Goal: Task Accomplishment & Management: Manage account settings

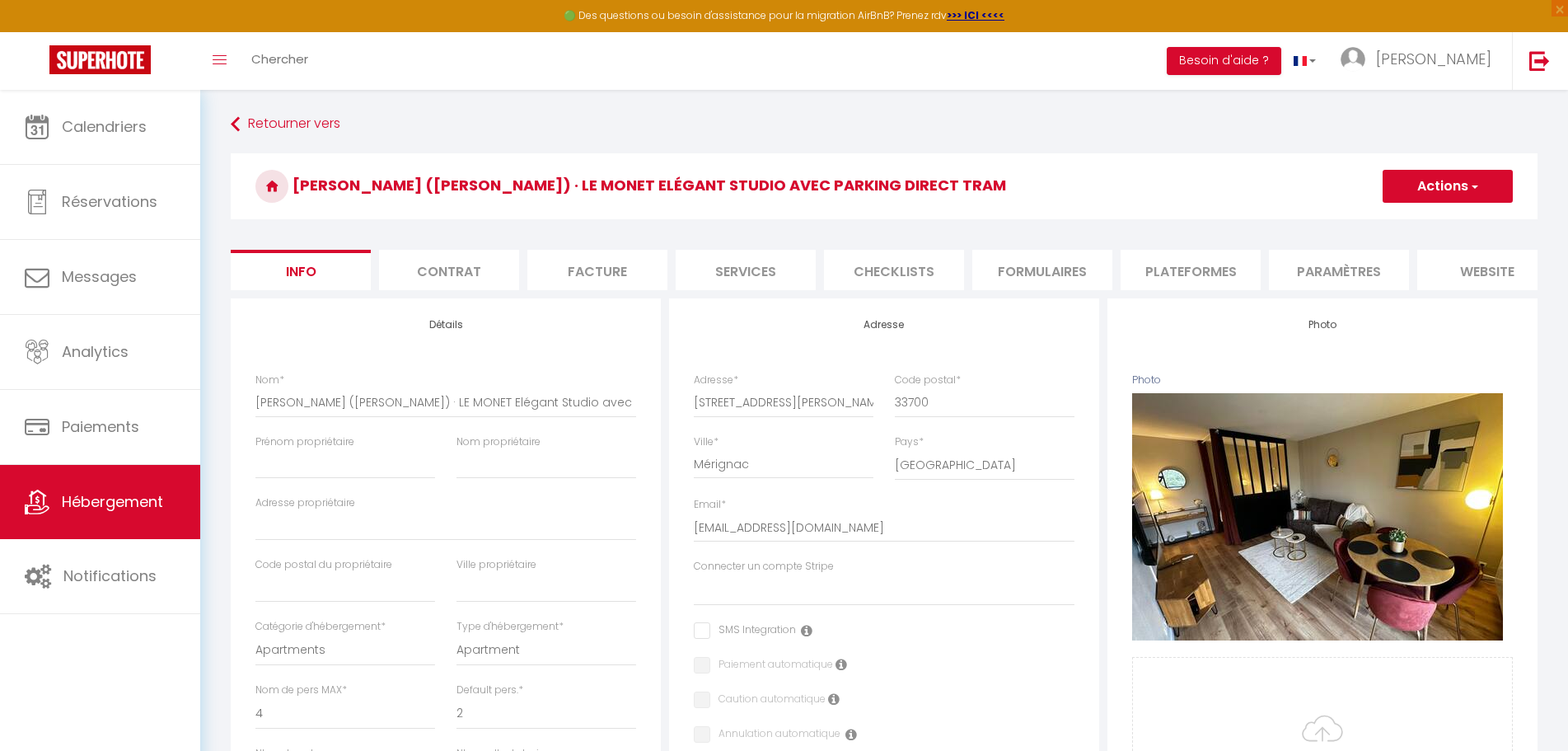
select select "4"
select select "2"
select select "1"
select select "16:00"
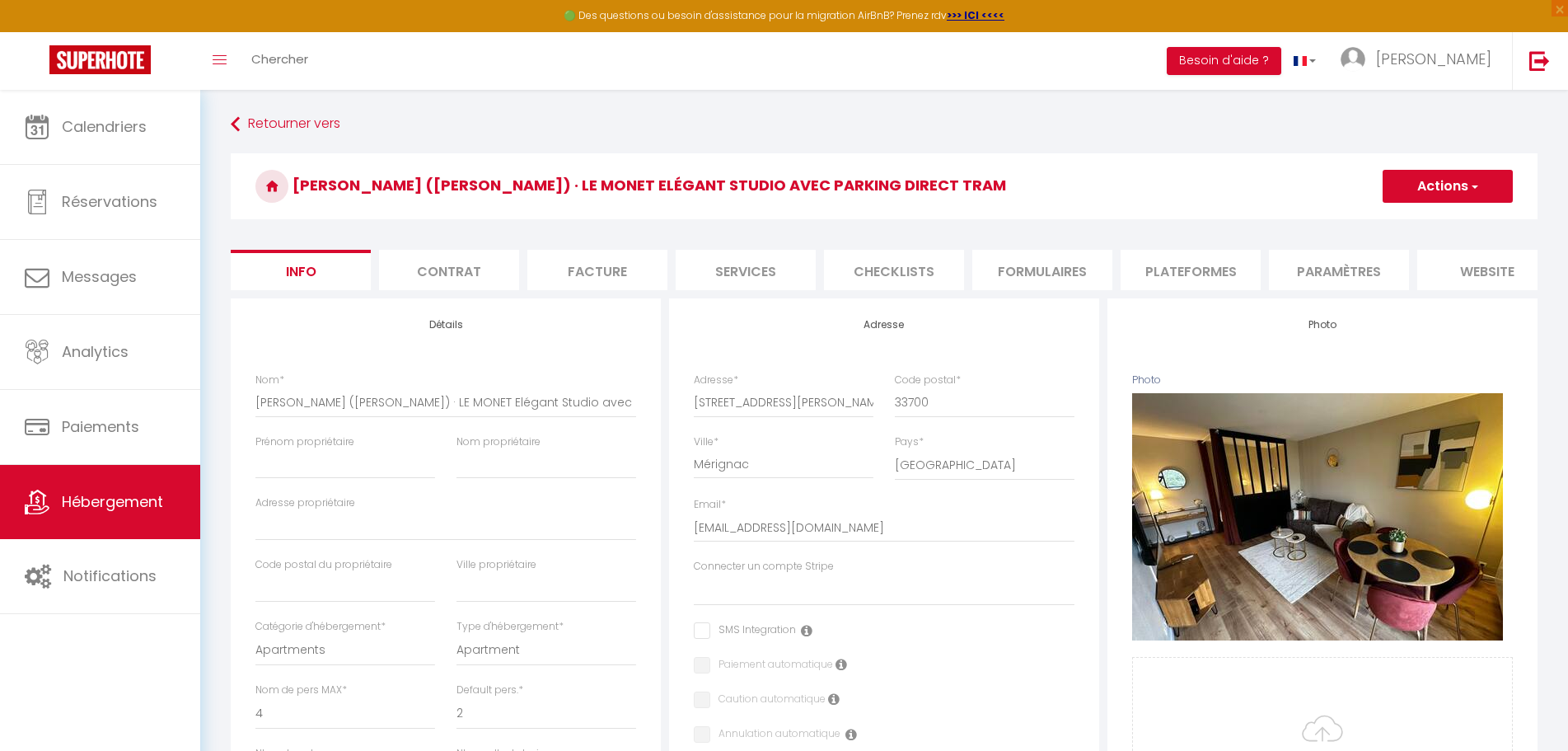
select select "23:45"
select select "11:00"
select select "30"
select select "120"
select select "28"
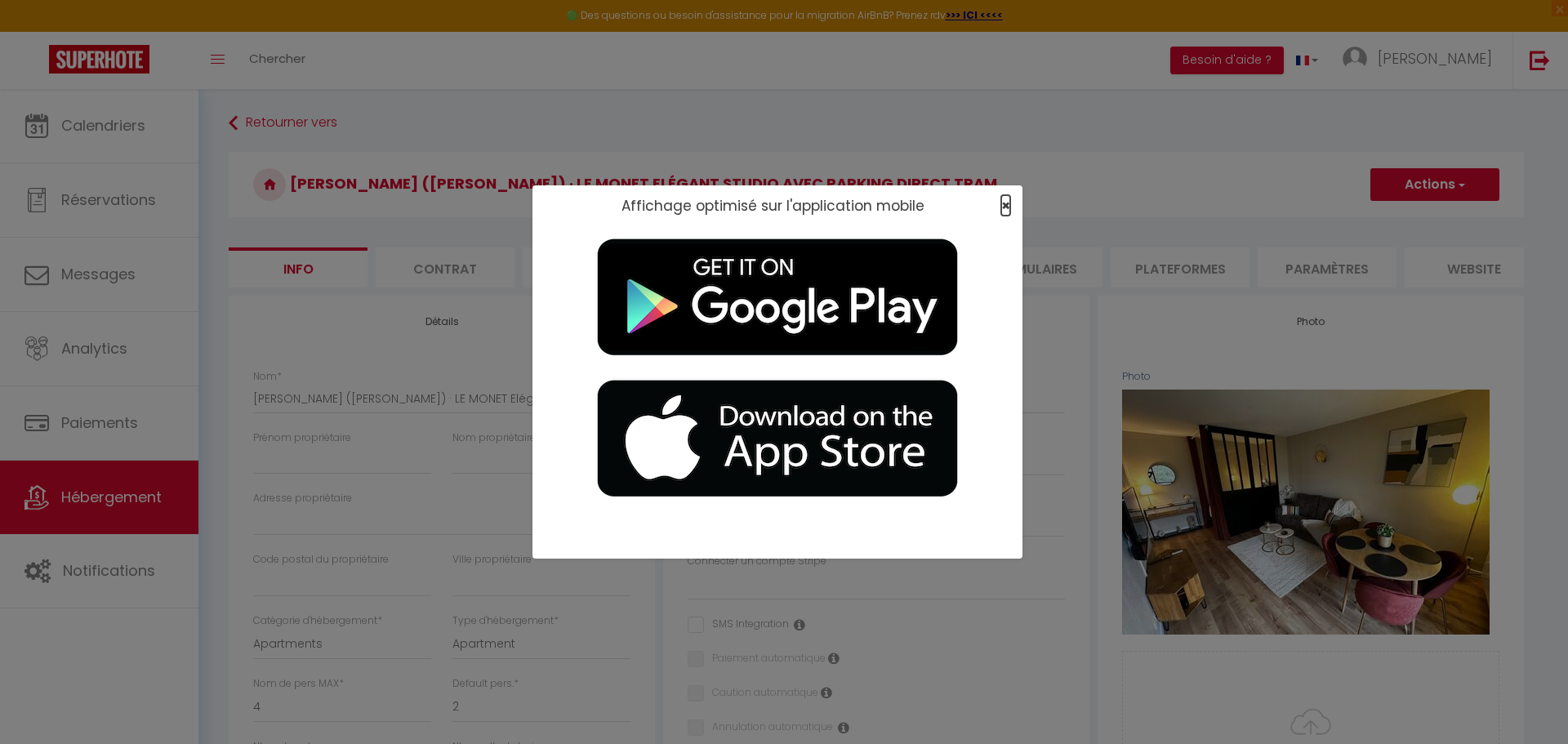
click at [1001, 206] on span "×" at bounding box center [1005, 205] width 9 height 21
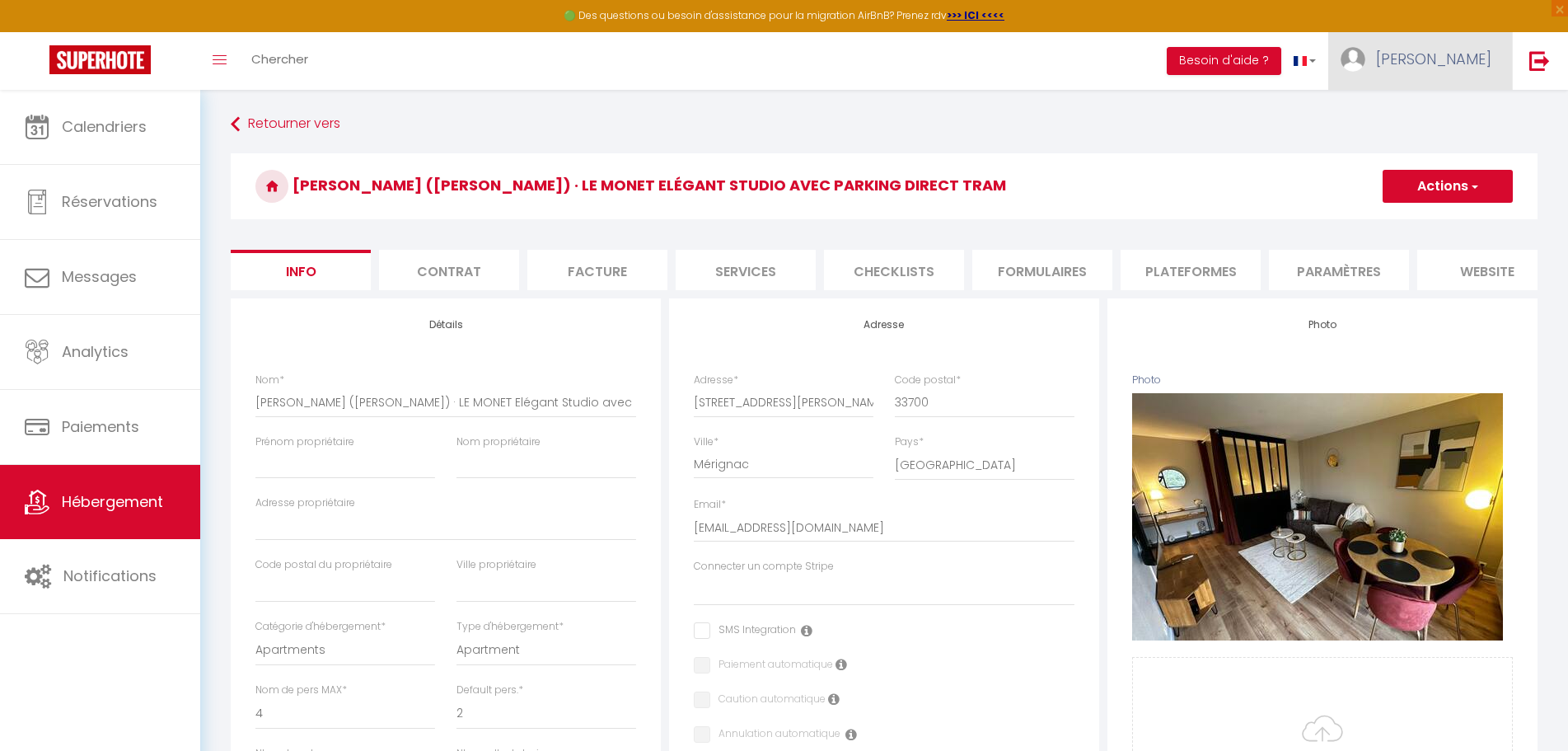
click at [1469, 58] on span "[PERSON_NAME]" at bounding box center [1434, 59] width 116 height 21
click at [1450, 118] on link "Paramètres" at bounding box center [1446, 114] width 122 height 28
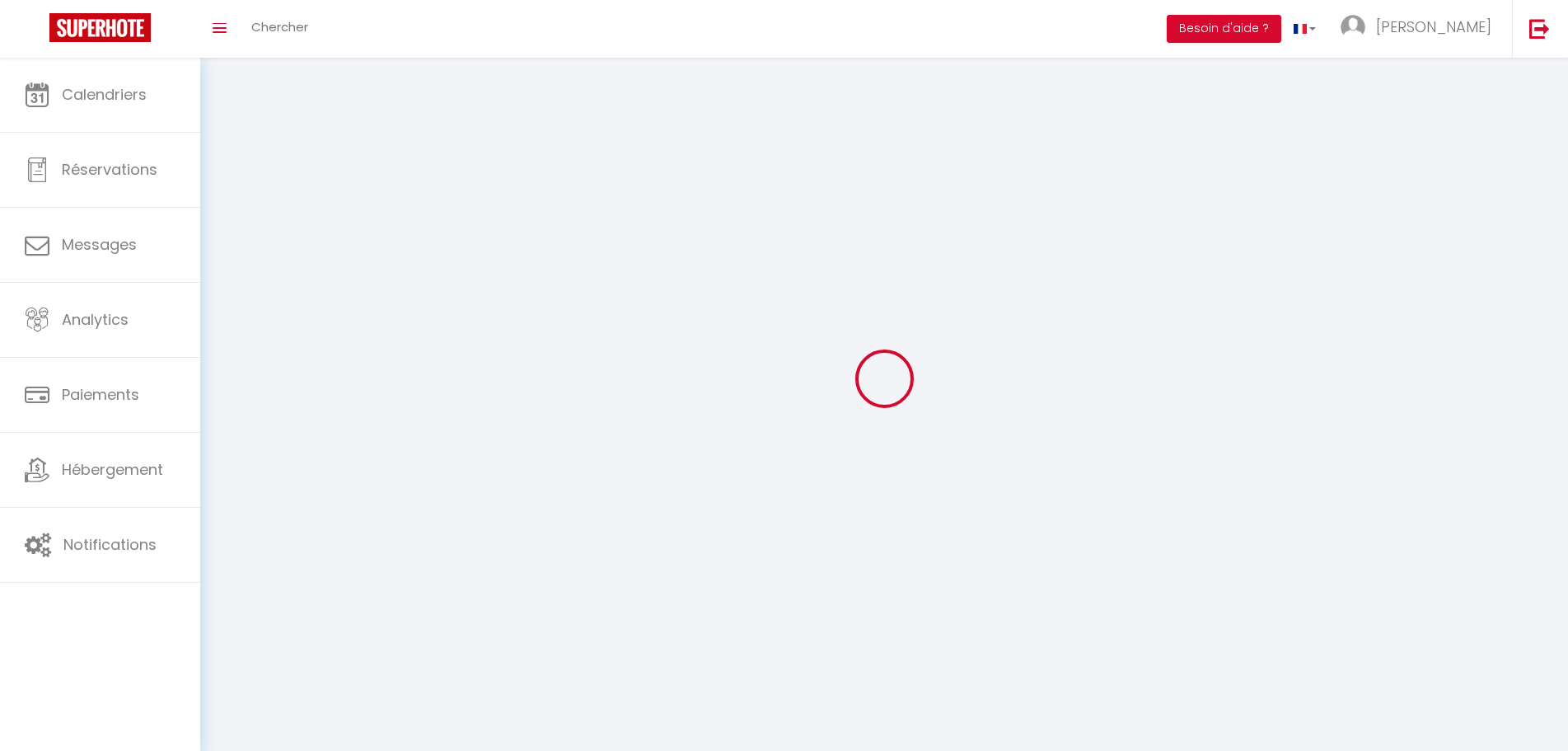
type input "EF2rRZV69zKmusHX32PxeBJkt"
type input "tsmmct2LqcN1xYyp8etd23dwM"
type input "[URL][DOMAIN_NAME]"
select select "fr"
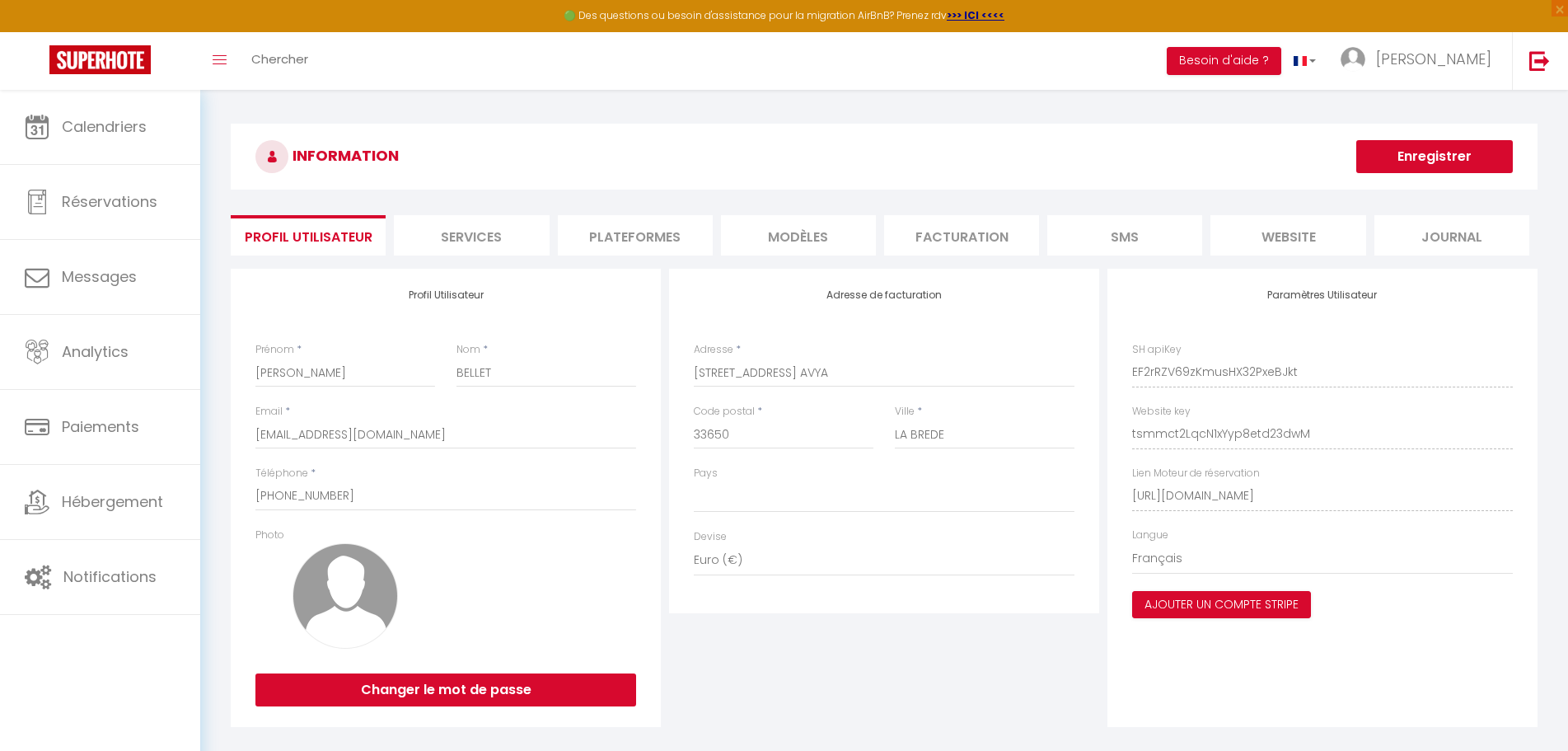
click at [650, 230] on li "Plateformes" at bounding box center [635, 236] width 155 height 40
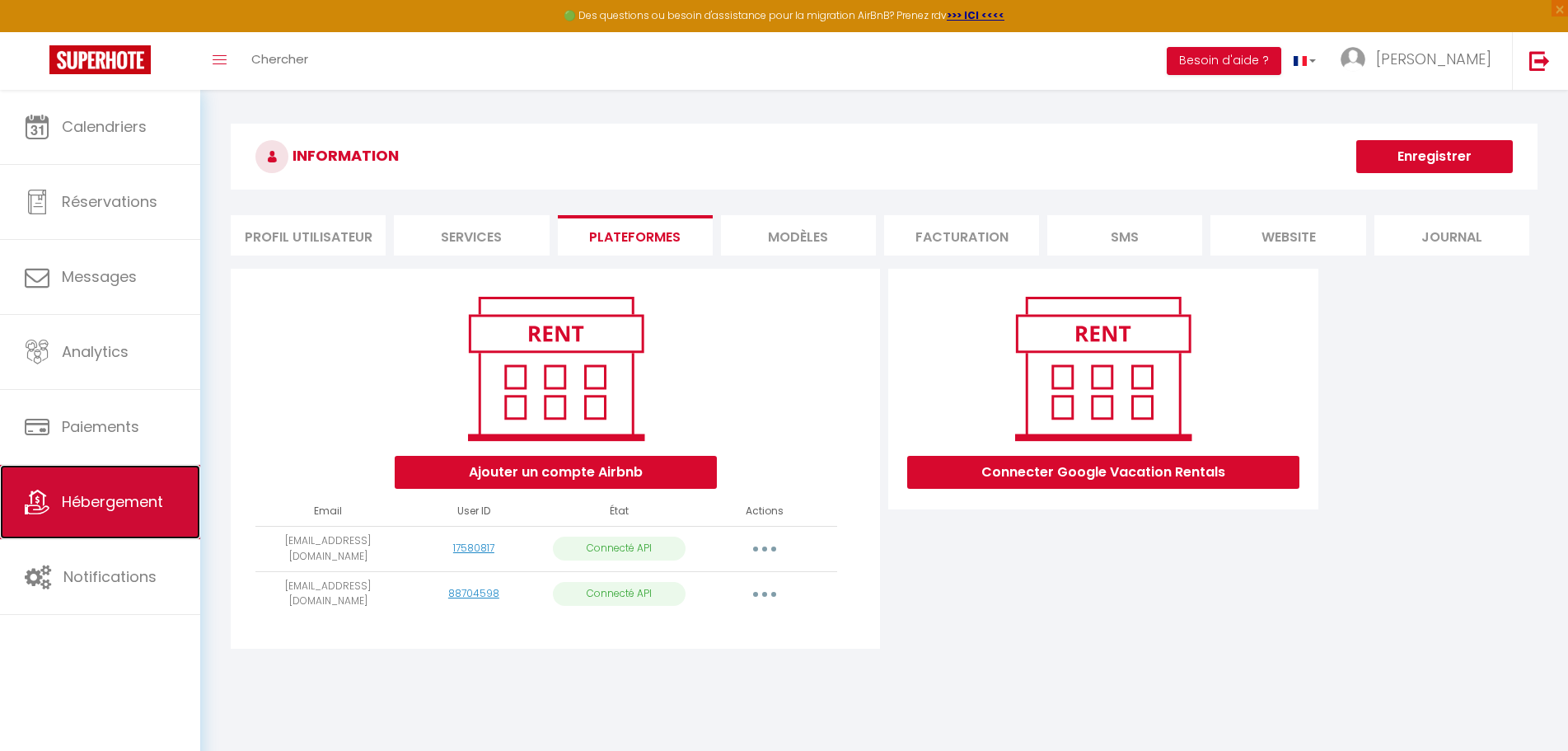
click at [70, 497] on span "Hébergement" at bounding box center [112, 501] width 101 height 21
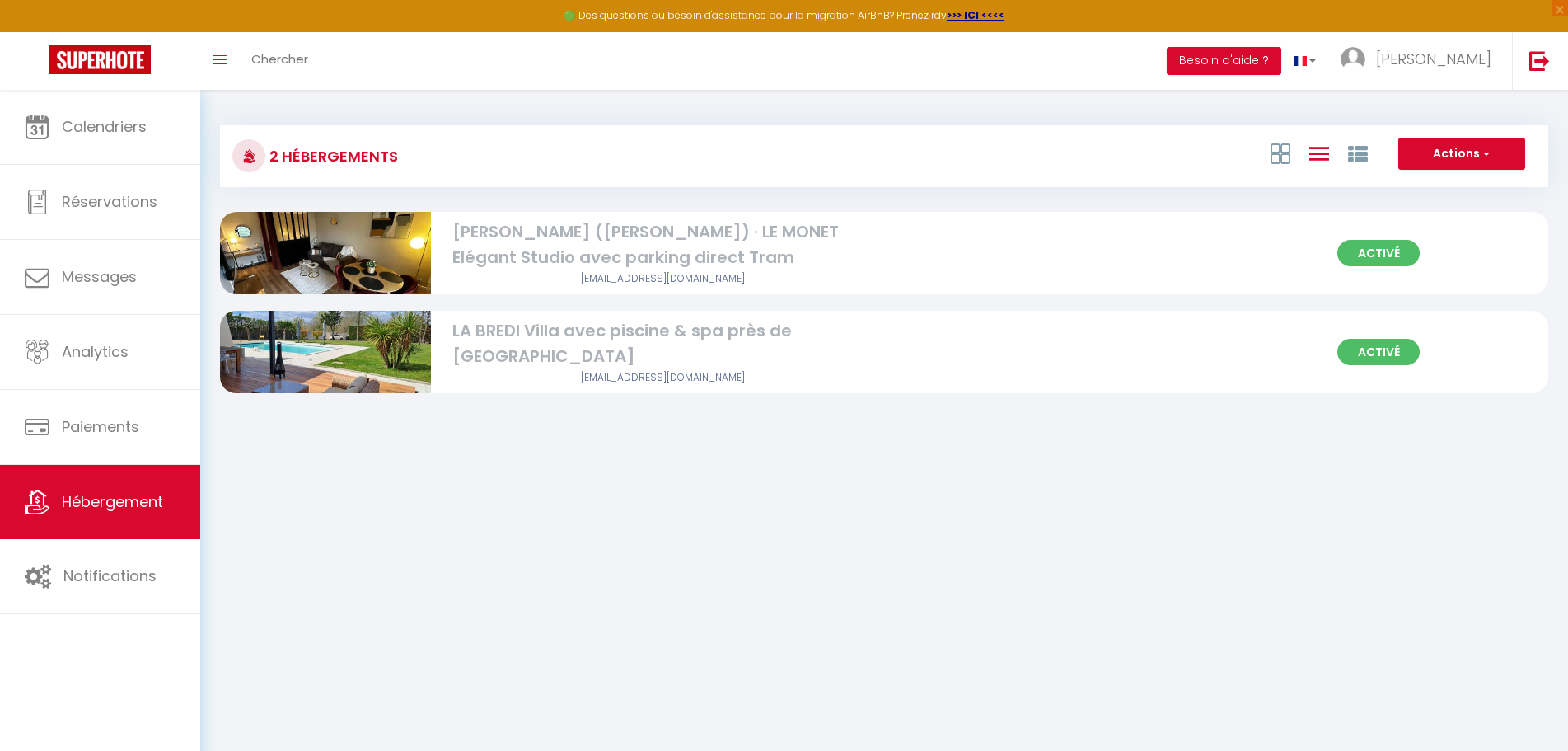
click at [898, 459] on body "🟢 Des questions ou besoin d'assistance pour la migration AirBnB? Prenez rdv >>>…" at bounding box center [784, 465] width 1568 height 751
click at [752, 238] on div "[PERSON_NAME] ([PERSON_NAME]) · LE MONET Elégant Studio avec parking direct Tram" at bounding box center [663, 246] width 421 height 52
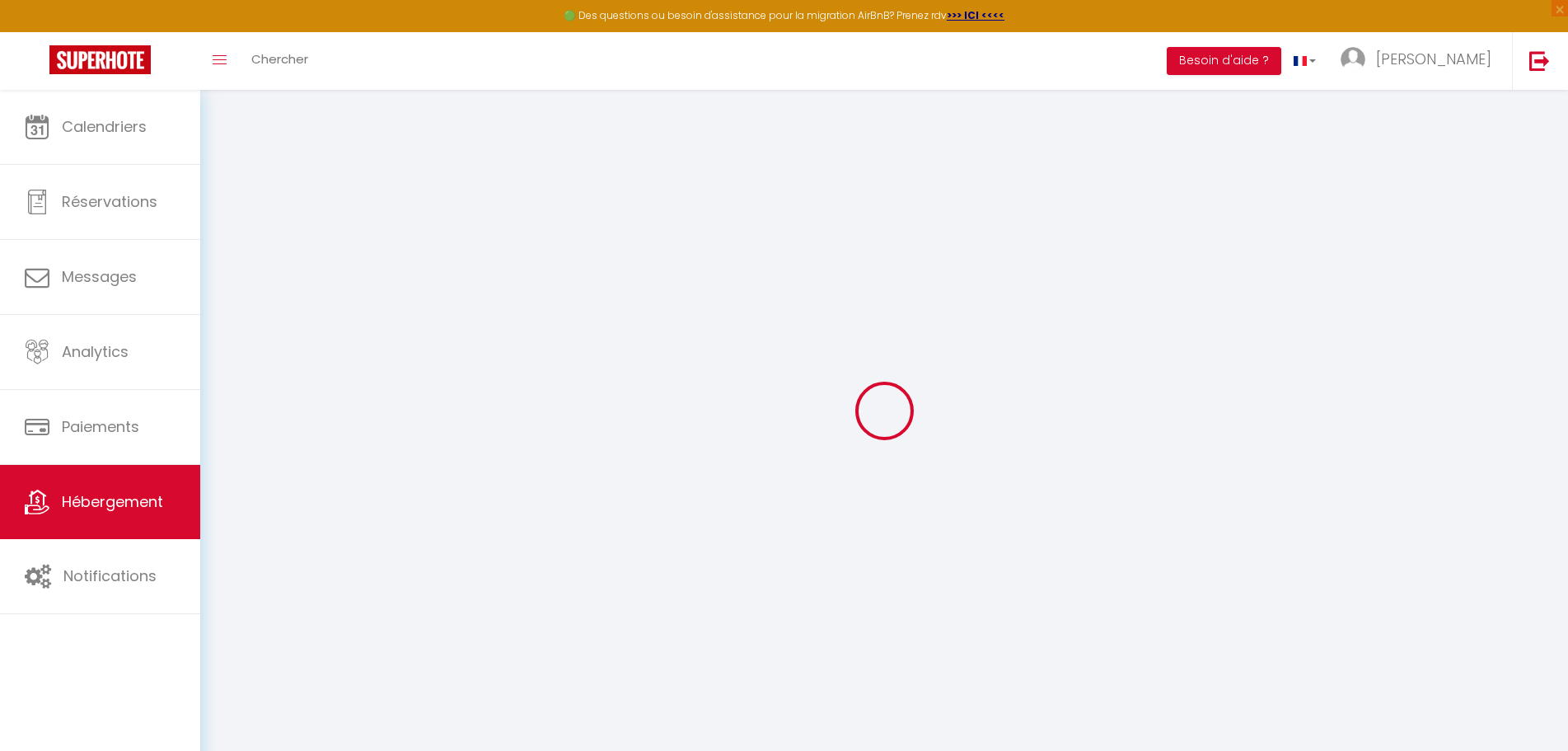
select select "22699-1223665050847637773"
select select
checkbox input "false"
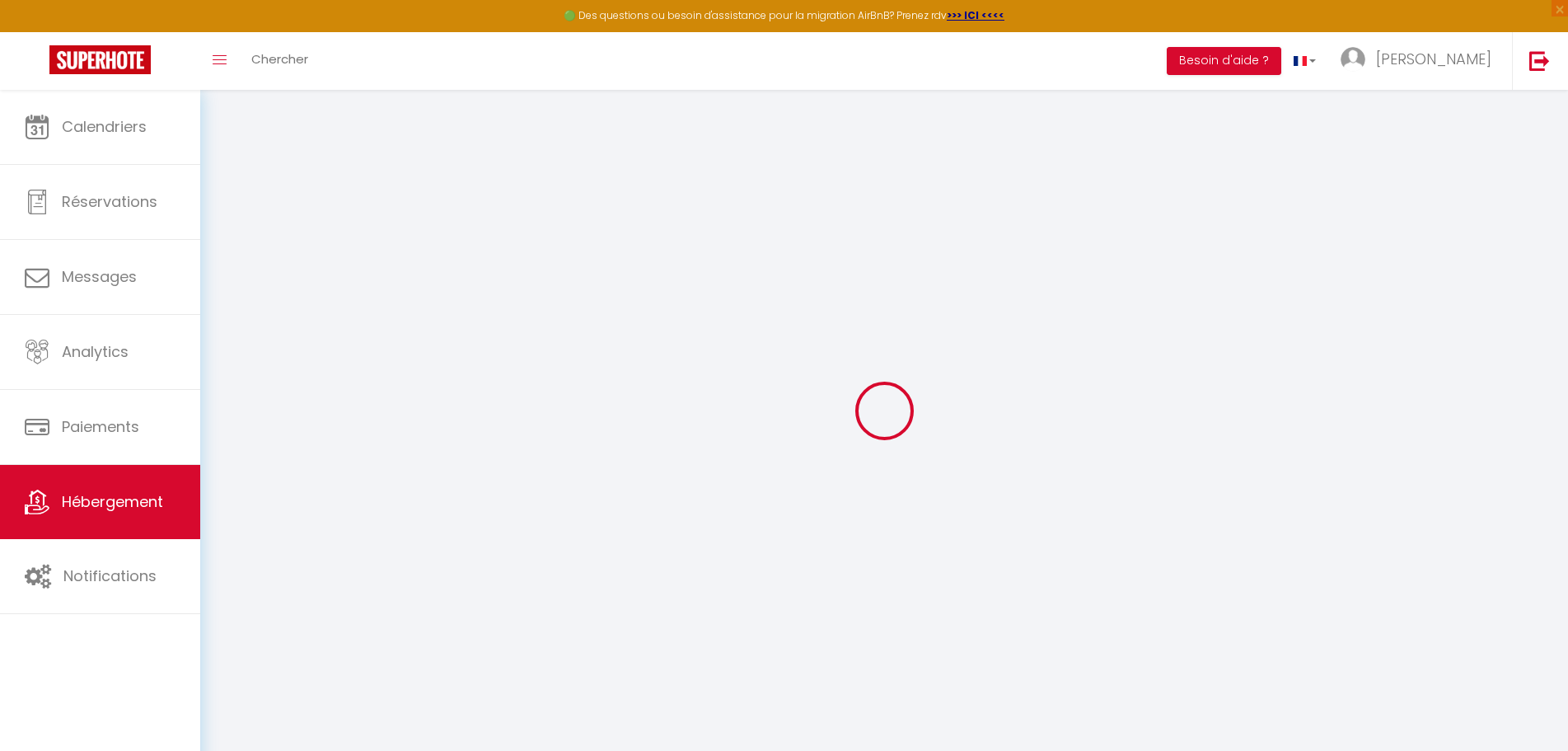
checkbox input "false"
select select "16:00"
select select "23:45"
select select "11:00"
select select "30"
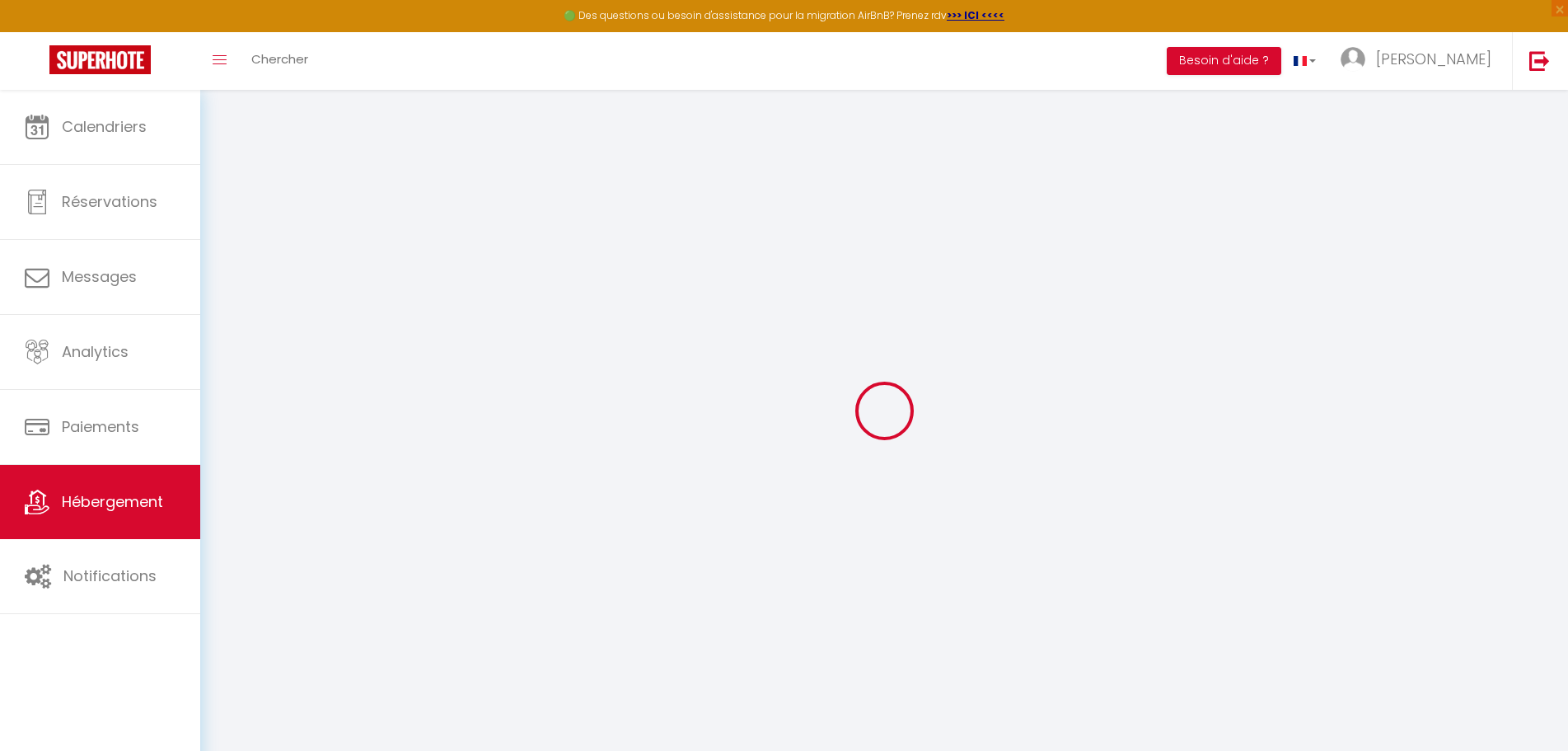
select select "120"
select select
checkbox input "false"
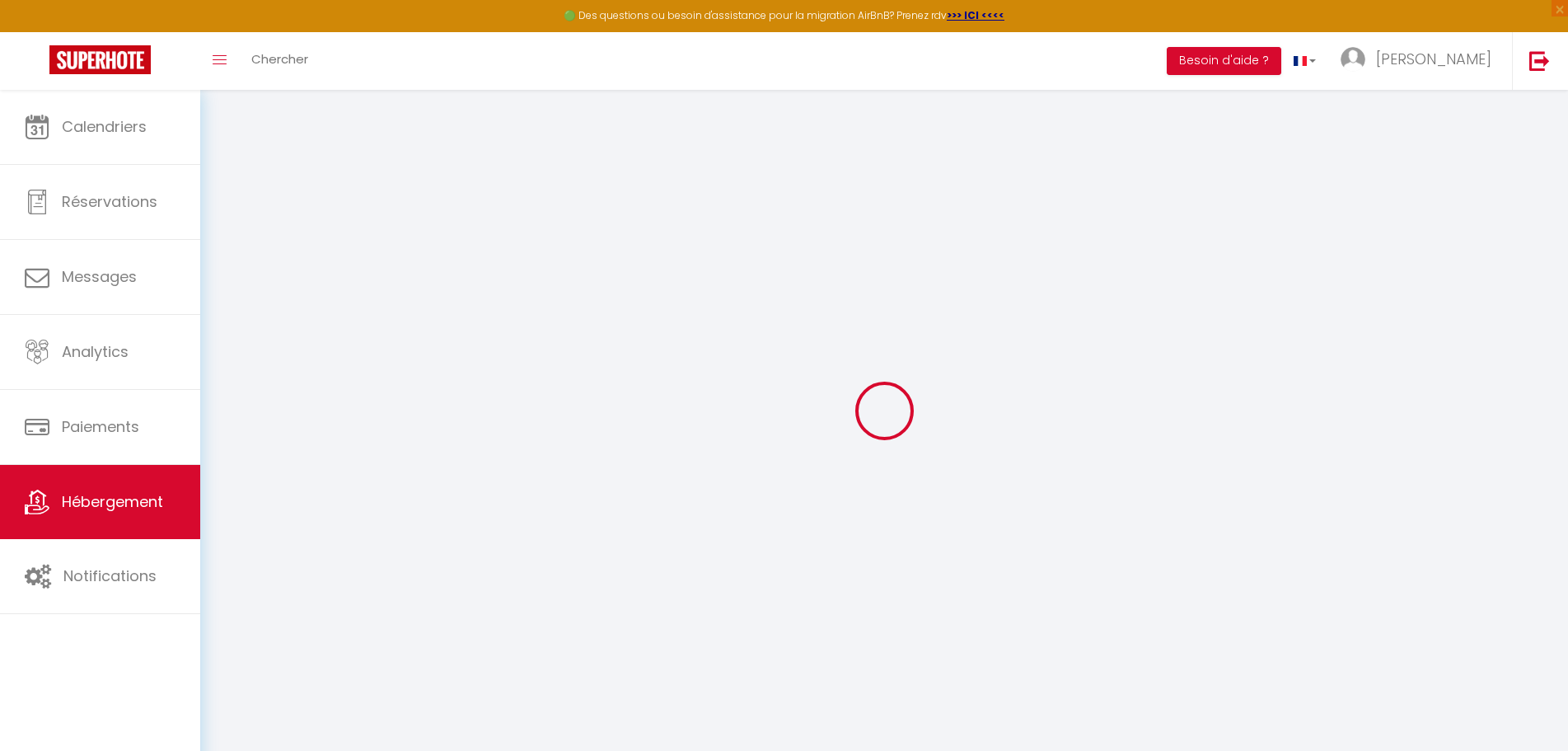
checkbox input "false"
select select
select select "well_reviewed_guests"
select select "EUR"
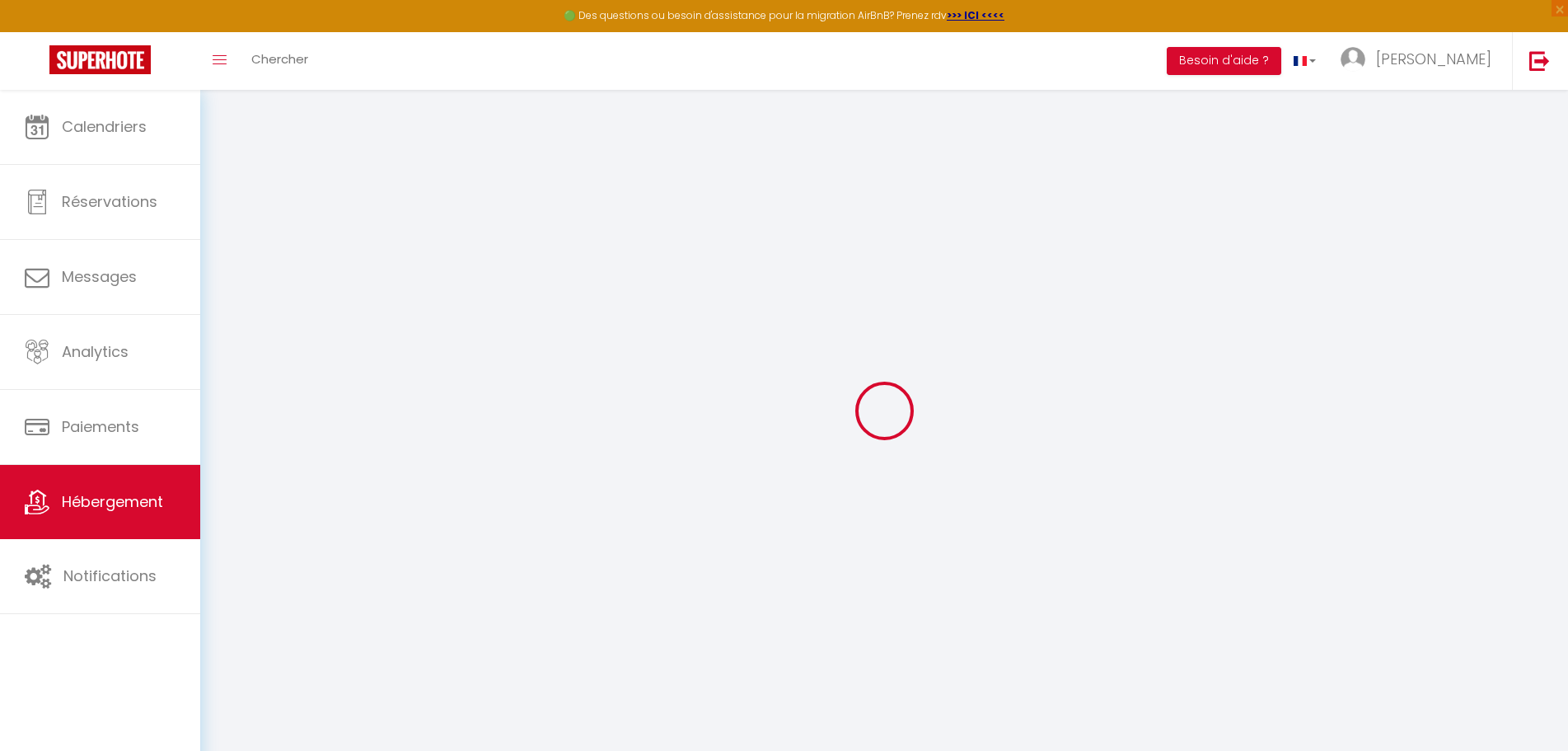
select select
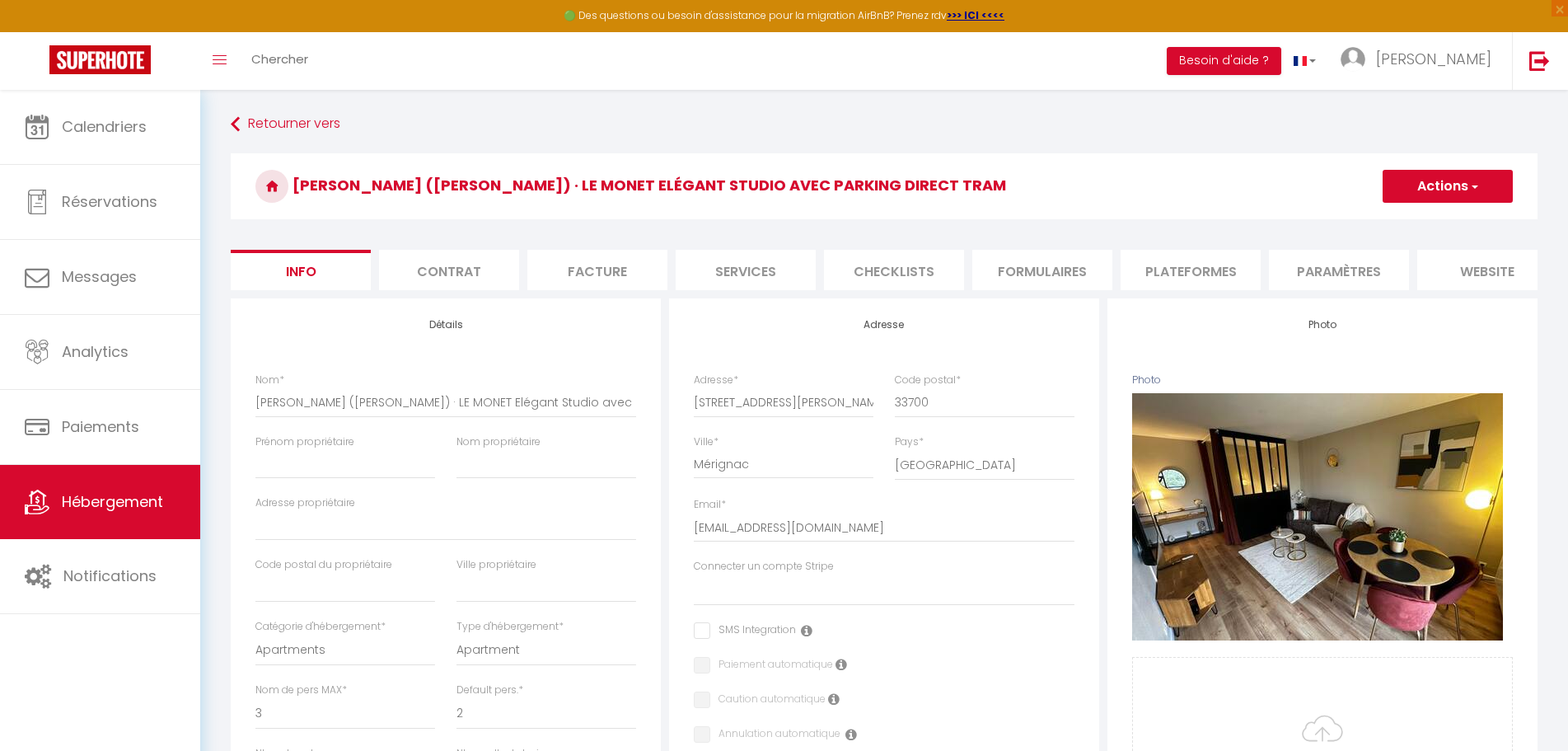
click at [1176, 275] on li "Plateformes" at bounding box center [1190, 270] width 140 height 40
select select
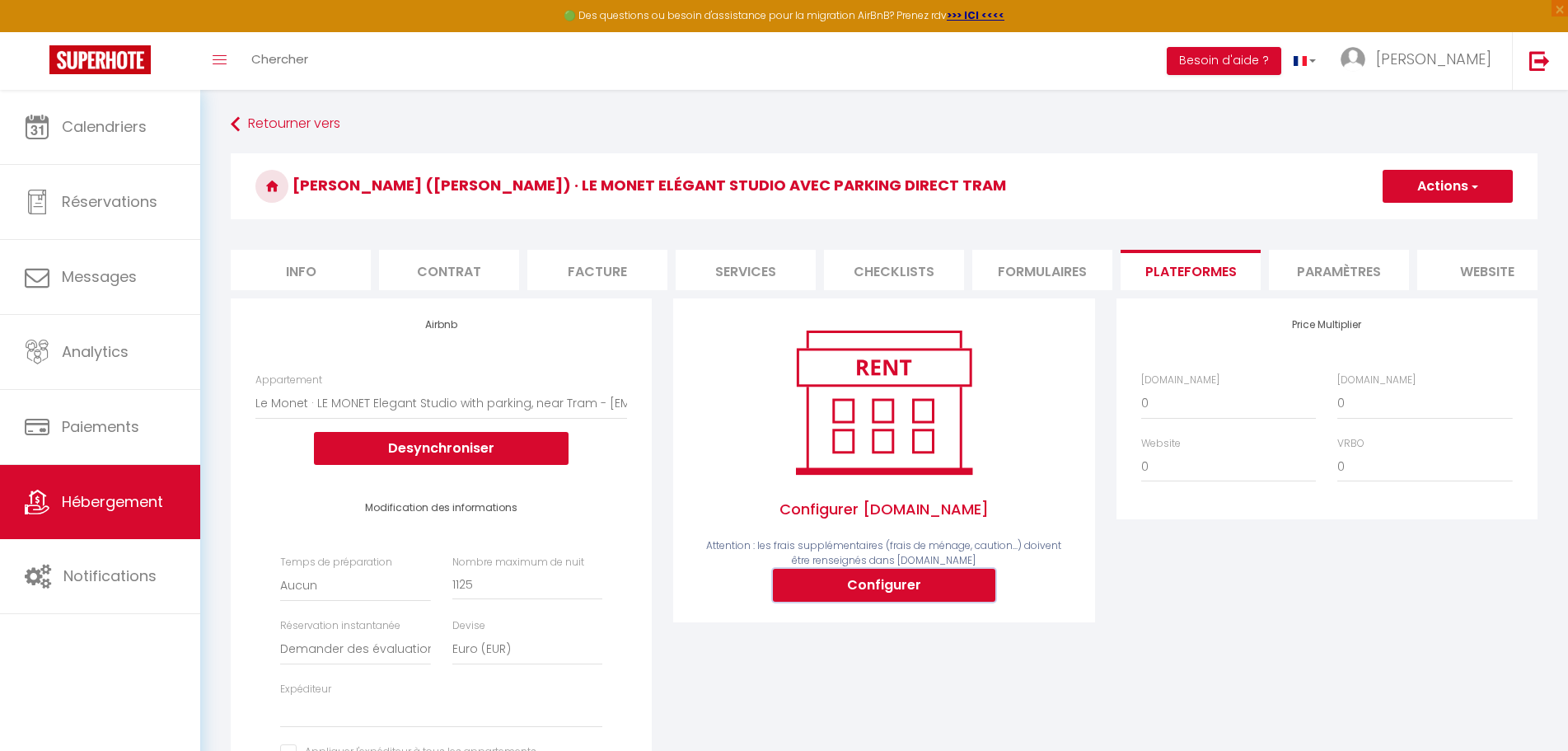
click at [877, 595] on button "Configurer" at bounding box center [883, 584] width 222 height 33
select select
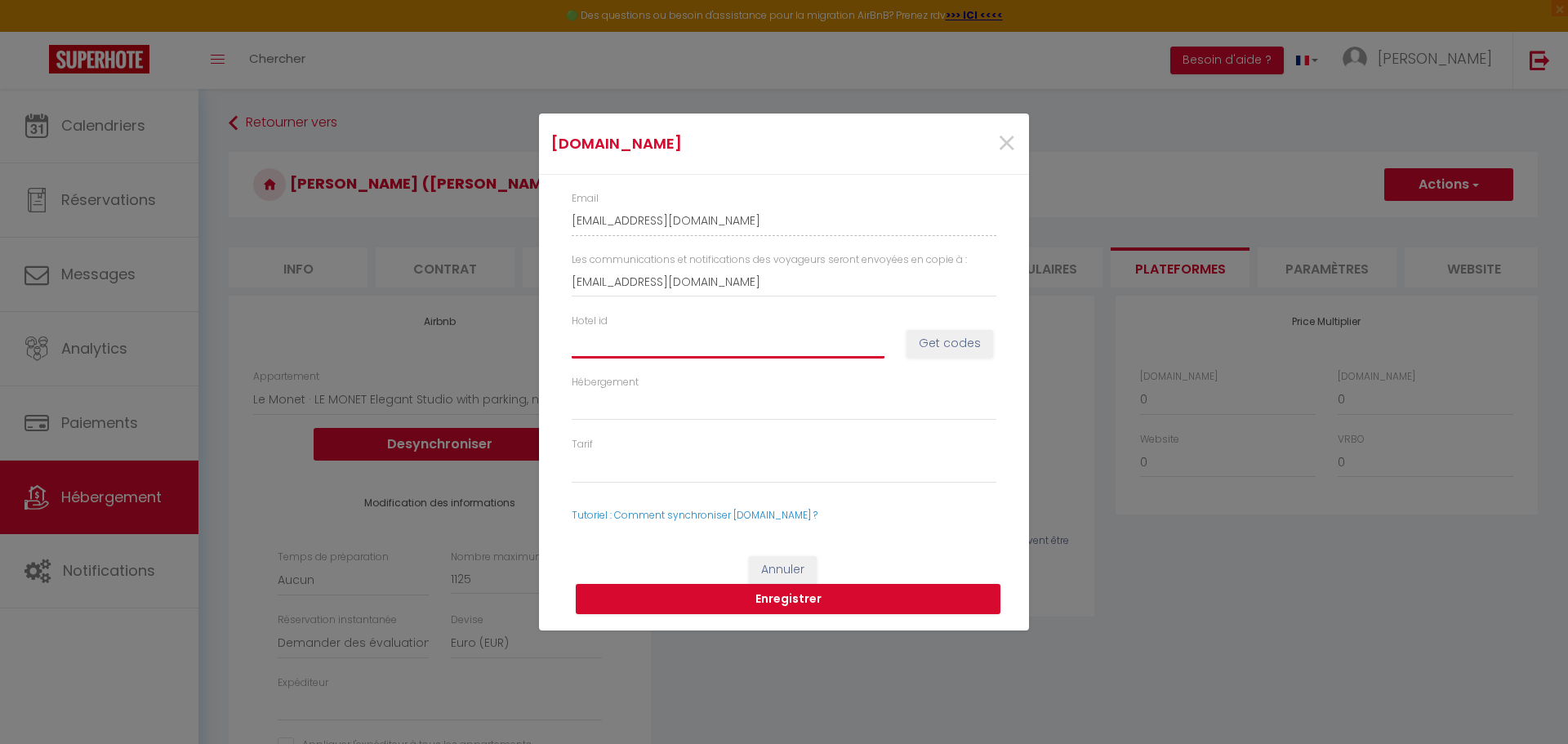
click at [642, 350] on input "Hotel id" at bounding box center [728, 342] width 313 height 29
paste input "14789071"
type input "14789071"
select select
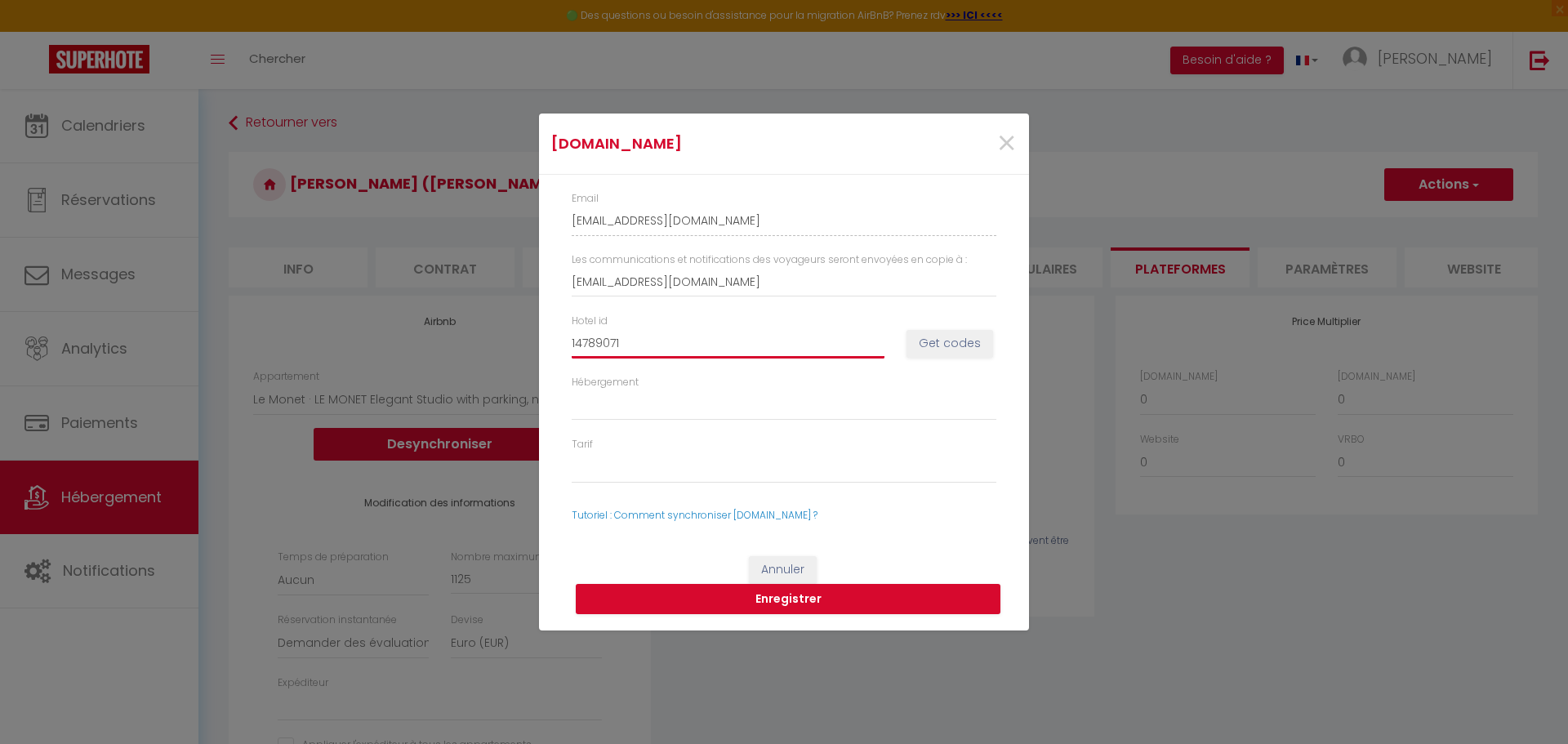
select select
type input "14789071"
click at [942, 336] on button "Get codes" at bounding box center [949, 343] width 86 height 27
select select
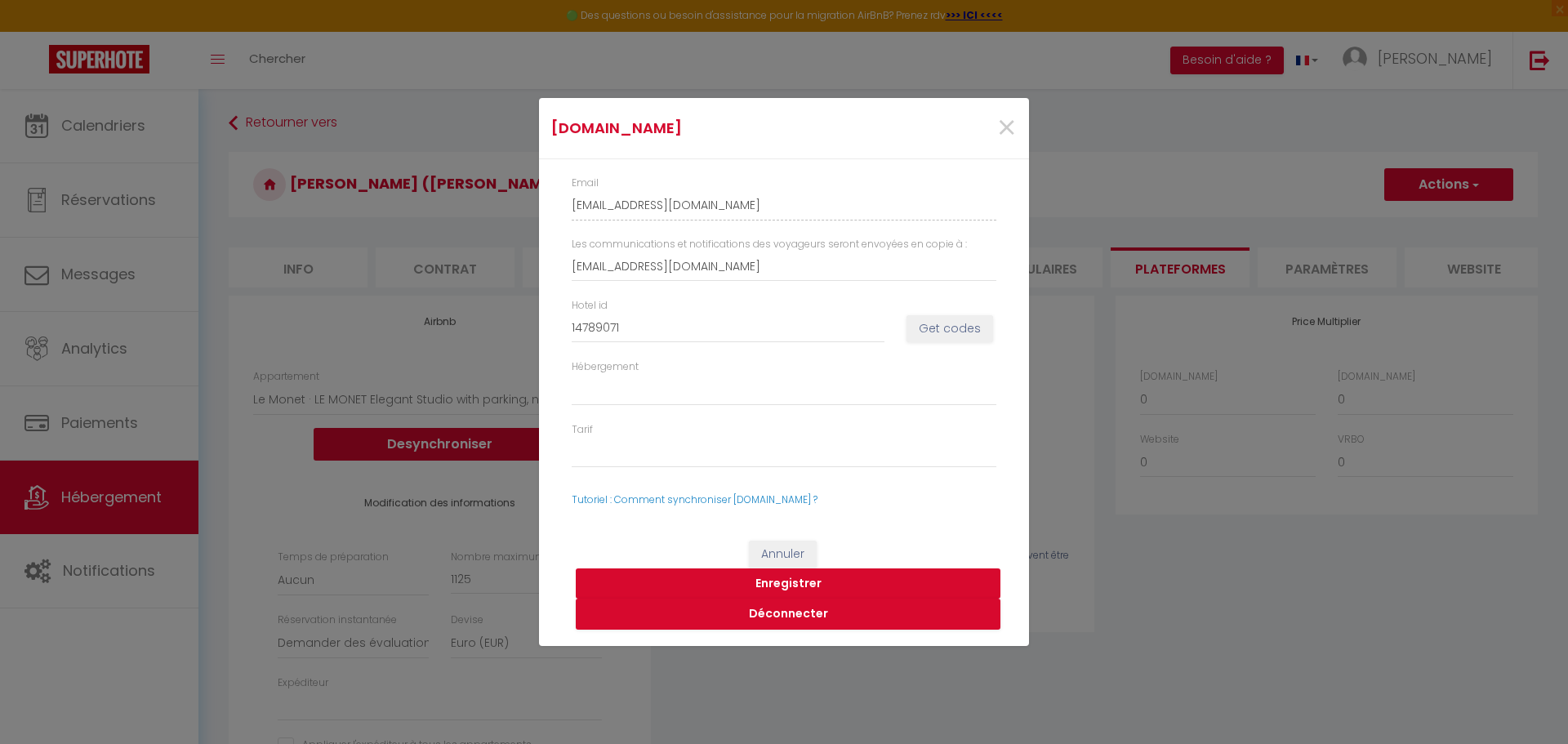
click at [817, 580] on button "Enregistrer" at bounding box center [787, 583] width 424 height 31
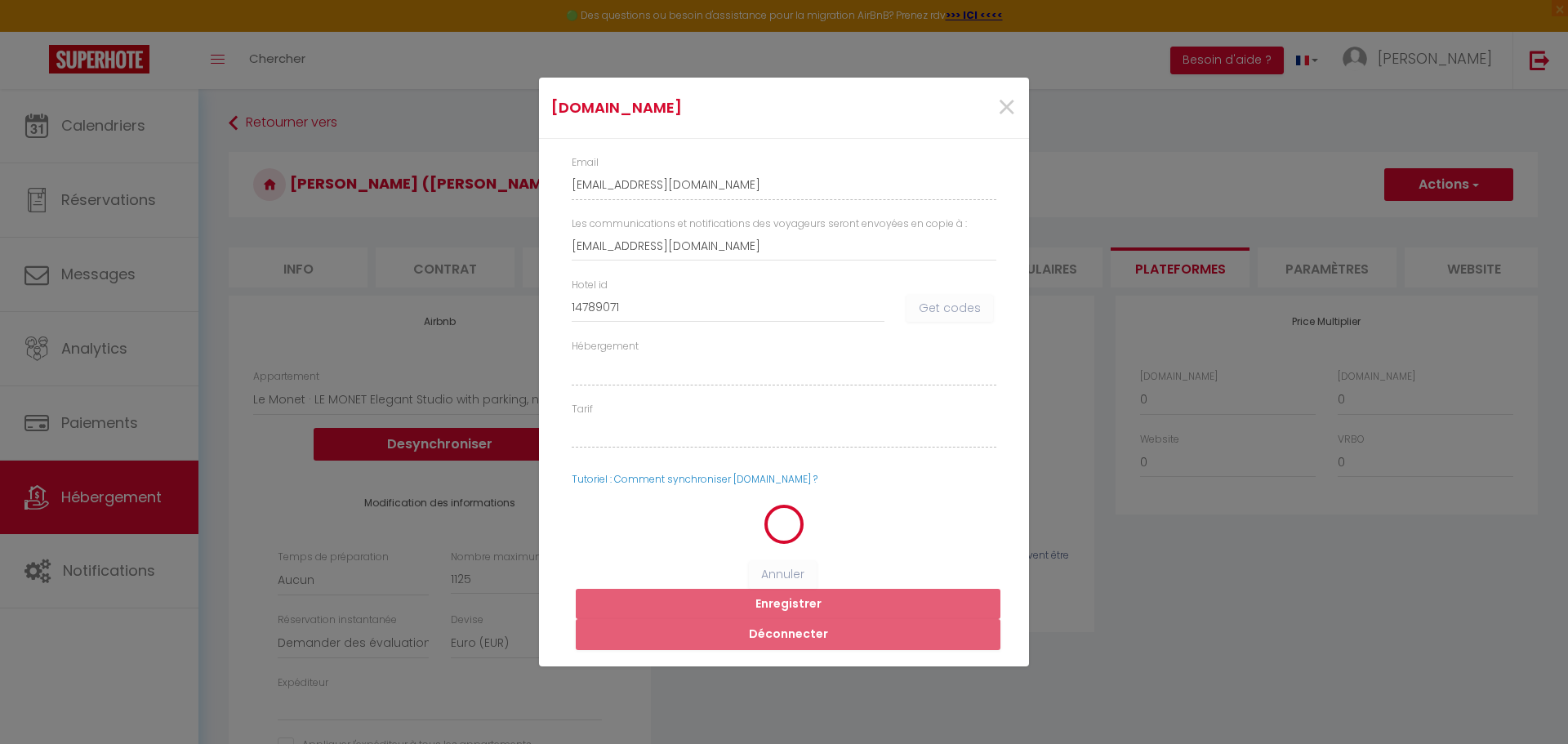
select select
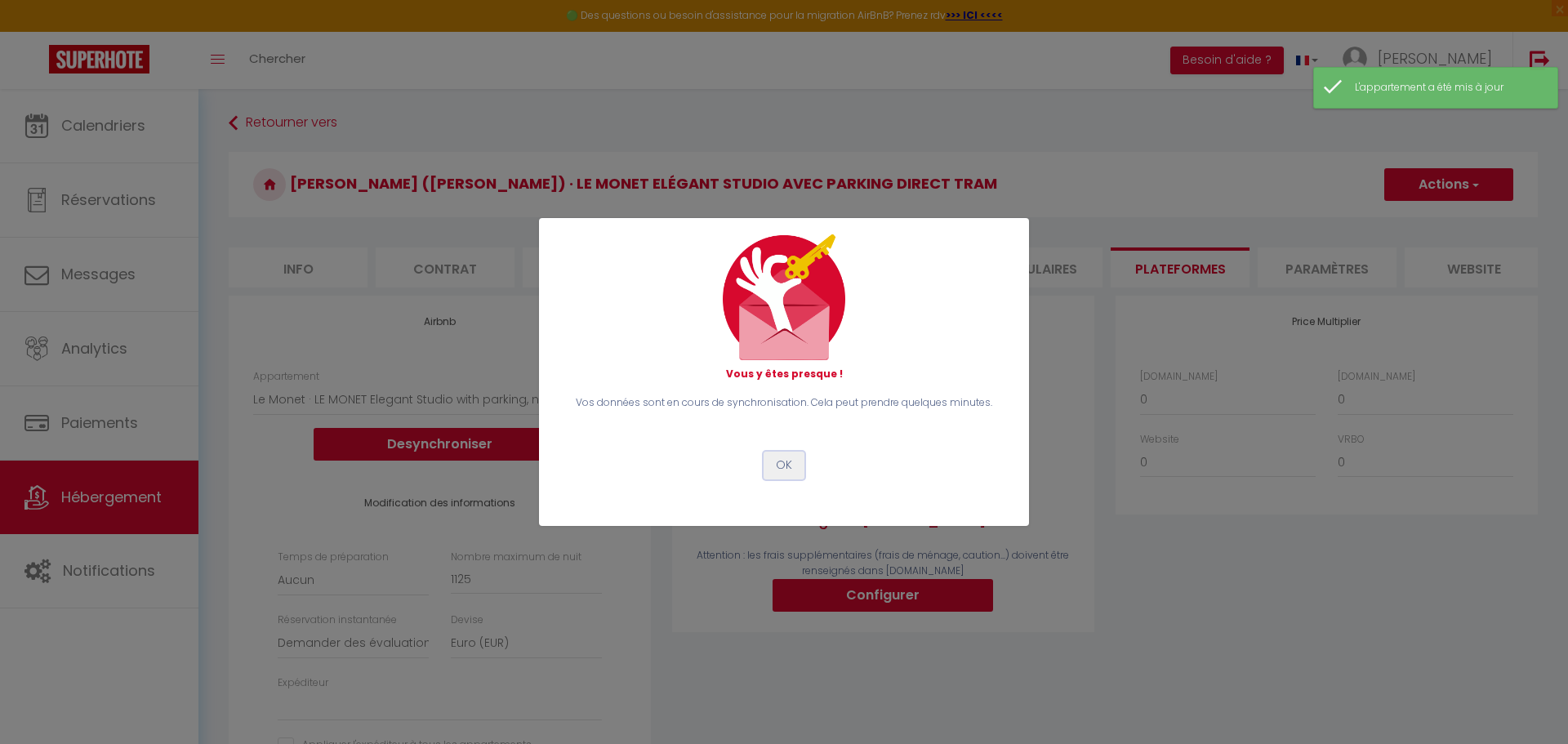
click at [787, 472] on button "OK" at bounding box center [783, 465] width 41 height 27
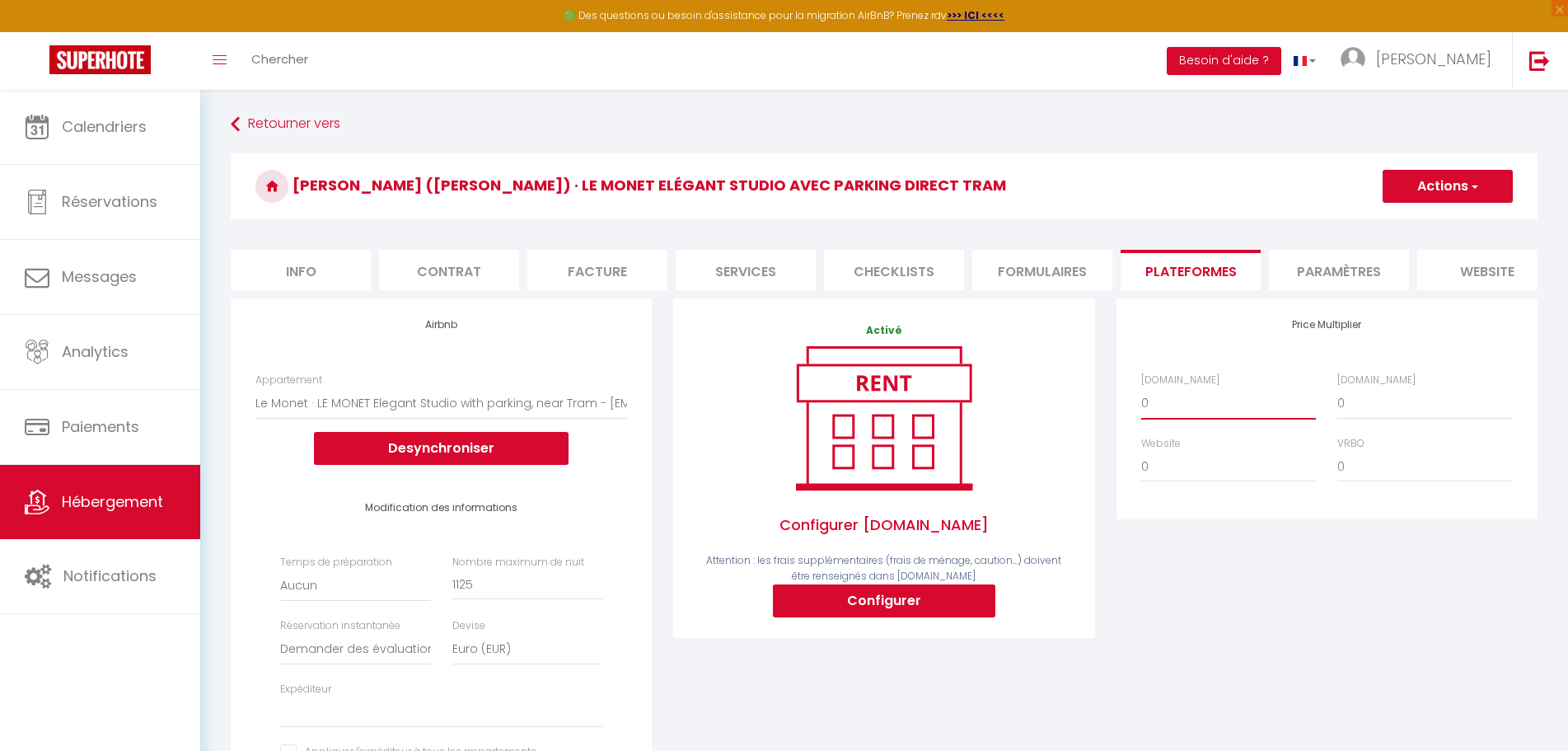
click at [1160, 418] on select "0 + 1 % + 2 % + 3 % + 4 % + 5 % + 6 % + 7 % + 8 % + 9 %" at bounding box center [1229, 402] width 174 height 31
click at [1351, 588] on div "Price Multiplier [DOMAIN_NAME] 0 + 1 % + 2 % + 3 % + 4 % + 5 % + 6 % + 7 %" at bounding box center [1327, 581] width 442 height 565
click at [1364, 595] on div "Price Multiplier [DOMAIN_NAME] 0 + 1 % + 2 % + 3 % + 4 % + 5 % + 6 % + 7 %" at bounding box center [1327, 581] width 442 height 565
click at [1117, 545] on div "Price Multiplier [DOMAIN_NAME] 0 + 1 % + 2 % + 3 % + 4 % + 5 % + 6 % + 7 %" at bounding box center [1327, 581] width 442 height 565
click at [1145, 584] on div "Price Multiplier [DOMAIN_NAME] 0 + 1 % + 2 % + 3 % + 4 % + 5 % + 6 % + 7 %" at bounding box center [1327, 581] width 442 height 565
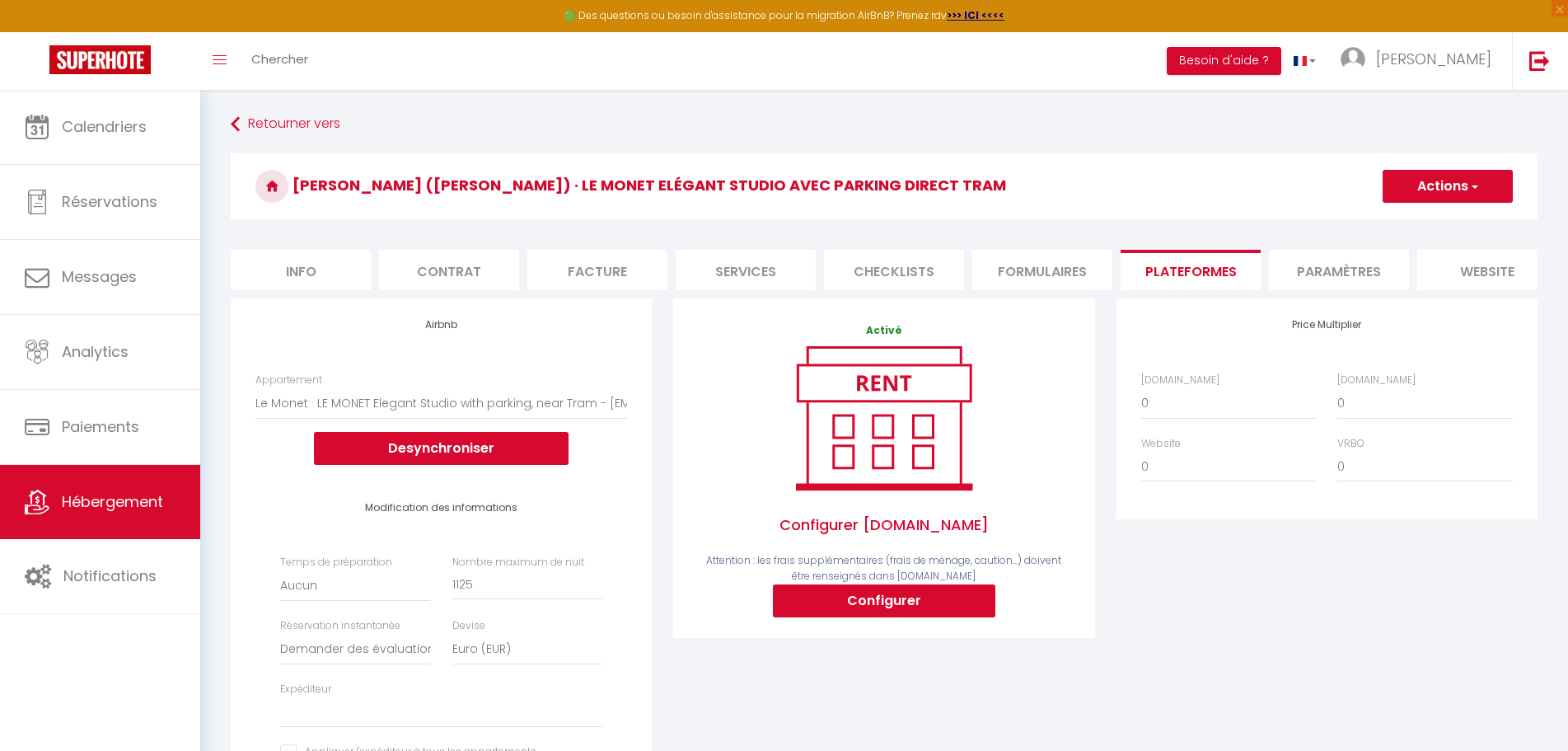
click at [1157, 614] on div "Price Multiplier [DOMAIN_NAME] 0 + 1 % + 2 % + 3 % + 4 % + 5 % + 6 % + 7 %" at bounding box center [1327, 581] width 442 height 565
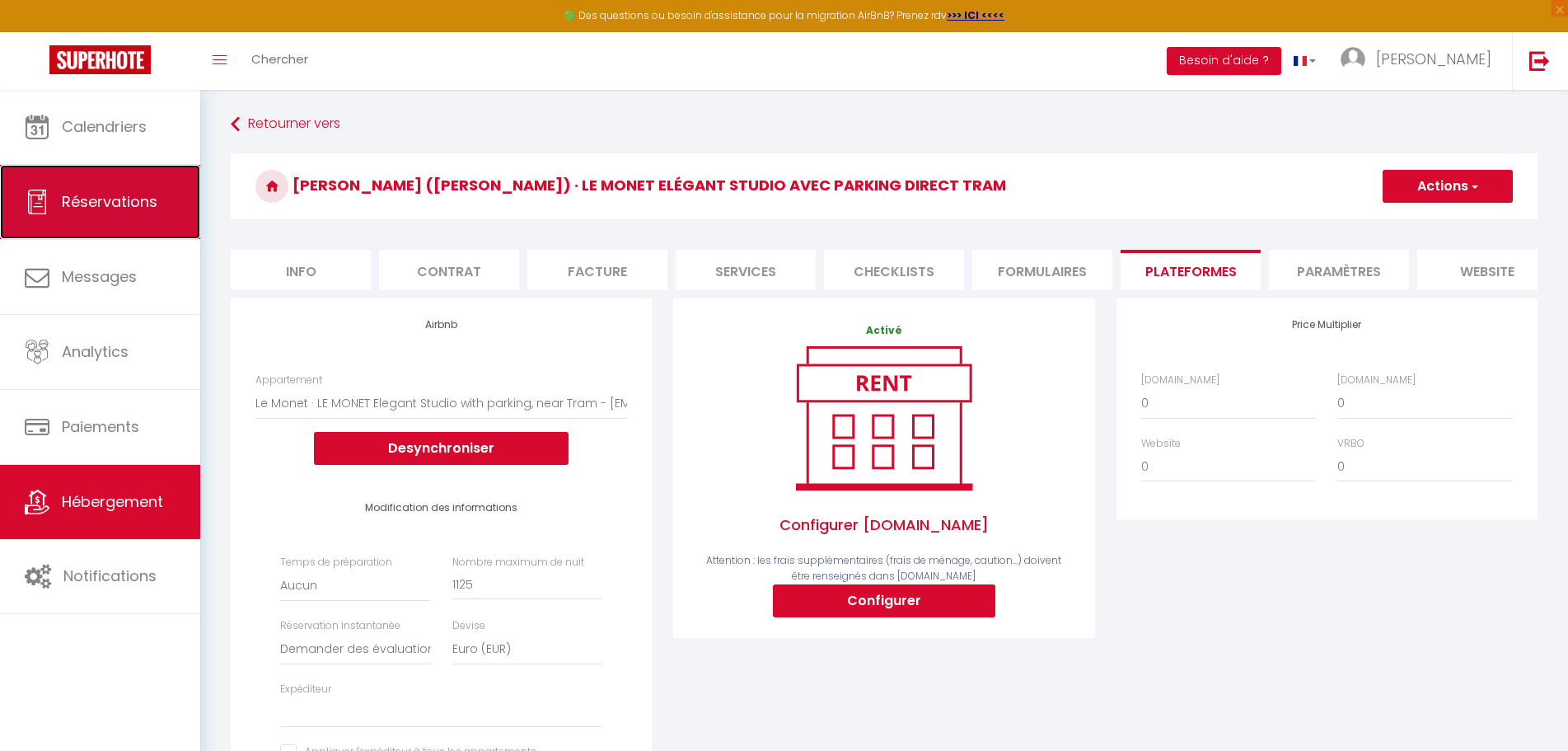
click at [122, 213] on link "Réservations" at bounding box center [100, 202] width 200 height 74
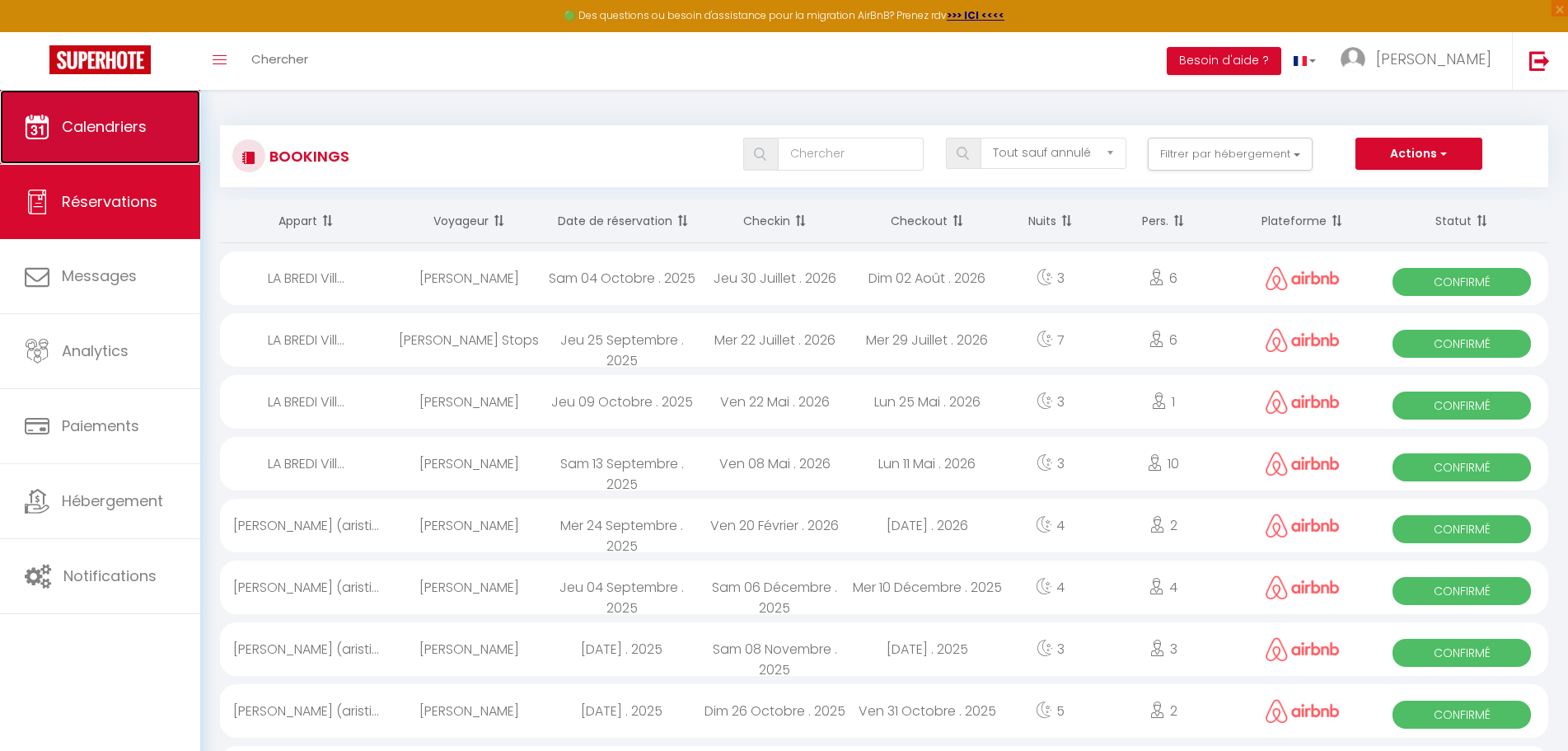
click at [113, 121] on span "Calendriers" at bounding box center [104, 127] width 85 height 21
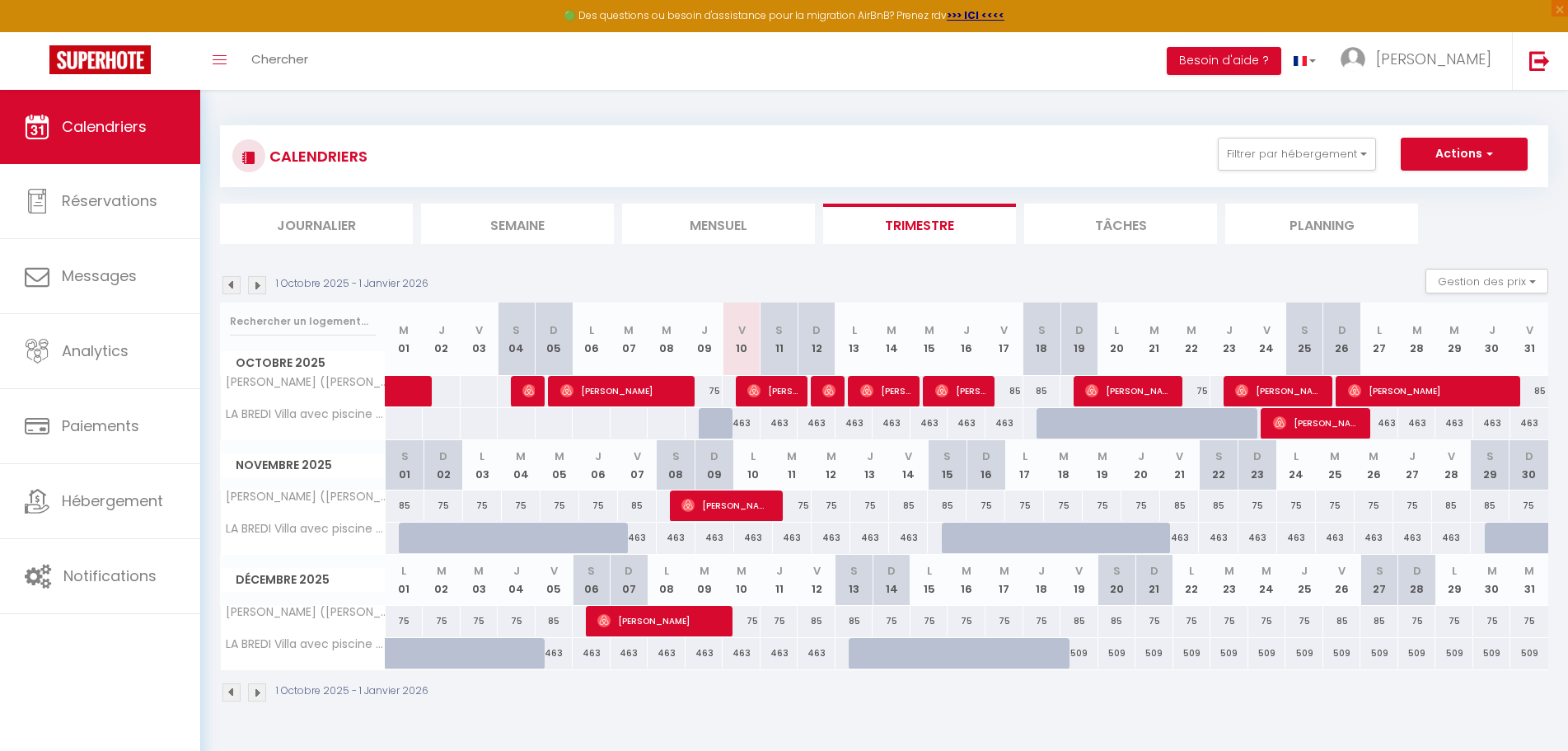
click at [228, 289] on img at bounding box center [231, 285] width 18 height 18
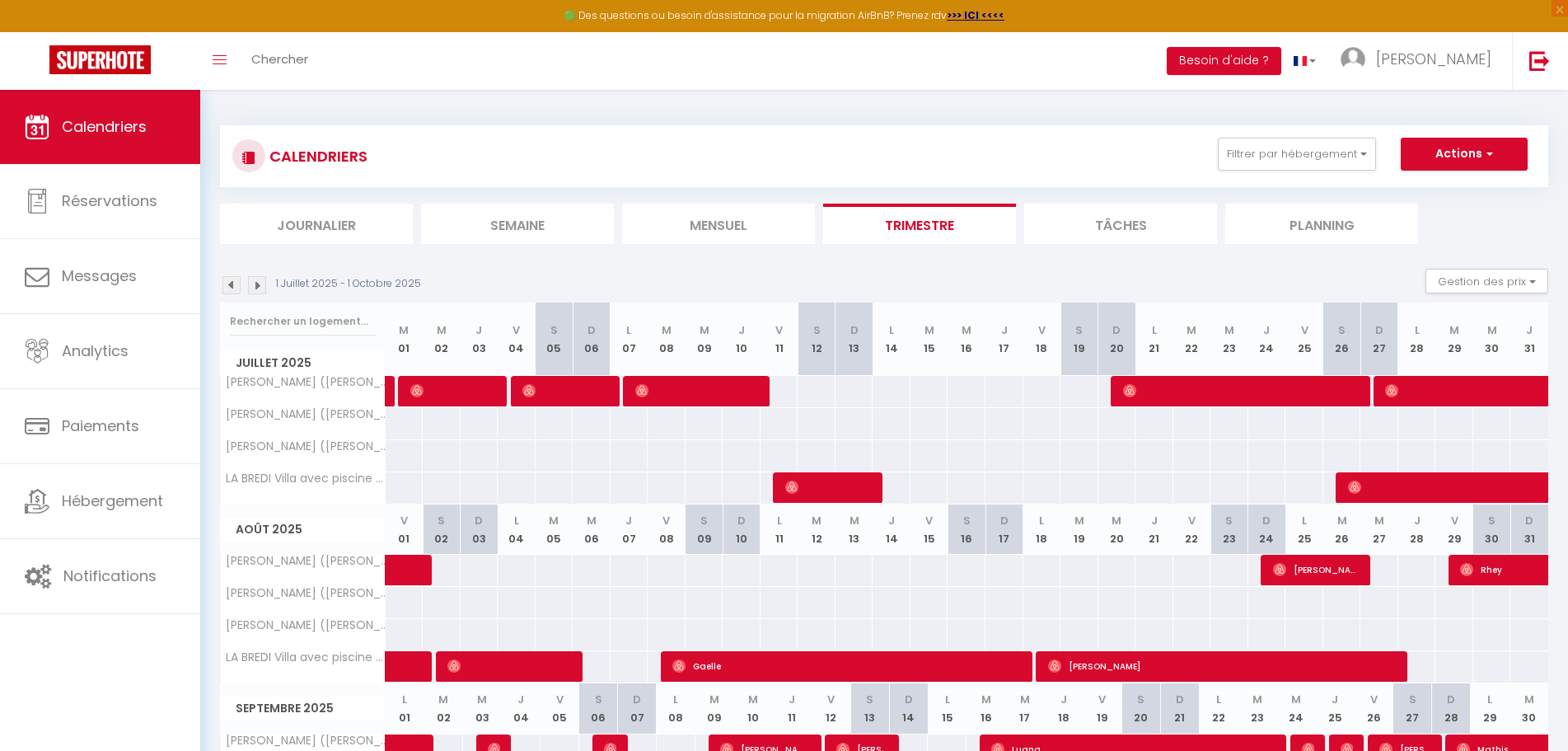
click at [253, 283] on img at bounding box center [257, 285] width 18 height 18
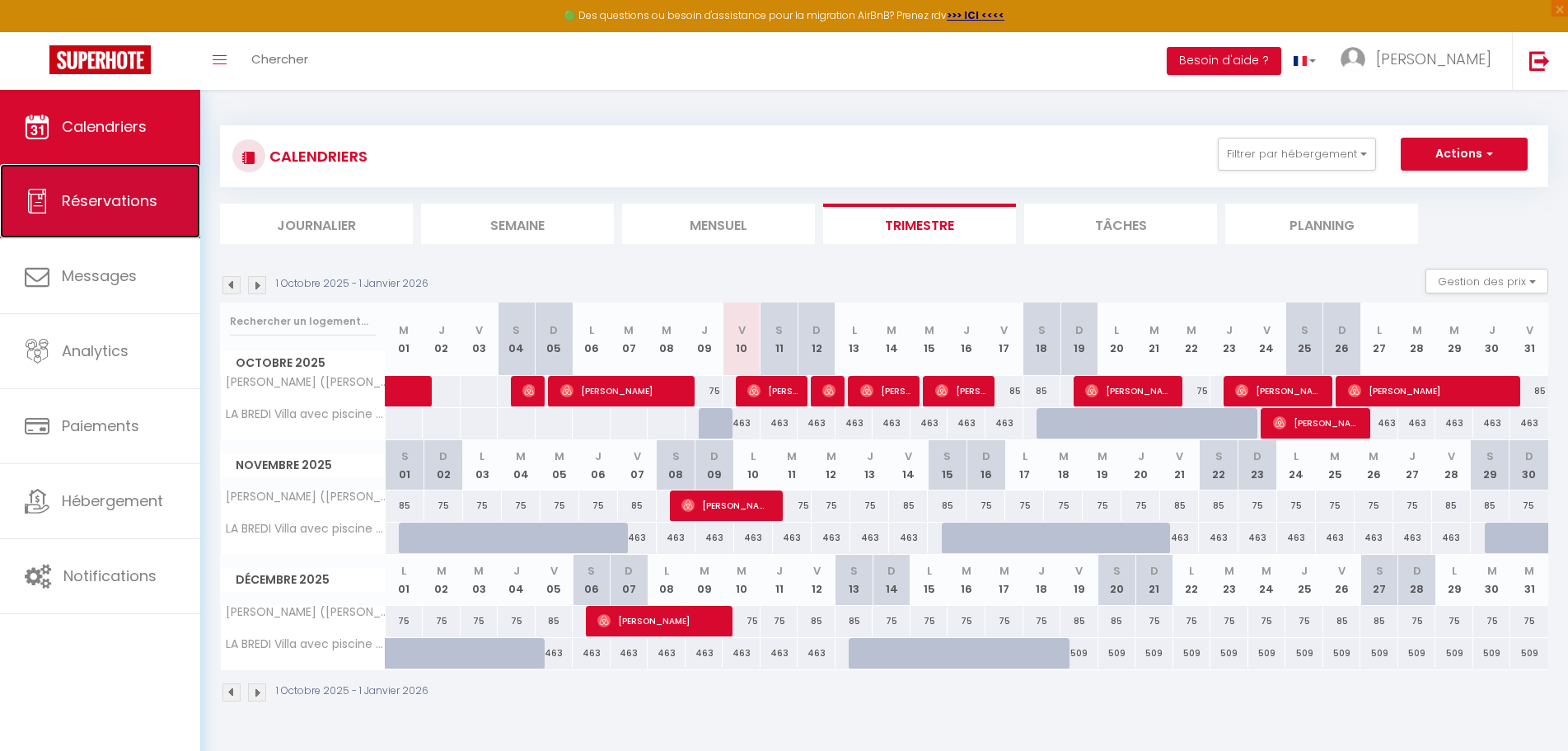
click at [109, 196] on span "Réservations" at bounding box center [110, 200] width 96 height 21
select select "not_cancelled"
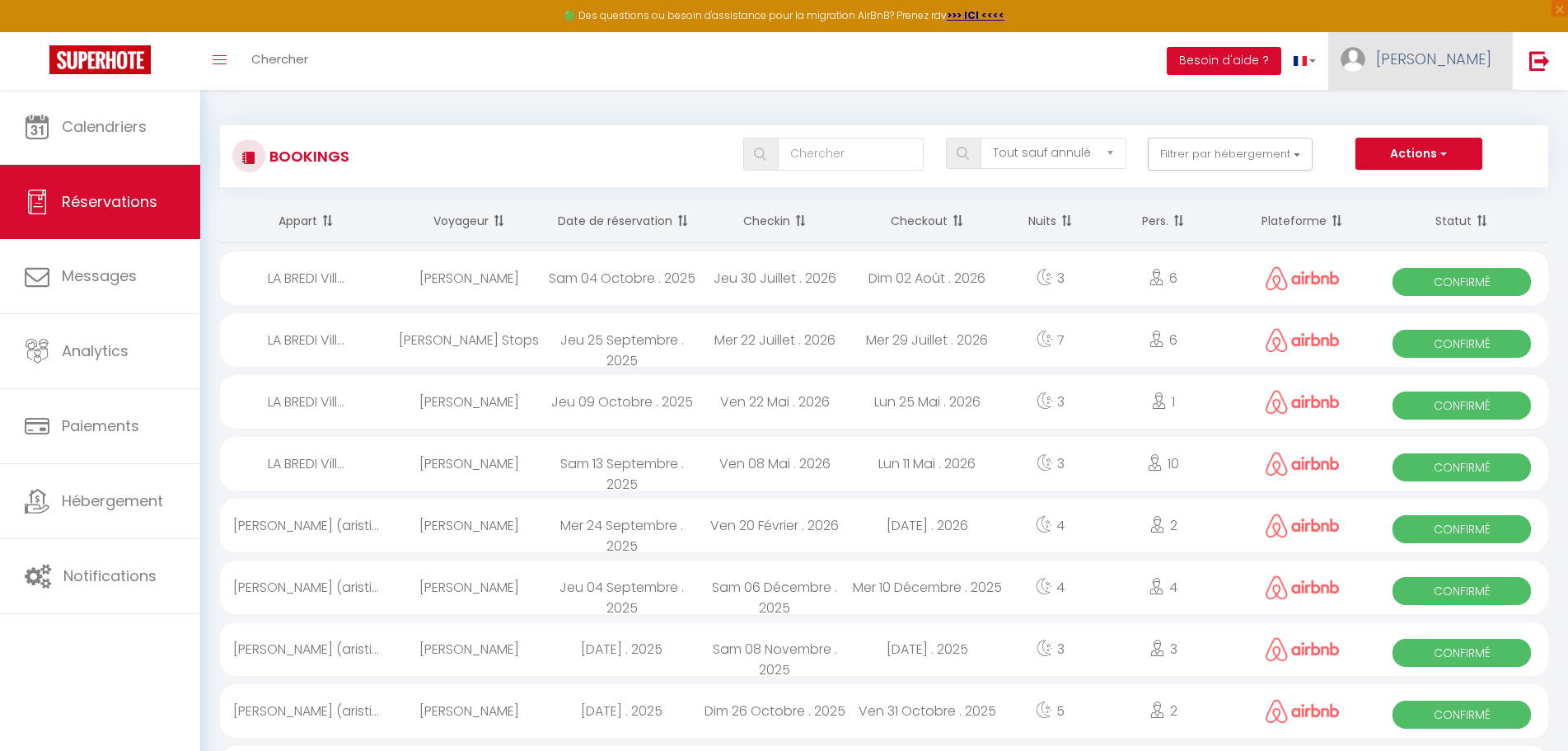
click at [1467, 62] on span "[PERSON_NAME]" at bounding box center [1434, 59] width 116 height 21
click at [1426, 140] on link "Équipe" at bounding box center [1446, 143] width 122 height 28
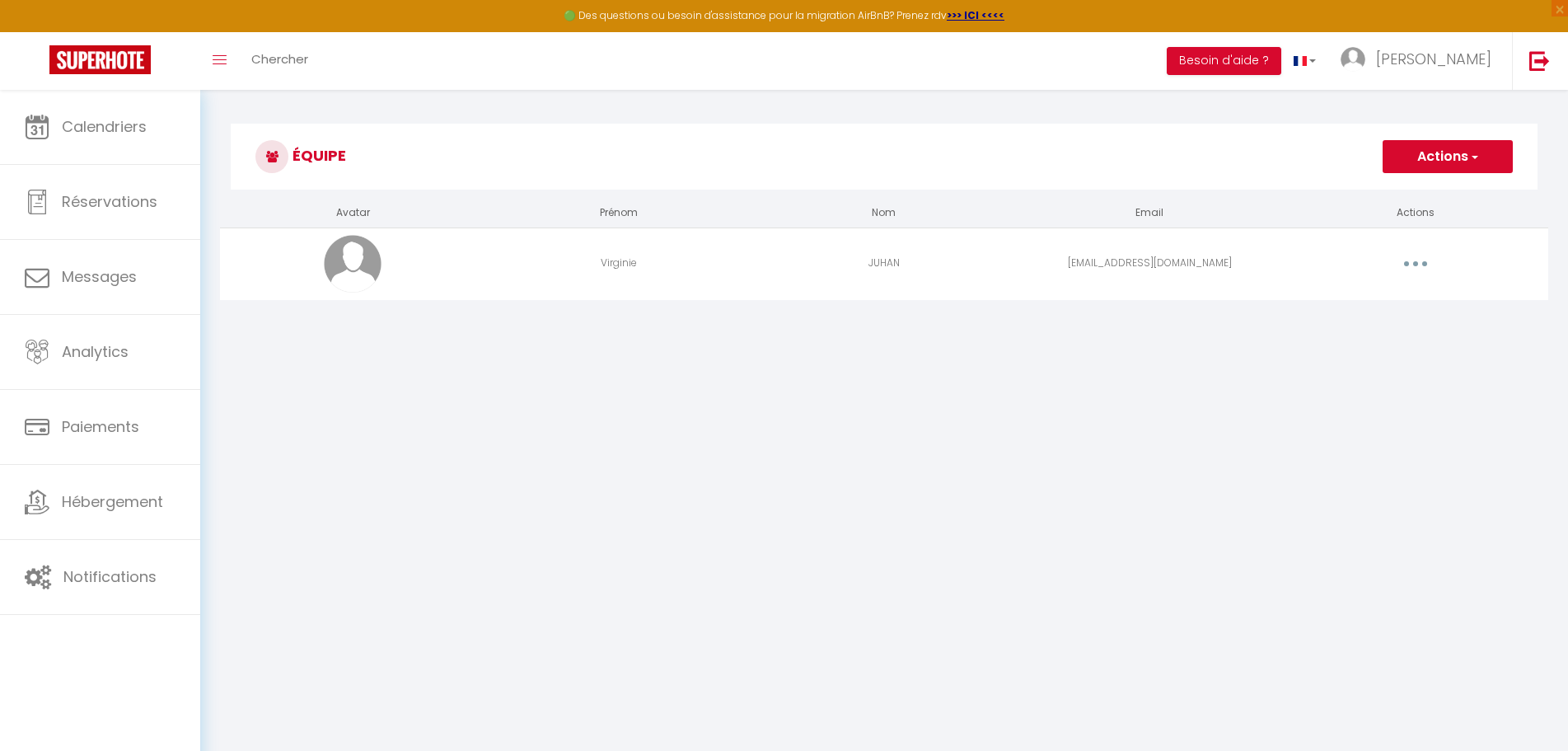
click at [1434, 158] on button "Actions" at bounding box center [1447, 156] width 130 height 33
click at [1369, 192] on link "Ajouter un nouvel utilisateur" at bounding box center [1415, 193] width 194 height 22
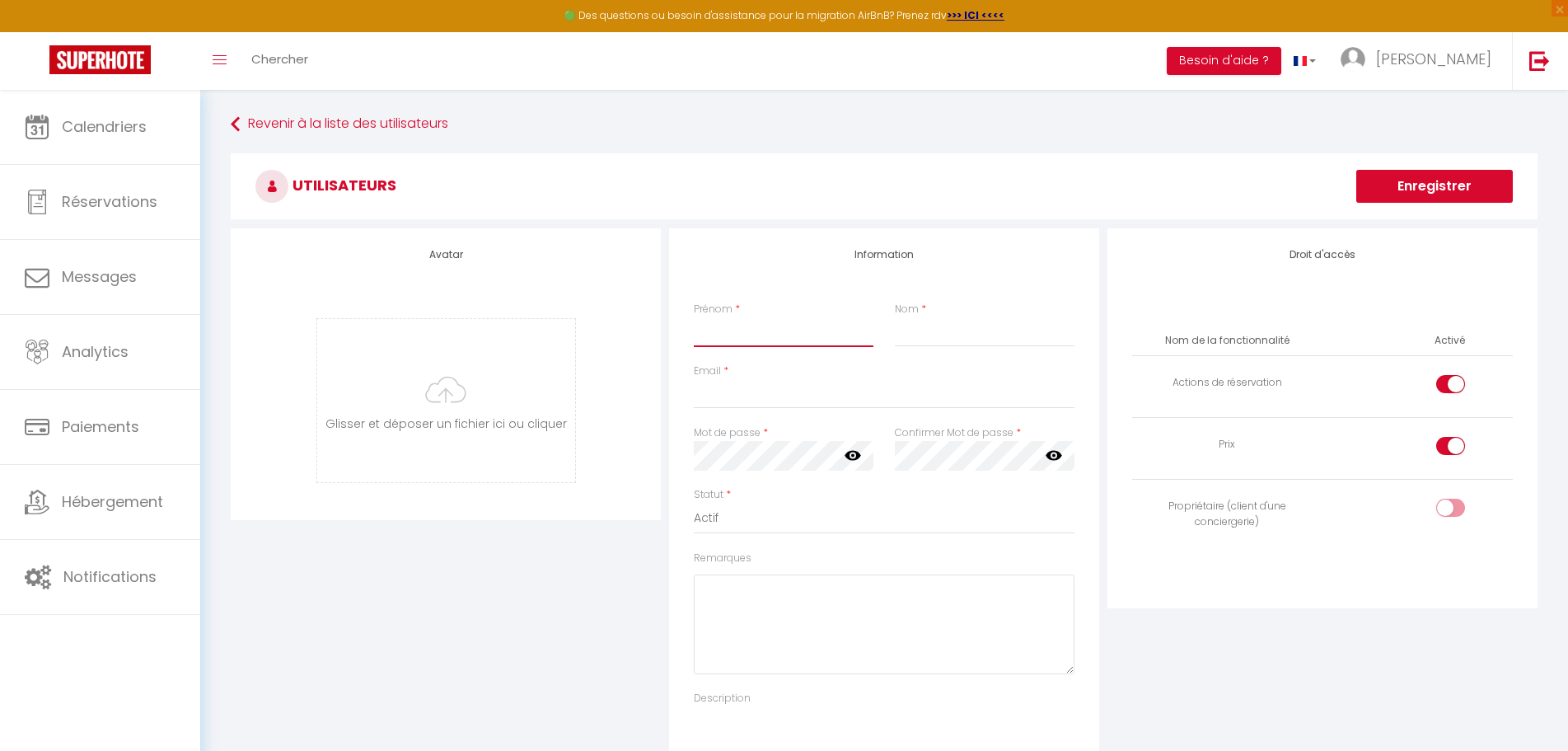
click at [710, 337] on input "Prénom" at bounding box center [784, 332] width 179 height 29
click at [710, 337] on input "[PERSON_NAME]" at bounding box center [784, 332] width 179 height 29
type input "[PERSON_NAME]"
click at [1120, 634] on div "Droit d'accès Nom de la fonctionnalité Activé Actions de réservation Prix Propr…" at bounding box center [1322, 512] width 438 height 568
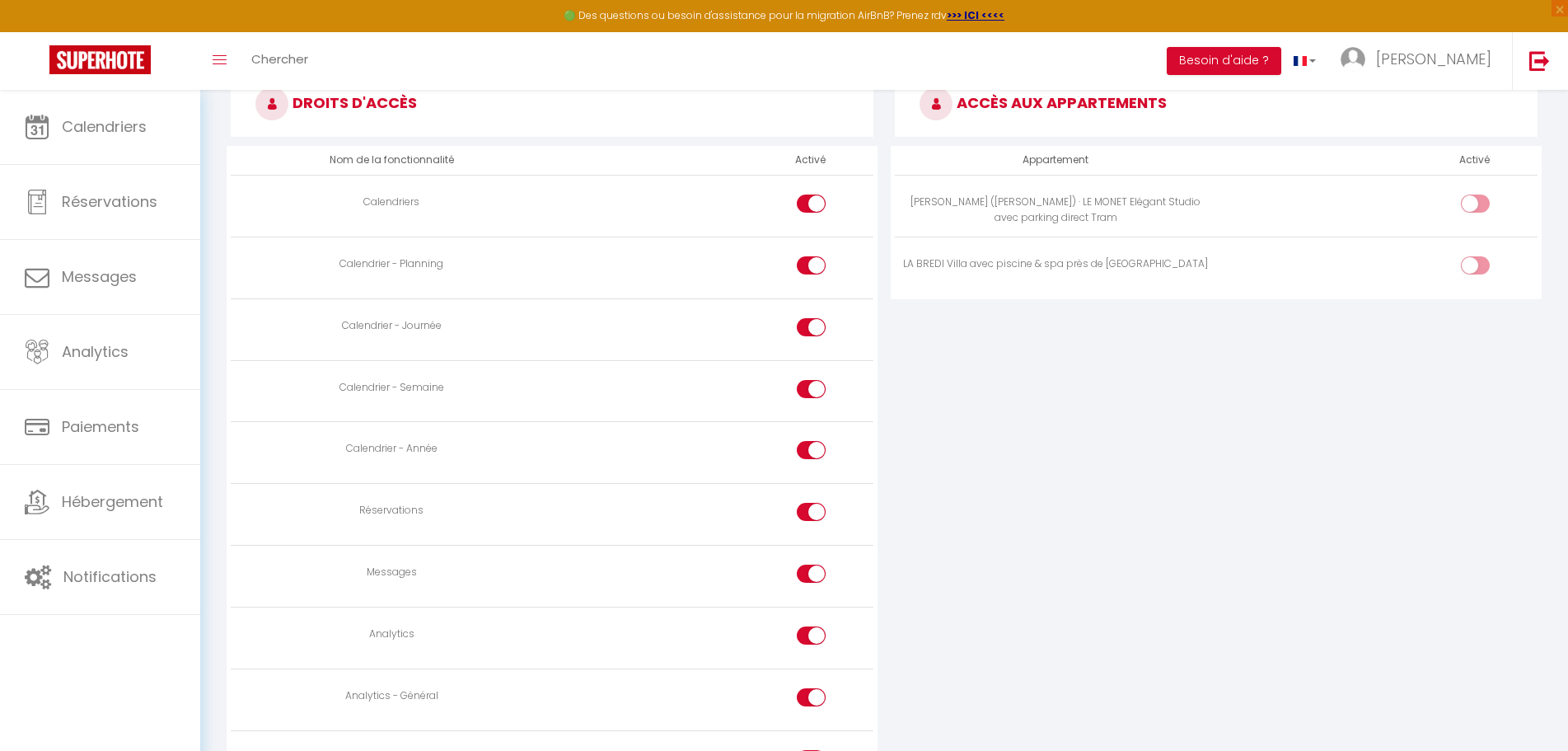
scroll to position [583, 0]
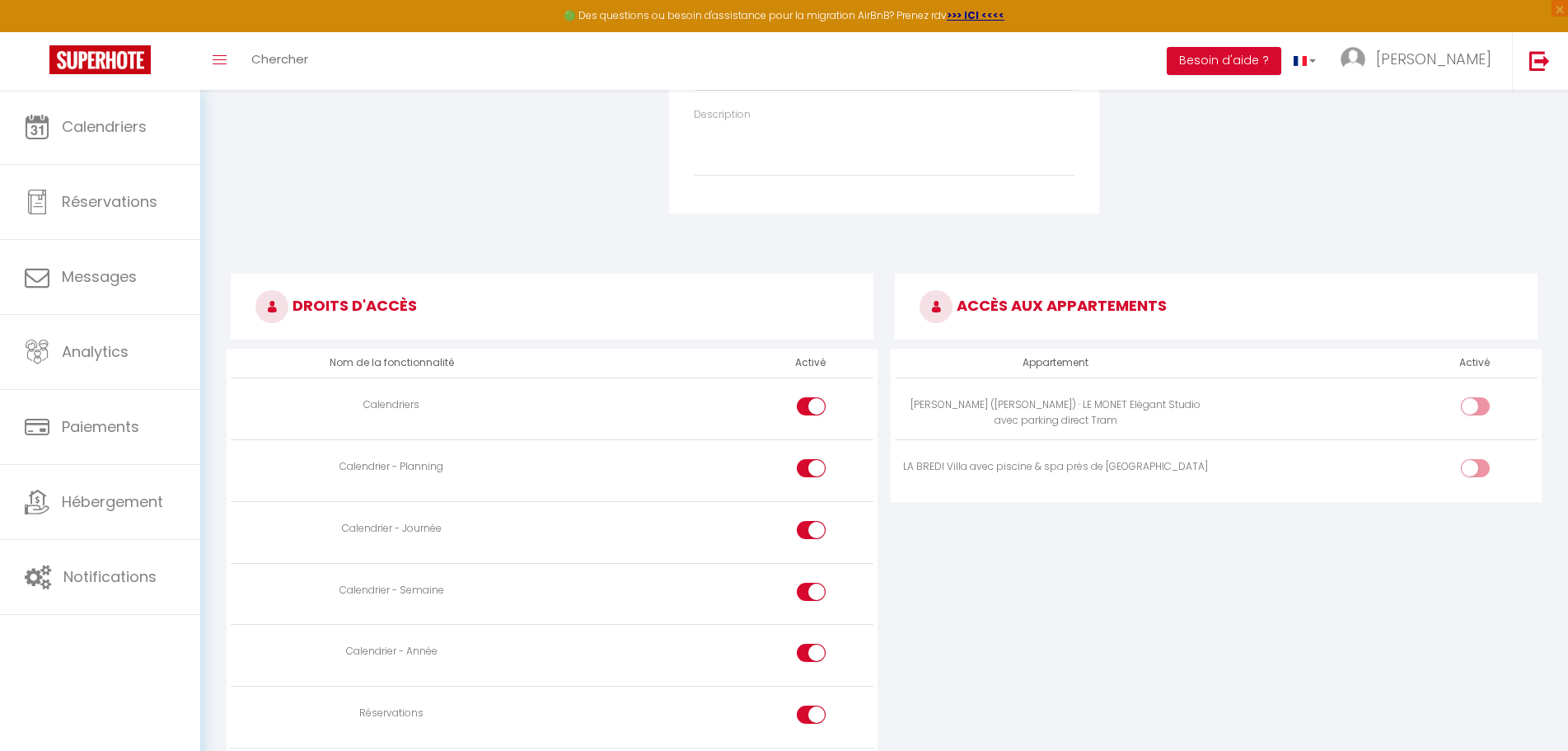
click at [1470, 407] on div at bounding box center [1475, 407] width 28 height 18
click at [1475, 407] on input "checkbox" at bounding box center [1489, 409] width 28 height 24
checkbox input "true"
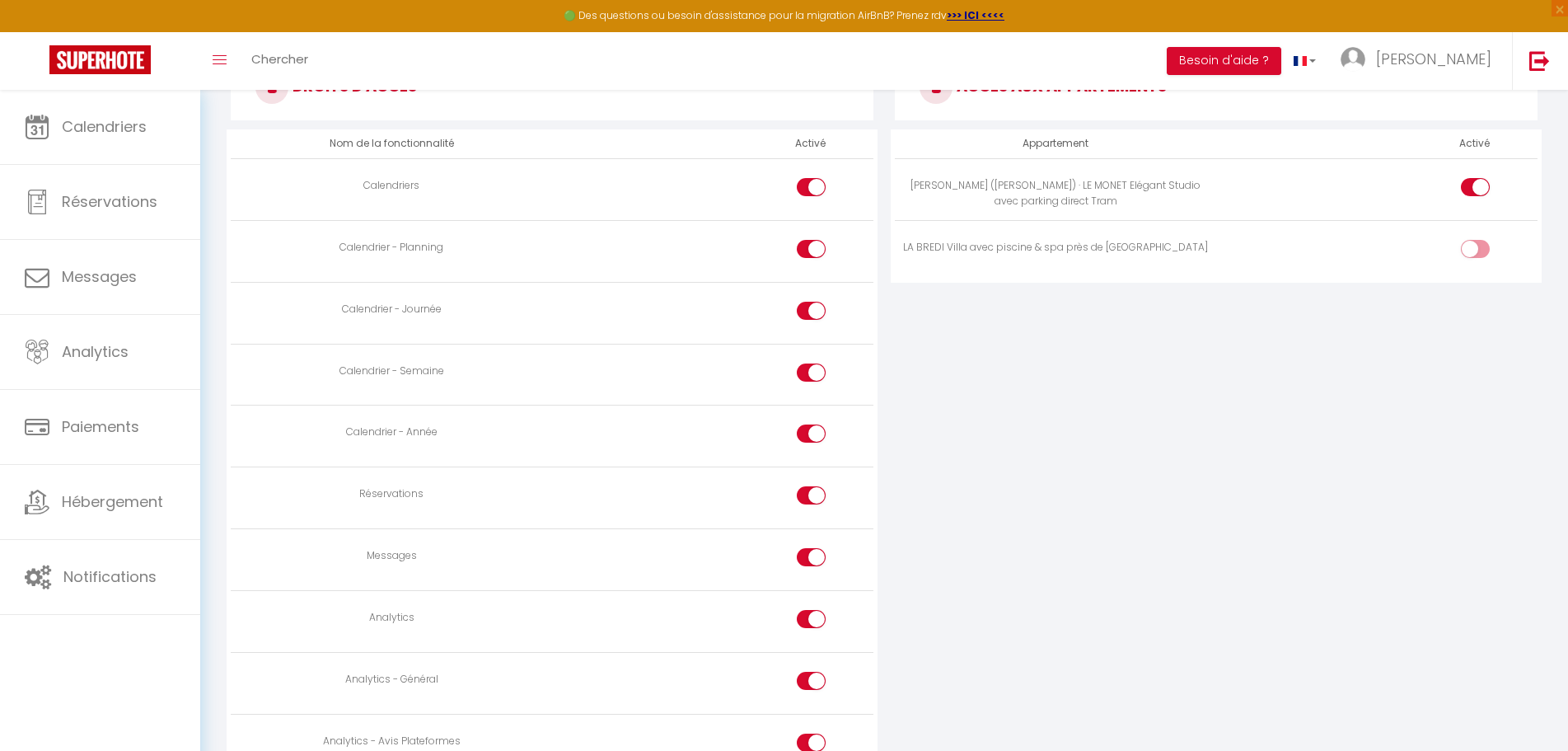
scroll to position [831, 0]
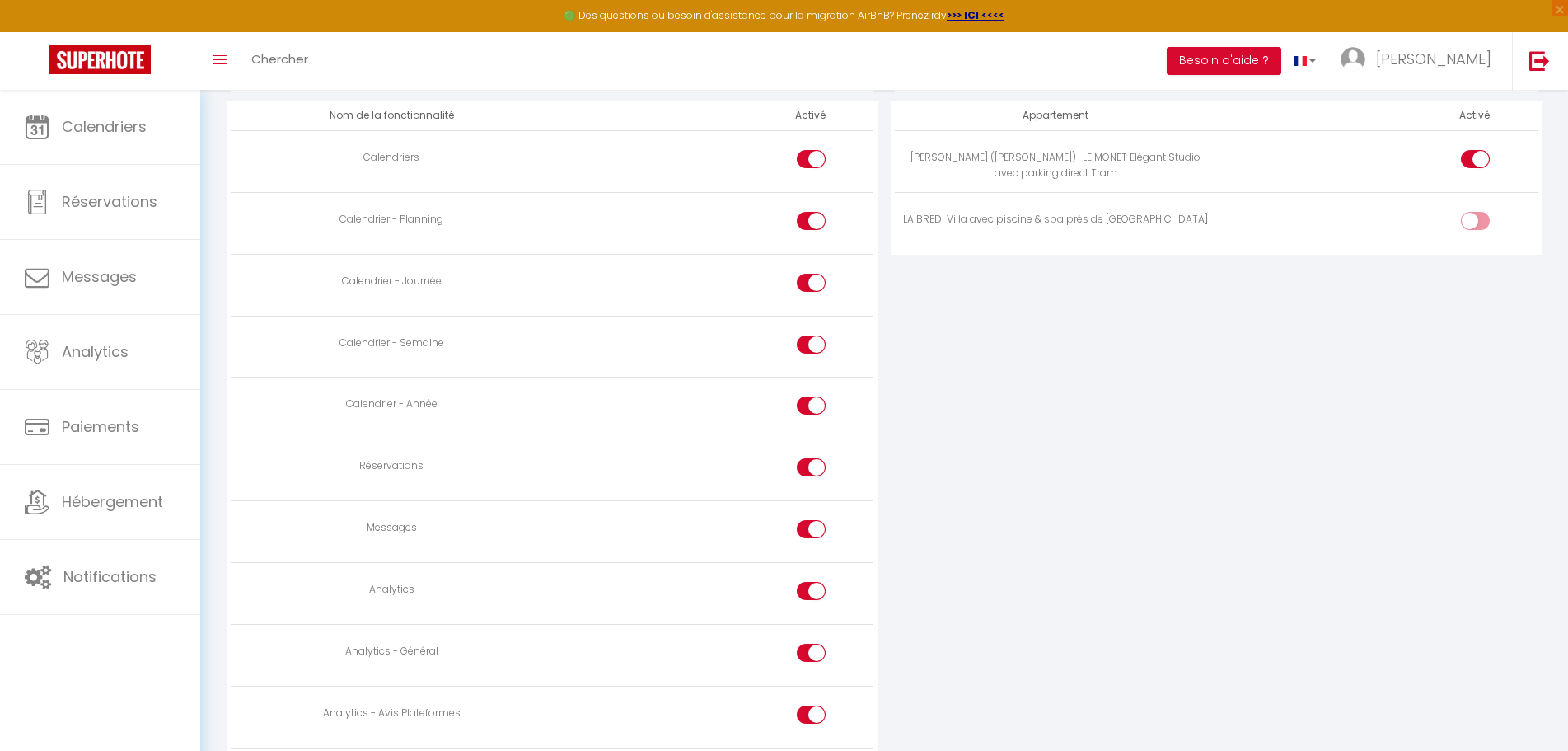
click at [818, 530] on input "checkbox" at bounding box center [825, 531] width 28 height 24
checkbox input "false"
click at [809, 585] on div at bounding box center [811, 591] width 28 height 18
click at [810, 585] on input "checkbox" at bounding box center [825, 593] width 28 height 24
checkbox input "false"
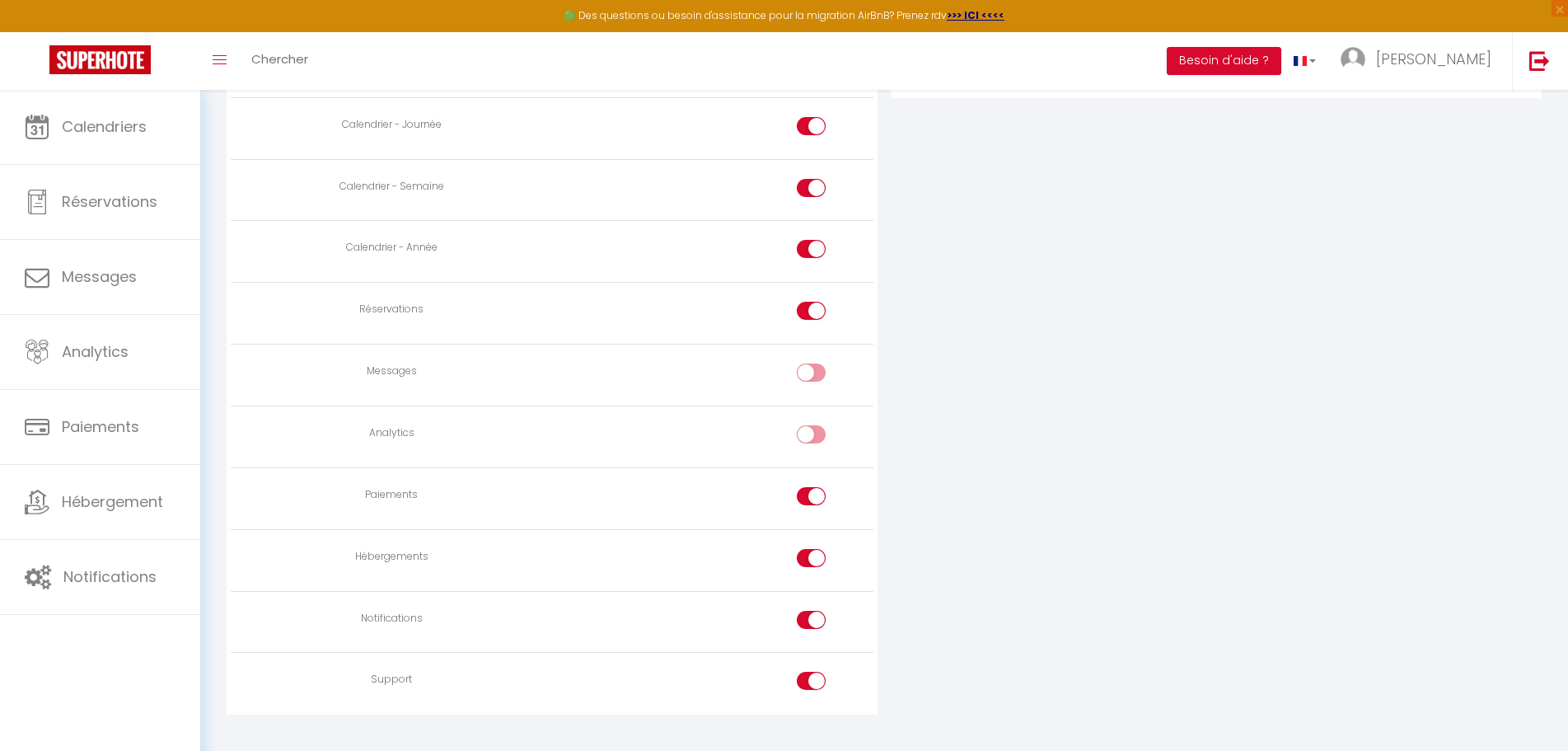
scroll to position [996, 0]
click at [811, 480] on input "checkbox" at bounding box center [825, 490] width 28 height 24
checkbox input "false"
click at [812, 549] on input "checkbox" at bounding box center [825, 552] width 28 height 24
checkbox input "false"
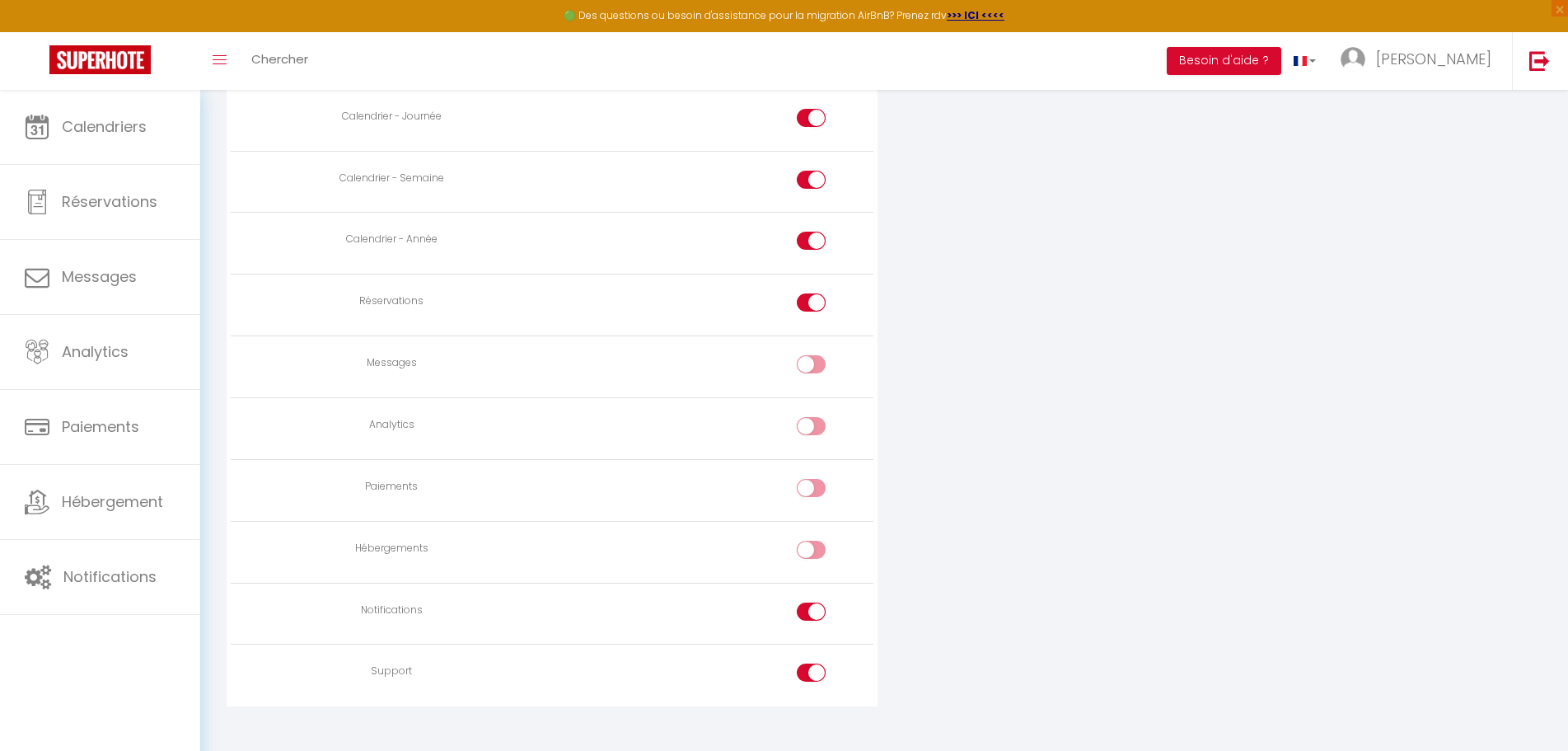
click at [810, 611] on input "checkbox" at bounding box center [825, 614] width 28 height 24
click at [807, 609] on div at bounding box center [811, 612] width 28 height 18
click at [810, 609] on input "checkbox" at bounding box center [825, 614] width 28 height 24
click at [804, 604] on div at bounding box center [811, 612] width 28 height 18
click at [810, 604] on input "checkbox" at bounding box center [825, 614] width 28 height 24
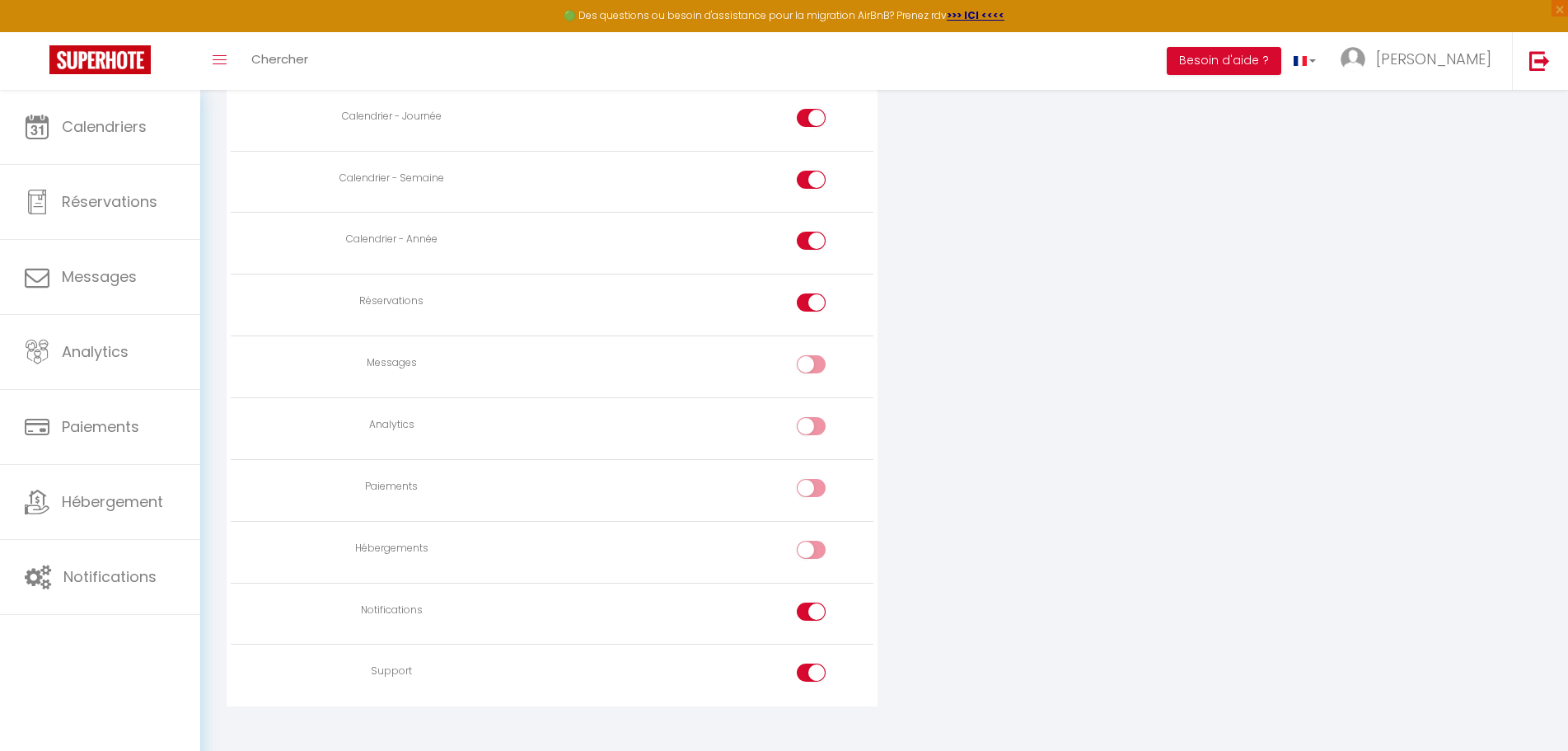
checkbox input "false"
click at [804, 671] on div at bounding box center [811, 672] width 28 height 18
click at [810, 671] on input "checkbox" at bounding box center [825, 675] width 28 height 24
checkbox input "false"
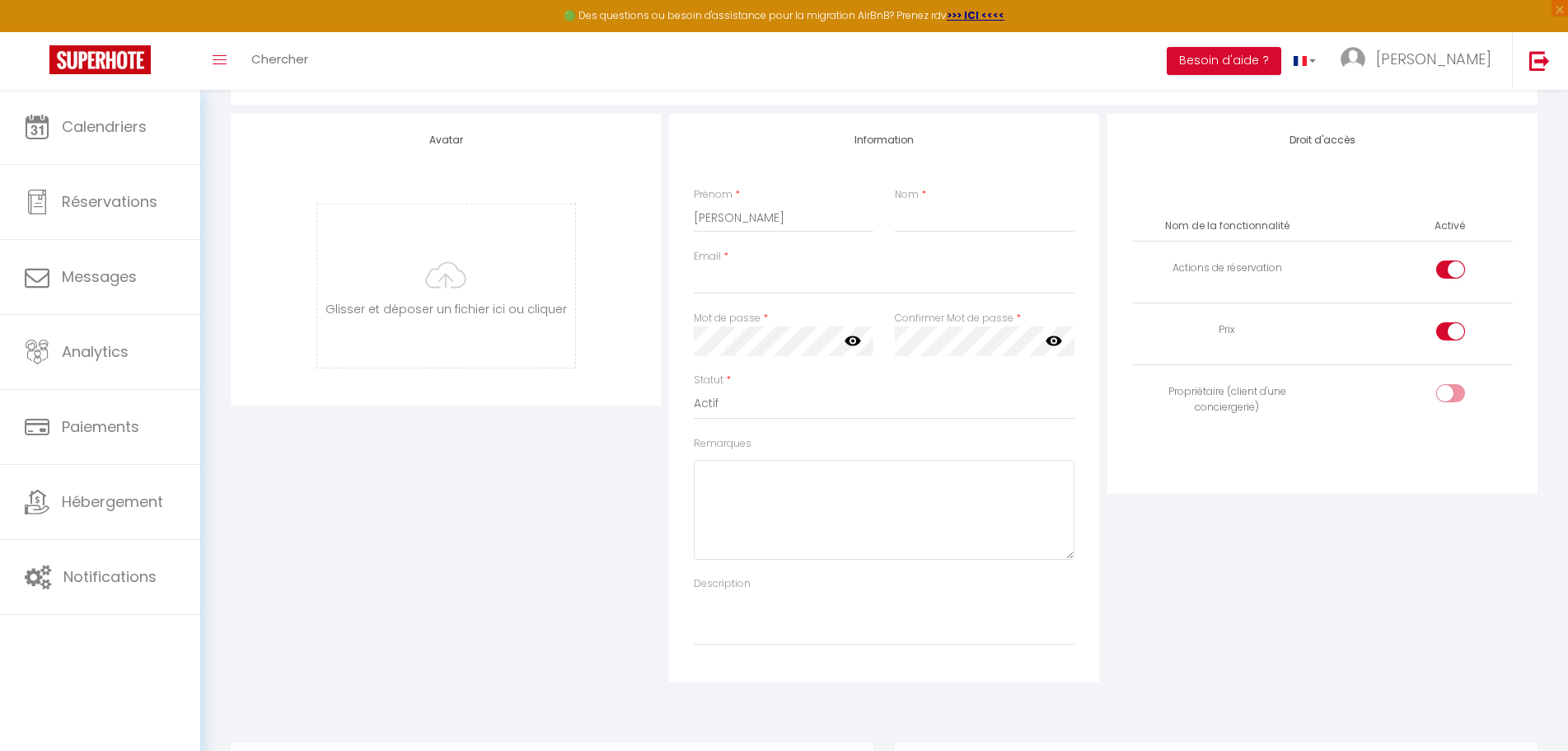
scroll to position [4, 0]
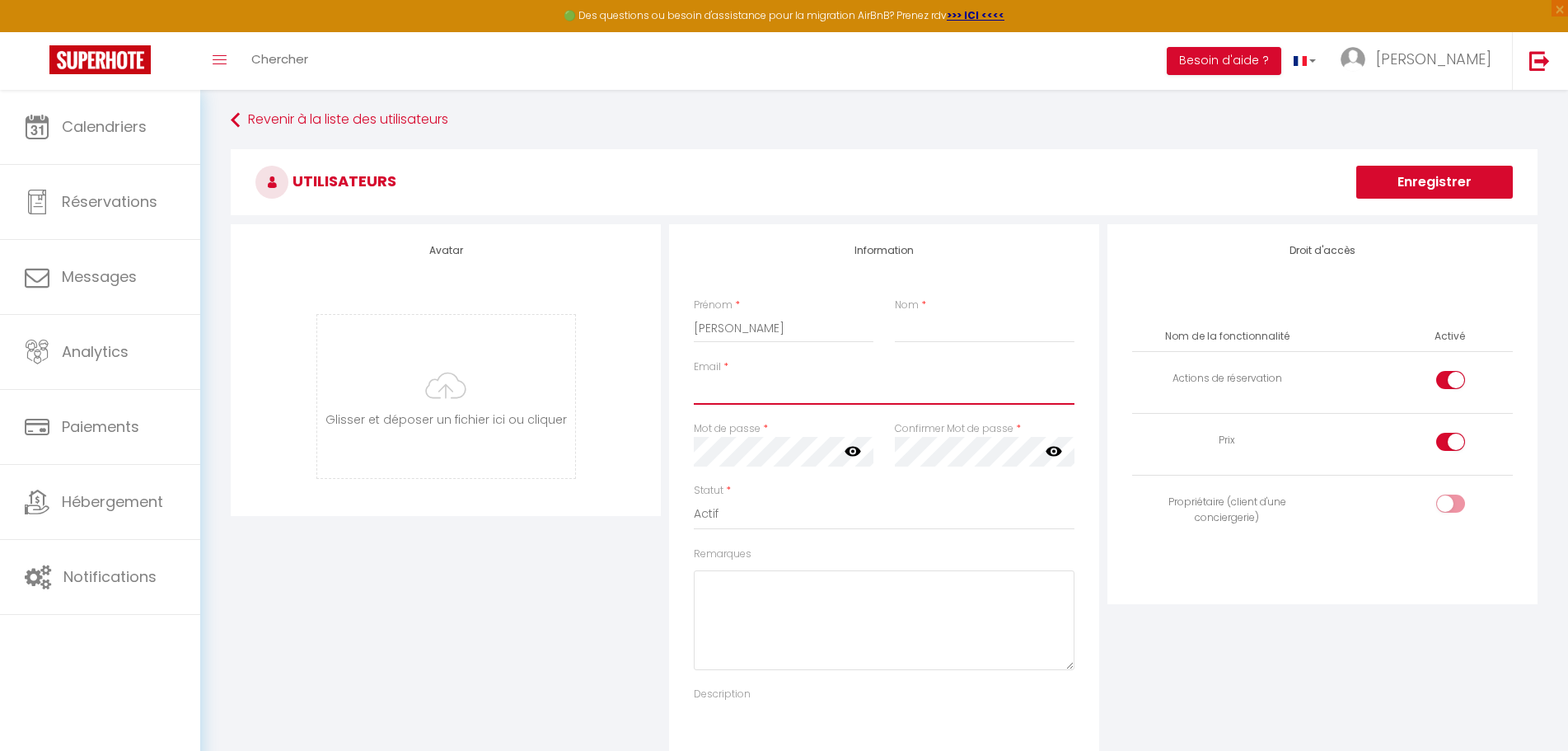
click at [751, 383] on input "Email" at bounding box center [884, 389] width 380 height 29
click at [755, 384] on input "Email" at bounding box center [884, 389] width 380 height 29
click at [770, 389] on input "Email" at bounding box center [884, 389] width 380 height 29
click at [664, 595] on div "Avatar [PERSON_NAME] et déposer un fichier ici ou cliquer Ooops, something wron…" at bounding box center [445, 508] width 438 height 568
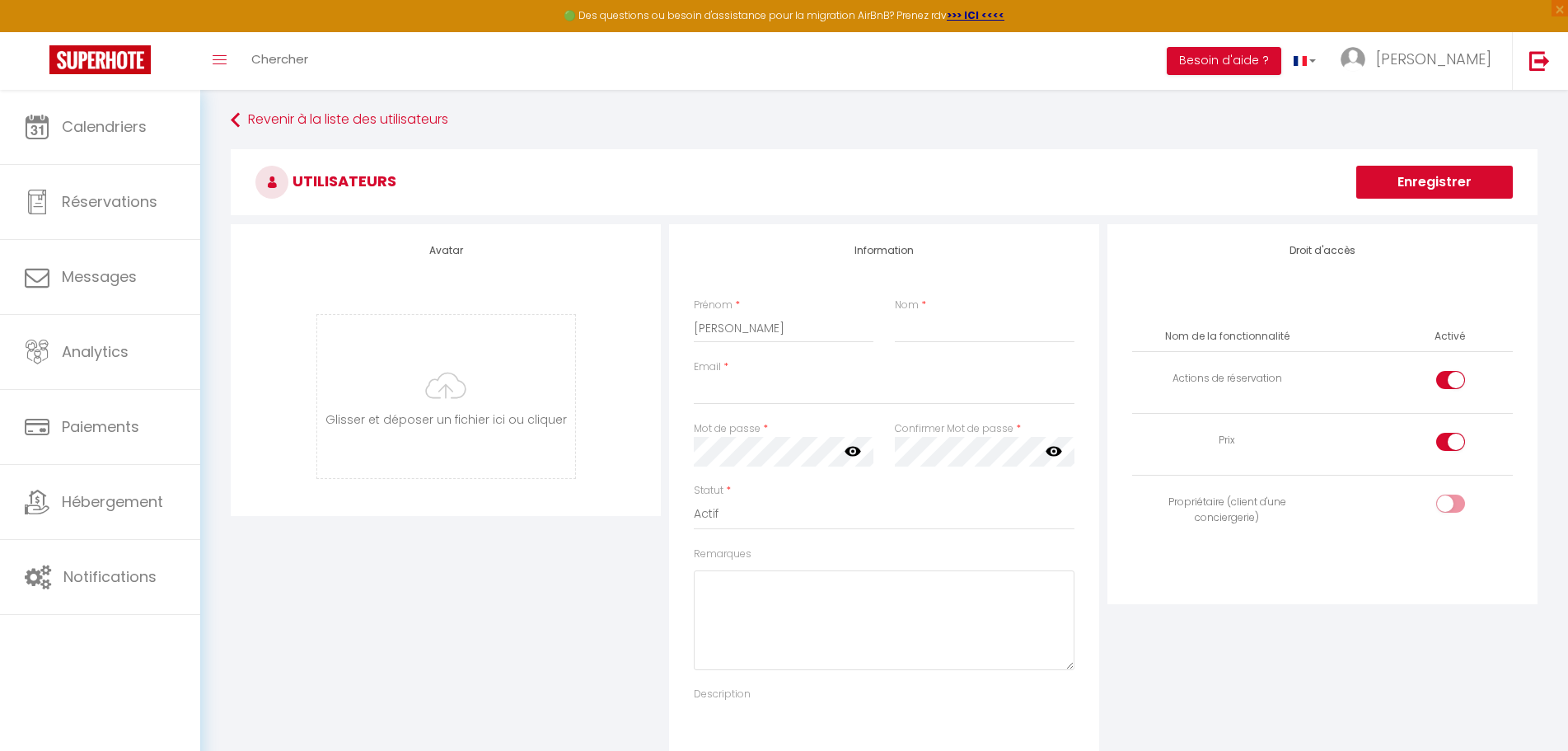
click at [1103, 530] on div "Droit d'accès Nom de la fonctionnalité Activé Actions de réservation Prix Propr…" at bounding box center [1322, 508] width 438 height 568
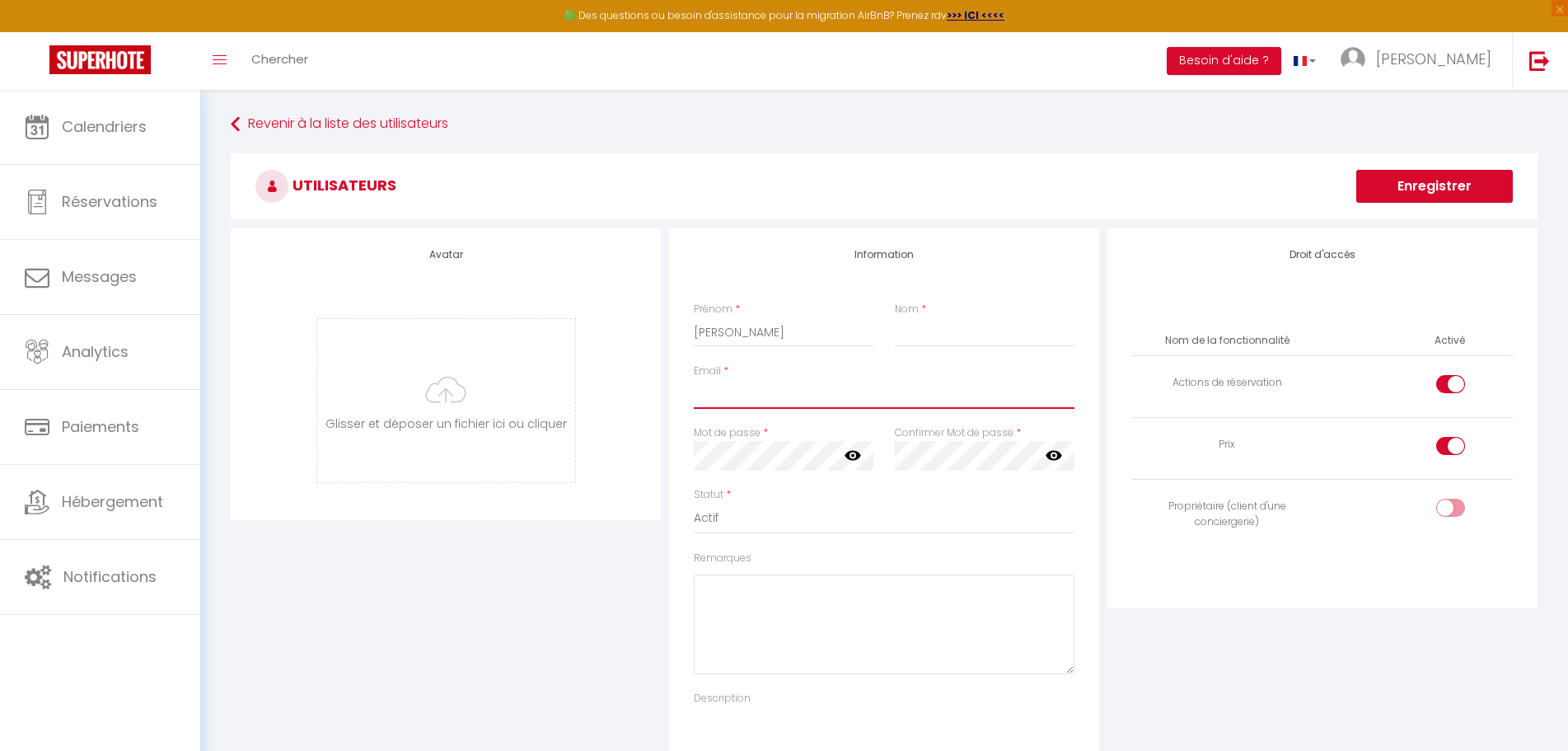
click at [714, 399] on input "Email" at bounding box center [884, 393] width 380 height 29
click at [1108, 575] on div "Droit d'accès Nom de la fonctionnalité Activé Actions de réservation Prix Propr…" at bounding box center [1322, 417] width 430 height 380
click at [730, 396] on input "Email" at bounding box center [884, 393] width 380 height 29
type input "[EMAIL_ADDRESS][DOMAIN_NAME]"
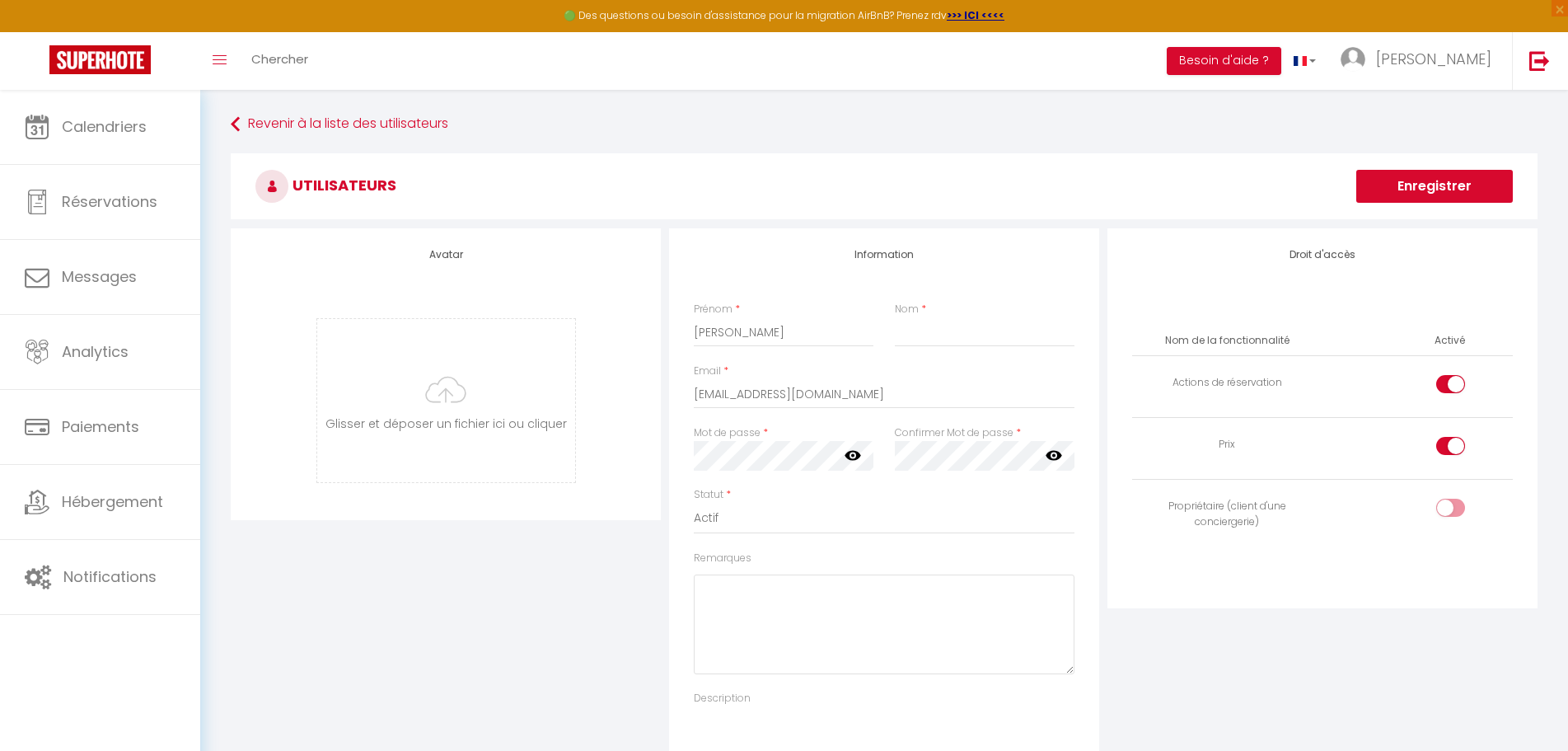
click at [1085, 658] on div "Remarques" at bounding box center [884, 620] width 402 height 140
click at [854, 453] on icon at bounding box center [853, 455] width 17 height 17
click at [856, 453] on icon at bounding box center [853, 455] width 17 height 17
click at [1444, 446] on div at bounding box center [1451, 446] width 28 height 18
click at [1450, 446] on input "checkbox" at bounding box center [1464, 448] width 28 height 24
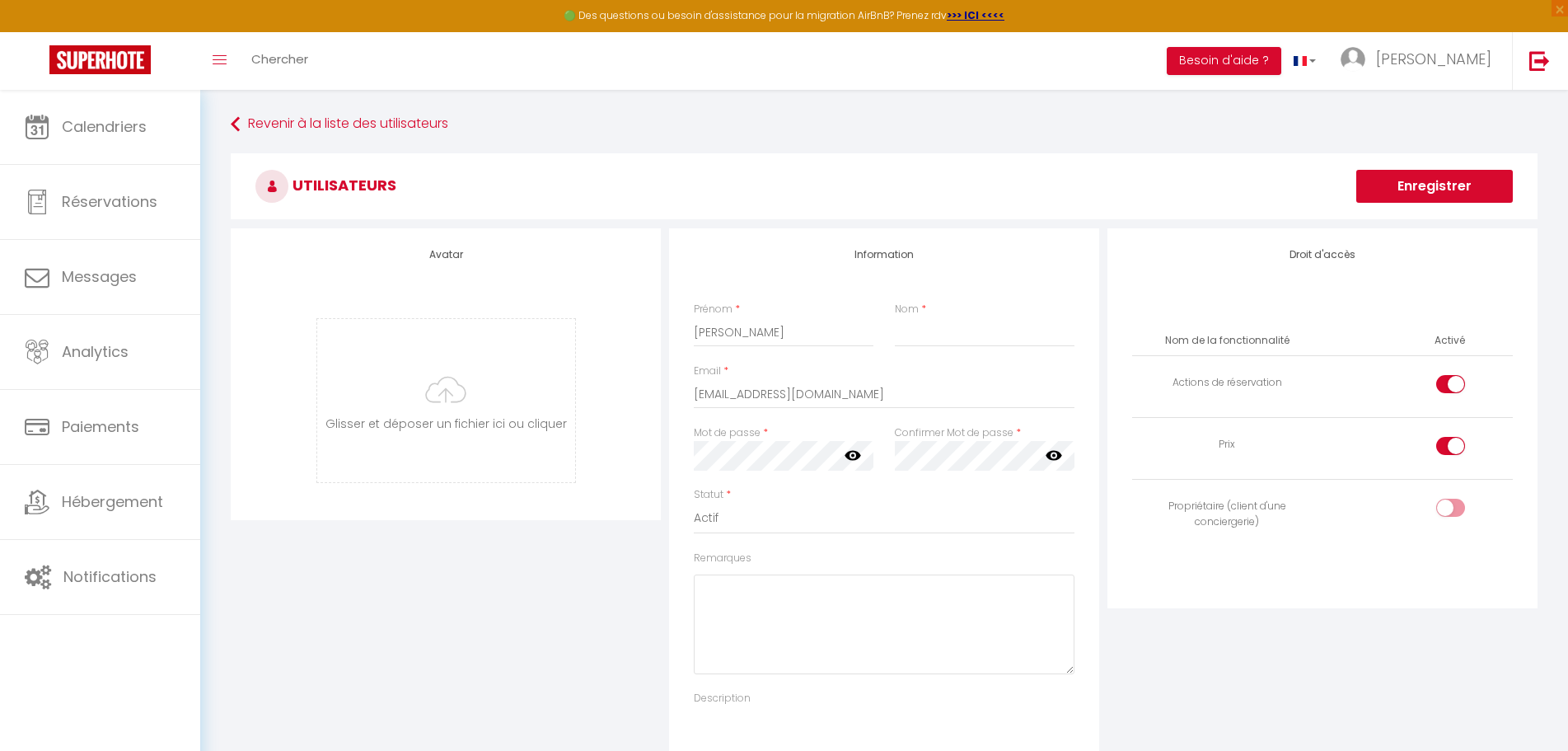
checkbox input "false"
click at [734, 333] on input "[PERSON_NAME]" at bounding box center [784, 332] width 179 height 29
type input "[PERSON_NAME]"
click at [1241, 691] on div "Droit d'accès Nom de la fonctionnalité Activé Actions de réservation Prix Propr…" at bounding box center [1322, 512] width 438 height 568
click at [1417, 191] on button "Enregistrer" at bounding box center [1434, 186] width 157 height 33
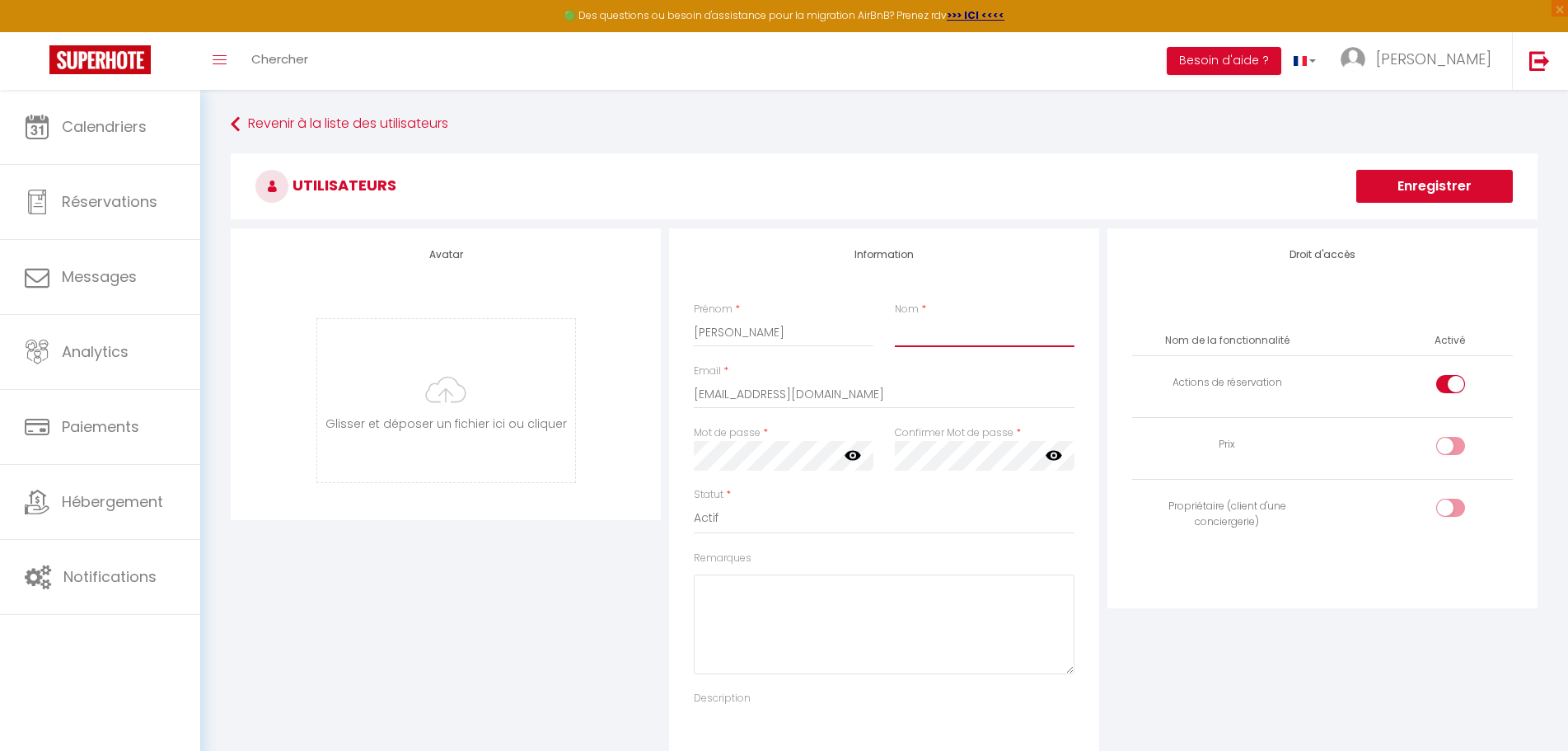
click at [958, 334] on input "Nom" at bounding box center [985, 332] width 179 height 29
type input "TOTA"
click at [1439, 180] on button "Enregistrer" at bounding box center [1434, 186] width 157 height 33
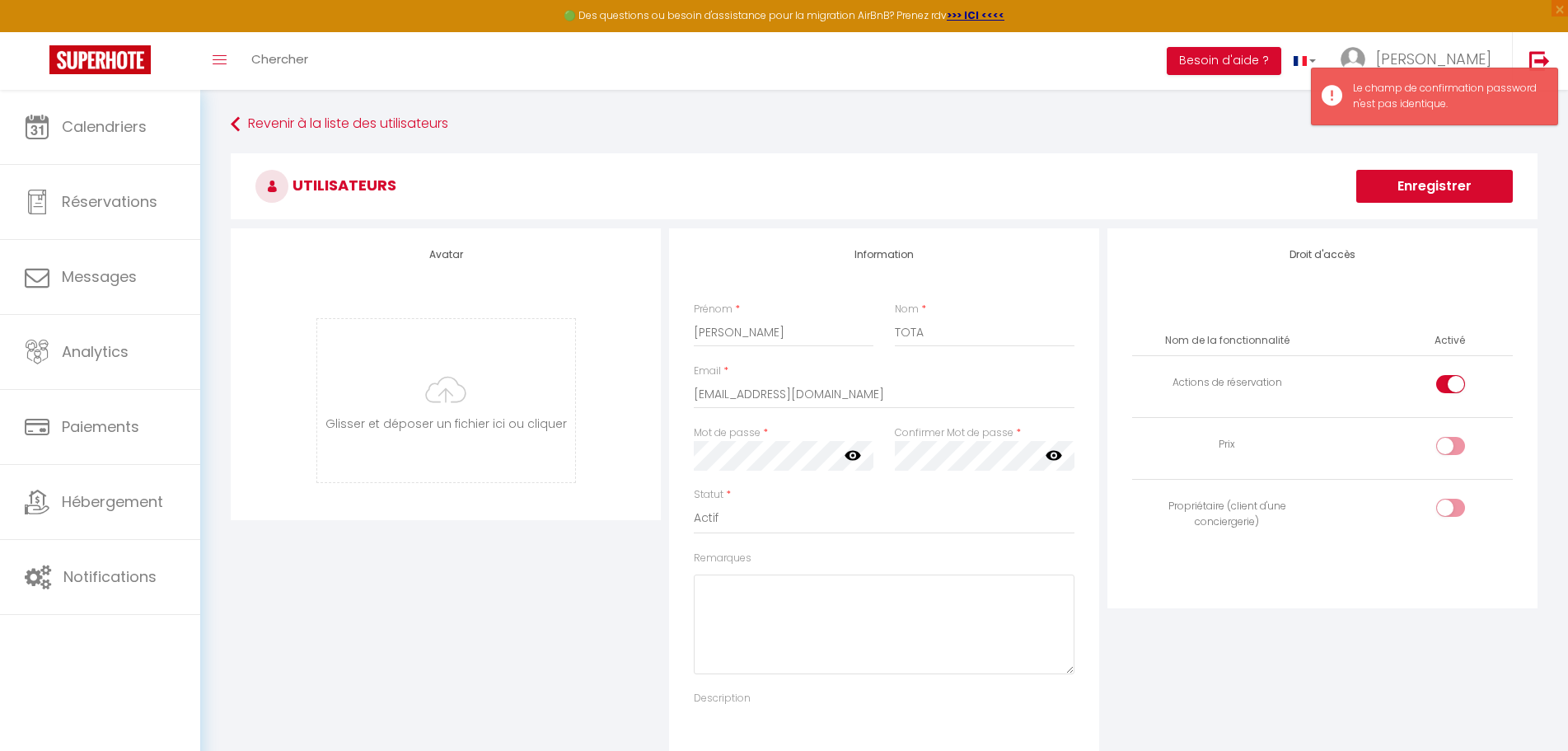
click at [854, 450] on icon at bounding box center [853, 455] width 17 height 17
click at [1055, 456] on icon at bounding box center [1054, 455] width 17 height 17
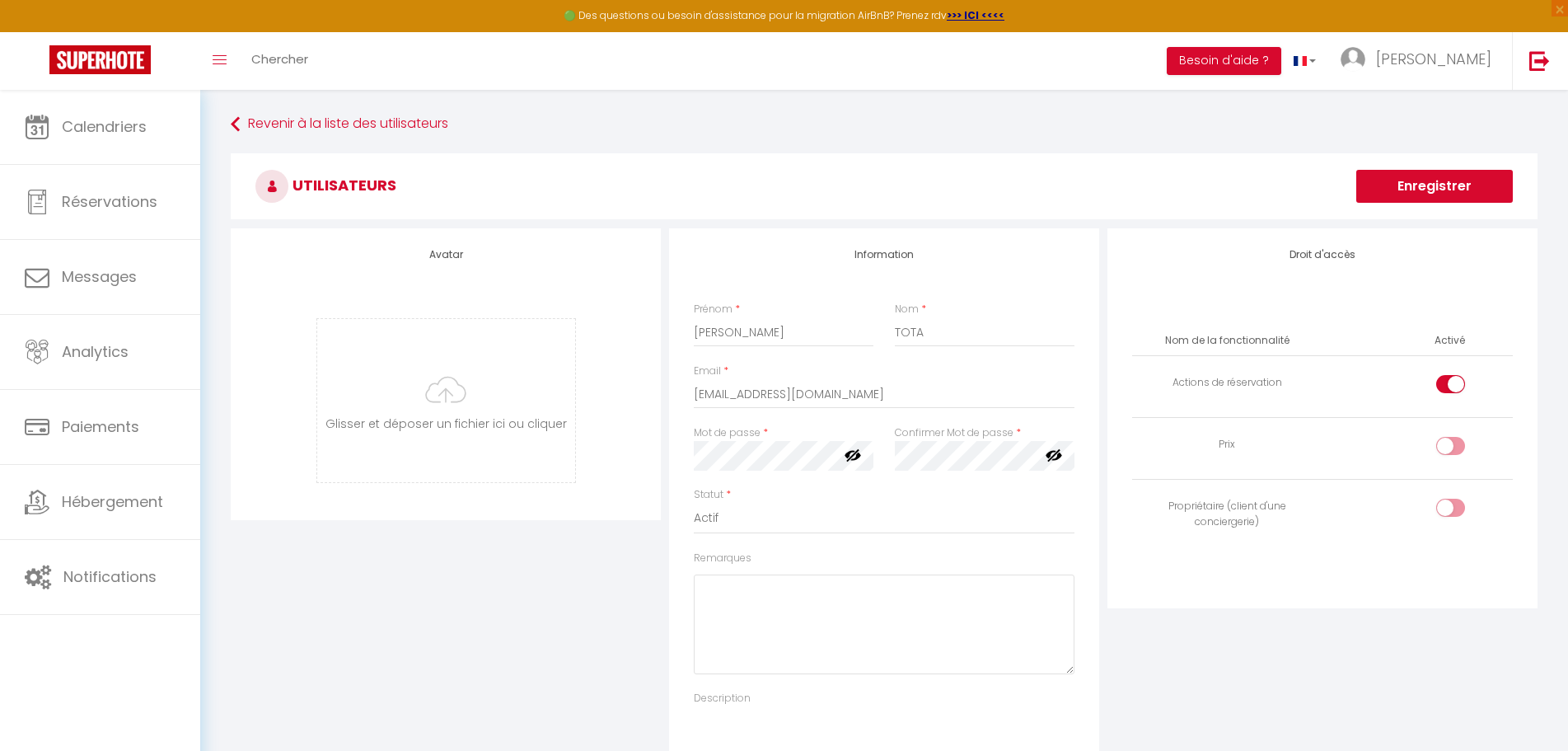
click at [1444, 189] on button "Enregistrer" at bounding box center [1434, 186] width 157 height 33
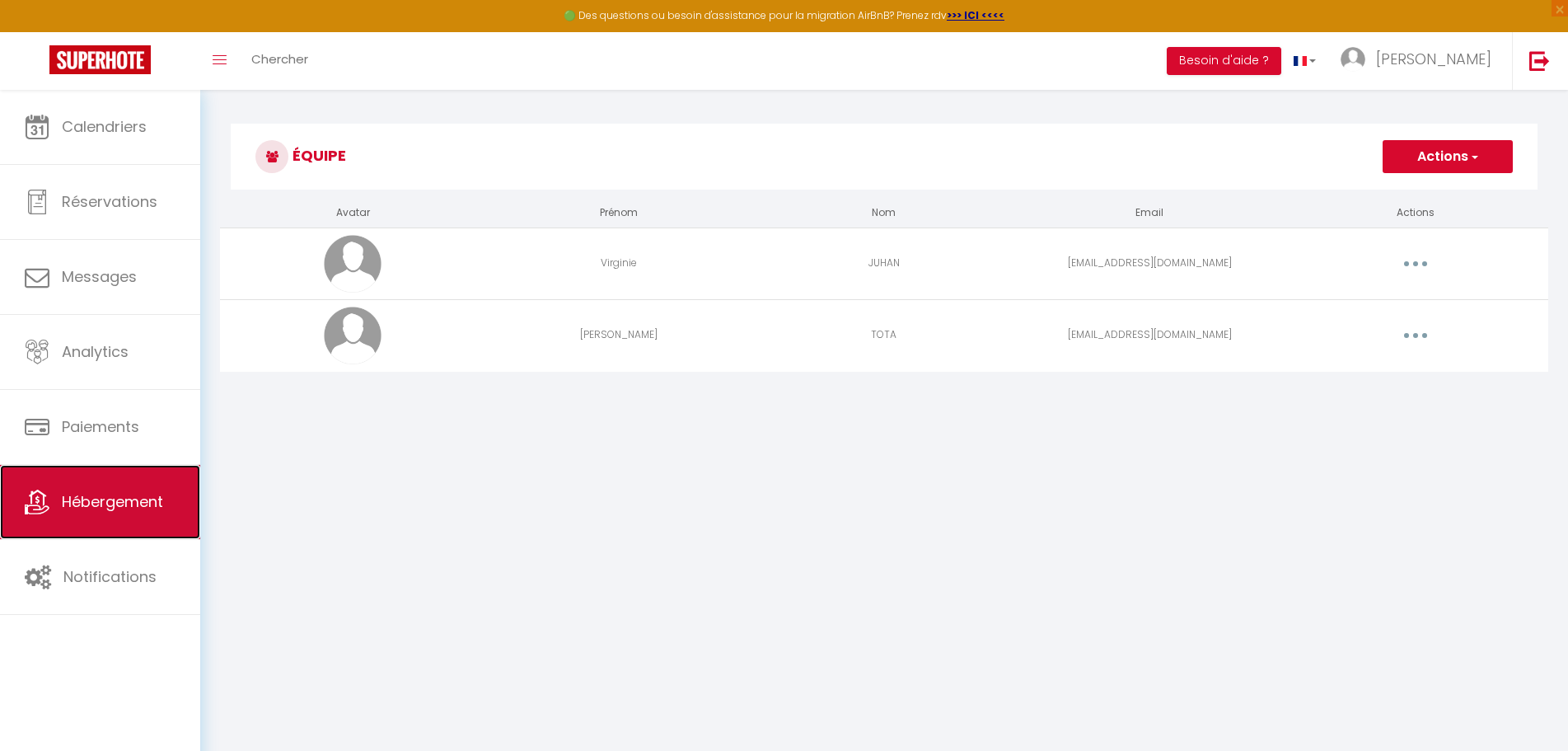
click at [100, 498] on span "Hébergement" at bounding box center [112, 501] width 101 height 21
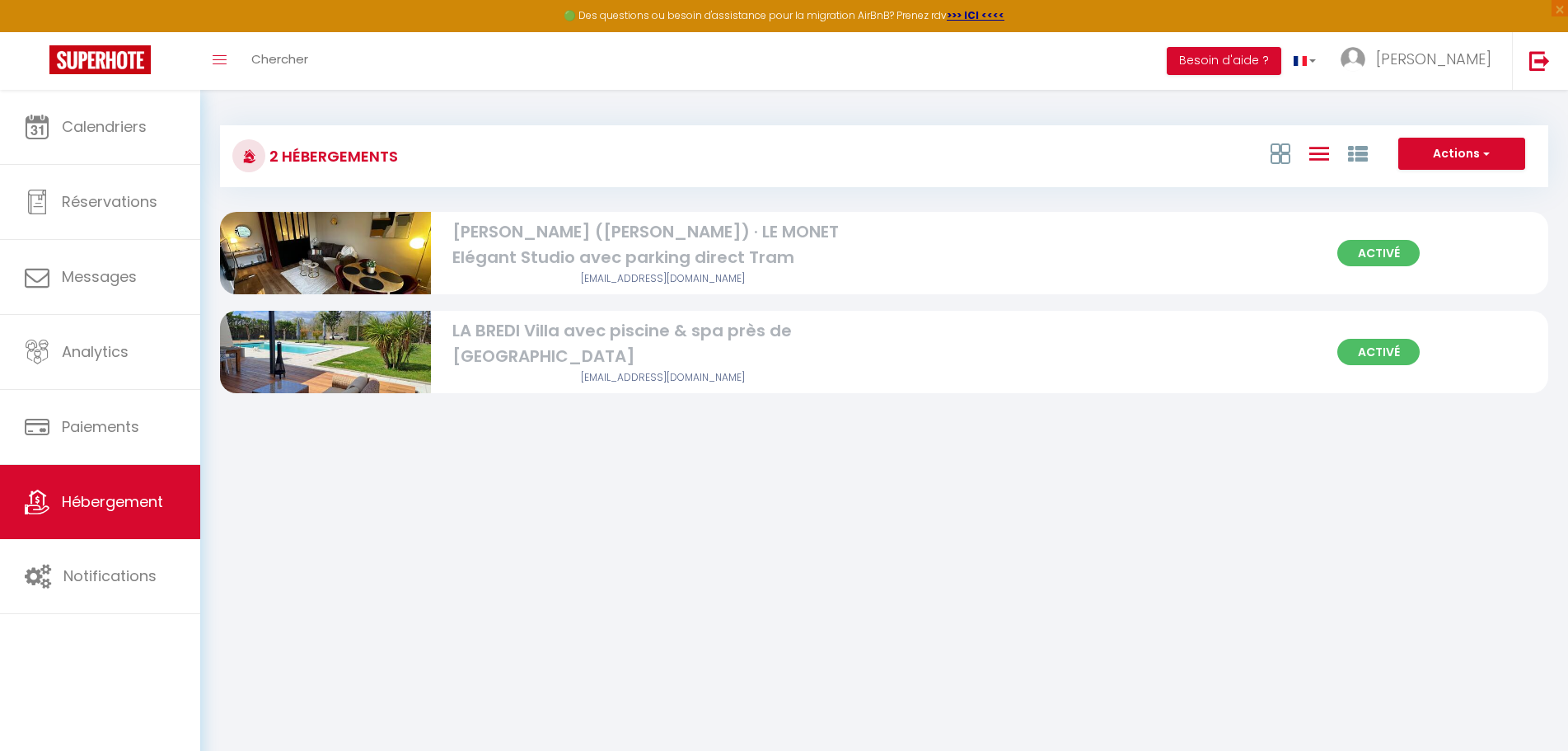
click at [817, 236] on div "[PERSON_NAME] ([PERSON_NAME]) · LE MONET Elégant Studio avec parking direct Tram" at bounding box center [663, 246] width 421 height 52
select select "3"
select select "2"
select select "1"
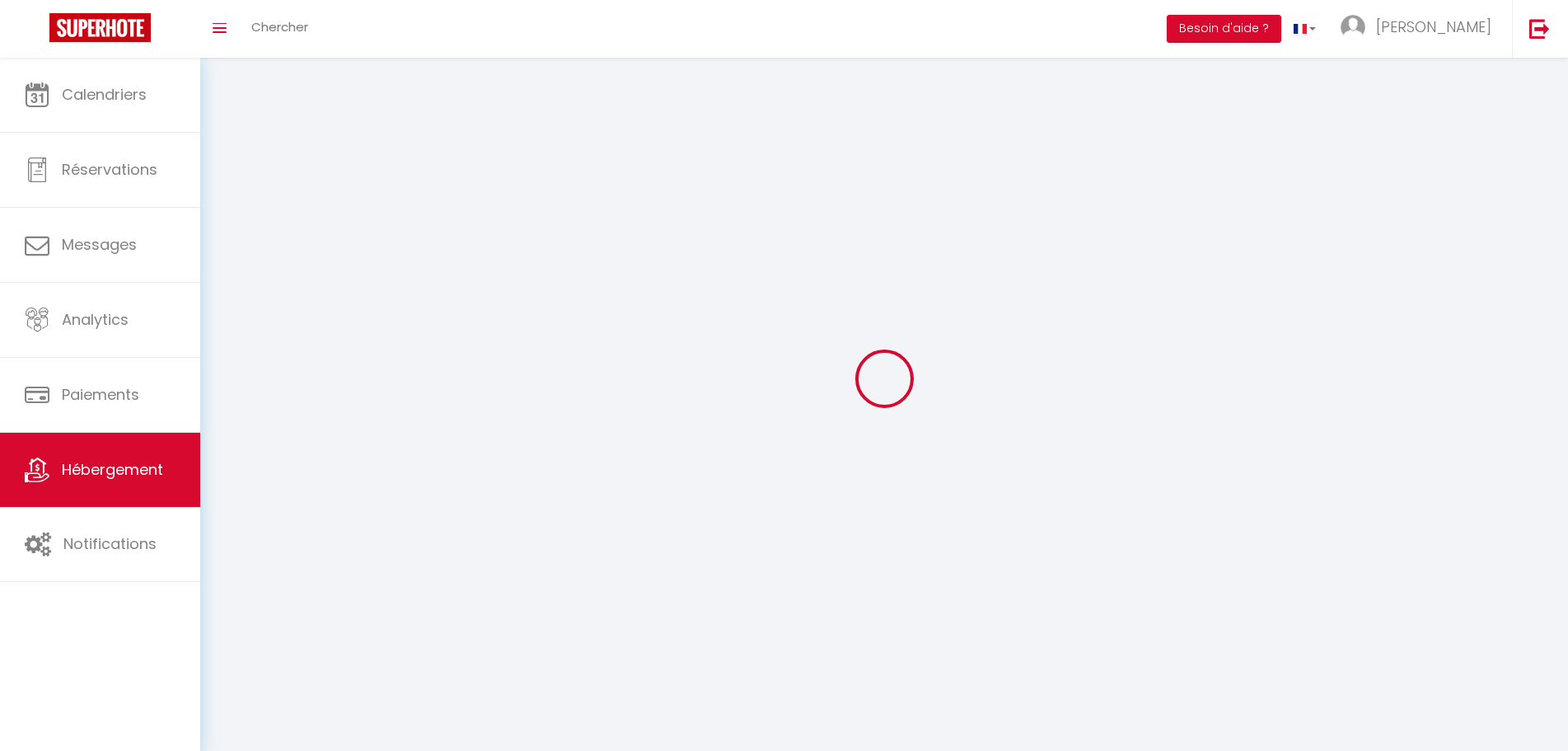
select select
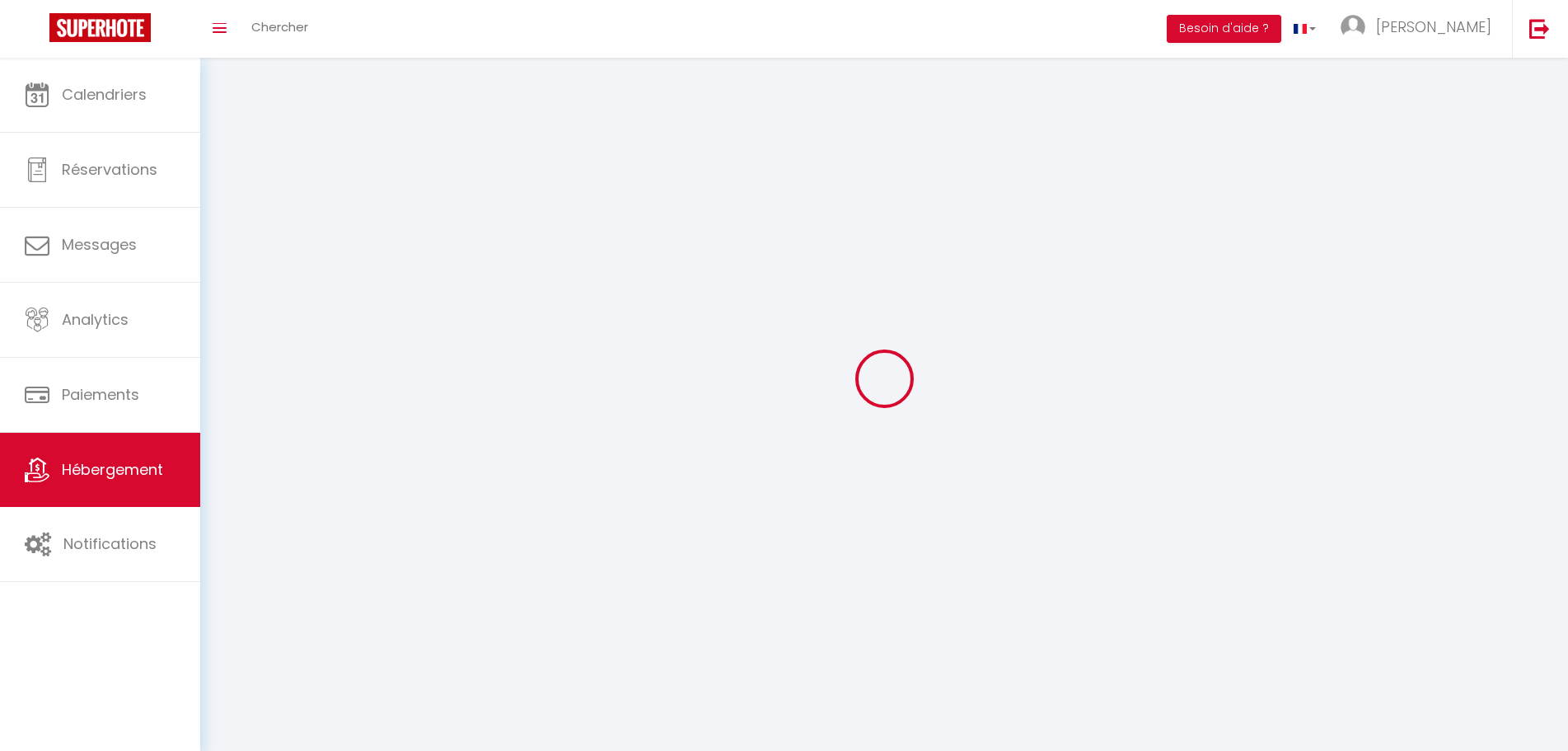
select select
checkbox input "false"
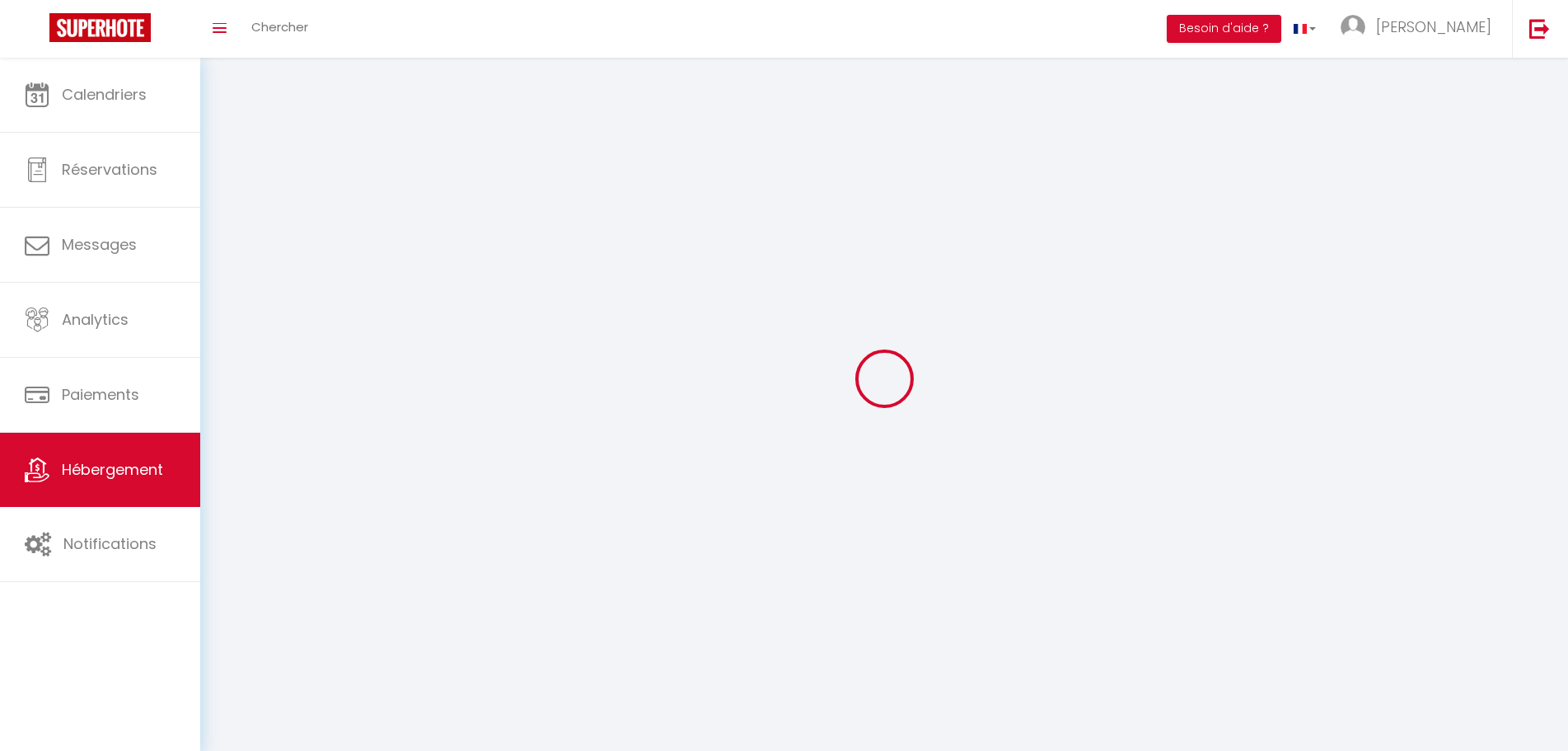
select select
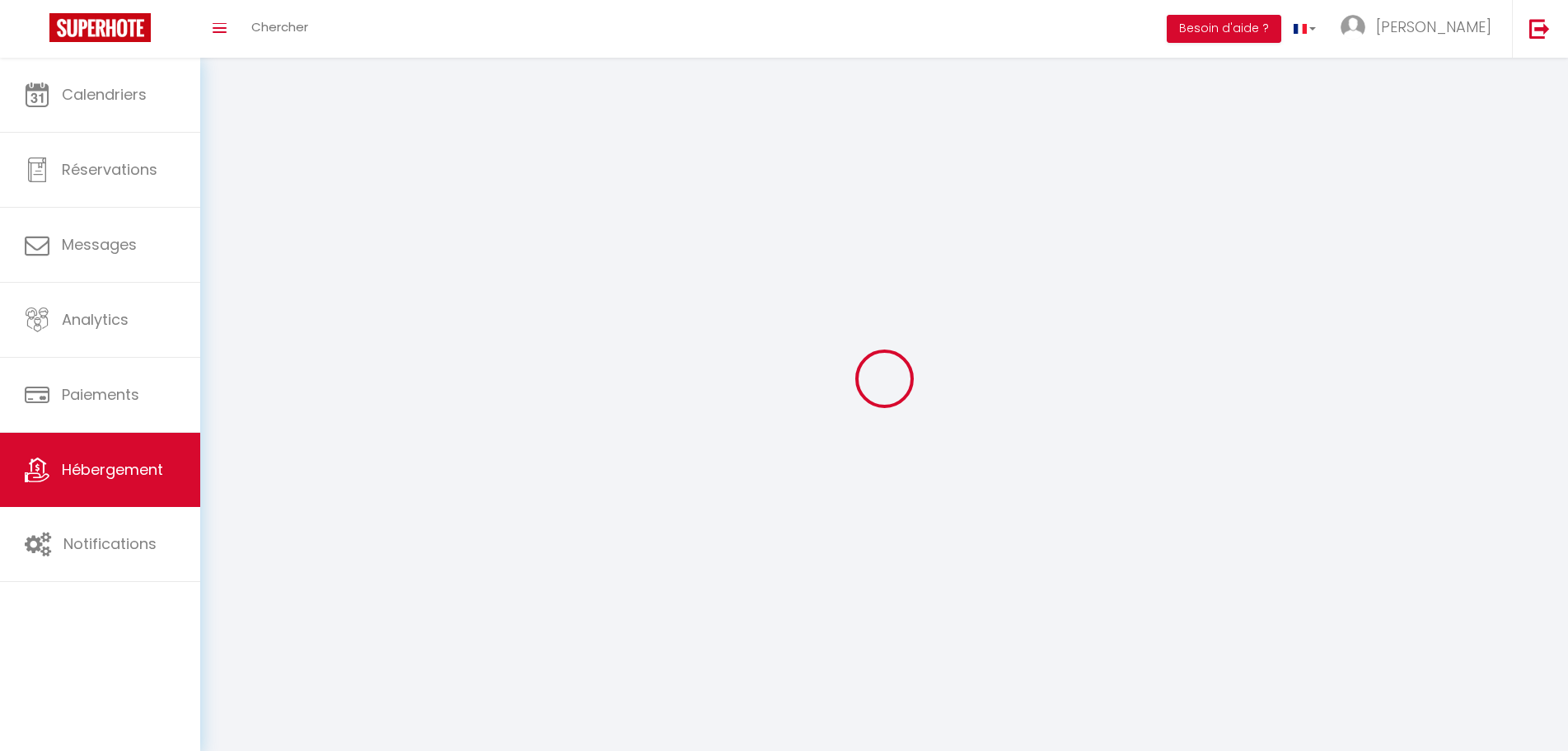
select select
checkbox input "false"
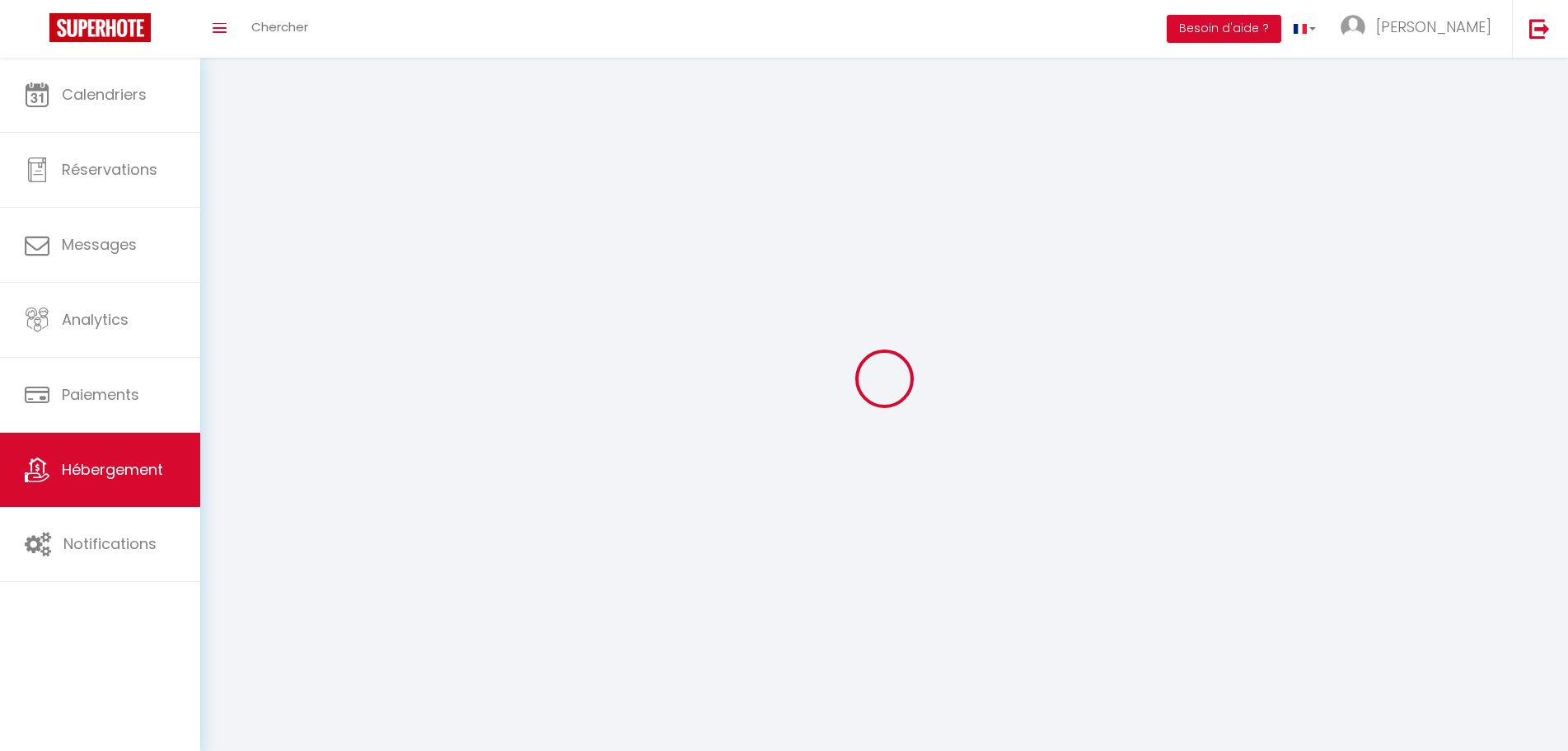
checkbox input "false"
select select
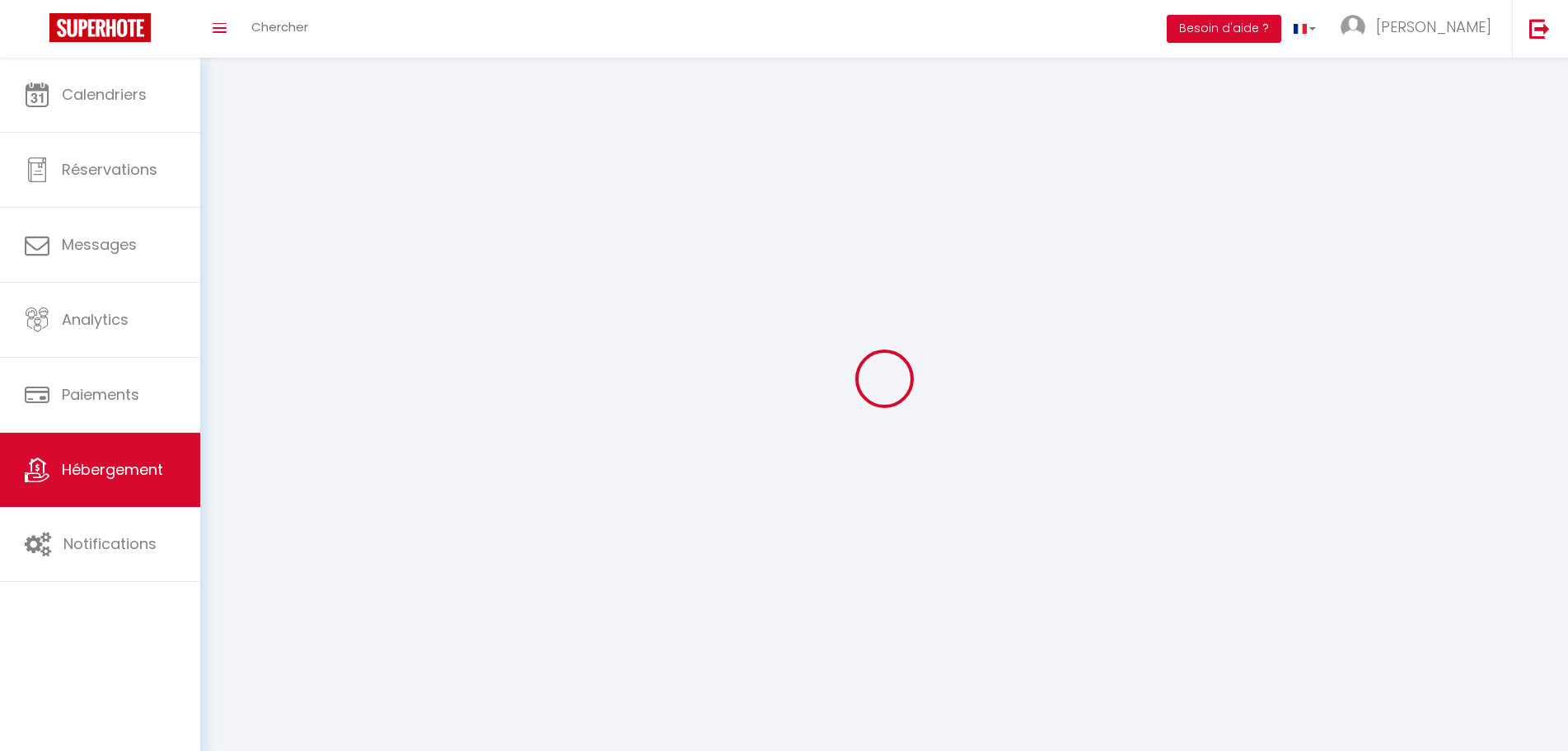
select select
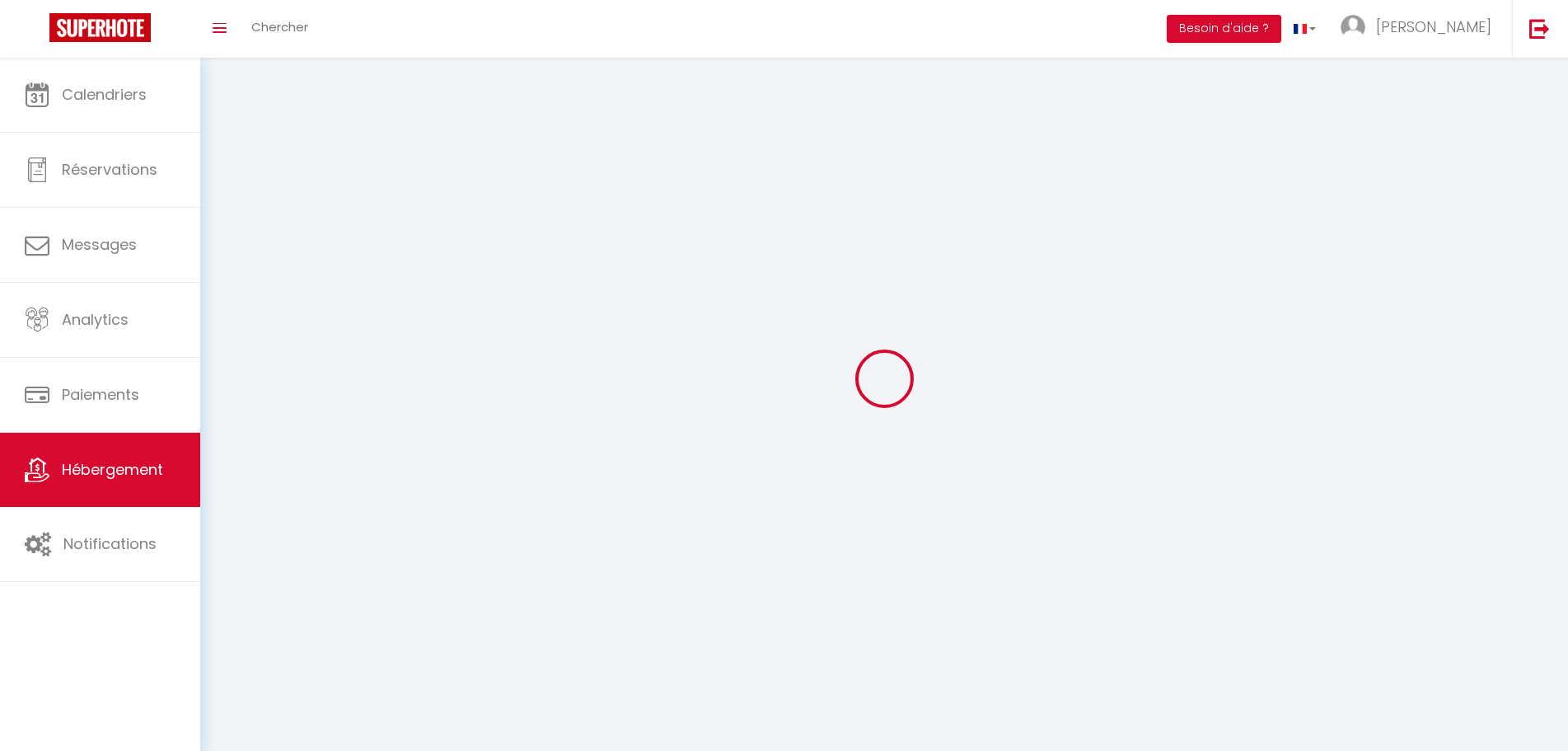
select select
checkbox input "false"
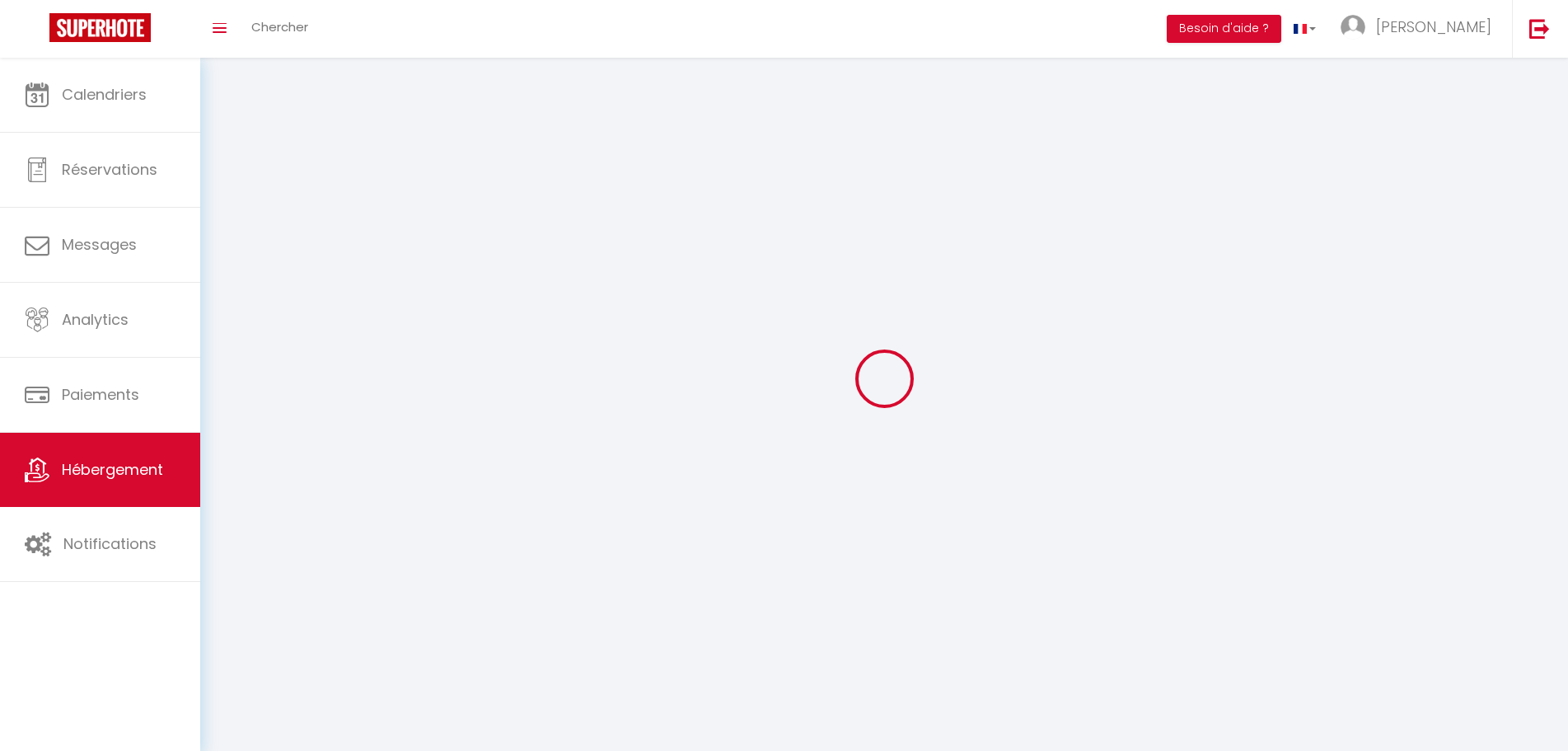
checkbox input "false"
select select
select select "28"
select select
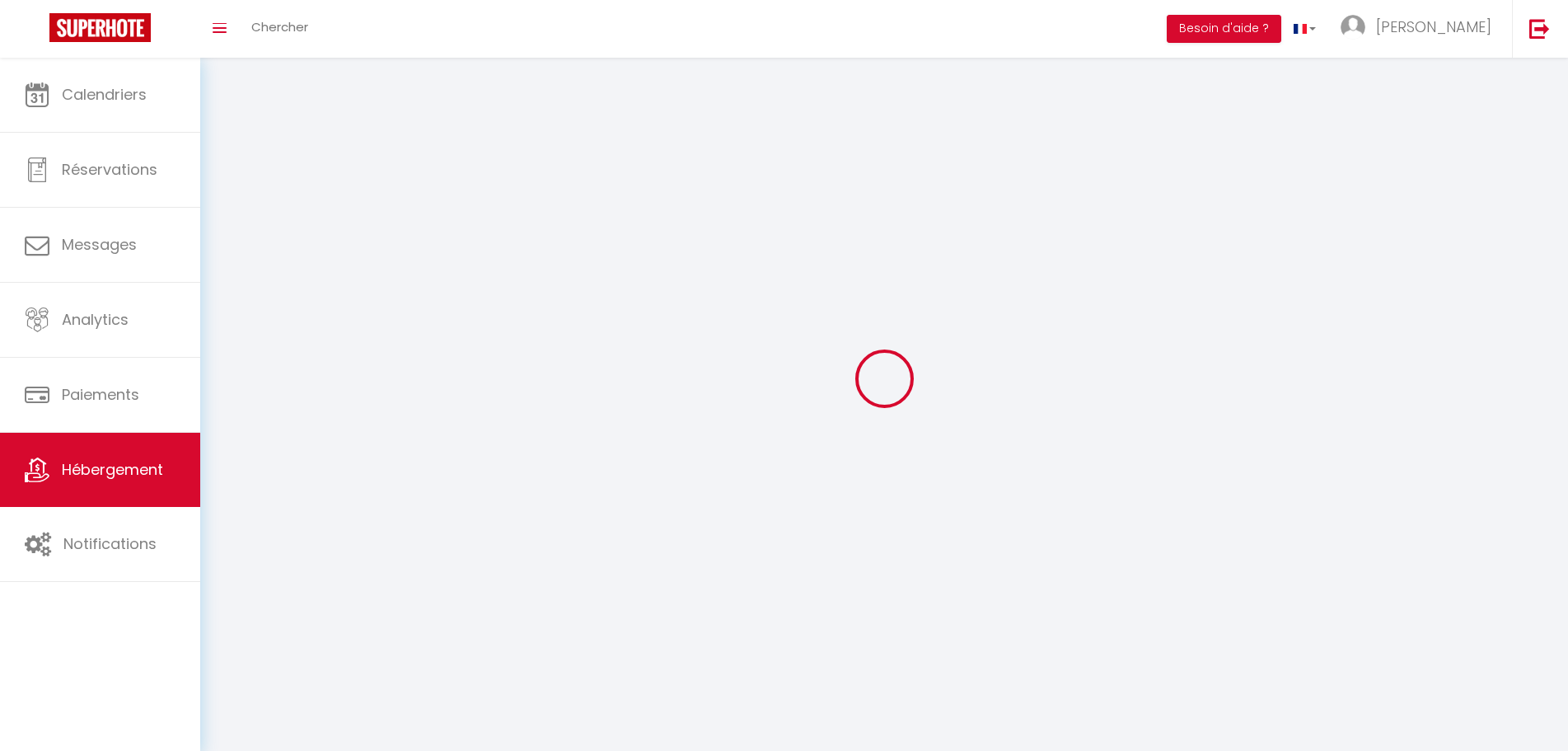
select select
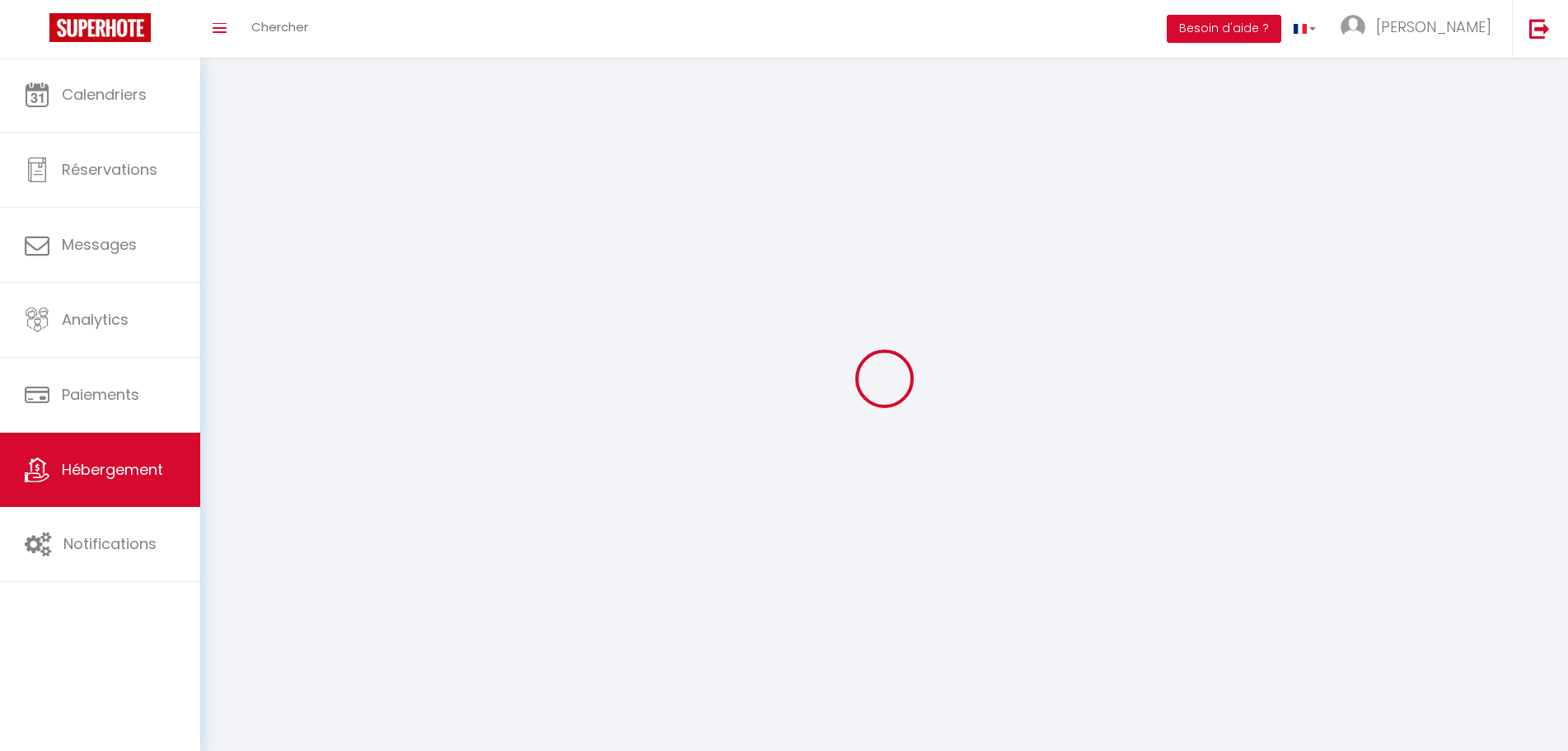
checkbox input "false"
select select
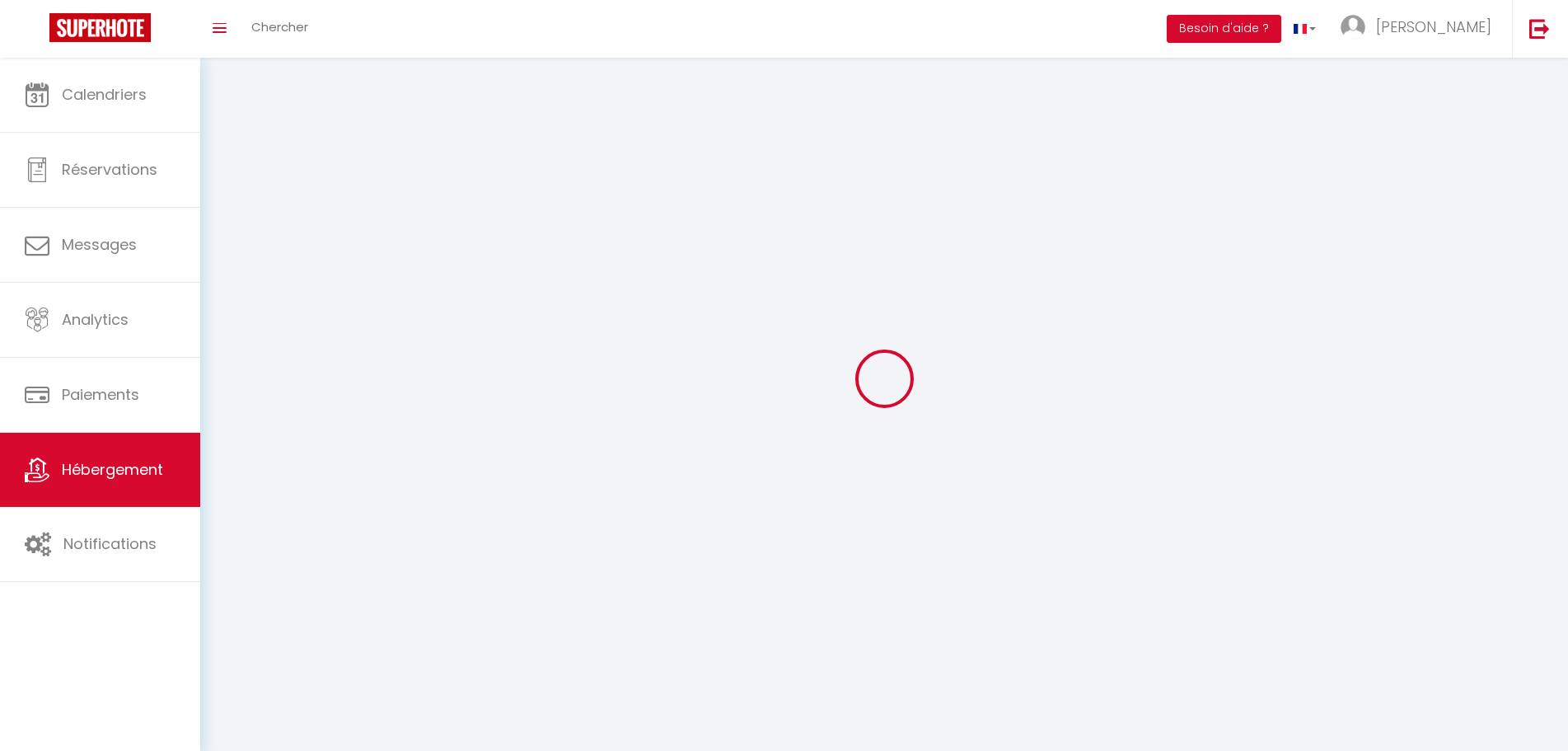
select select
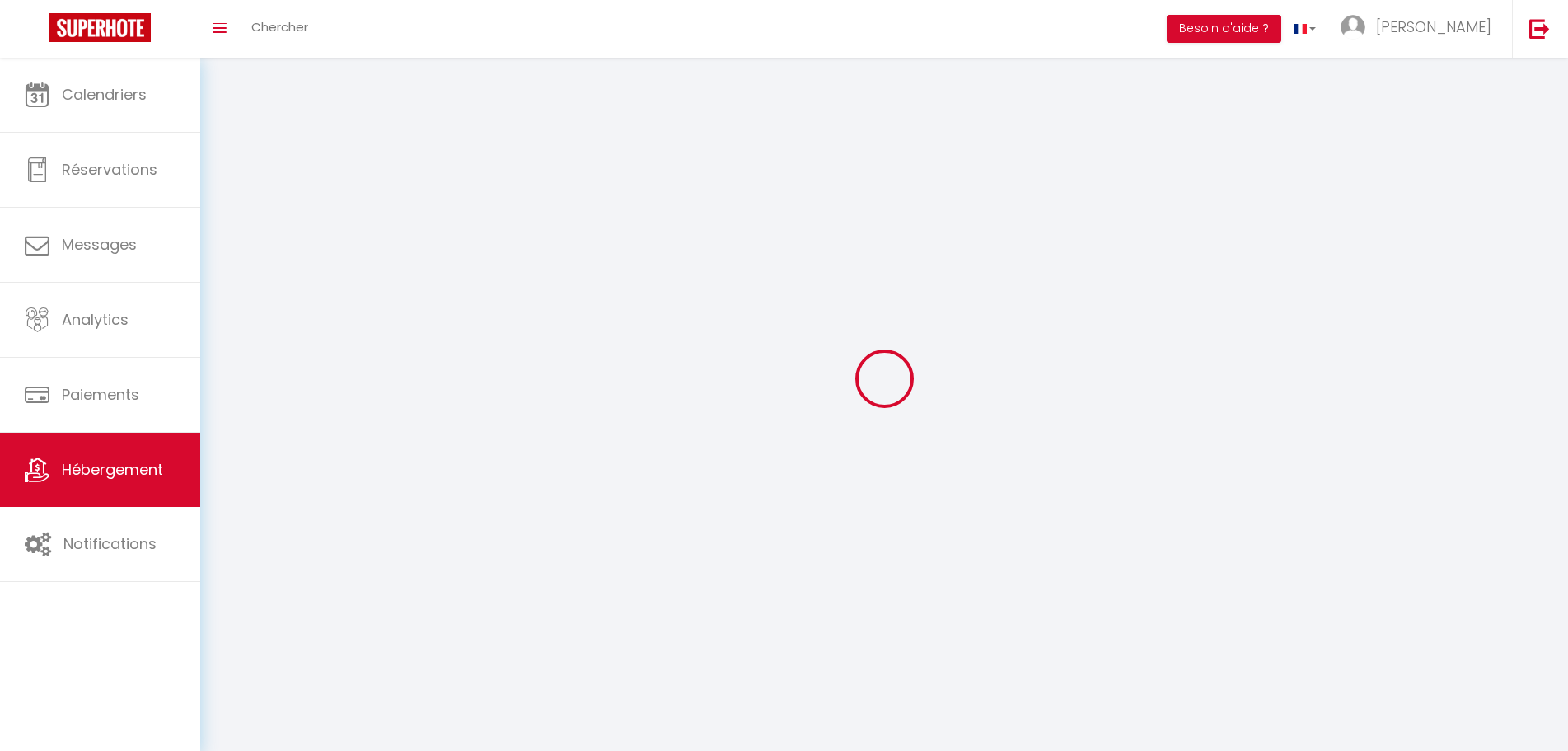
select select
checkbox input "false"
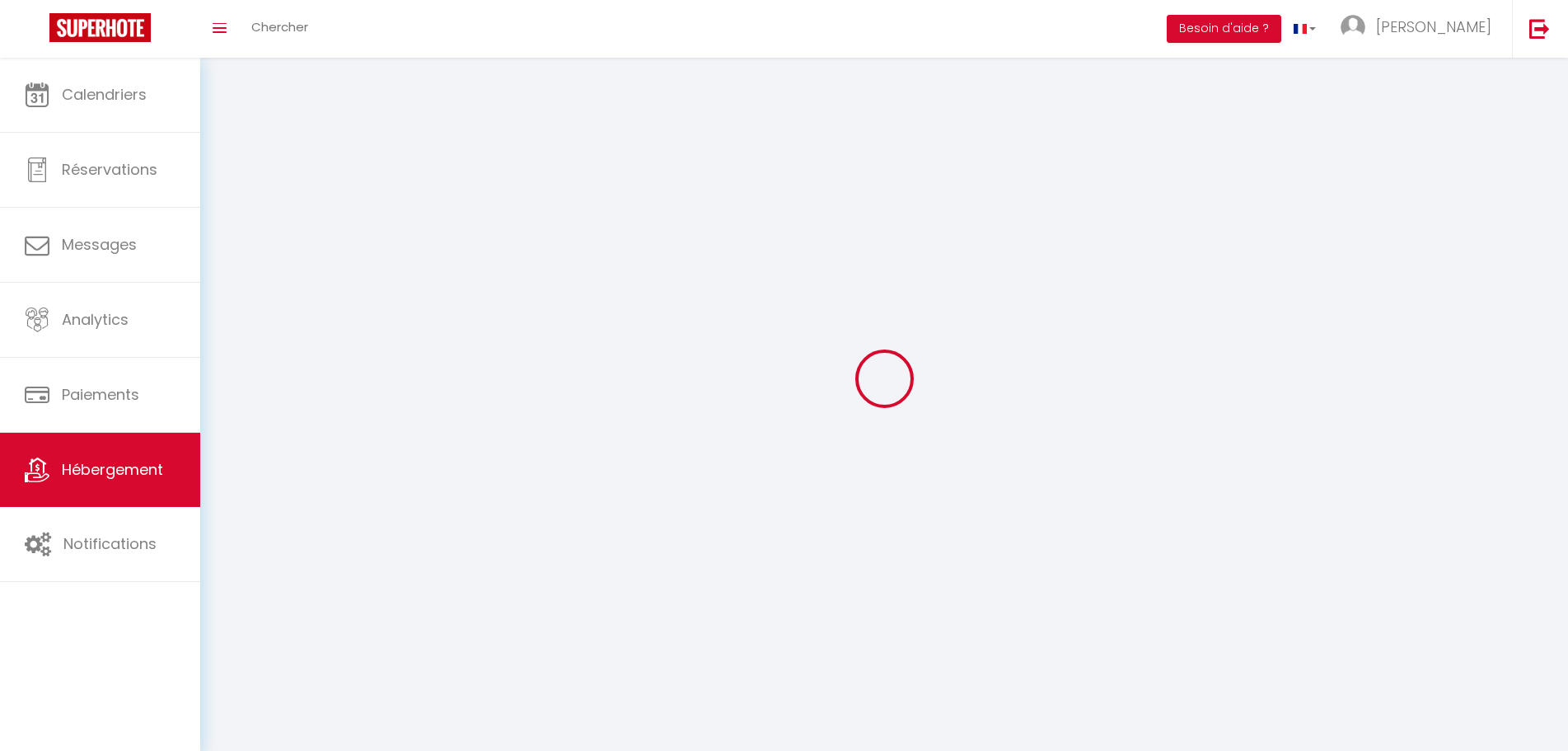
checkbox input "false"
select select
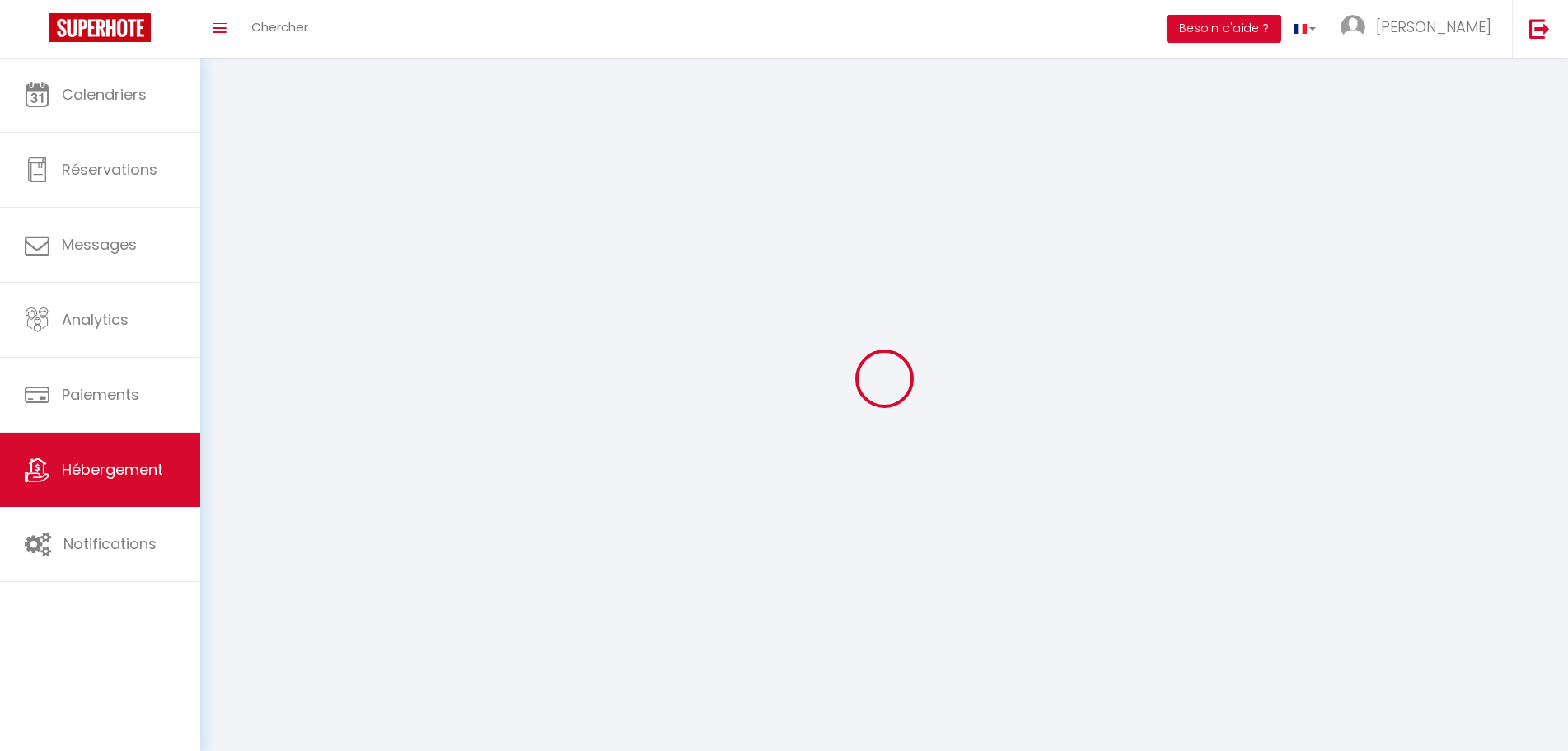
select select
checkbox input "false"
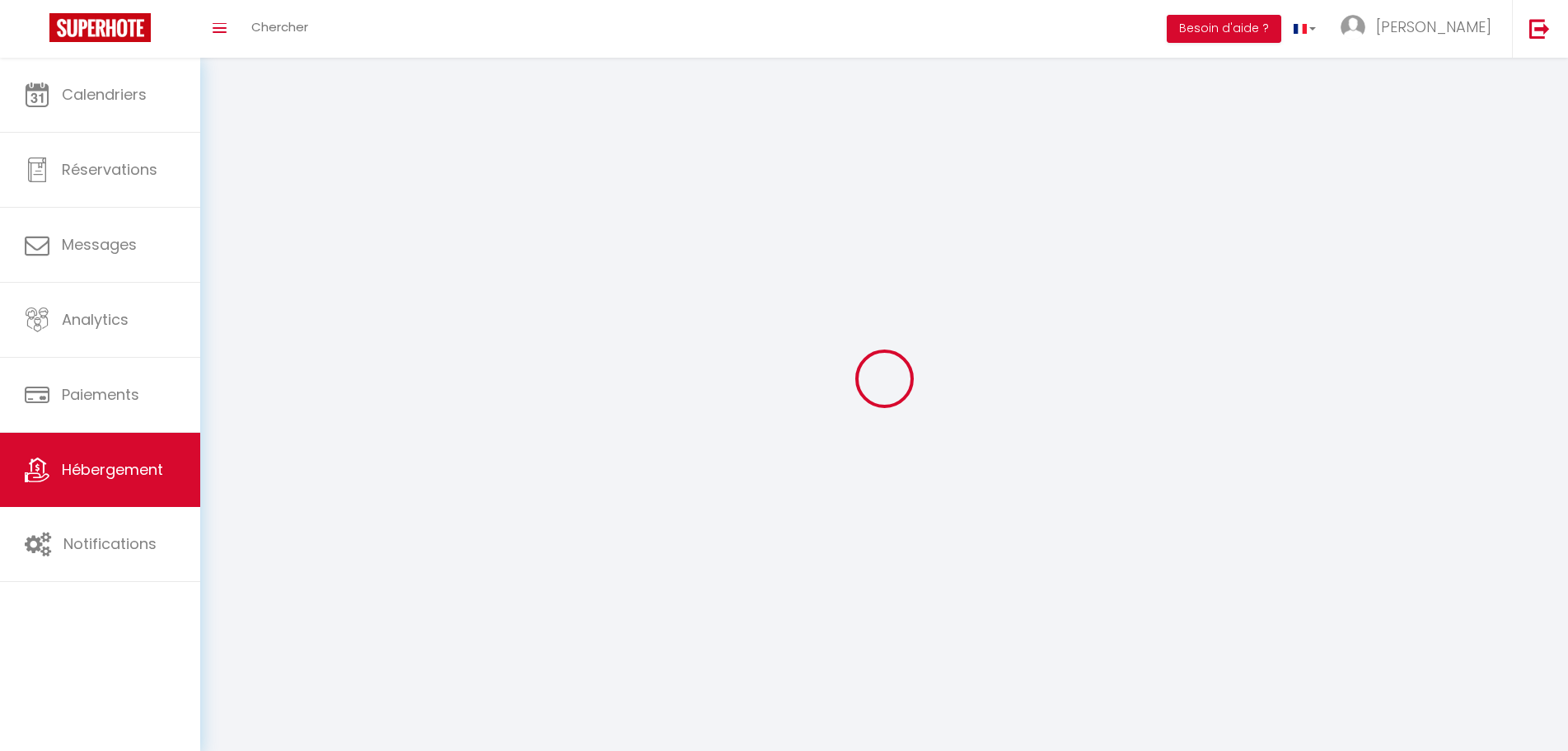
checkbox input "false"
select select
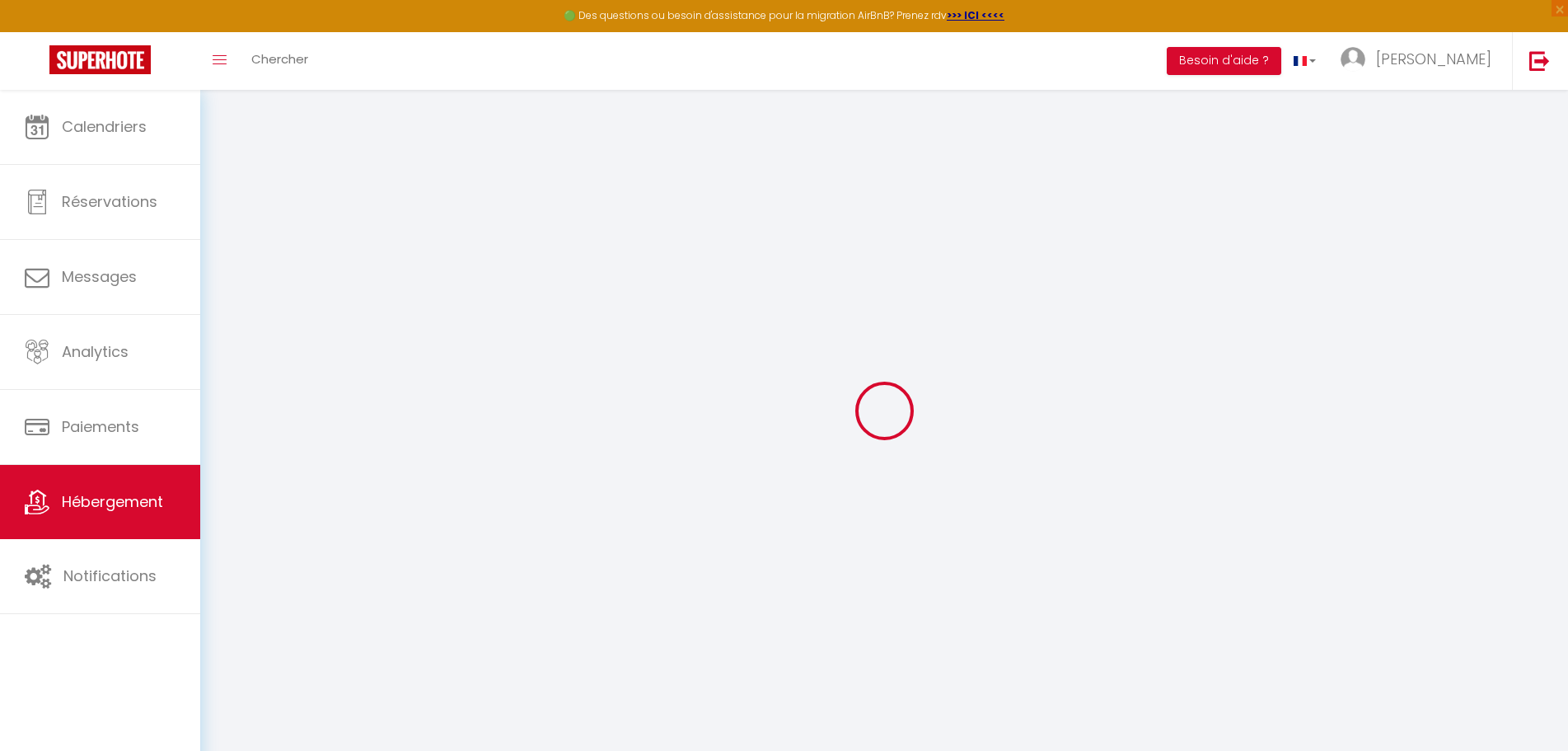
select select
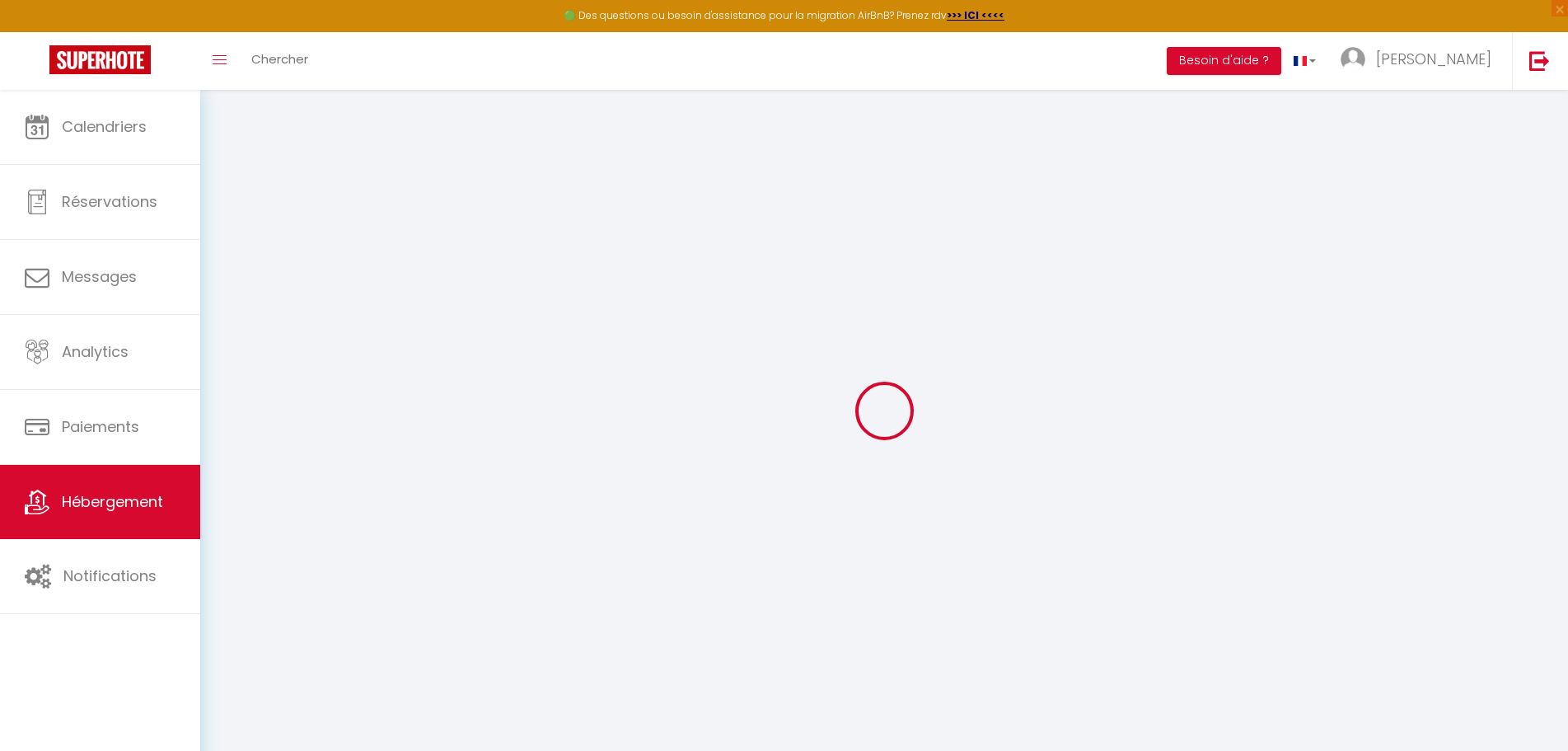
select select
checkbox input "false"
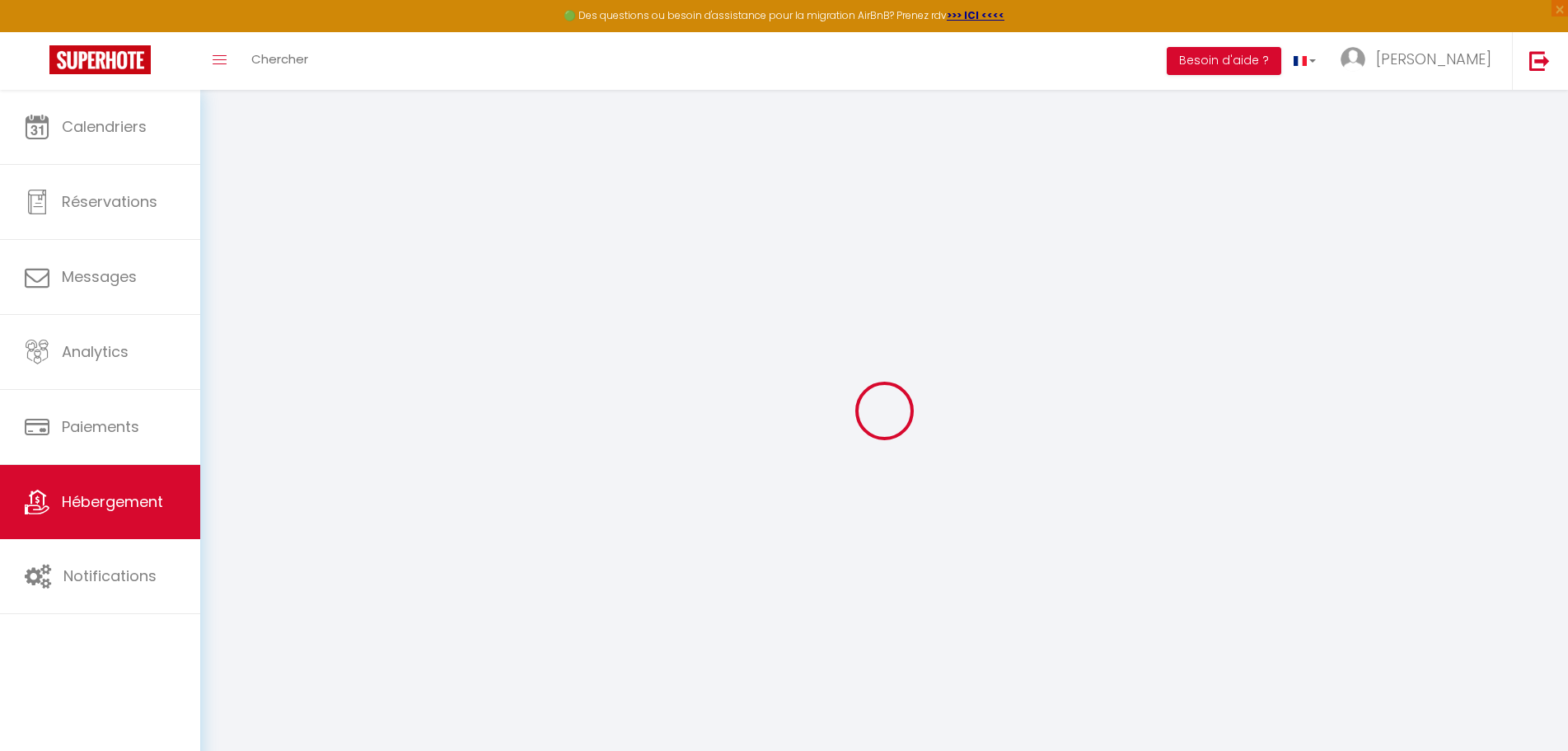
select select
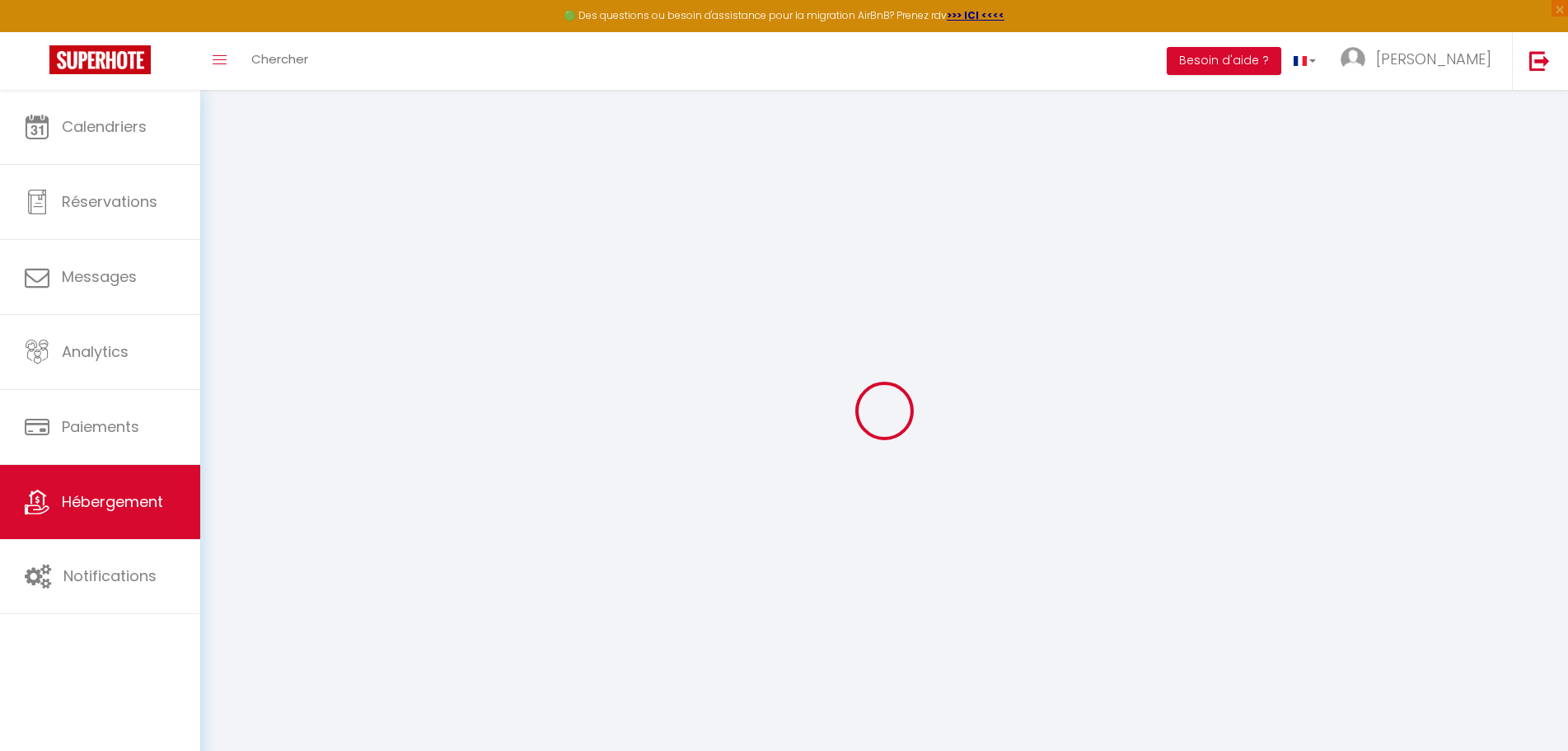
select select
checkbox input "false"
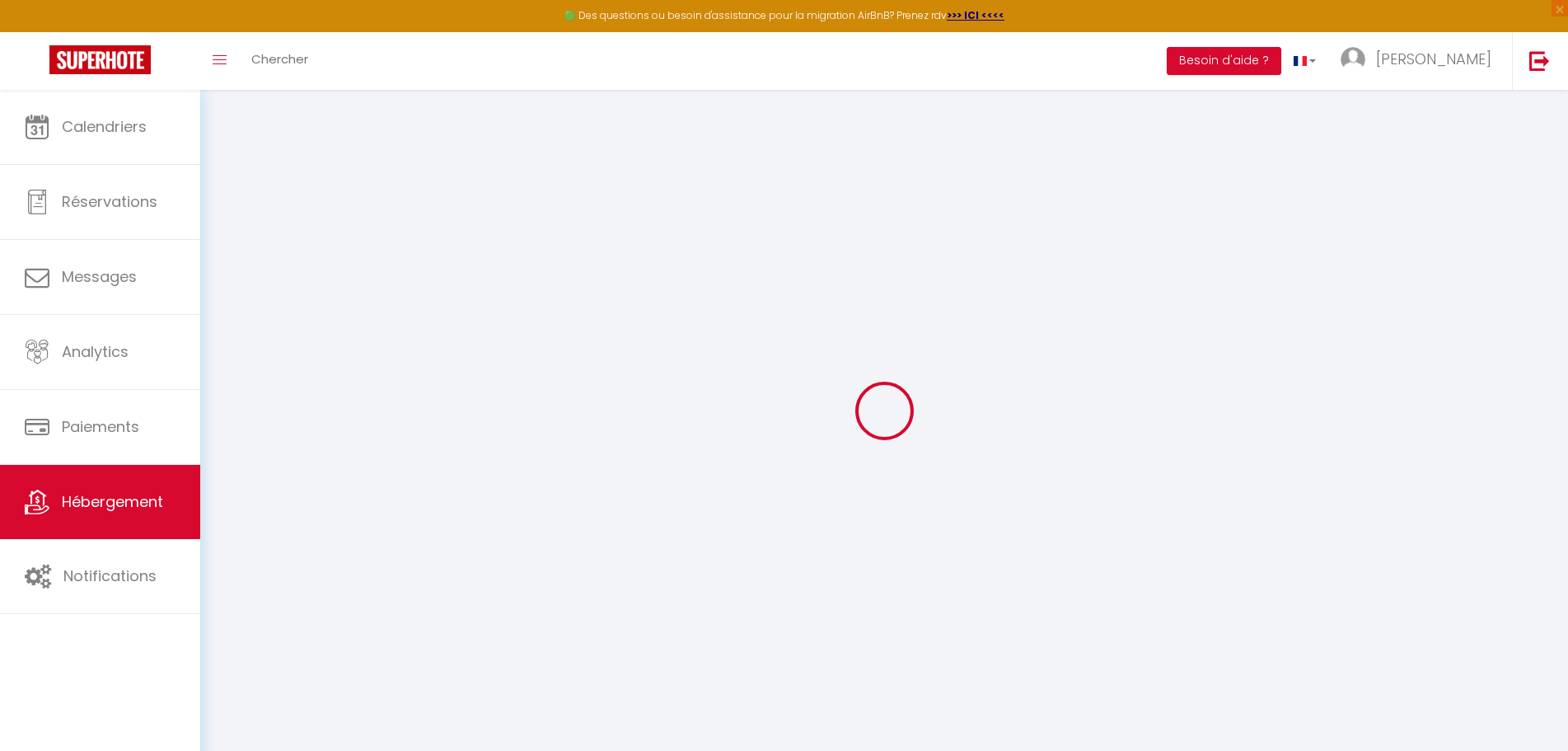
checkbox input "false"
select select
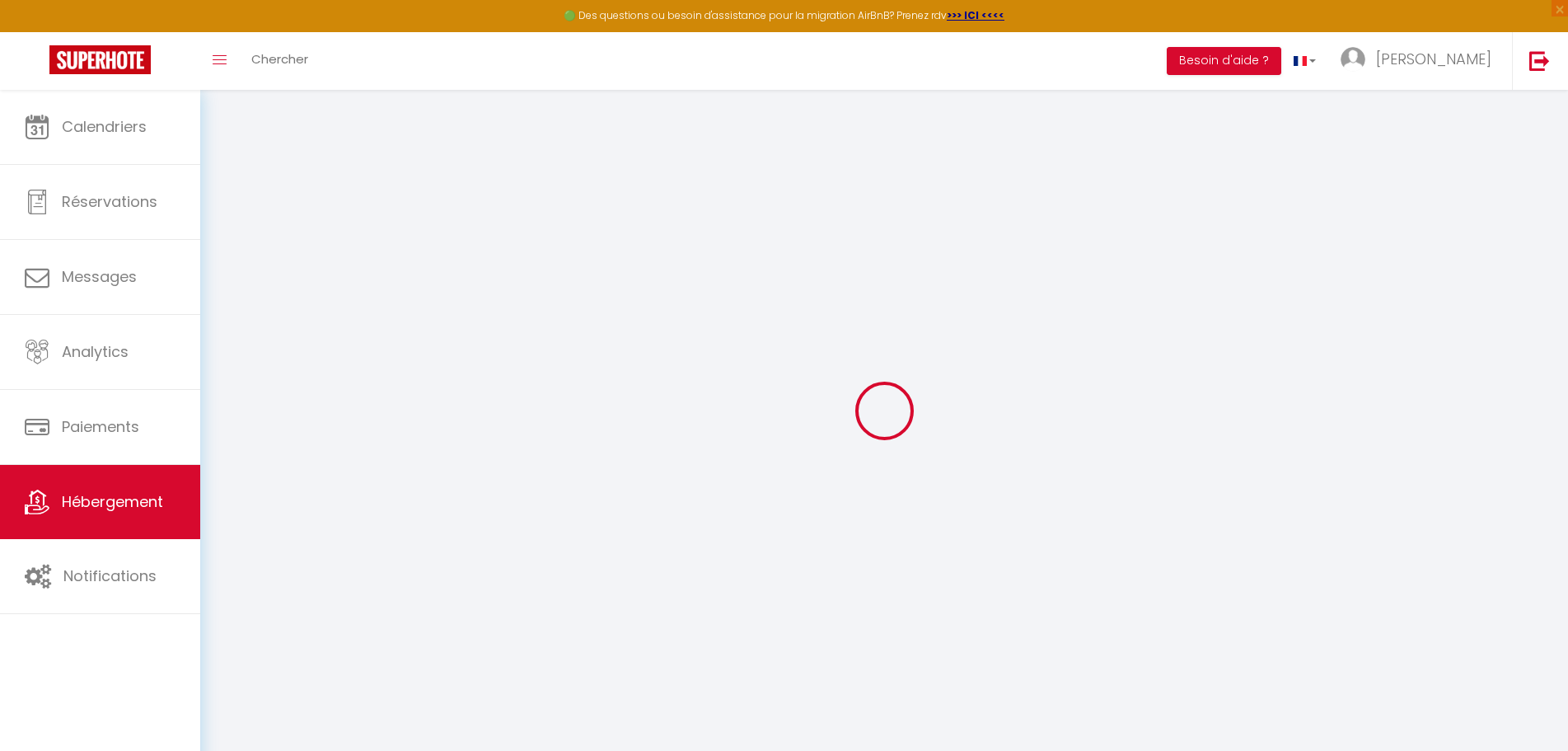
select select
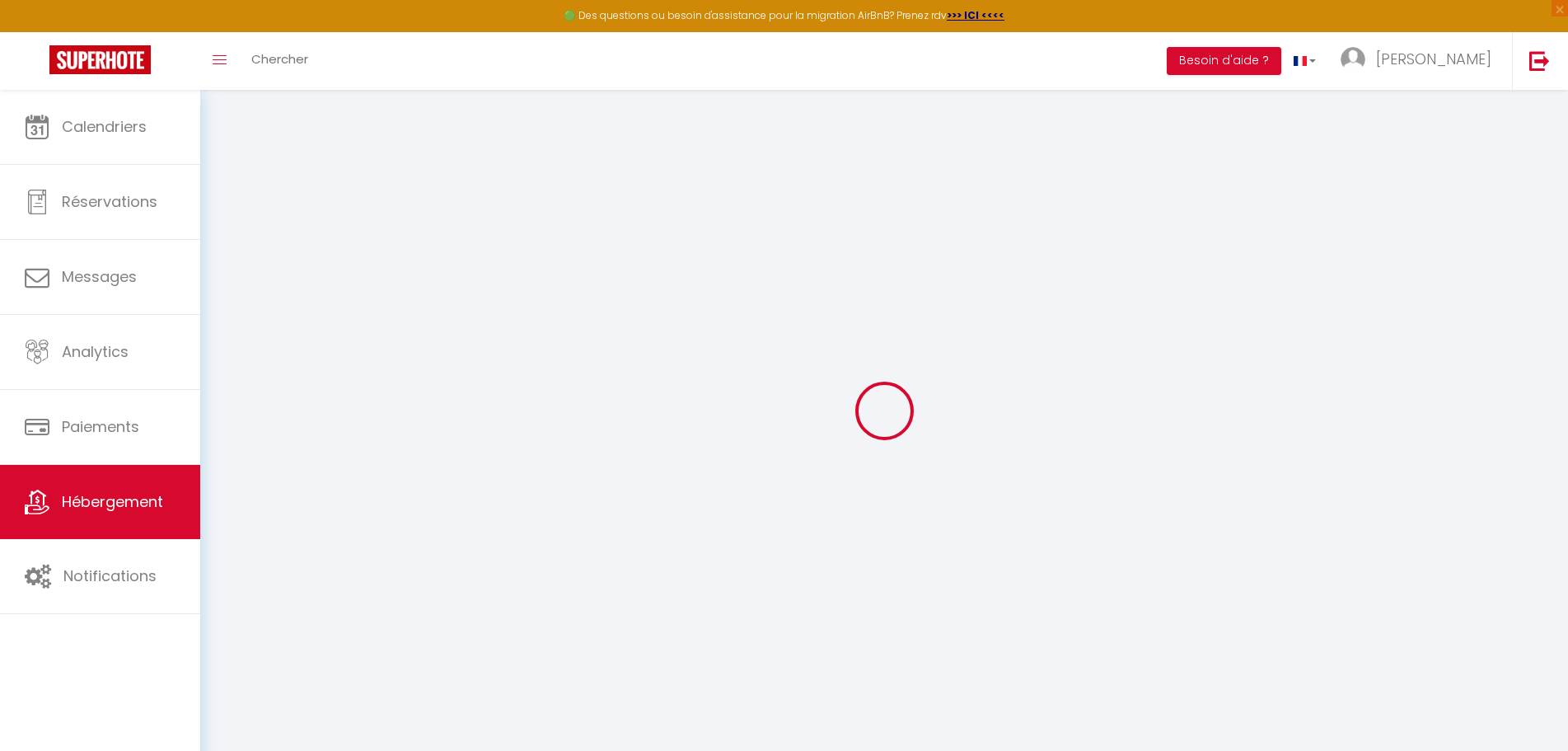
checkbox input "false"
select select
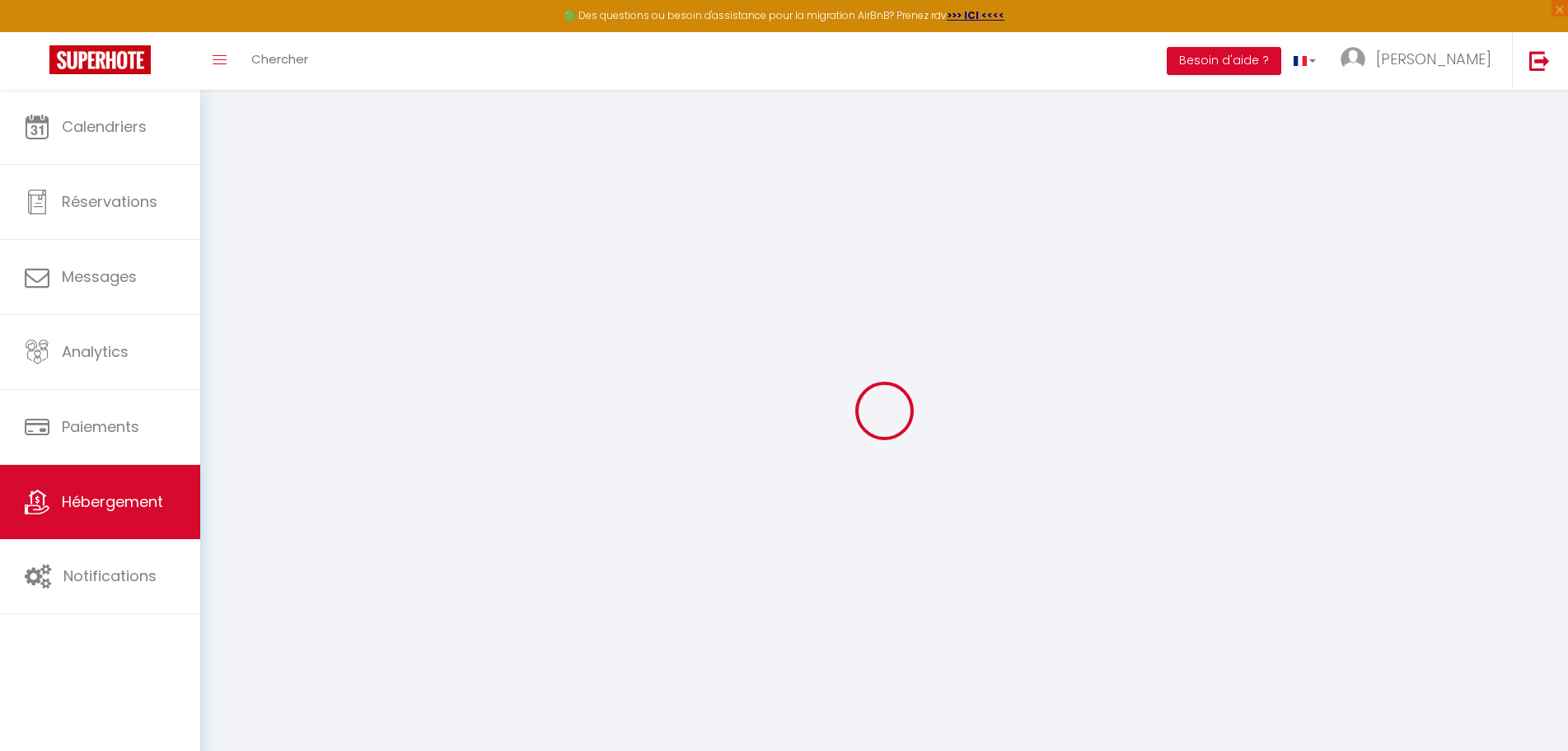
select select
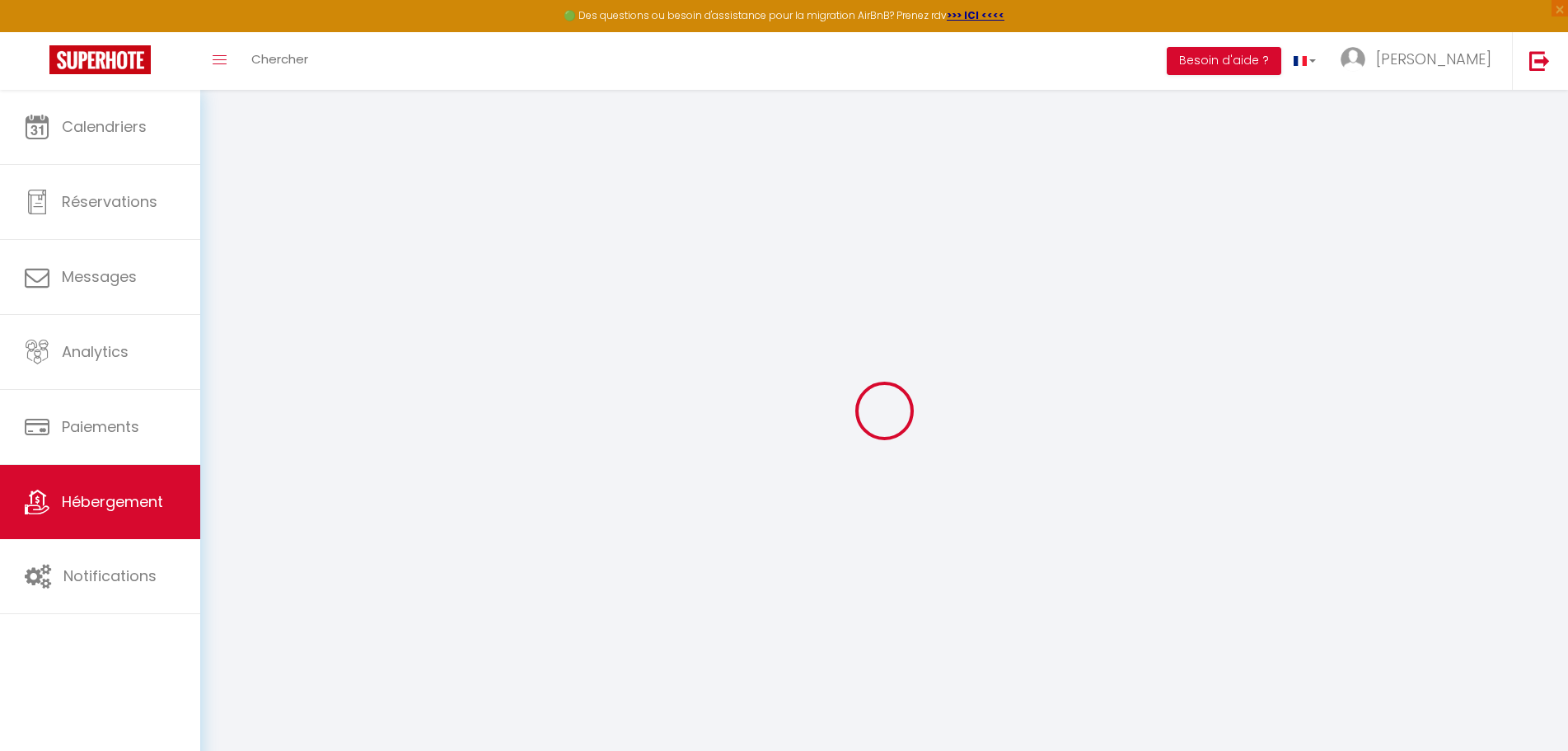
select select
checkbox input "false"
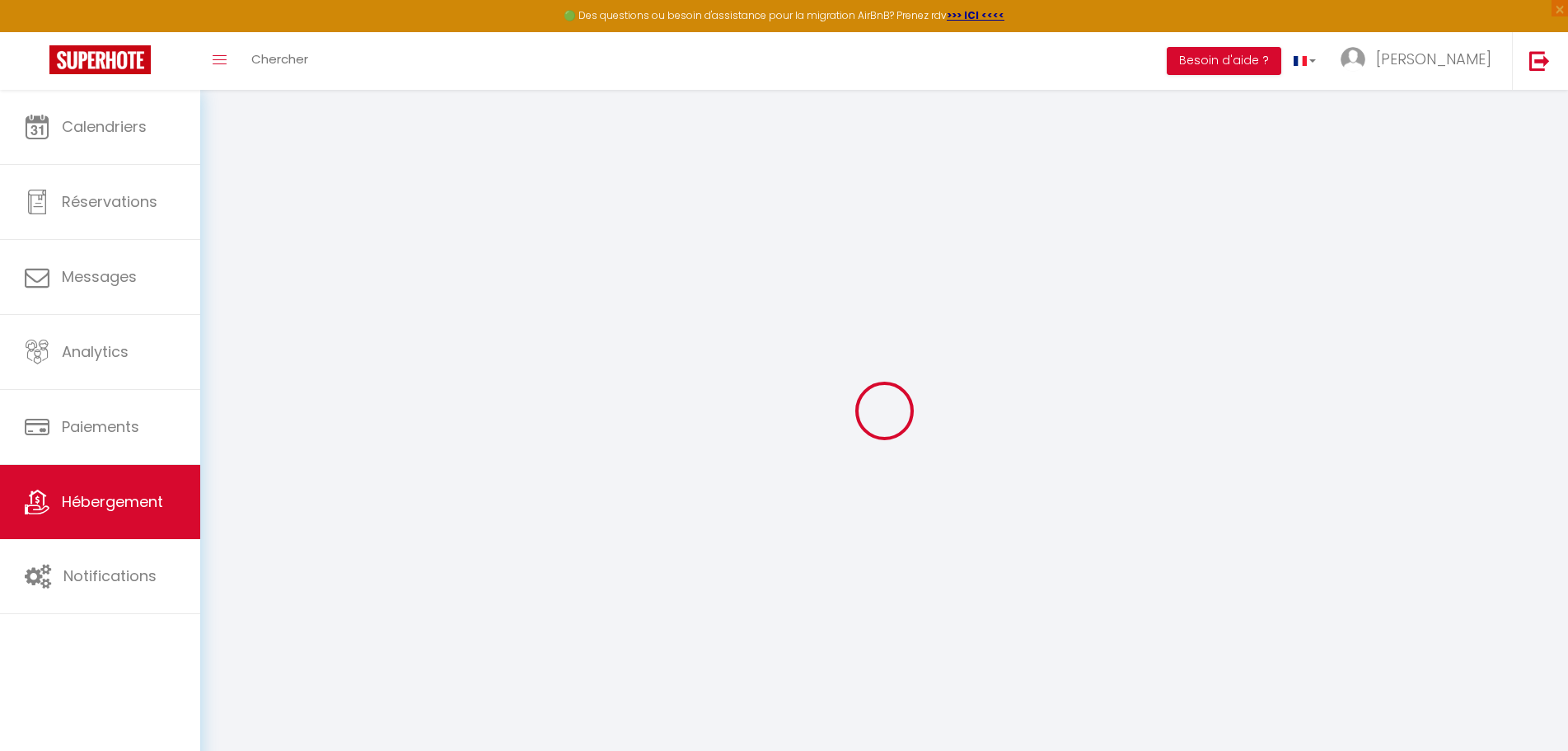
checkbox input "false"
select select
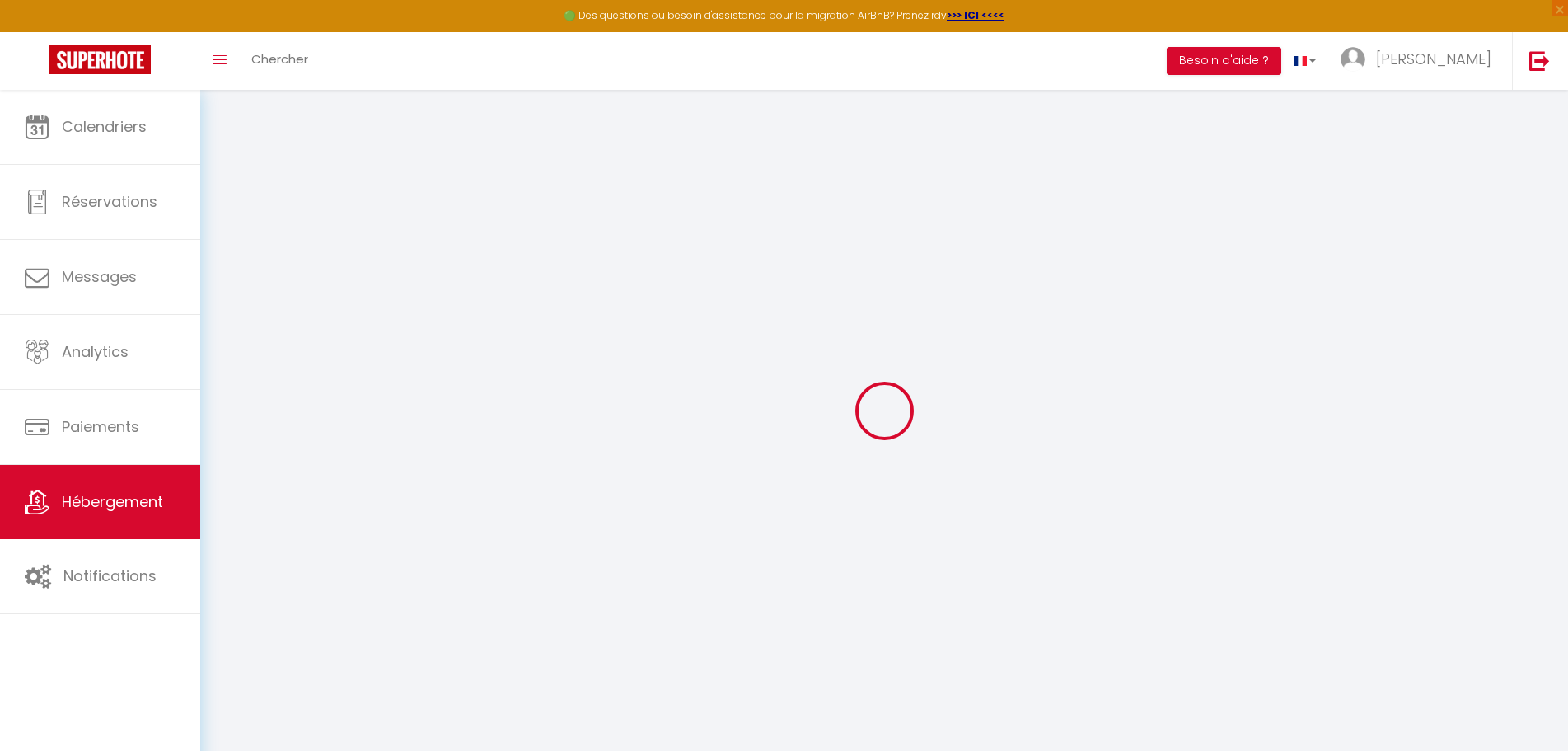
select select
checkbox input "false"
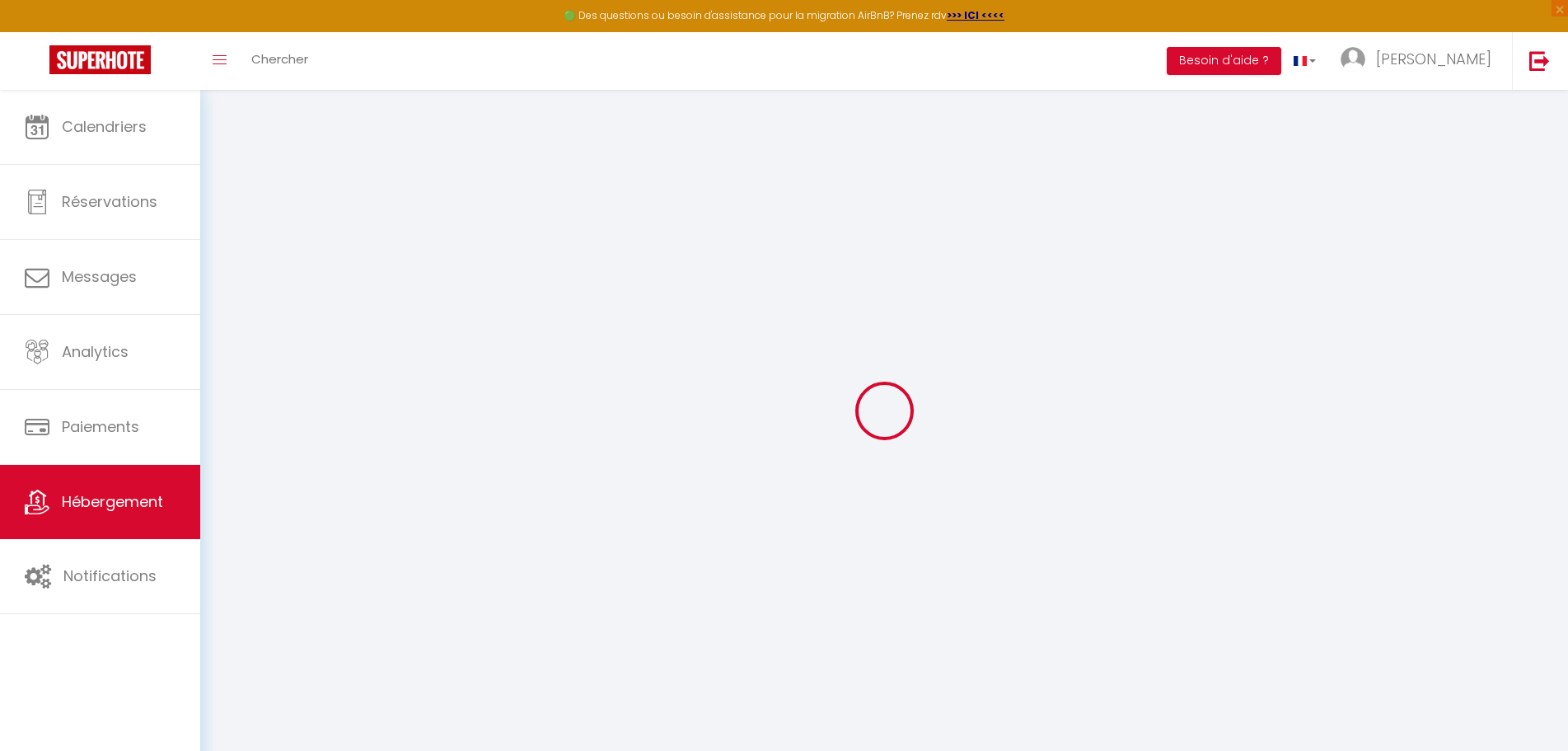
checkbox input "false"
select select
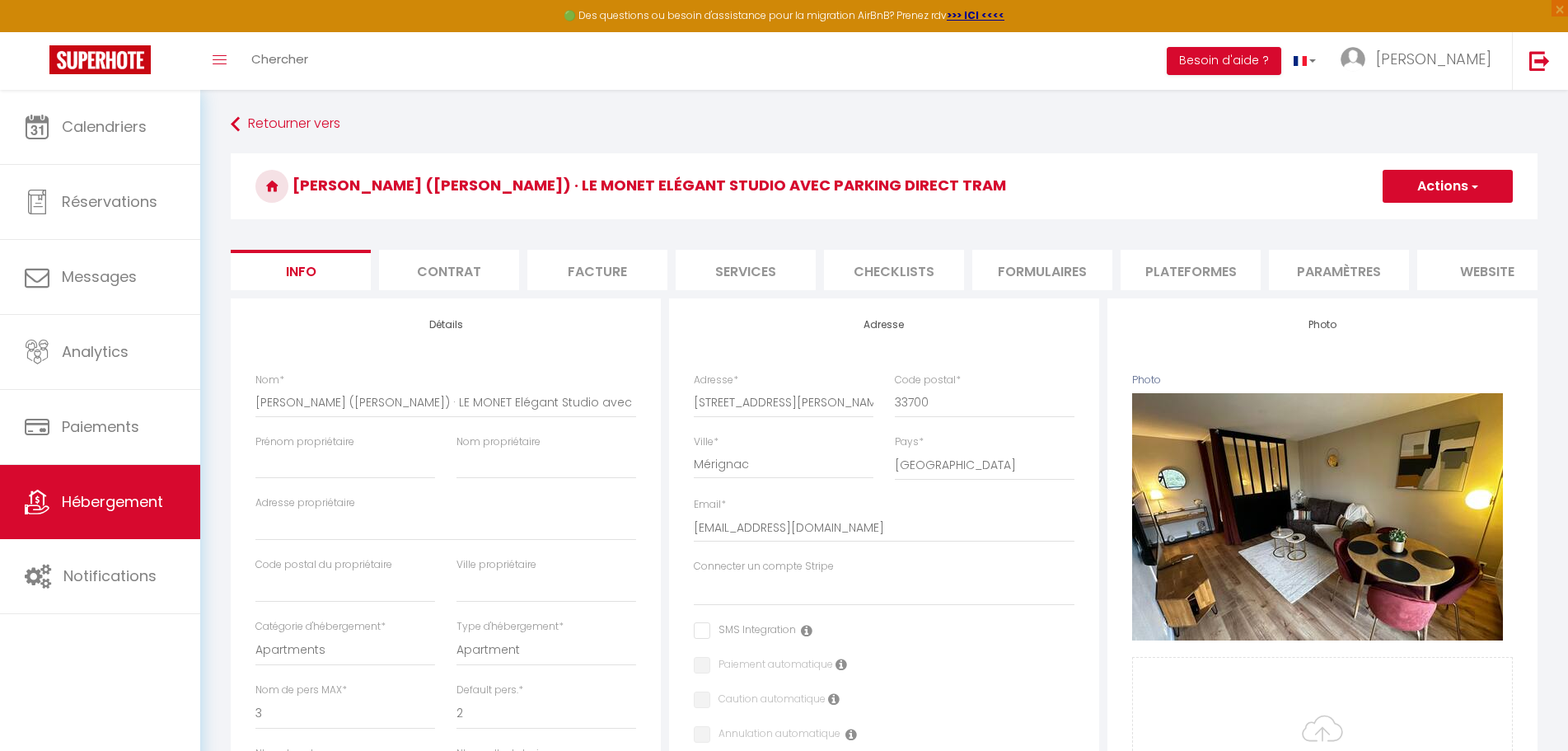
click at [911, 272] on li "Checklists" at bounding box center [893, 270] width 140 height 40
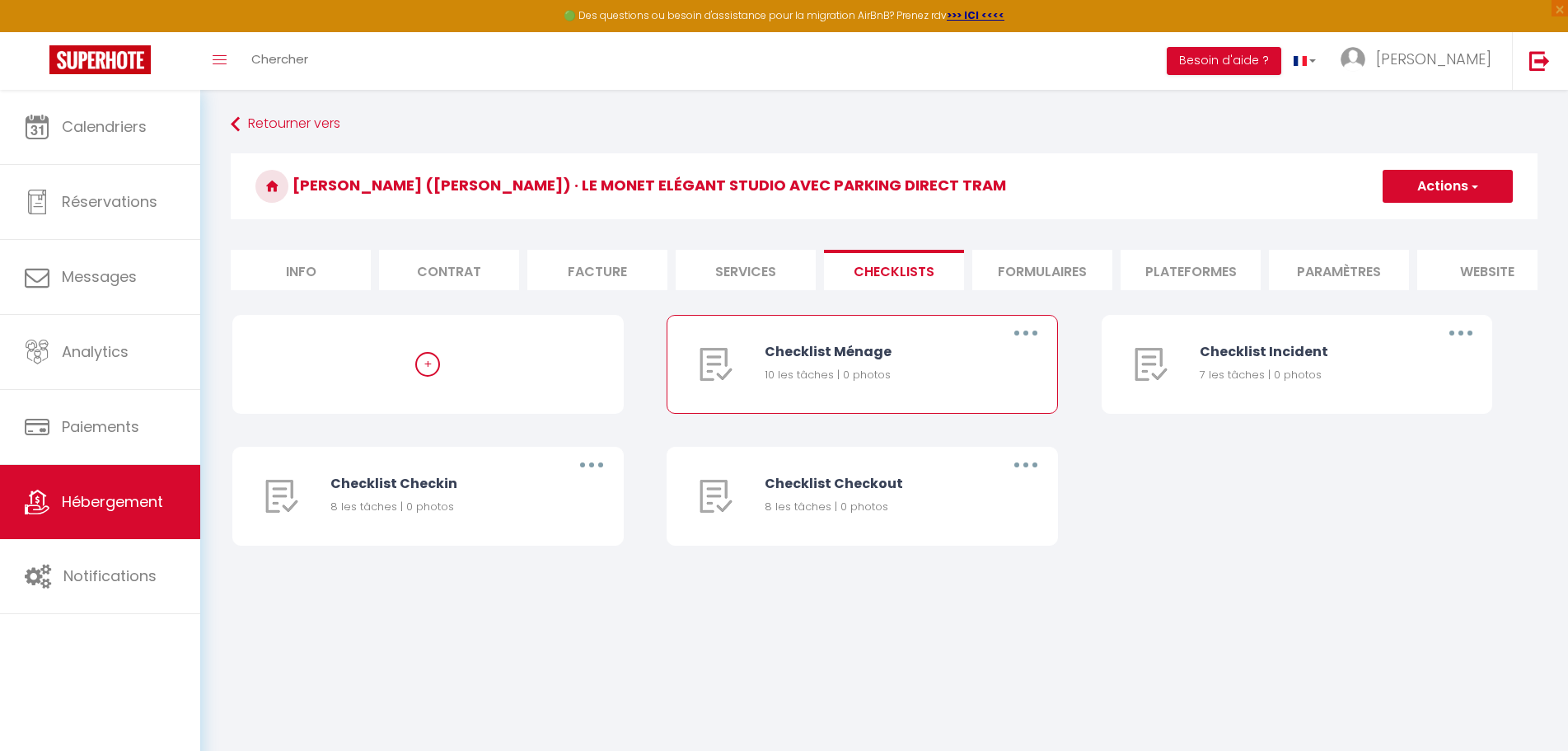
click at [1027, 335] on icon "button" at bounding box center [1026, 333] width 5 height 5
click at [967, 385] on link "Editer" at bounding box center [983, 370] width 122 height 28
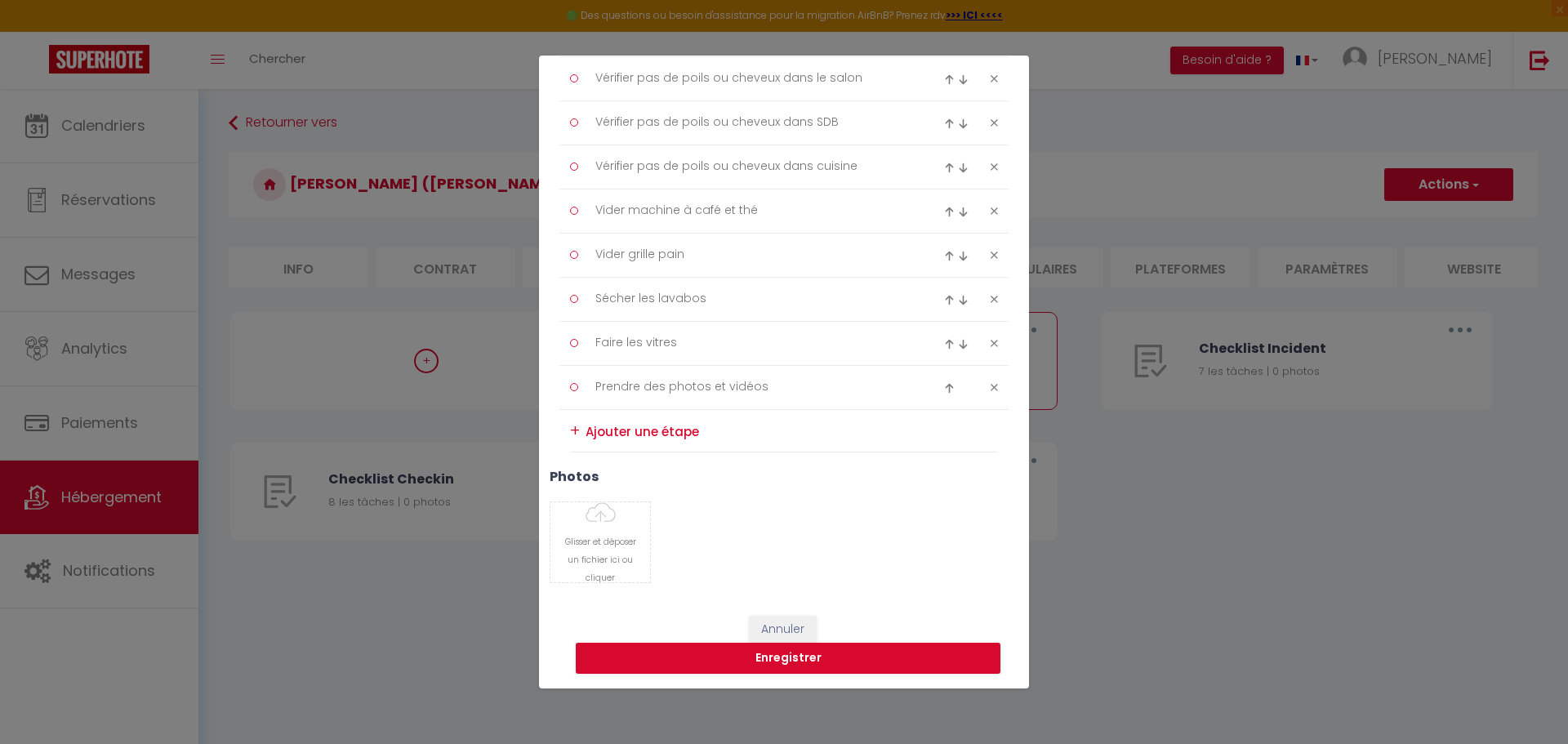
scroll to position [351, 0]
click at [718, 427] on textarea at bounding box center [791, 428] width 413 height 24
click at [824, 499] on div "photos [PERSON_NAME] et déposer un fichier ici ou cliquer Ooops, something wron…" at bounding box center [784, 533] width 490 height 130
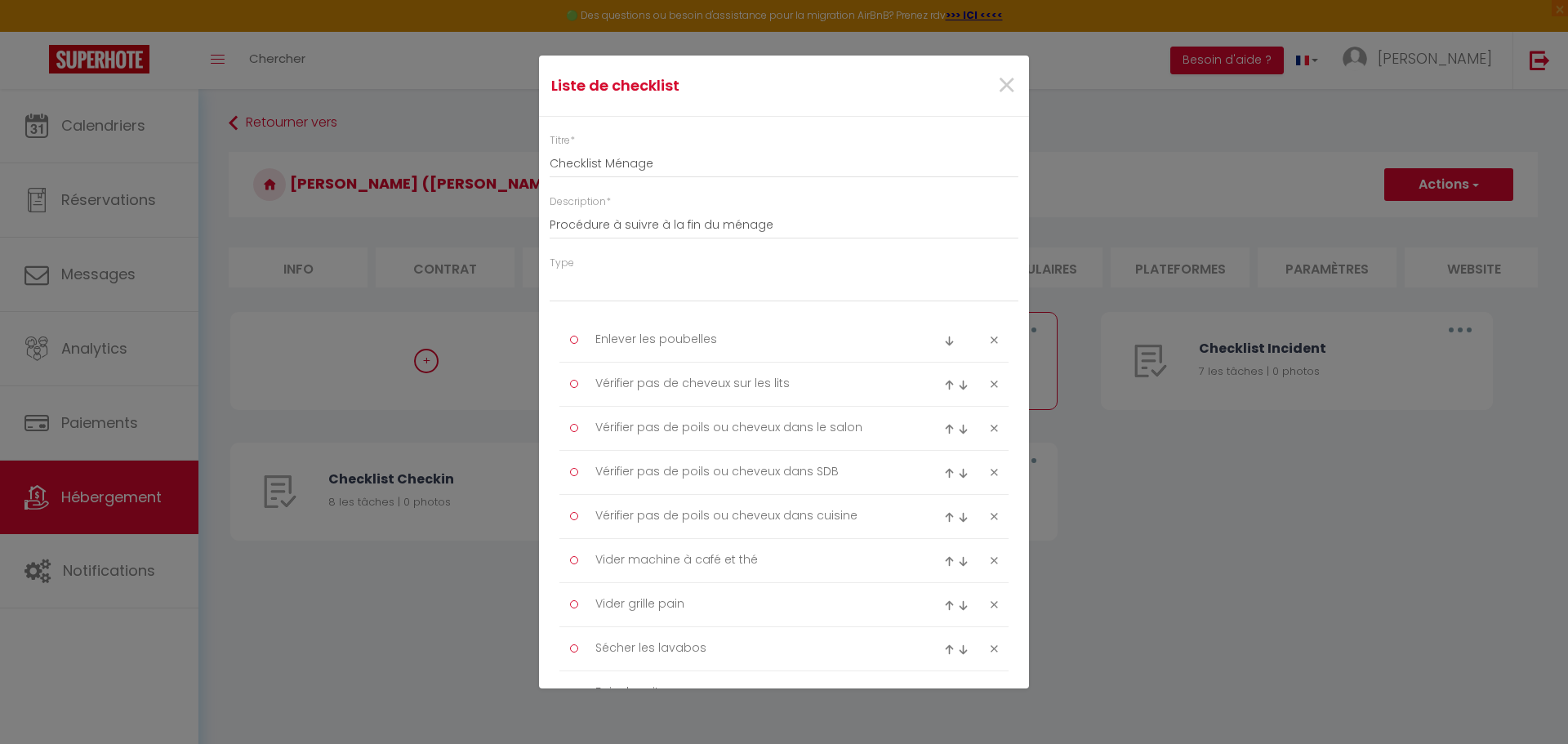
scroll to position [352, 0]
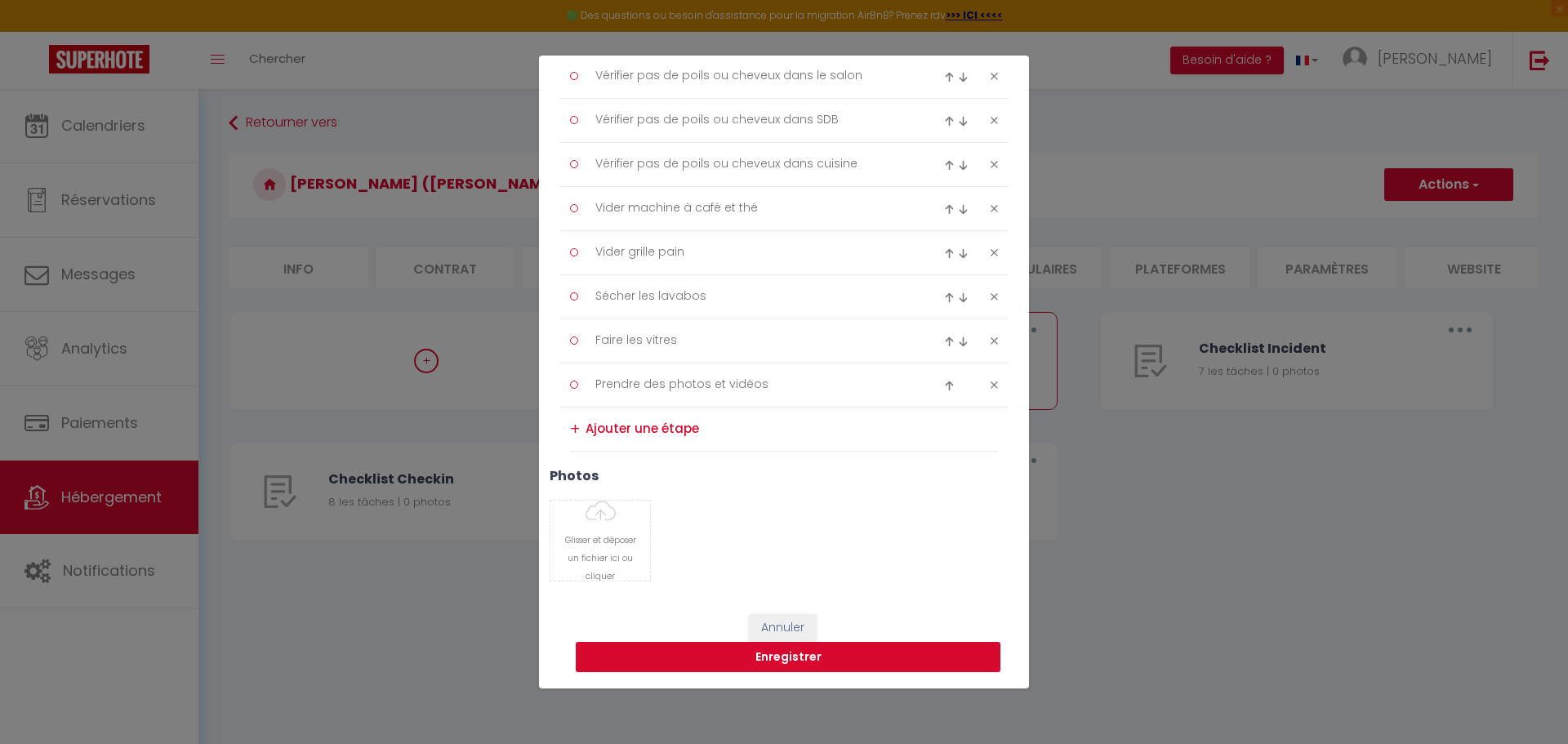
click at [787, 654] on button "Enregistrer" at bounding box center [787, 657] width 424 height 31
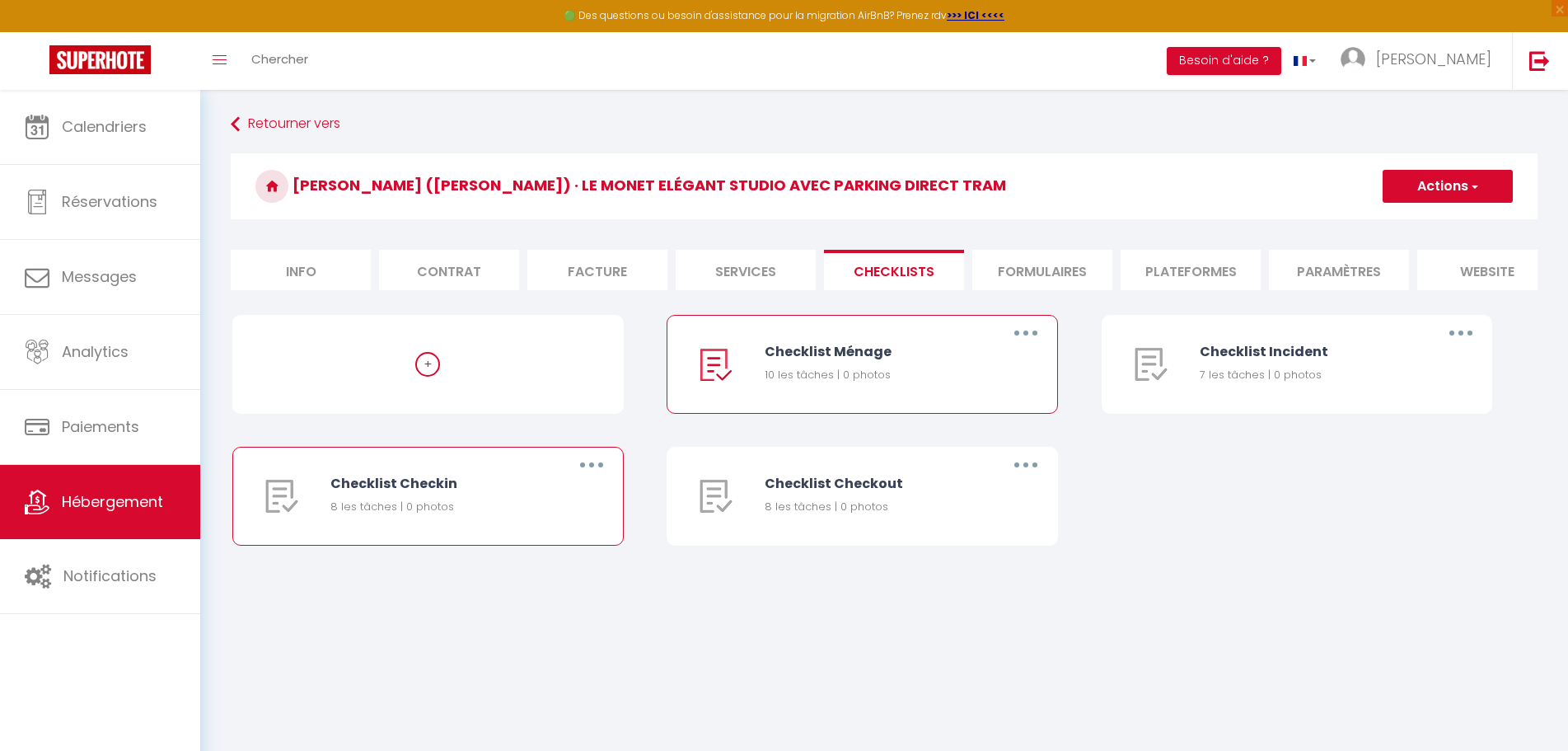
click at [605, 477] on button "button" at bounding box center [591, 464] width 46 height 26
click at [519, 513] on link "Editer" at bounding box center [549, 502] width 122 height 28
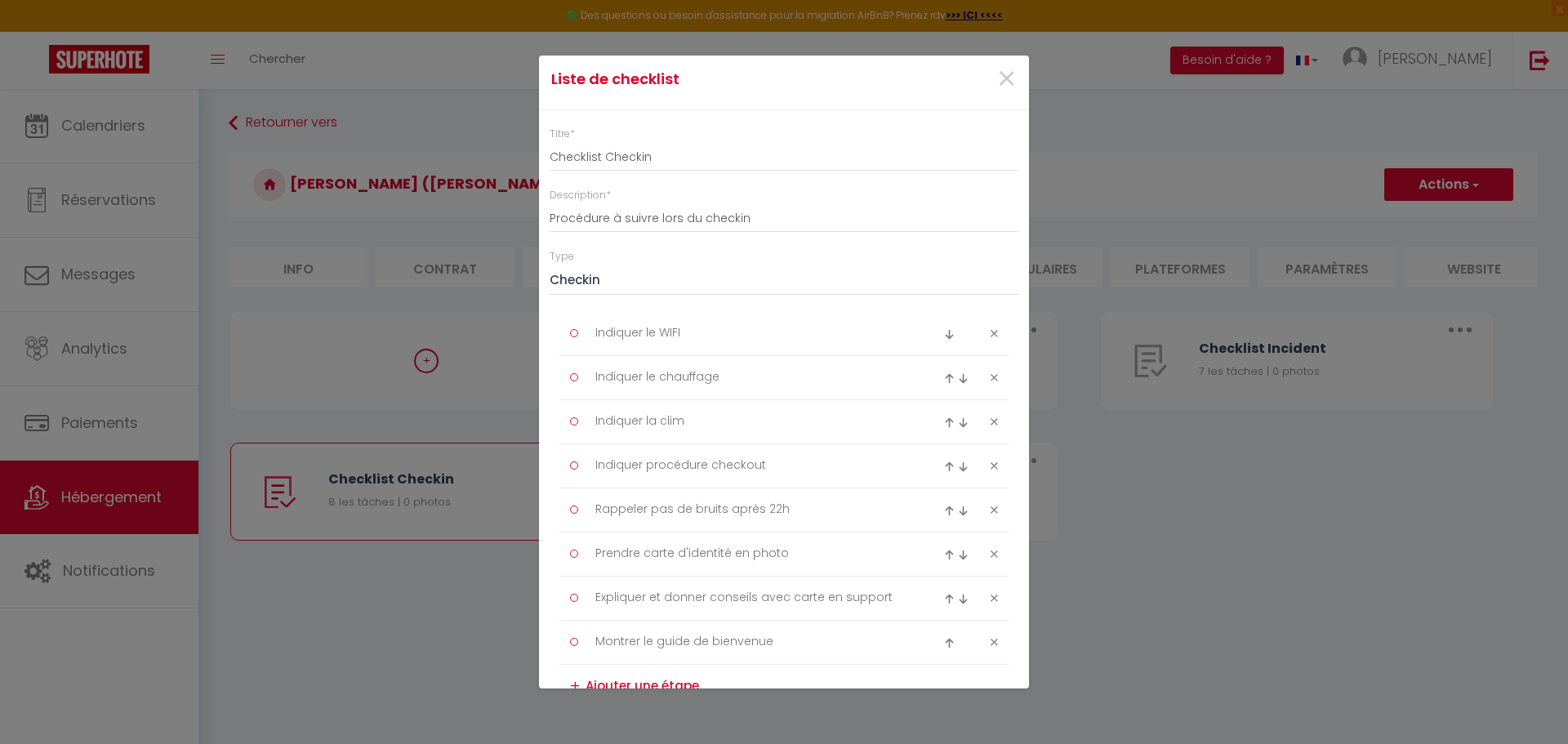
scroll to position [0, 0]
click at [996, 88] on span "×" at bounding box center [1006, 86] width 21 height 49
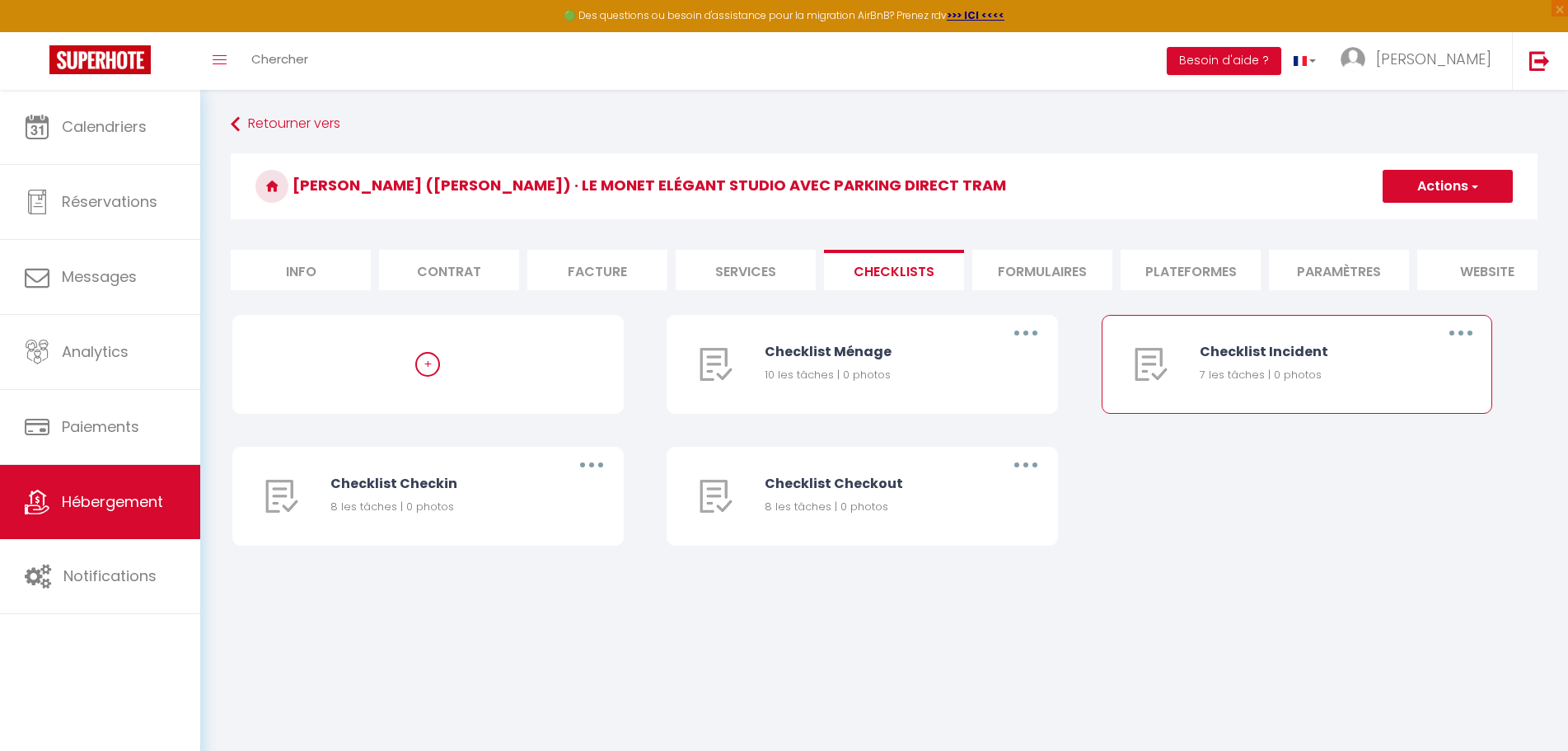
click at [1461, 342] on button "button" at bounding box center [1461, 332] width 46 height 26
click at [1412, 383] on link "Editer" at bounding box center [1418, 370] width 122 height 28
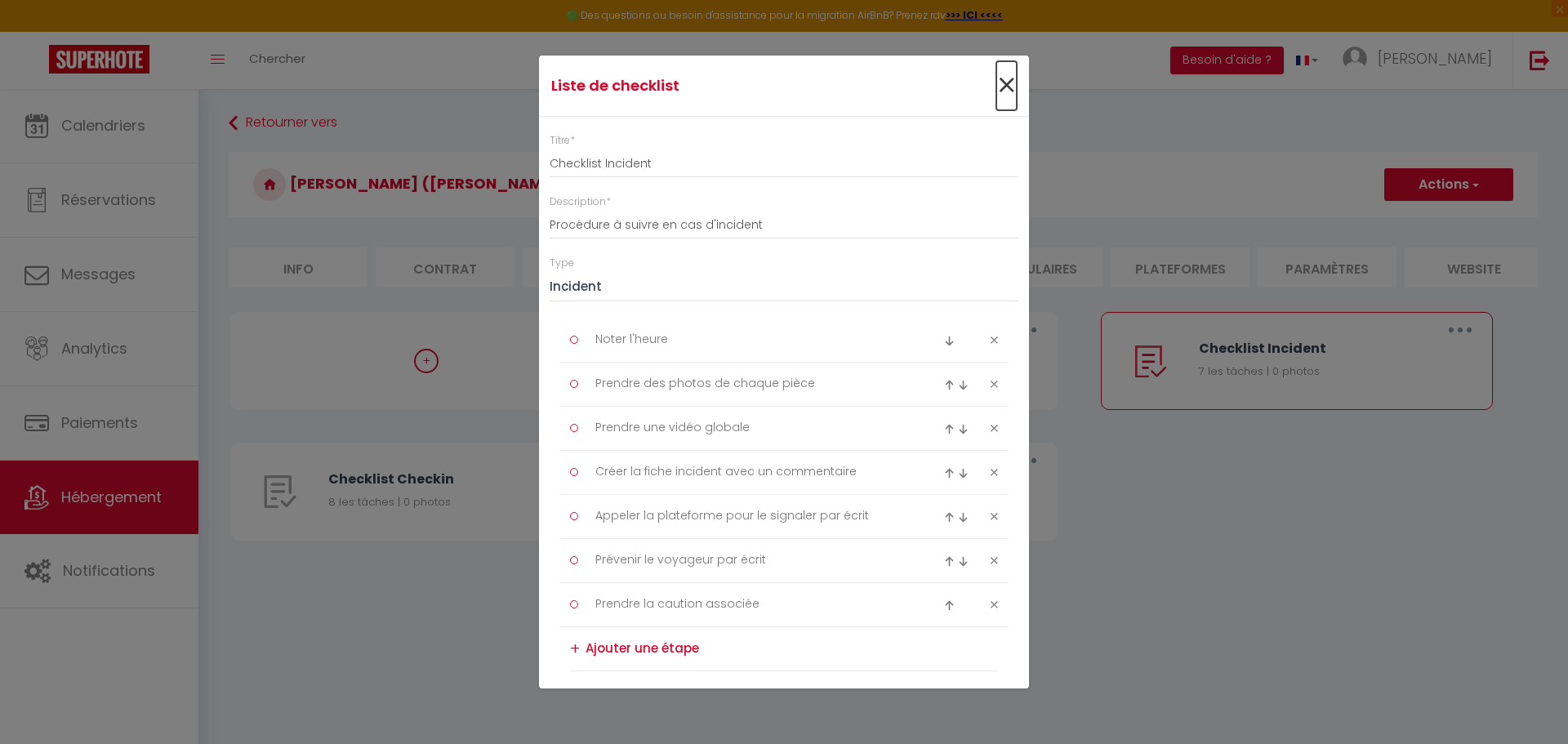
click at [996, 82] on span "×" at bounding box center [1006, 86] width 21 height 49
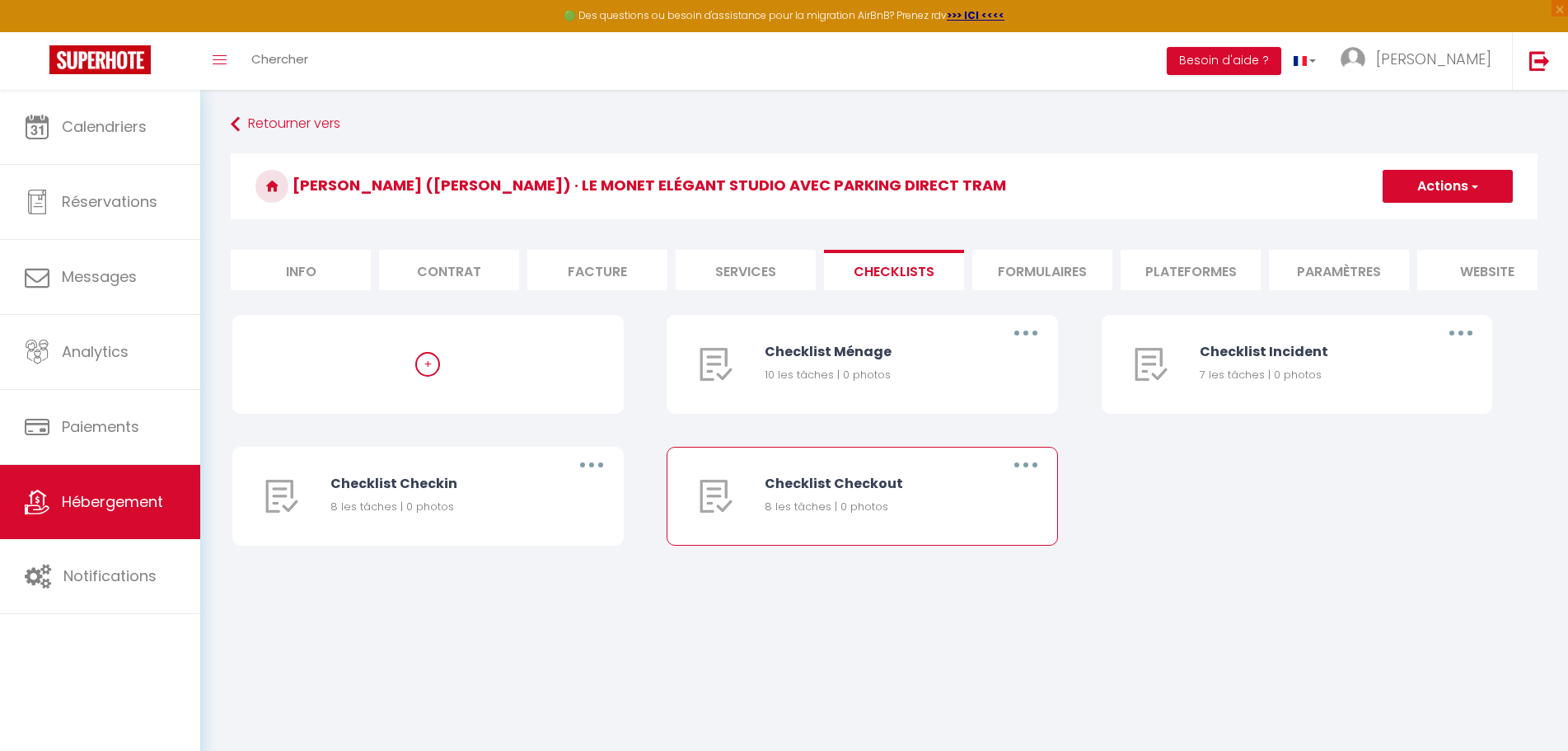
click at [1027, 473] on button "button" at bounding box center [1026, 464] width 46 height 26
click at [970, 576] on link "Supprimer" at bounding box center [983, 562] width 122 height 28
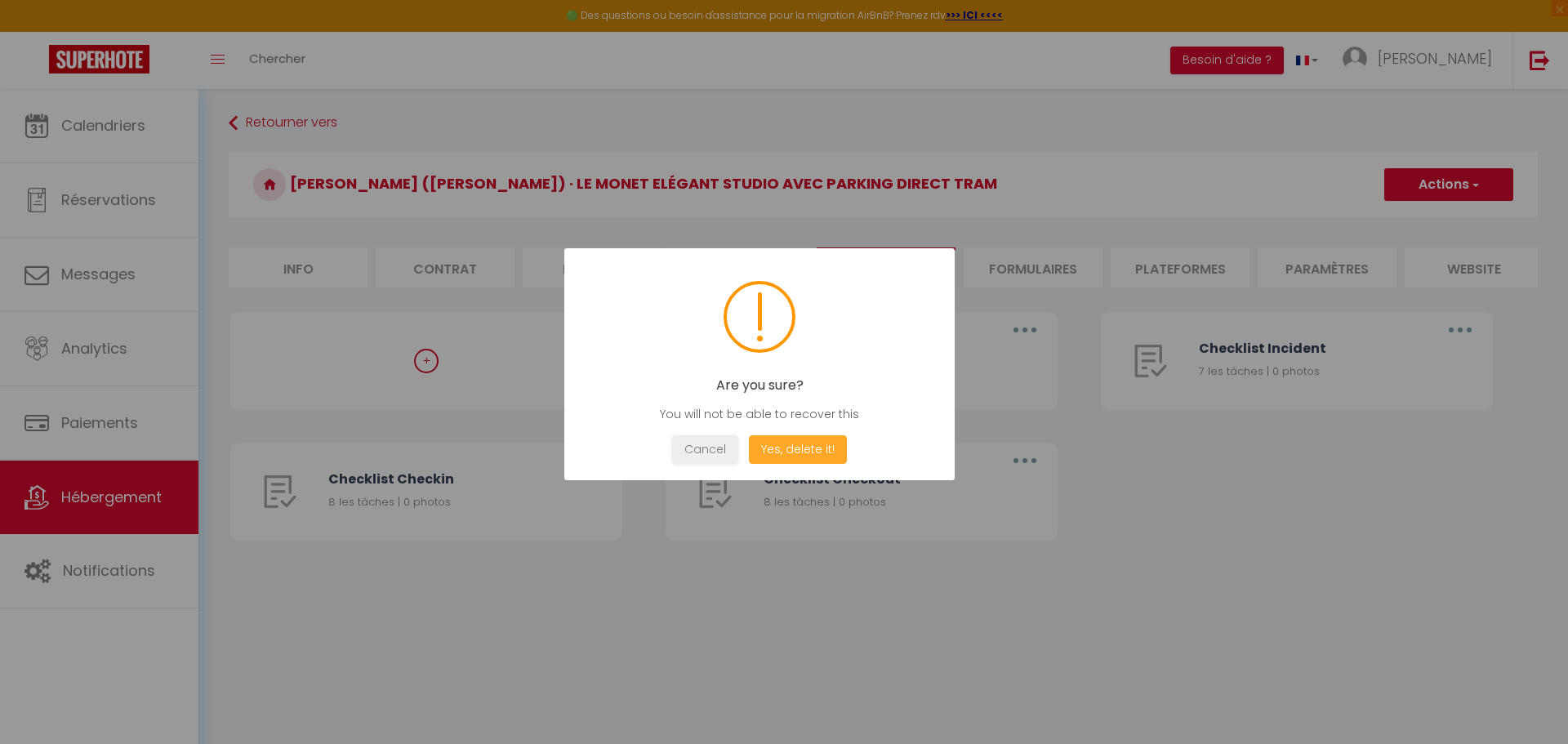
click at [793, 445] on button "Yes, delete it!" at bounding box center [798, 449] width 98 height 28
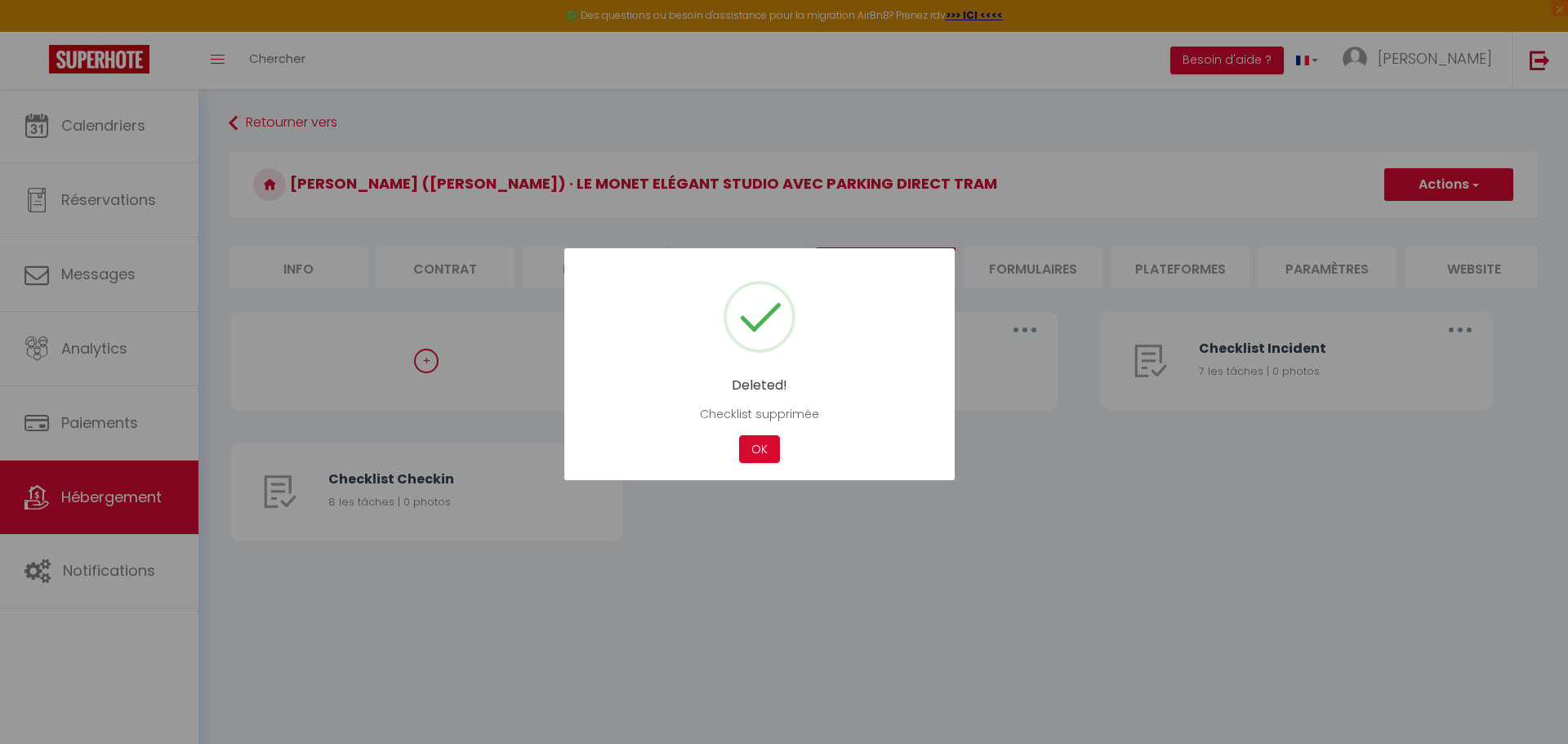
drag, startPoint x: 767, startPoint y: 437, endPoint x: 737, endPoint y: 448, distance: 32.0
click at [767, 438] on button "OK" at bounding box center [759, 449] width 41 height 28
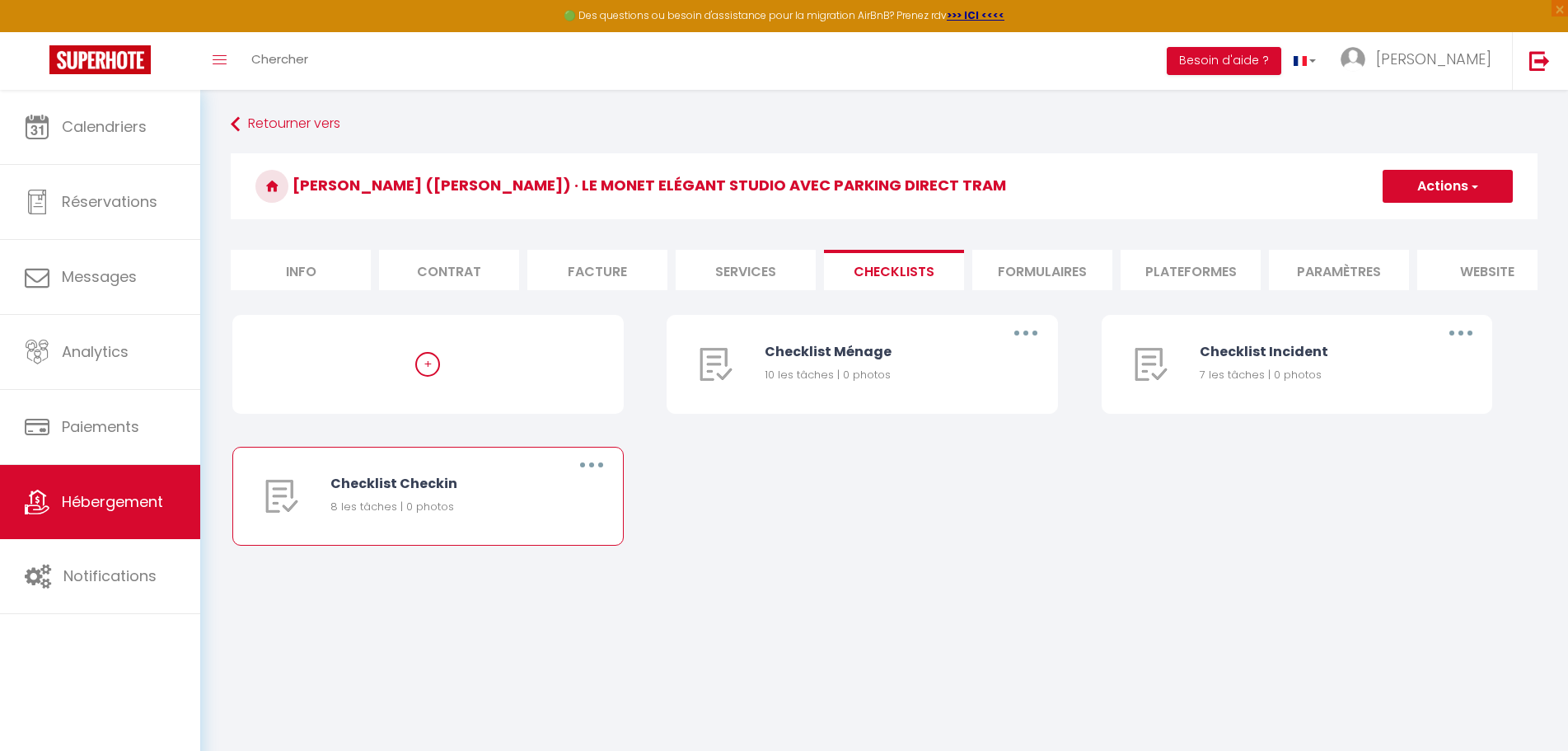
click at [590, 473] on button "button" at bounding box center [591, 464] width 46 height 26
click at [541, 576] on link "Supprimer" at bounding box center [549, 562] width 122 height 28
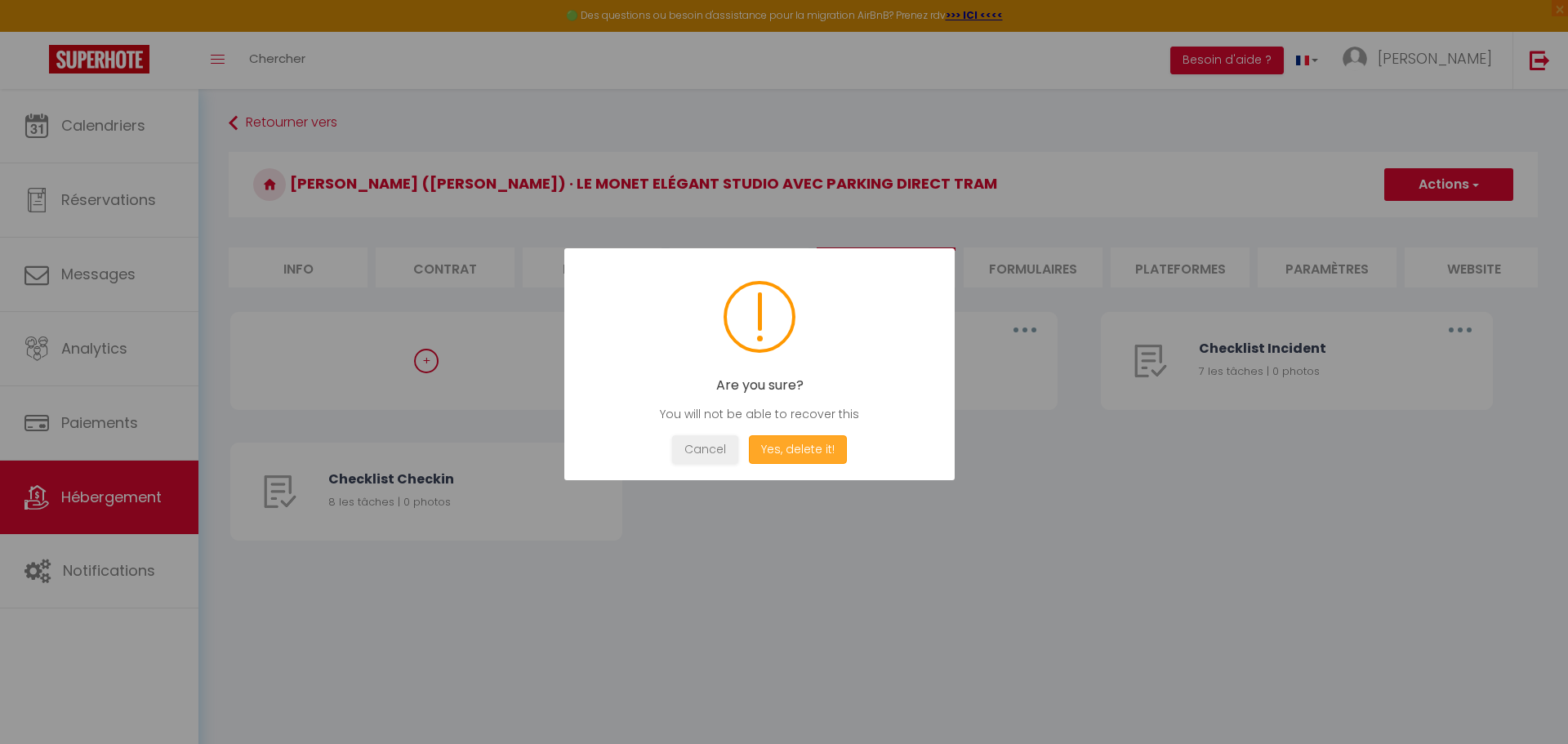
drag, startPoint x: 796, startPoint y: 437, endPoint x: 791, endPoint y: 452, distance: 15.8
click at [794, 440] on button "Yes, delete it!" at bounding box center [798, 449] width 98 height 28
click at [791, 452] on div "Cancel Yes, delete it!" at bounding box center [759, 449] width 341 height 28
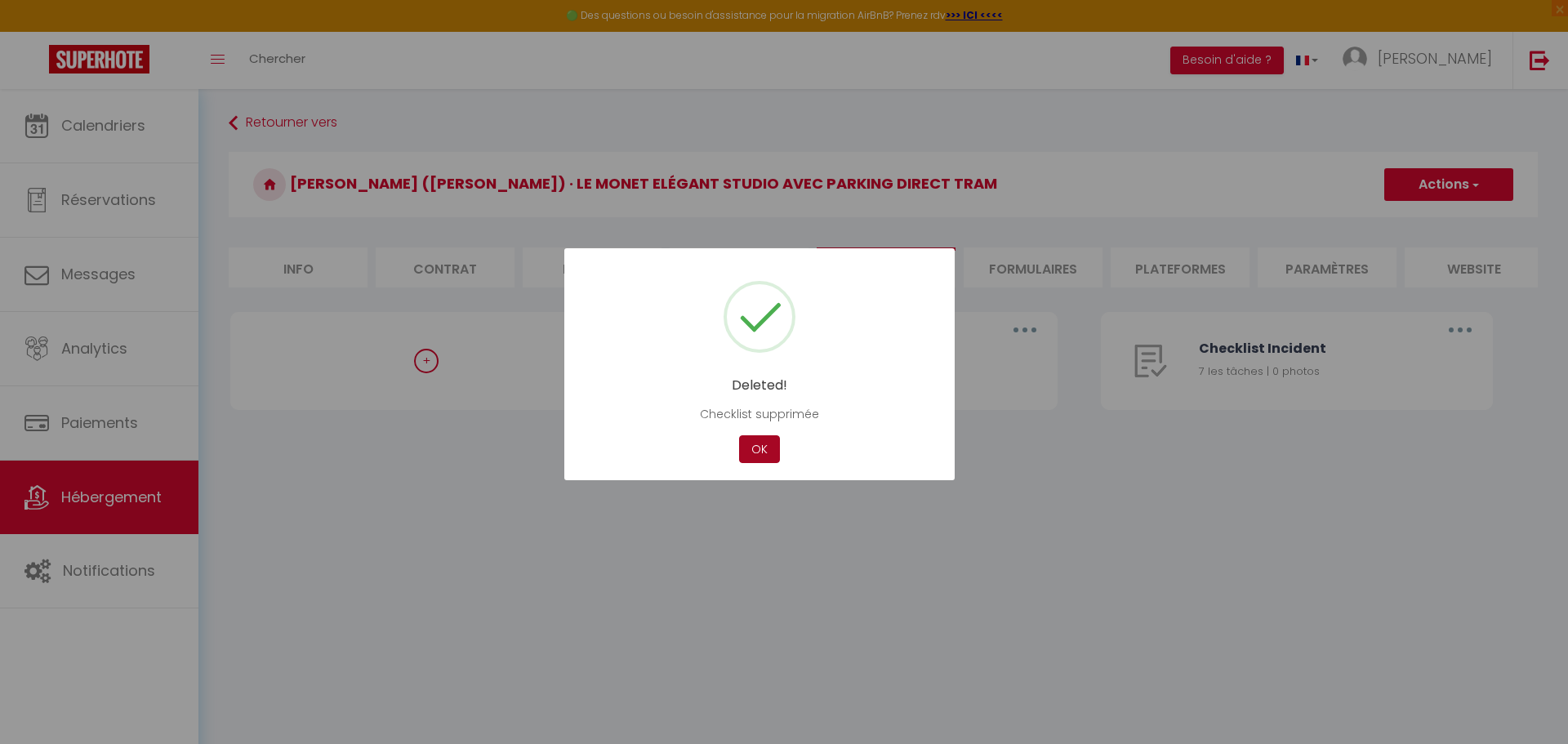
click at [768, 458] on button "OK" at bounding box center [759, 449] width 41 height 28
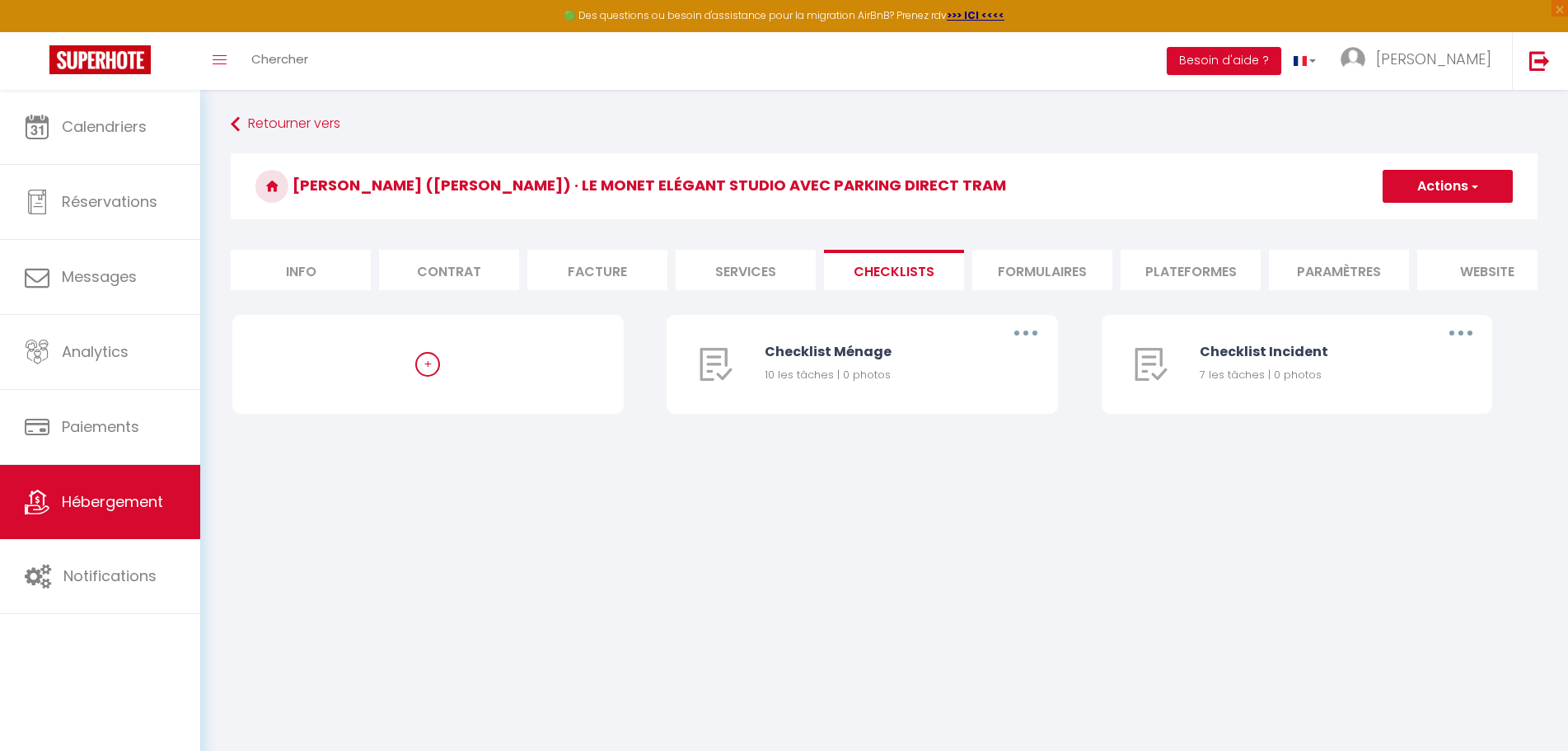
click at [894, 528] on body "🟢 Des questions ou besoin d'assistance pour la migration AirBnB? Prenez rdv >>>…" at bounding box center [784, 465] width 1568 height 751
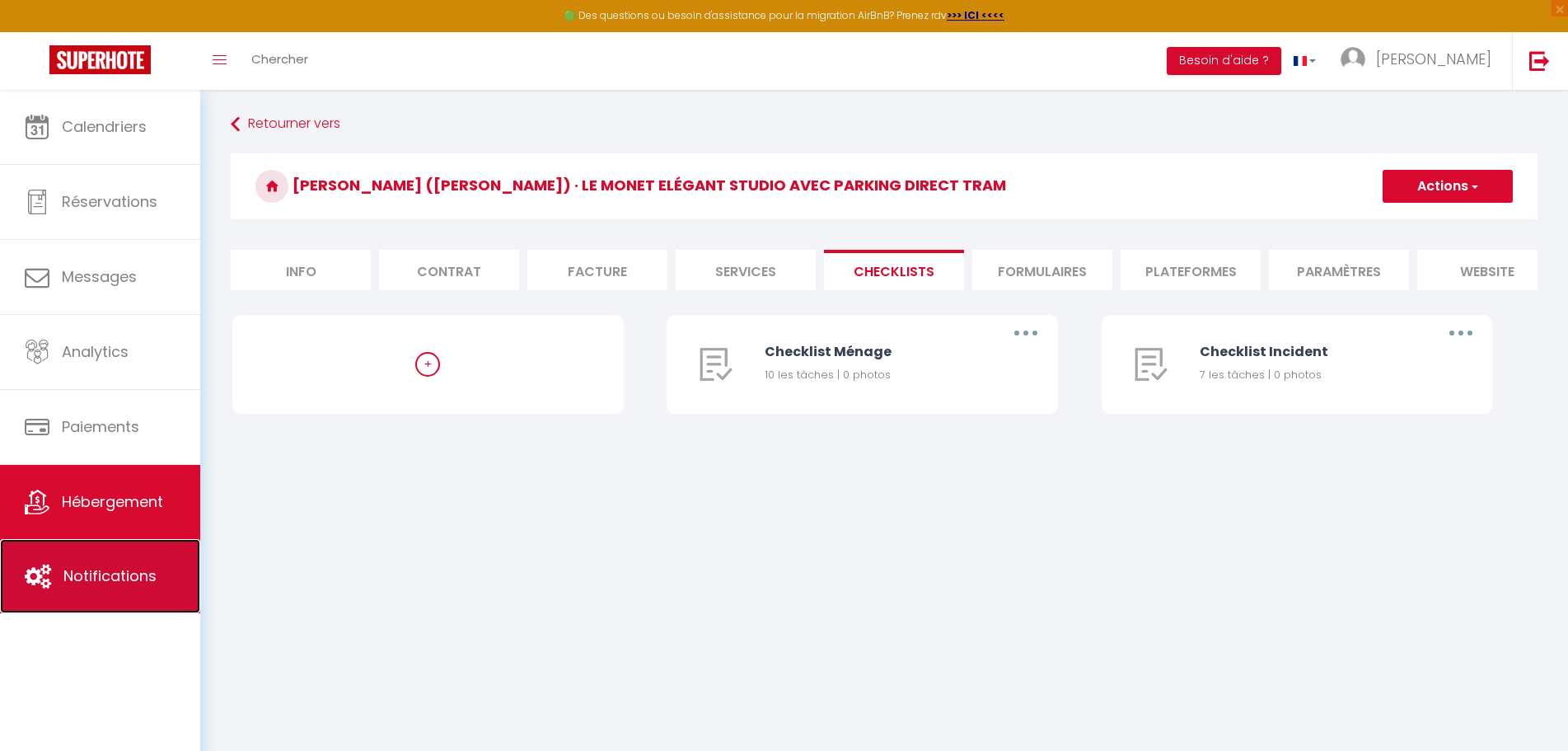
click at [108, 569] on span "Notifications" at bounding box center [110, 575] width 93 height 21
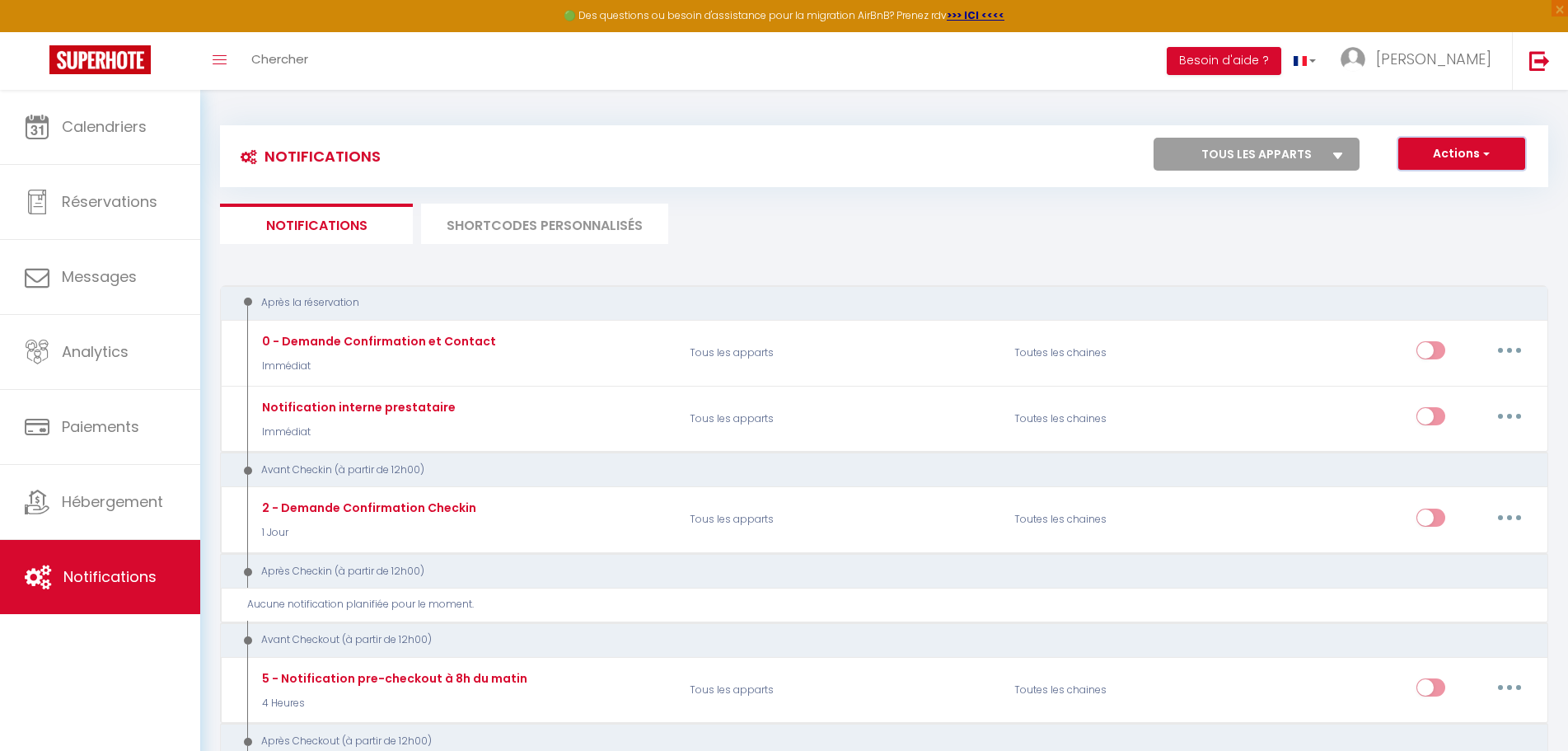
click at [1461, 152] on button "Actions" at bounding box center [1461, 153] width 127 height 33
click at [1052, 242] on ul "Notifications SHORTCODES PERSONNALISÉS" at bounding box center [884, 224] width 1328 height 40
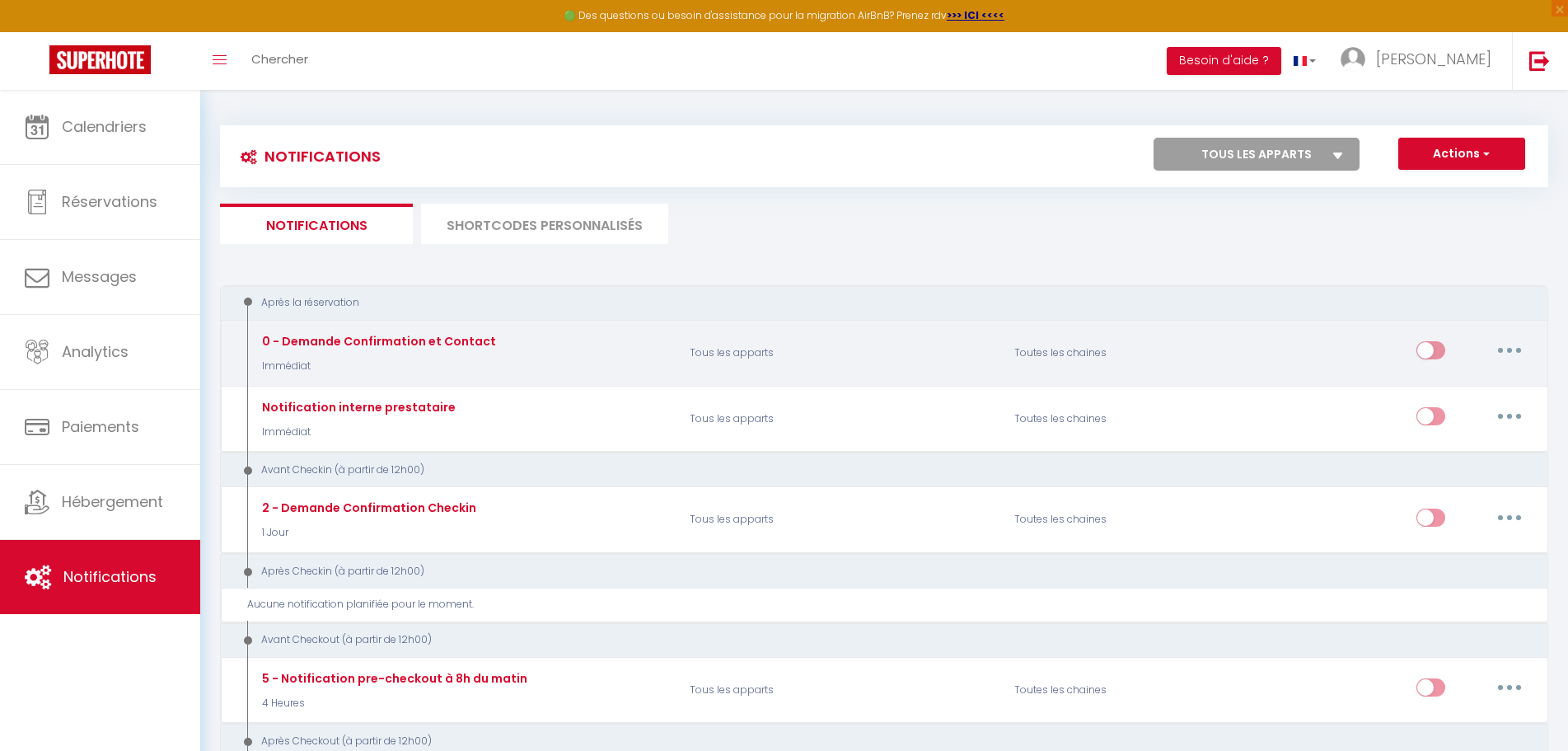
drag, startPoint x: 1477, startPoint y: 349, endPoint x: 1508, endPoint y: 345, distance: 31.3
click at [1483, 349] on div "Editer Dupliquer Tester Supprimer" at bounding box center [1474, 352] width 116 height 48
click at [1508, 345] on button "button" at bounding box center [1509, 350] width 46 height 26
click at [1446, 396] on link "Editer" at bounding box center [1467, 387] width 122 height 28
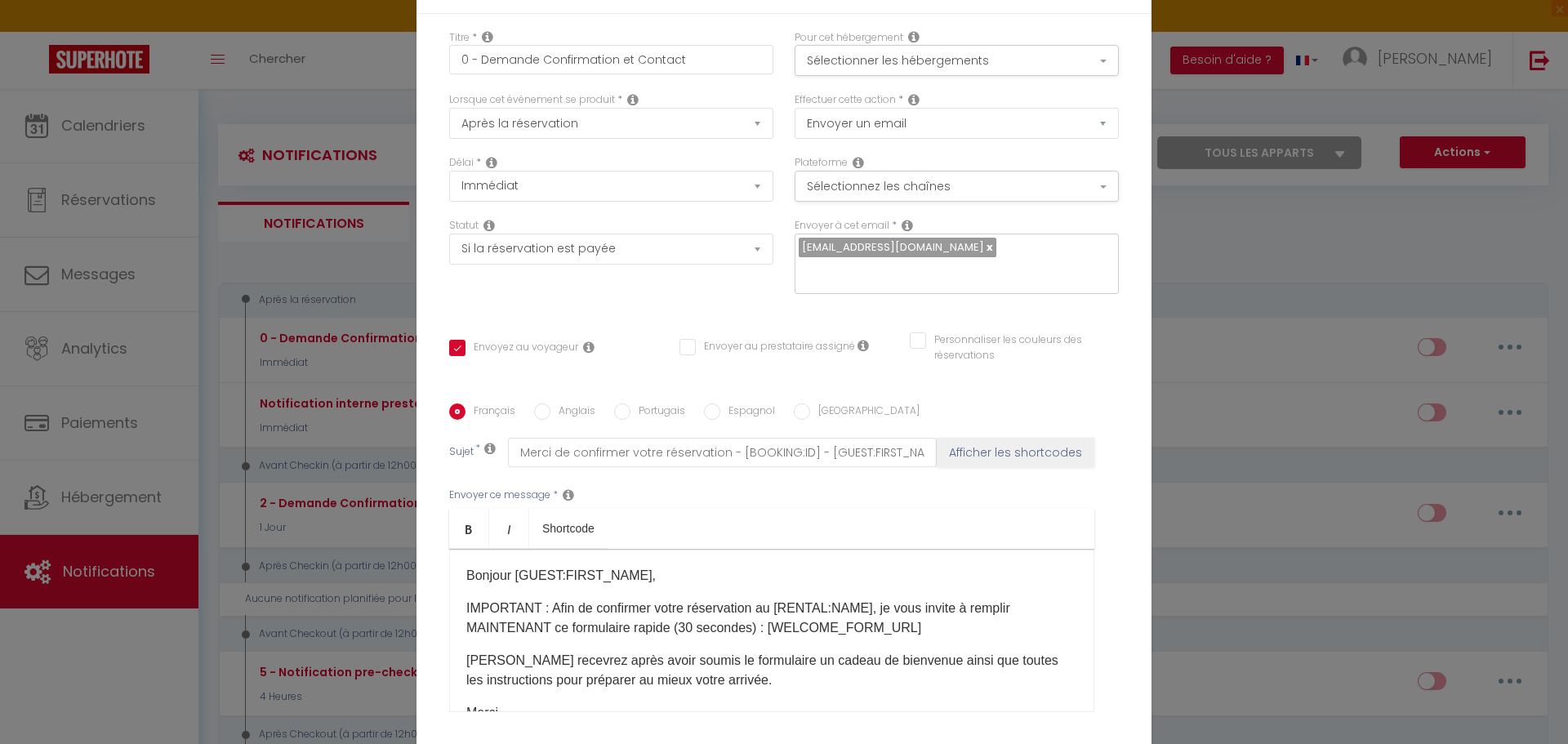
click at [791, 286] on div "Envoyer à cet email * [PERSON_NAME][EMAIL_ADDRESS][DOMAIN_NAME]" at bounding box center [957, 264] width 345 height 92
click at [946, 76] on button "Sélectionner les hébergements" at bounding box center [957, 60] width 324 height 31
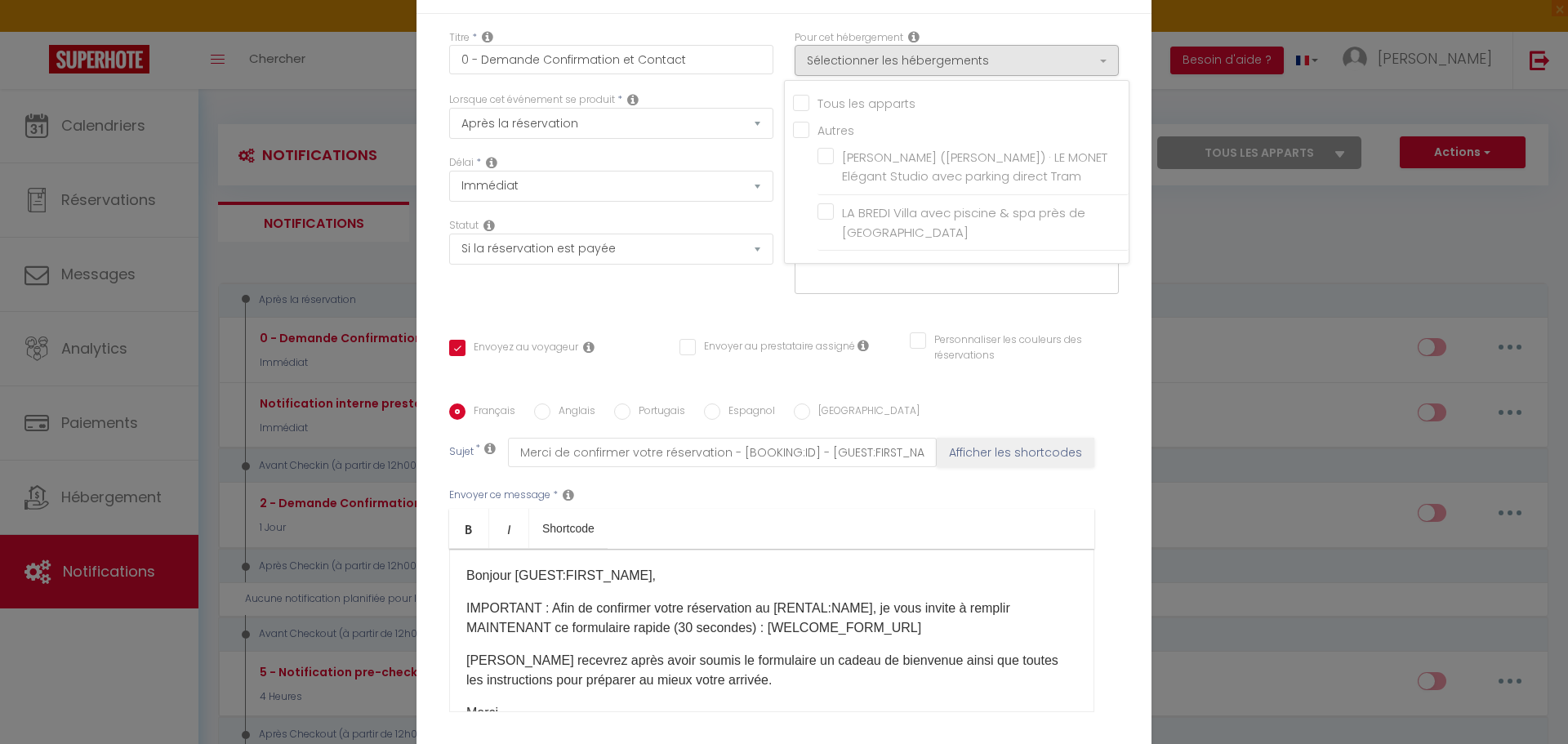
click at [1089, 35] on div "Titre * 0 - Demande Confirmation et Contact Pour cet hébergement Sélectionner l…" at bounding box center [783, 404] width 735 height 781
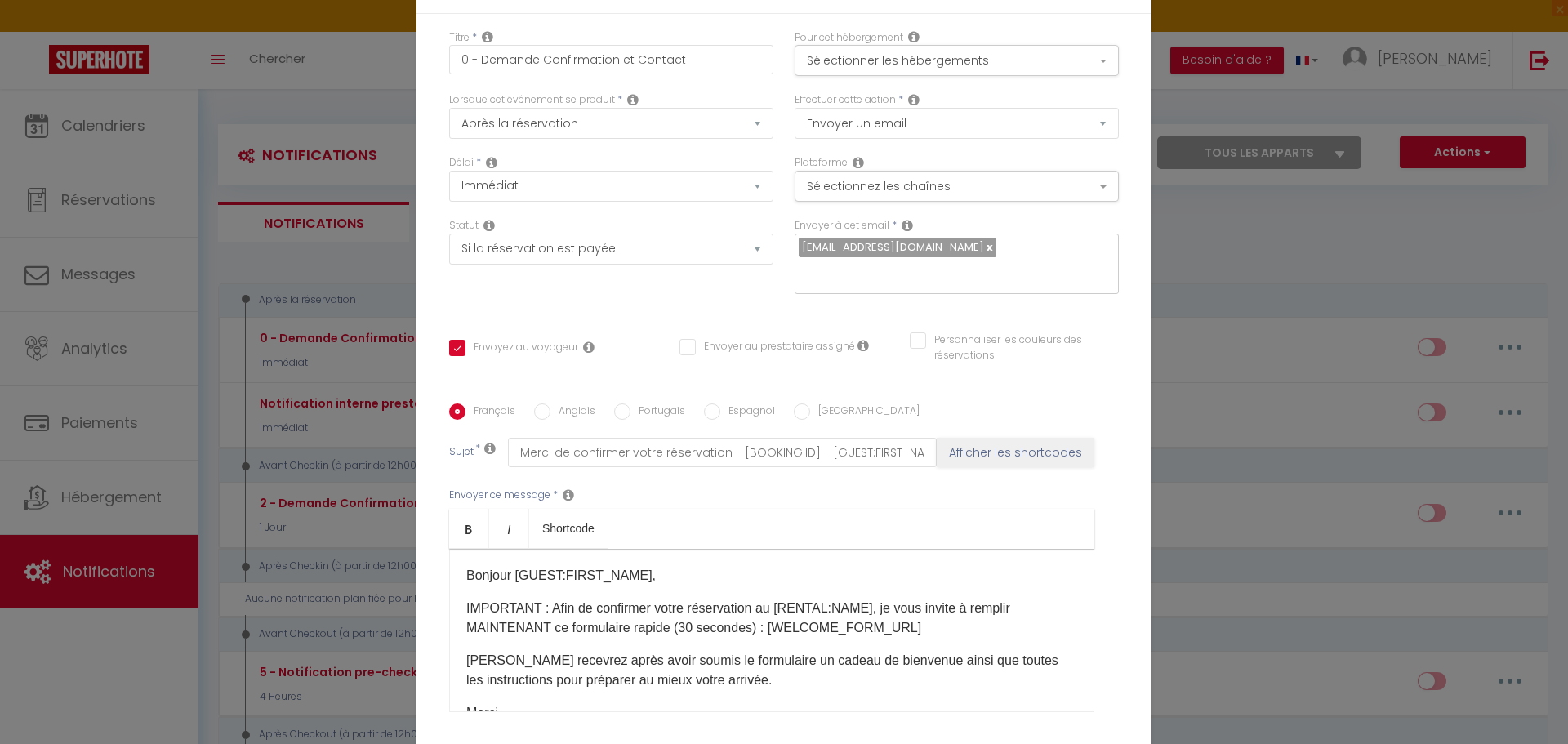
click at [1178, 225] on div "Modifier la notification × Titre * 0 - Demande Confirmation et Contact Pour cet…" at bounding box center [784, 372] width 1568 height 744
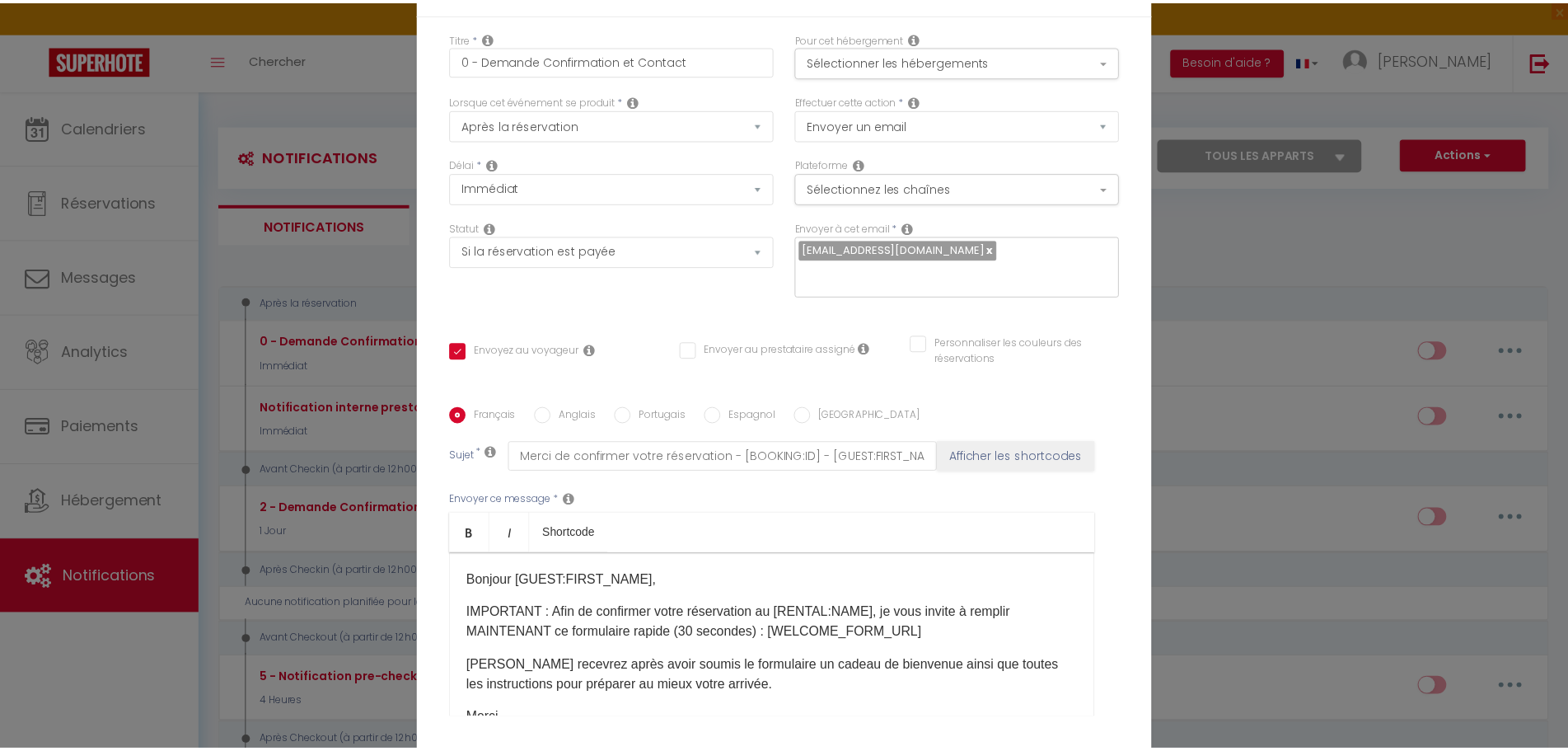
scroll to position [131, 0]
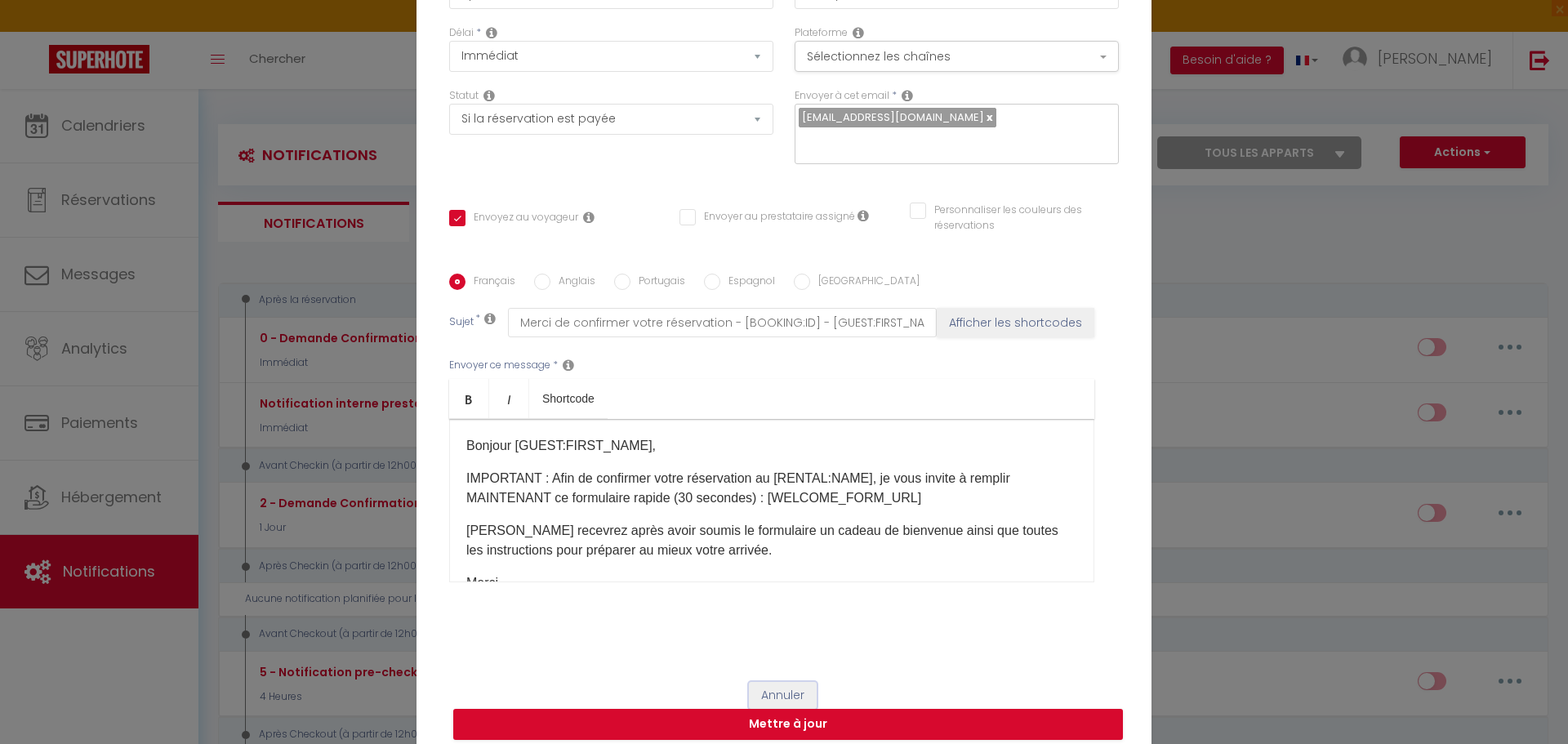
click at [787, 682] on button "Annuler" at bounding box center [783, 695] width 68 height 27
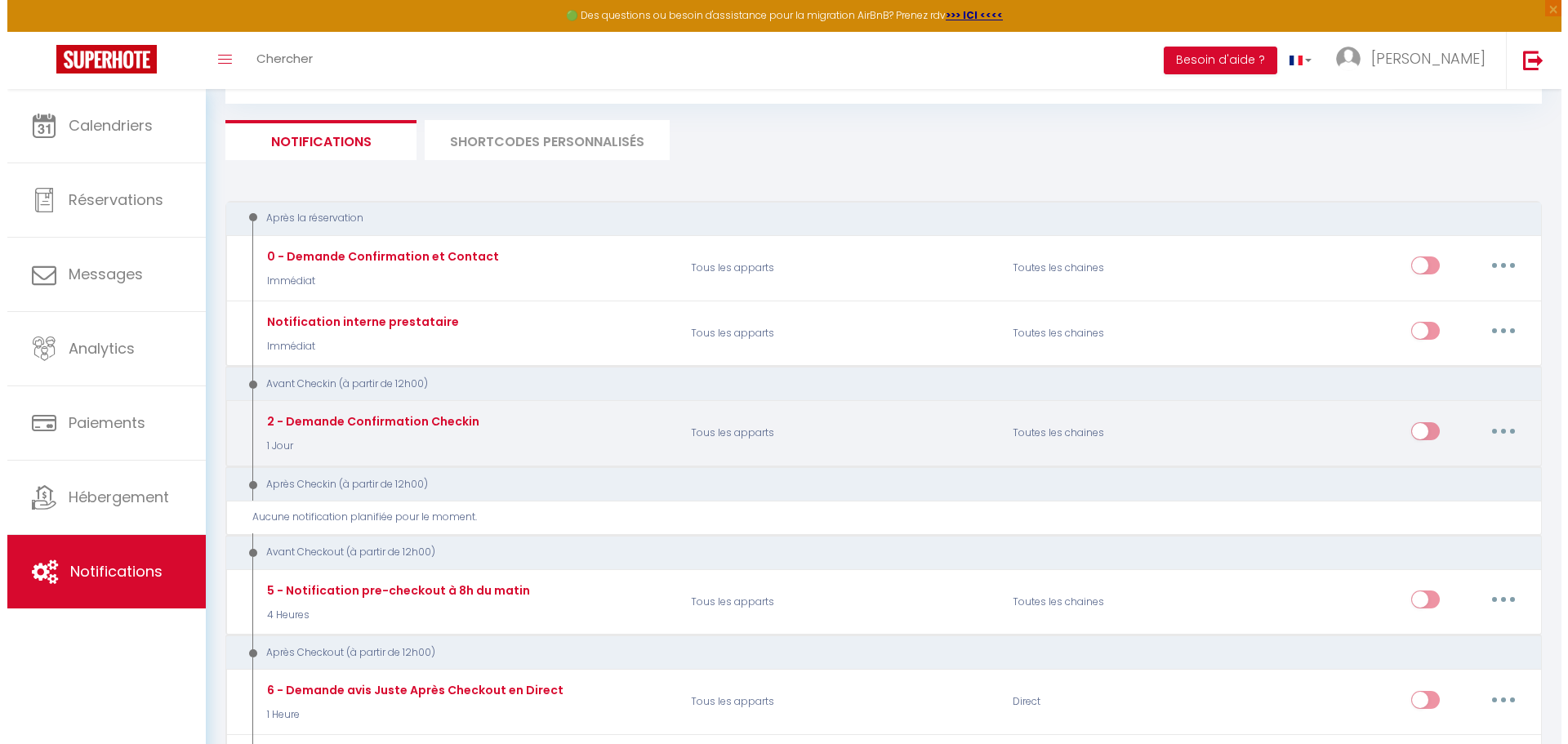
scroll to position [164, 0]
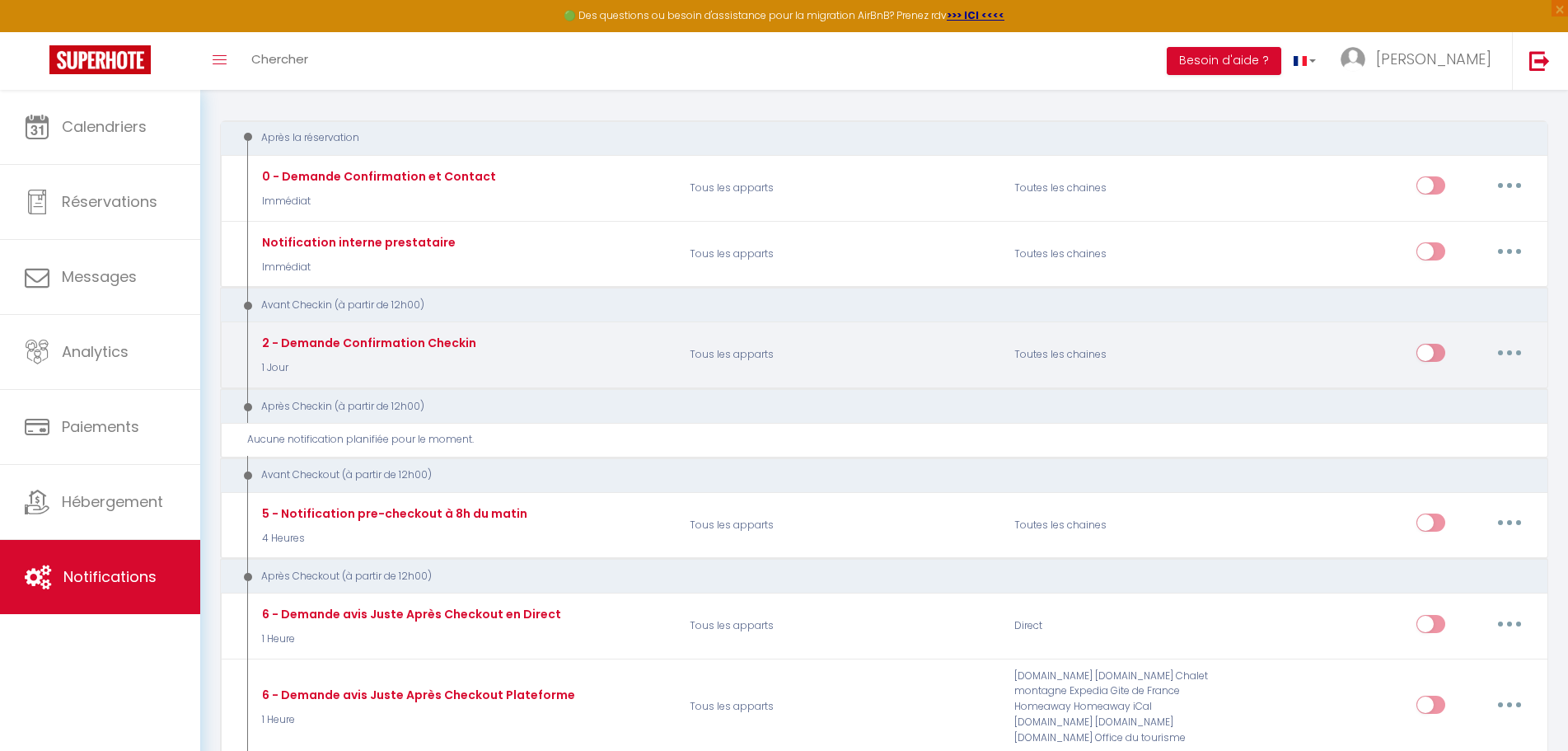
click at [1519, 349] on button "button" at bounding box center [1509, 352] width 46 height 26
click at [1442, 383] on link "Editer" at bounding box center [1467, 389] width 122 height 28
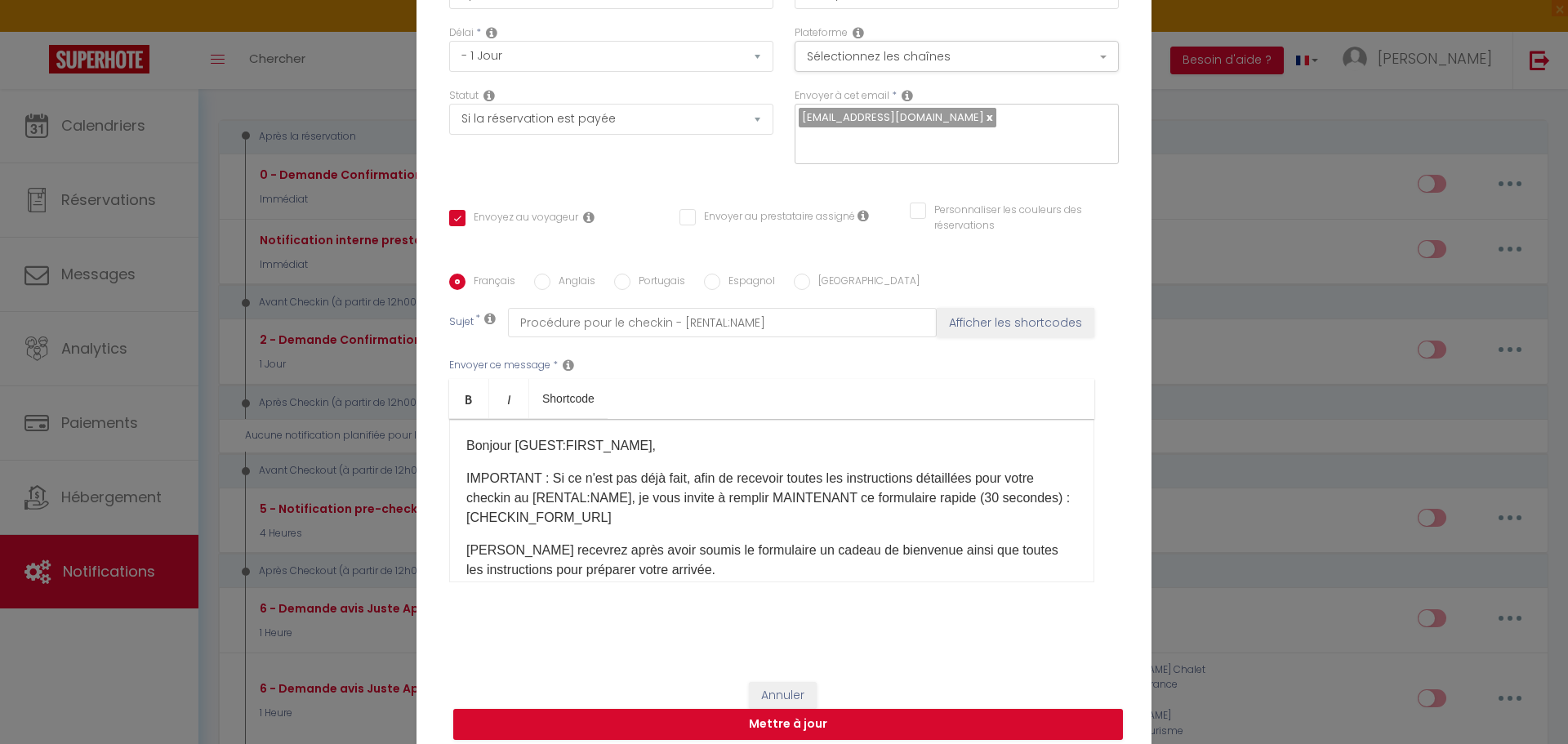
click at [821, 510] on p "IMPORTANT : Si ce n'est pas déjà fait, afin de recevoir toutes les instructions…" at bounding box center [771, 497] width 610 height 59
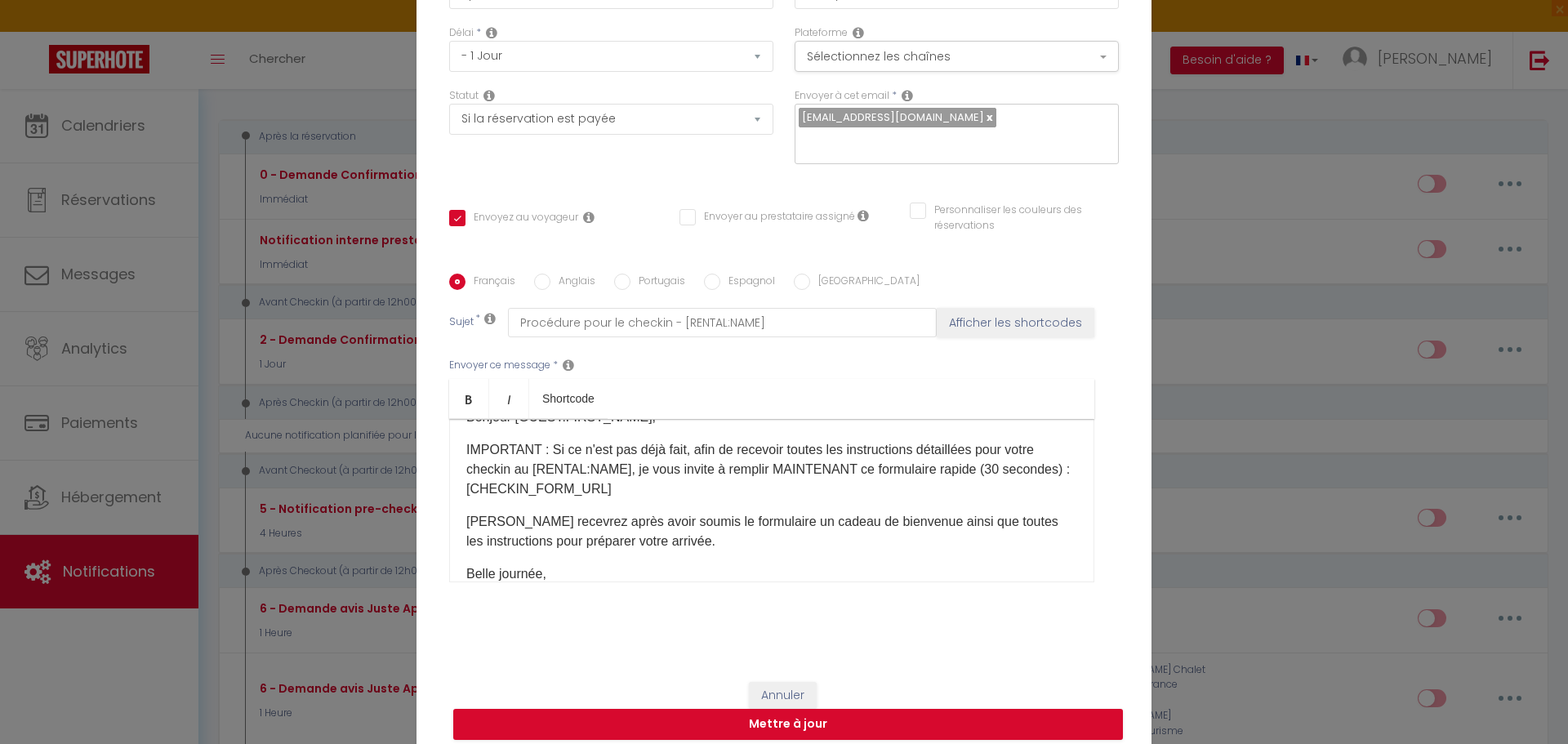
scroll to position [0, 0]
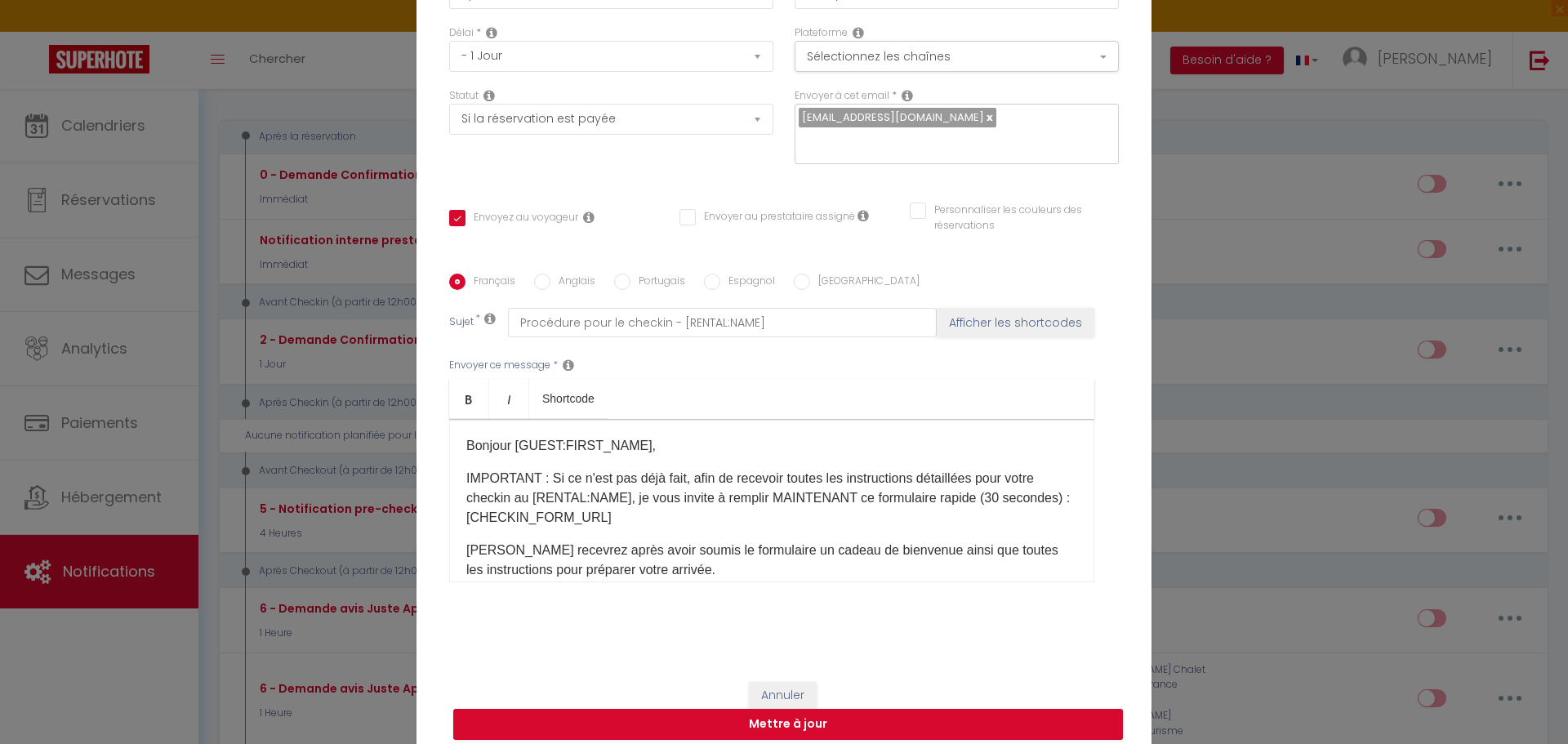
click at [698, 516] on div "Bonjour [GUEST:FIRST_NAME], IMPORTANT : Si ce n'est pas déjà fait, afin de rece…" at bounding box center [772, 500] width 645 height 164
click at [766, 502] on p "IMPORTANT : Si ce n'est pas déjà fait, afin de recevoir toutes les instructions…" at bounding box center [771, 497] width 610 height 59
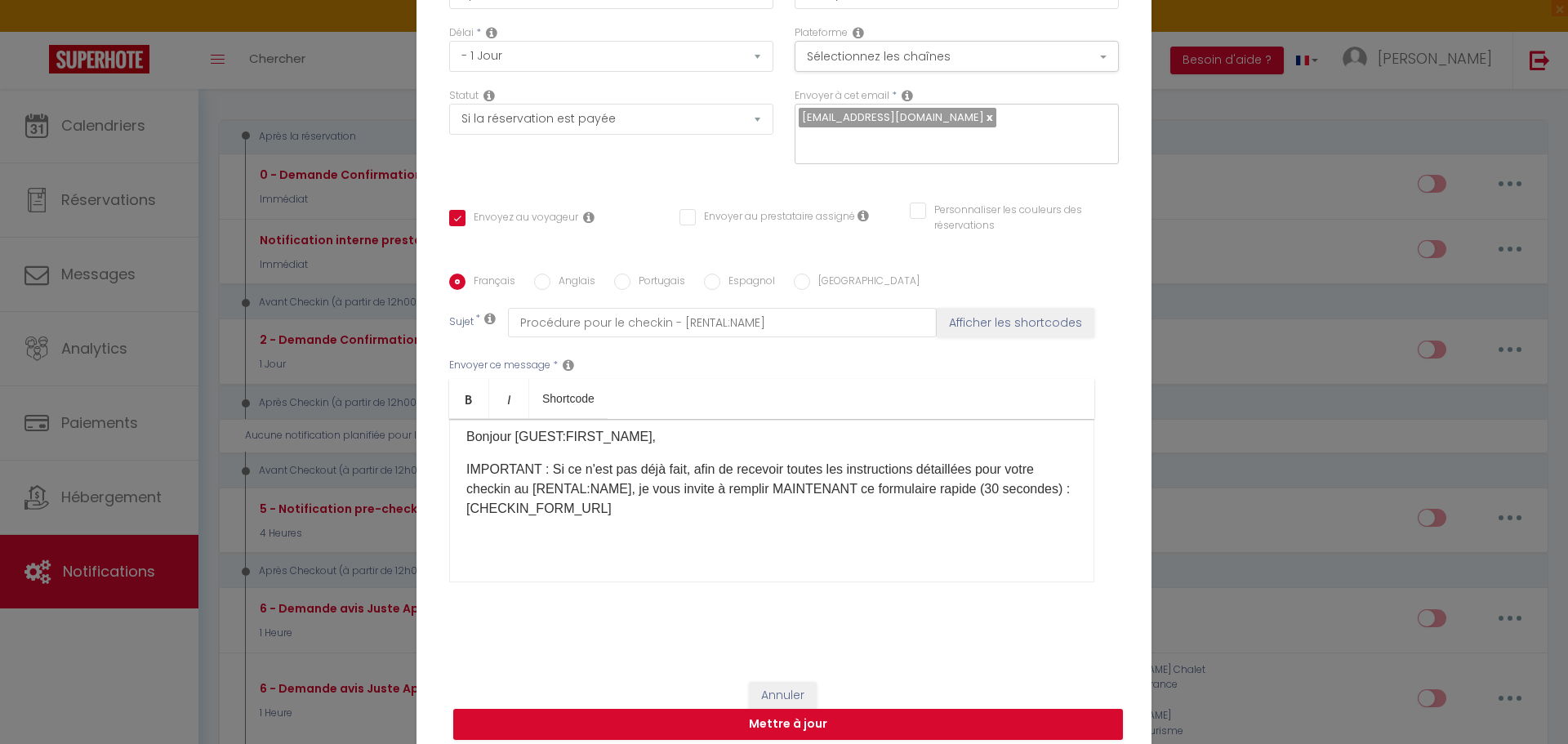
scroll to position [91, 0]
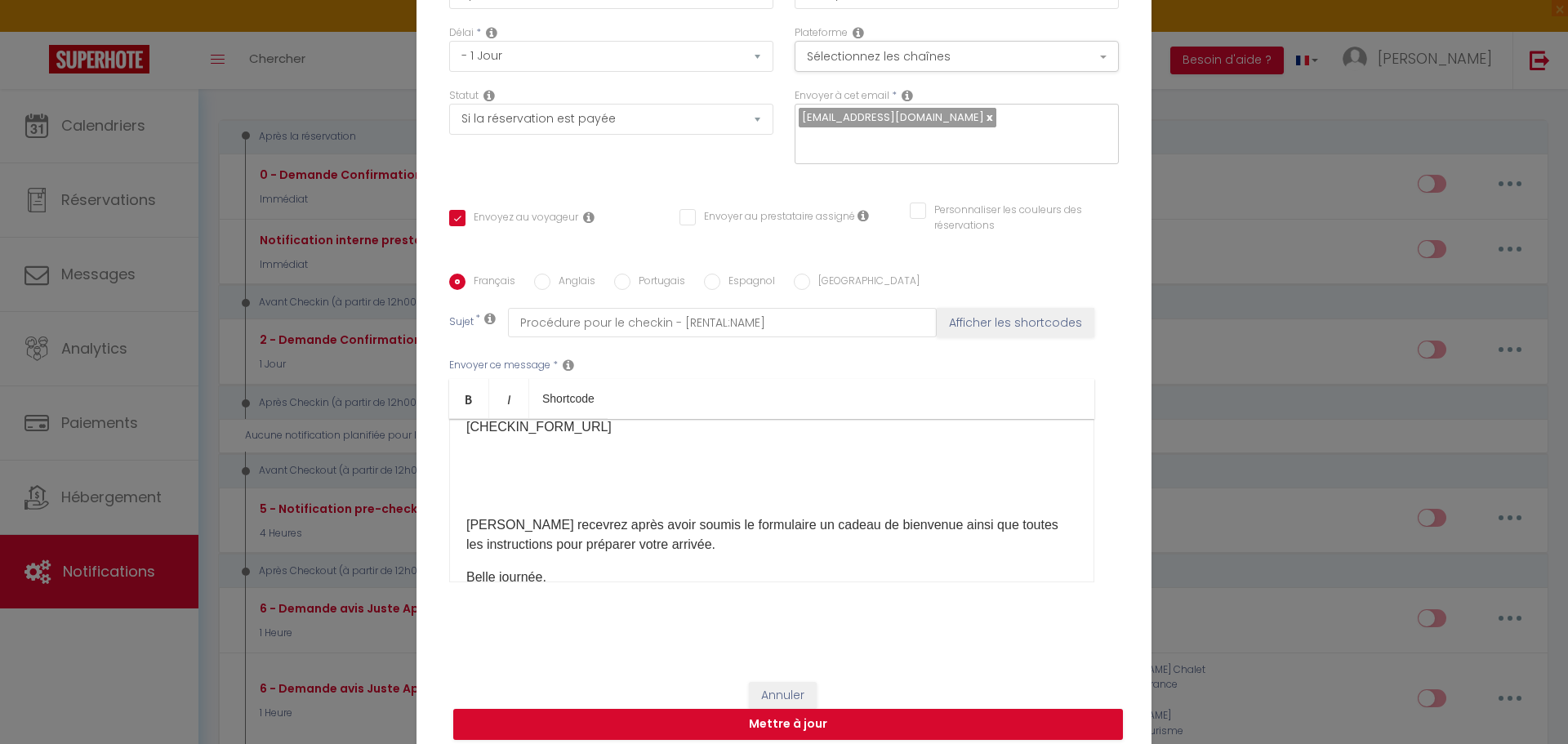
click at [728, 467] on div "Bonjour [GUEST:FIRST_NAME], IMPORTANT : Si ce n'est pas déjà fait, afin de rece…" at bounding box center [772, 500] width 645 height 164
click at [655, 453] on p at bounding box center [771, 460] width 610 height 20
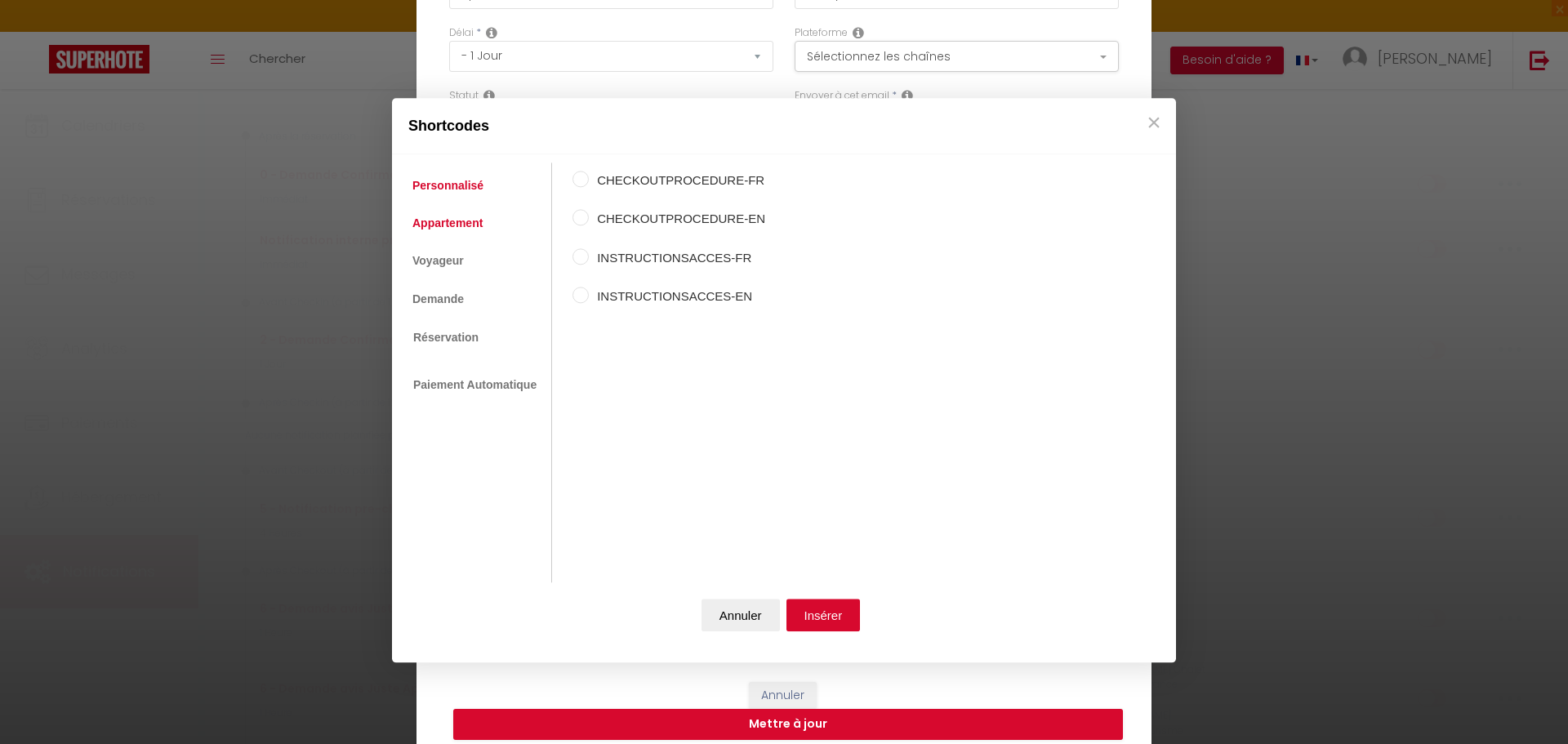
click at [444, 218] on link "Appartement" at bounding box center [448, 223] width 86 height 29
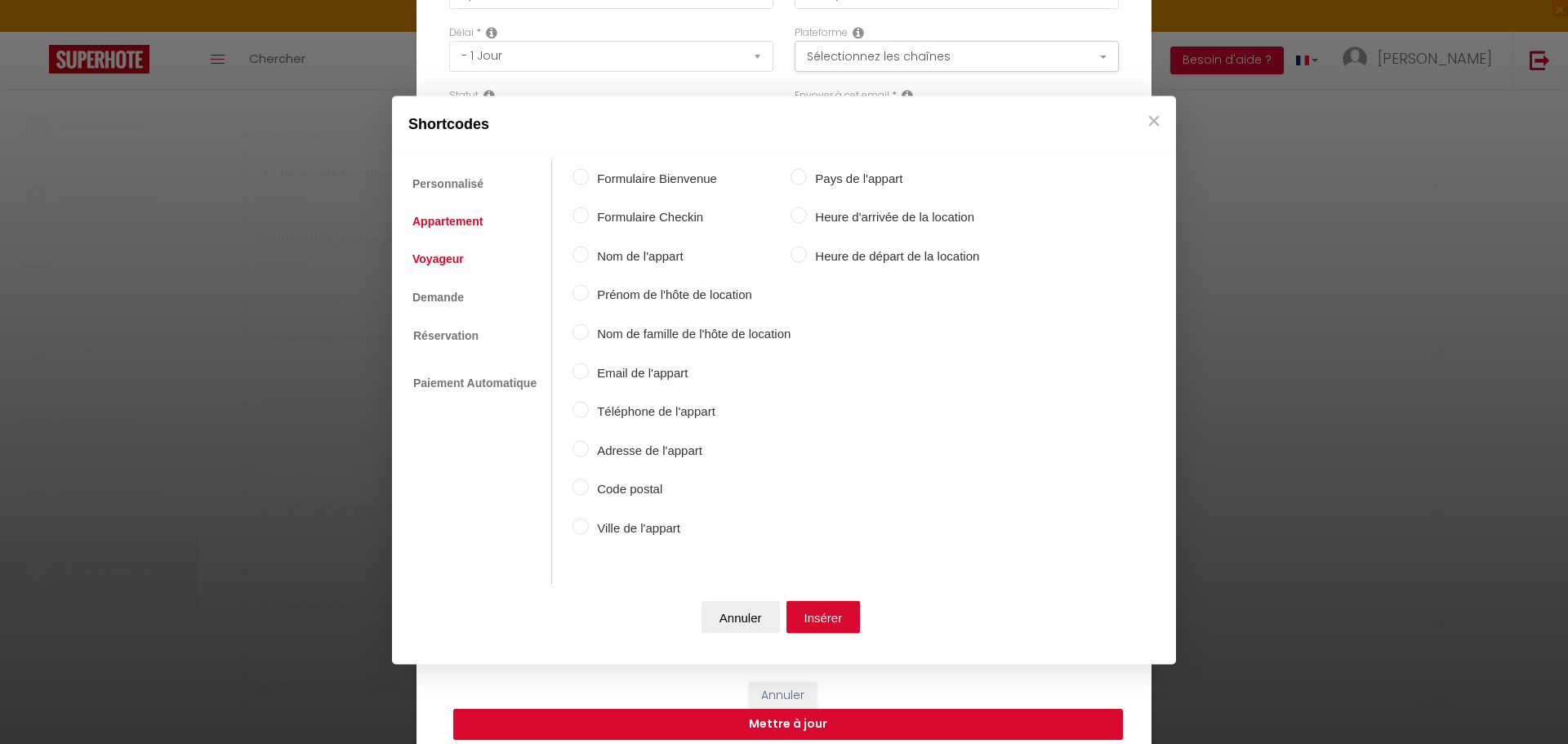
click at [439, 258] on link "Voyageur" at bounding box center [439, 258] width 68 height 29
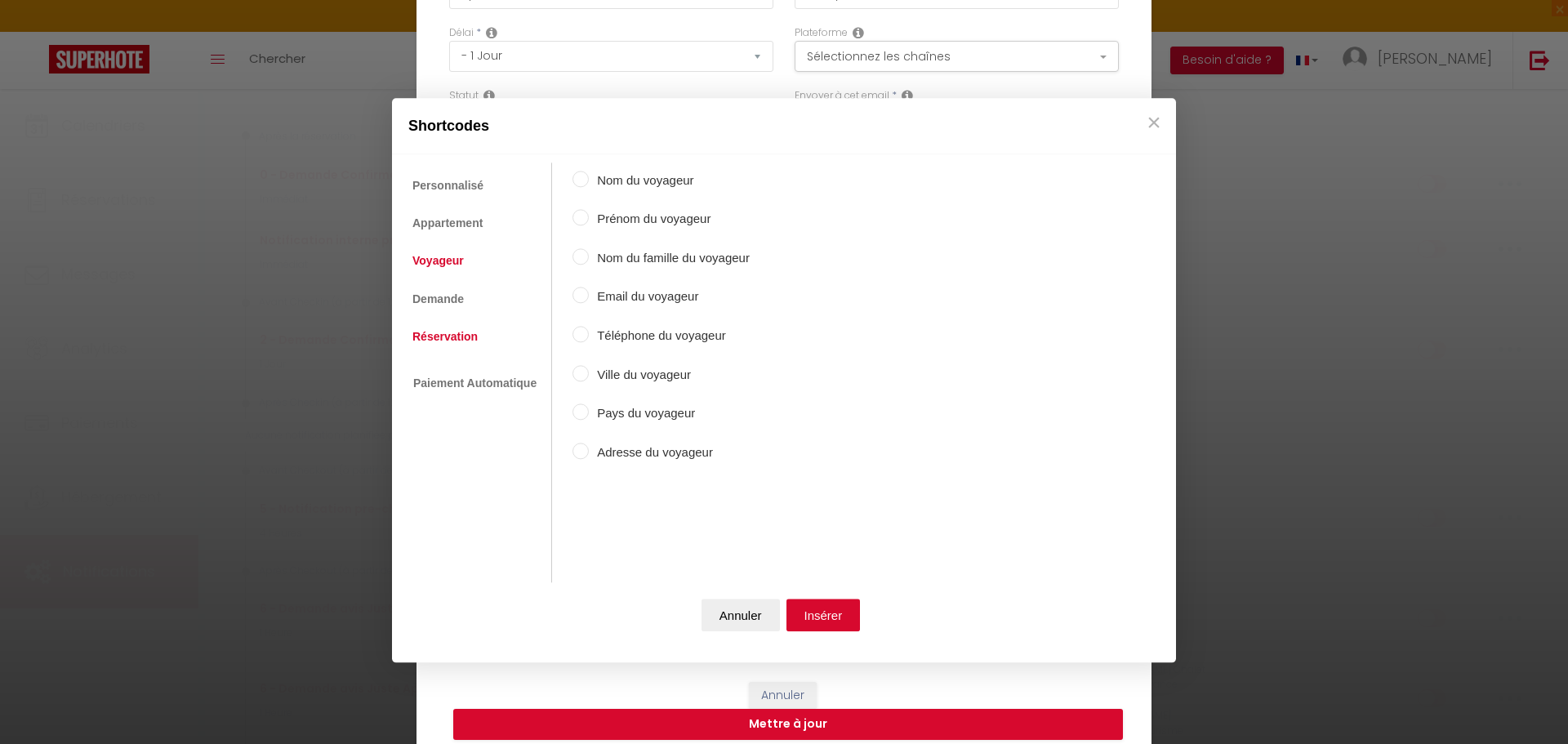
click at [441, 339] on link "Réservation" at bounding box center [445, 335] width 81 height 29
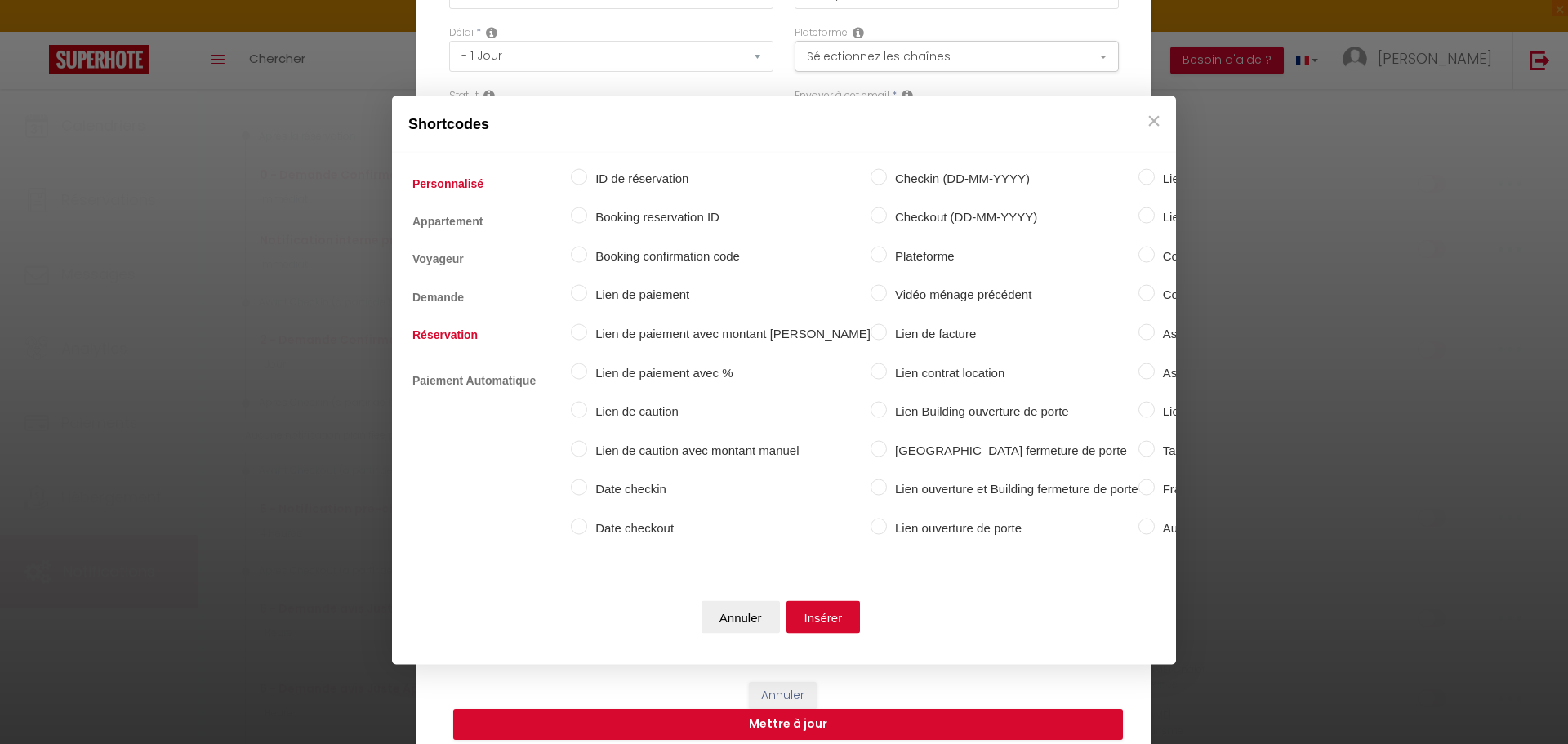
click at [452, 177] on link "Personnalisé" at bounding box center [448, 183] width 87 height 29
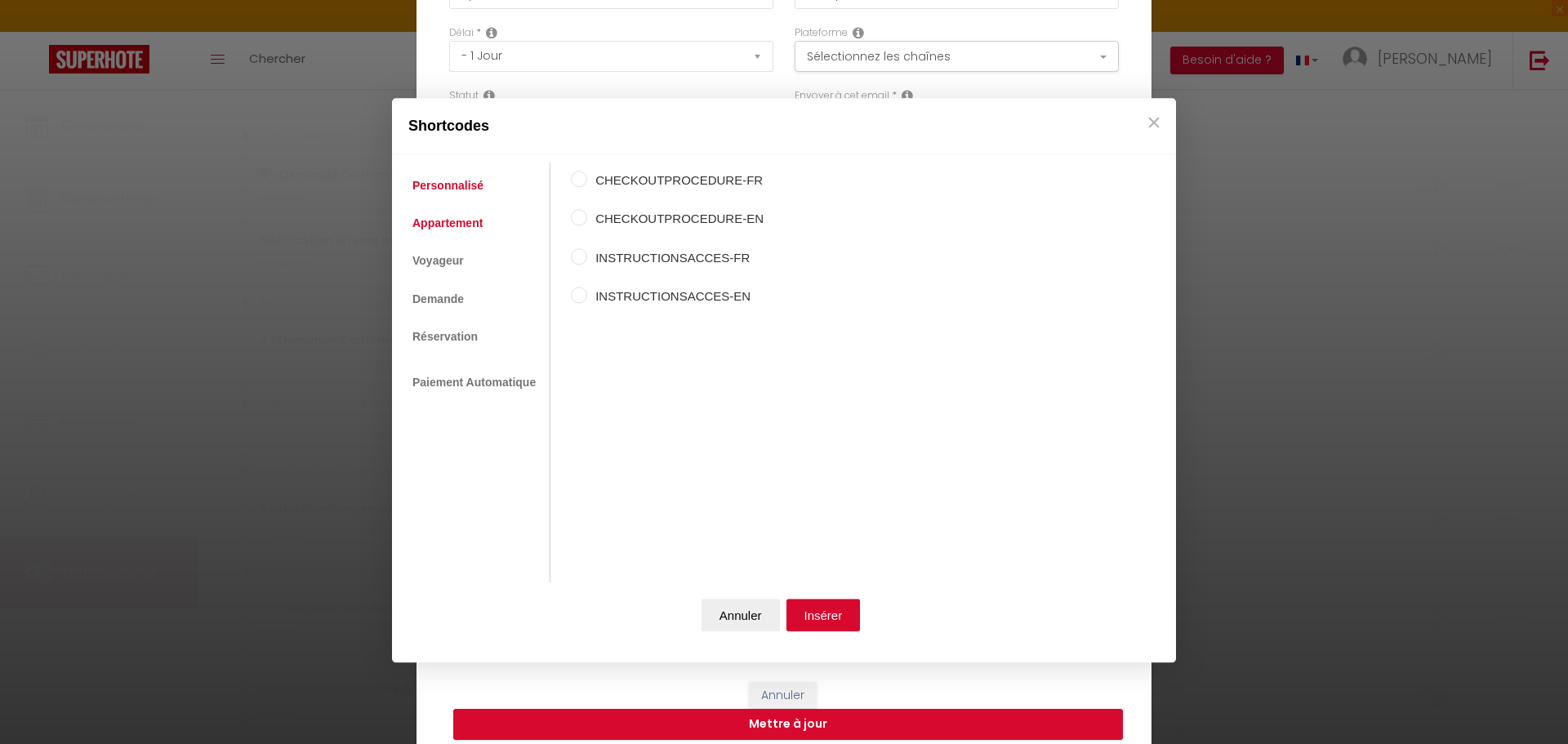
click at [462, 223] on link "Appartement" at bounding box center [448, 223] width 86 height 29
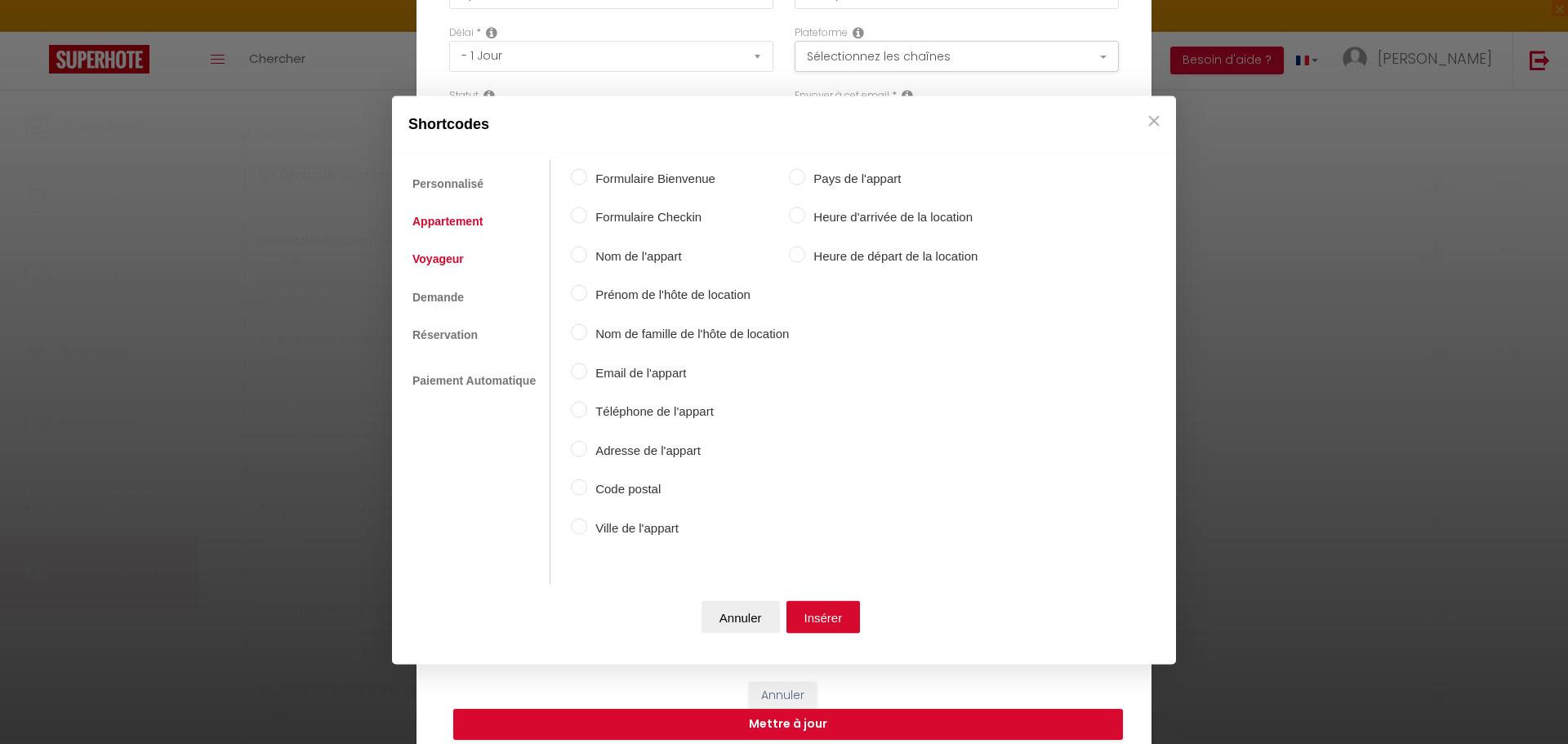
click at [441, 253] on link "Voyageur" at bounding box center [439, 258] width 68 height 29
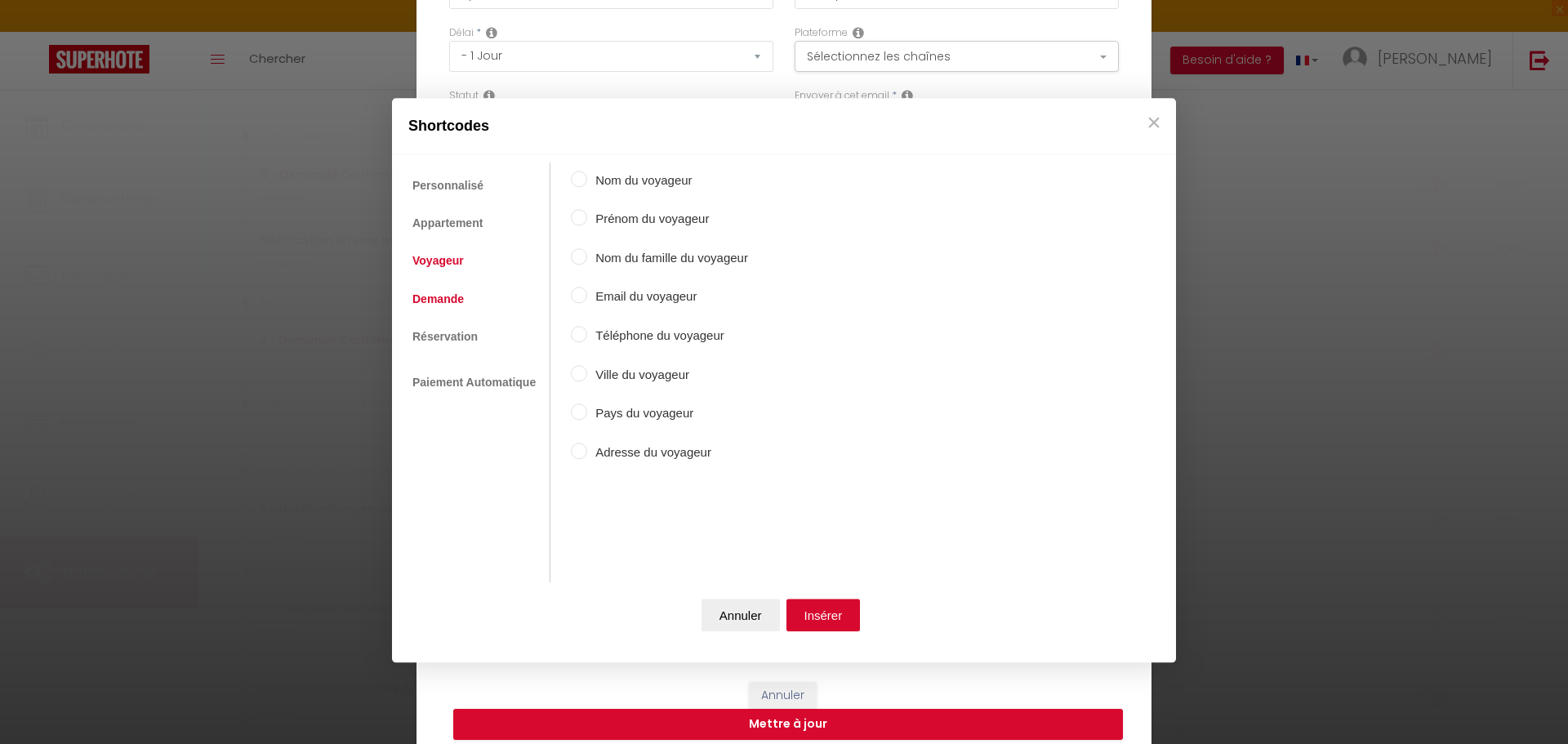
click at [438, 297] on link "Demande" at bounding box center [439, 298] width 68 height 29
click at [446, 350] on link "Réservation" at bounding box center [445, 335] width 81 height 29
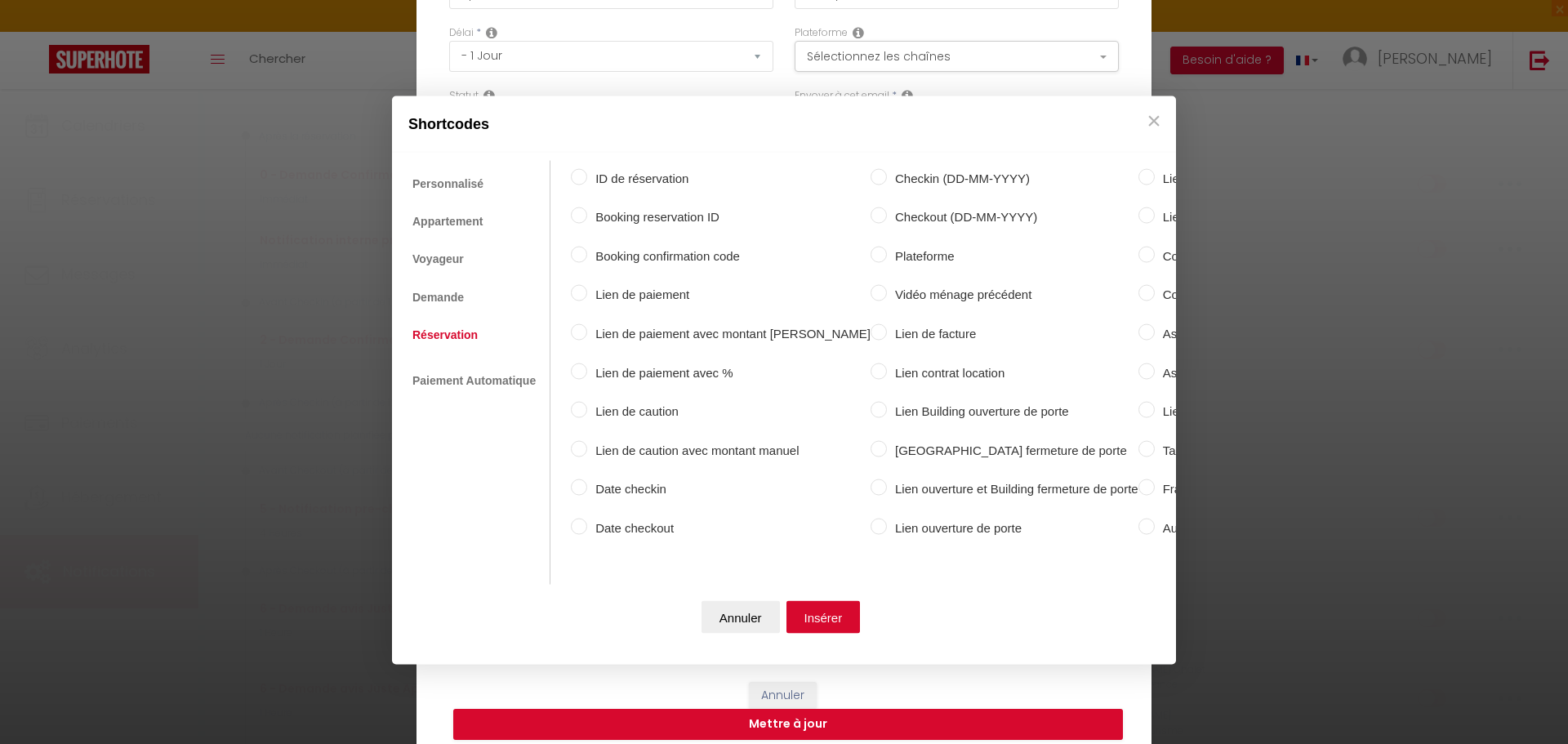
scroll to position [0, 169]
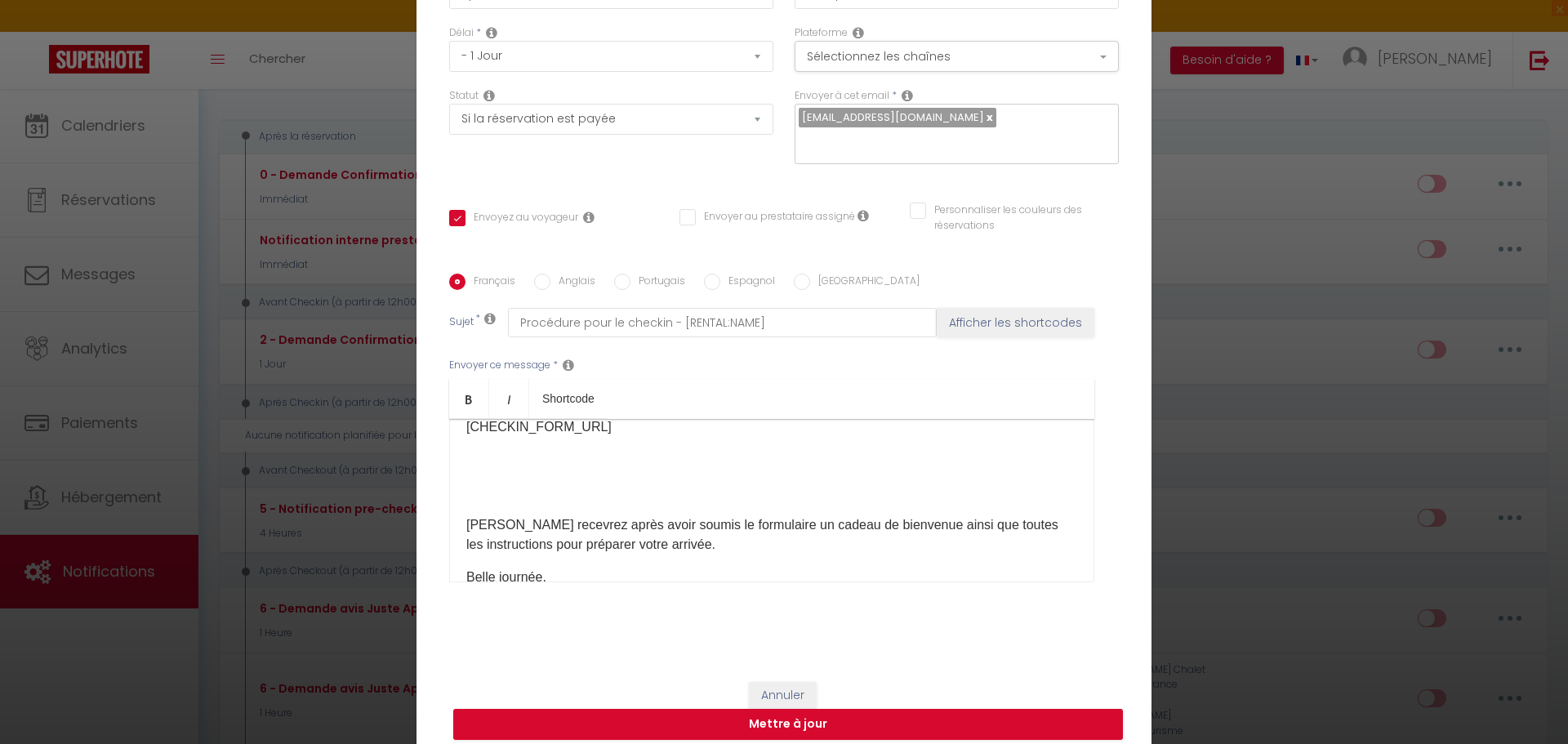
click at [1155, 115] on button "×" at bounding box center [1153, 120] width 24 height 32
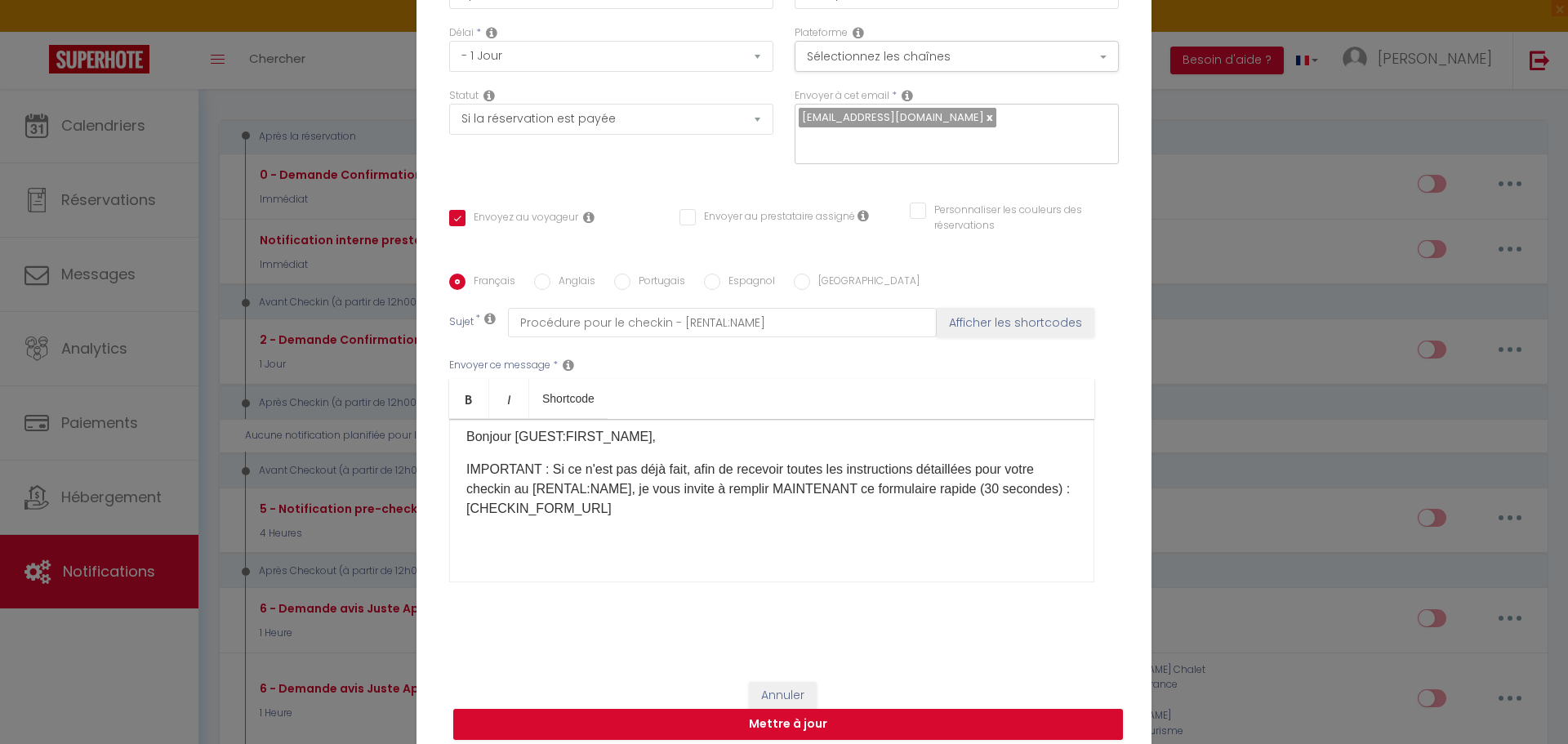
scroll to position [91, 0]
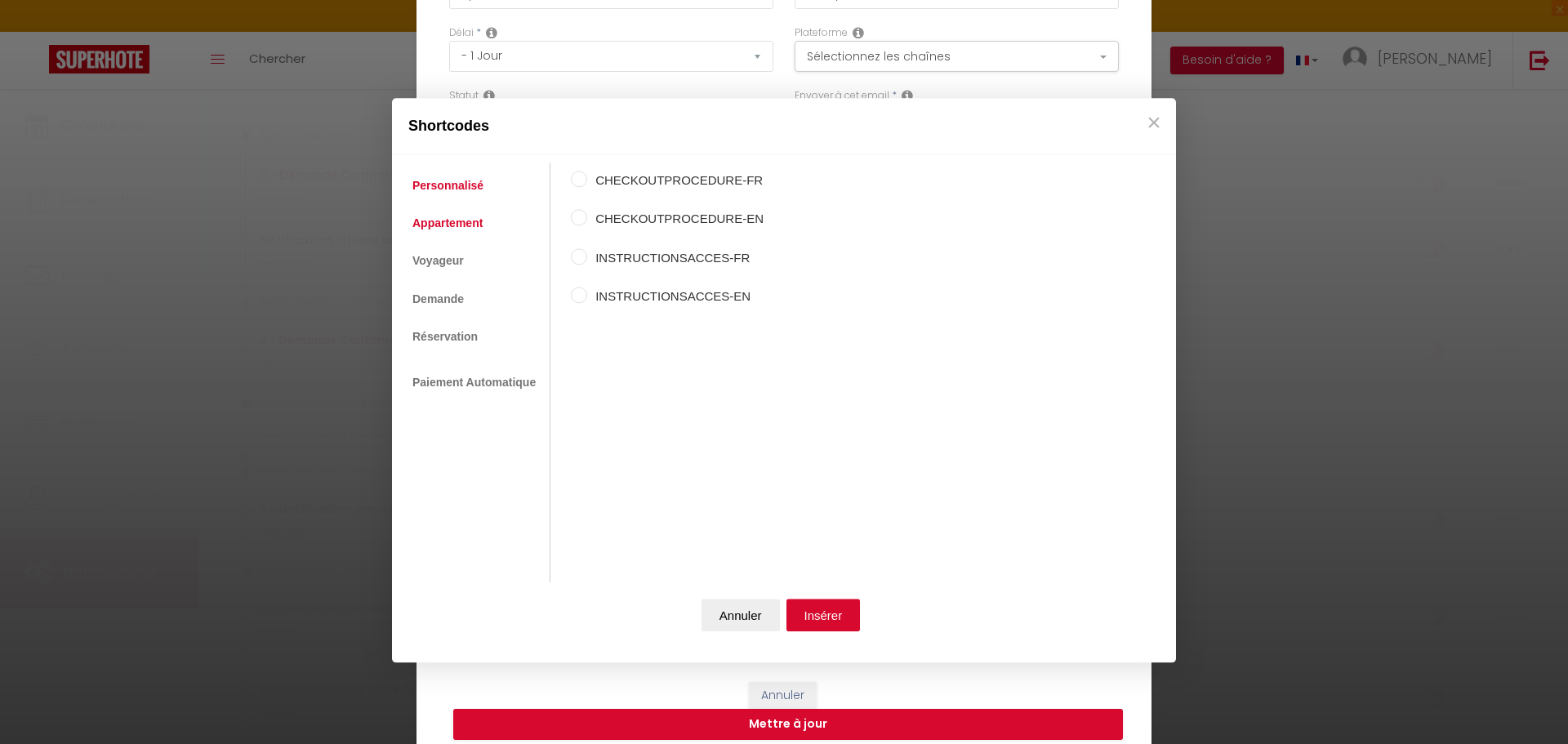
click at [465, 222] on link "Appartement" at bounding box center [448, 223] width 86 height 29
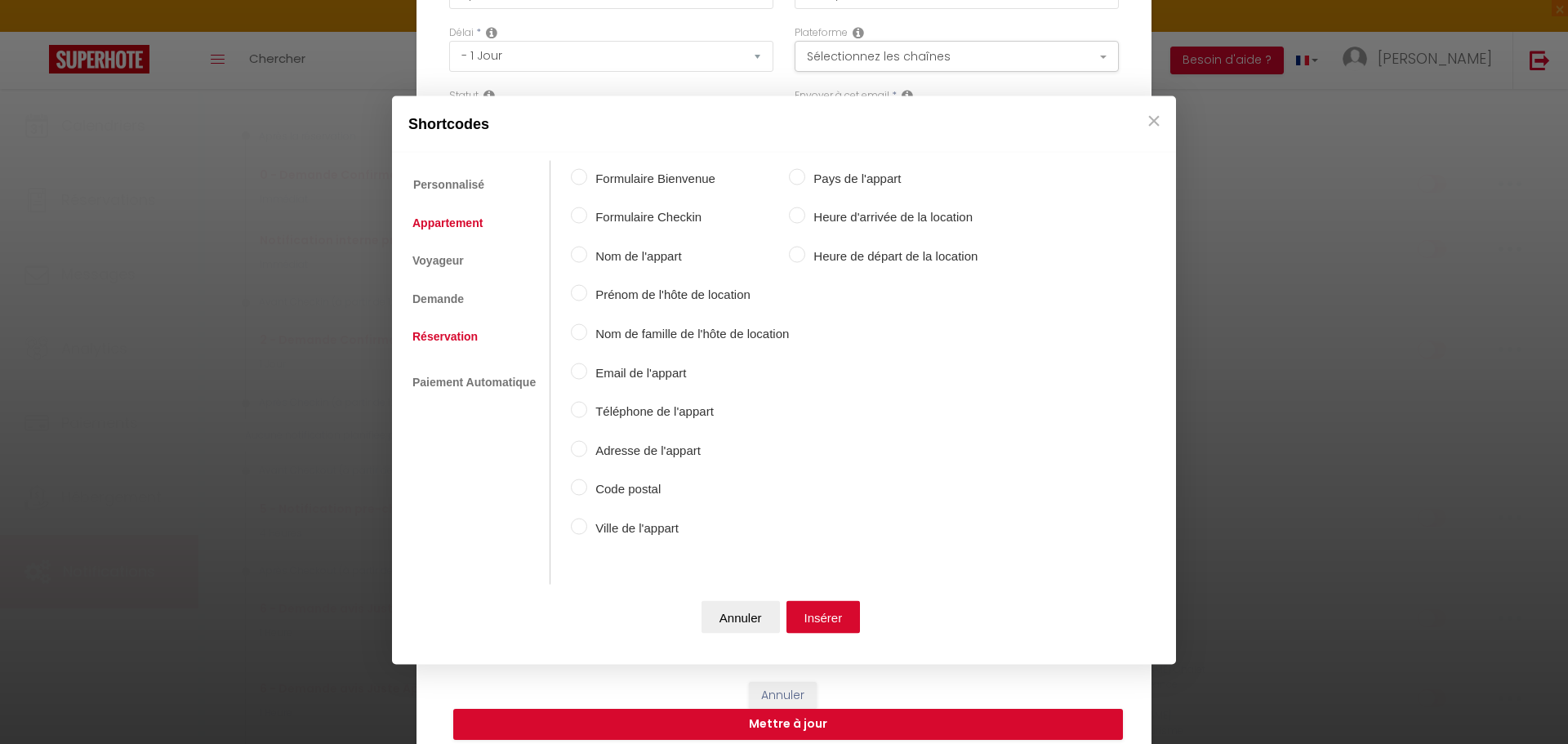
click at [452, 337] on link "Réservation" at bounding box center [445, 335] width 81 height 29
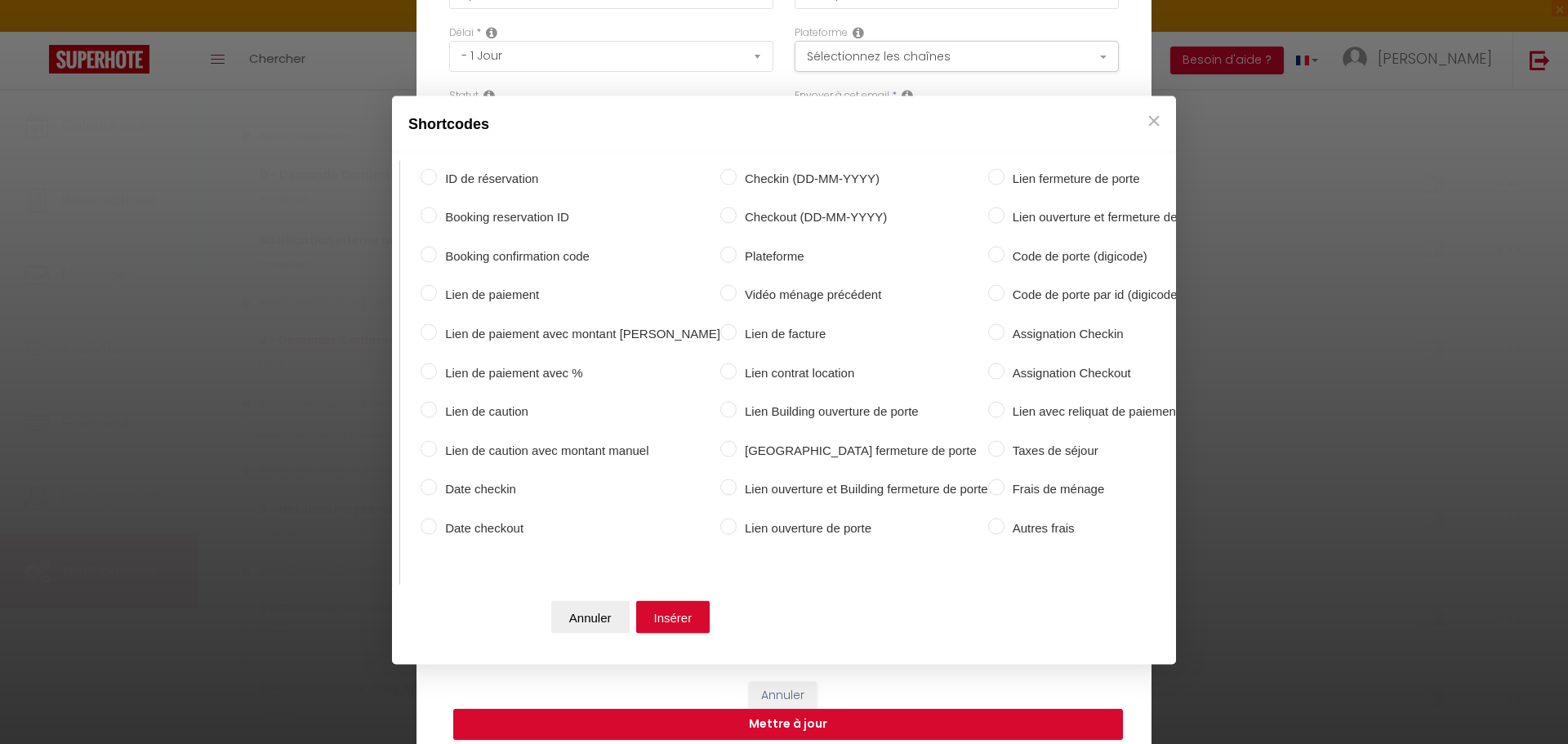
scroll to position [0, 169]
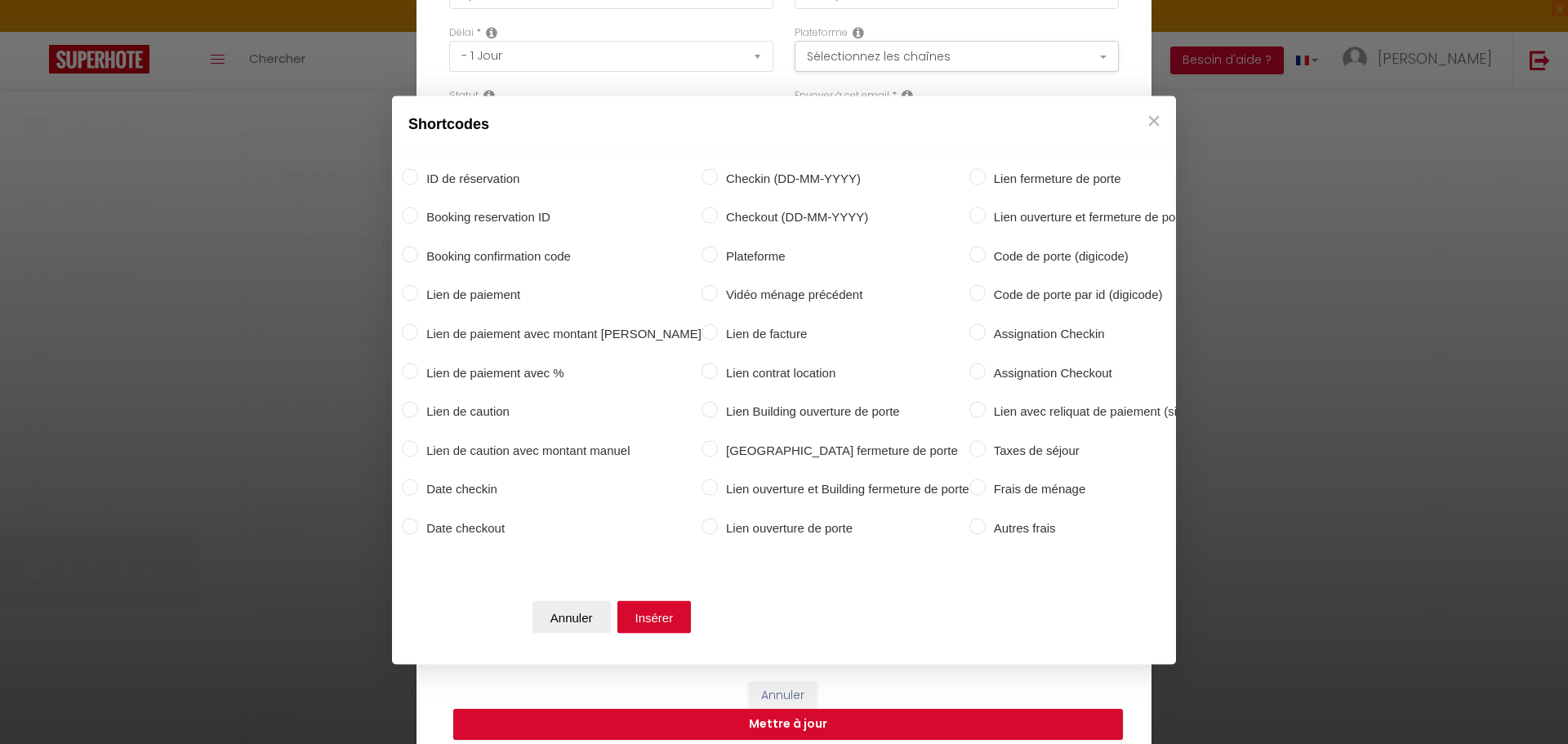
click at [989, 250] on label "Code de porte (digicode)" at bounding box center [1101, 256] width 232 height 20
click at [986, 250] on input "Code de porte (digicode)" at bounding box center [978, 254] width 17 height 17
click at [693, 608] on div "Annuler Insérer" at bounding box center [615, 620] width 767 height 72
click at [680, 606] on button "Insérer" at bounding box center [654, 617] width 74 height 32
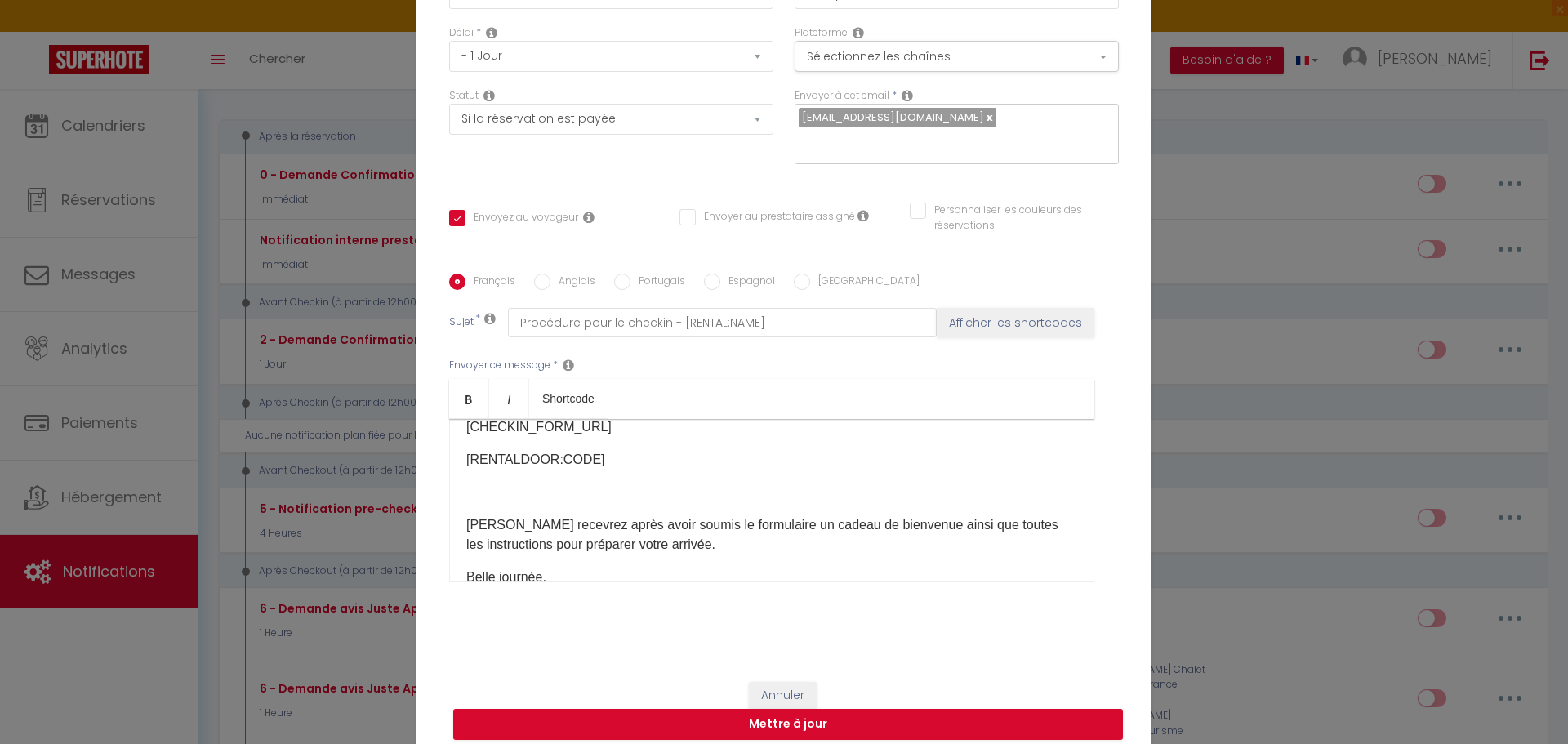
click at [607, 459] on div "Bonjour [GUEST:FIRST_NAME], IMPORTANT : Si ce n'est pas déjà fait, afin de rece…" at bounding box center [772, 500] width 645 height 164
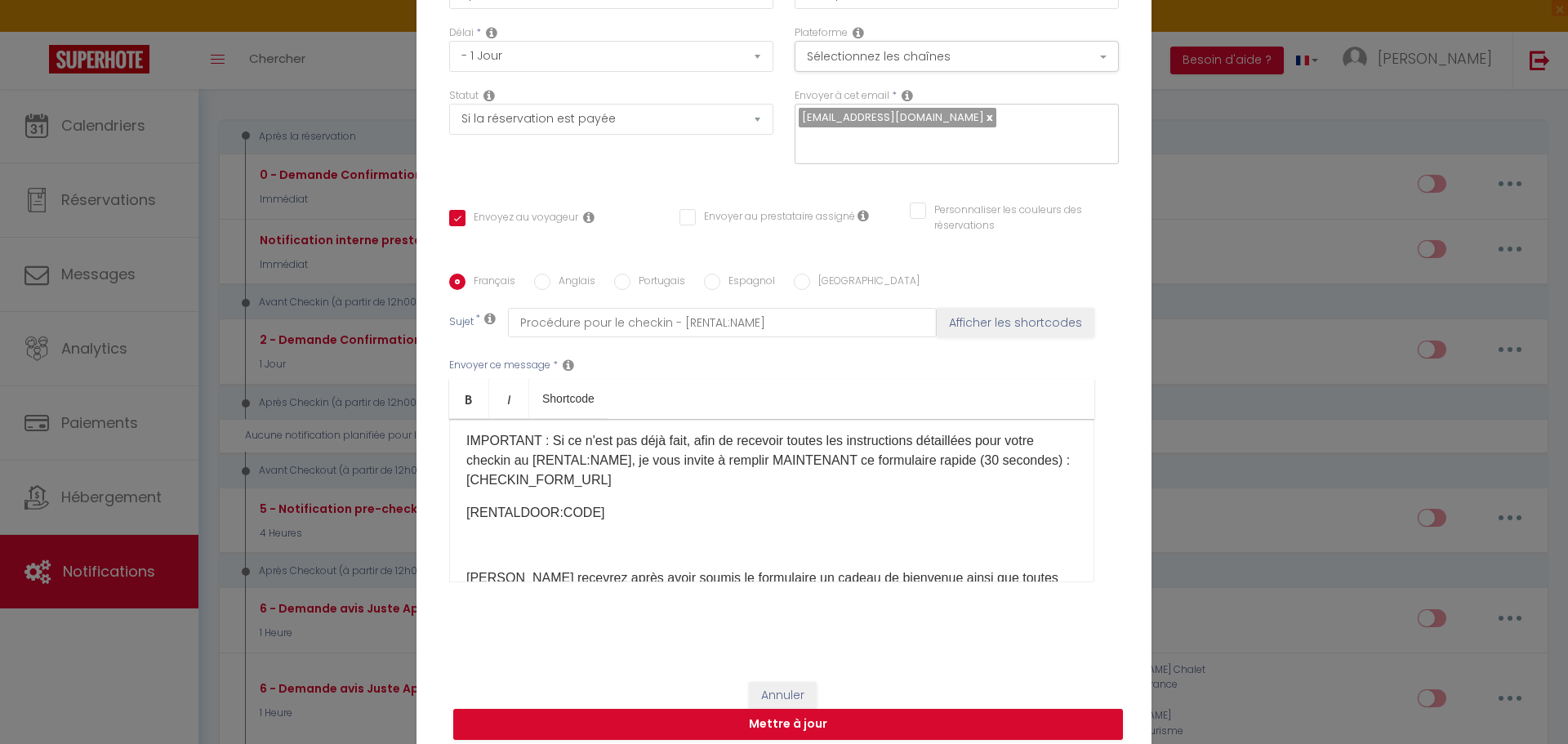
scroll to position [9, 0]
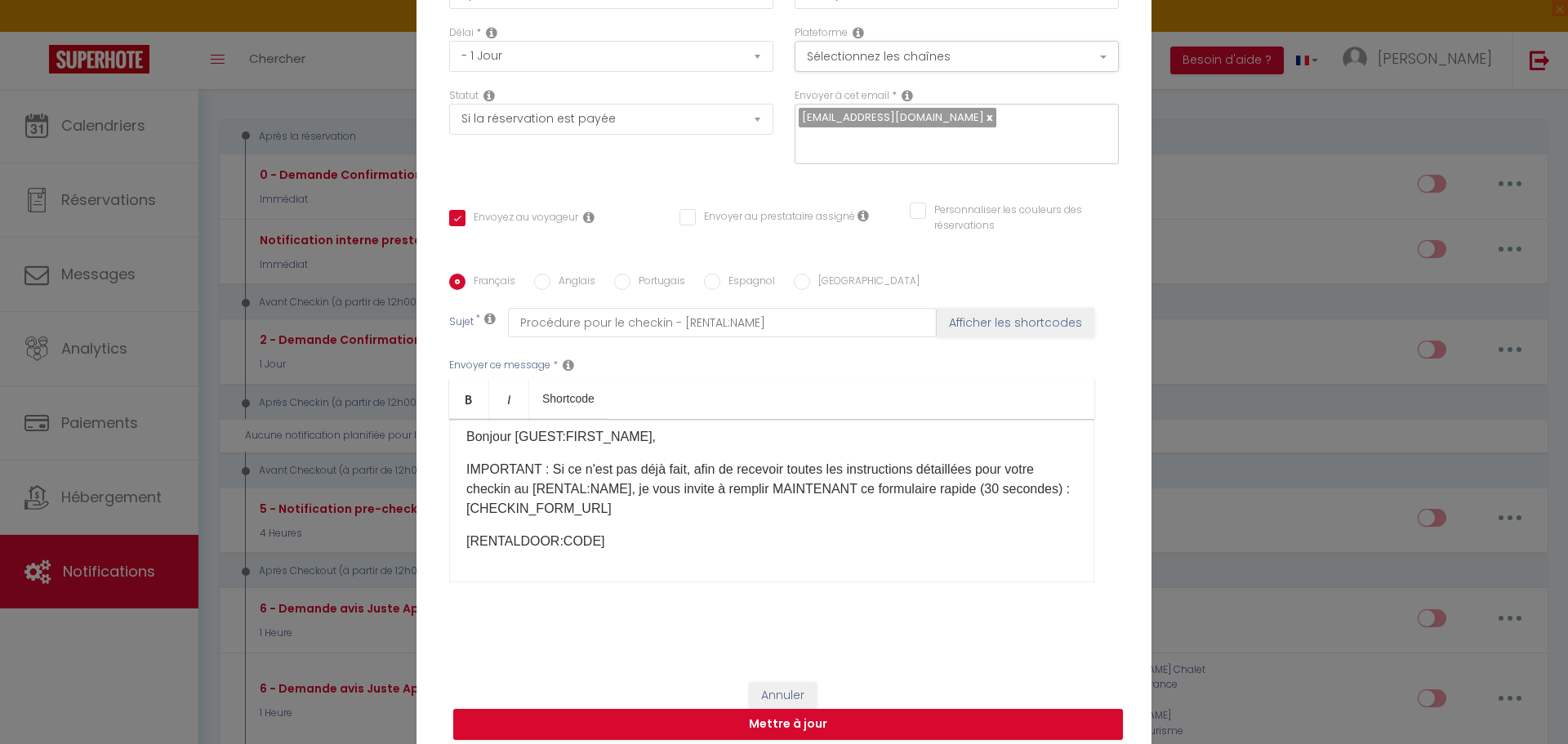
click at [646, 531] on p "[RENTALDOOR:CODE] ​" at bounding box center [771, 541] width 610 height 20
click at [646, 531] on p "NUKI : [RENTALDOOR:CODE] ​" at bounding box center [771, 541] width 610 height 20
click at [805, 531] on p "NUKI : [RENTALDOOR:CODE] ​" at bounding box center [771, 541] width 610 height 20
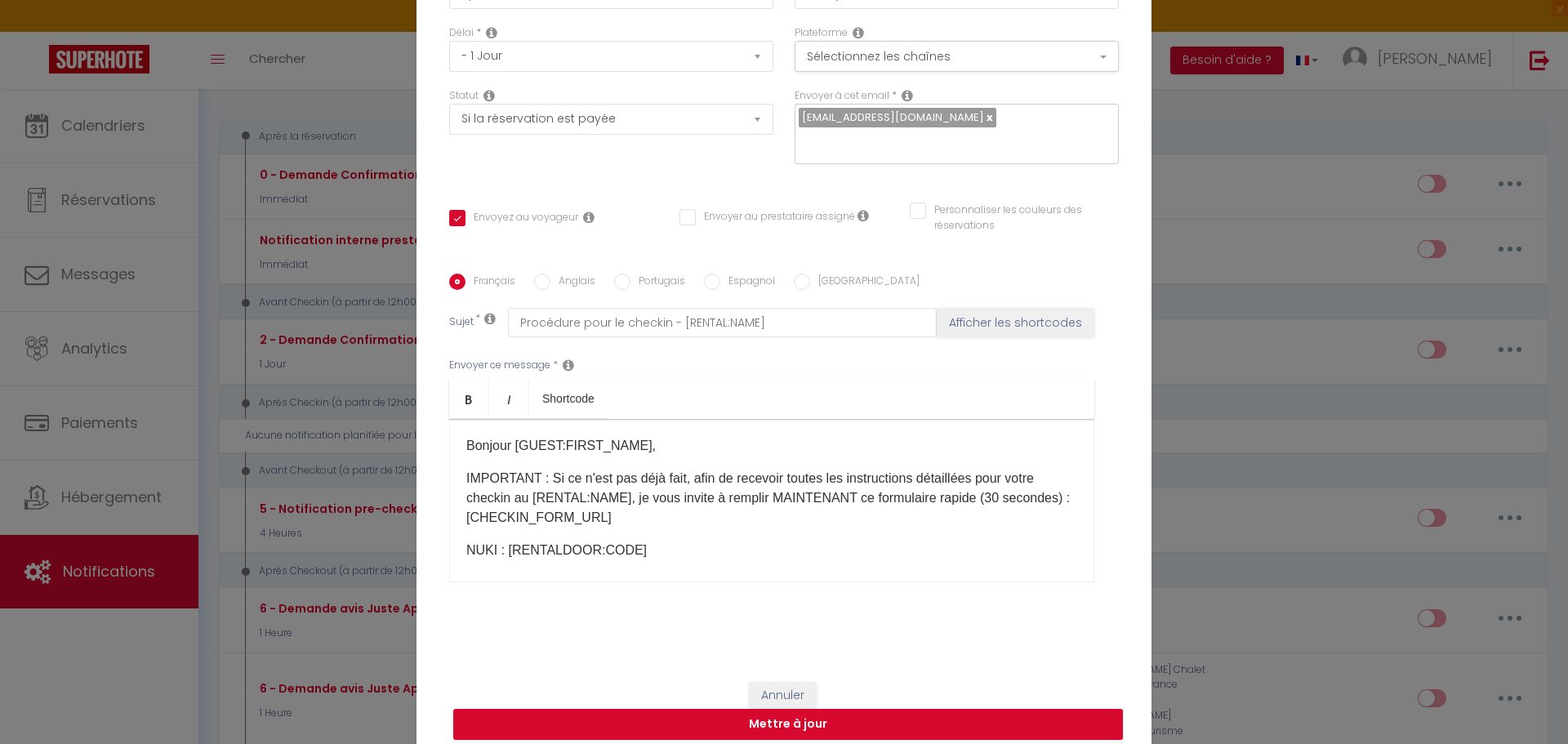
scroll to position [81, 0]
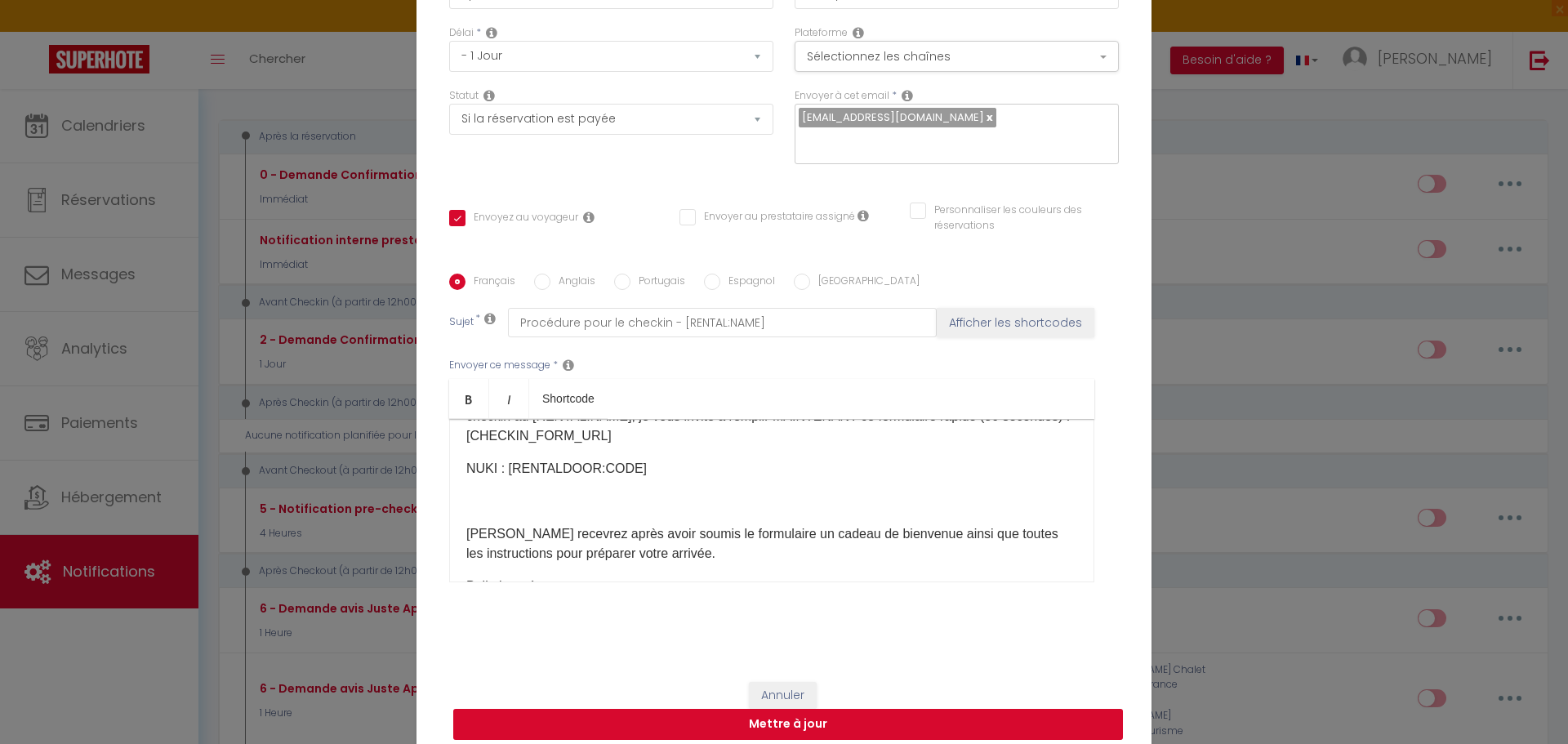
click at [810, 719] on button "Mettre à jour" at bounding box center [788, 723] width 669 height 31
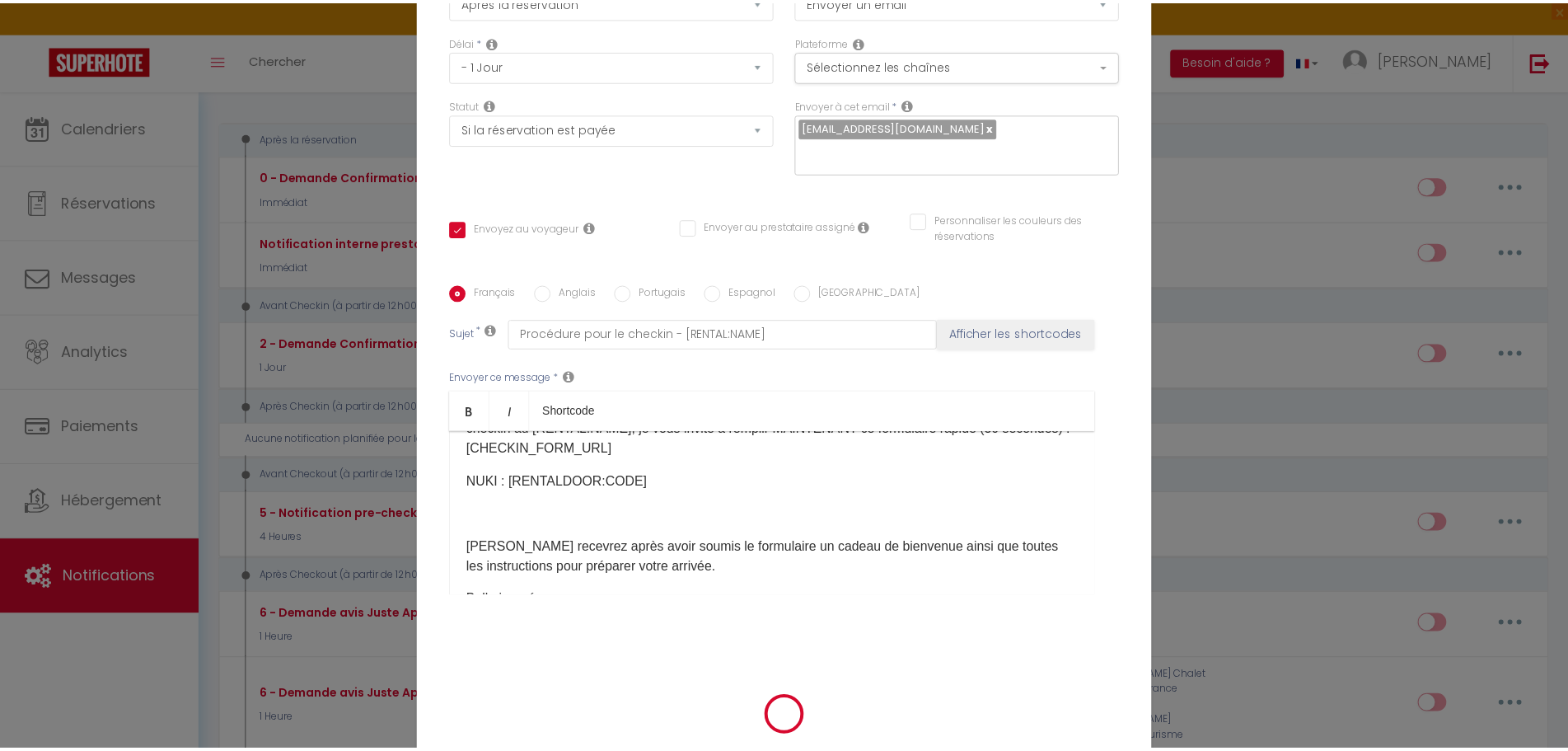
scroll to position [122, 0]
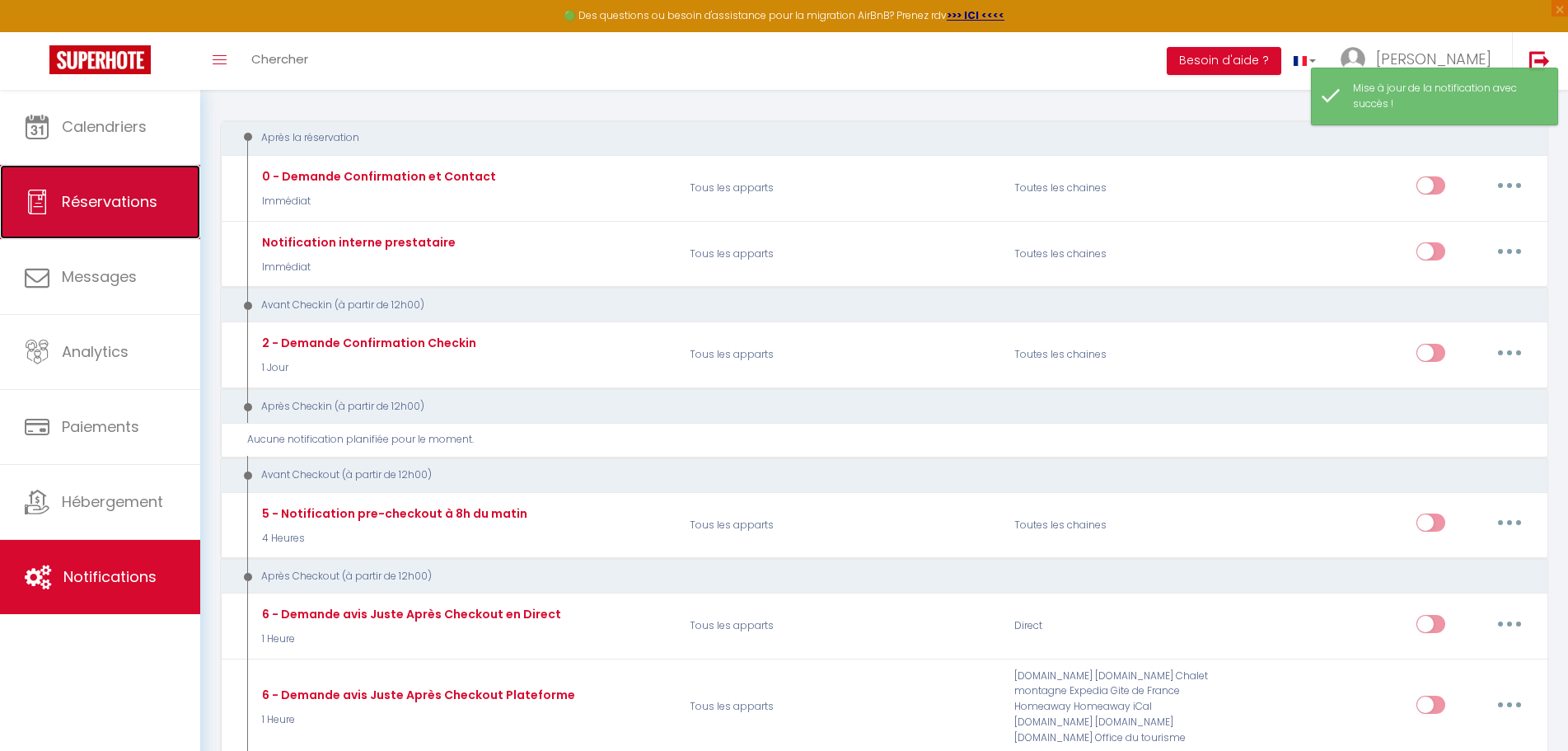
click at [128, 200] on span "Réservations" at bounding box center [110, 201] width 96 height 21
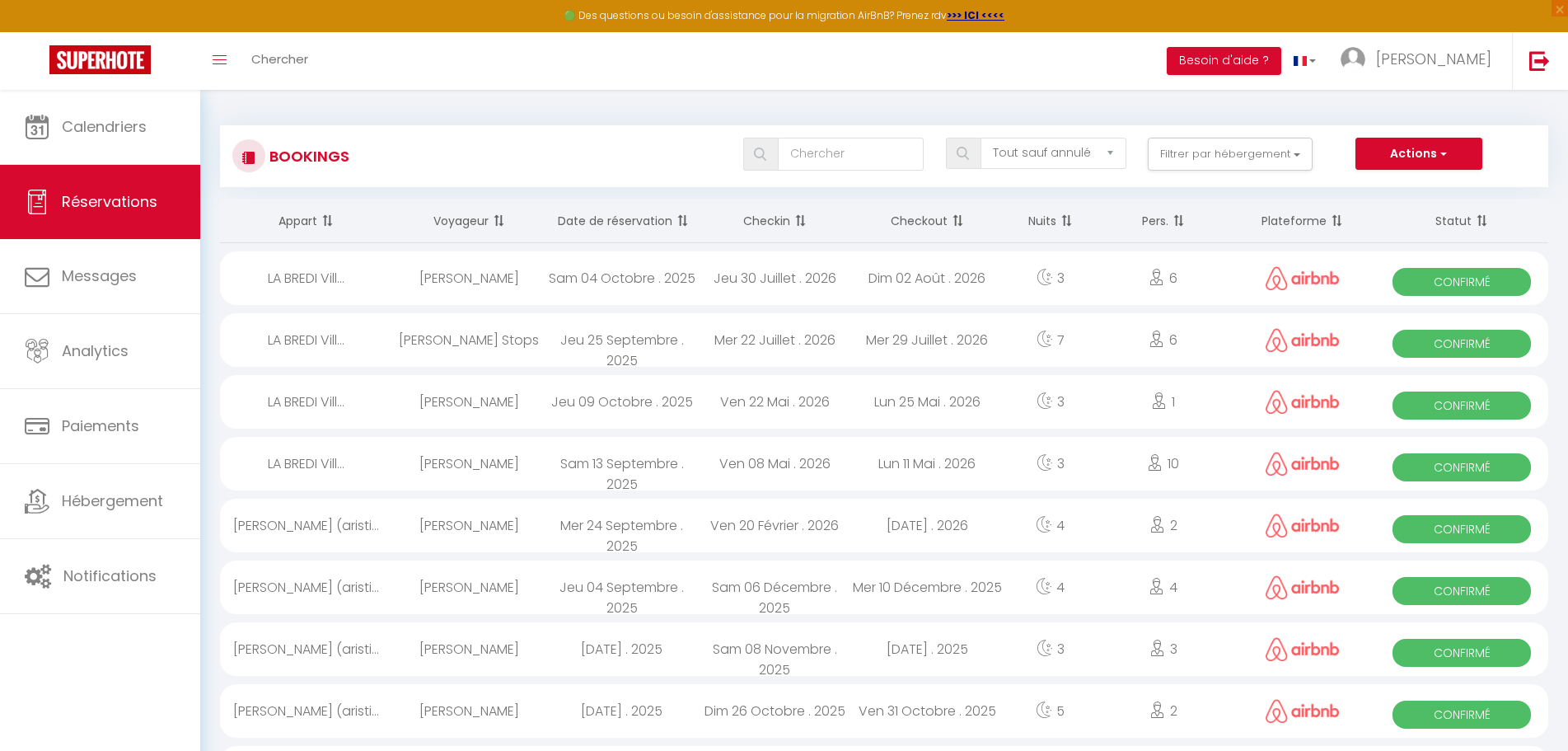
click at [301, 522] on div "[PERSON_NAME] (aristi..." at bounding box center [307, 526] width 173 height 54
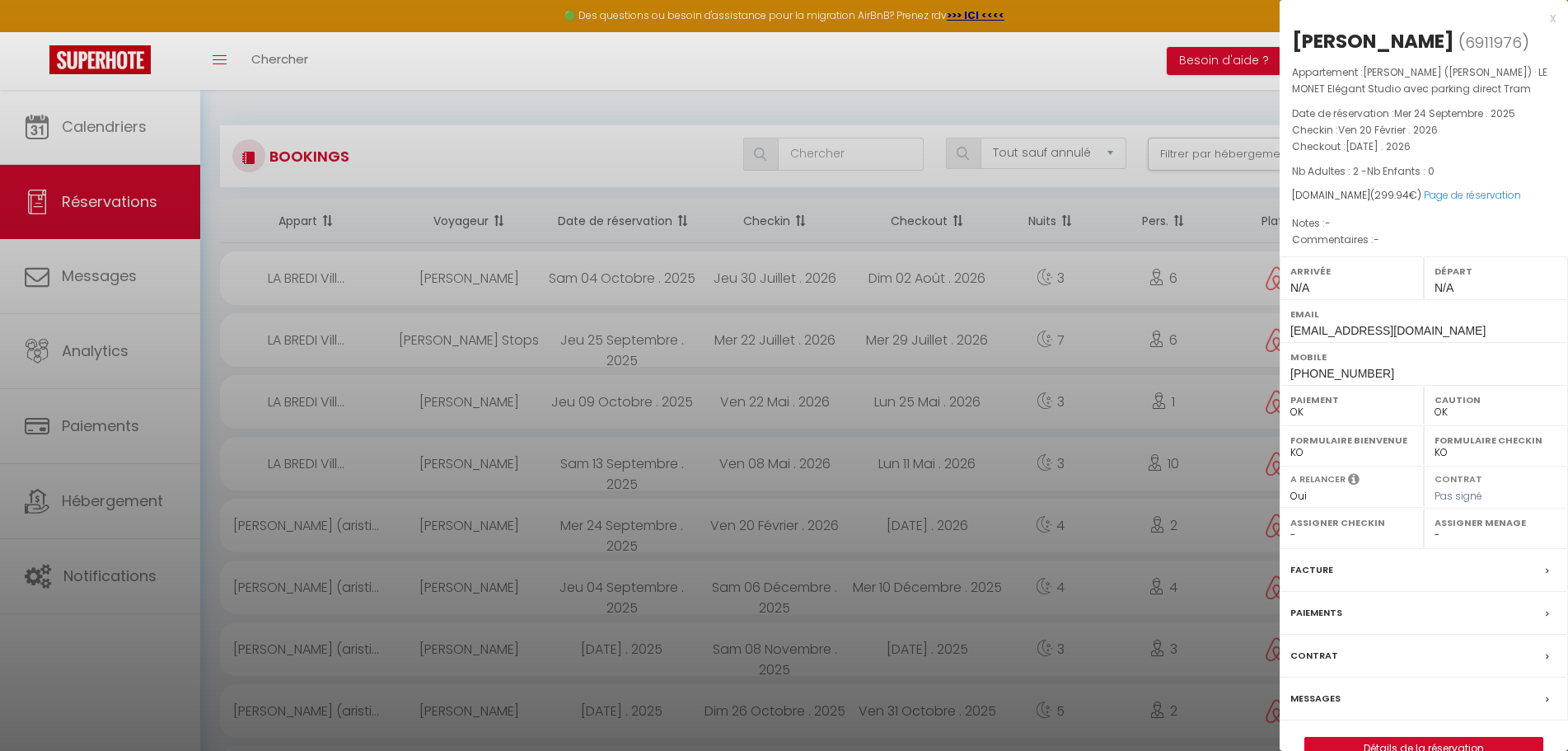
click at [1477, 48] on span "6911976" at bounding box center [1493, 42] width 57 height 21
click at [1550, 17] on div "x" at bounding box center [1417, 18] width 276 height 20
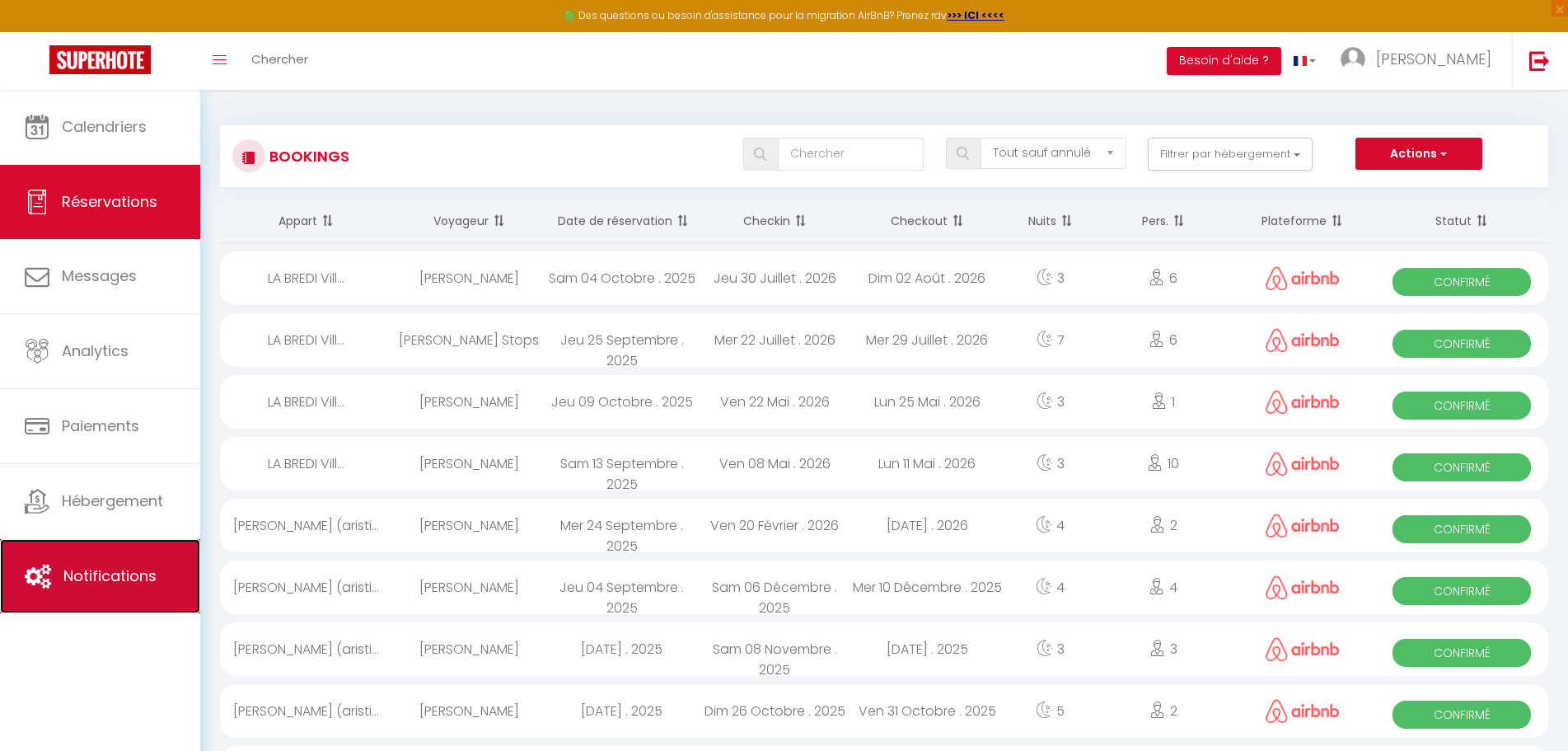
click at [81, 572] on span "Notifications" at bounding box center [110, 575] width 93 height 21
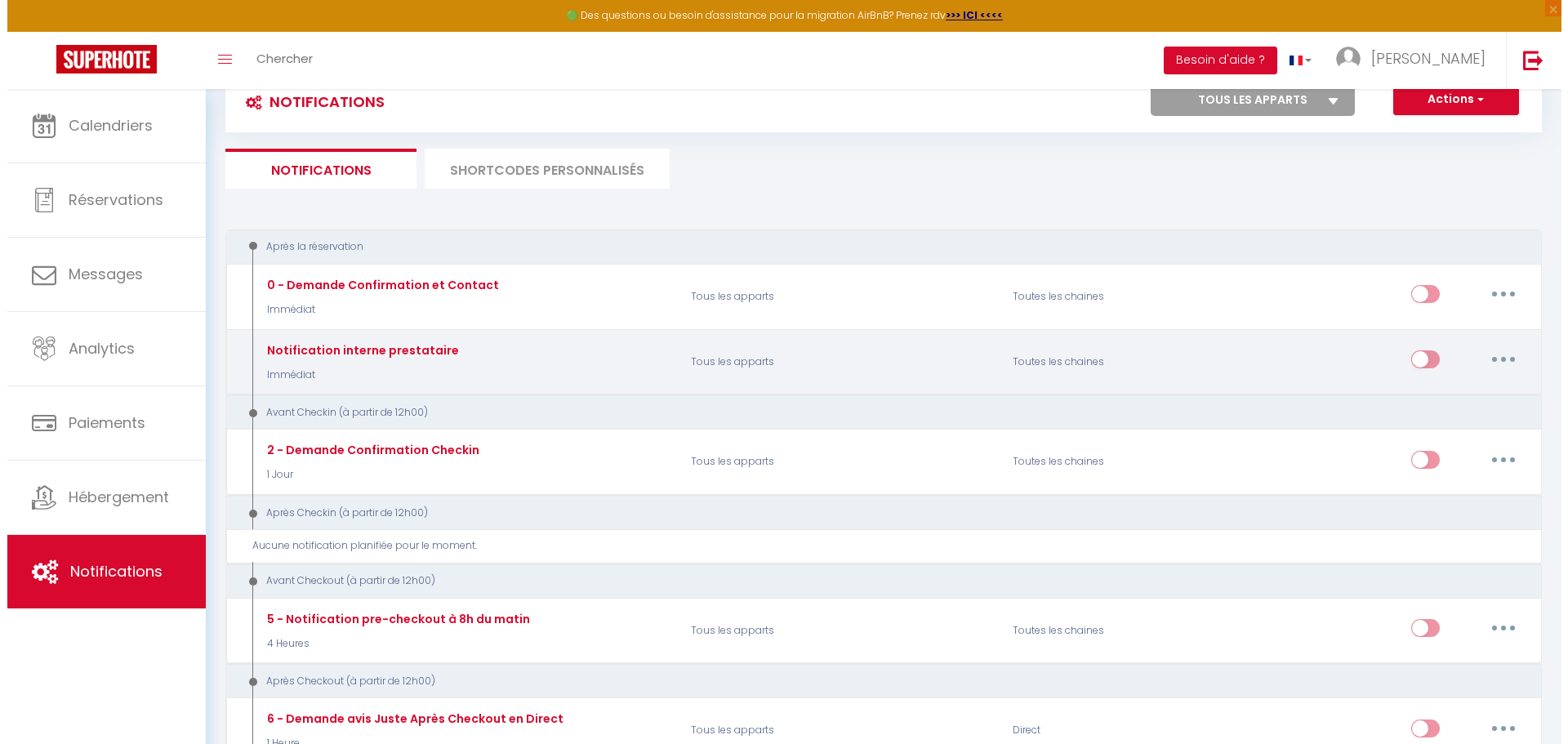
scroll to position [81, 0]
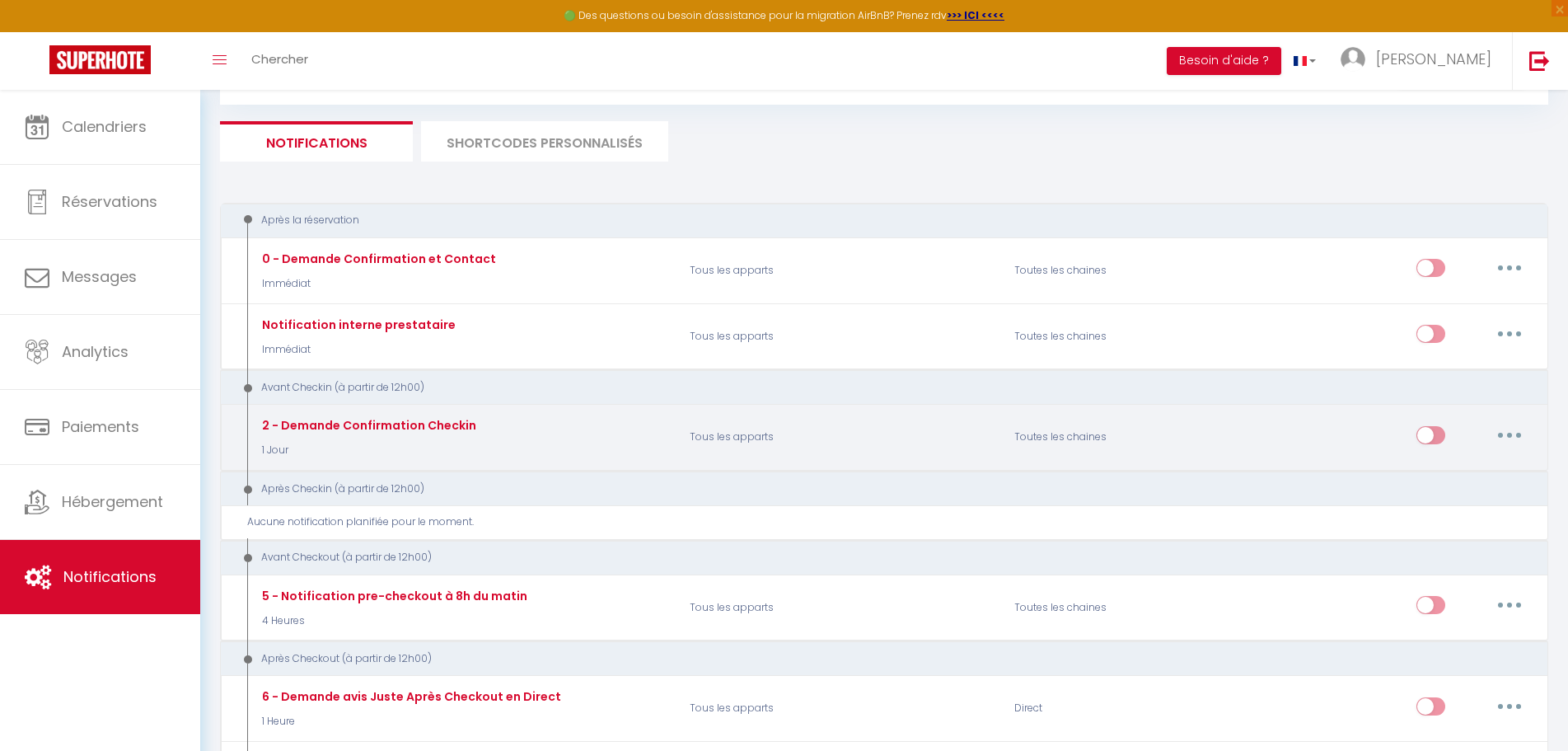
click at [1500, 436] on button "button" at bounding box center [1509, 434] width 46 height 26
click at [1439, 478] on link "Editer" at bounding box center [1467, 472] width 122 height 28
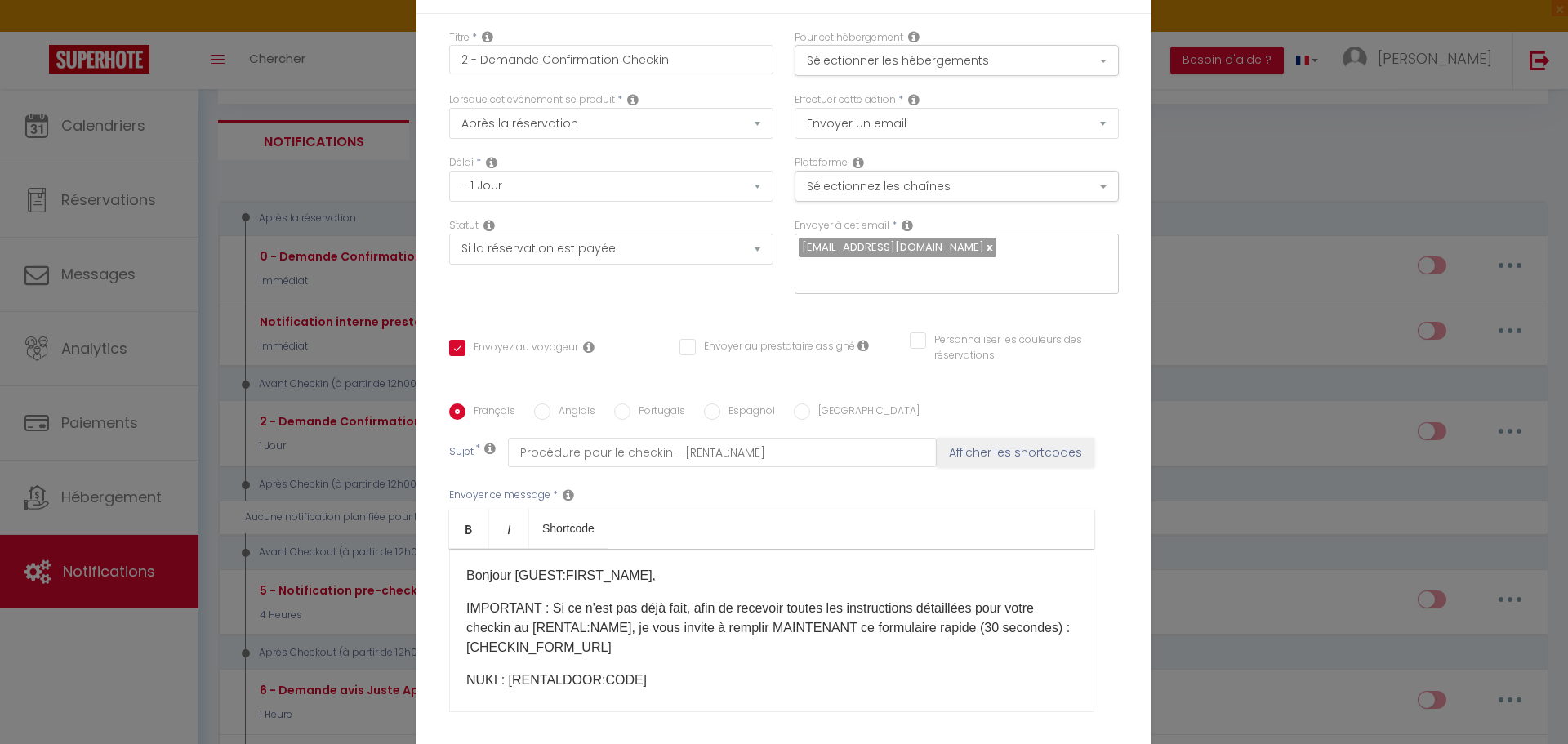
click at [1240, 268] on div "Modifier la notification × Titre * 2 - Demande Confirmation Checkin Pour cet hé…" at bounding box center [784, 372] width 1568 height 744
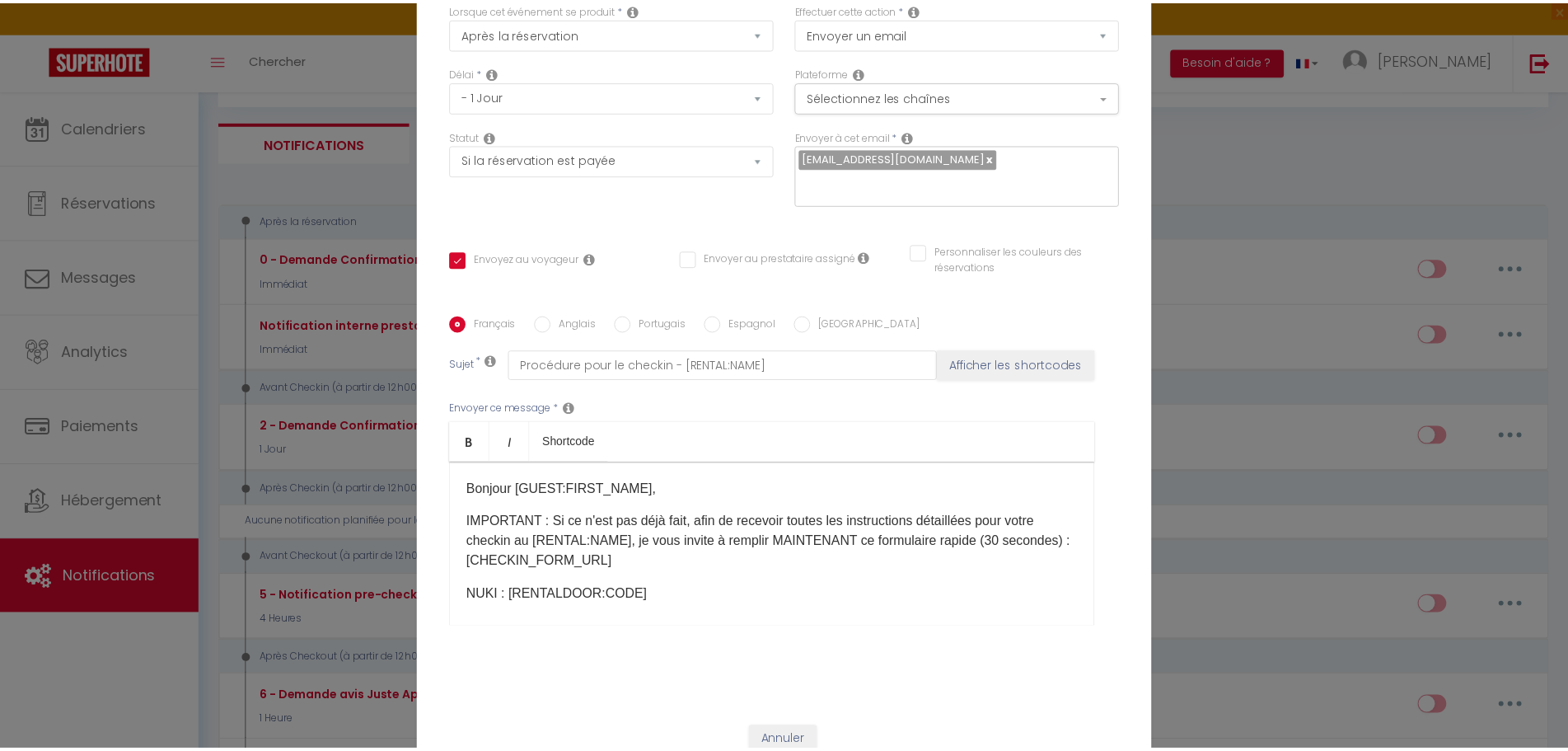
scroll to position [131, 0]
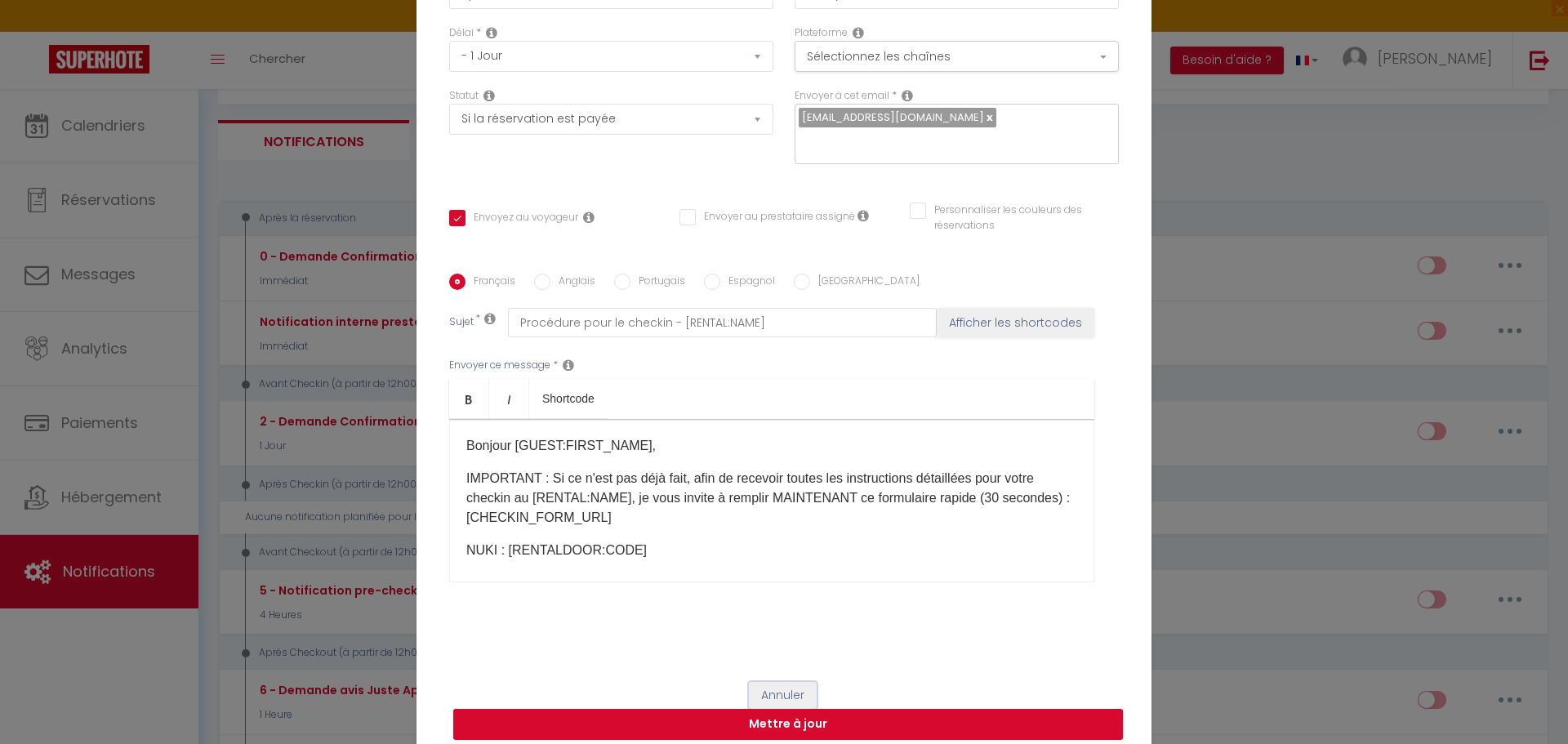
click at [782, 682] on button "Annuler" at bounding box center [783, 695] width 68 height 27
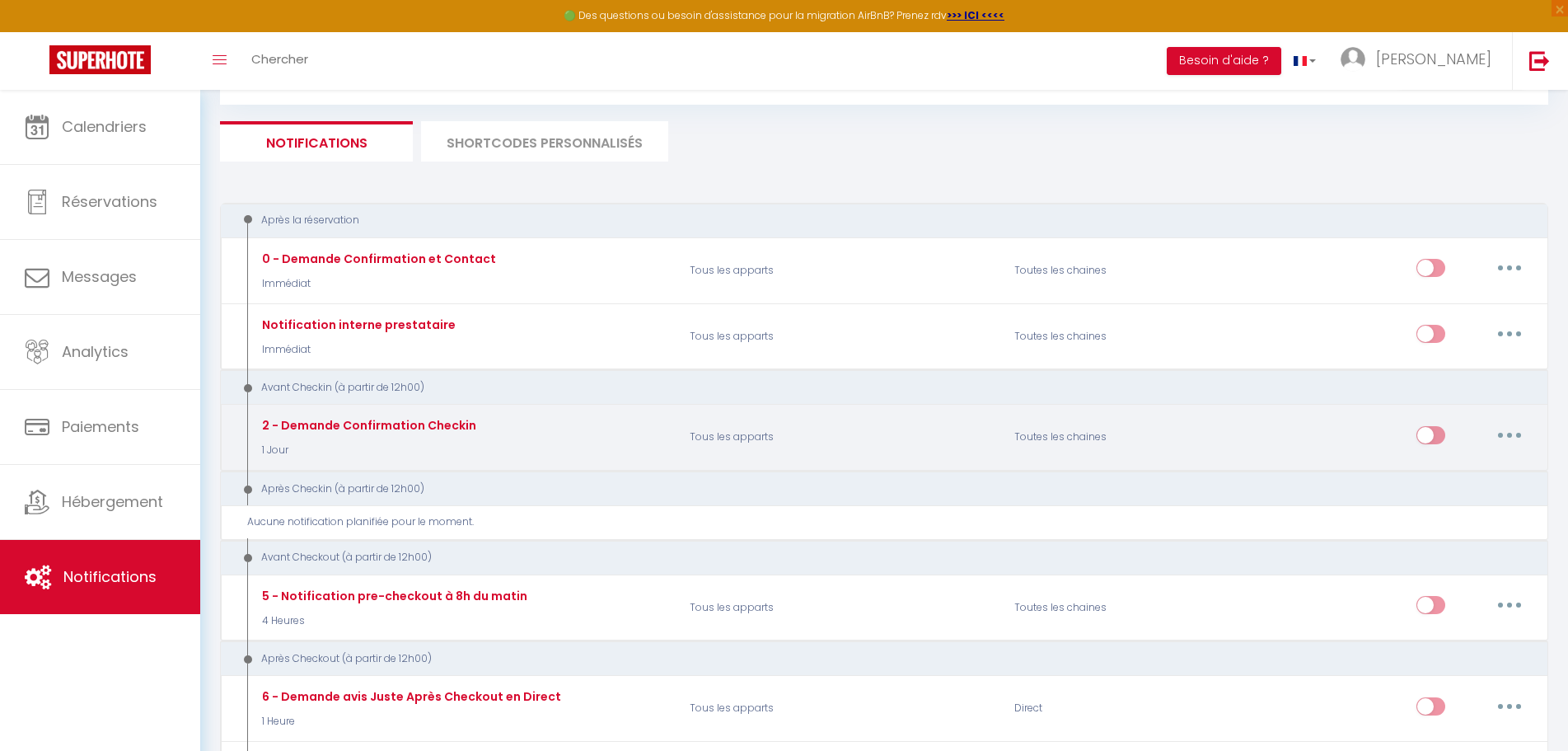
click at [1508, 436] on icon "button" at bounding box center [1509, 435] width 5 height 5
click at [1439, 530] on link "Tester" at bounding box center [1467, 531] width 122 height 28
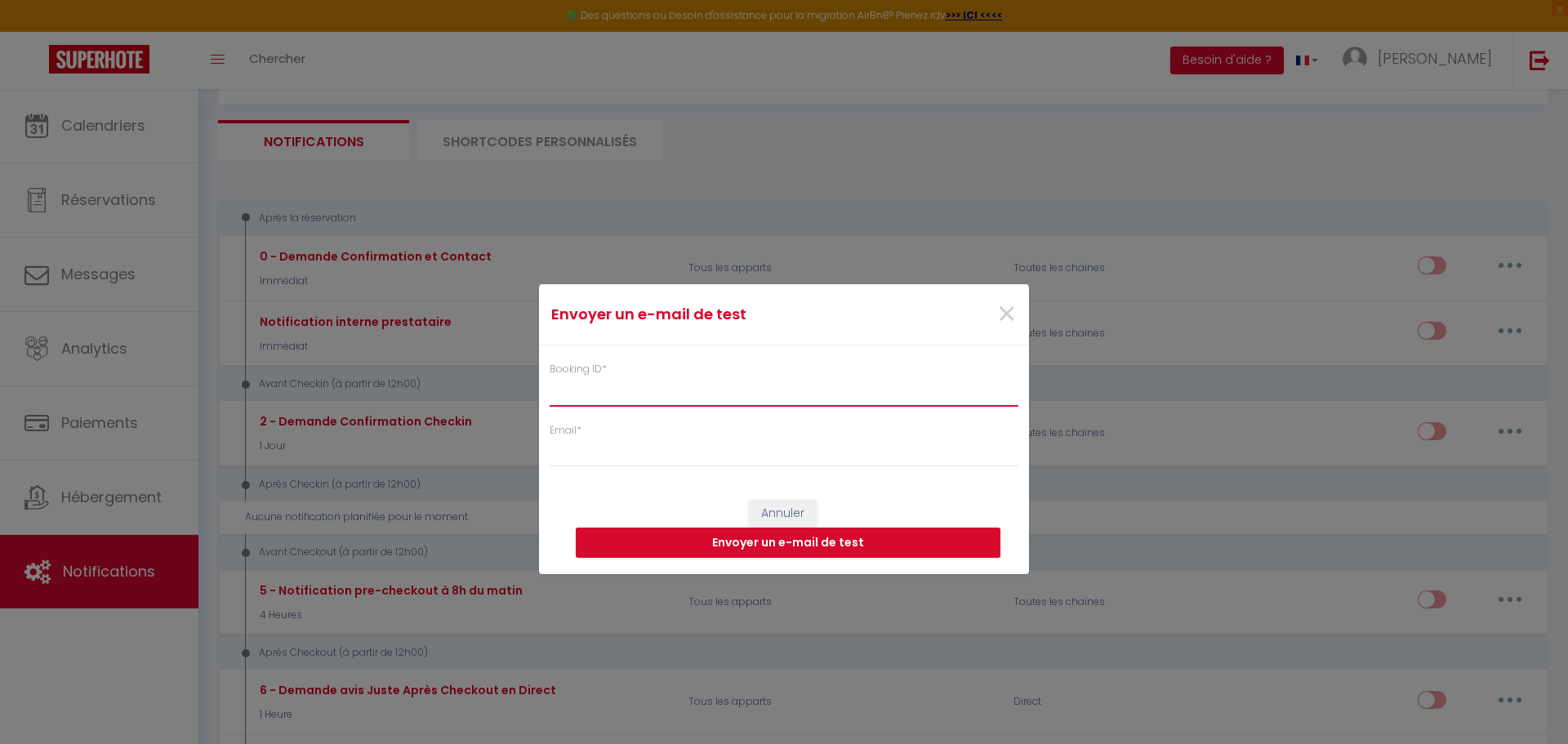
click at [635, 399] on input "Booking ID *" at bounding box center [784, 390] width 468 height 29
paste input "14789071"
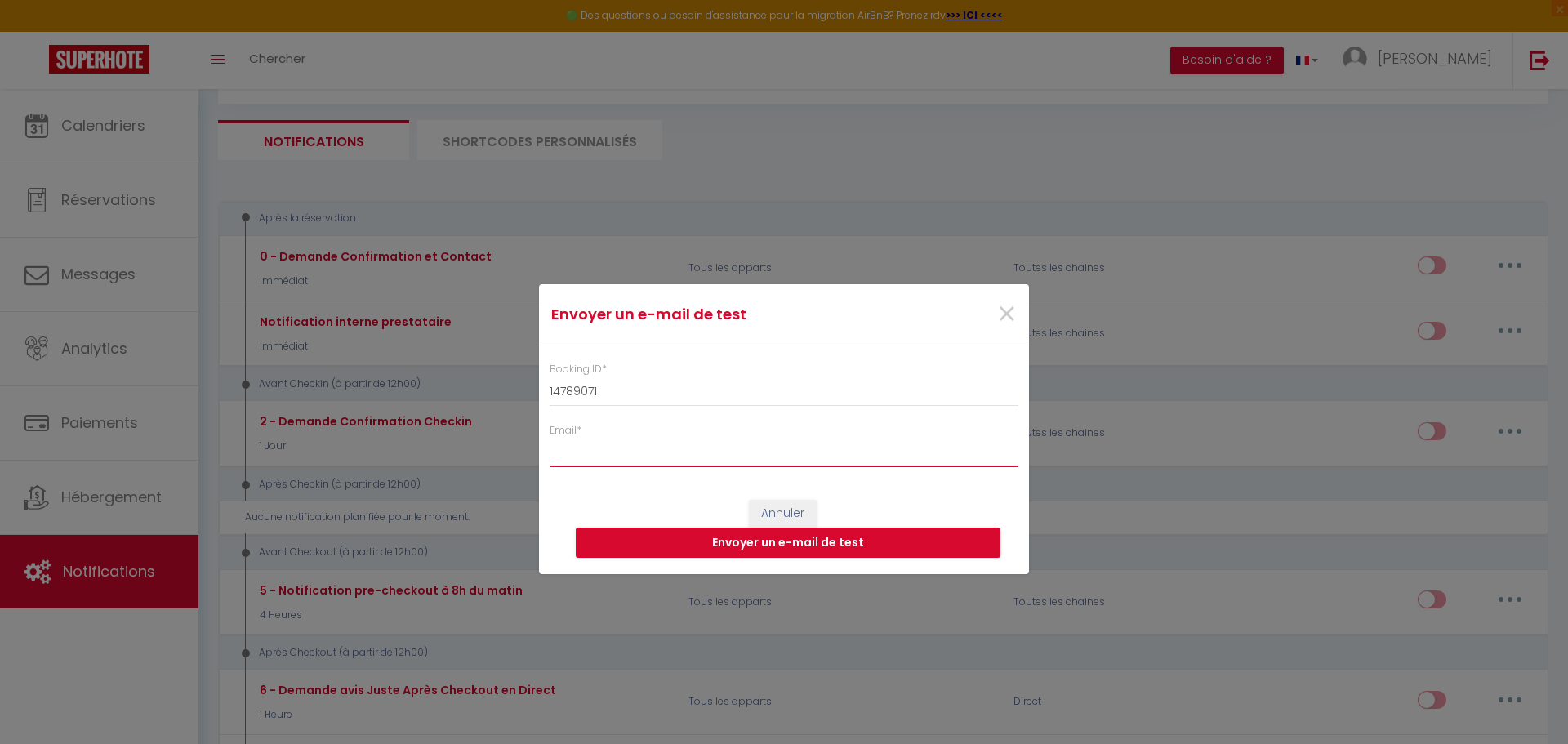
click at [590, 459] on input "Email *" at bounding box center [784, 452] width 468 height 29
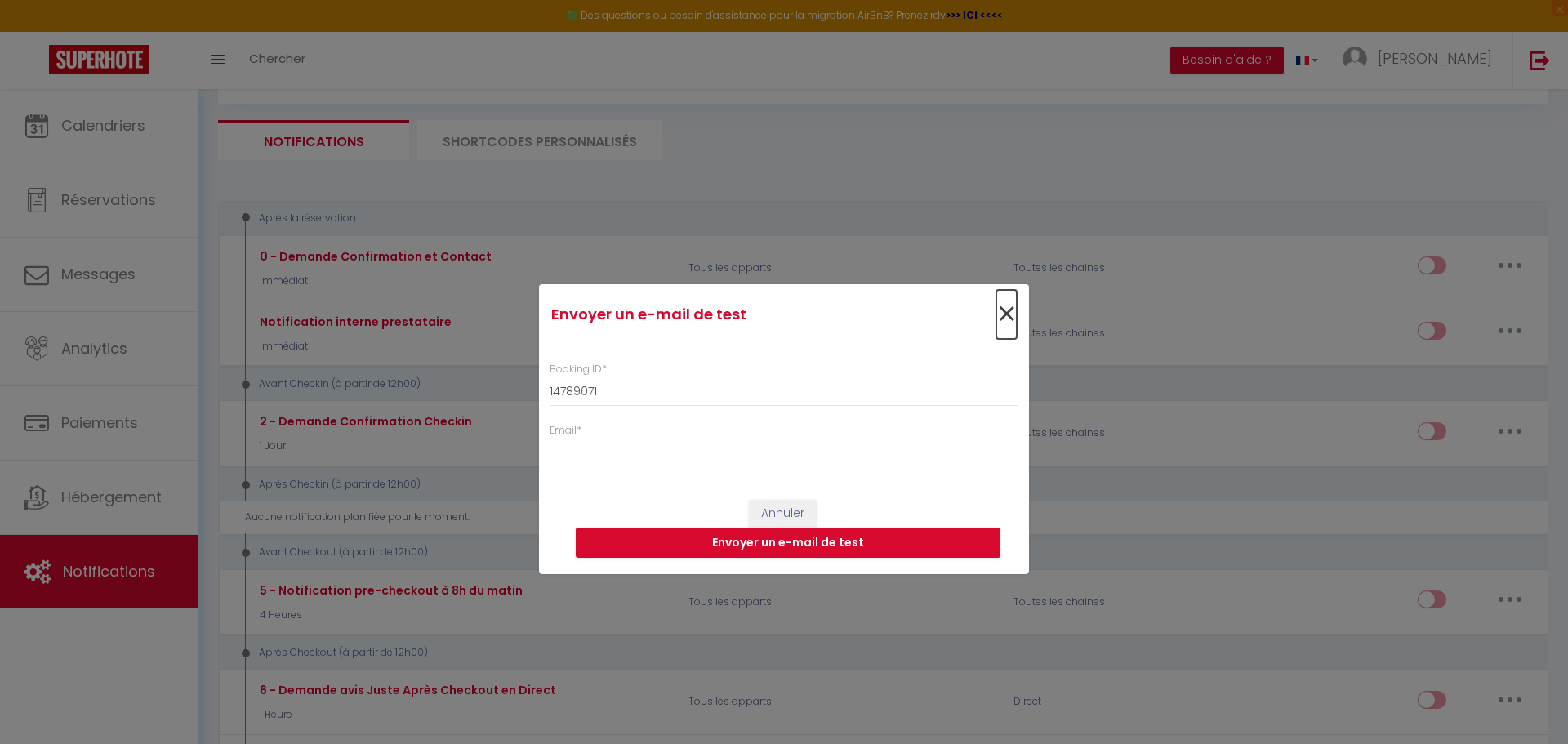
click at [1005, 312] on span "×" at bounding box center [1006, 314] width 21 height 49
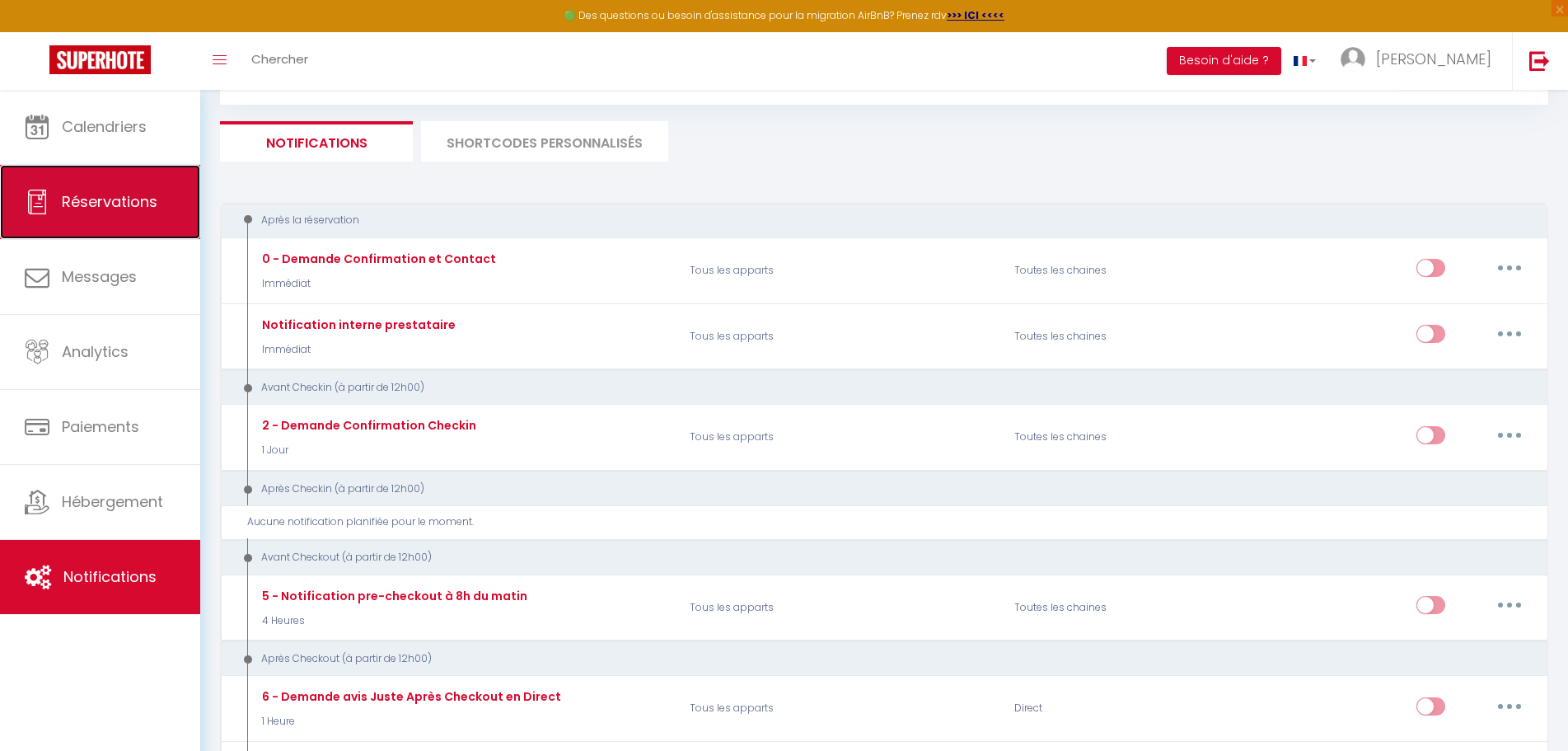
click at [103, 199] on span "Réservations" at bounding box center [110, 201] width 96 height 21
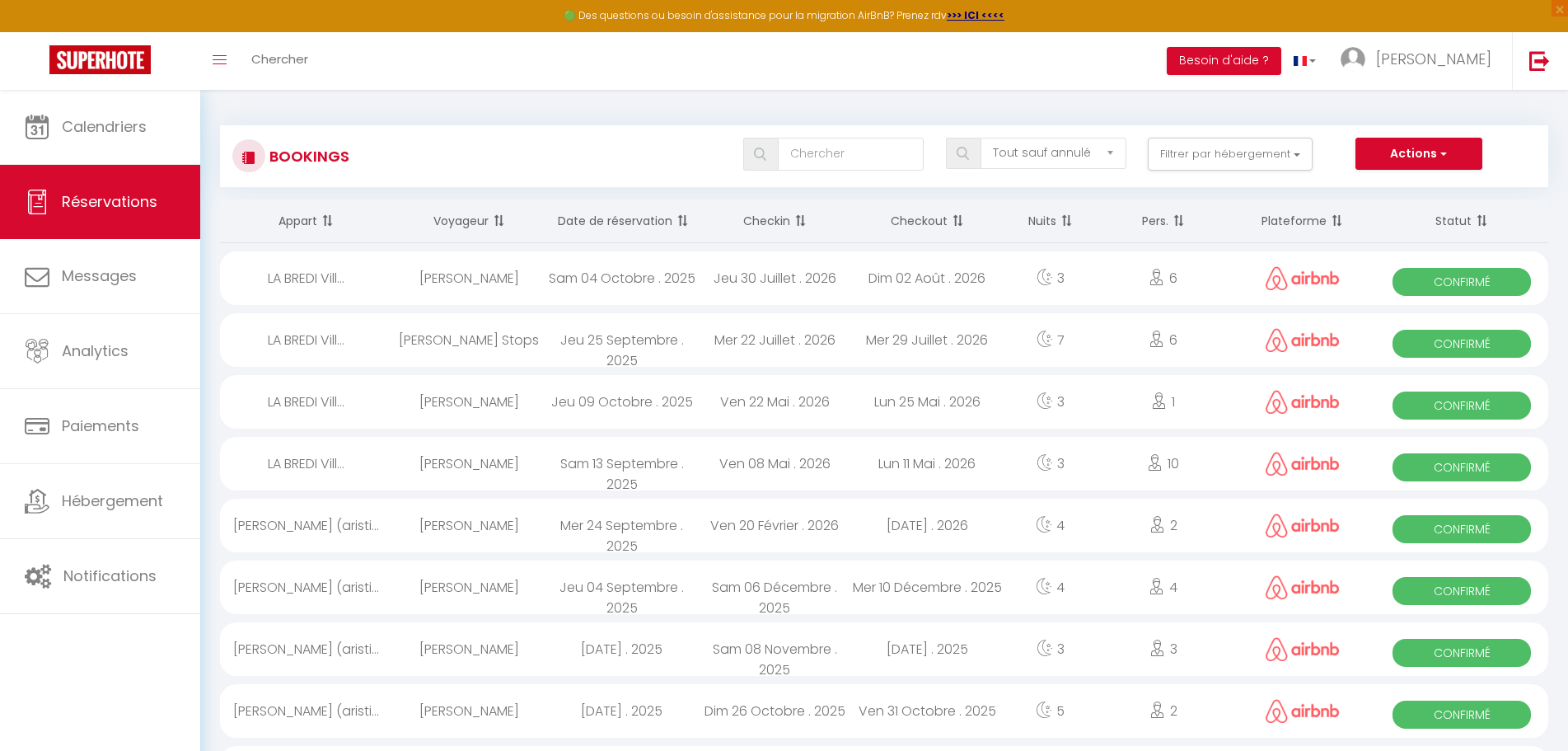
click at [614, 216] on th "Date de réservation" at bounding box center [622, 221] width 153 height 44
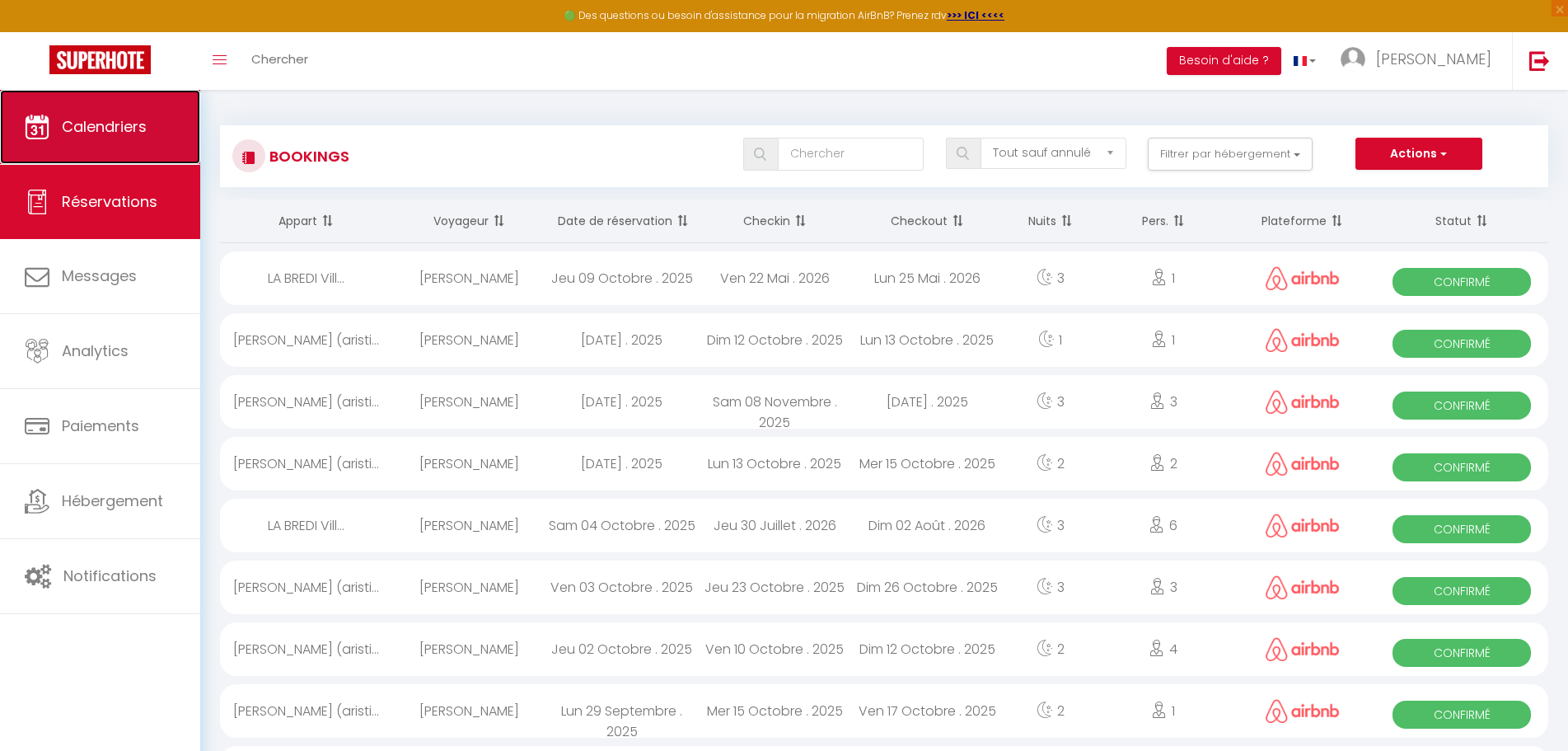
click at [90, 136] on span "Calendriers" at bounding box center [104, 127] width 85 height 21
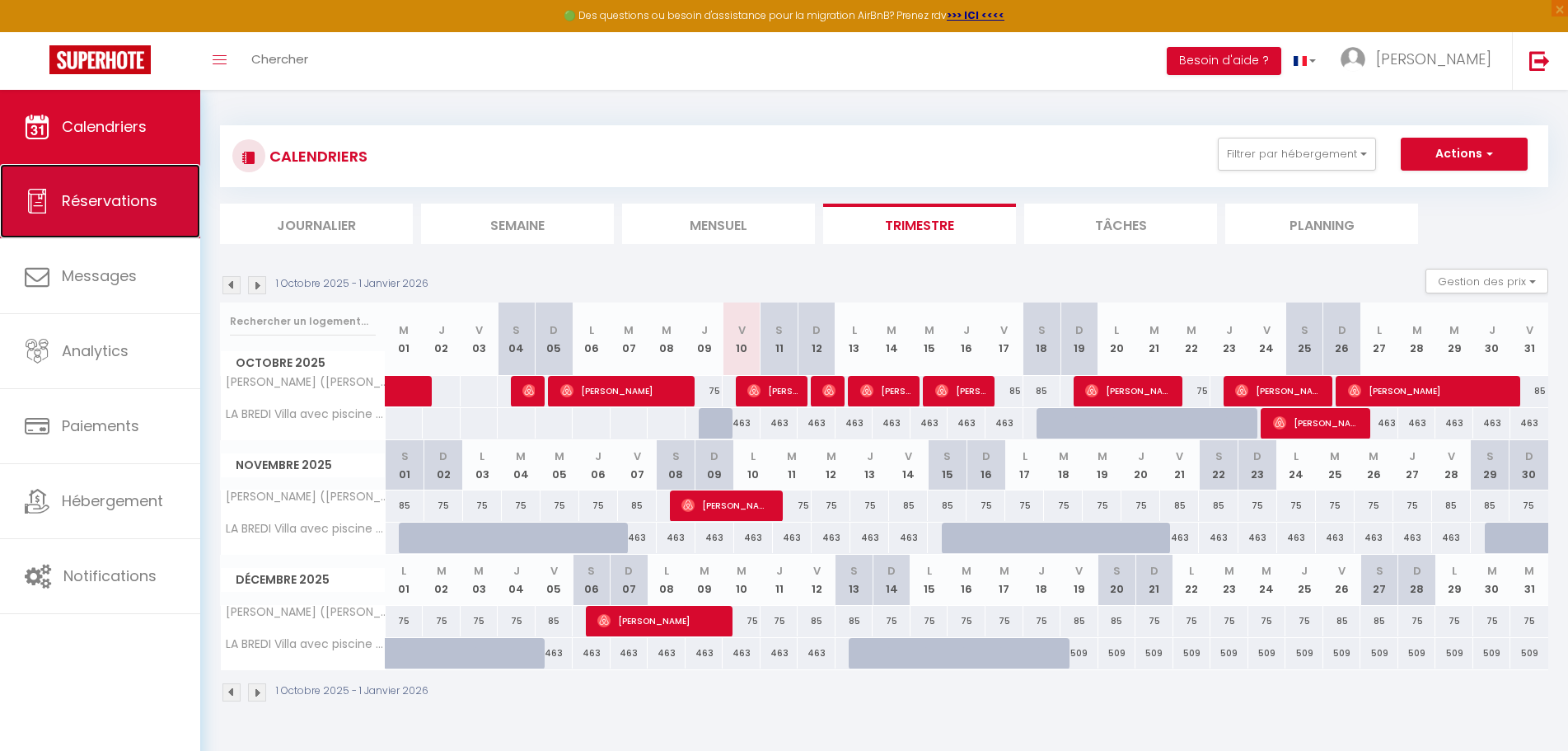
click at [113, 194] on span "Réservations" at bounding box center [110, 200] width 96 height 21
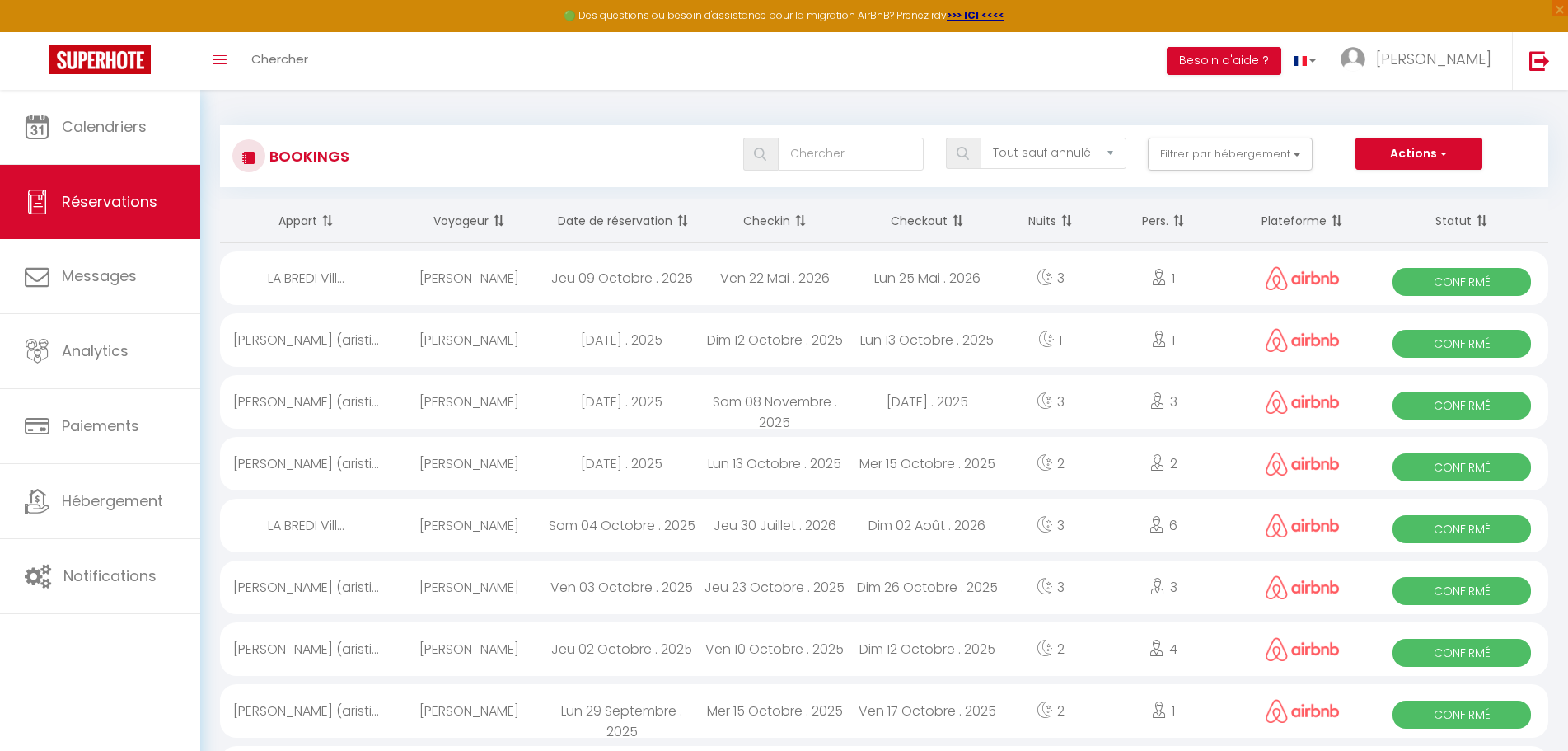
click at [618, 224] on th "Date de réservation" at bounding box center [622, 221] width 153 height 44
click at [777, 228] on th "Checkin" at bounding box center [774, 221] width 153 height 44
click at [779, 223] on th "Checkin" at bounding box center [774, 221] width 153 height 44
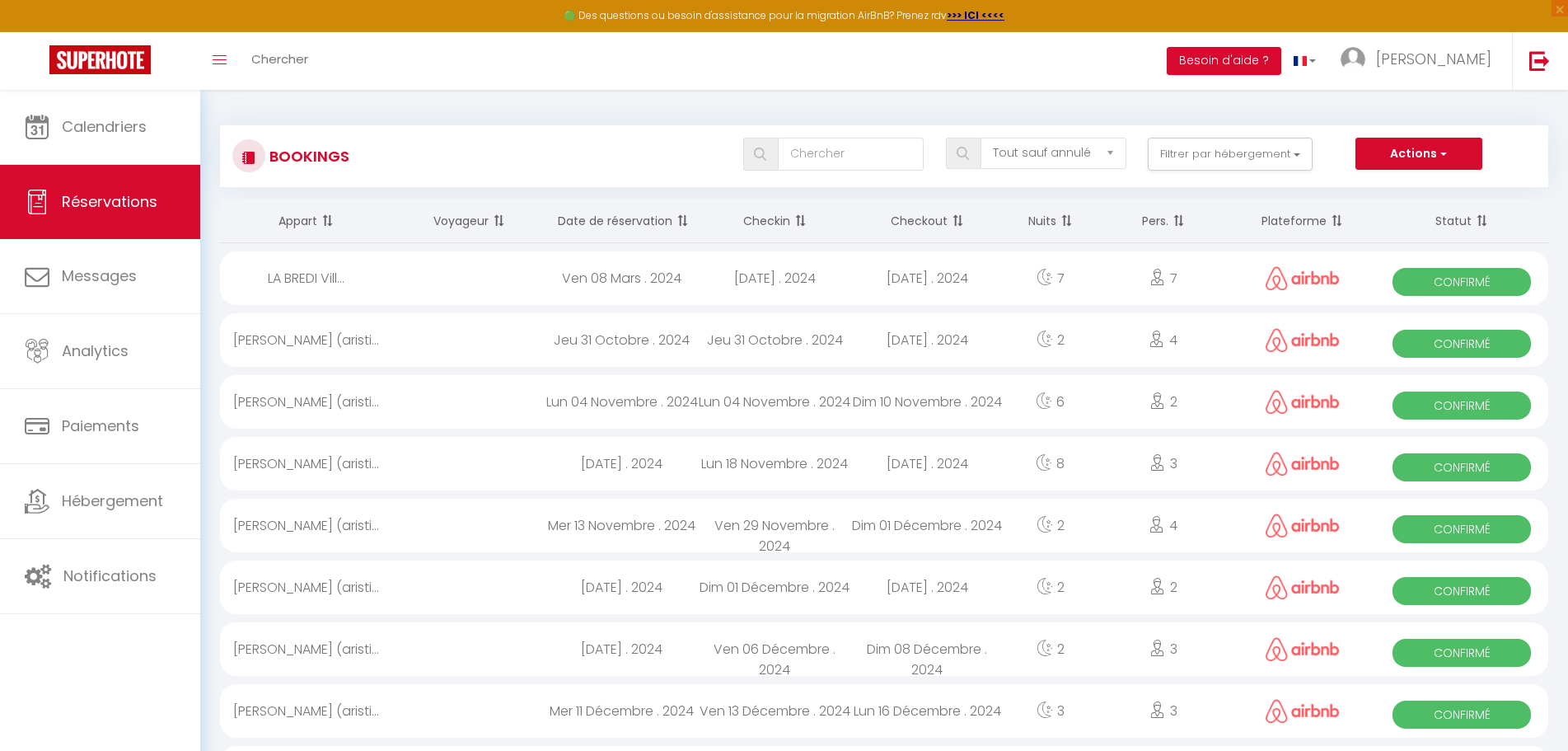
click at [780, 220] on th "Checkin" at bounding box center [774, 221] width 153 height 44
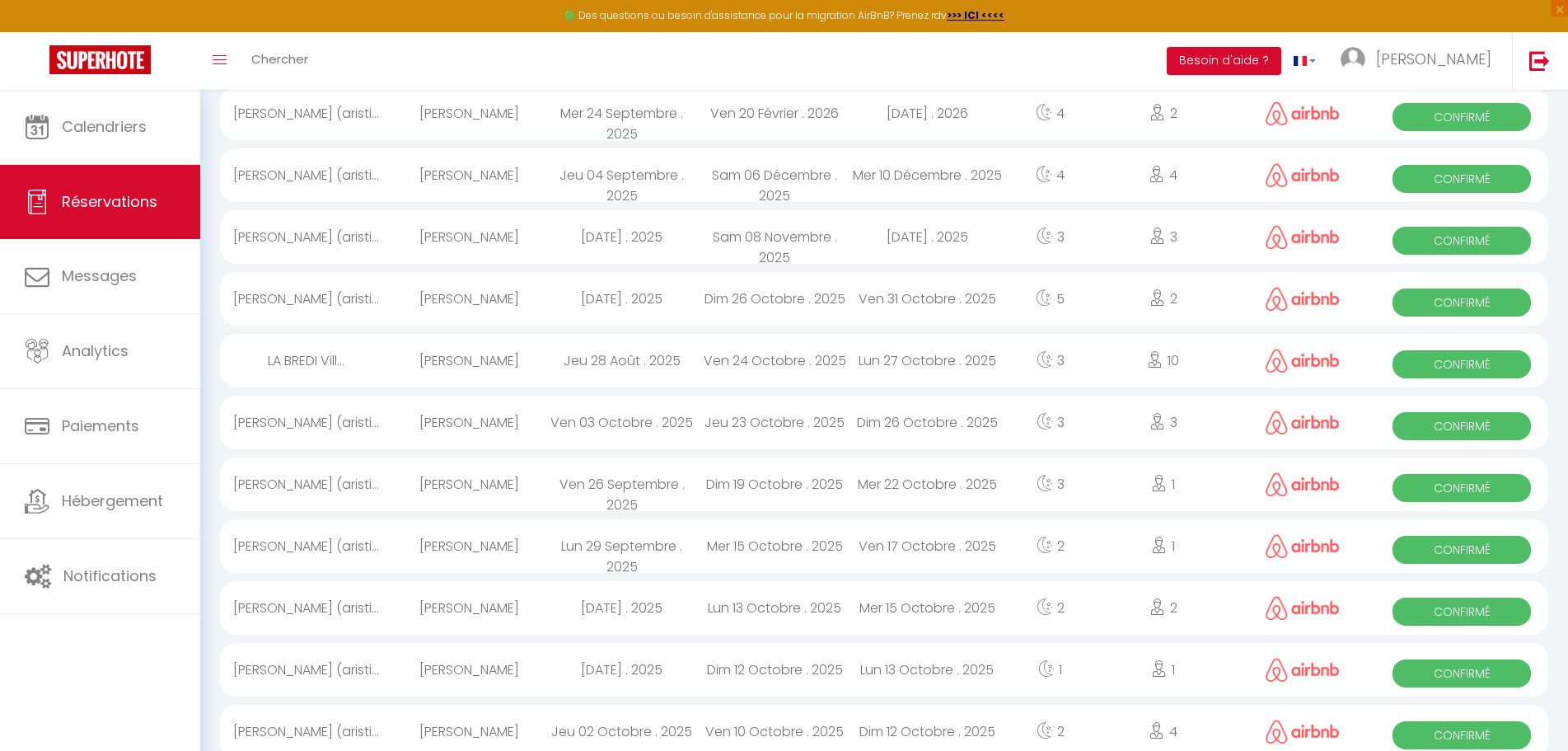
scroll to position [495, 0]
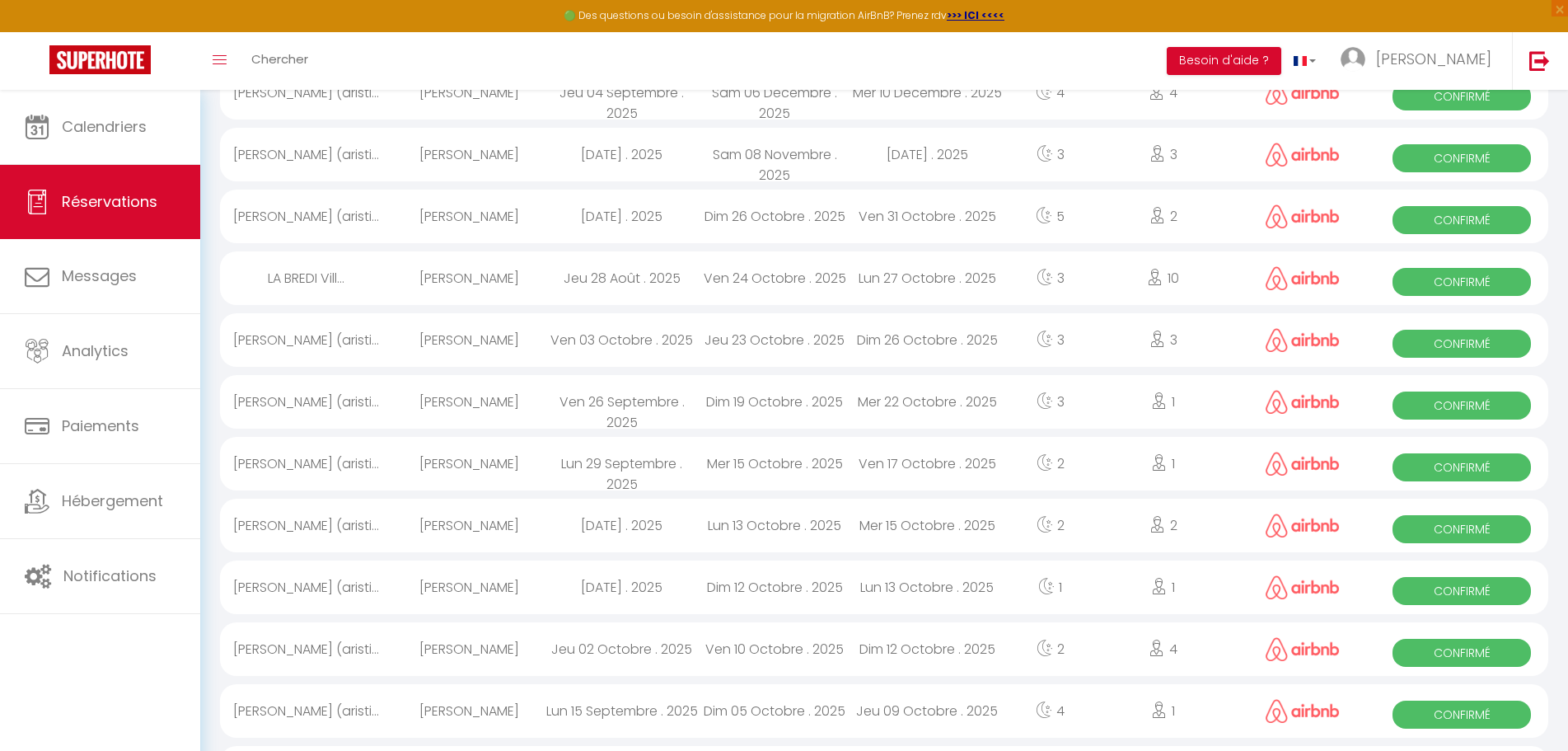
click at [304, 406] on div "[PERSON_NAME] (aristi..." at bounding box center [307, 401] width 173 height 54
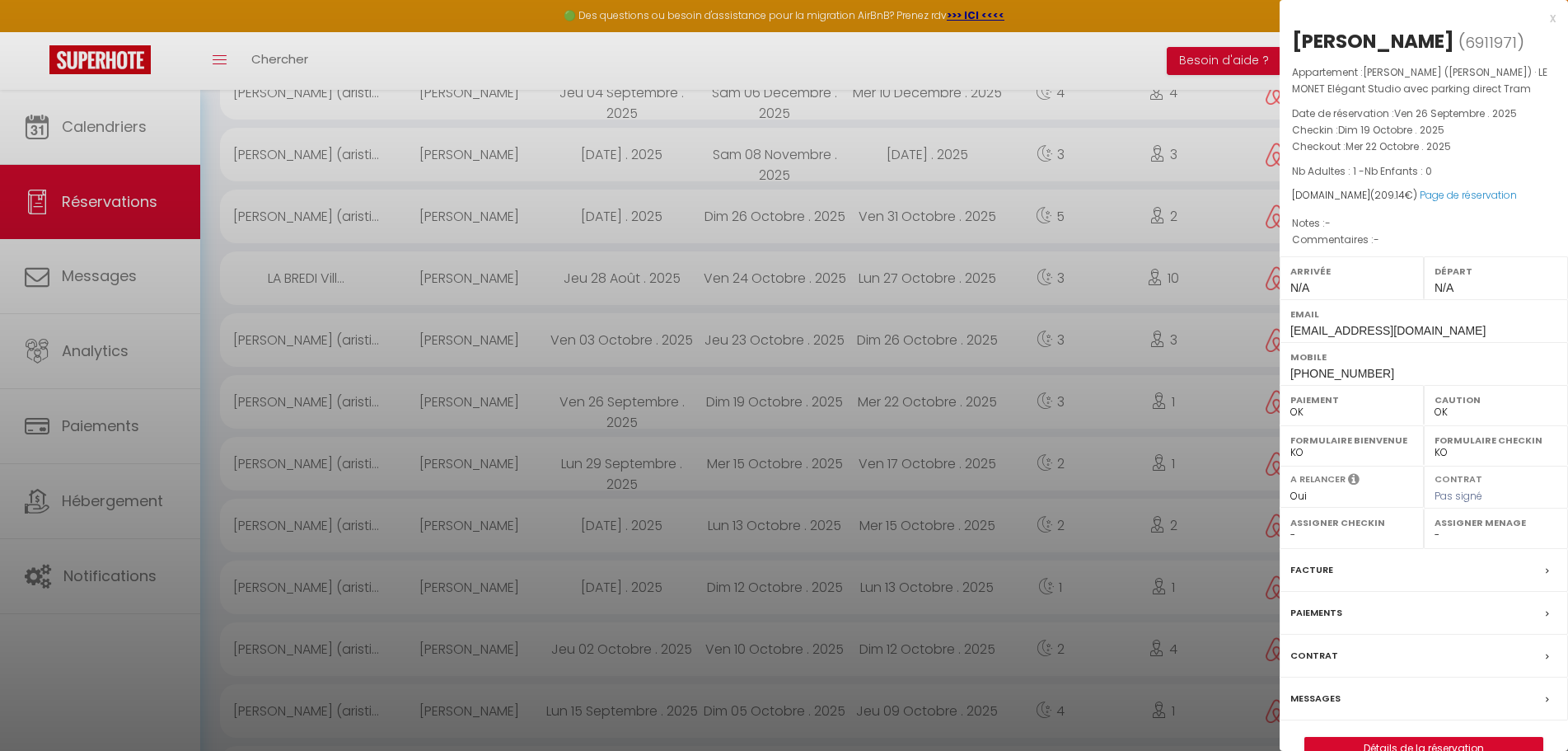
click at [1466, 42] on span "6911971" at bounding box center [1491, 42] width 52 height 21
copy span "6911971"
click at [1551, 17] on div "x" at bounding box center [1417, 18] width 276 height 20
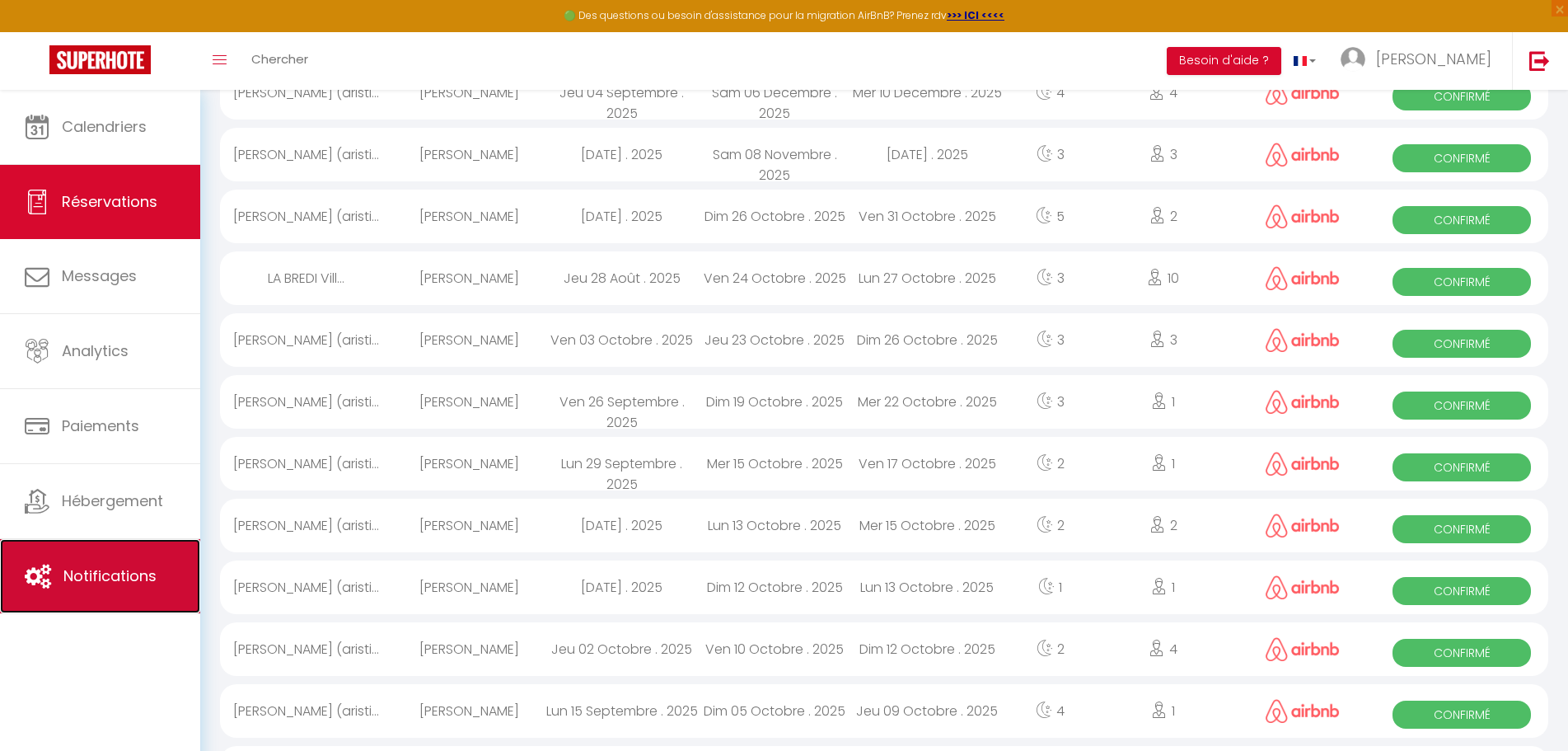
click at [93, 571] on span "Notifications" at bounding box center [110, 575] width 93 height 21
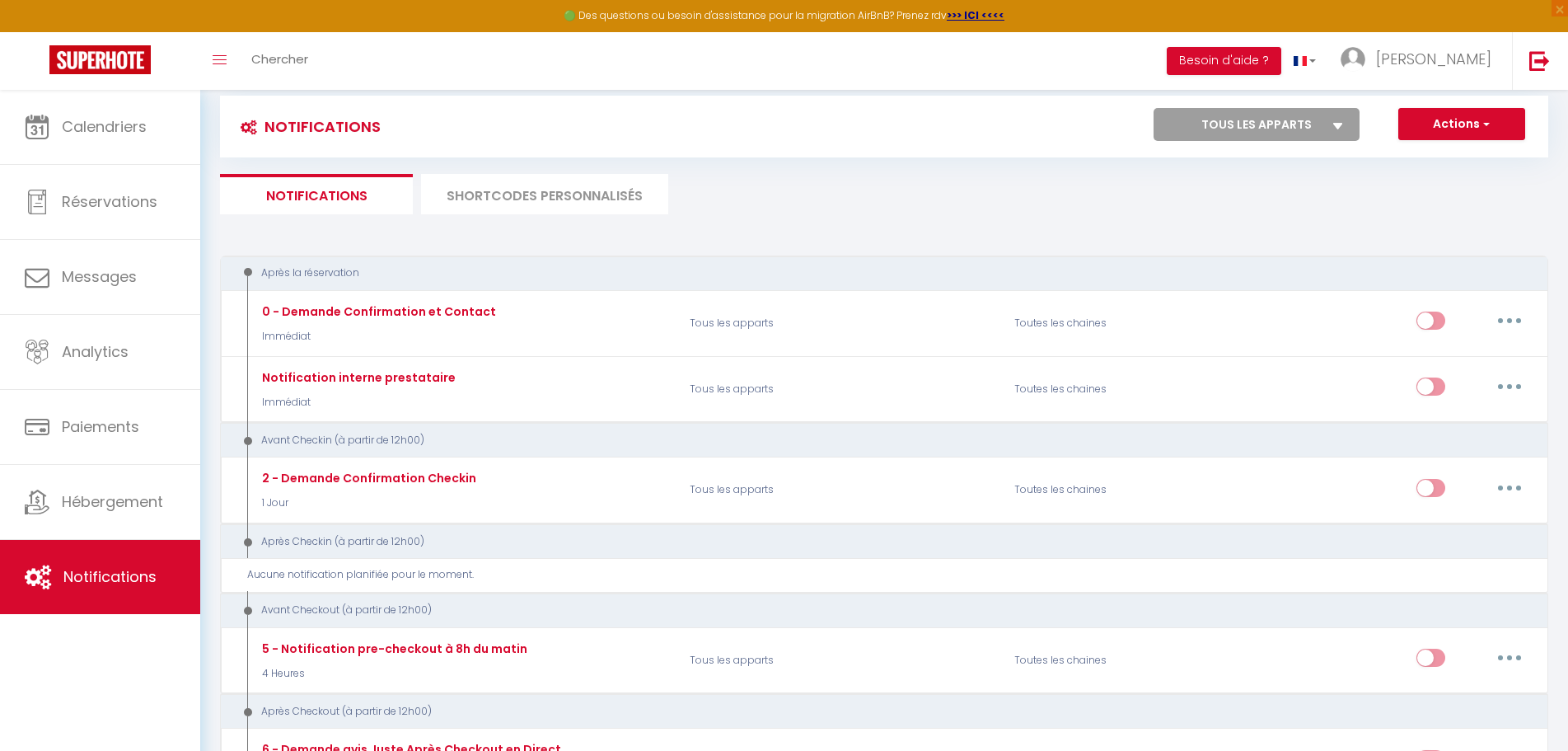
scroll to position [82, 0]
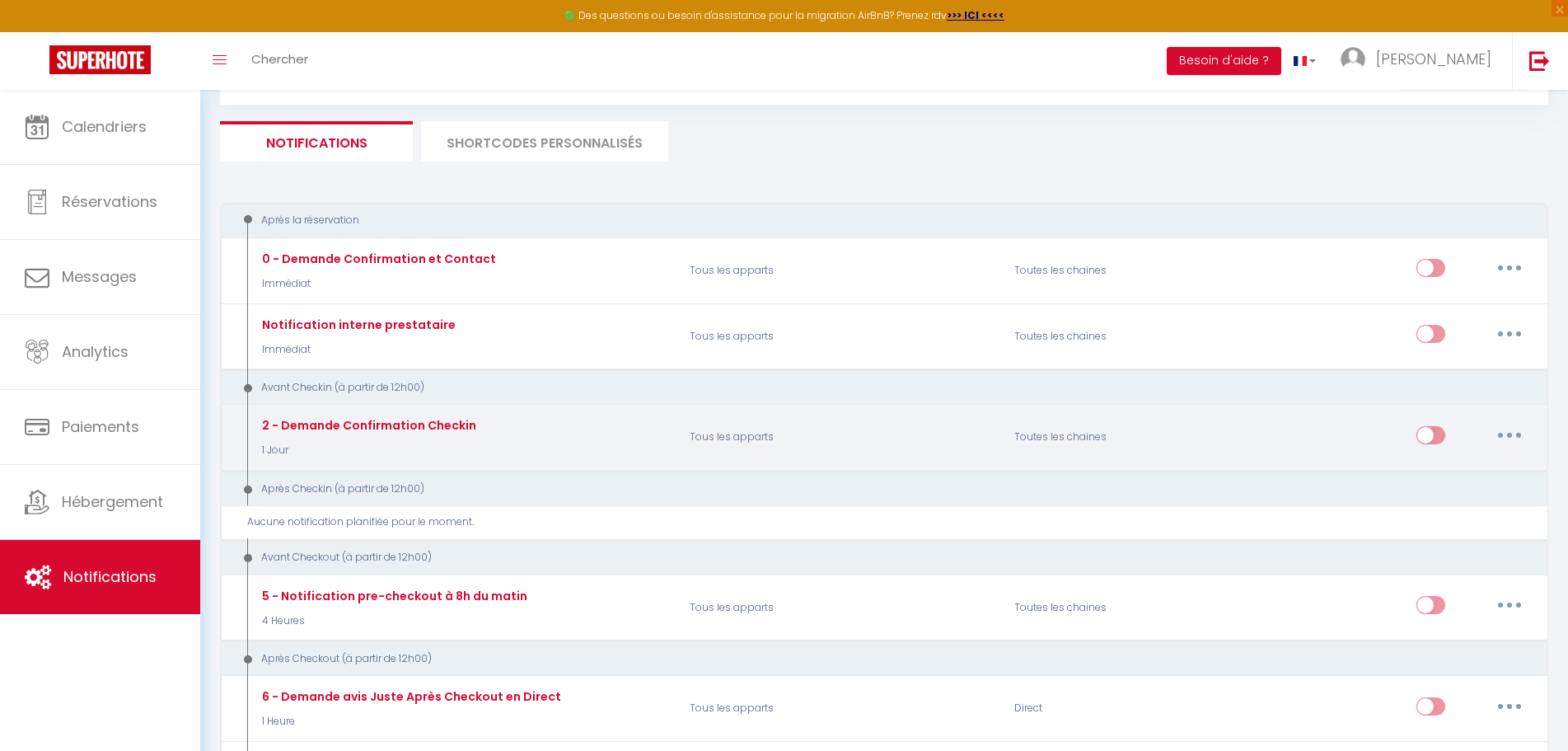
click at [1505, 436] on button "button" at bounding box center [1509, 434] width 46 height 26
click at [1442, 530] on link "Tester" at bounding box center [1467, 531] width 122 height 28
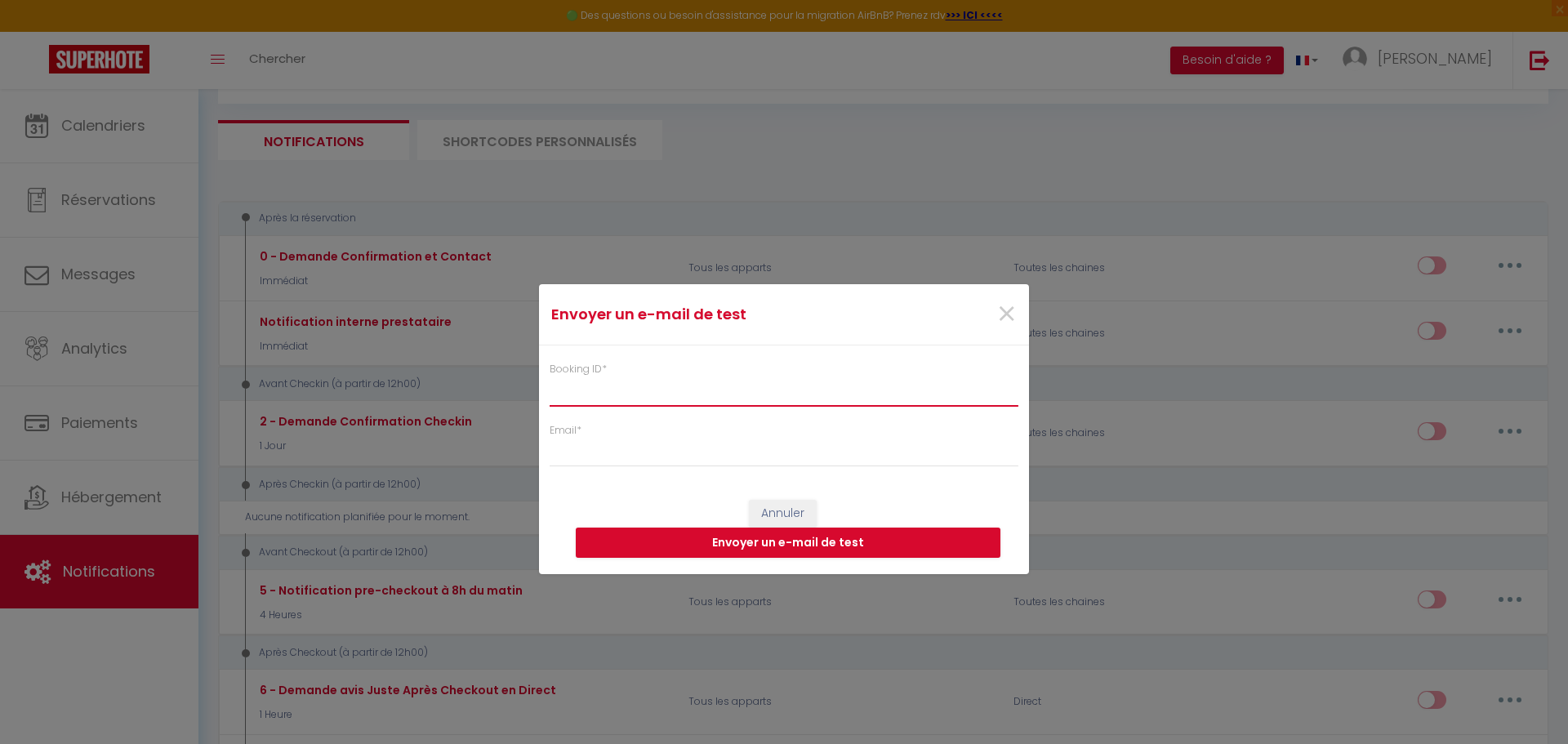
click at [620, 397] on input "Booking ID *" at bounding box center [784, 390] width 468 height 29
paste input "6911971"
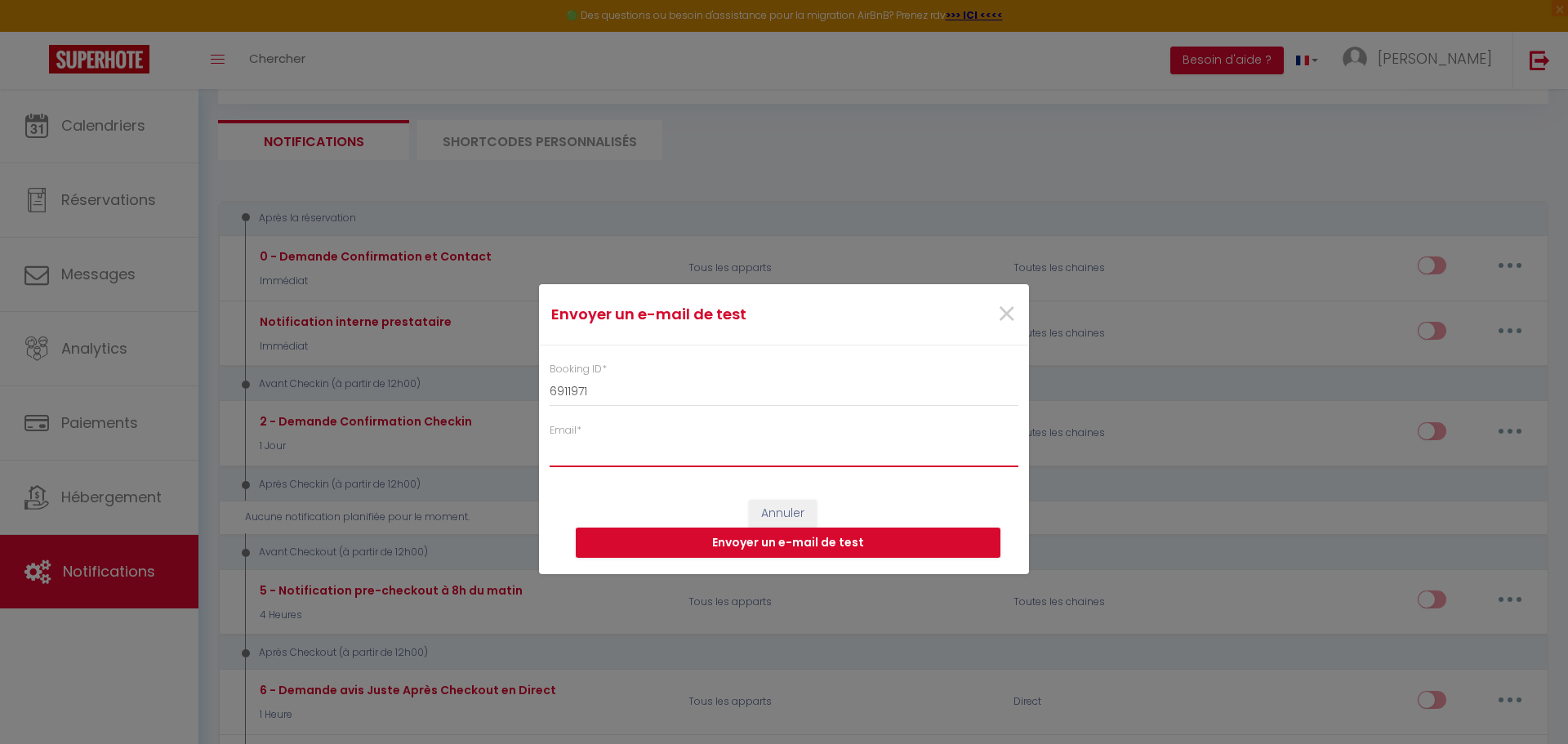
click at [605, 458] on input "Email *" at bounding box center [784, 452] width 468 height 29
click at [805, 546] on button "Envoyer un e-mail de test" at bounding box center [787, 542] width 424 height 31
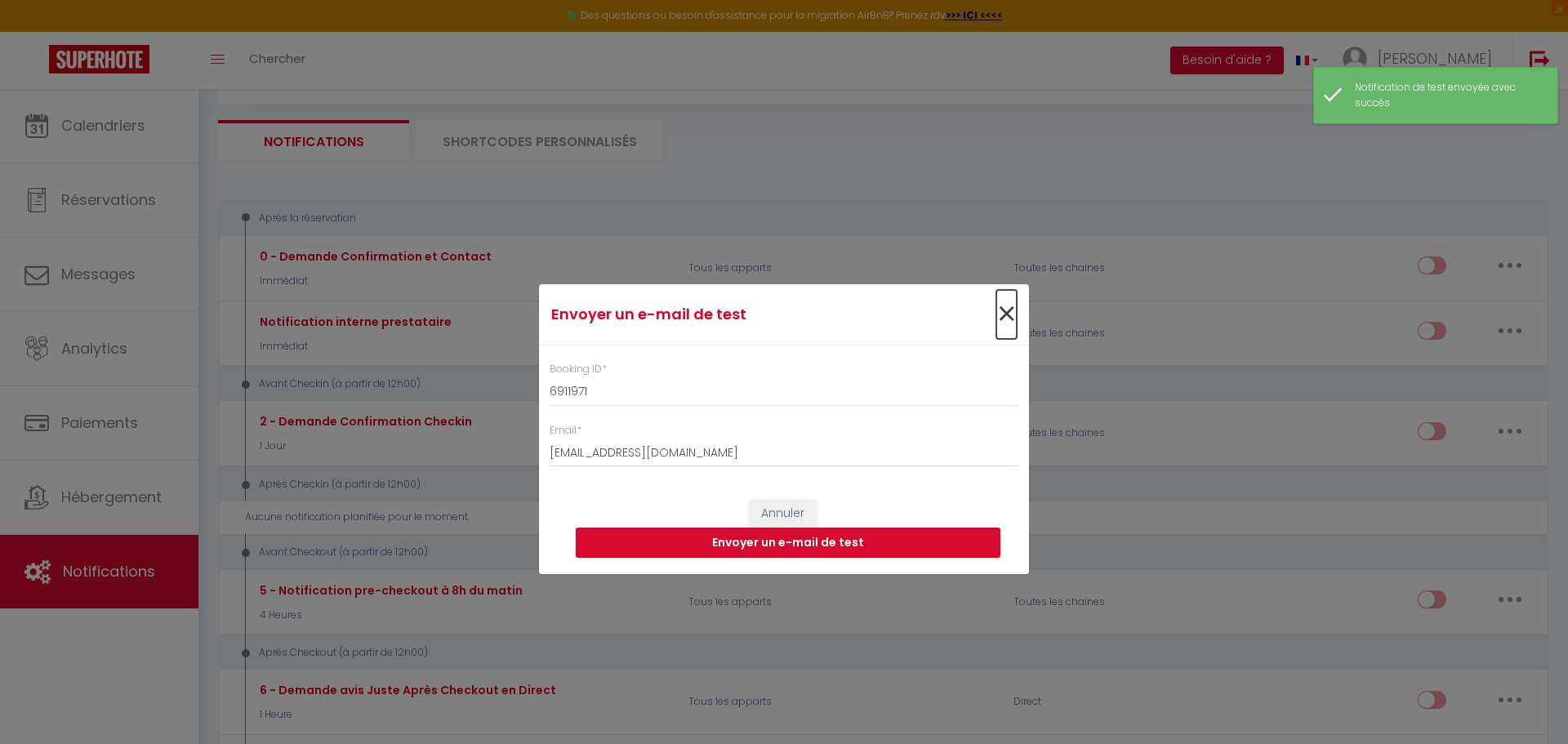
click at [1006, 311] on span "×" at bounding box center [1006, 314] width 21 height 49
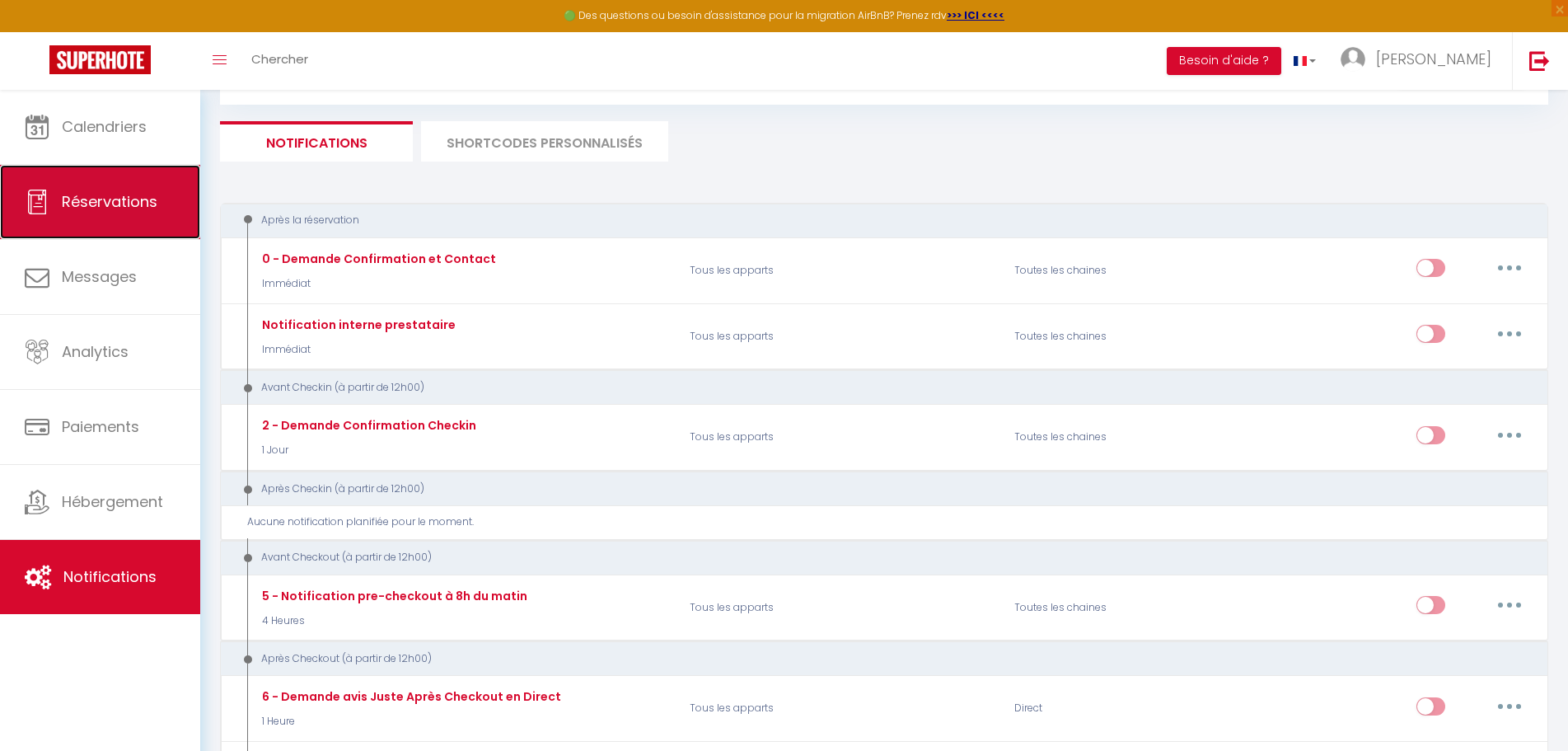
click at [101, 193] on span "Réservations" at bounding box center [110, 201] width 96 height 21
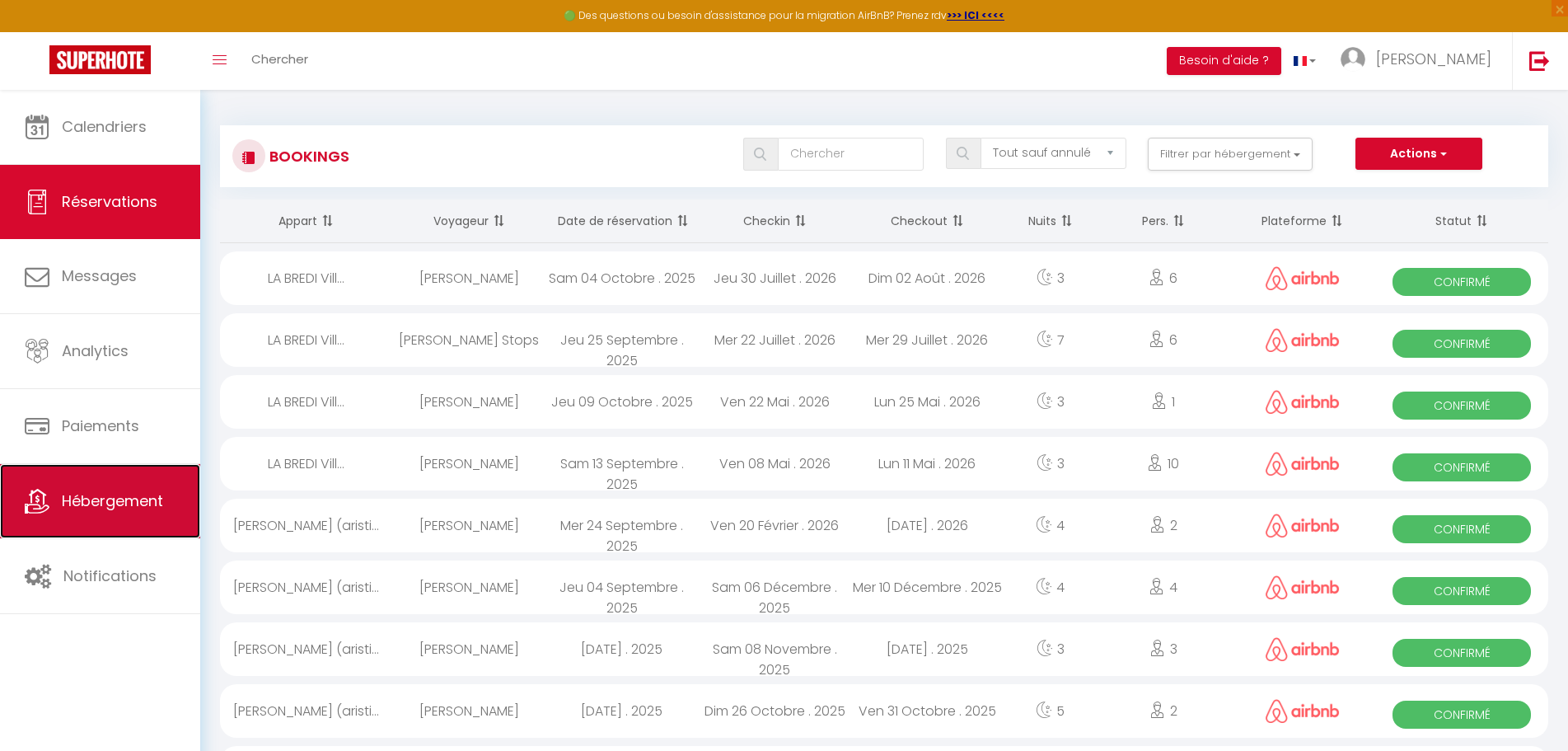
click at [106, 510] on span "Hébergement" at bounding box center [112, 500] width 101 height 21
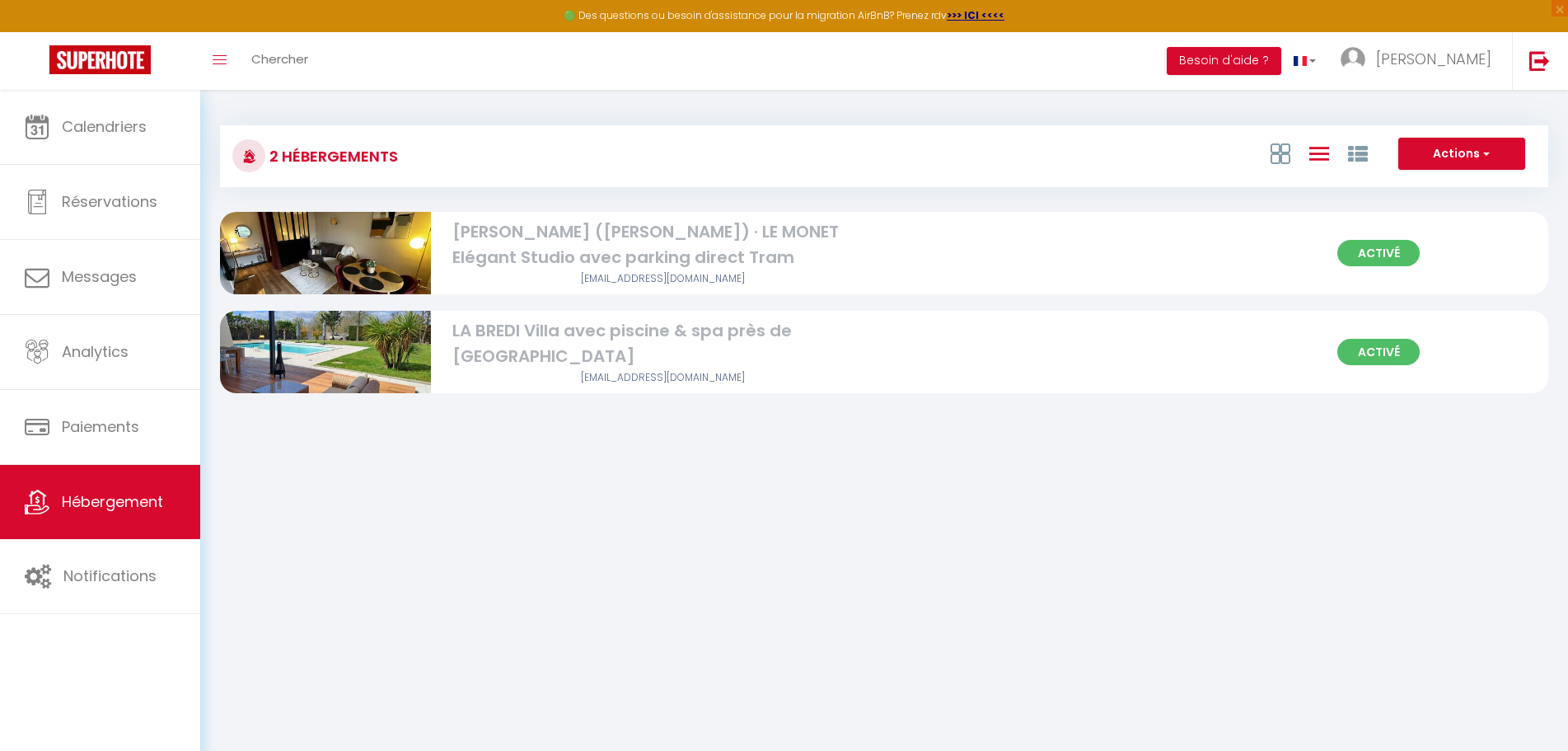
click at [808, 234] on div "[PERSON_NAME] ([PERSON_NAME]) · LE MONET Elégant Studio avec parking direct Tram" at bounding box center [663, 246] width 421 height 52
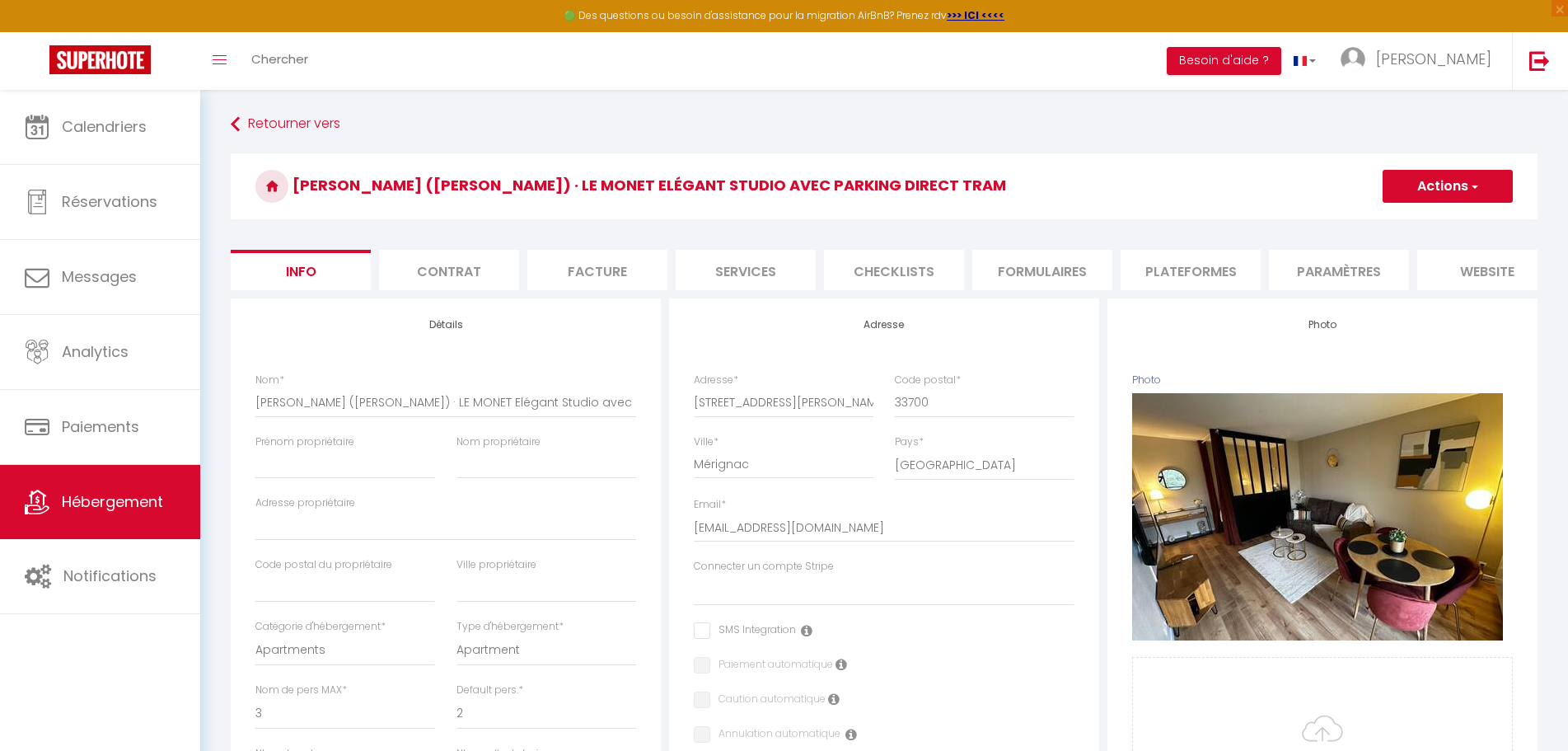
click at [746, 272] on li "Services" at bounding box center [745, 270] width 140 height 40
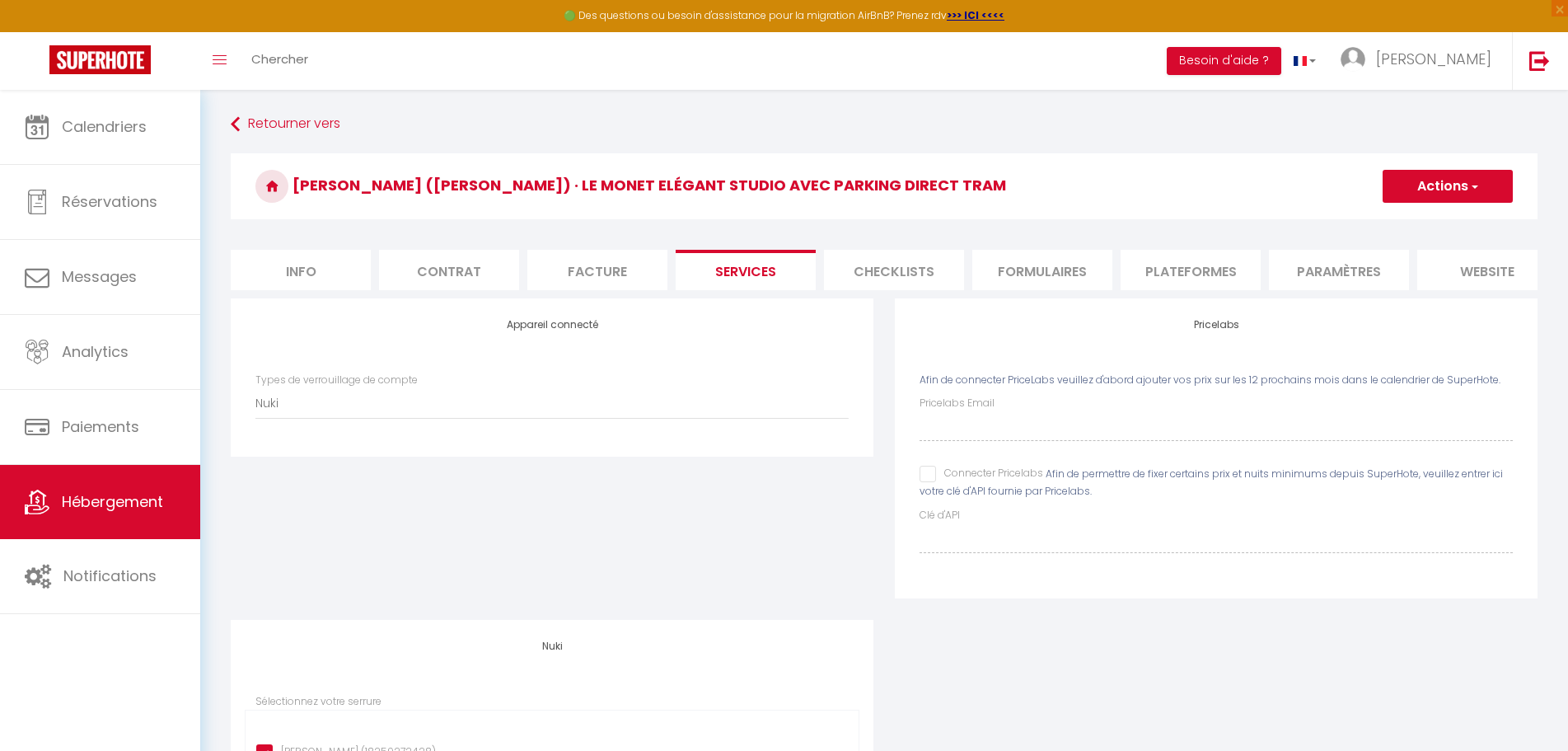
click at [1337, 254] on li "Paramètres" at bounding box center [1338, 270] width 140 height 40
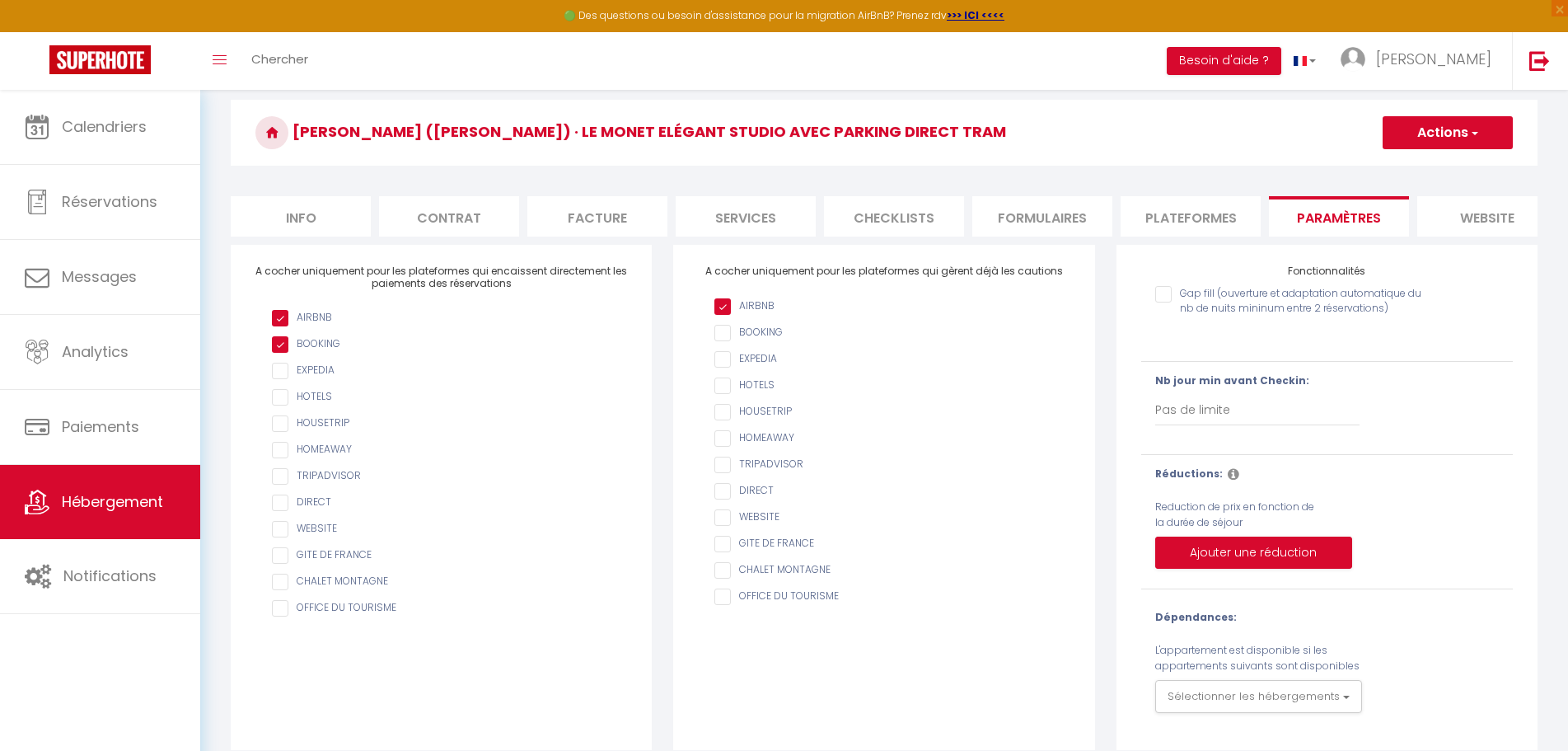
scroll to position [82, 0]
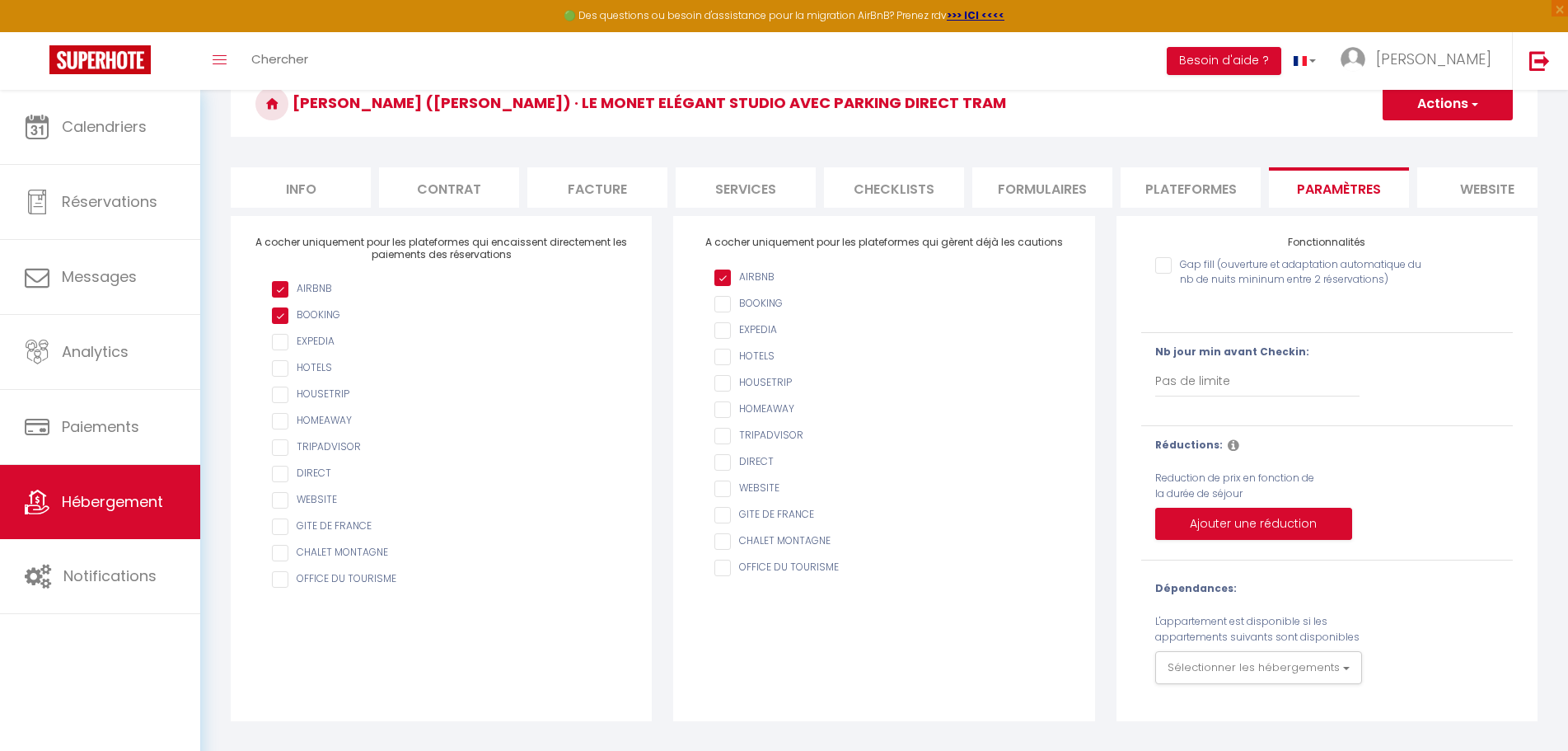
click at [725, 313] on input "AIRBNB" at bounding box center [892, 304] width 355 height 17
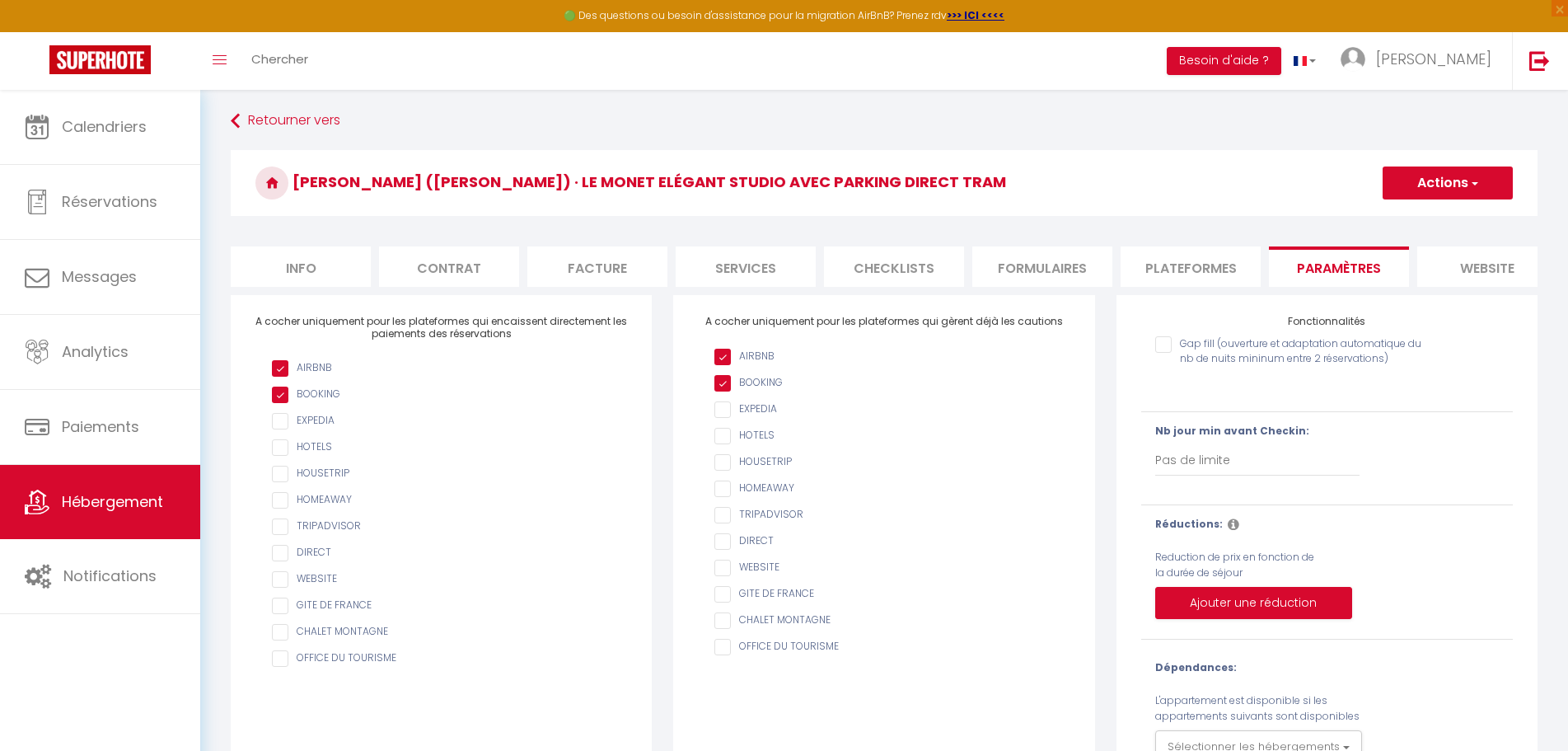
scroll to position [0, 0]
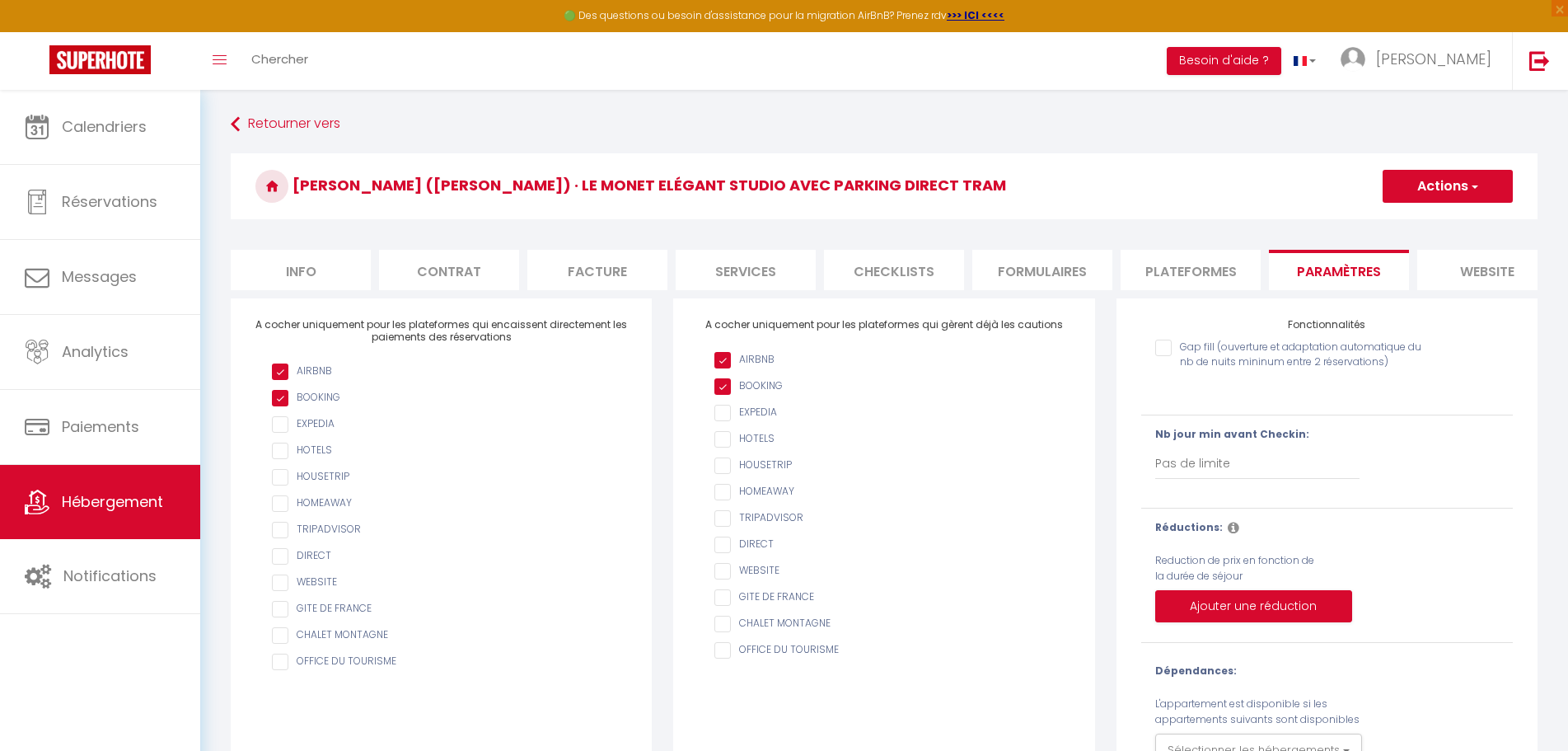
click at [1158, 356] on input "Gap fill (ouverture et adaptation automatique du nb de nuits mininum entre 2 ré…" at bounding box center [1295, 348] width 281 height 17
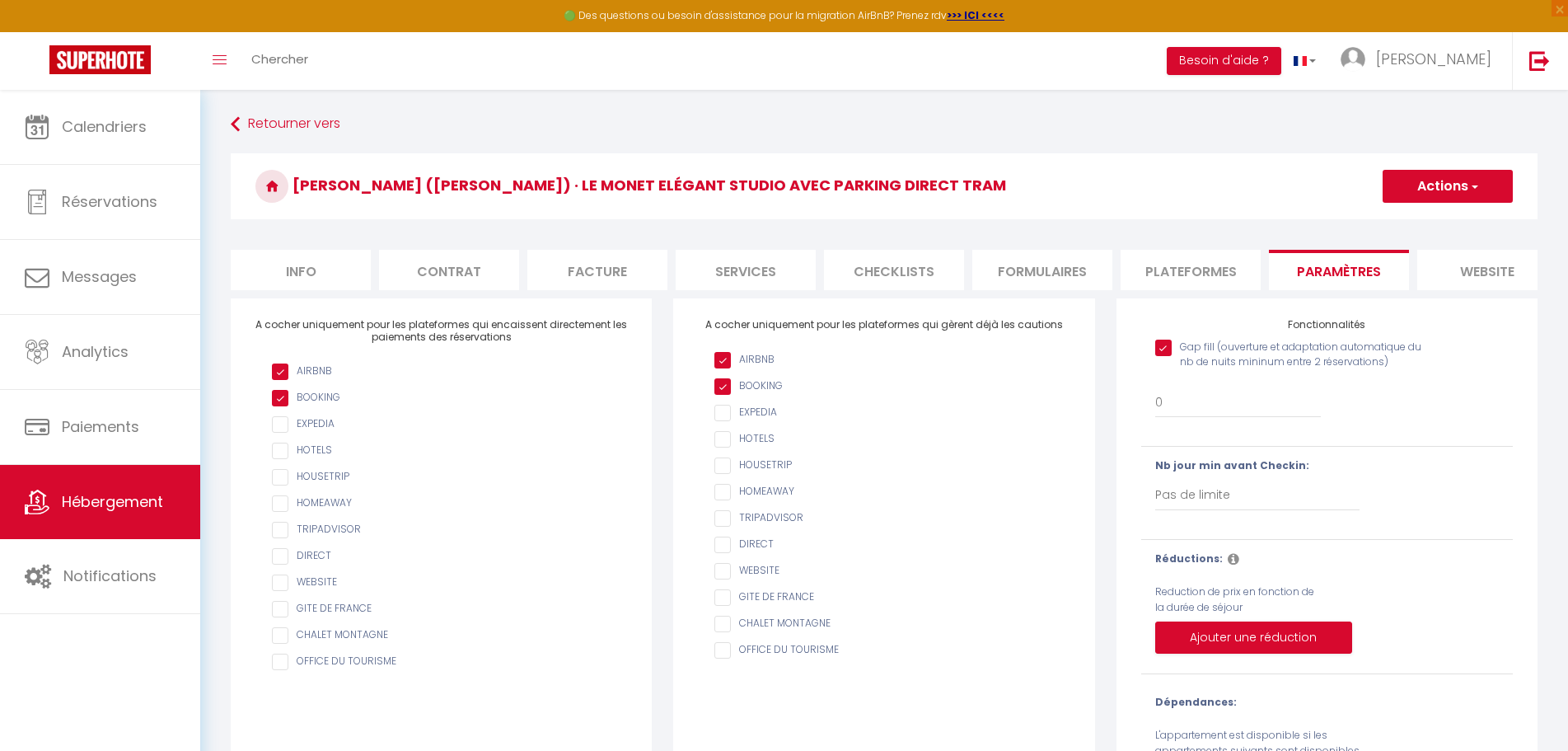
click at [1457, 269] on li "website" at bounding box center [1487, 270] width 140 height 40
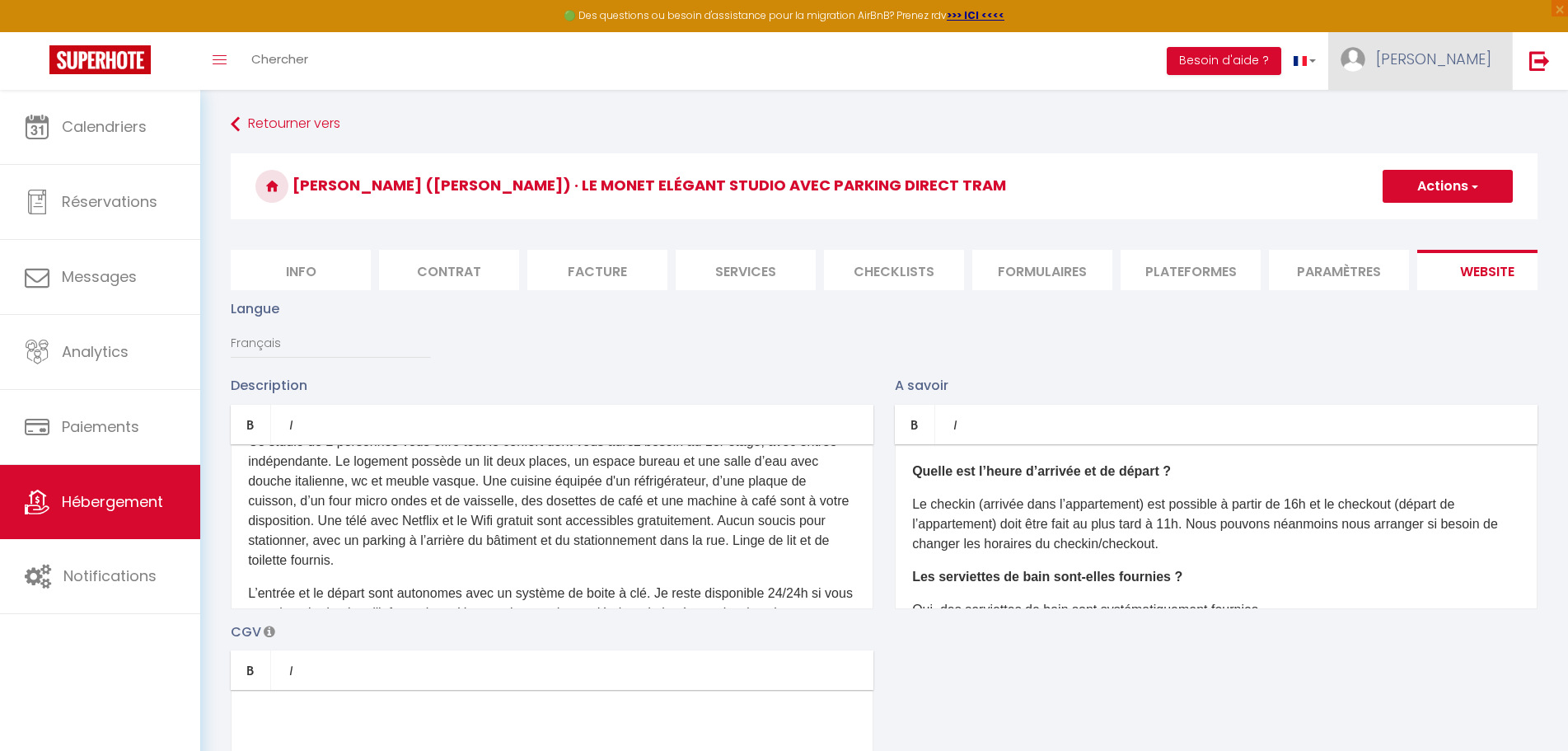
click at [1436, 55] on span "[PERSON_NAME]" at bounding box center [1434, 59] width 116 height 21
click at [1478, 117] on link "Paramètres" at bounding box center [1446, 114] width 122 height 28
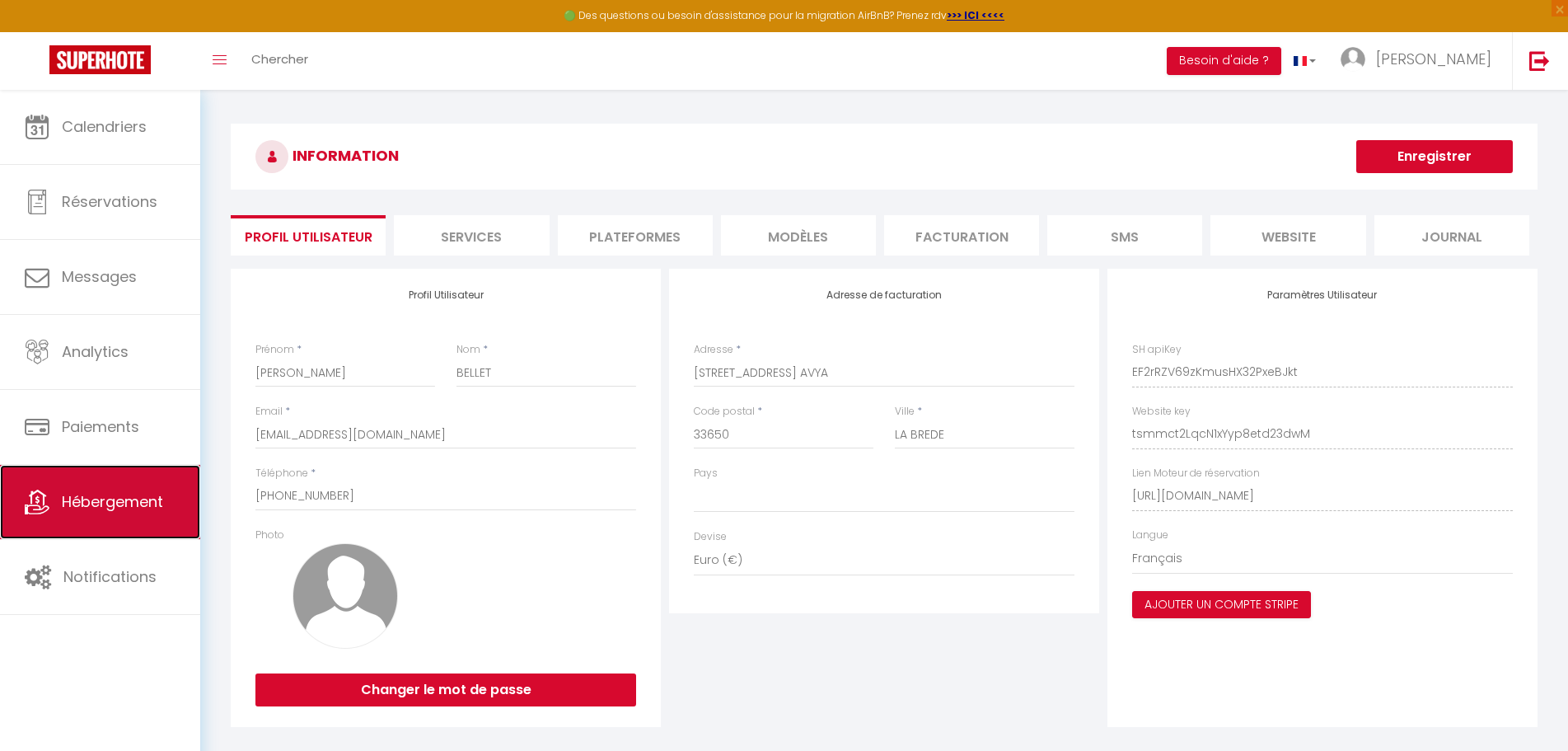
click at [106, 505] on span "Hébergement" at bounding box center [112, 501] width 101 height 21
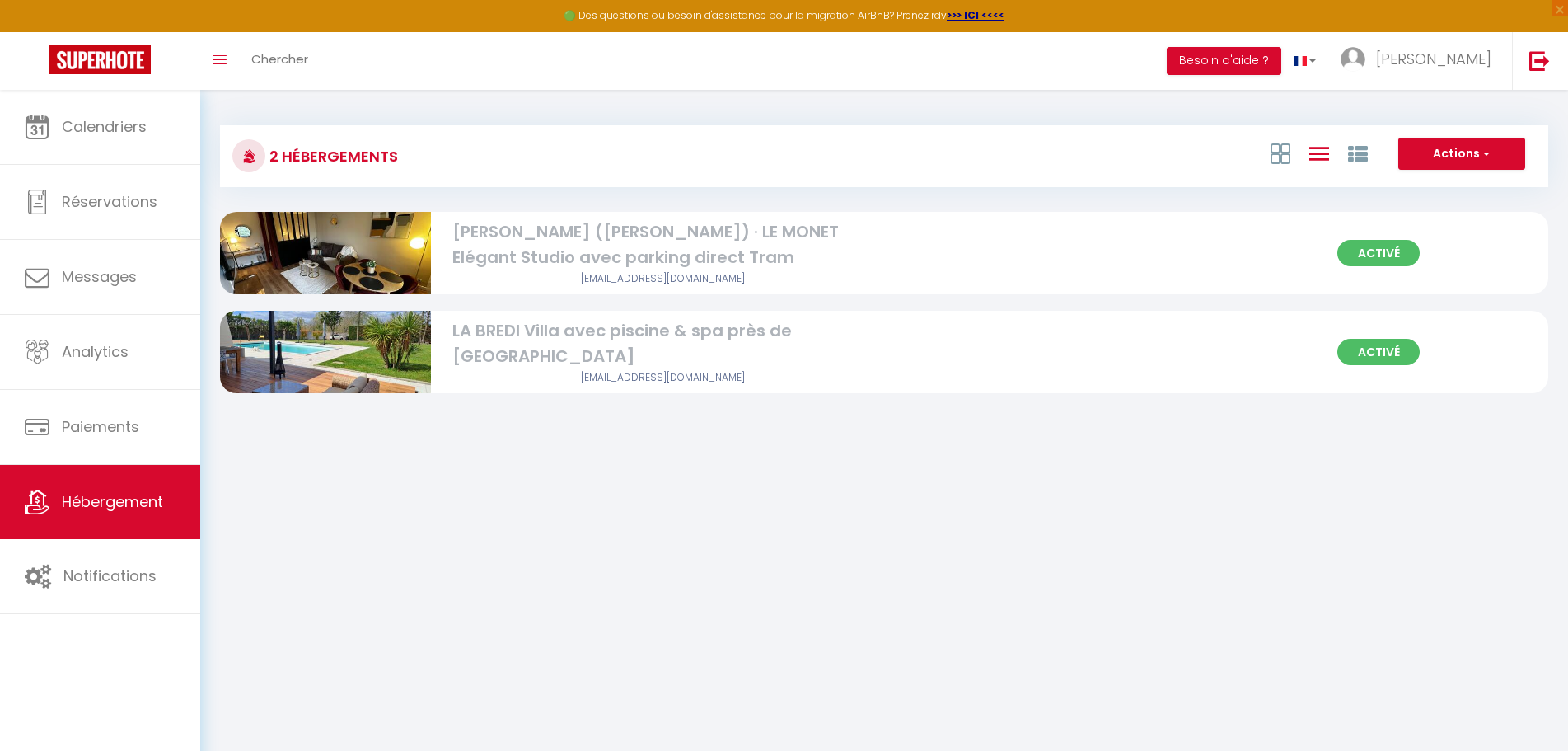
click at [758, 248] on div "[PERSON_NAME] ([PERSON_NAME]) · LE MONET Elégant Studio avec parking direct Tram" at bounding box center [663, 246] width 421 height 52
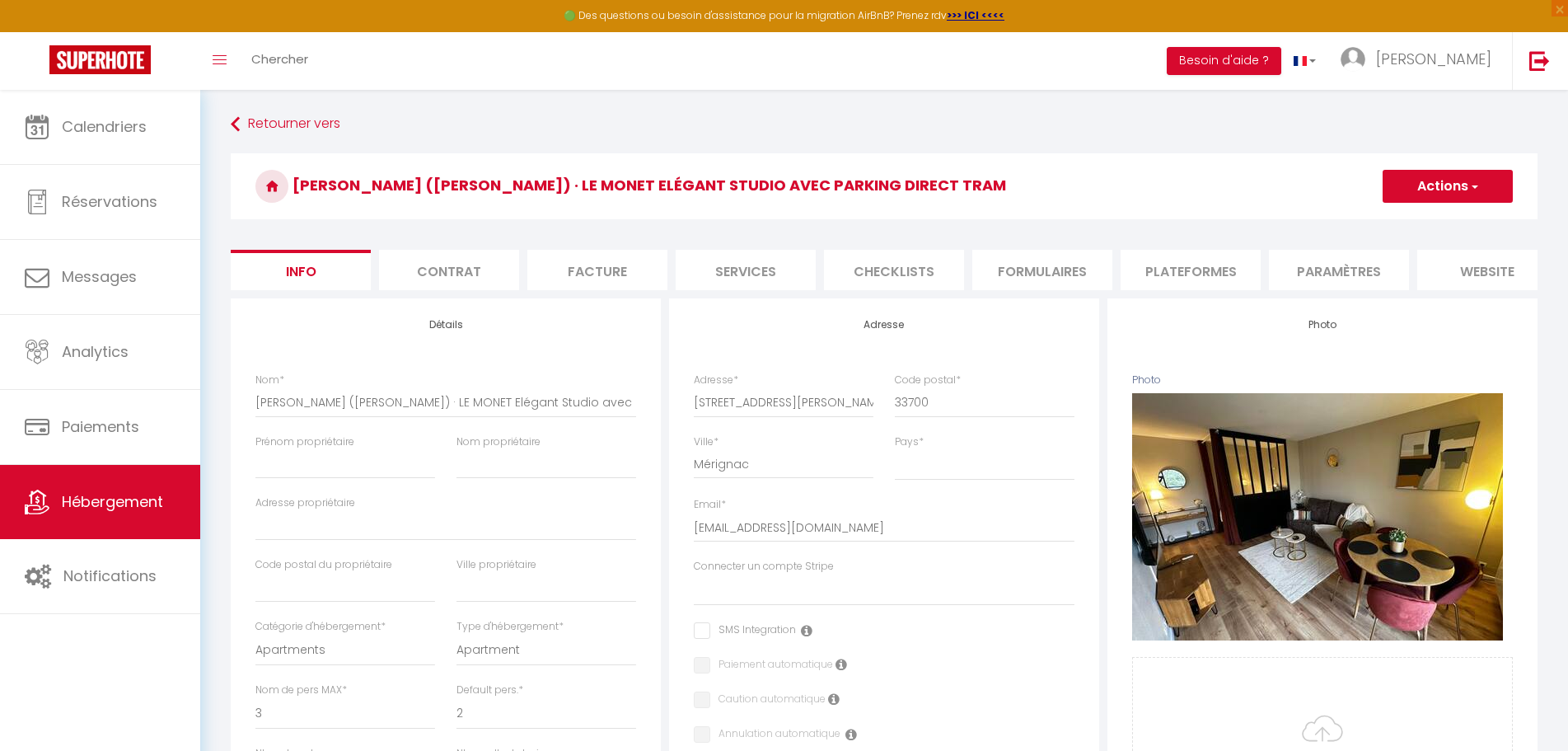
scroll to position [82, 0]
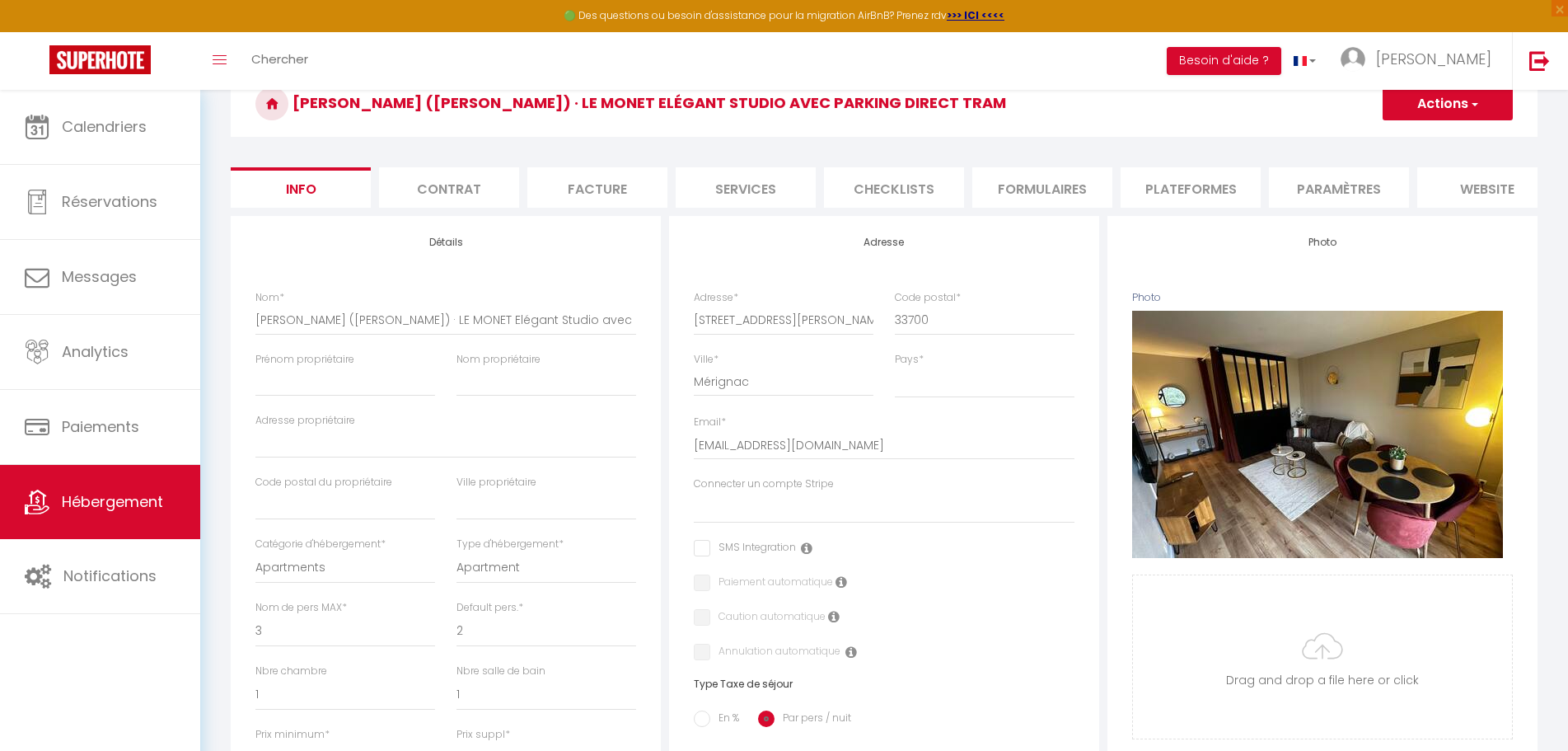
click at [1345, 179] on li "Paramètres" at bounding box center [1338, 188] width 140 height 40
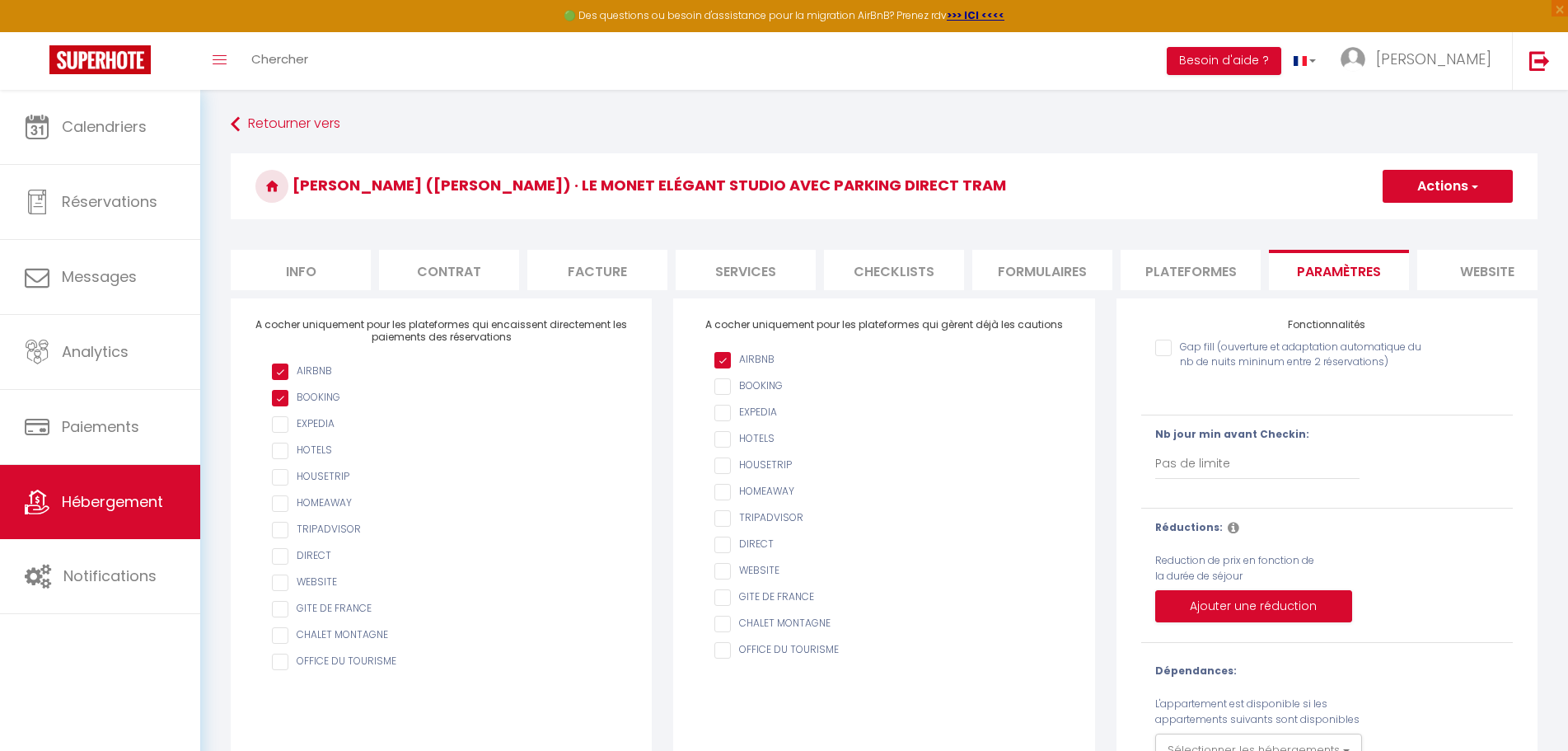
click at [1478, 274] on li "website" at bounding box center [1487, 270] width 140 height 40
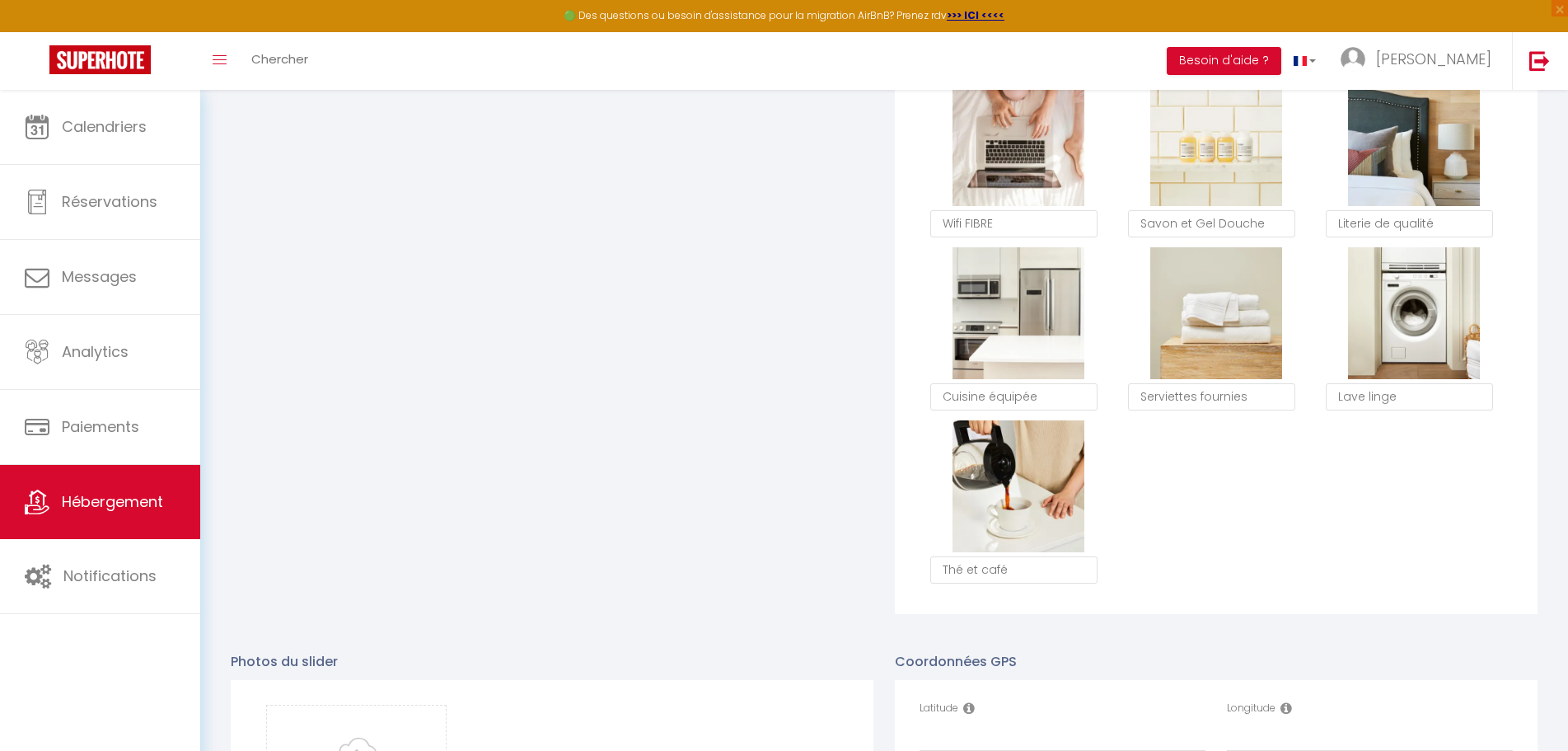
scroll to position [1691, 0]
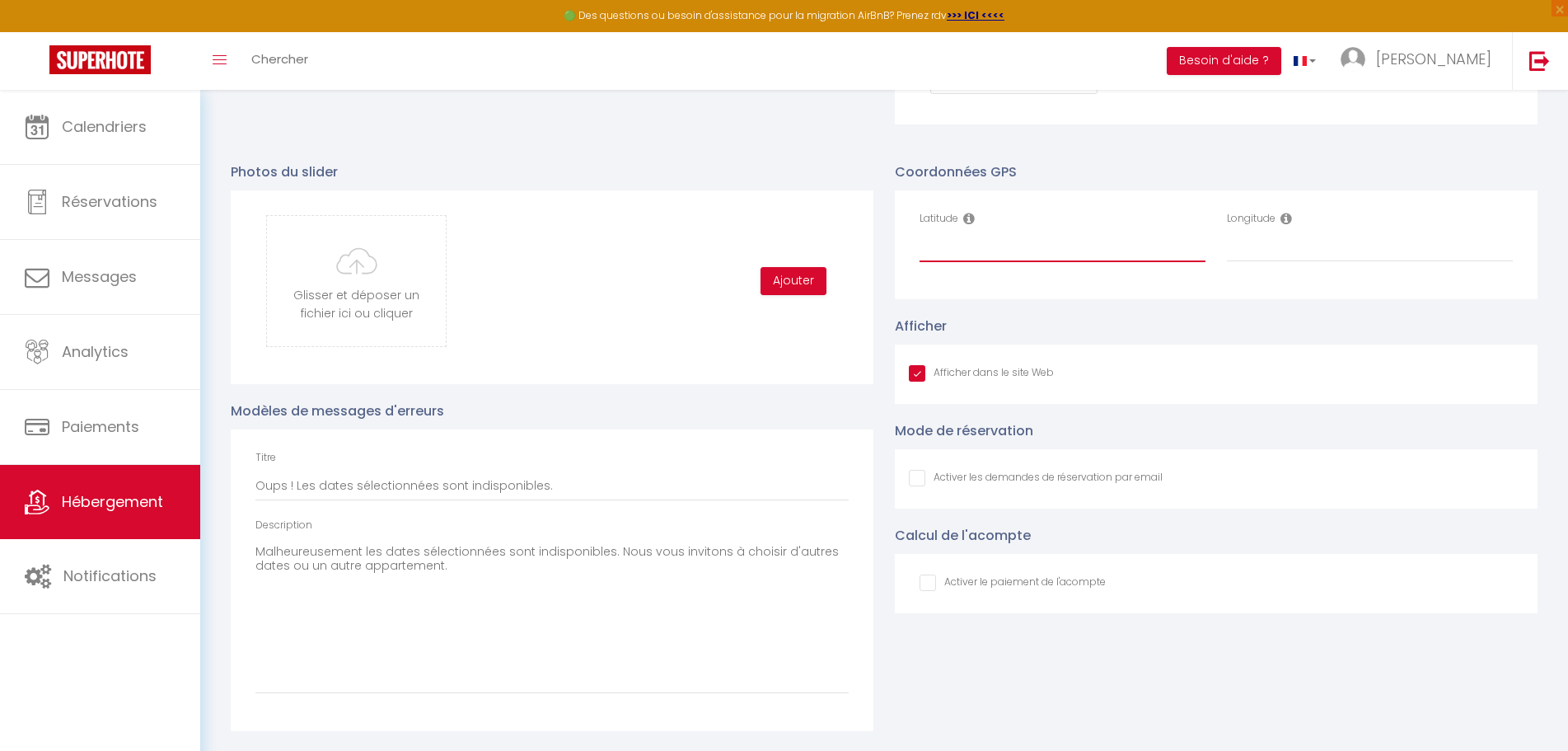
click at [934, 253] on input "Latitude" at bounding box center [1062, 246] width 286 height 29
paste input "44.825485, -0.623896"
drag, startPoint x: 980, startPoint y: 243, endPoint x: 1203, endPoint y: 256, distance: 223.4
click at [1203, 256] on input "44.825485, -0.623896" at bounding box center [1062, 246] width 286 height 29
drag, startPoint x: 1072, startPoint y: 246, endPoint x: 988, endPoint y: 246, distance: 84.0
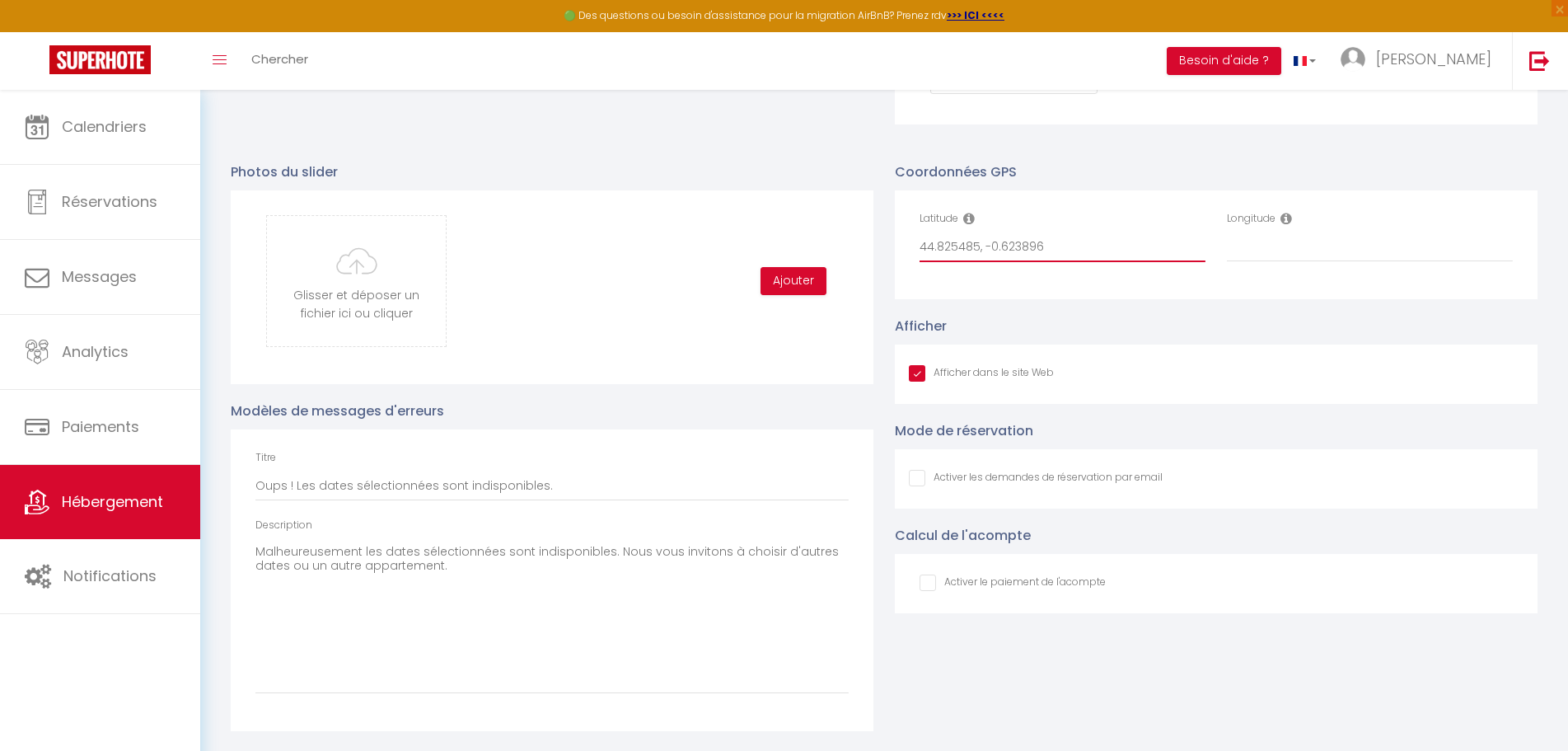
click at [988, 246] on input "44.825485, -0.623896" at bounding box center [1062, 246] width 286 height 29
click at [993, 246] on input "44.825485, -0.623896" at bounding box center [1062, 246] width 286 height 29
click at [1276, 249] on input "Longitude" at bounding box center [1369, 246] width 286 height 29
paste input "-0.623896"
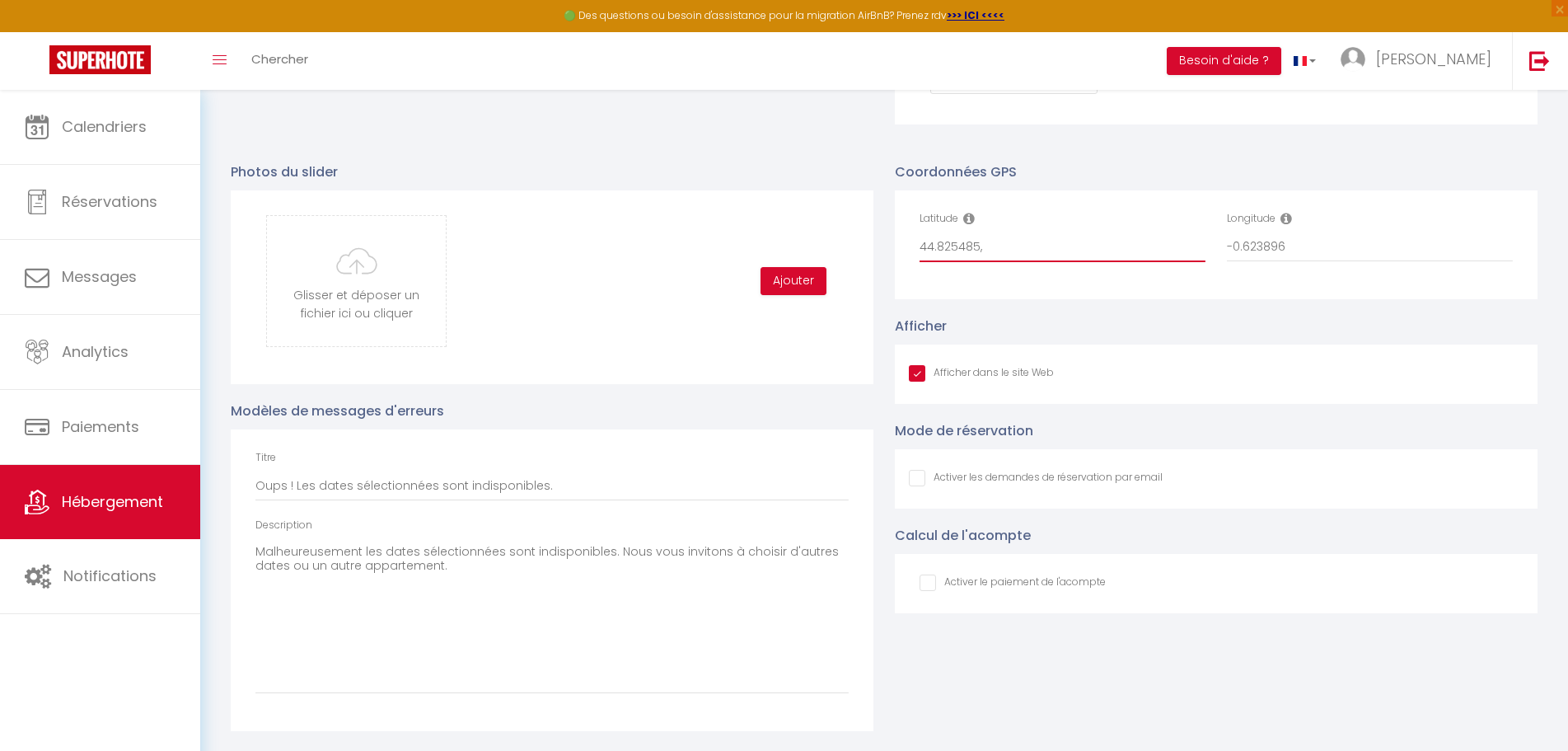
click at [1105, 248] on input "44.825485," at bounding box center [1062, 246] width 286 height 29
click at [1236, 287] on div "Latitude 44.825485 Longitude -0.623896" at bounding box center [1216, 245] width 643 height 109
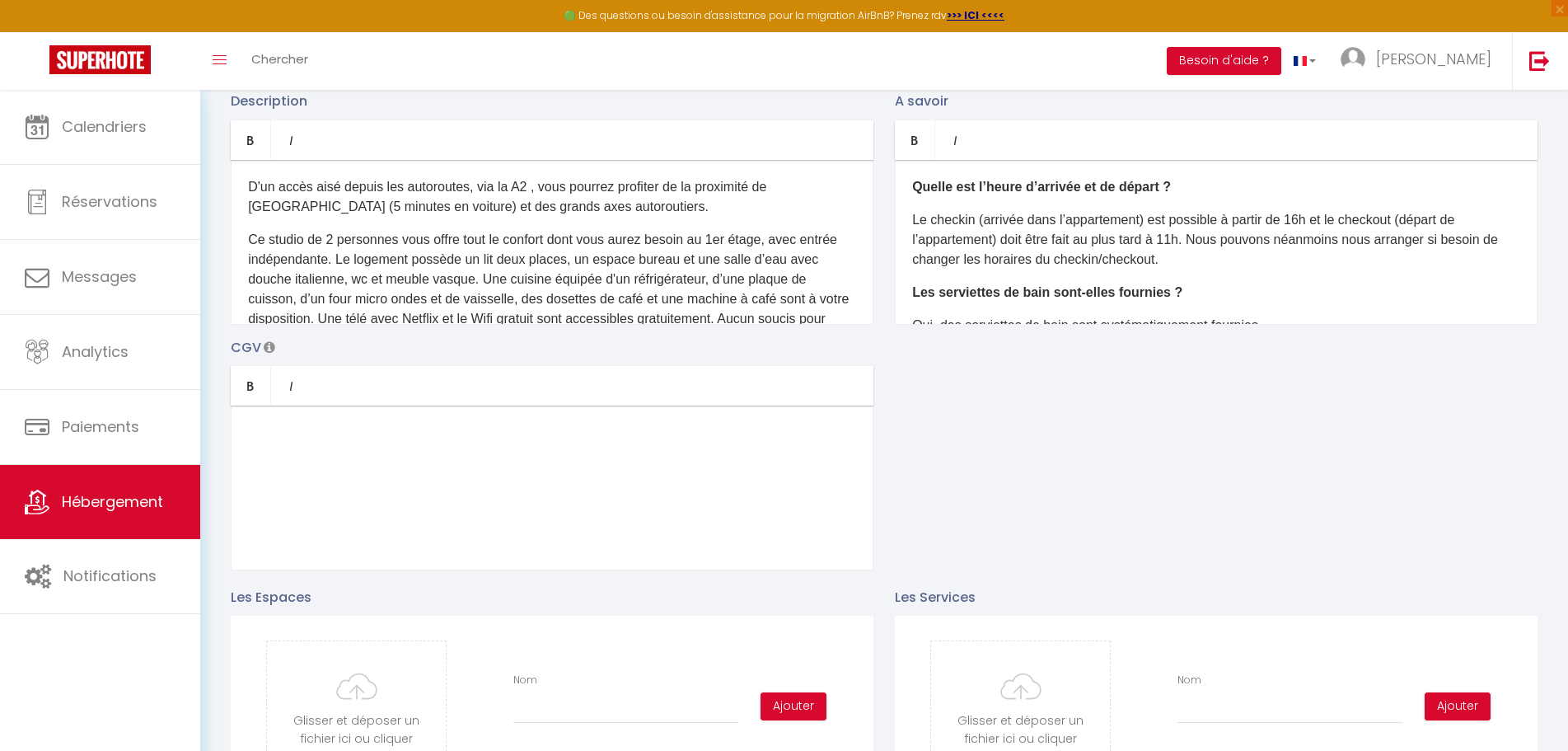
scroll to position [0, 0]
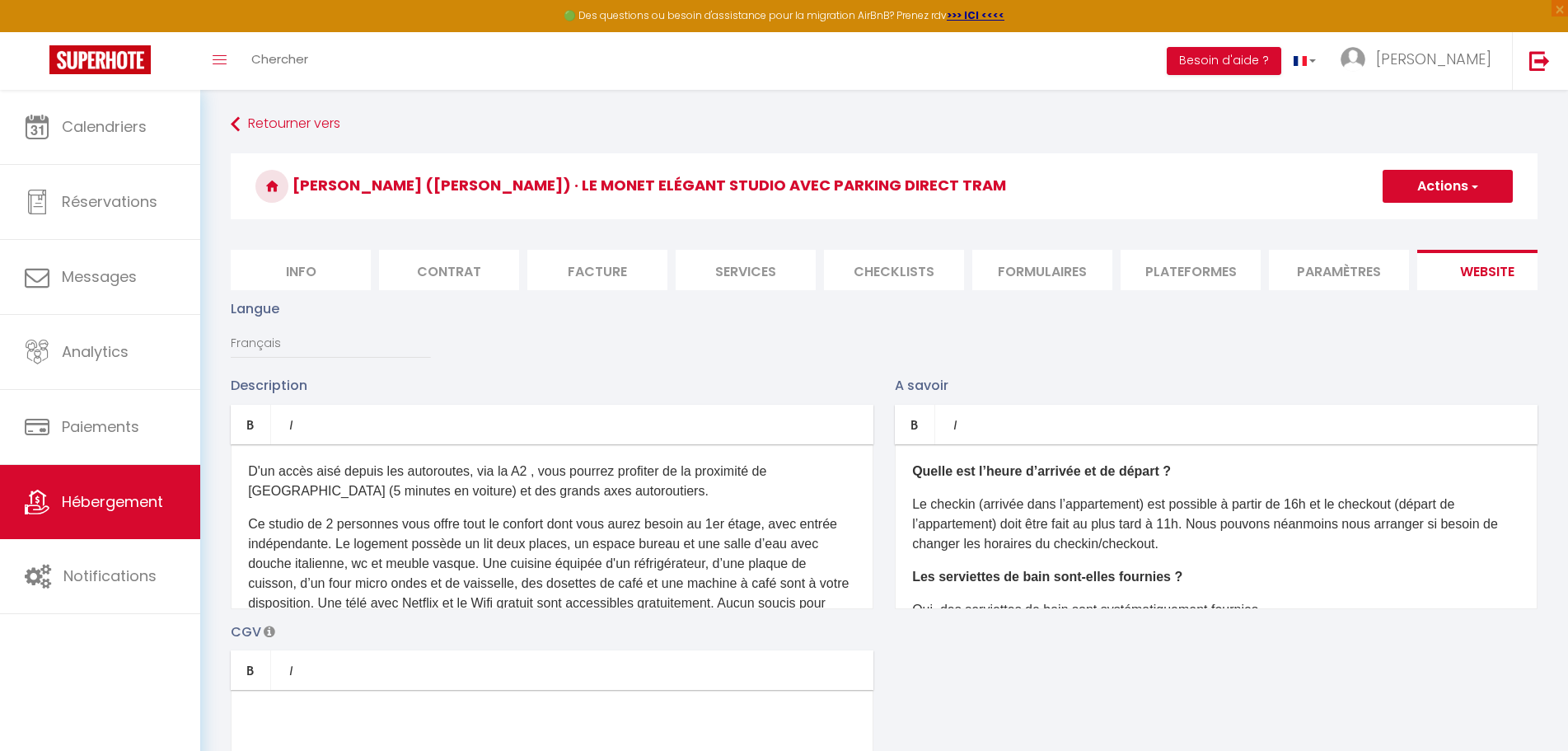
click at [1438, 187] on button "Actions" at bounding box center [1447, 186] width 130 height 33
click at [1417, 220] on input "Enregistrer" at bounding box center [1428, 223] width 61 height 17
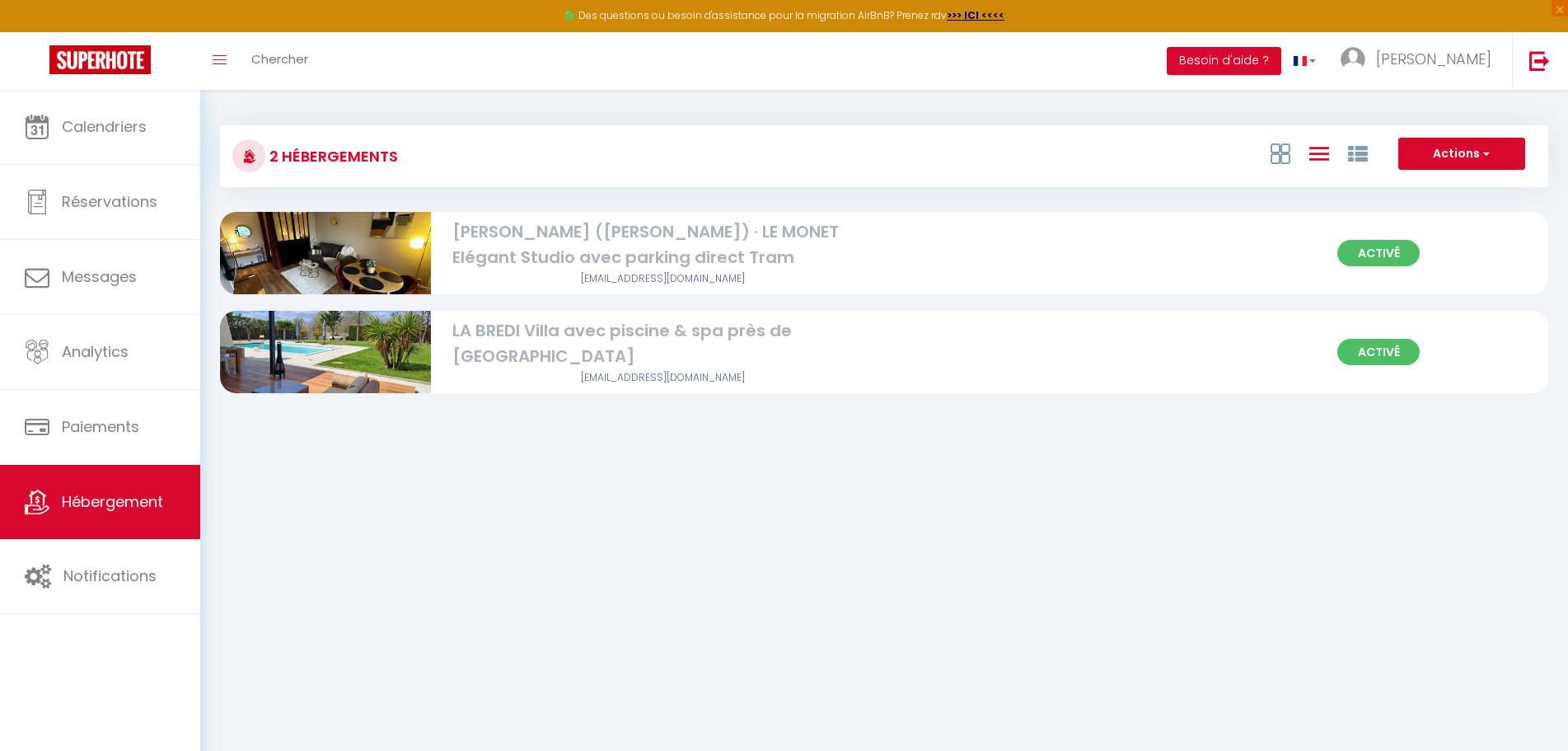
click at [966, 421] on div "2 Hébergements Actions Créer un Hébergement Nouveau groupe Initialiser les appa…" at bounding box center [884, 259] width 1368 height 339
click at [944, 261] on div "Activé [PERSON_NAME] ([PERSON_NAME]) · LE MONET Elégant Studio avec parking dir…" at bounding box center [884, 253] width 1328 height 82
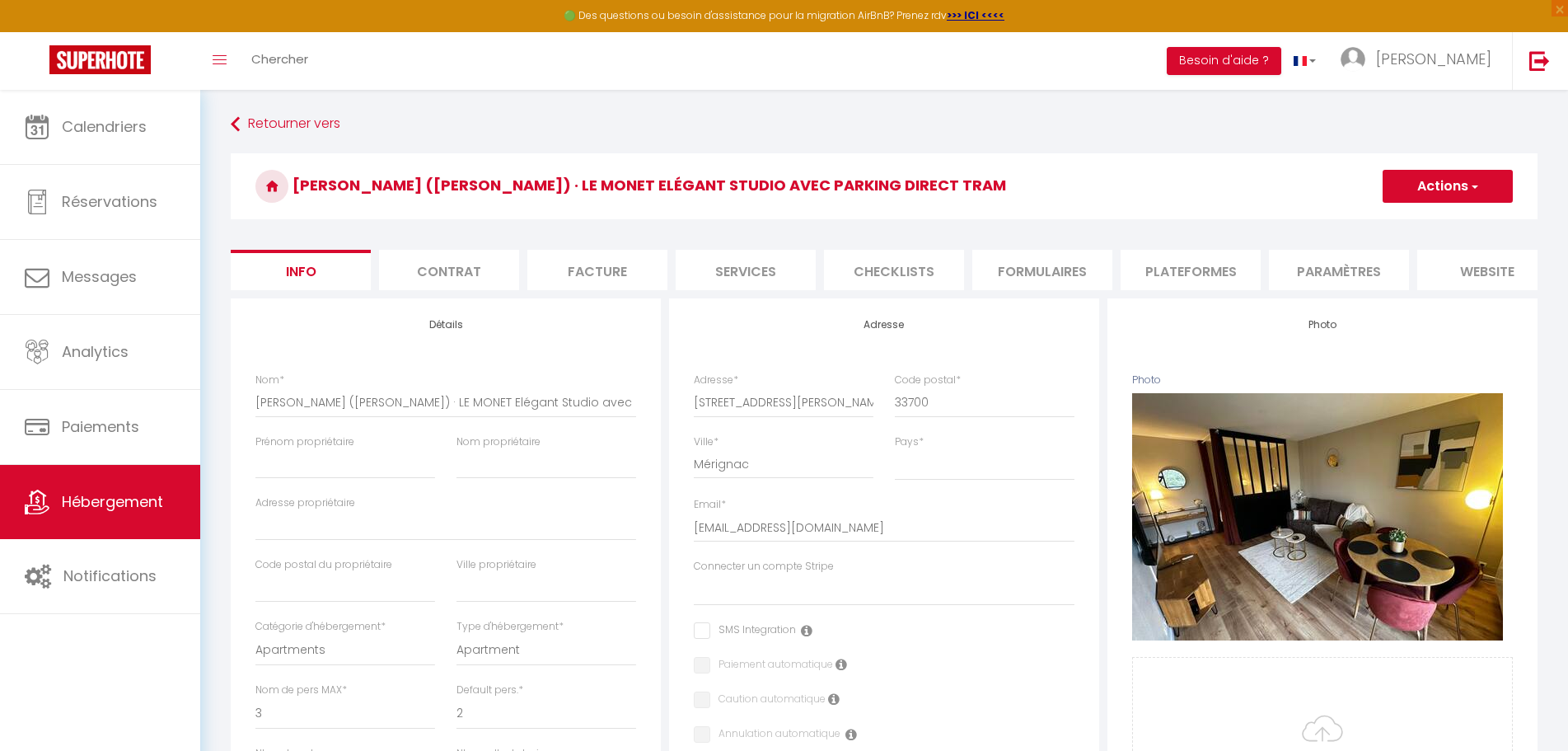
click at [1503, 267] on li "website" at bounding box center [1487, 270] width 140 height 40
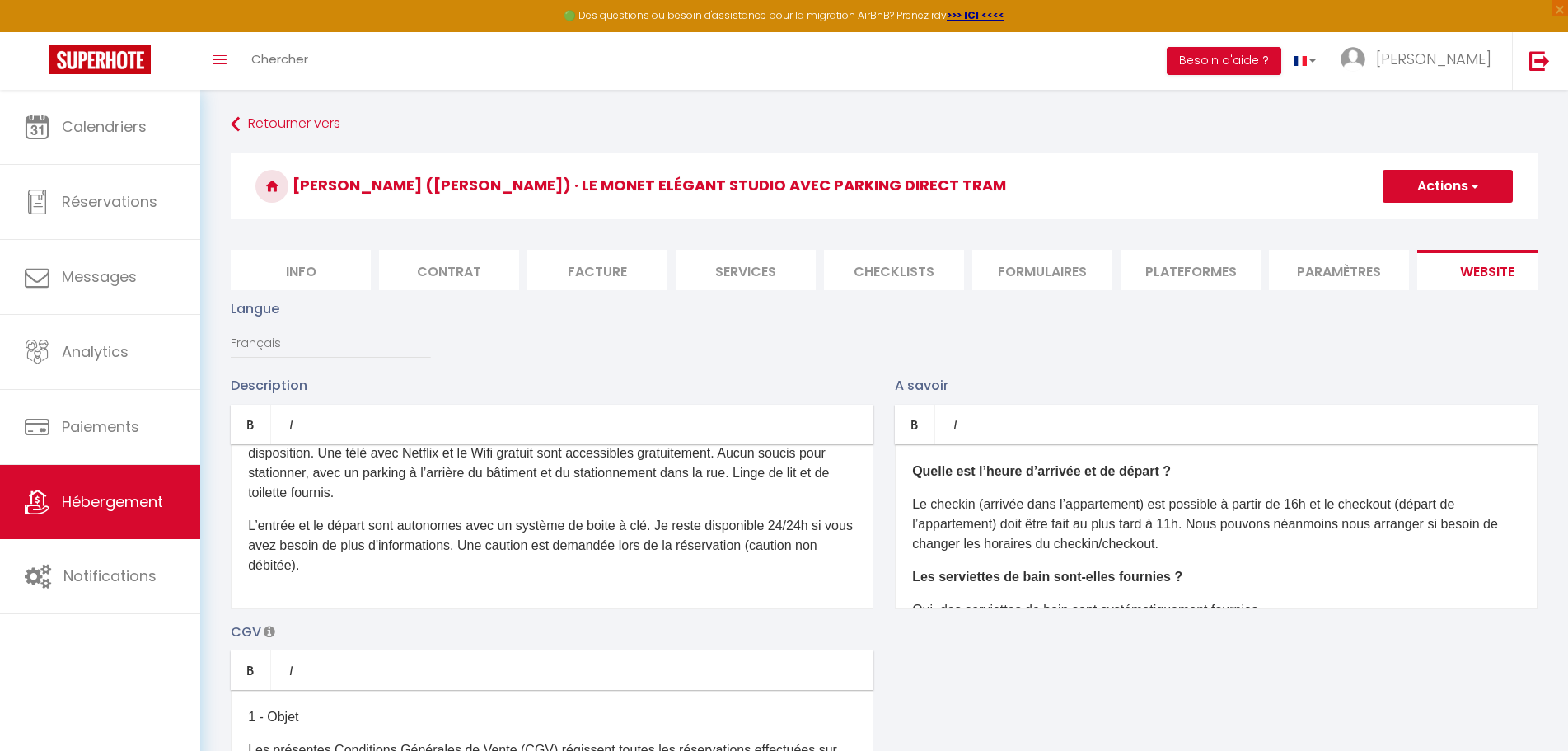
drag, startPoint x: 1110, startPoint y: 404, endPoint x: 1138, endPoint y: 377, distance: 38.9
click at [1110, 396] on p "A savoir" at bounding box center [1216, 385] width 643 height 21
click at [744, 267] on li "Services" at bounding box center [745, 270] width 140 height 40
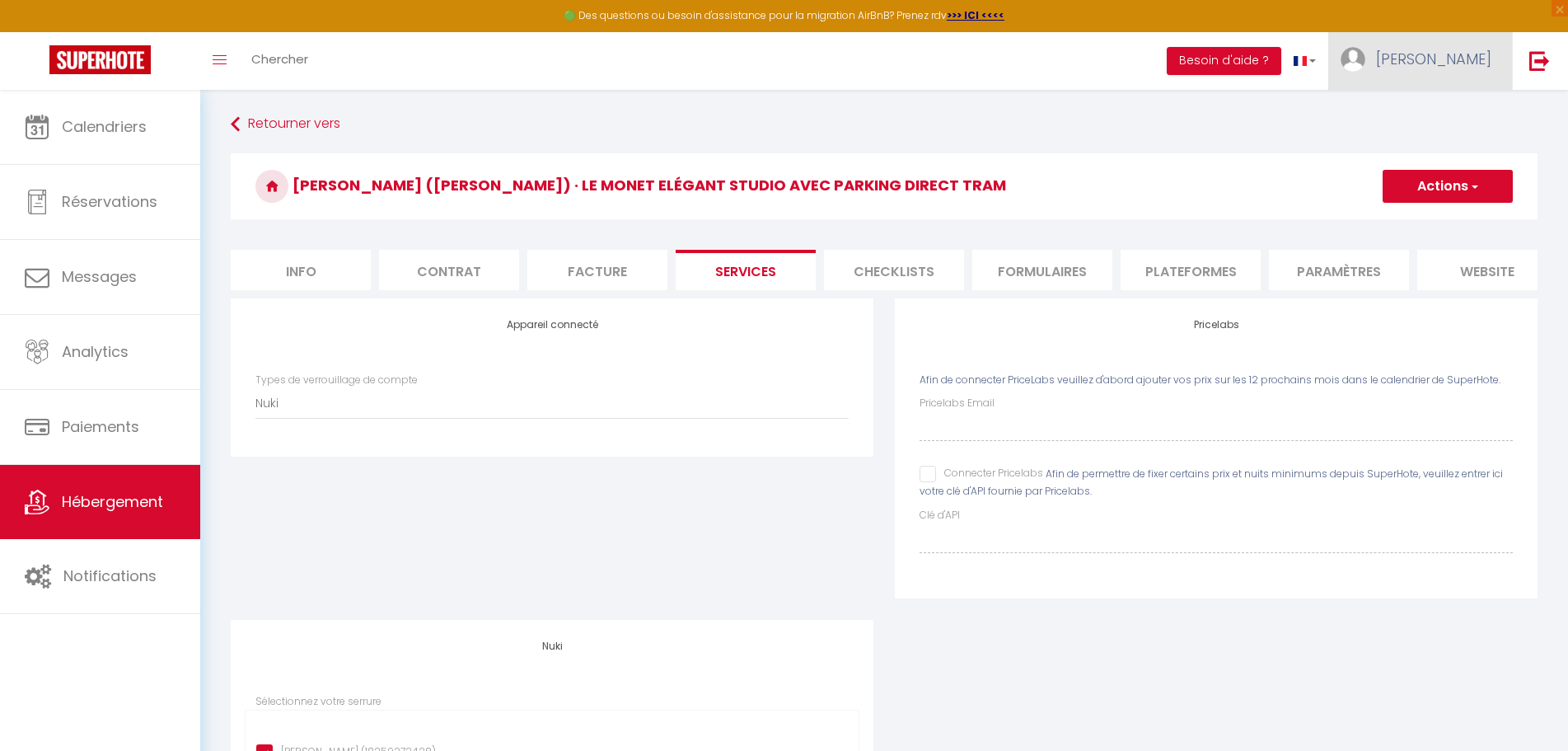
click at [1473, 61] on span "[PERSON_NAME]" at bounding box center [1434, 59] width 116 height 21
click at [1445, 116] on link "Paramètres" at bounding box center [1446, 114] width 122 height 28
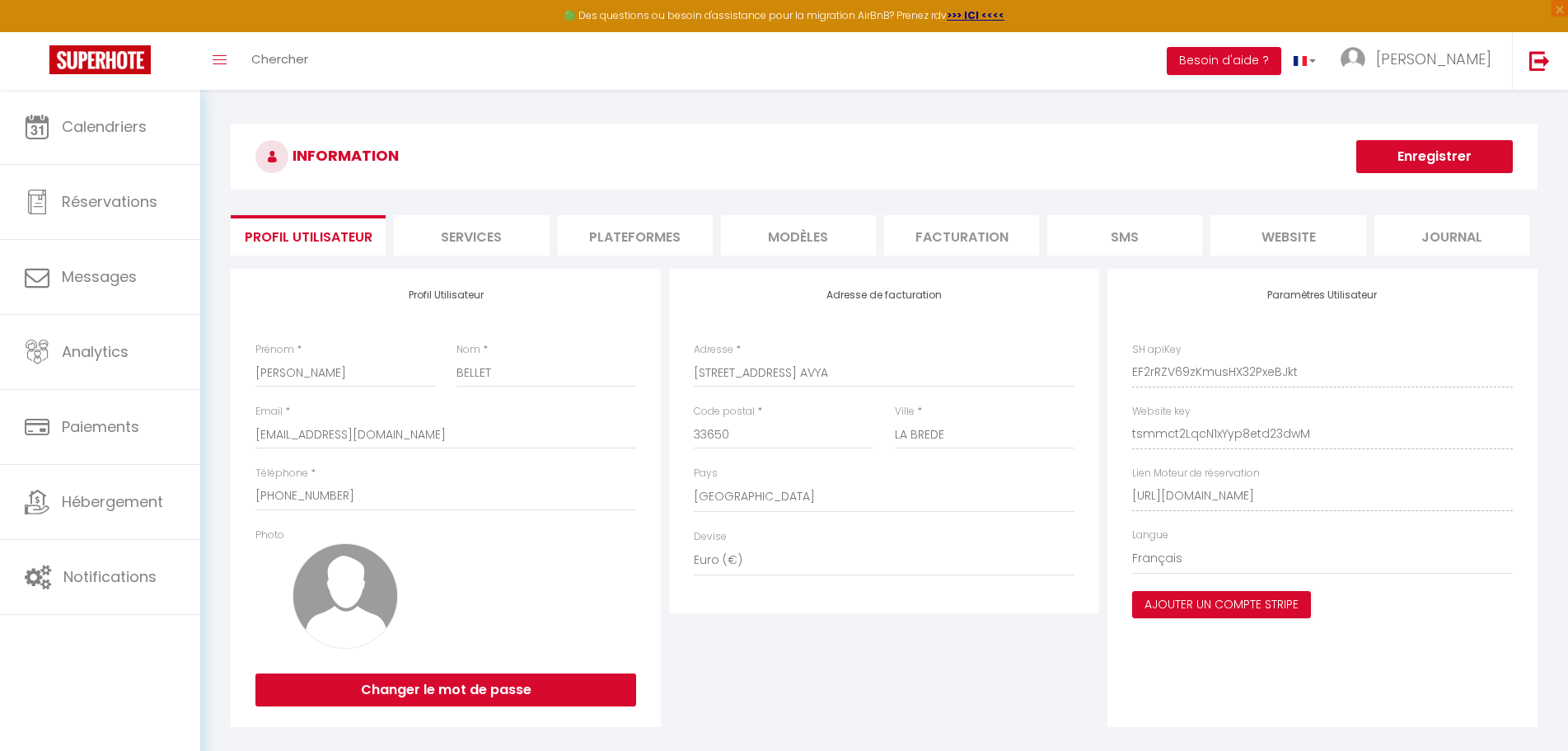
click at [598, 236] on li "Plateformes" at bounding box center [635, 236] width 155 height 40
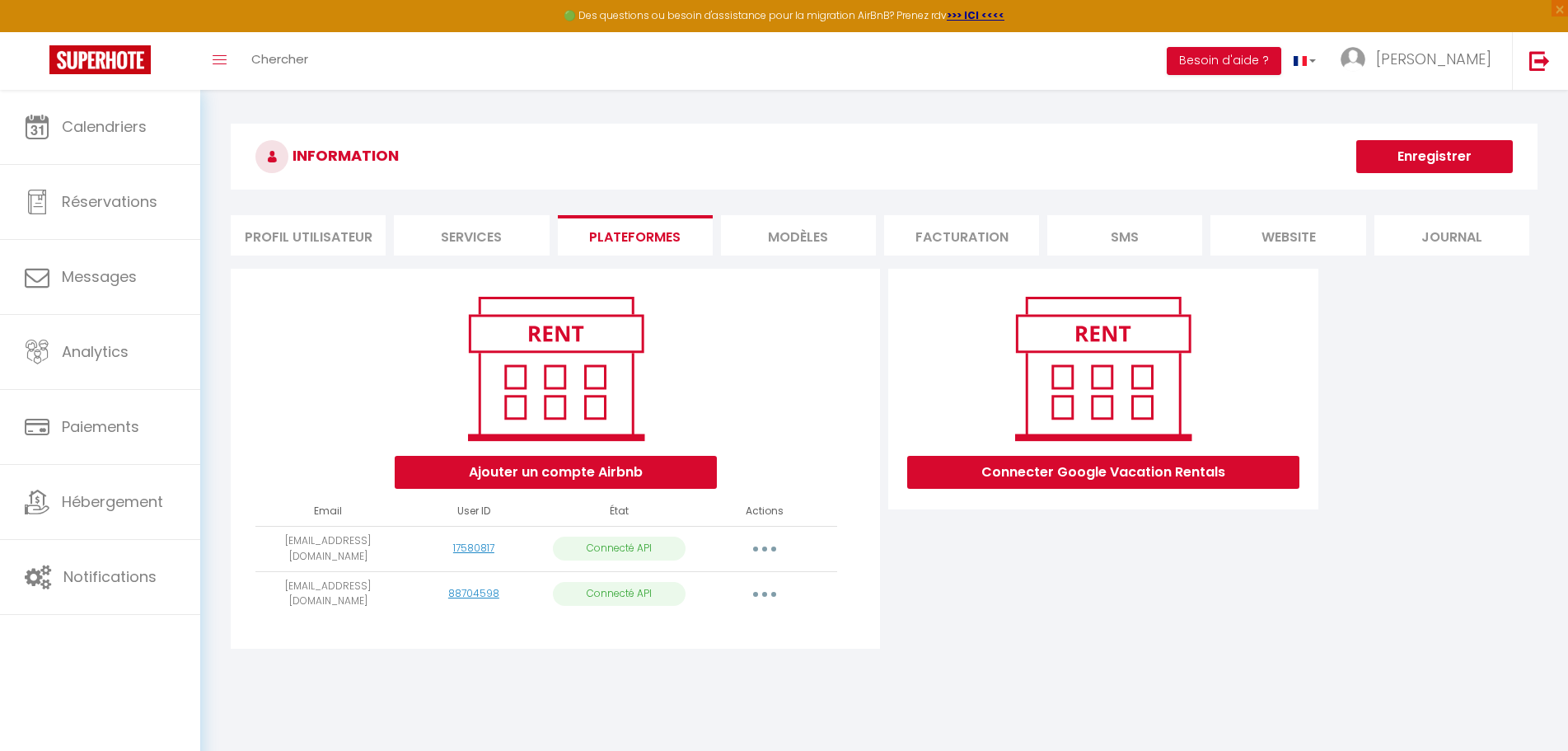
click at [483, 233] on li "Services" at bounding box center [471, 236] width 155 height 40
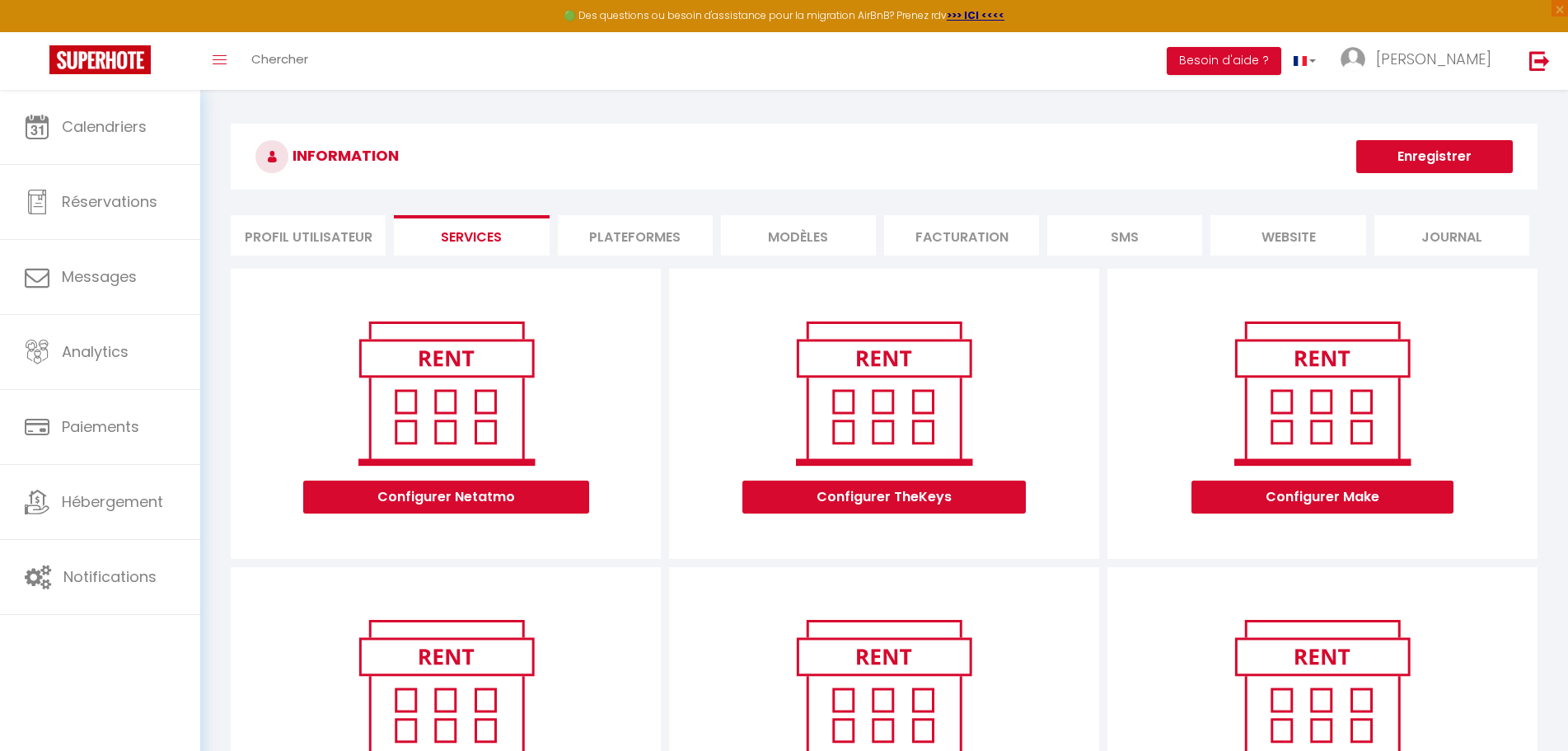
click at [264, 225] on li "Profil Utilisateur" at bounding box center [308, 236] width 155 height 40
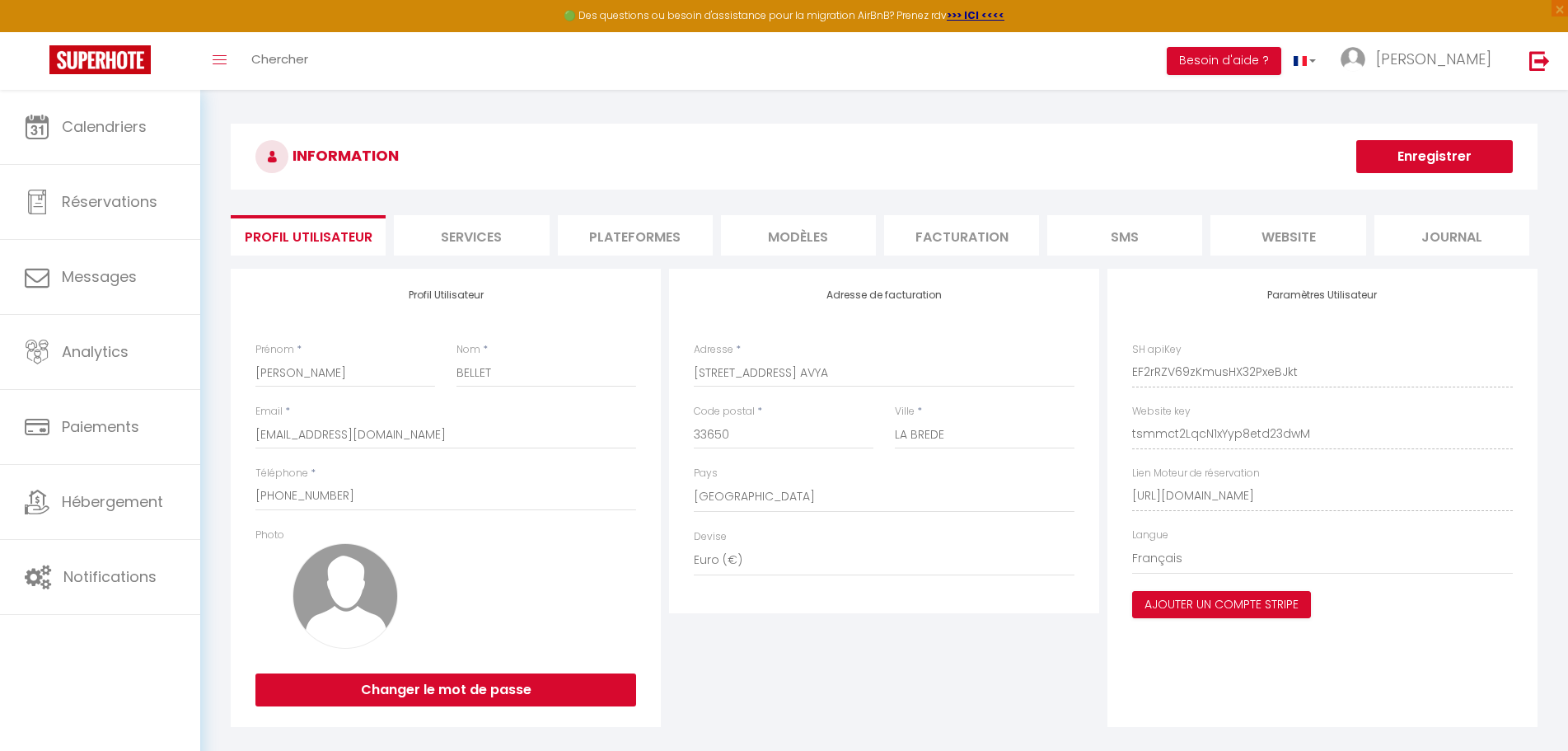
click at [1269, 372] on div "Paramètres Utilisateur SH apiKey EF2rRZV69zKmusHX32PxeBJkt Website key tsmmct2L…" at bounding box center [1322, 498] width 430 height 458
click at [831, 230] on li "MODÈLES" at bounding box center [798, 236] width 155 height 40
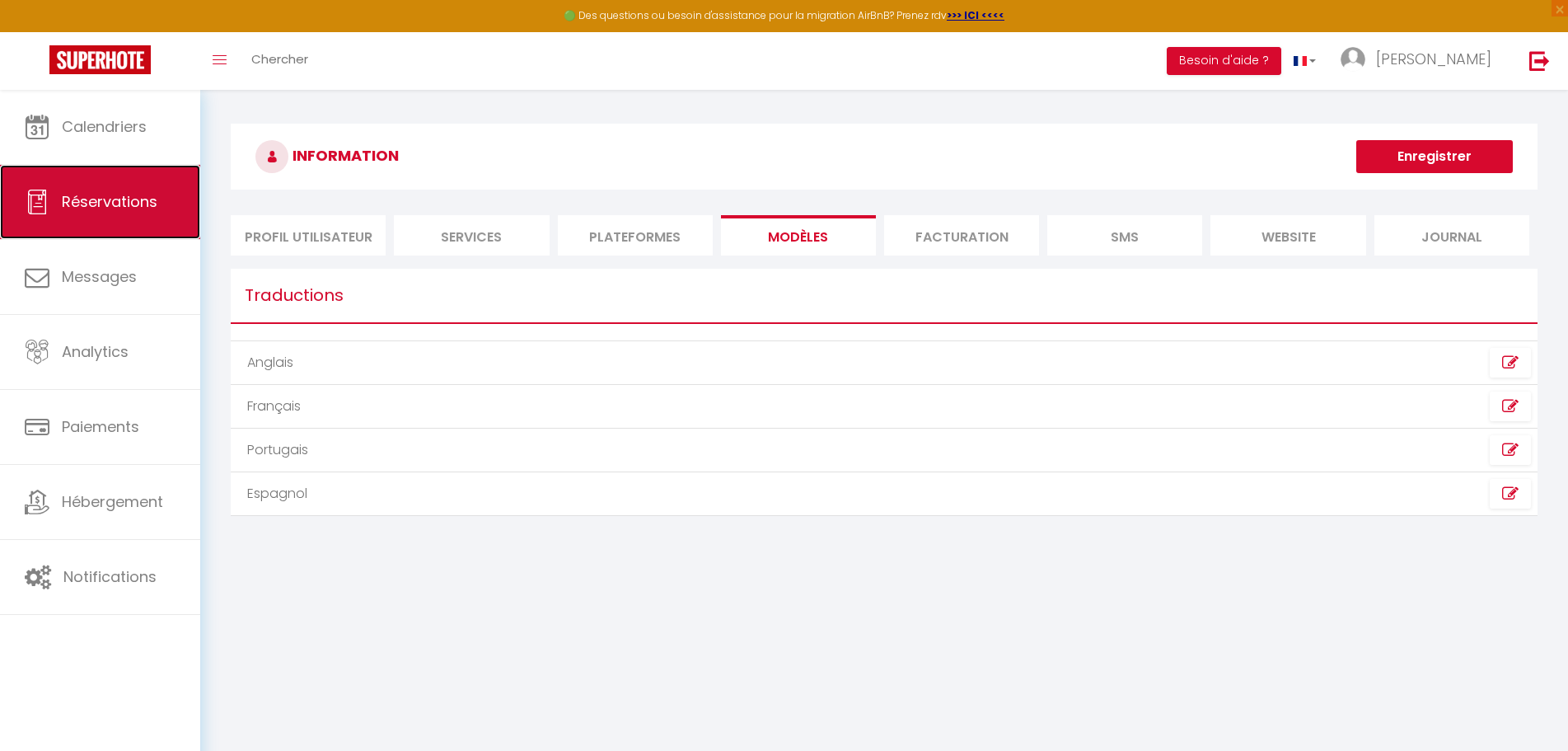
click at [126, 194] on span "Réservations" at bounding box center [110, 201] width 96 height 21
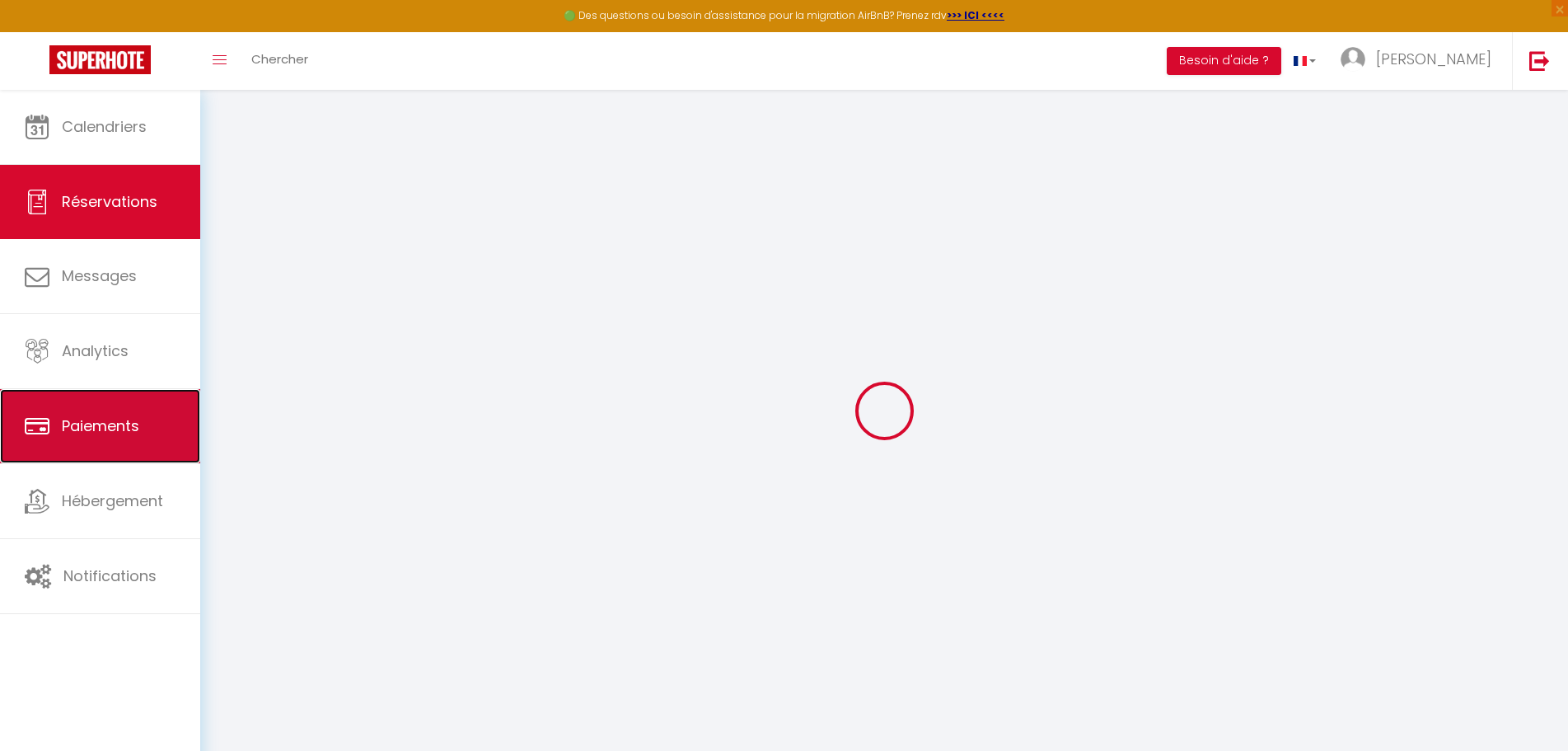
click at [101, 464] on link "Paiements" at bounding box center [100, 426] width 200 height 74
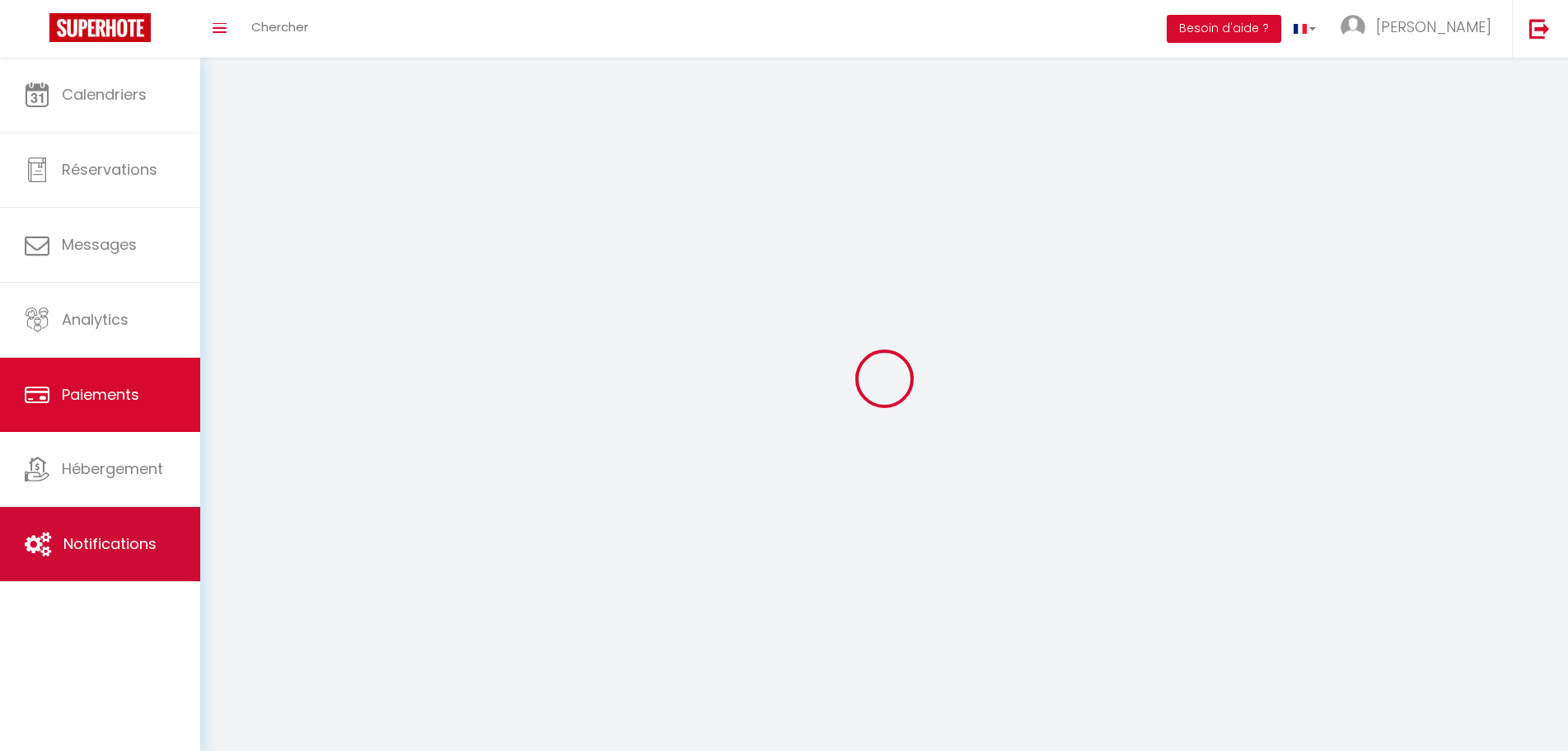
click at [93, 507] on link "Notifications" at bounding box center [100, 544] width 200 height 74
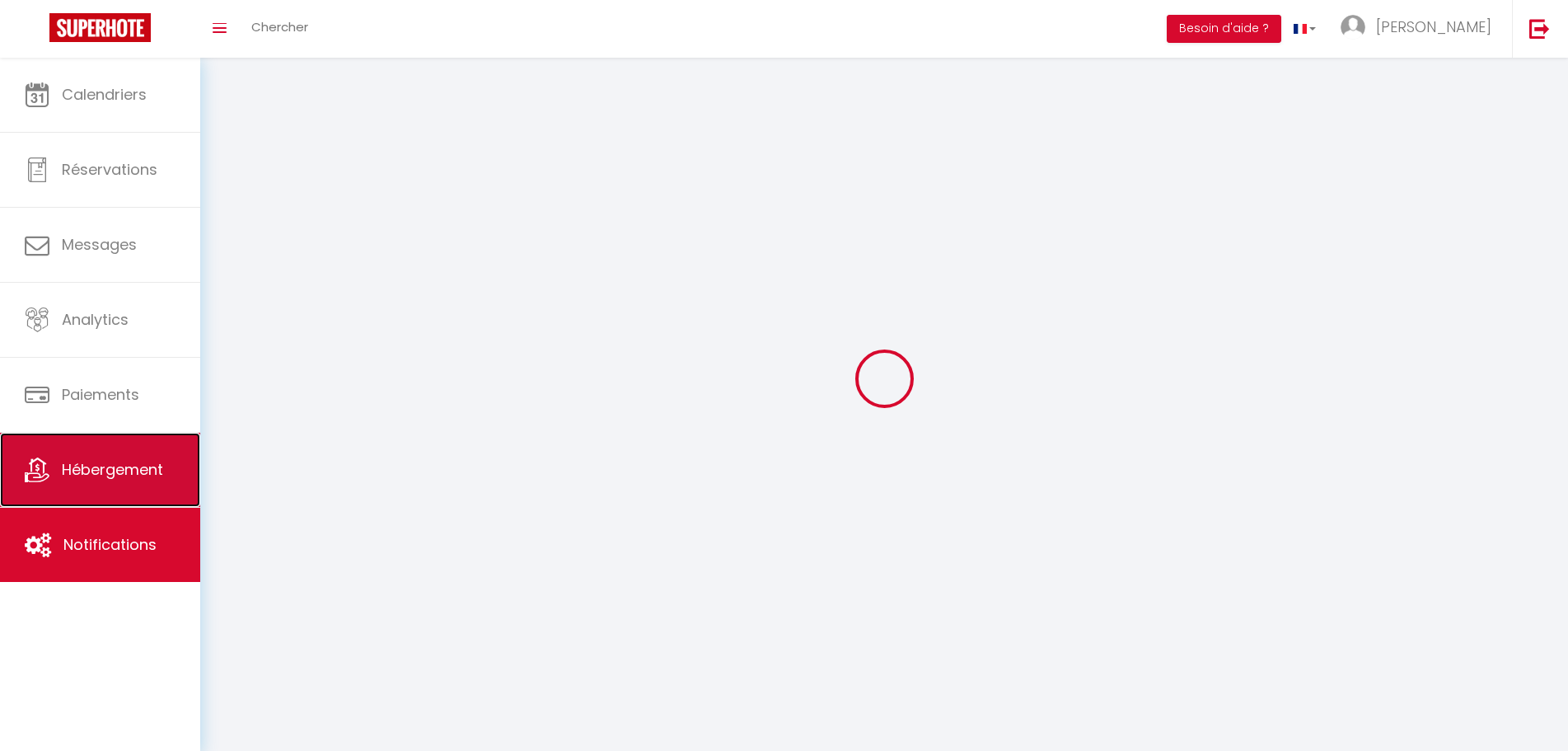
click at [101, 469] on span "Hébergement" at bounding box center [112, 469] width 101 height 21
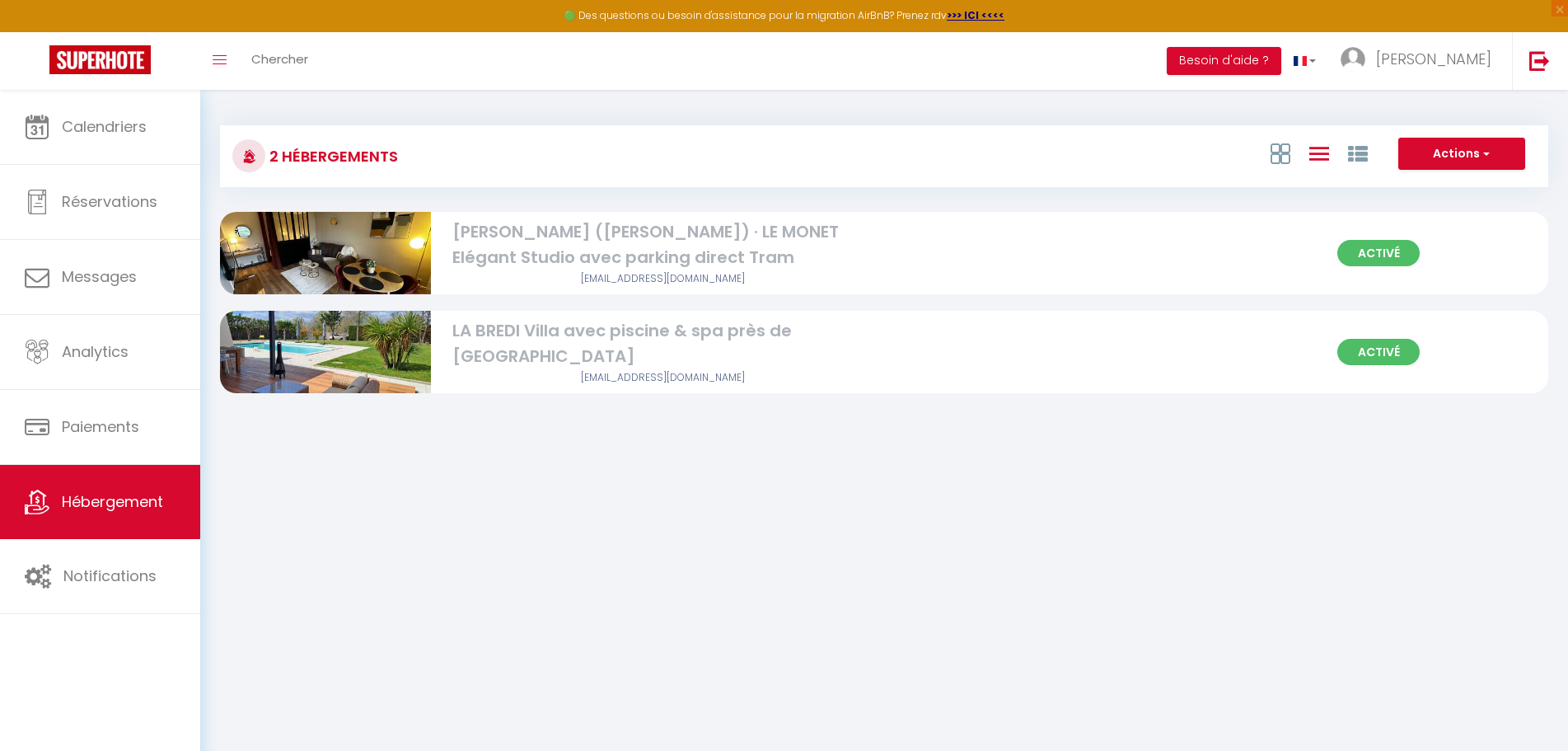
click at [937, 253] on div "Activé [PERSON_NAME] ([PERSON_NAME]) · LE MONET Elégant Studio avec parking dir…" at bounding box center [884, 253] width 1328 height 82
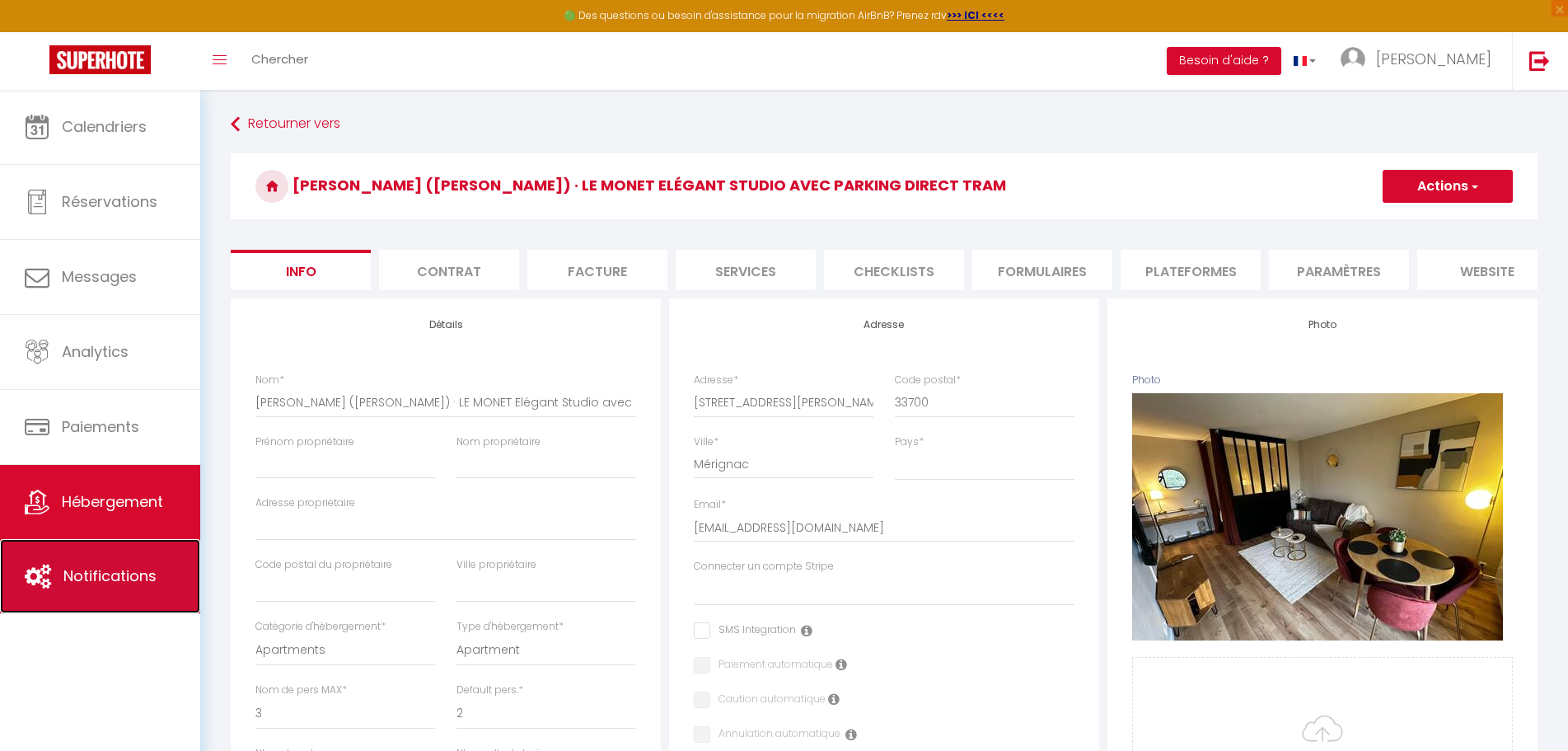
click at [101, 570] on span "Notifications" at bounding box center [110, 575] width 93 height 21
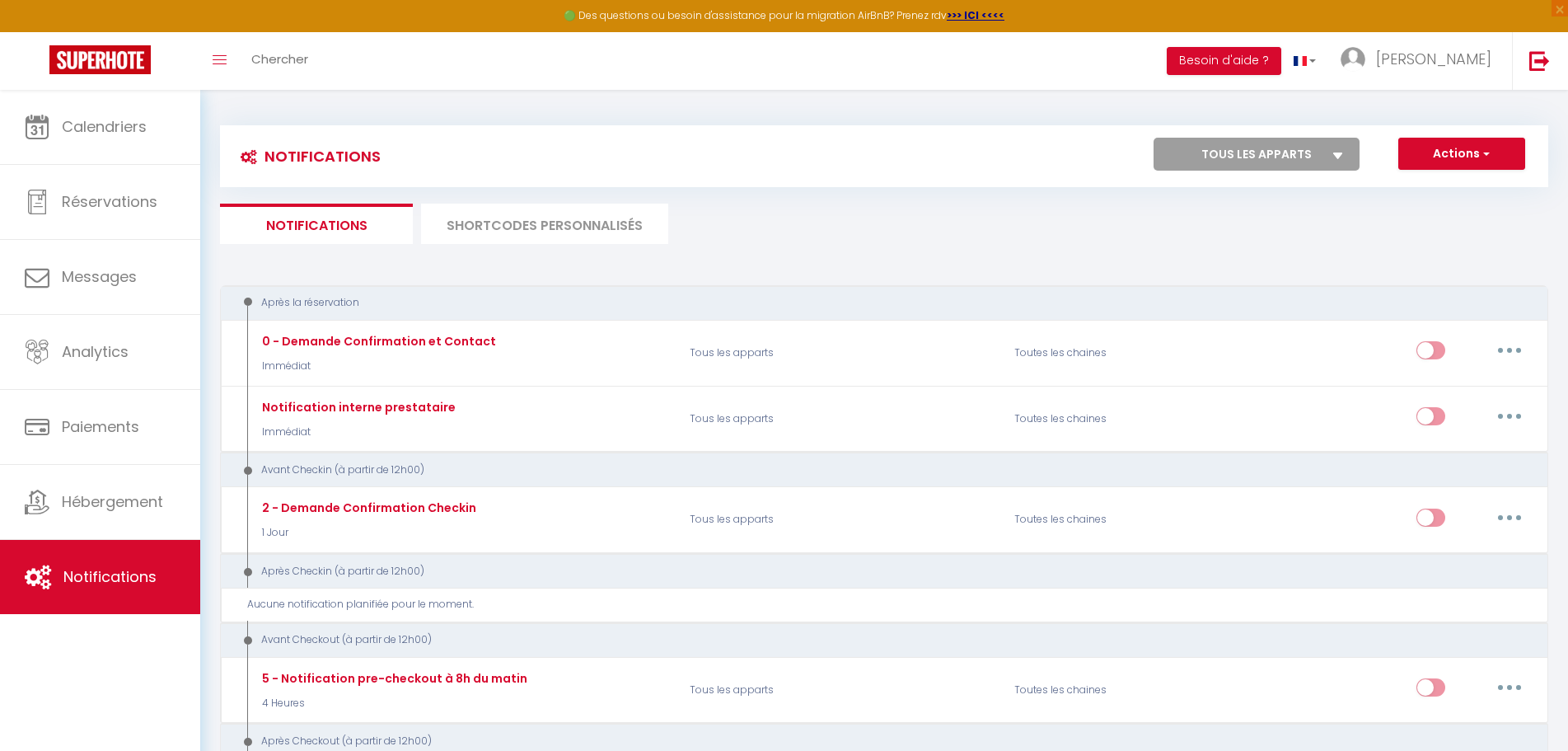
click at [516, 211] on li "SHORTCODES PERSONNALISÉS" at bounding box center [544, 224] width 247 height 40
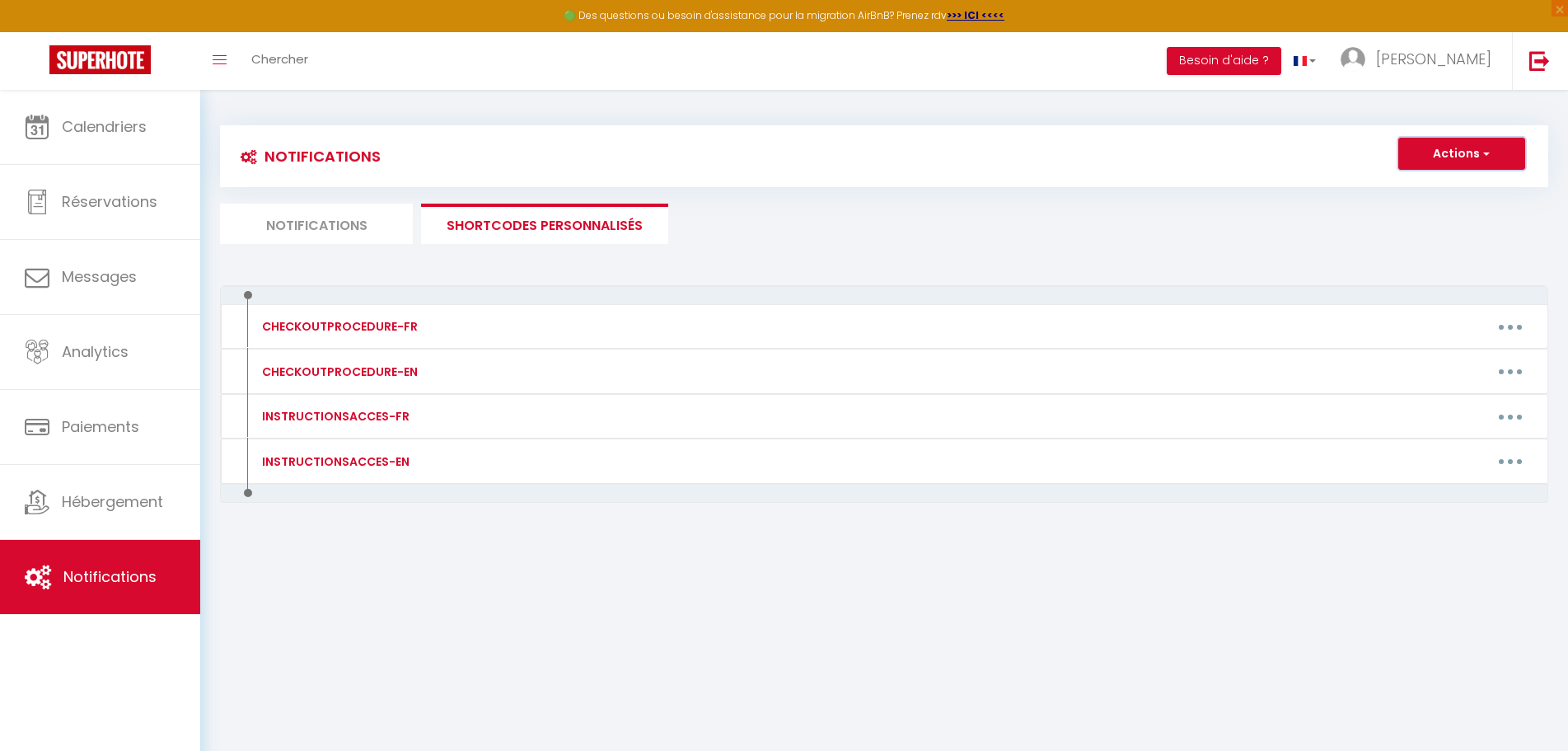
click at [1452, 152] on button "Actions" at bounding box center [1461, 153] width 127 height 33
click at [1426, 189] on link "Nouveau shortcode personnalisé" at bounding box center [1412, 189] width 222 height 22
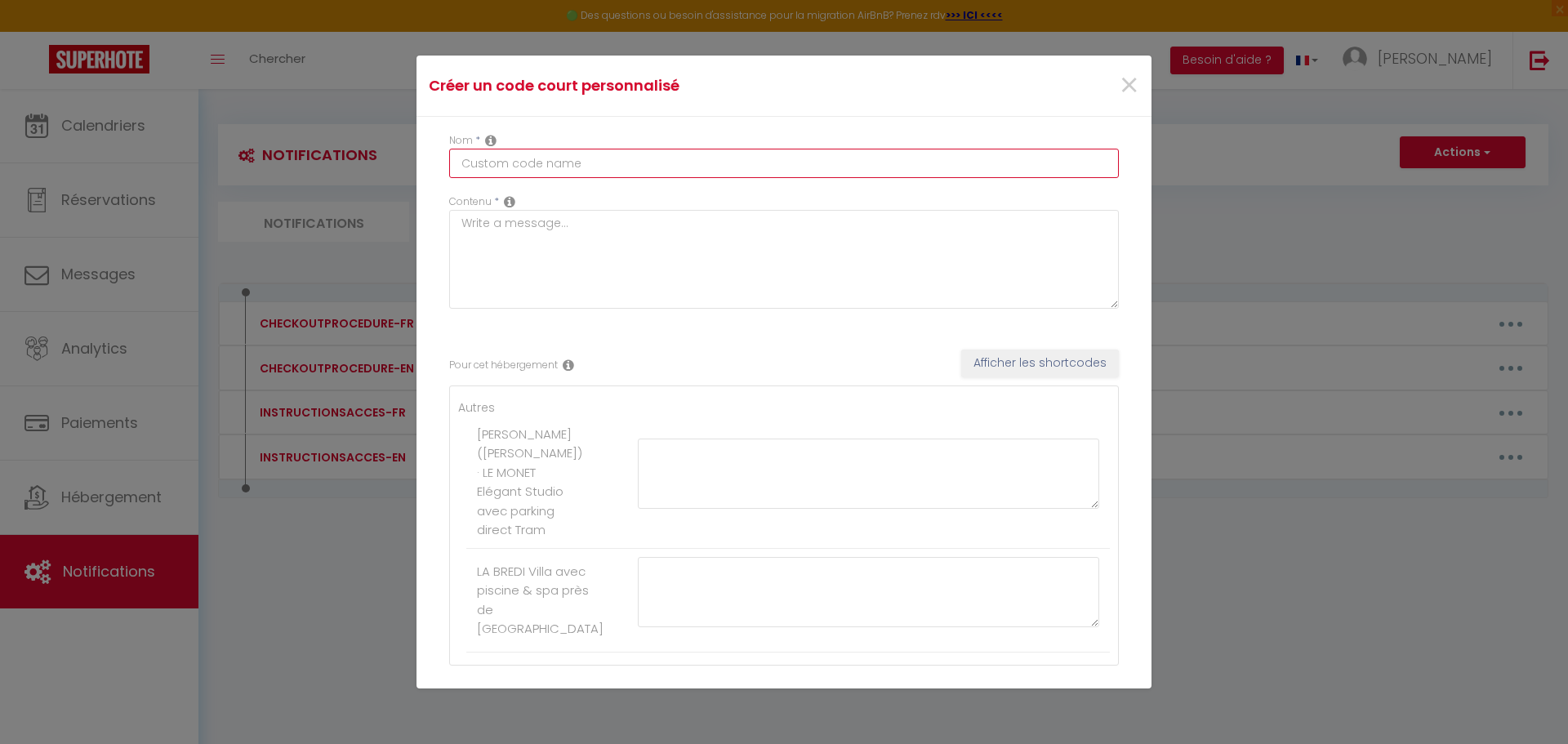
click at [536, 159] on input "text" at bounding box center [784, 163] width 669 height 29
click at [731, 236] on textarea at bounding box center [784, 259] width 669 height 99
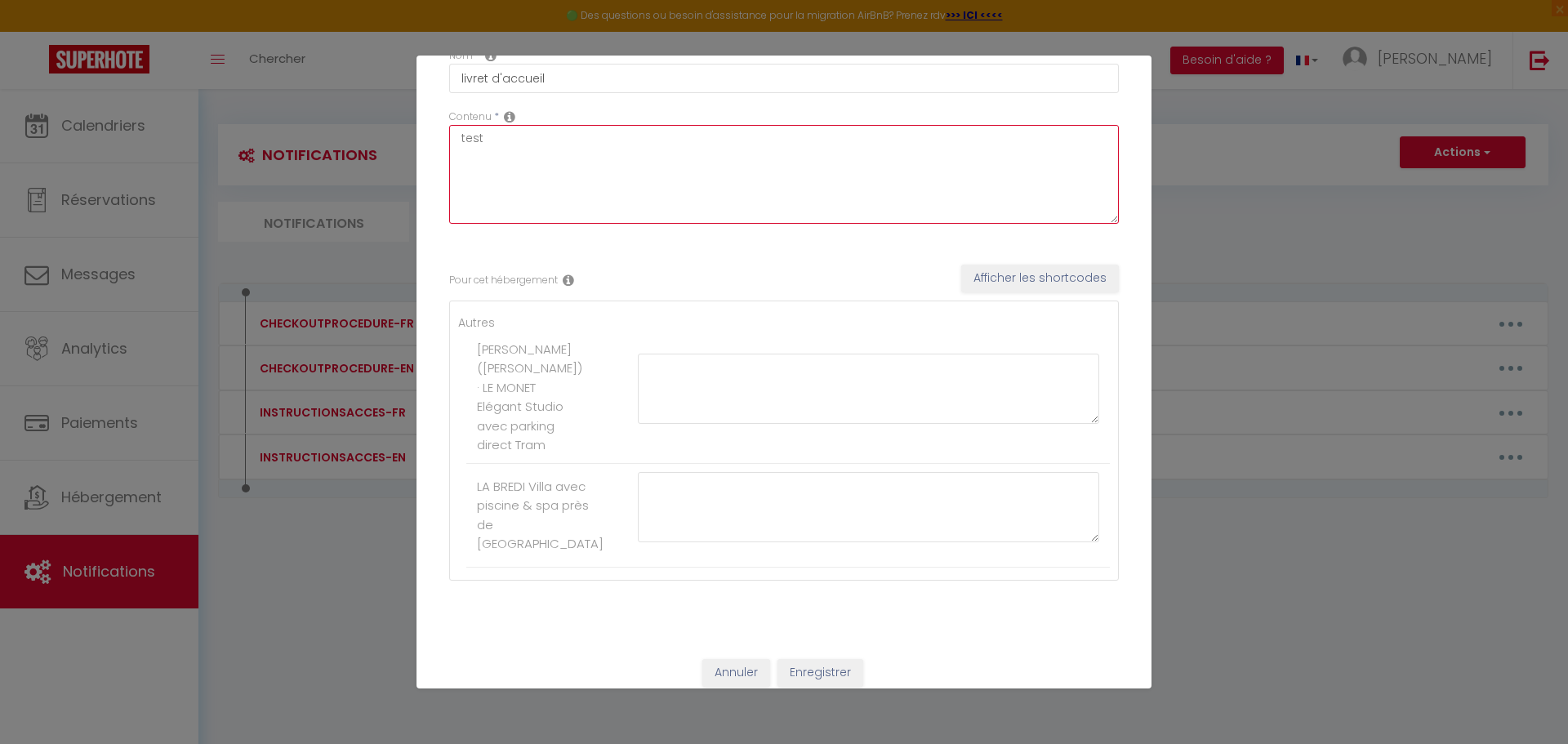
scroll to position [56, 0]
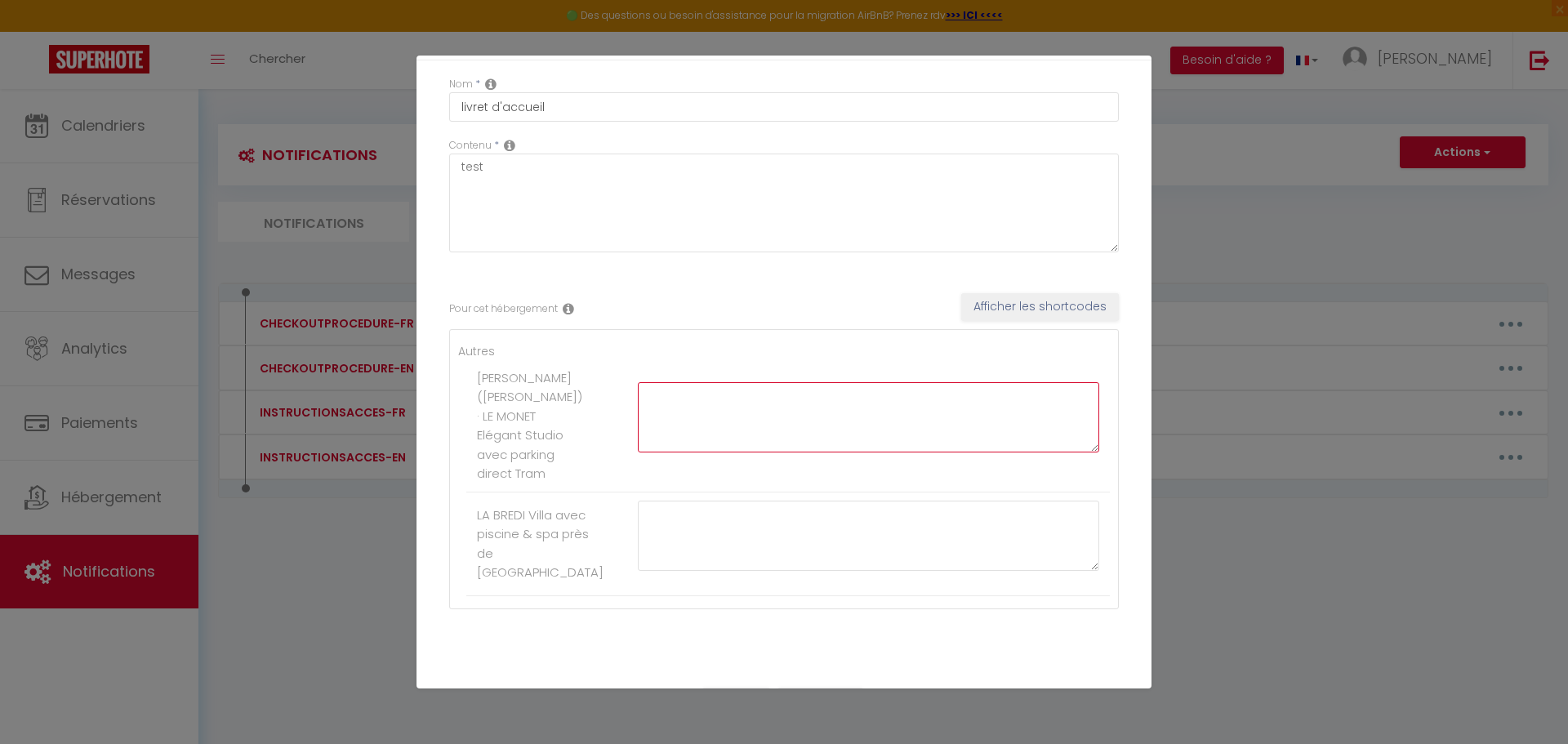
click at [745, 430] on textarea at bounding box center [868, 417] width 461 height 71
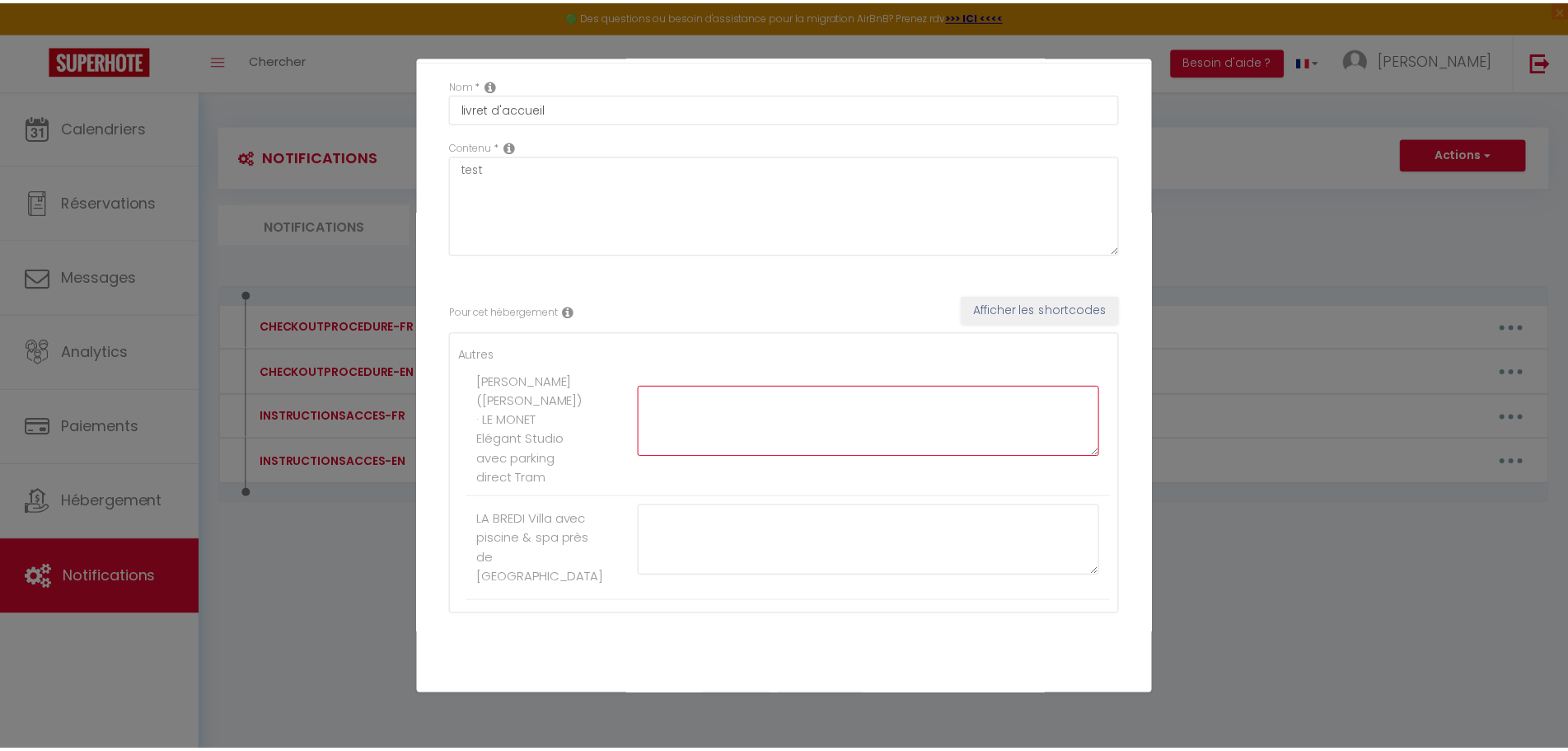
scroll to position [0, 0]
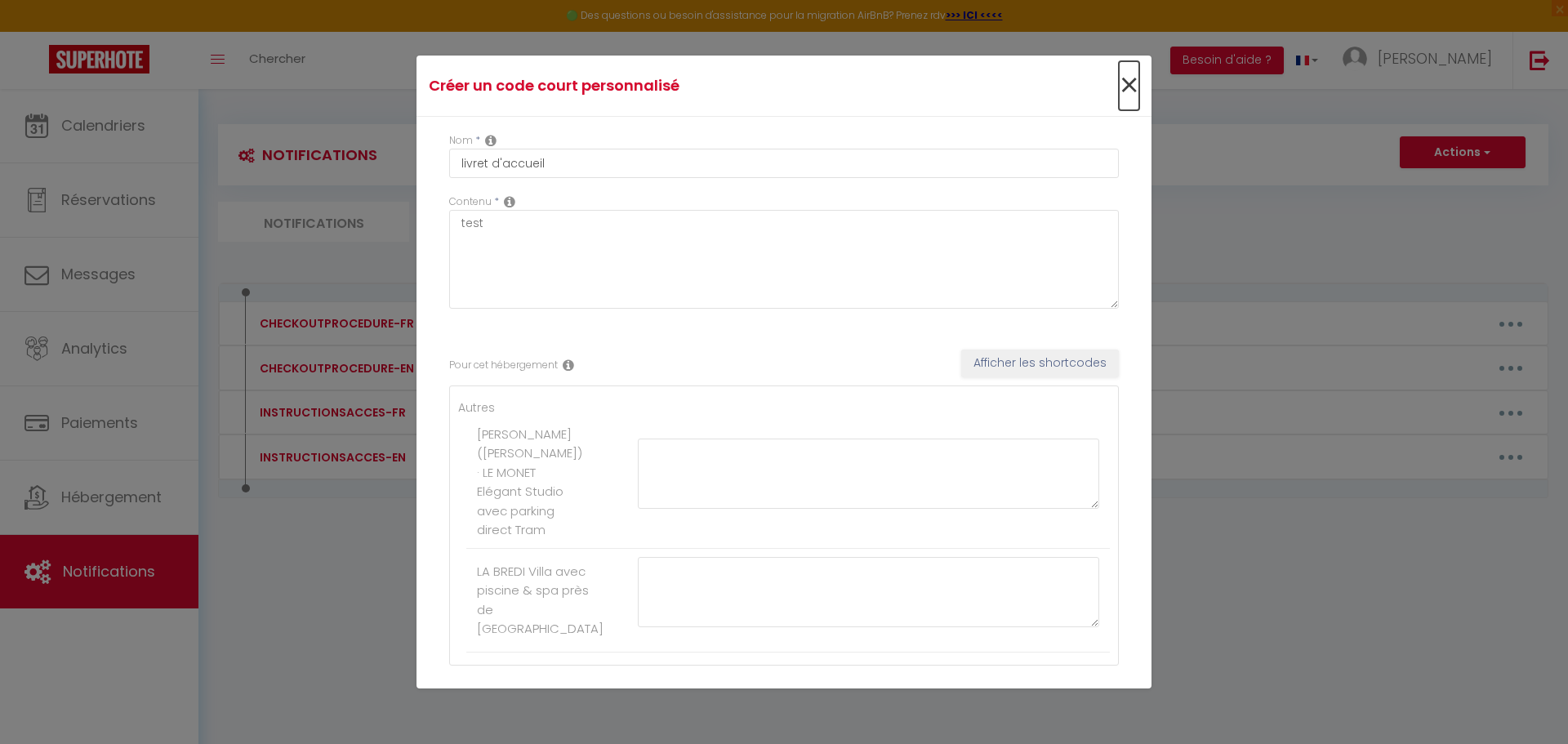
click at [1119, 91] on span "×" at bounding box center [1129, 86] width 21 height 49
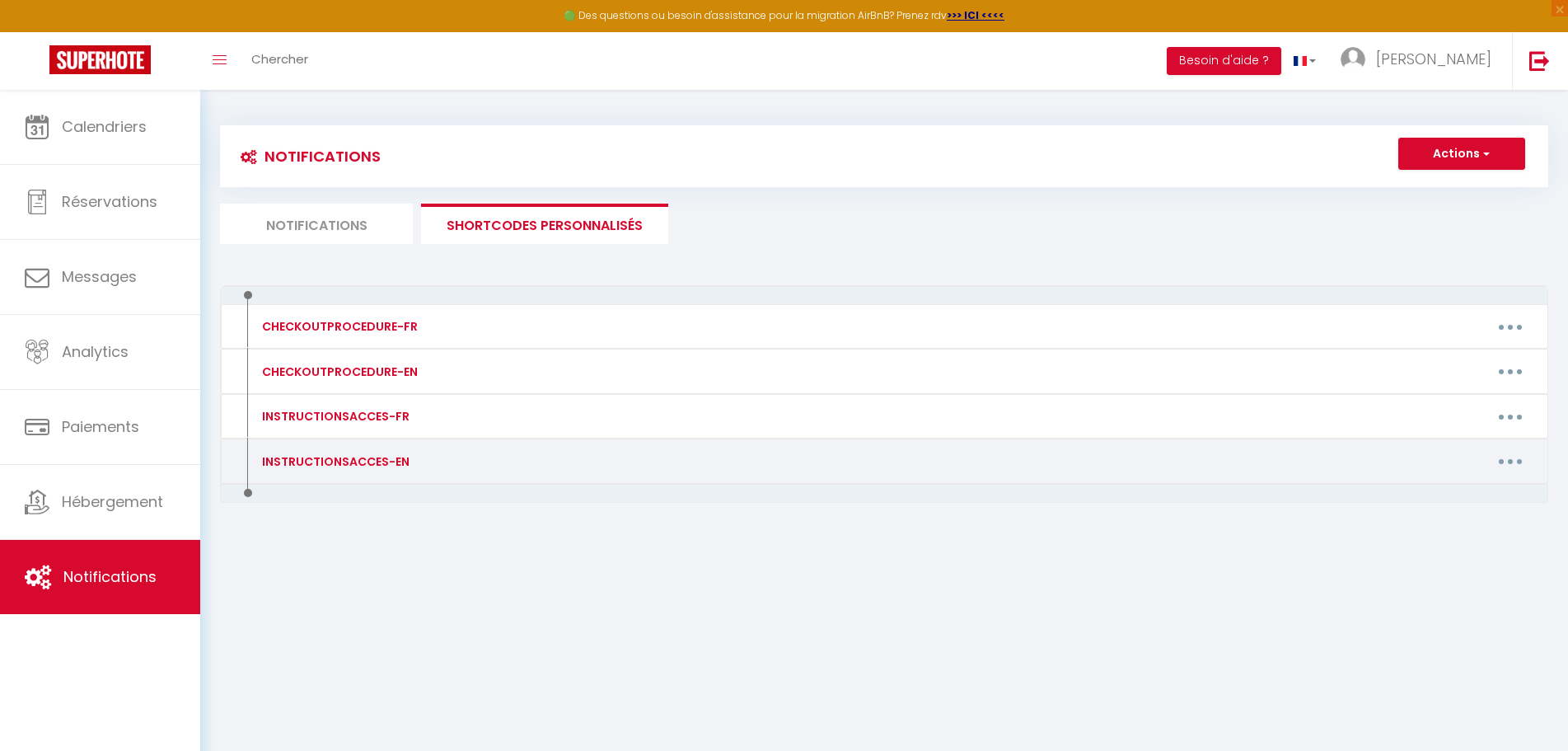
click at [1518, 456] on button "button" at bounding box center [1510, 461] width 46 height 26
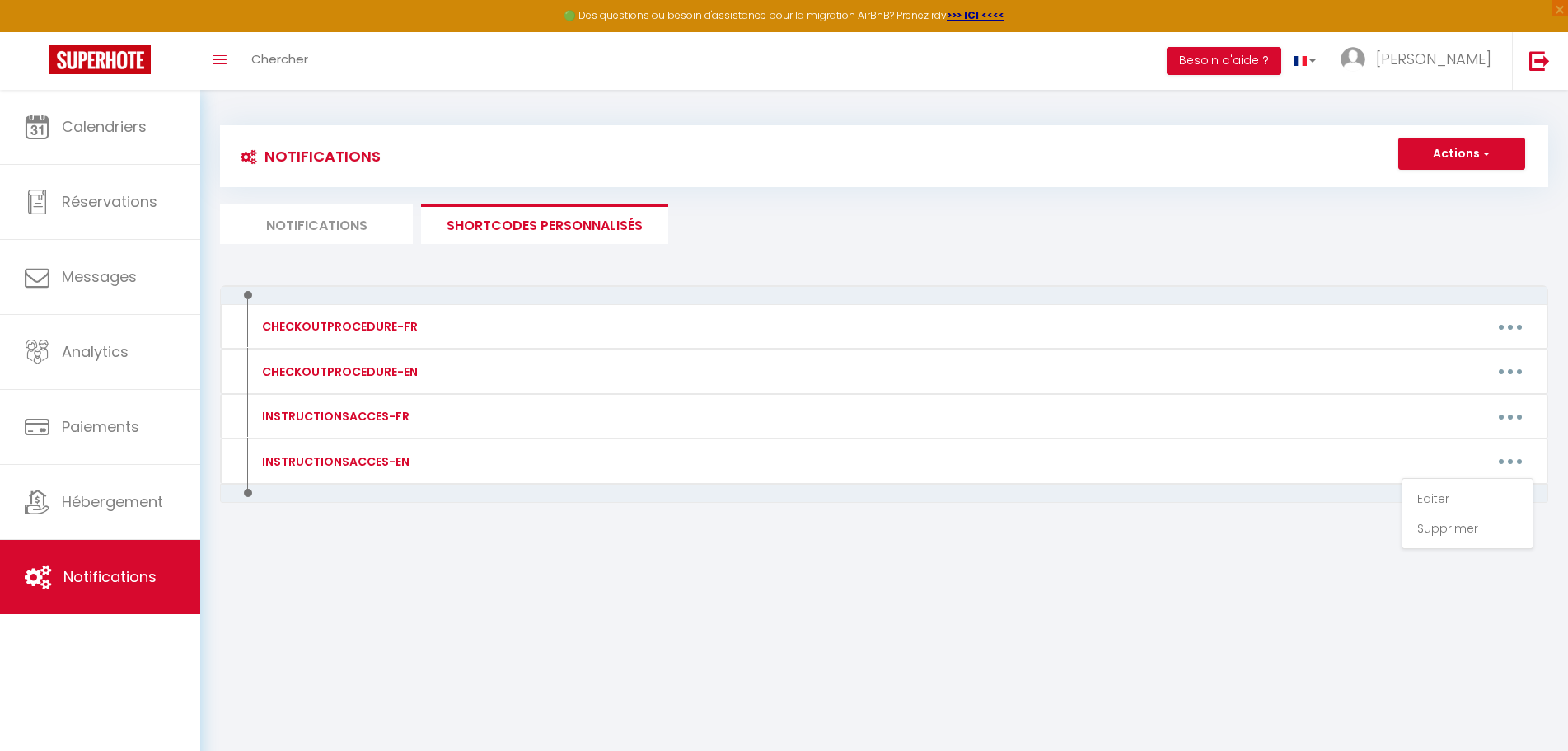
click at [1193, 589] on div "Notifications Actions Nouvelle Notification Exporter Importer Tous les apparts …" at bounding box center [884, 340] width 1368 height 502
click at [744, 563] on div "CHECKOUTPROCEDURE-FR Editer Supprimer CHECKOUTPROCEDURE-EN Editer Supprimer INS…" at bounding box center [884, 428] width 1328 height 287
click at [726, 581] on div "Notifications Actions Nouvelle Notification Exporter Importer Tous les apparts …" at bounding box center [884, 340] width 1368 height 502
click at [854, 214] on ul "Notifications SHORTCODES PERSONNALISÉS" at bounding box center [884, 224] width 1328 height 40
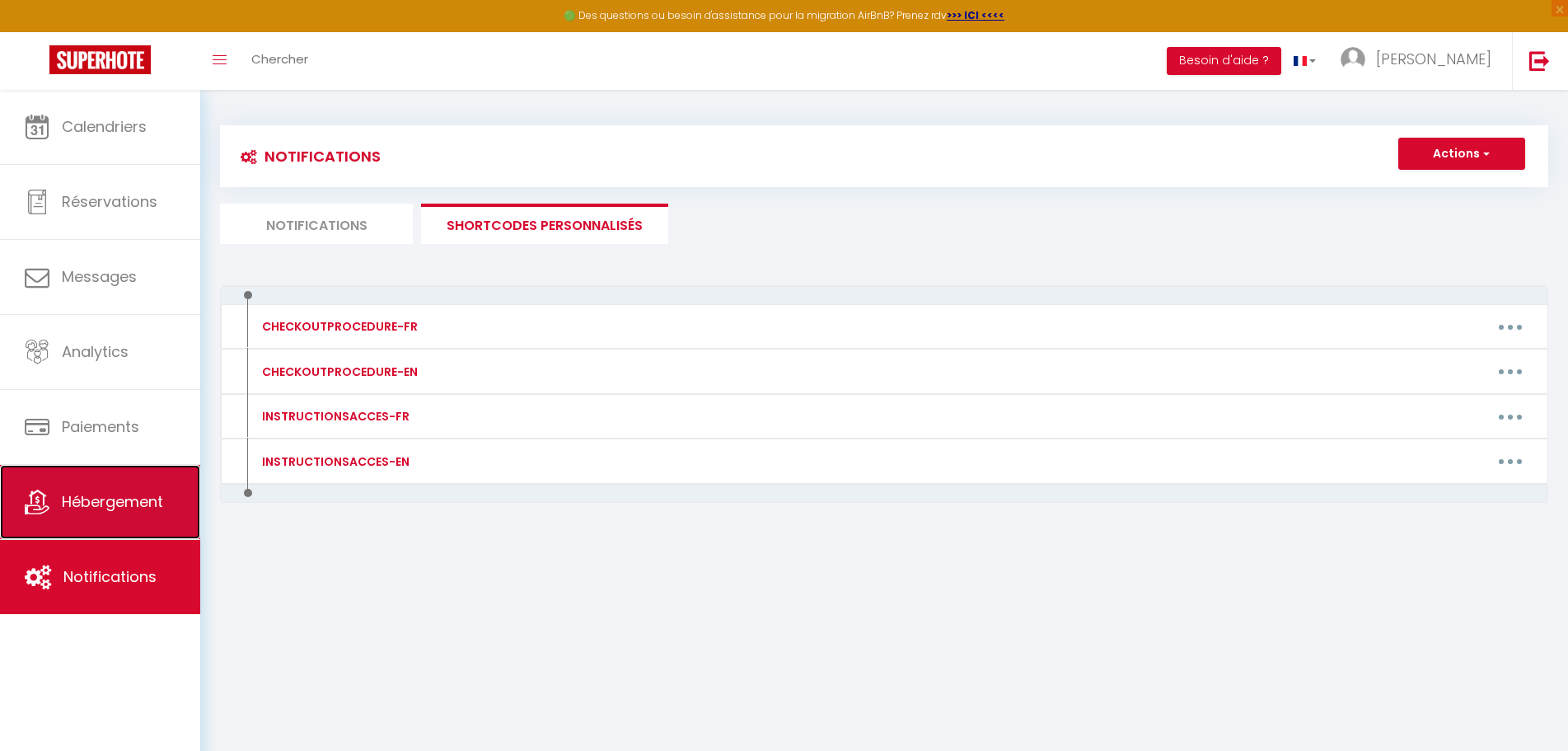
click at [92, 486] on link "Hébergement" at bounding box center [100, 502] width 200 height 74
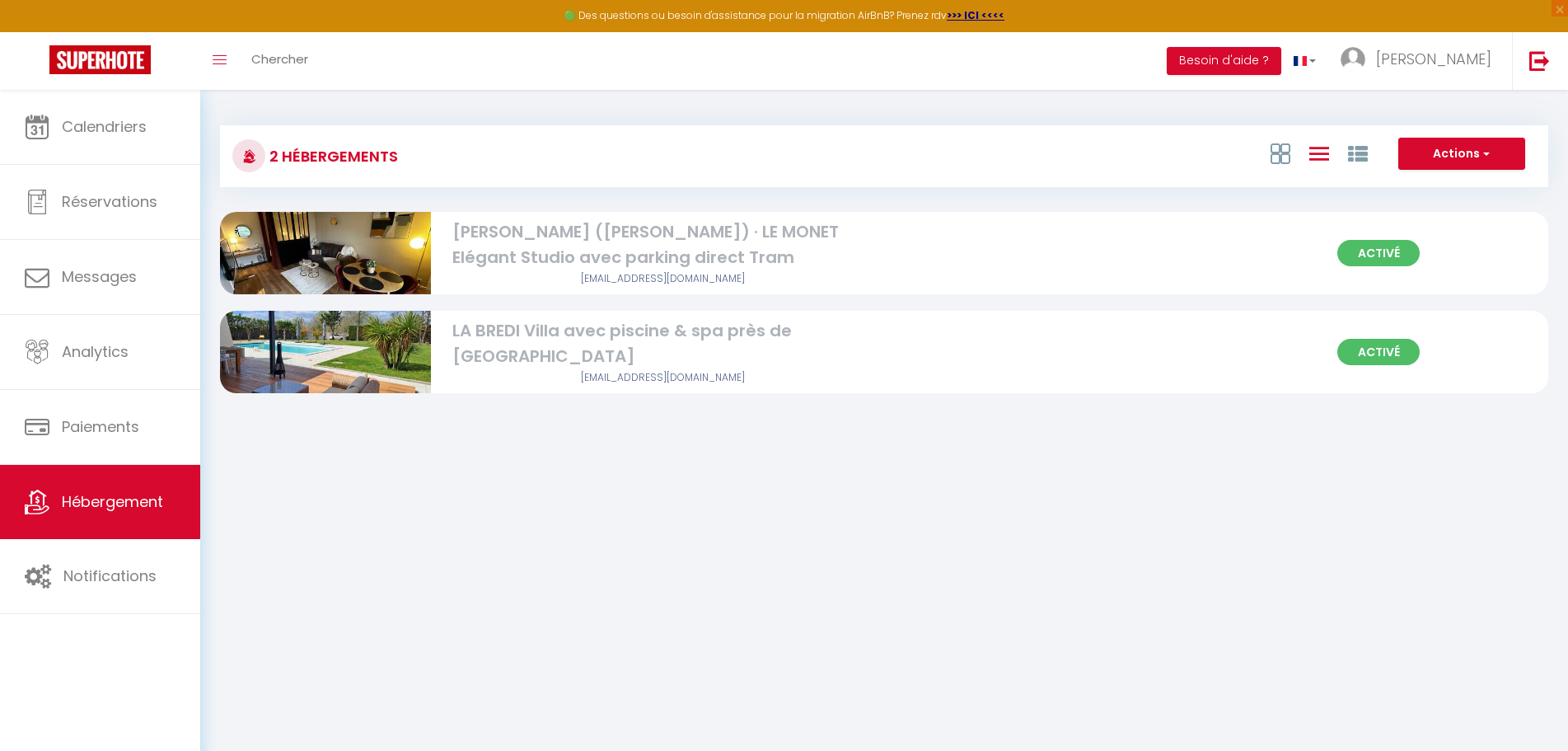
click at [733, 232] on div "[PERSON_NAME] ([PERSON_NAME]) · LE MONET Elégant Studio avec parking direct Tram" at bounding box center [663, 246] width 421 height 52
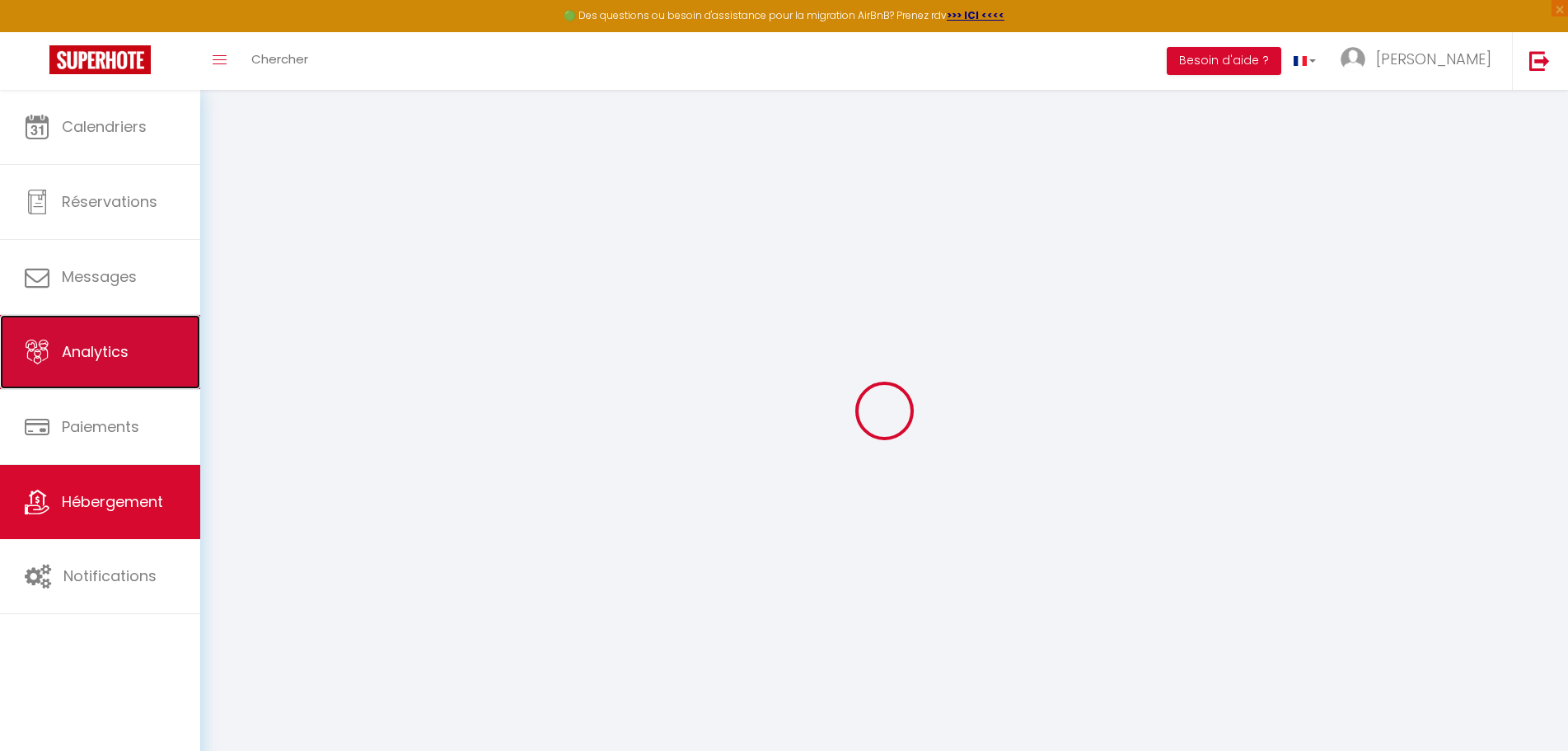
click at [86, 347] on span "Analytics" at bounding box center [96, 351] width 67 height 21
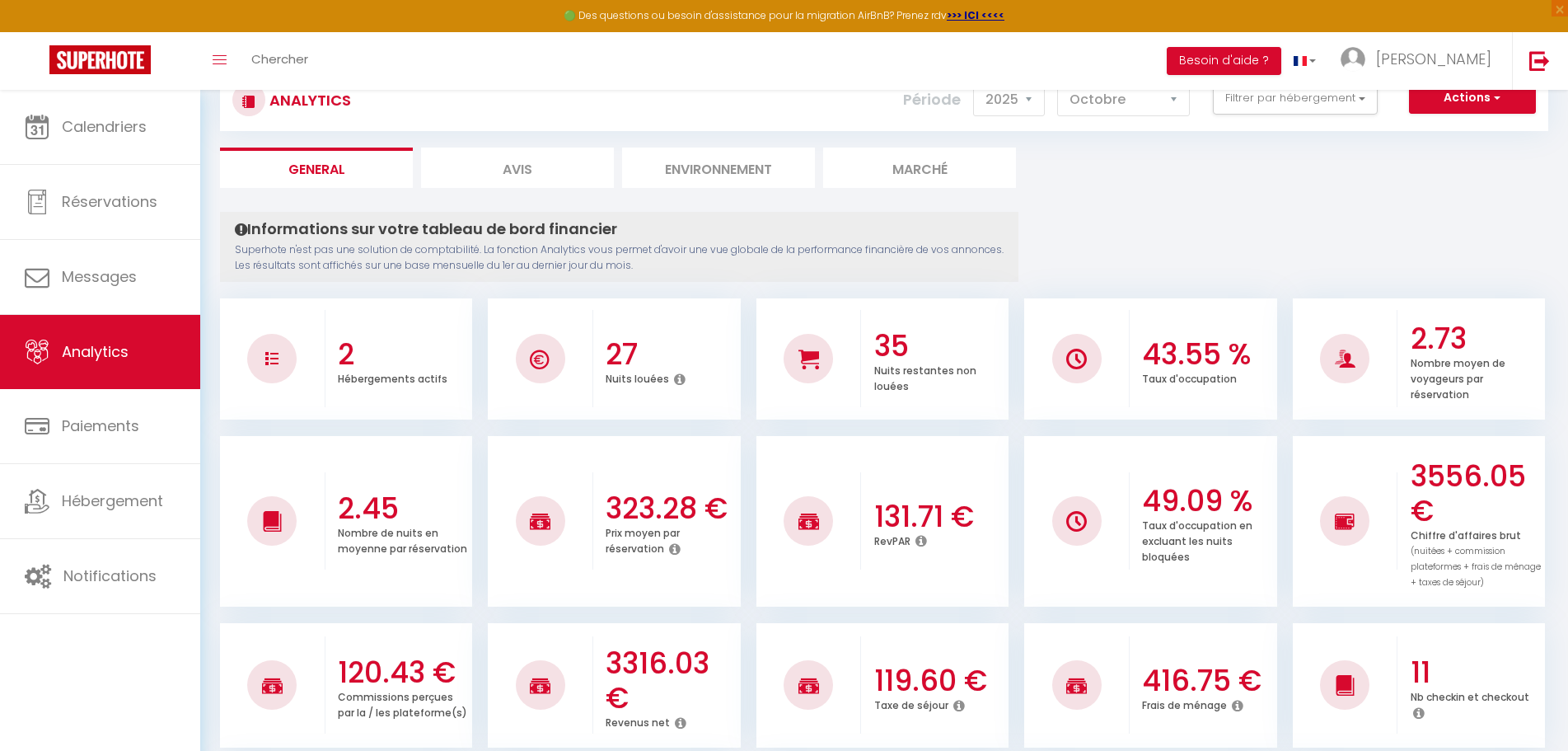
scroll to position [23, 0]
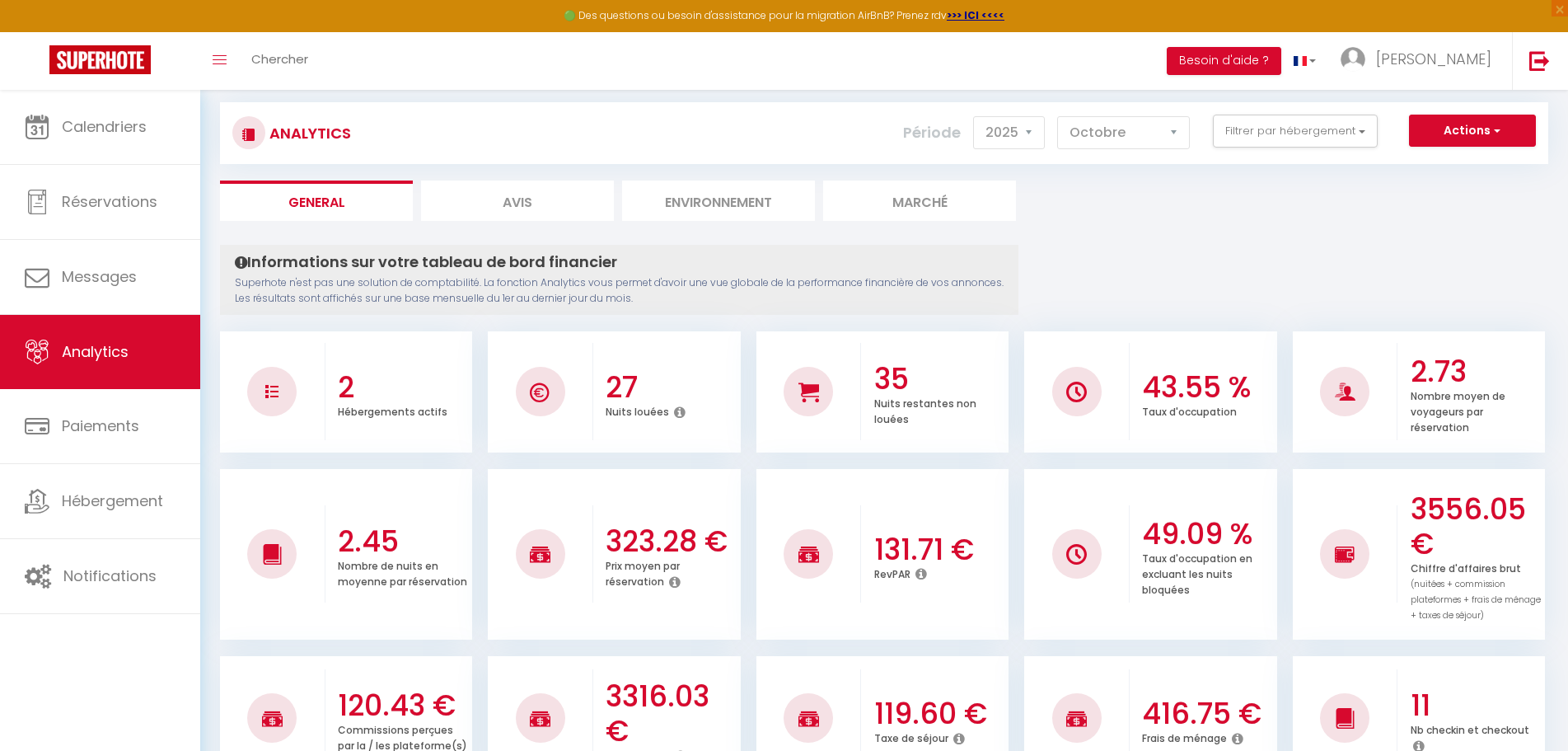
click at [705, 208] on li "Environnement" at bounding box center [718, 200] width 193 height 40
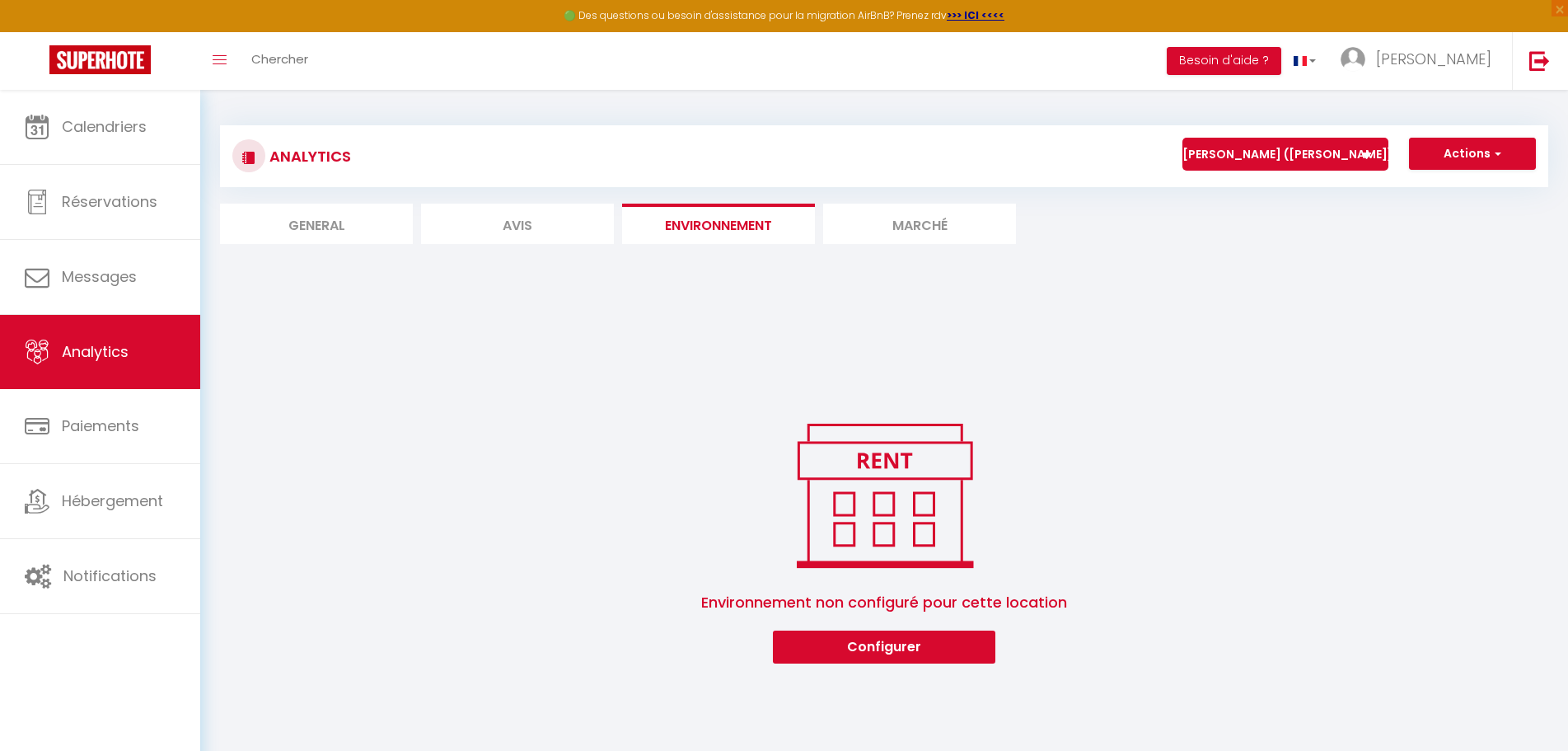
click at [520, 218] on li "Avis" at bounding box center [517, 224] width 193 height 40
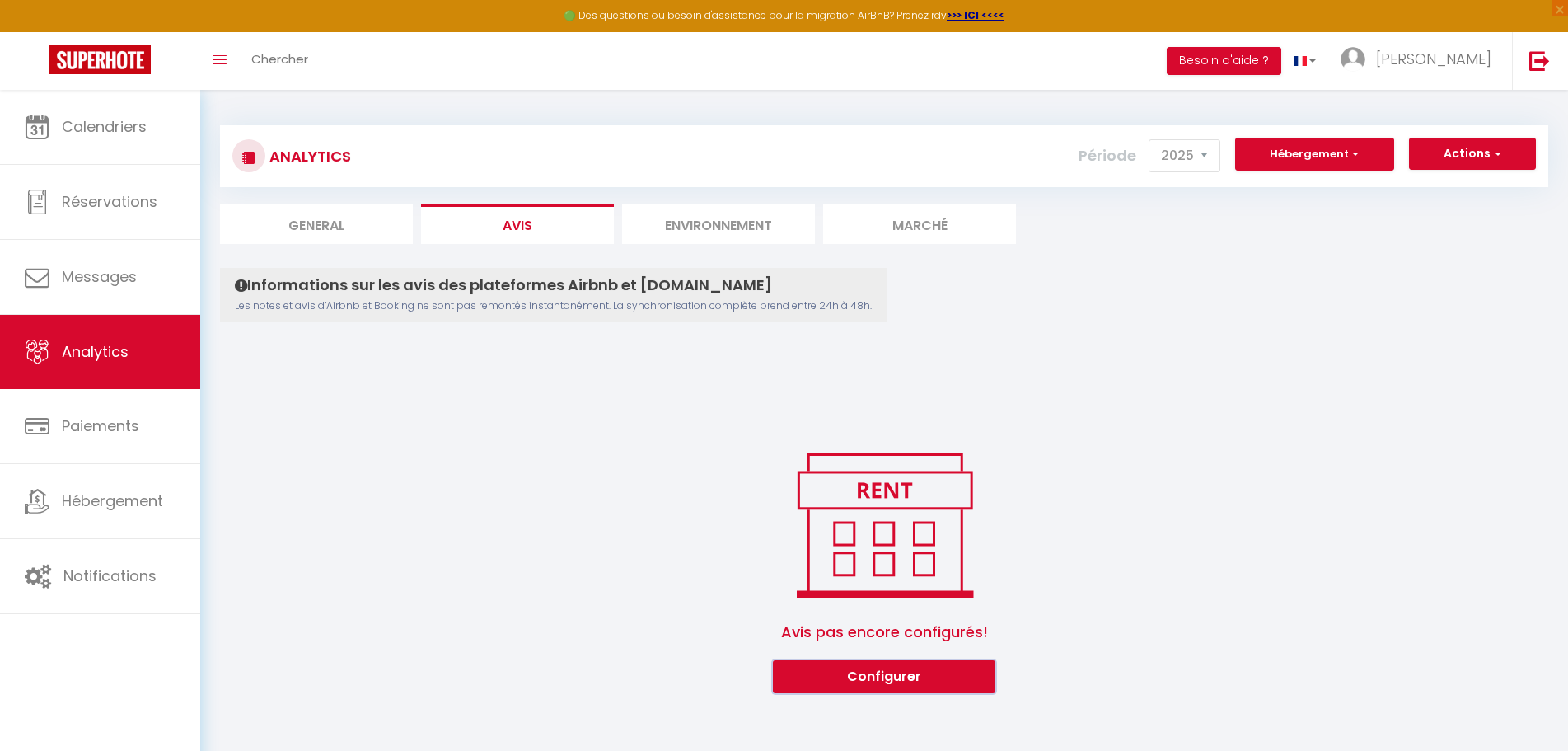
click at [888, 668] on button "Configurer" at bounding box center [883, 676] width 222 height 33
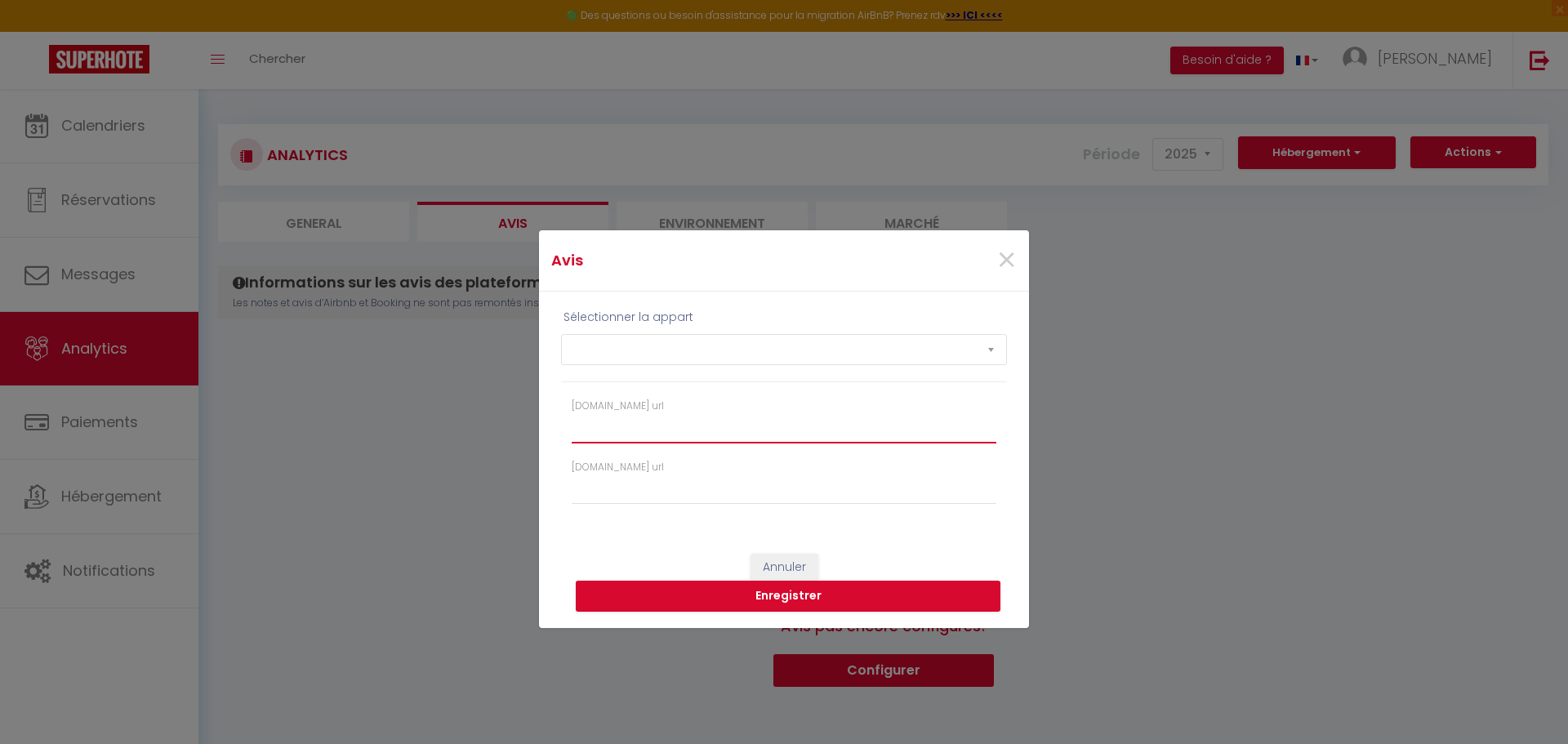
click at [721, 434] on input "[DOMAIN_NAME] url" at bounding box center [783, 428] width 424 height 29
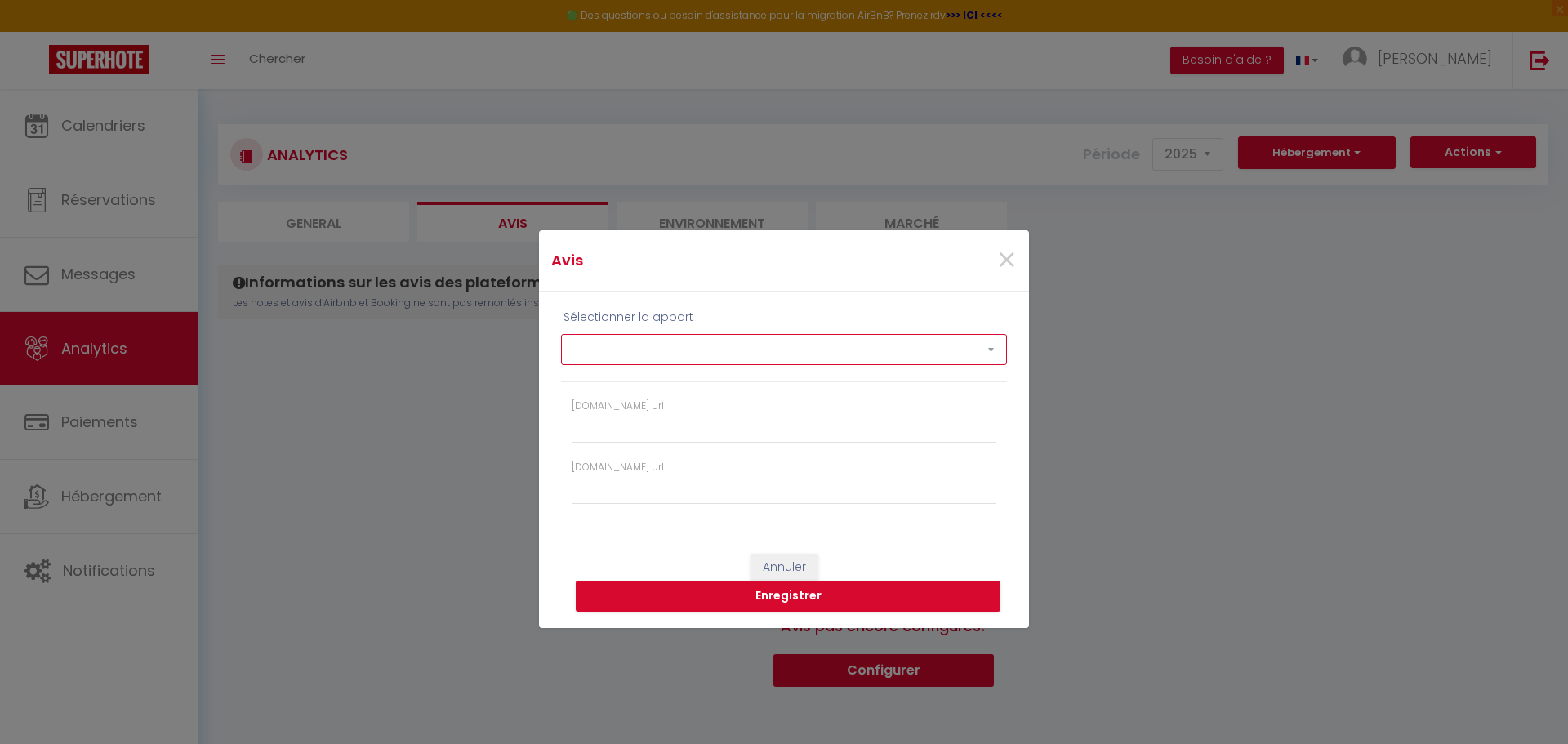
click at [786, 355] on select "[PERSON_NAME] ([PERSON_NAME]) · LE MONET Elégant Studio avec parking direct Tra…" at bounding box center [783, 349] width 446 height 31
click at [561, 334] on select "[PERSON_NAME] ([PERSON_NAME]) · LE MONET Elégant Studio avec parking direct Tra…" at bounding box center [783, 349] width 446 height 31
click at [936, 350] on select "[PERSON_NAME] ([PERSON_NAME]) · LE MONET Elégant Studio avec parking direct Tra…" at bounding box center [783, 349] width 446 height 31
click at [561, 334] on select "[PERSON_NAME] ([PERSON_NAME]) · LE MONET Elégant Studio avec parking direct Tra…" at bounding box center [783, 349] width 446 height 31
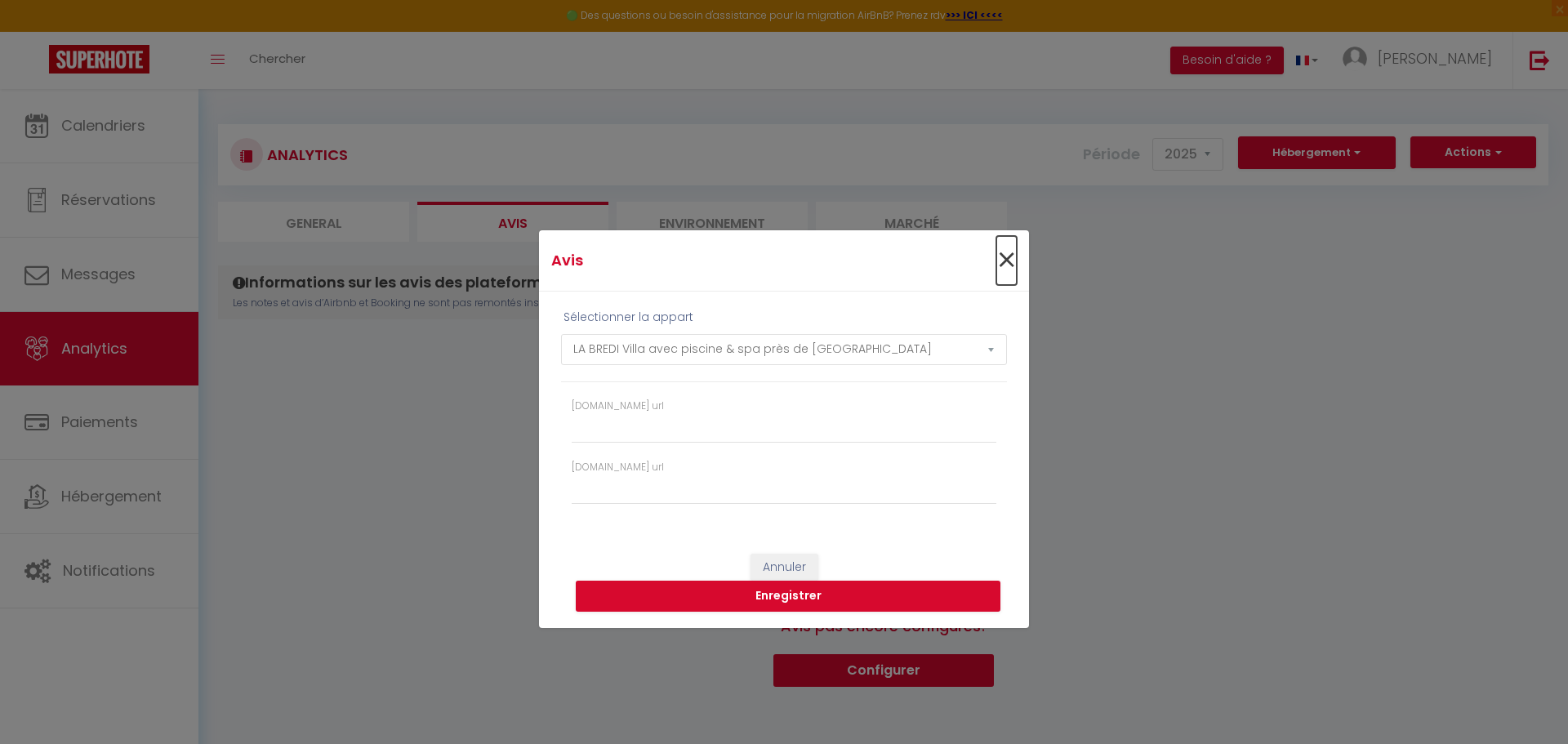
click at [1006, 257] on span "×" at bounding box center [1006, 260] width 21 height 49
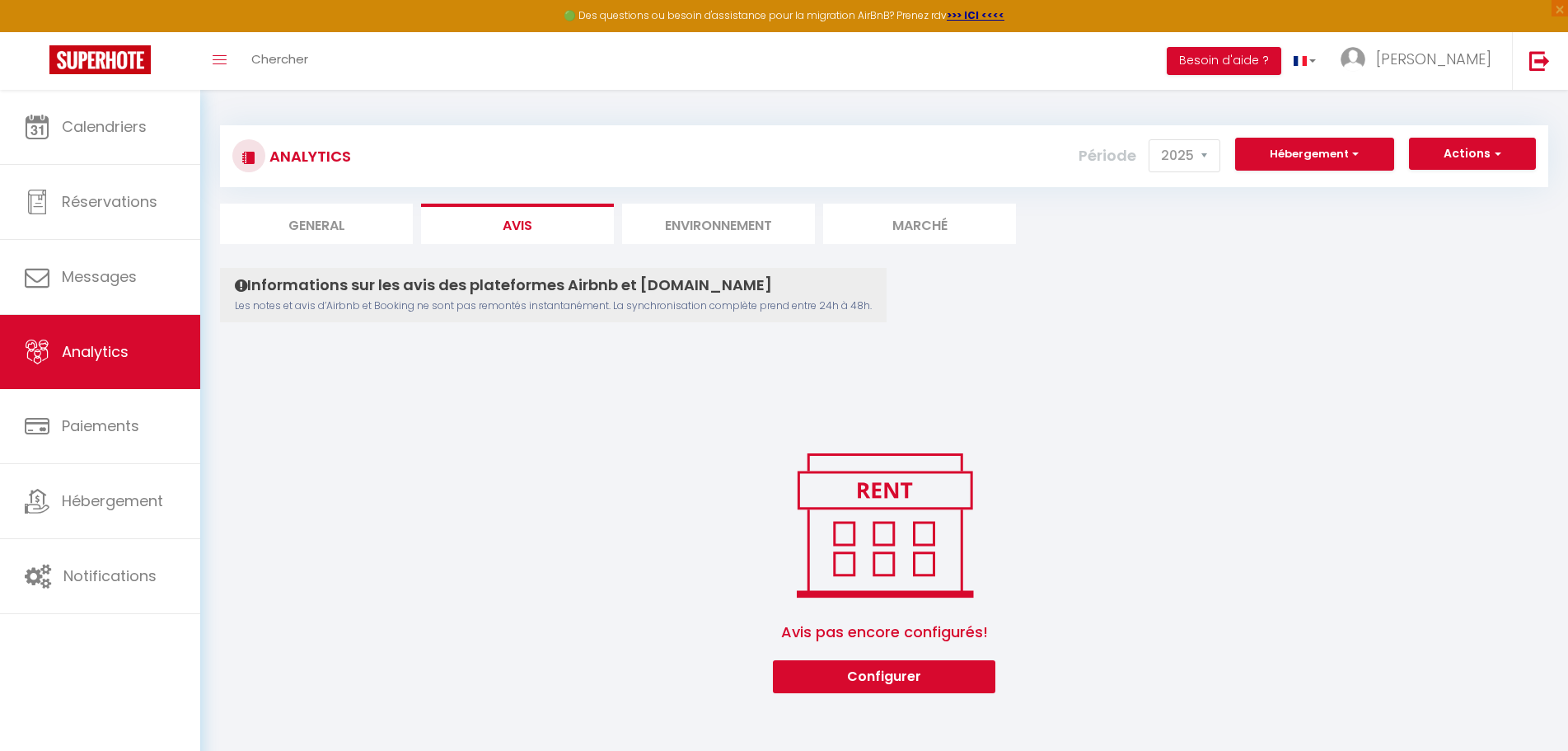
click at [913, 222] on li "Marché" at bounding box center [919, 224] width 193 height 40
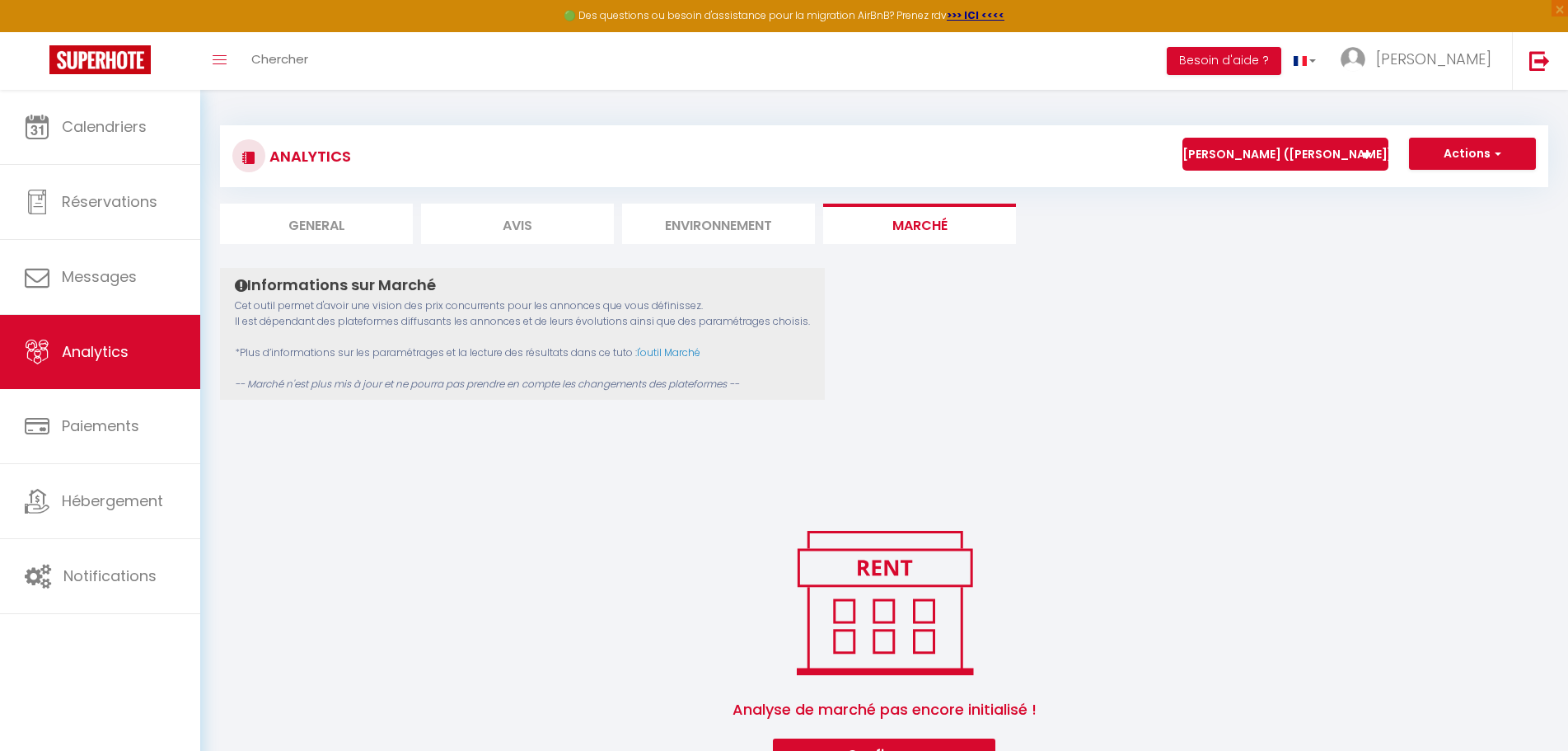
drag, startPoint x: 969, startPoint y: 411, endPoint x: 670, endPoint y: 490, distance: 309.3
click at [969, 411] on div "Informations sur Marché Cet outil permet d'avoir une vision des prix concurrent…" at bounding box center [884, 520] width 1328 height 504
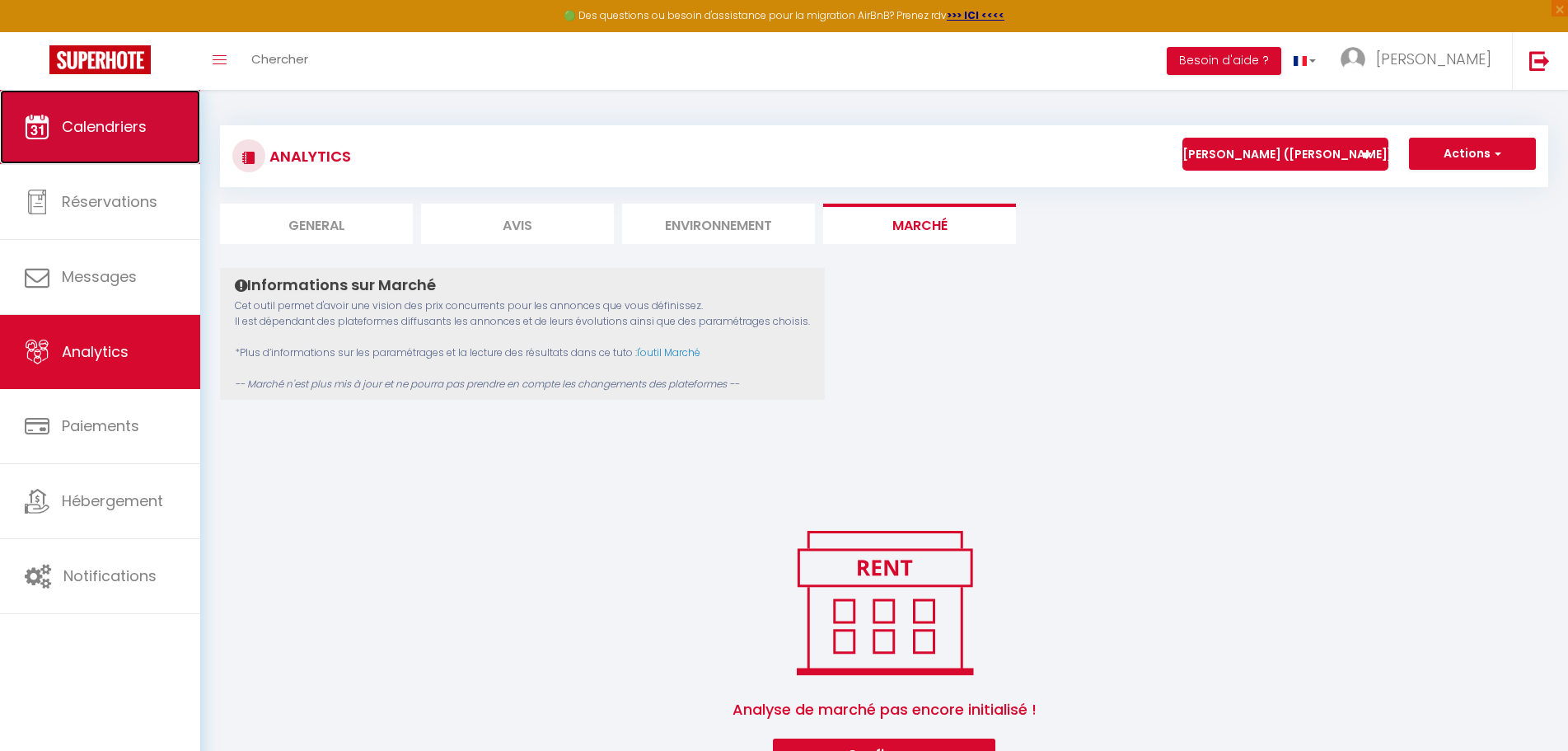
click at [91, 125] on span "Calendriers" at bounding box center [104, 127] width 85 height 21
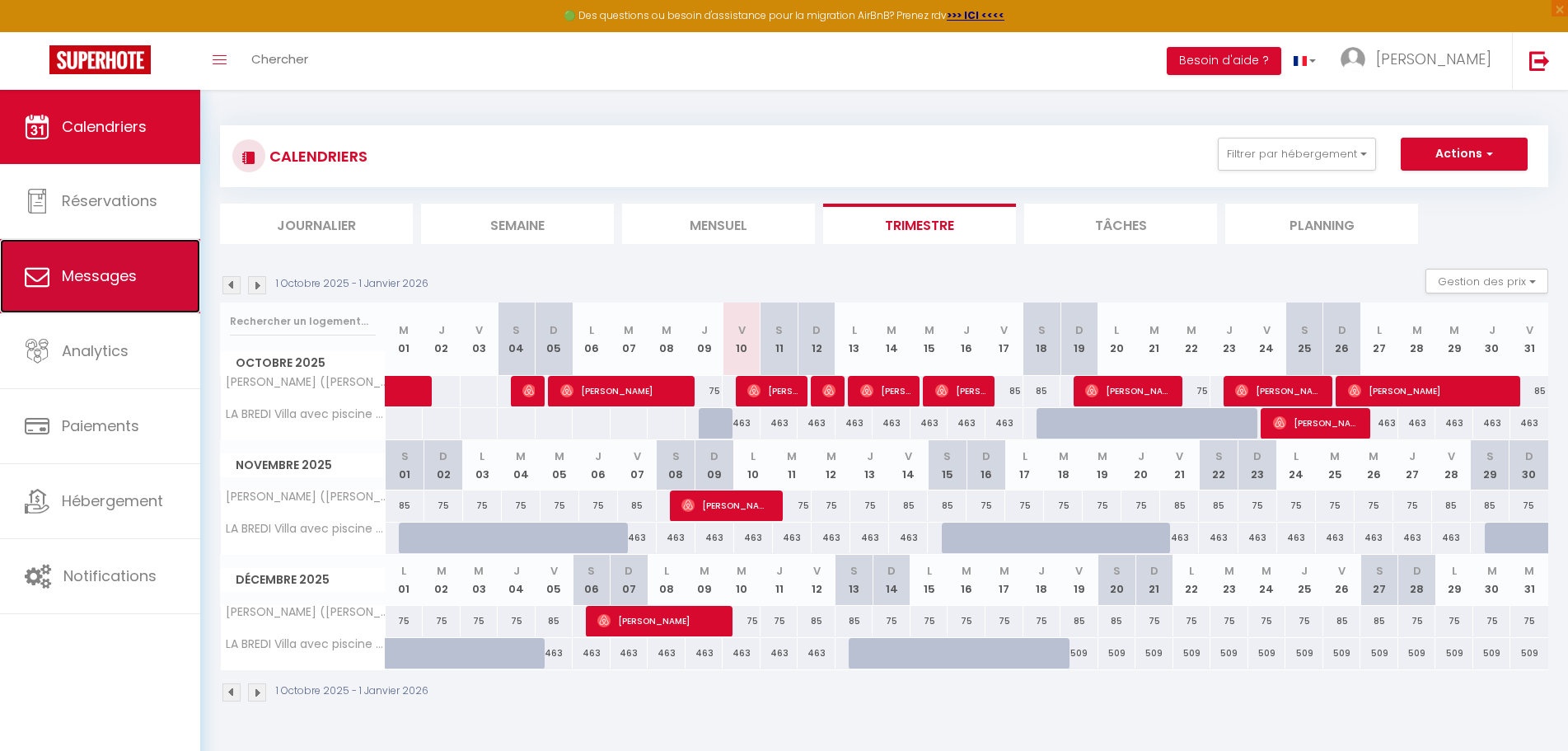
click at [89, 268] on span "Messages" at bounding box center [99, 276] width 75 height 21
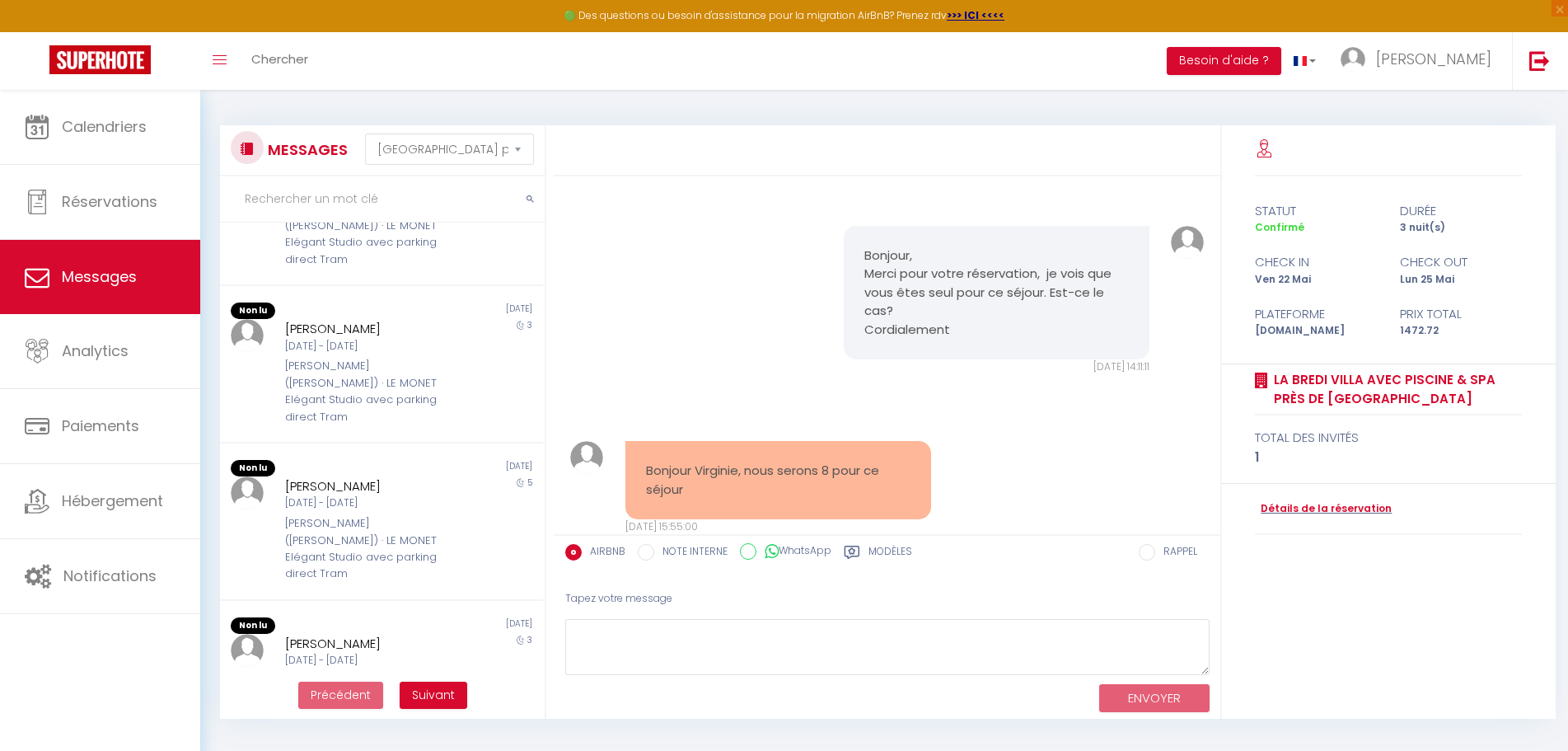
scroll to position [174, 0]
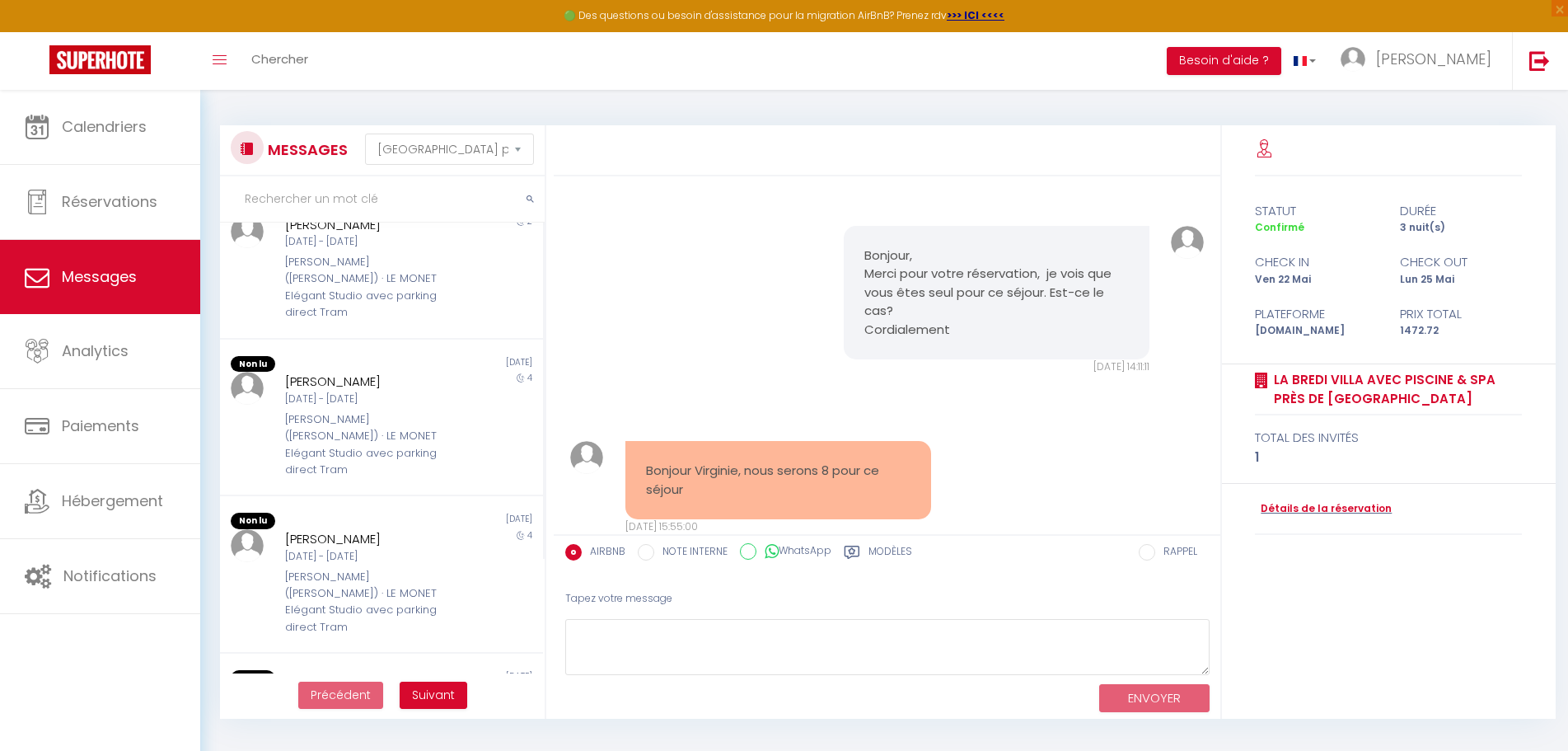
click at [898, 551] on label "Modèles" at bounding box center [890, 554] width 44 height 21
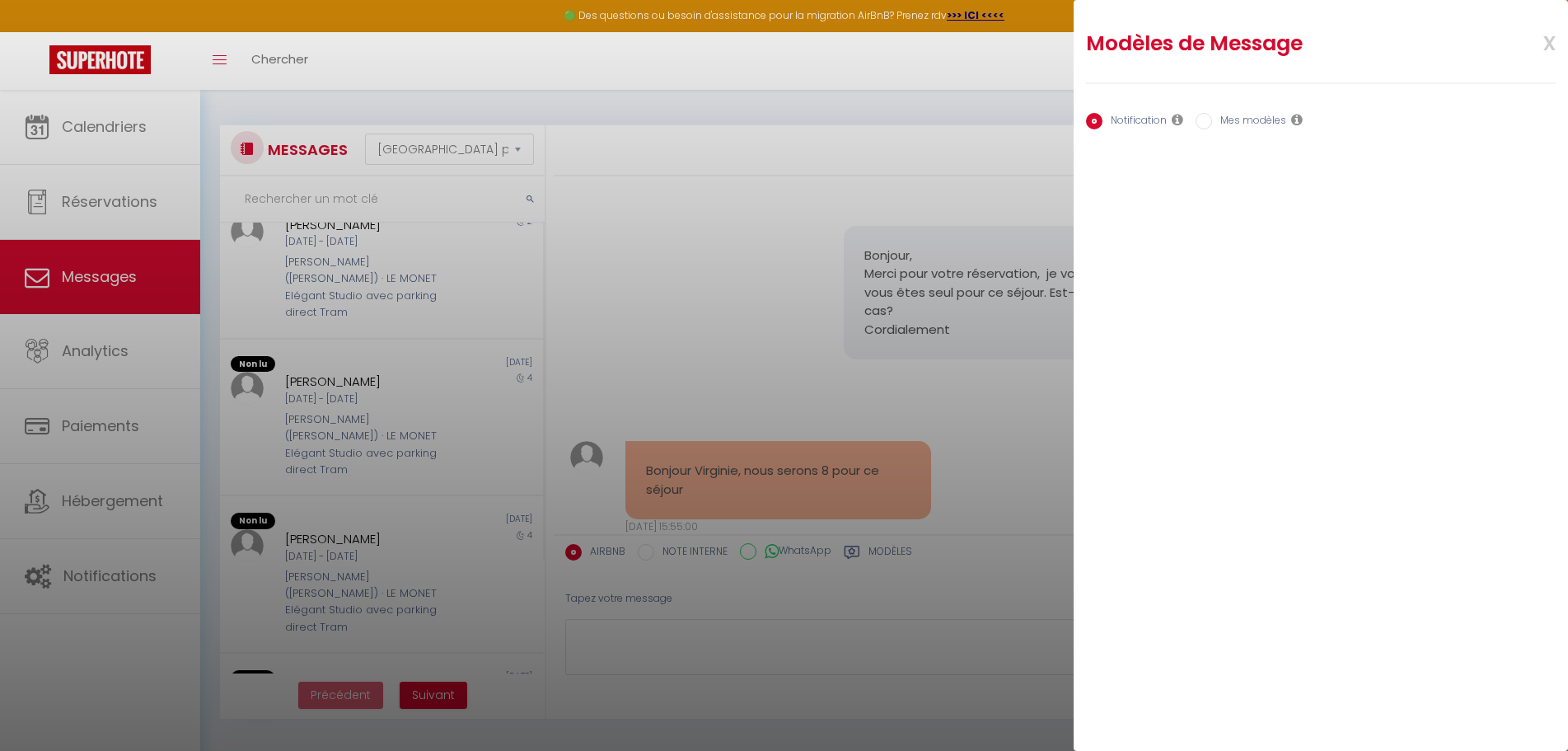
click at [1264, 118] on label "Mes modèles" at bounding box center [1249, 122] width 74 height 18
click at [1212, 118] on input "Mes modèles" at bounding box center [1204, 122] width 17 height 17
click at [1548, 40] on span "x" at bounding box center [1529, 42] width 52 height 39
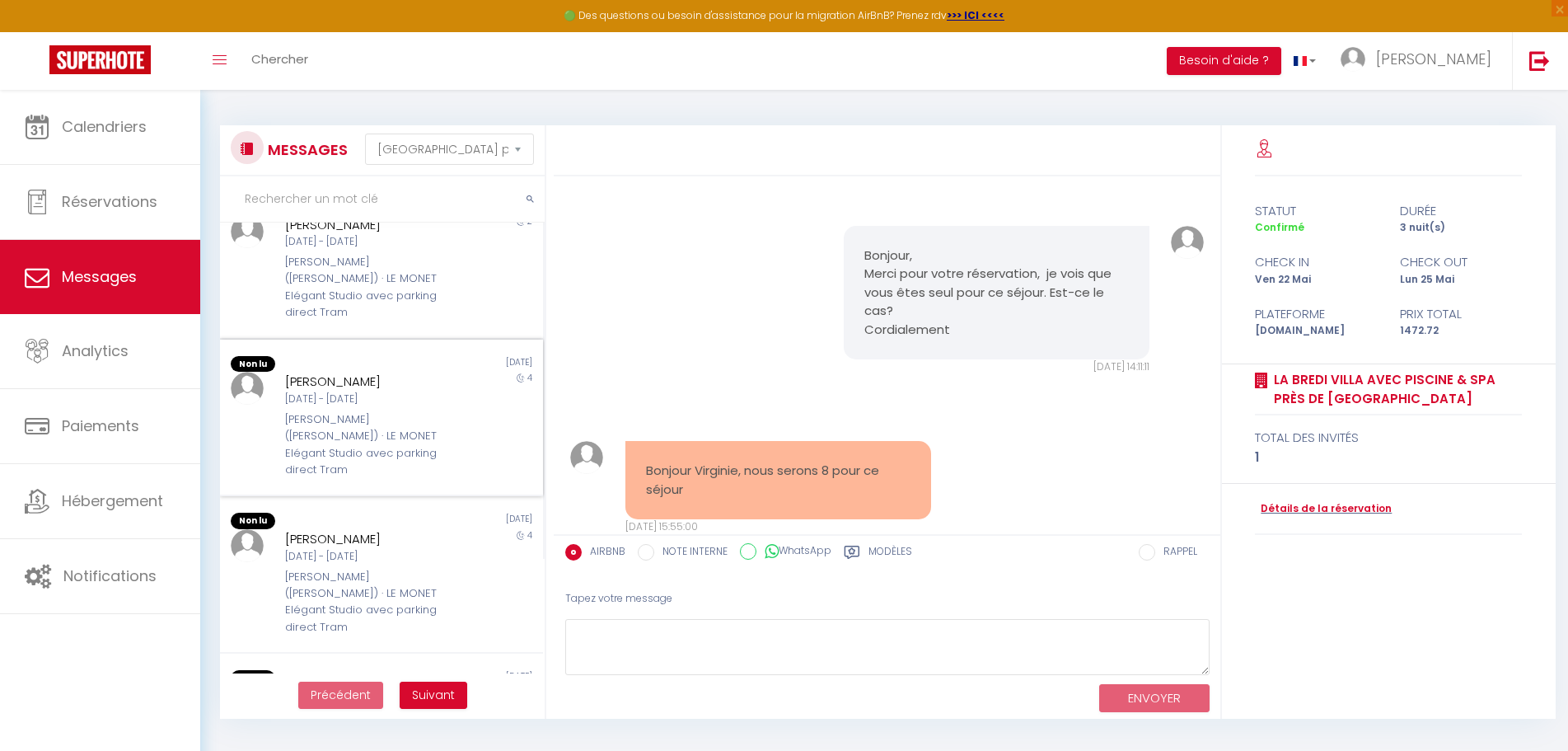
click at [303, 391] on div "[DATE] - [DATE]" at bounding box center [369, 399] width 168 height 16
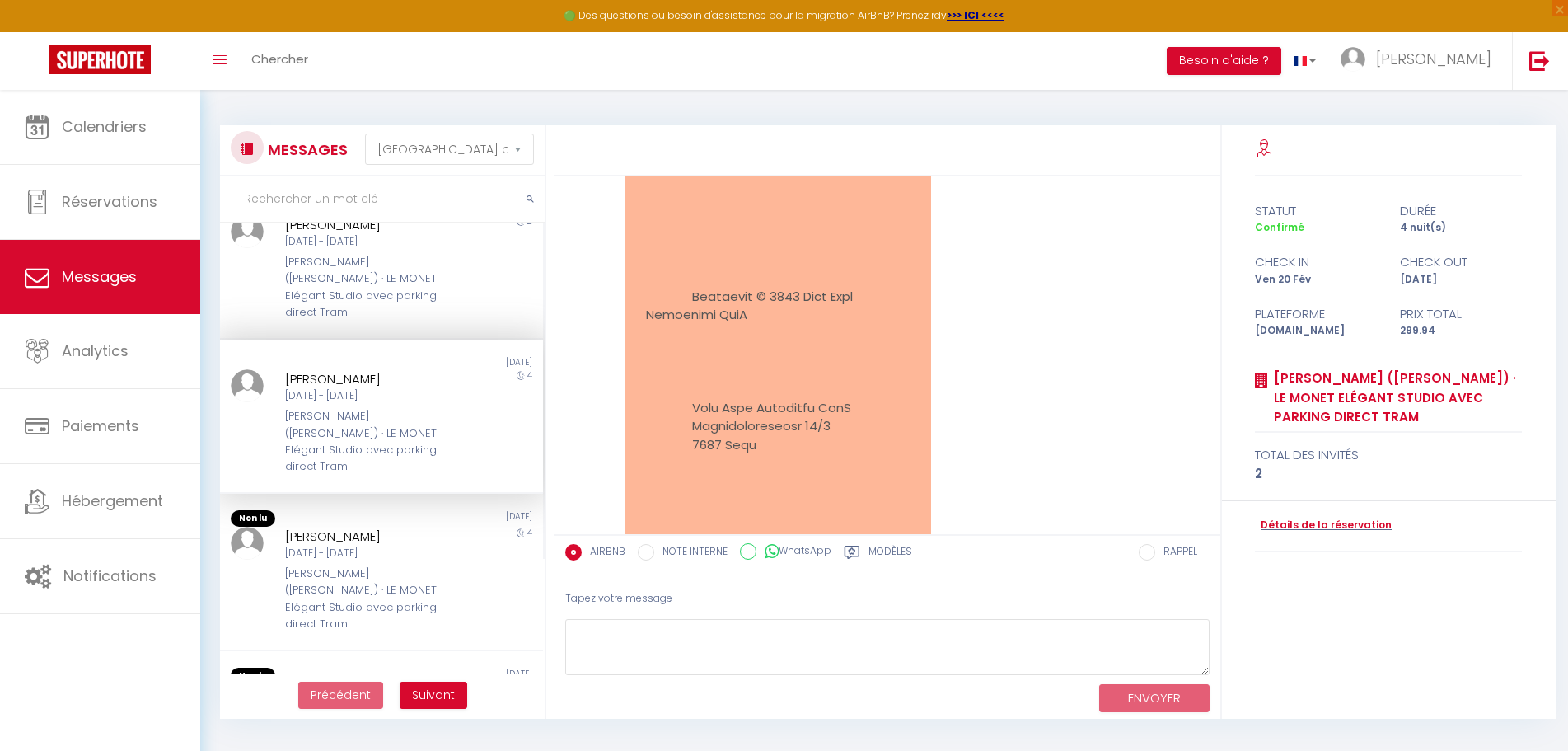
scroll to position [3778, 0]
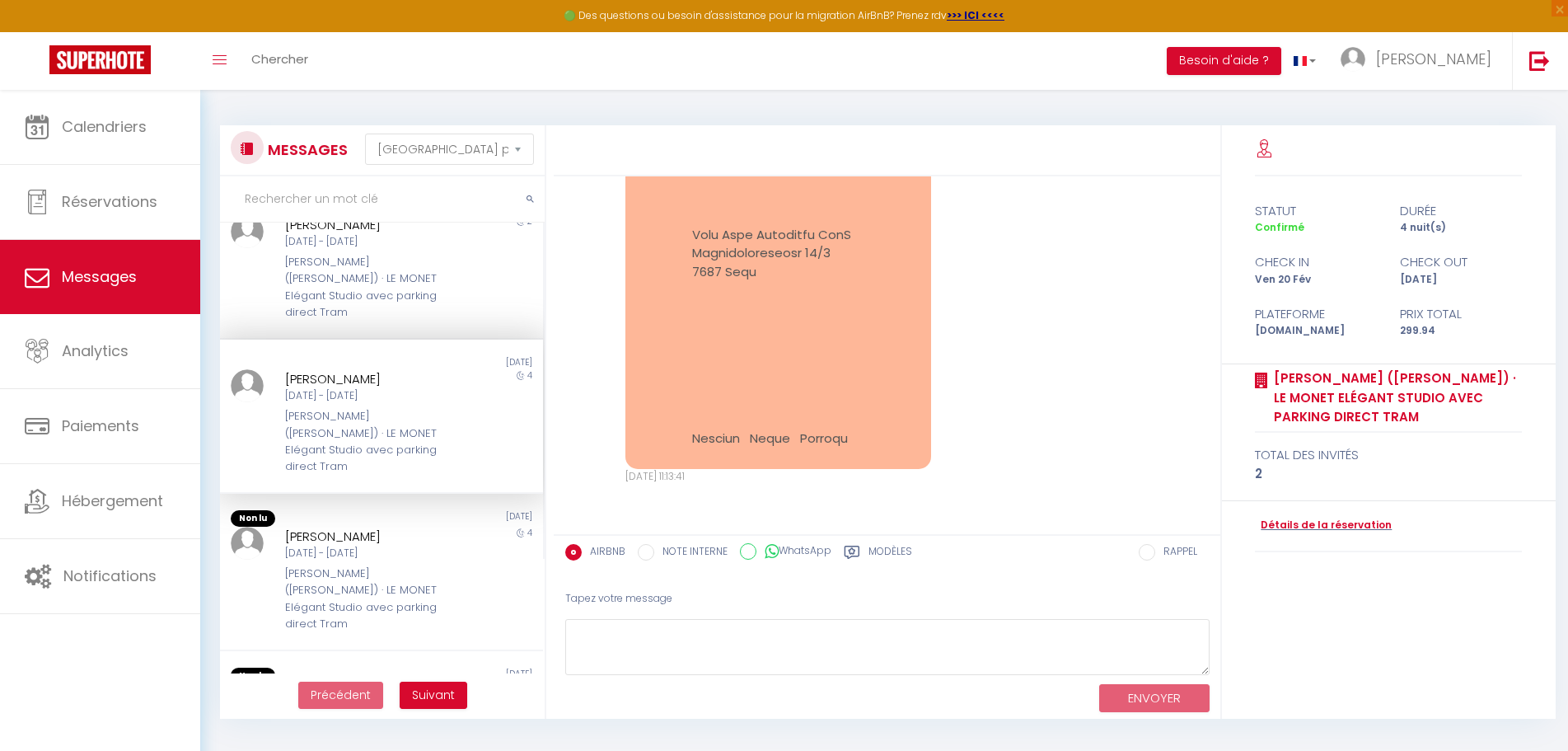
click at [1151, 554] on input "RAPPEL" at bounding box center [1147, 552] width 17 height 17
click at [1086, 582] on div "Tapez votre message" at bounding box center [887, 598] width 644 height 40
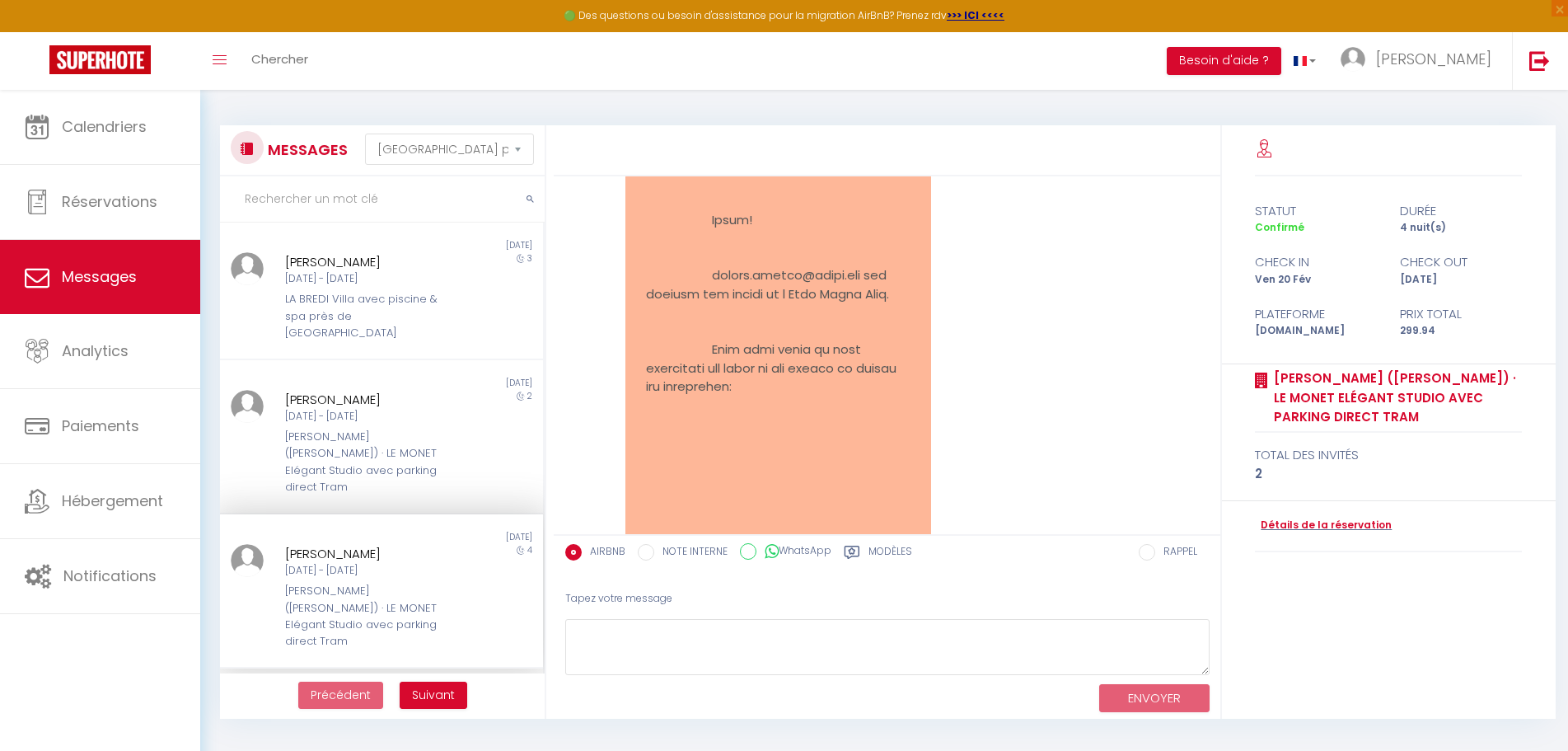
scroll to position [0, 0]
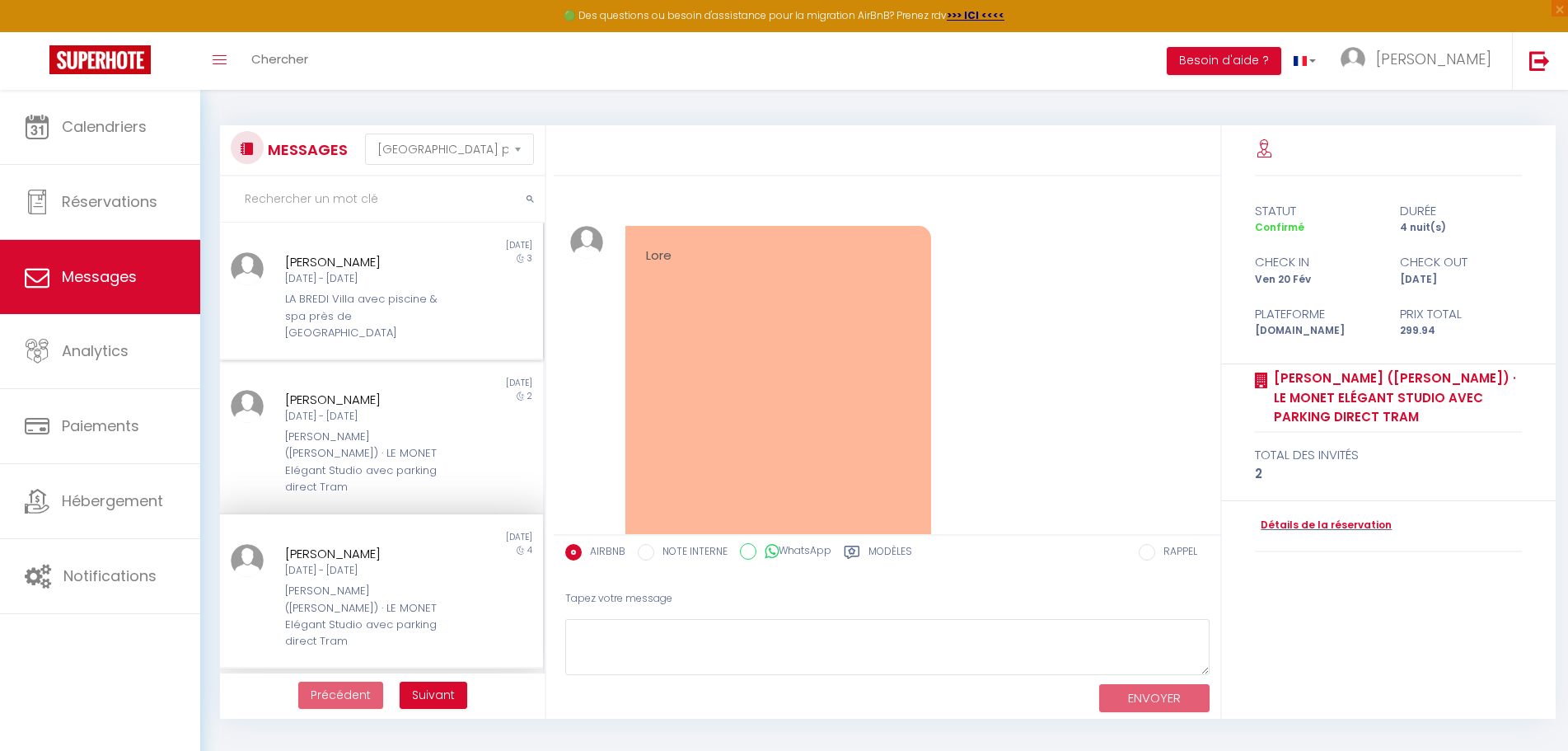
click at [372, 269] on div "[PERSON_NAME]" at bounding box center [369, 262] width 168 height 20
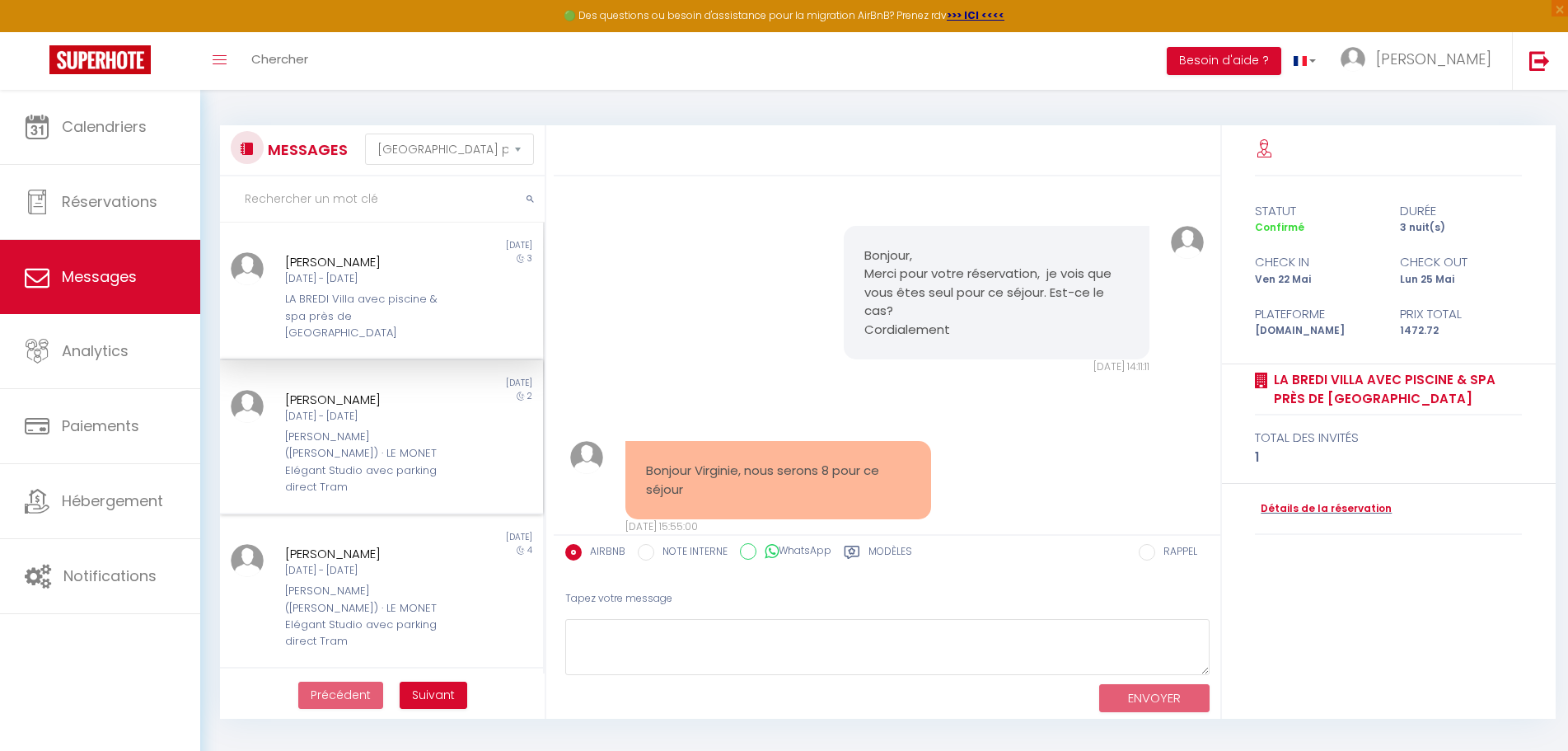
scroll to position [50, 0]
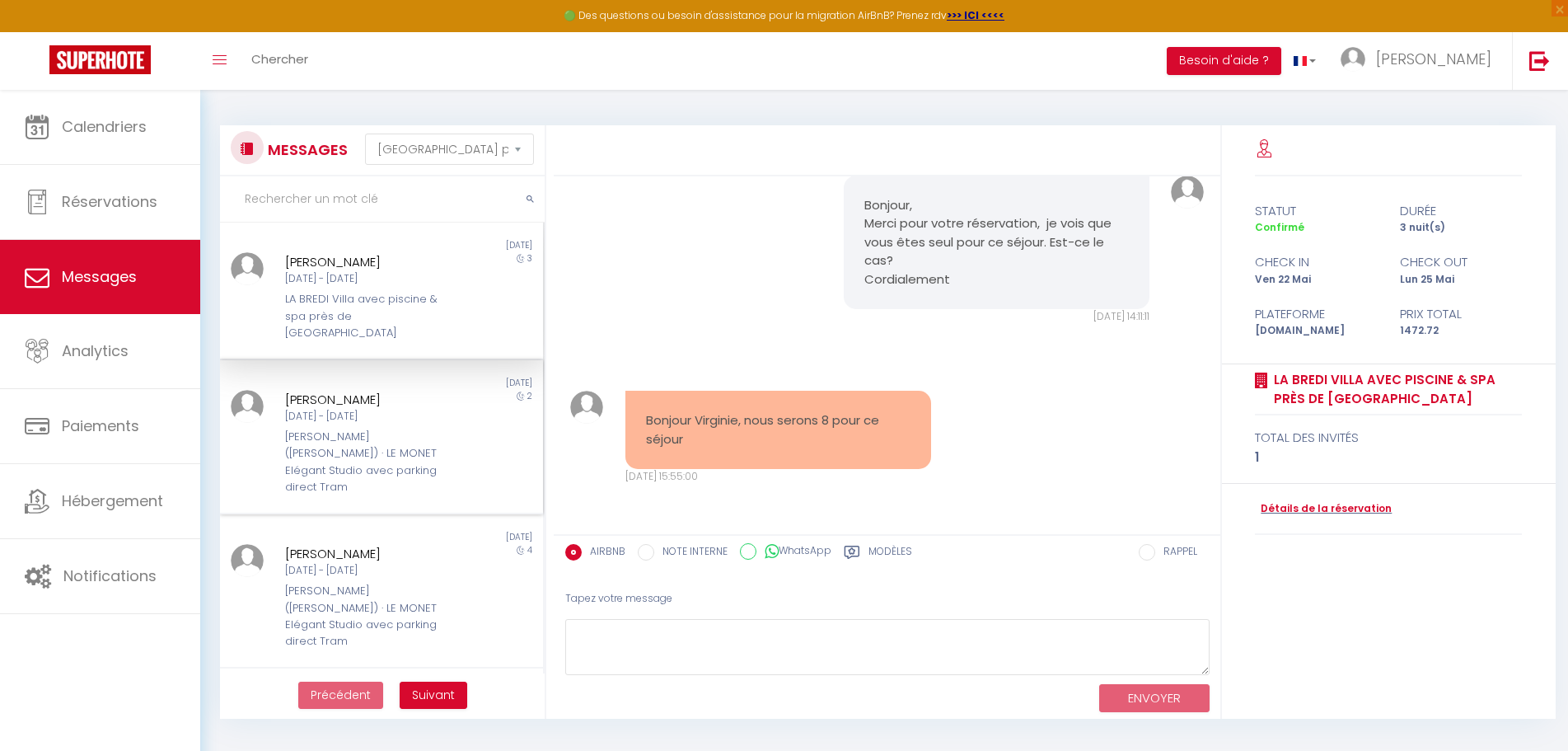
click at [381, 376] on div "[DATE]" at bounding box center [462, 383] width 162 height 13
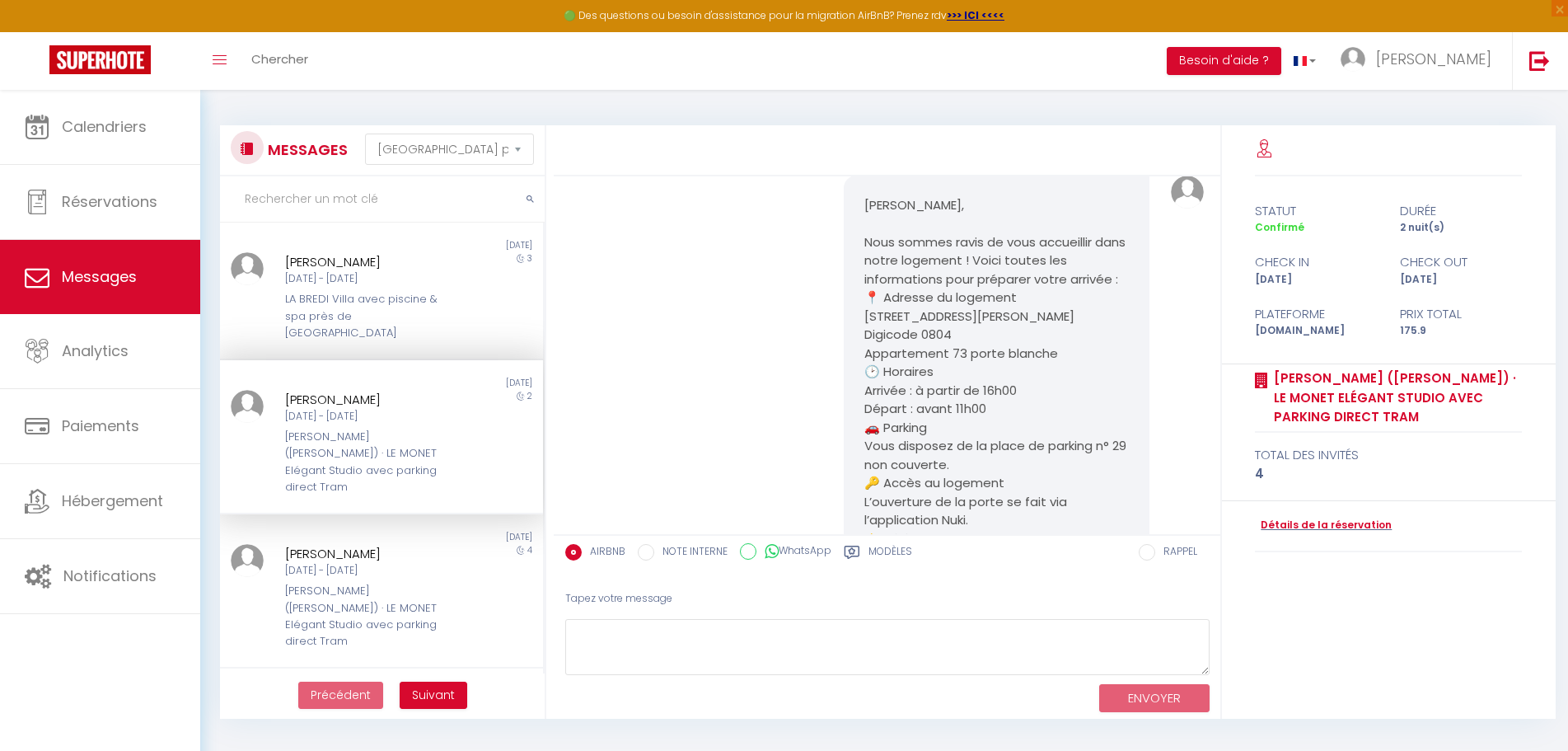
scroll to position [82, 0]
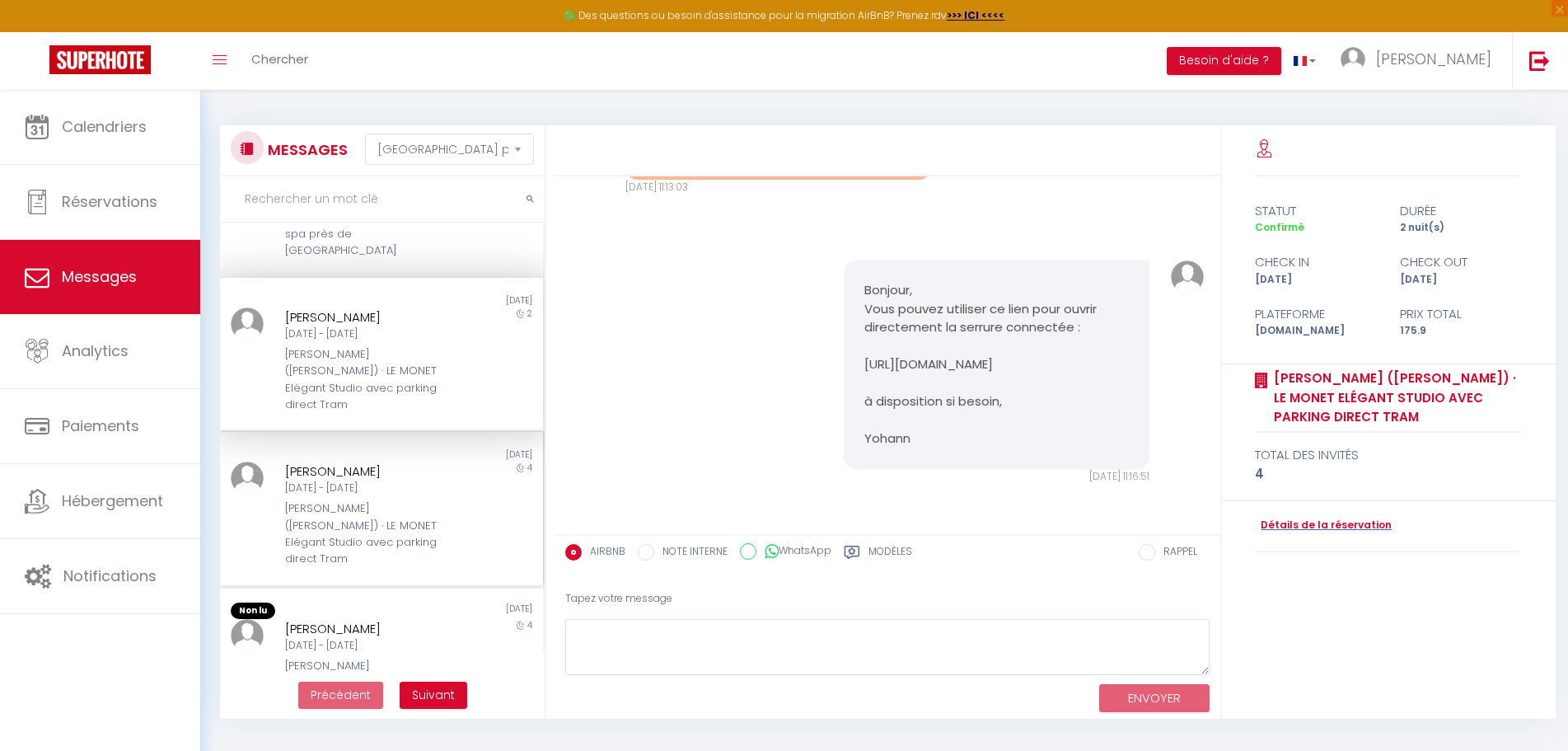
click at [357, 480] on div "[DATE] - [DATE]" at bounding box center [369, 488] width 168 height 16
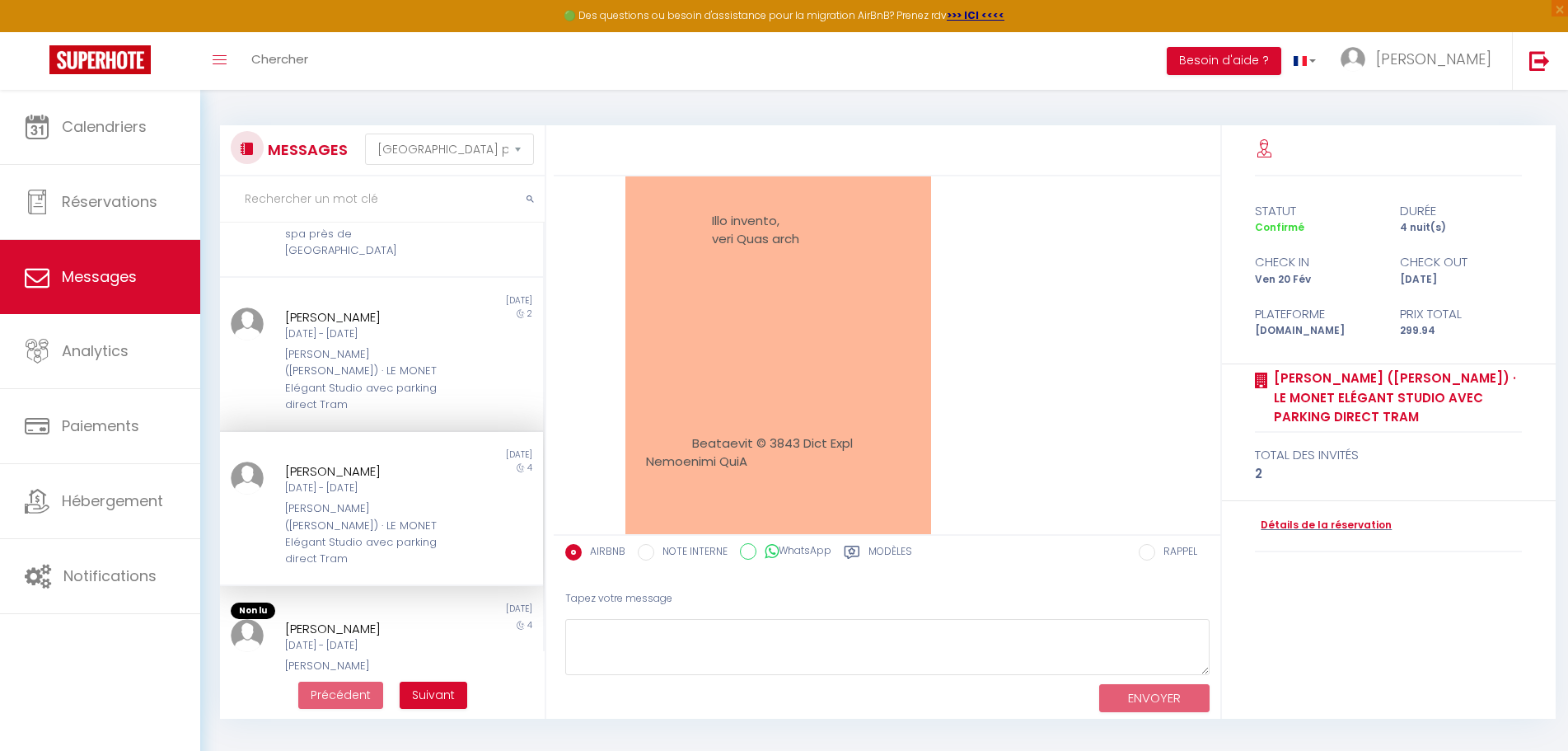
scroll to position [1407, 0]
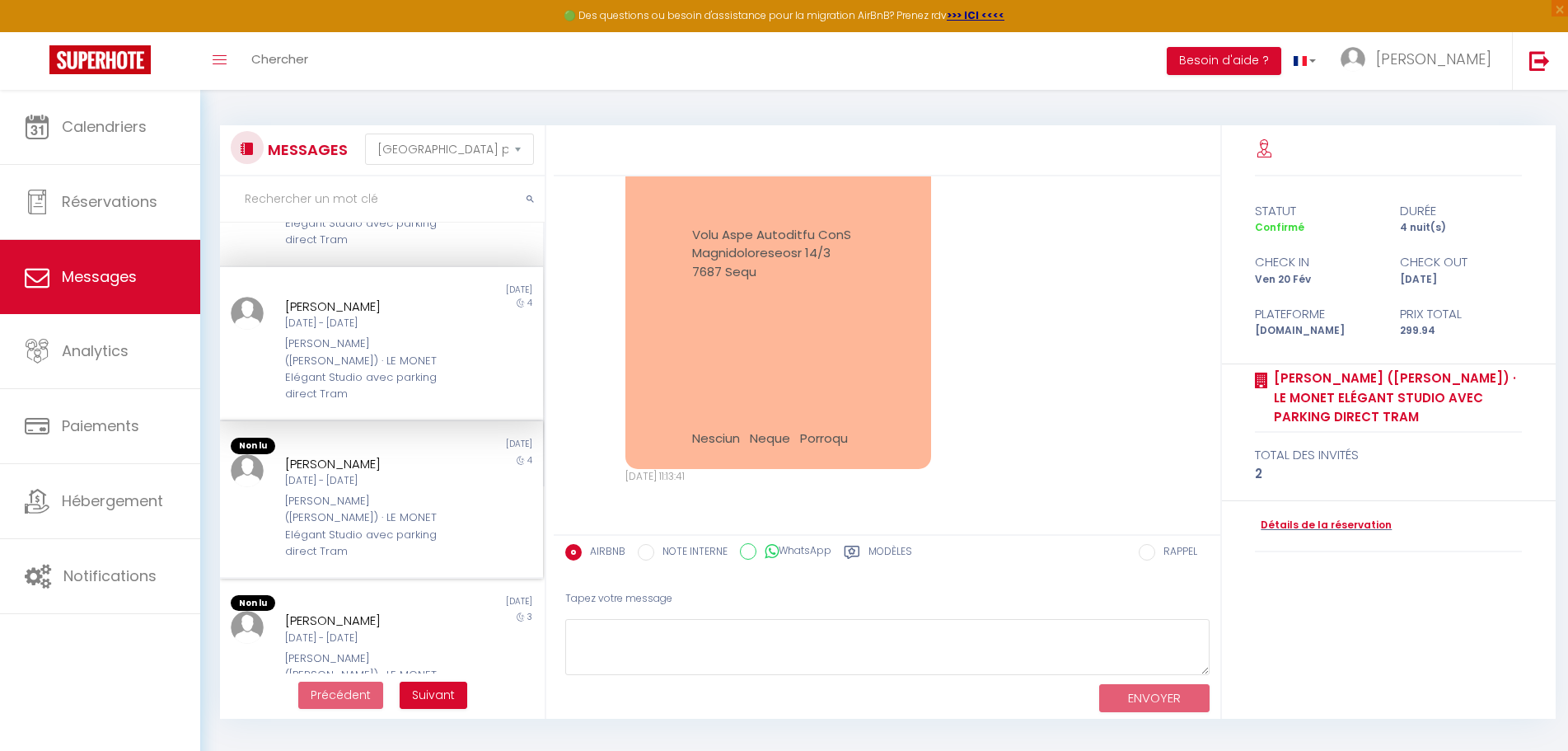
scroll to position [0, 0]
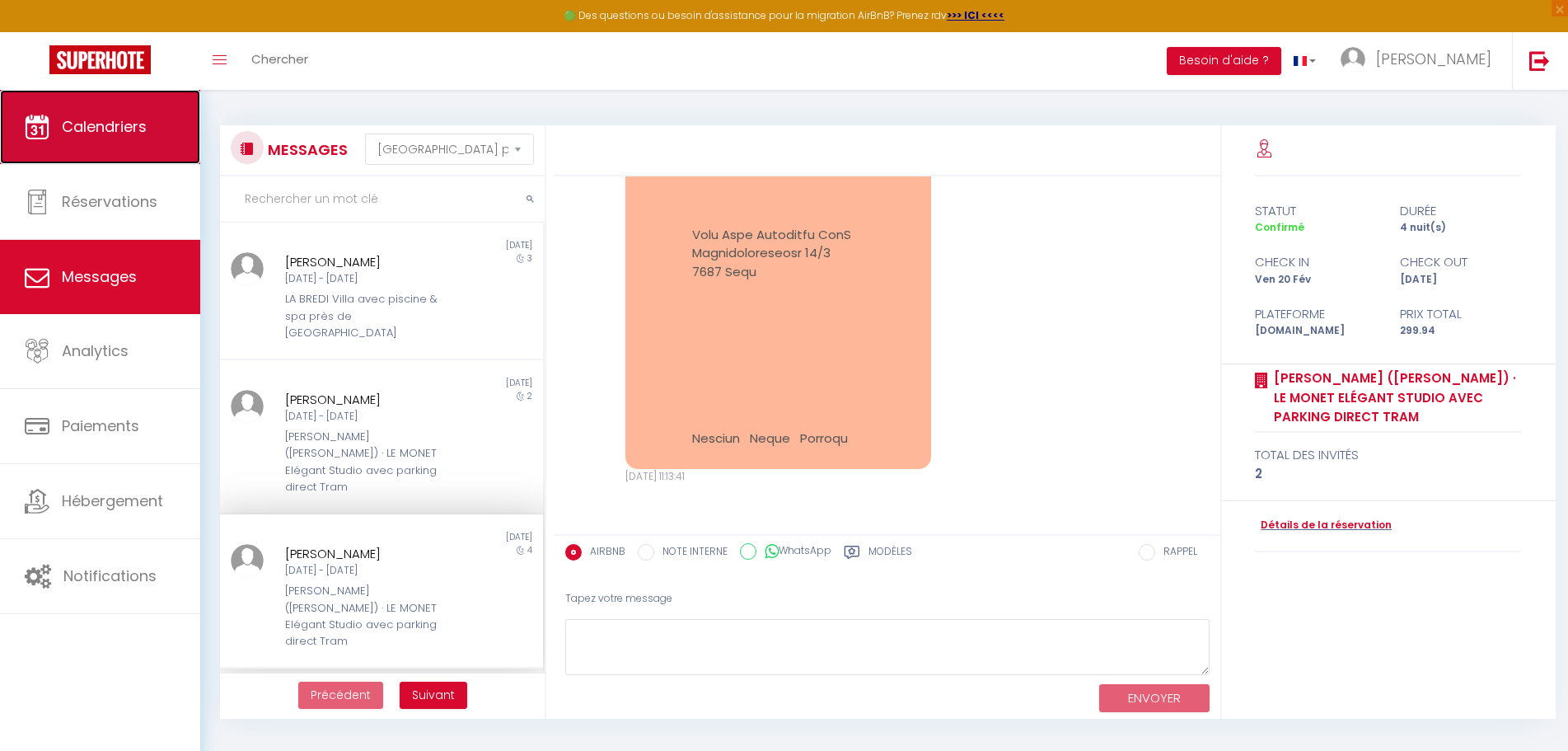
click at [112, 124] on span "Calendriers" at bounding box center [104, 127] width 85 height 21
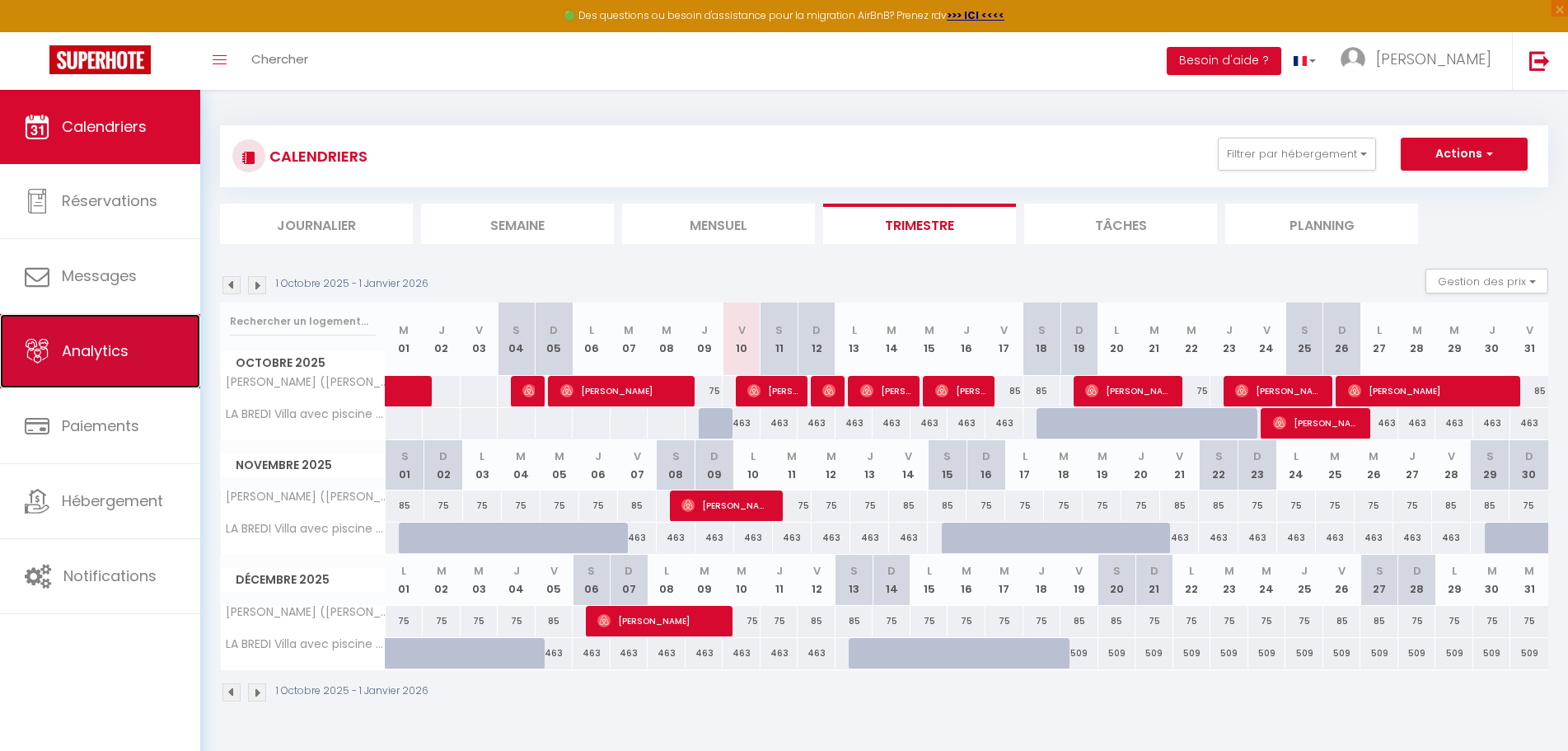
click at [101, 334] on link "Analytics" at bounding box center [100, 351] width 200 height 74
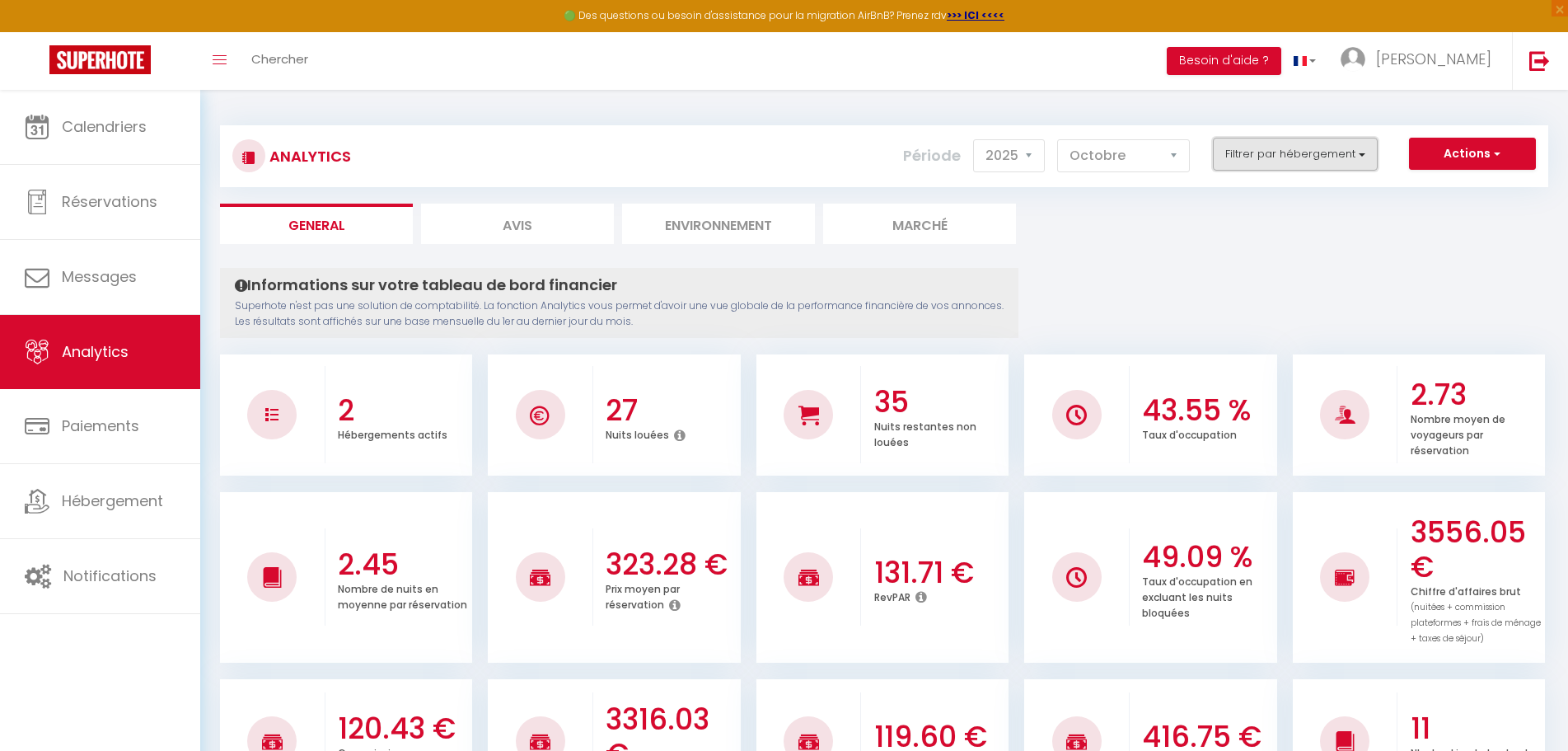
click at [1345, 158] on button "Filtrer par hébergement" at bounding box center [1295, 153] width 165 height 33
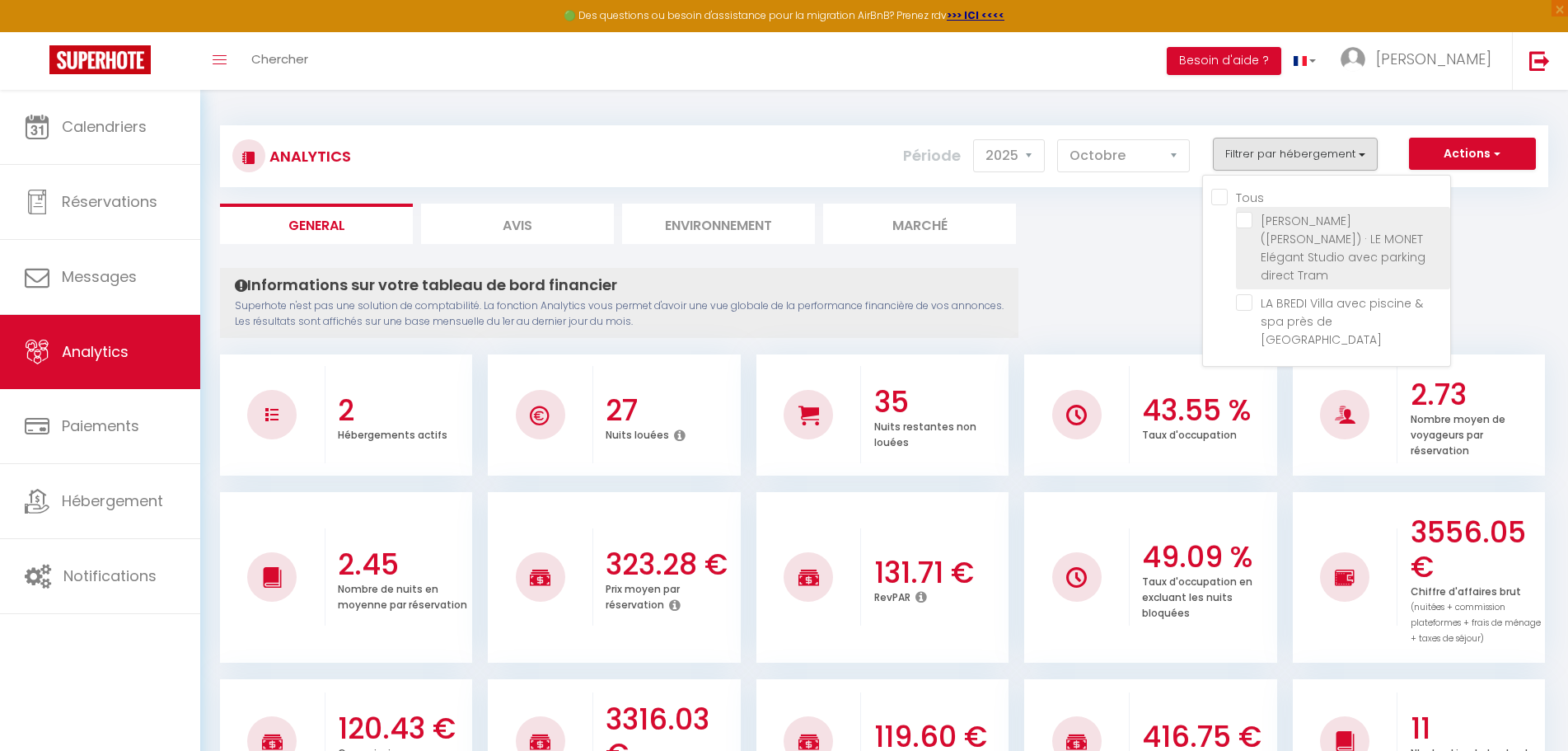
click at [1249, 216] on Tram "checkbox" at bounding box center [1343, 220] width 215 height 17
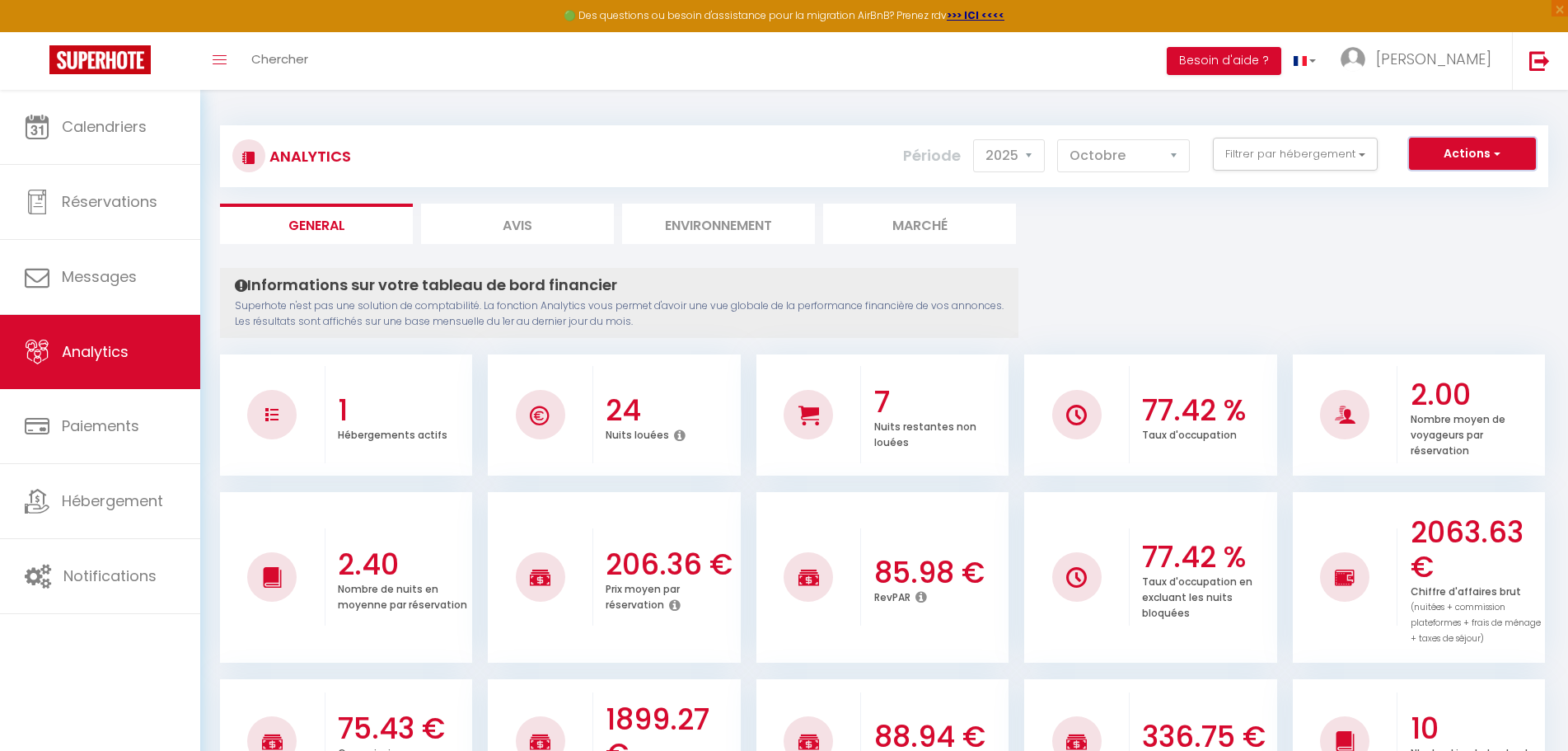
click at [1472, 155] on button "Actions" at bounding box center [1472, 153] width 127 height 33
click at [1431, 227] on link "Génération SuperExtractor" at bounding box center [1431, 232] width 209 height 22
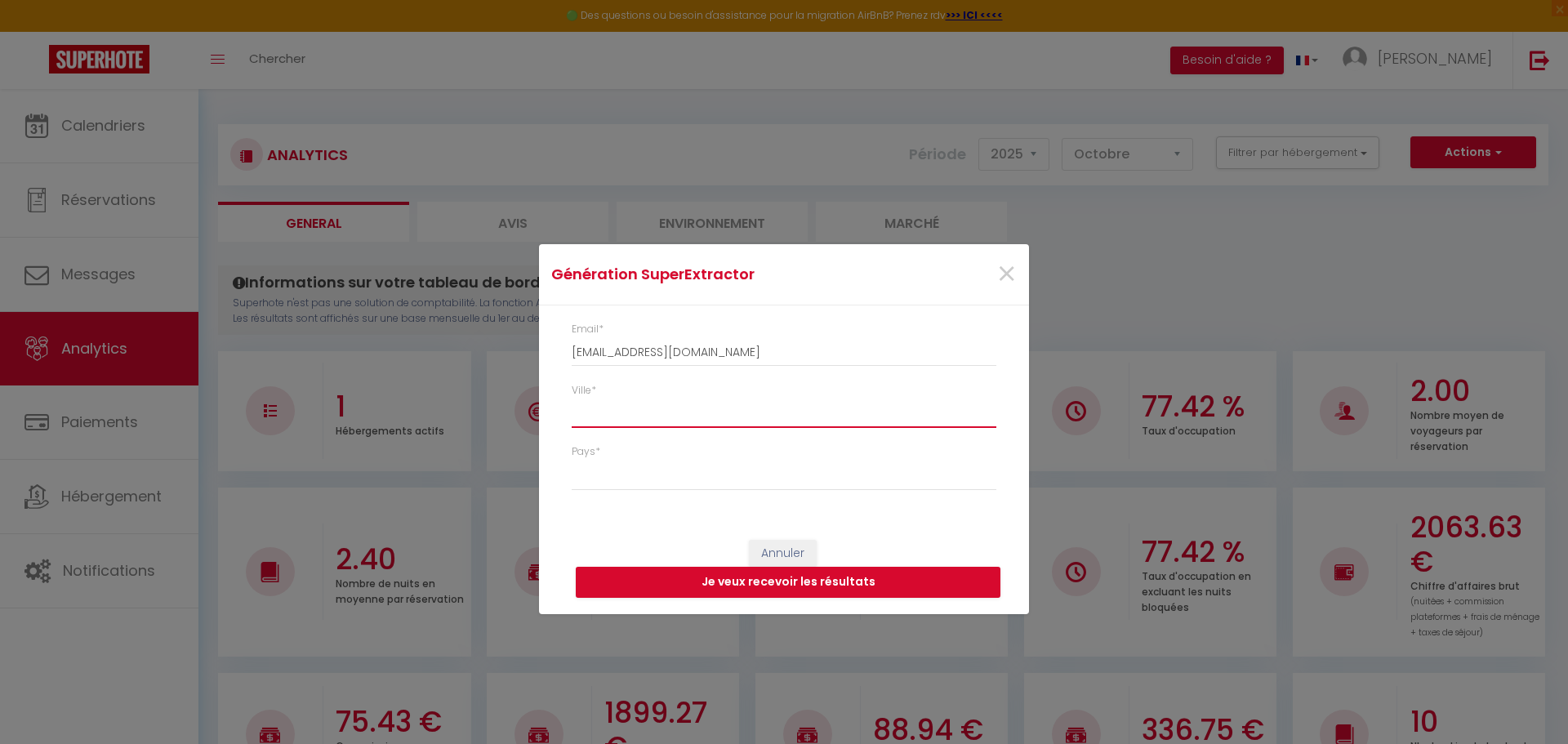
click at [733, 416] on input "Ville *" at bounding box center [783, 413] width 424 height 29
click at [674, 492] on div "Pays * [GEOGRAPHIC_DATA] [GEOGRAPHIC_DATA] [GEOGRAPHIC_DATA] [GEOGRAPHIC_DATA] …" at bounding box center [783, 476] width 446 height 63
click at [666, 476] on select "[GEOGRAPHIC_DATA] [GEOGRAPHIC_DATA] [GEOGRAPHIC_DATA] [GEOGRAPHIC_DATA] [GEOGRA…" at bounding box center [783, 475] width 424 height 31
click at [571, 460] on select "[GEOGRAPHIC_DATA] [GEOGRAPHIC_DATA] [GEOGRAPHIC_DATA] [GEOGRAPHIC_DATA] [GEOGRA…" at bounding box center [783, 475] width 424 height 31
click at [804, 589] on button "Je veux recevoir les résultats" at bounding box center [787, 581] width 424 height 31
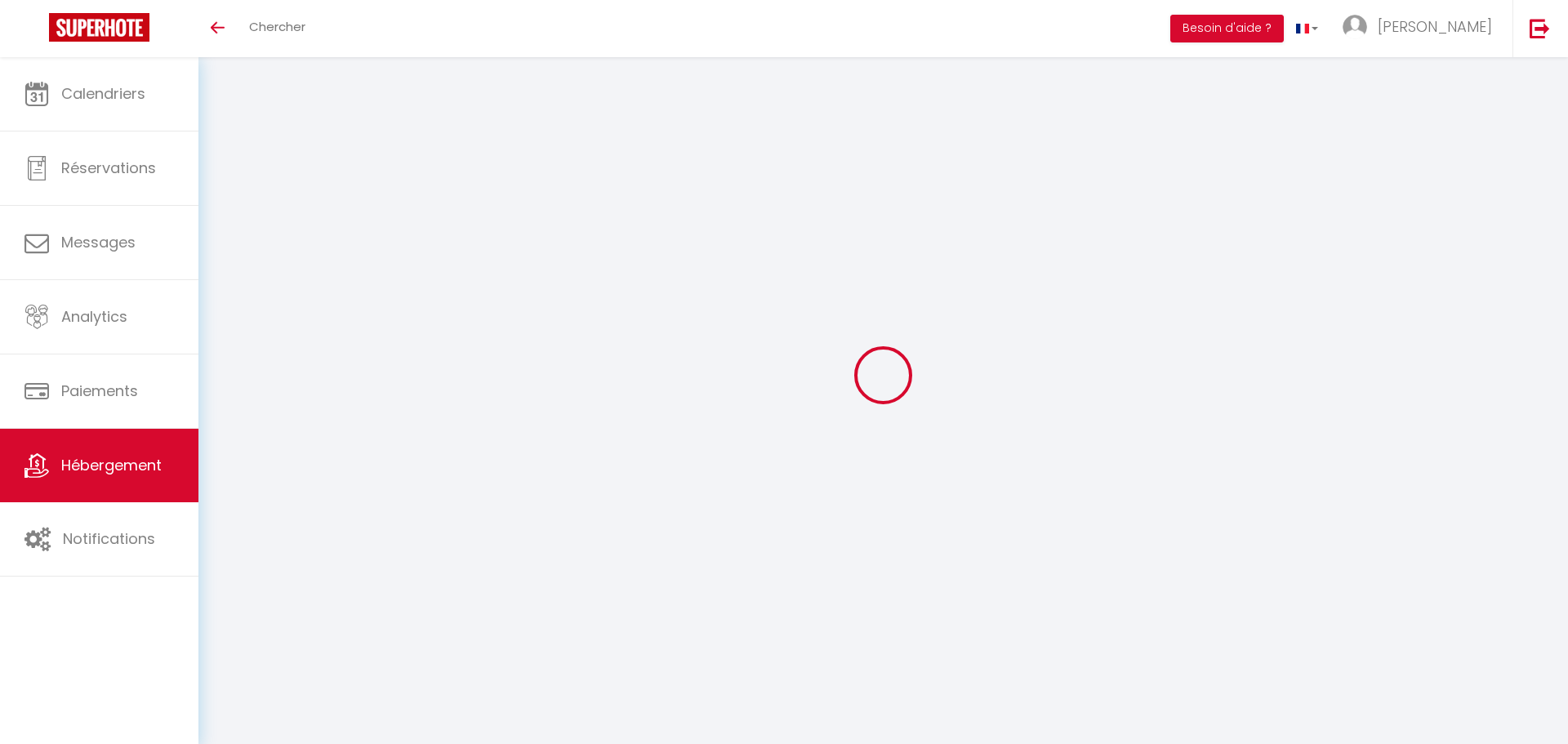
select select "3"
select select "2"
select select "1"
select select "28"
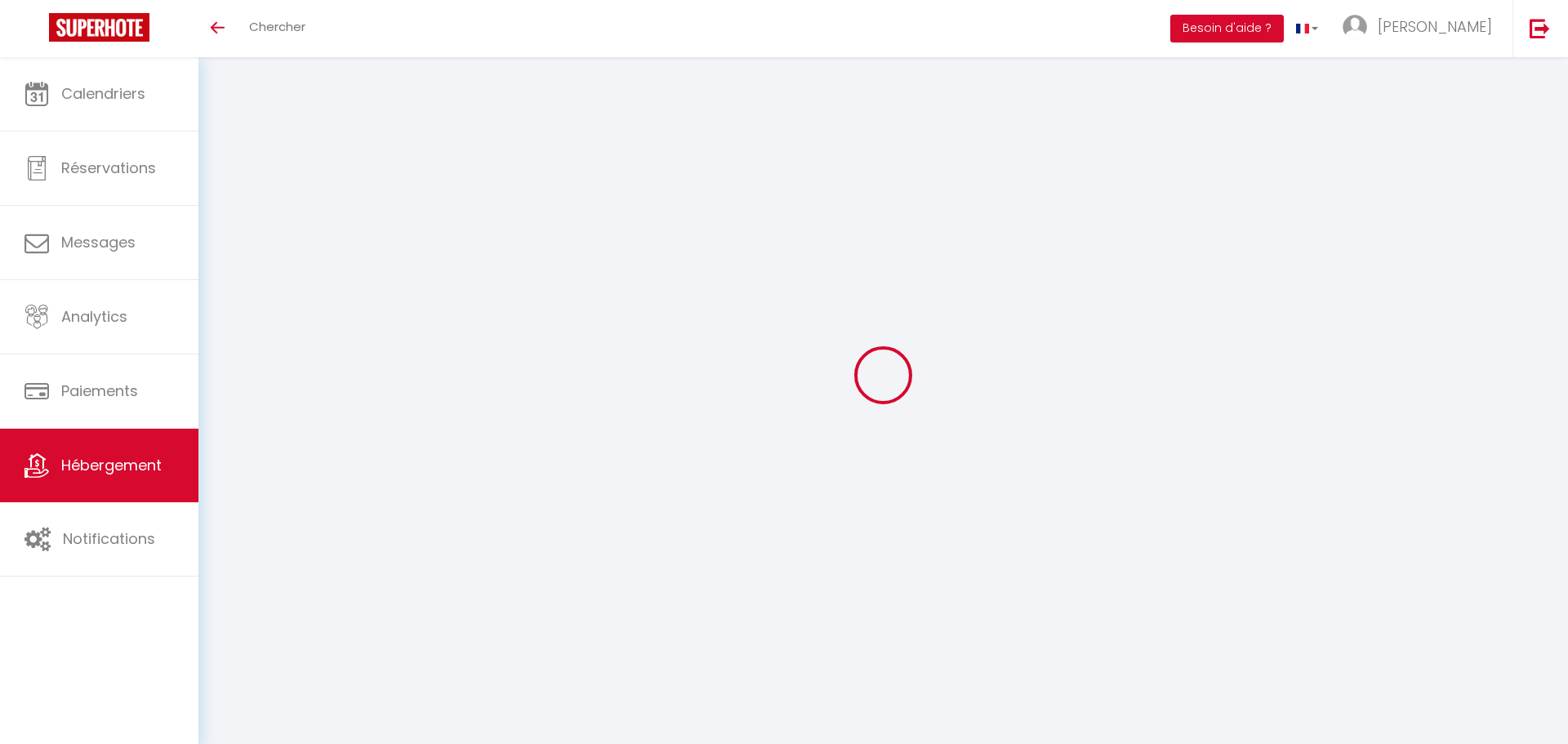
select select
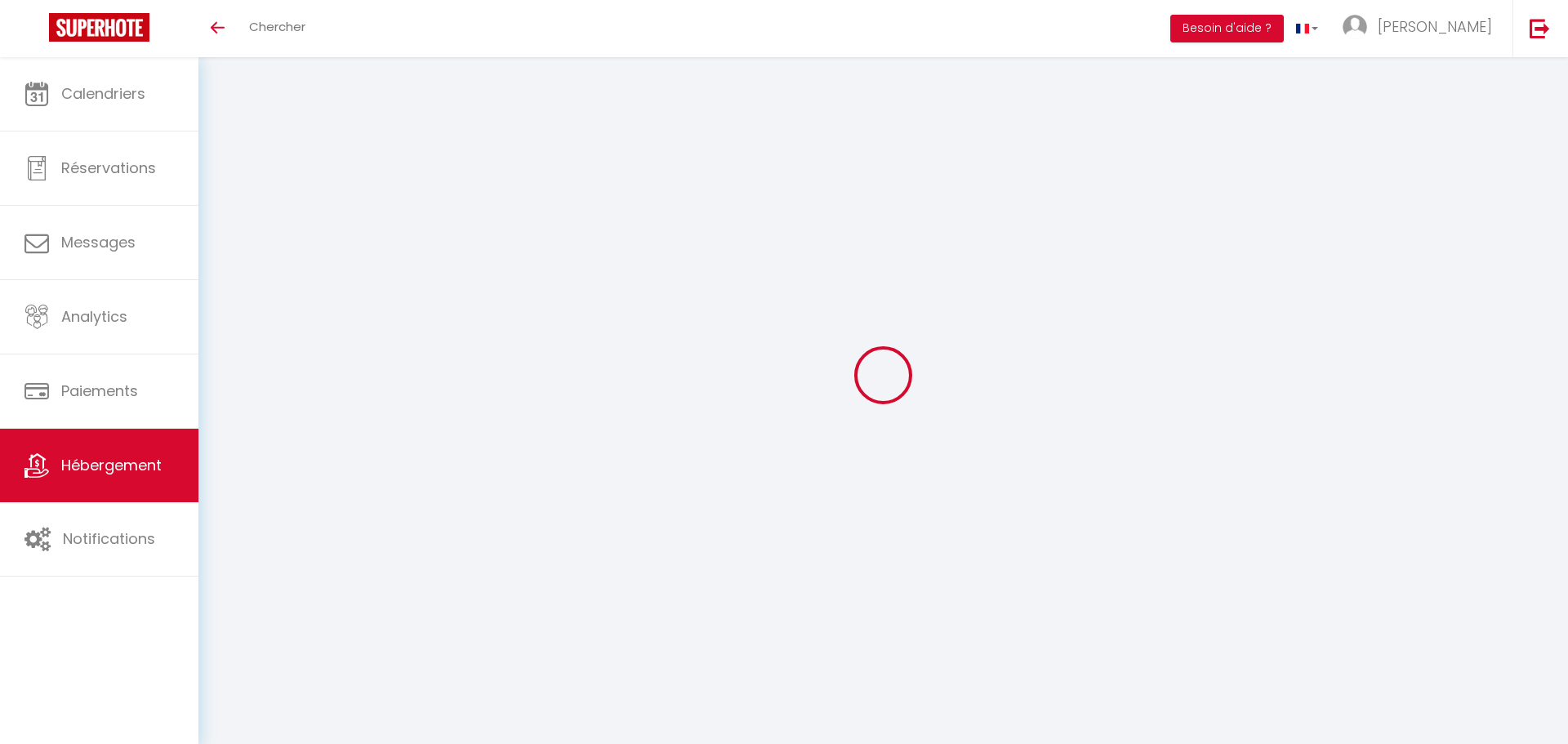
select select
checkbox input "false"
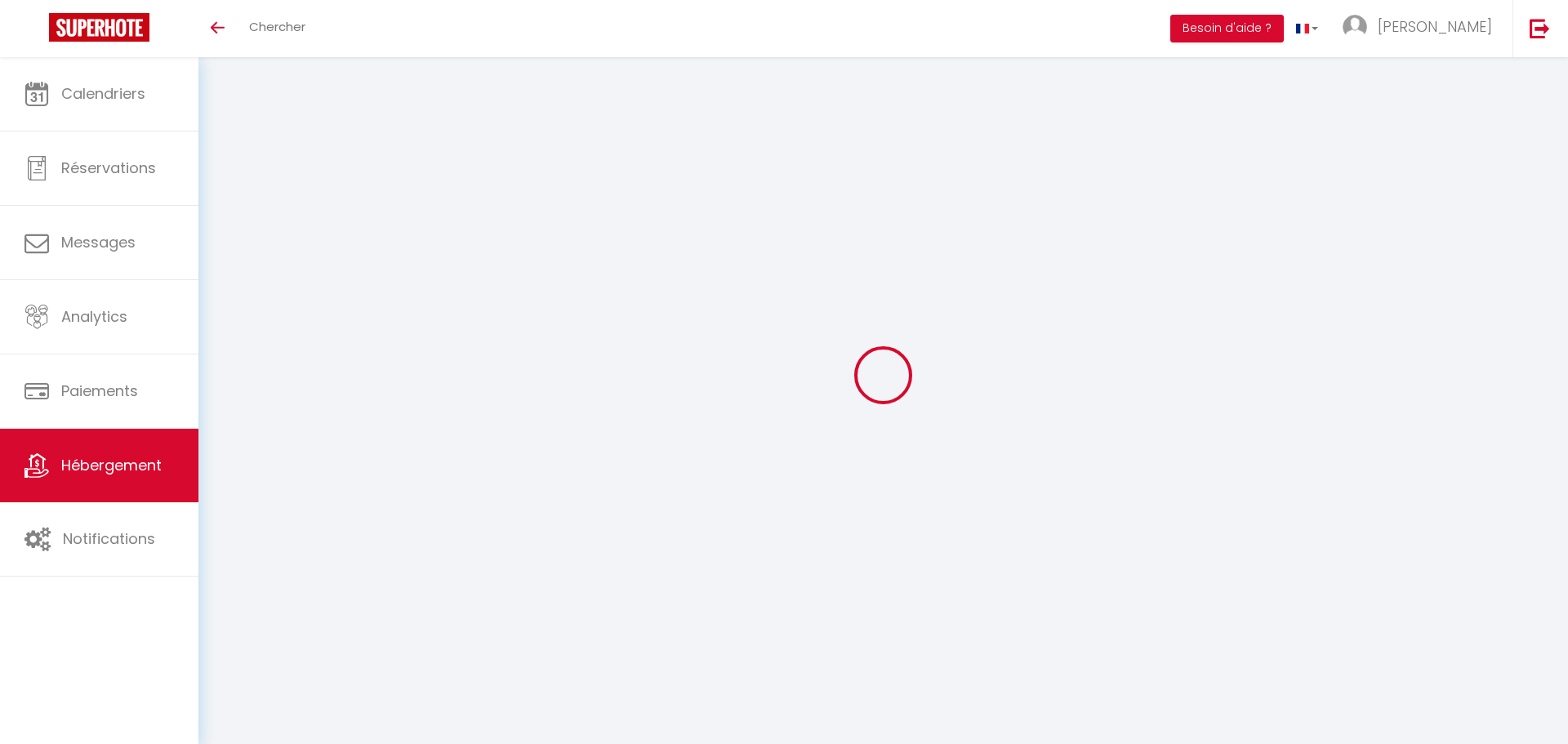
select select
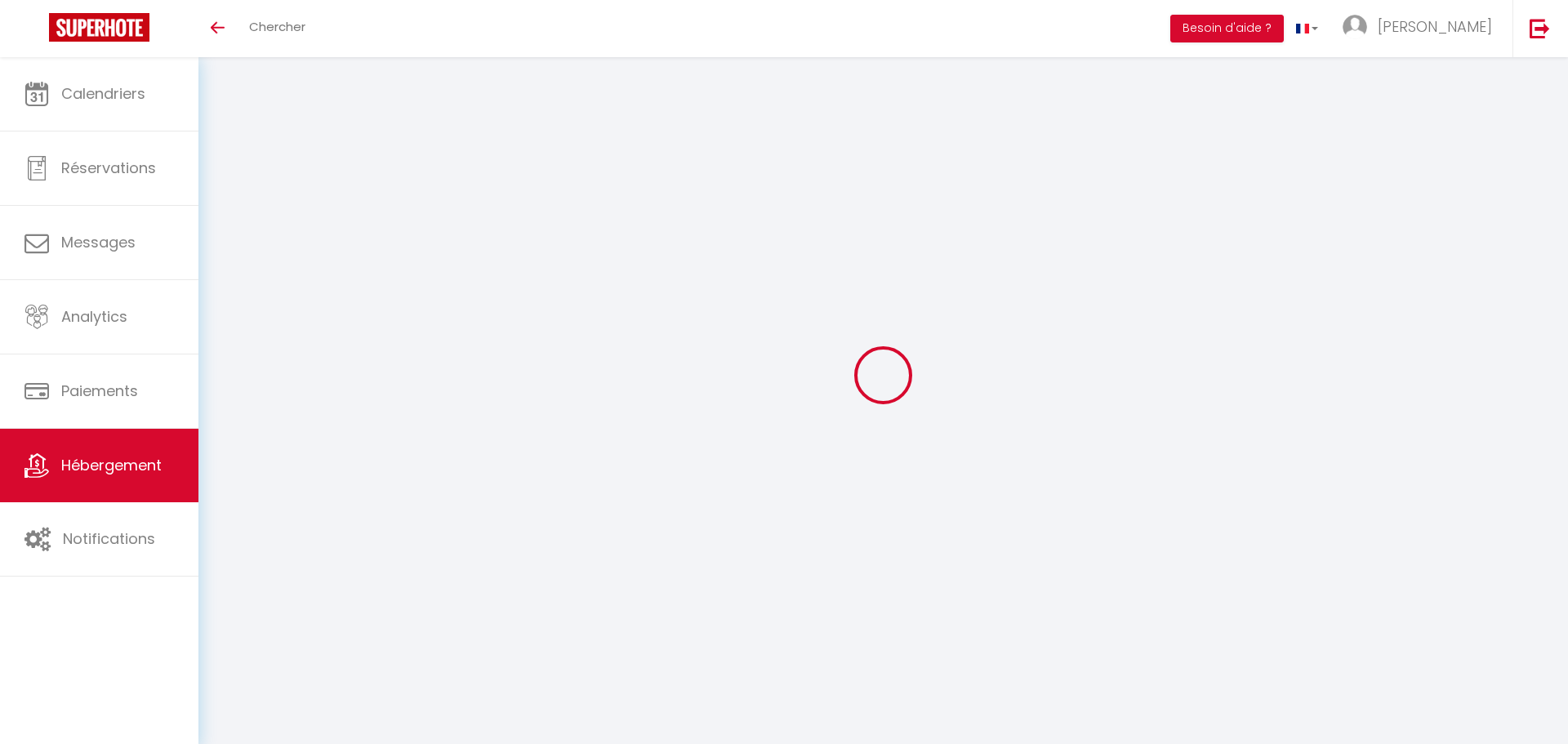
select select
checkbox input "false"
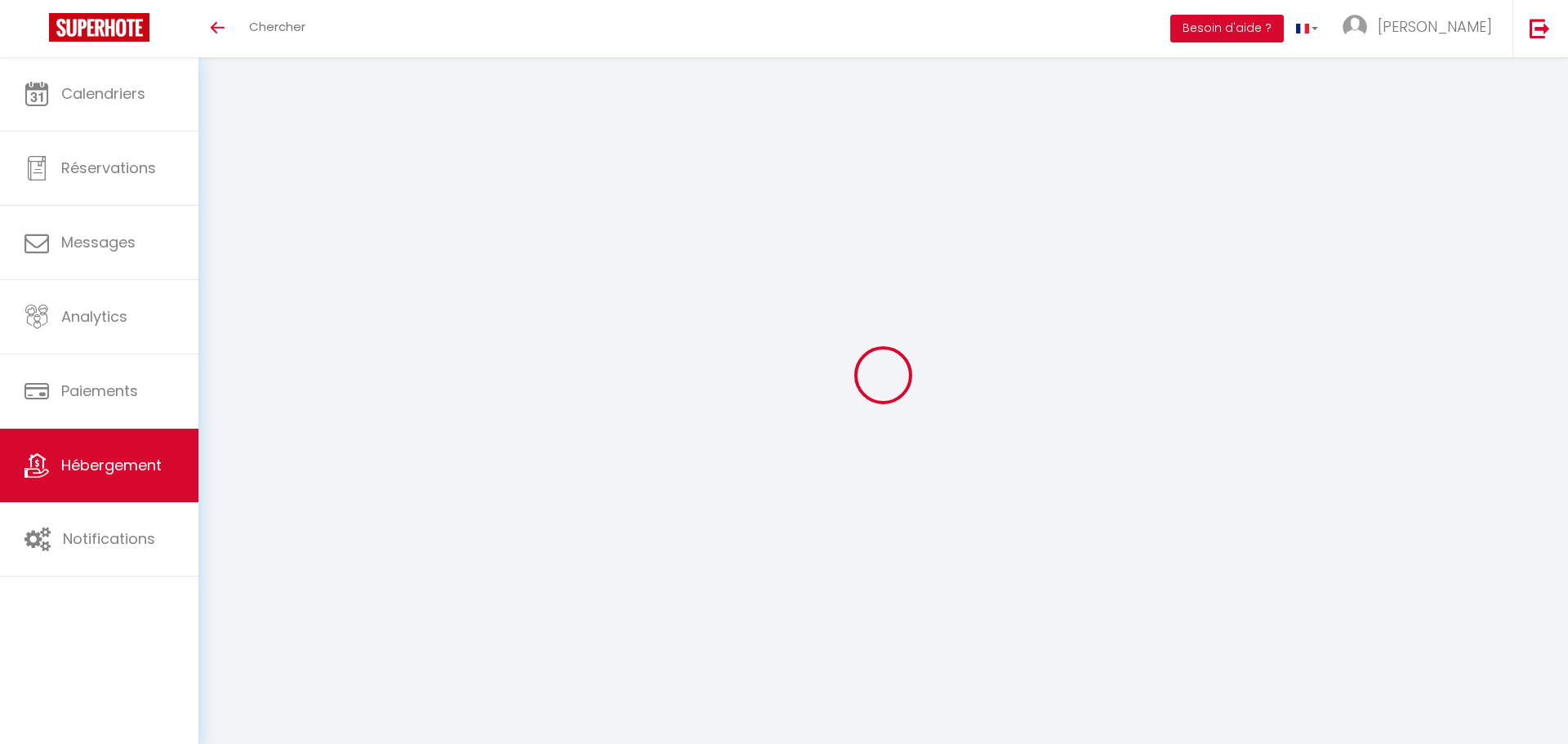
checkbox input "false"
select select
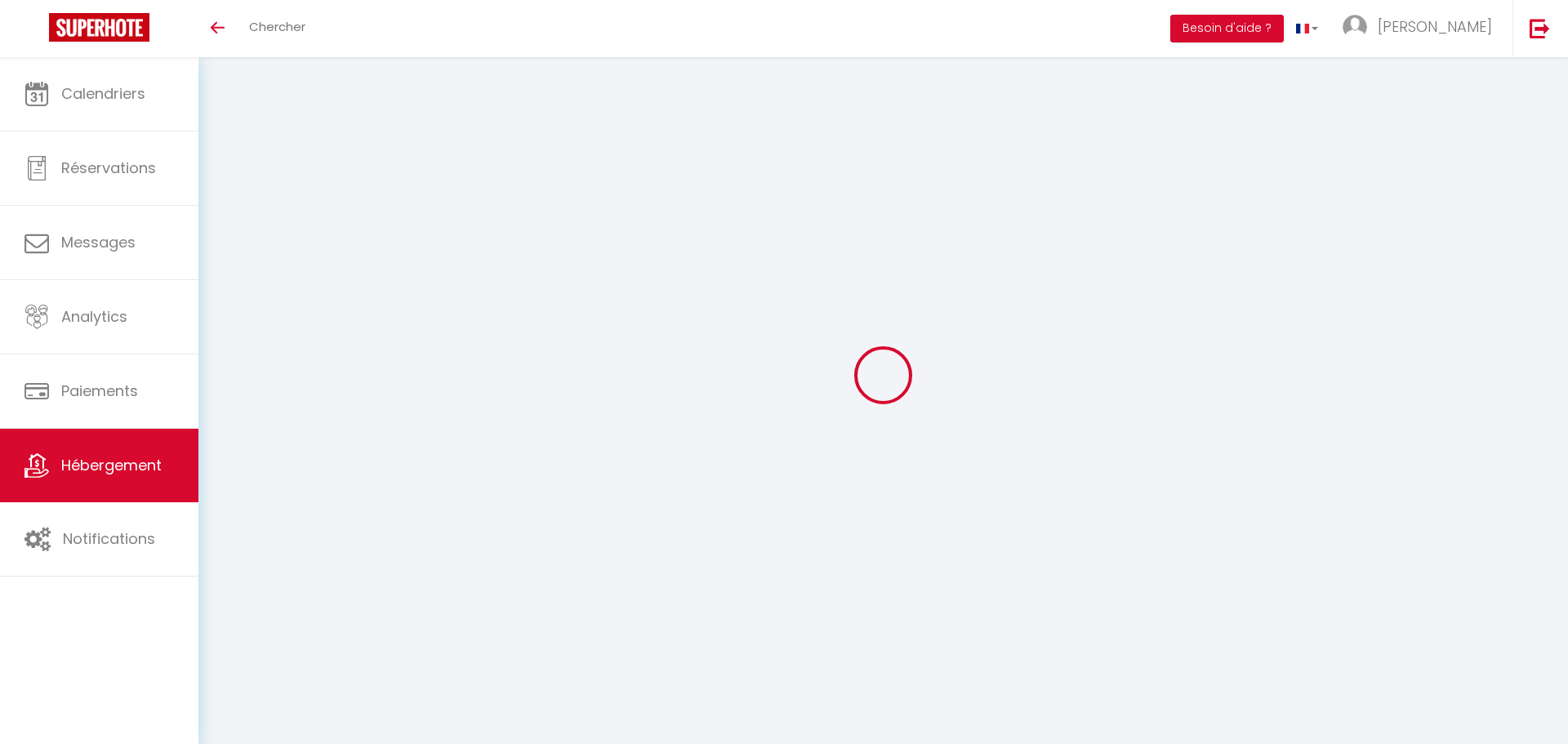
select select
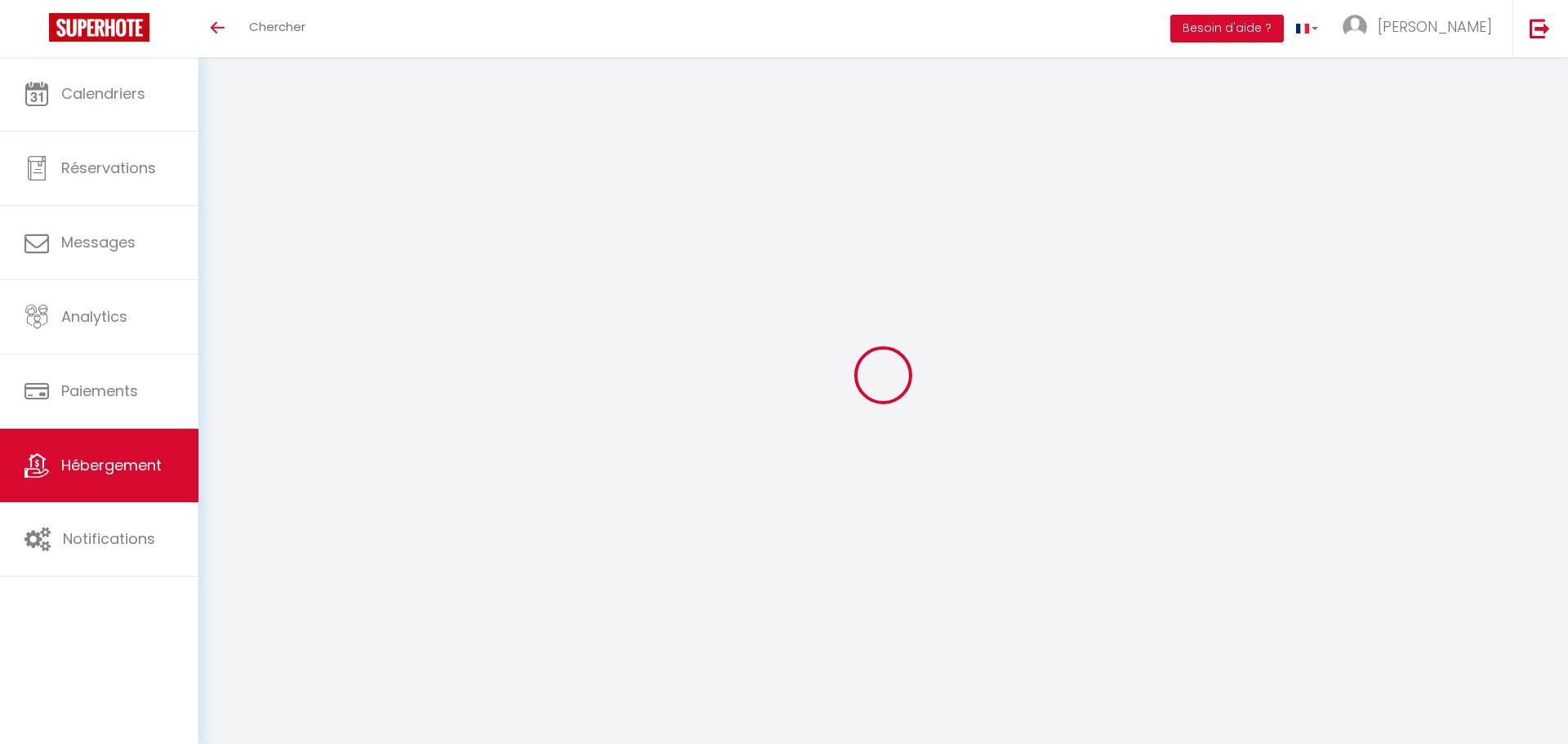
checkbox input "false"
select select
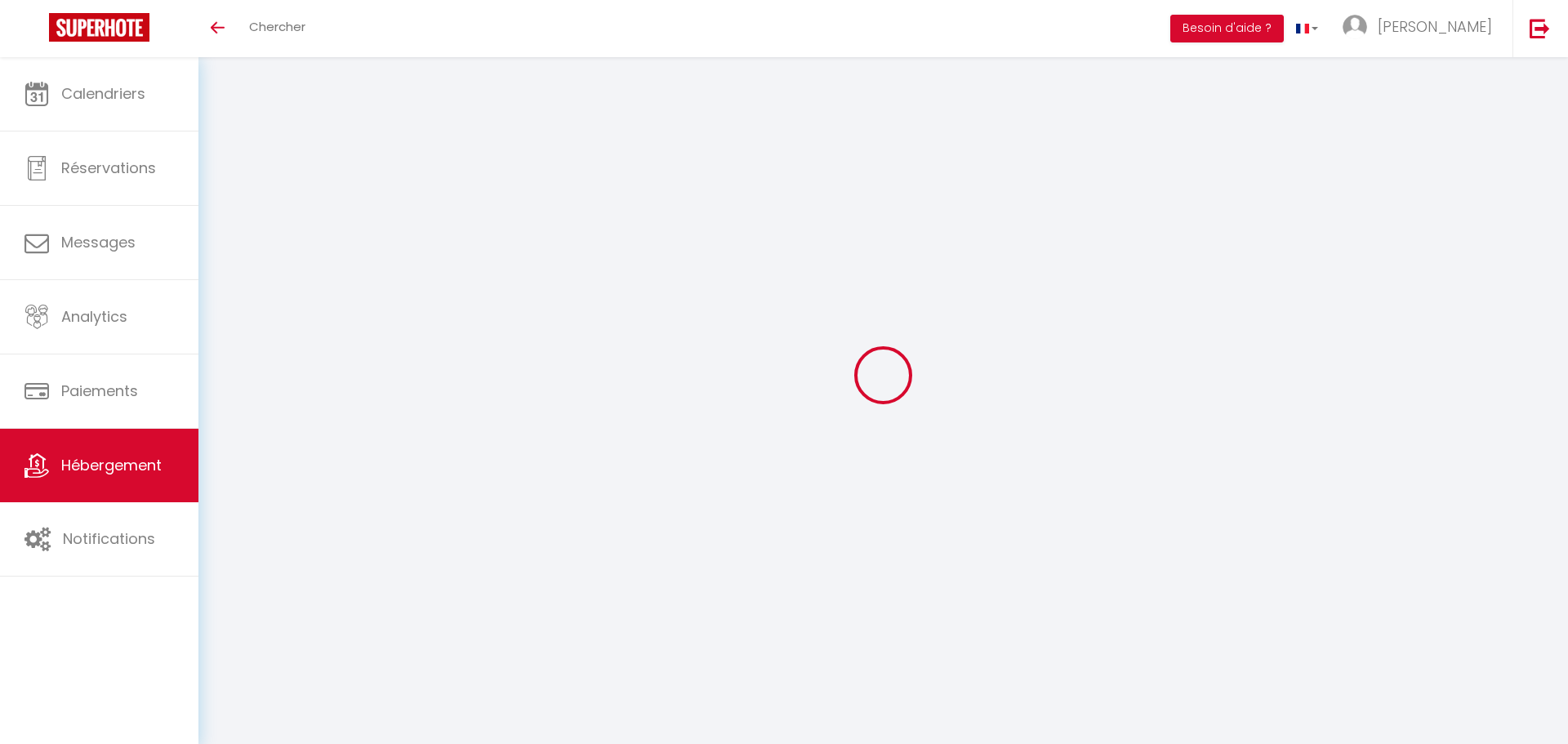
select select
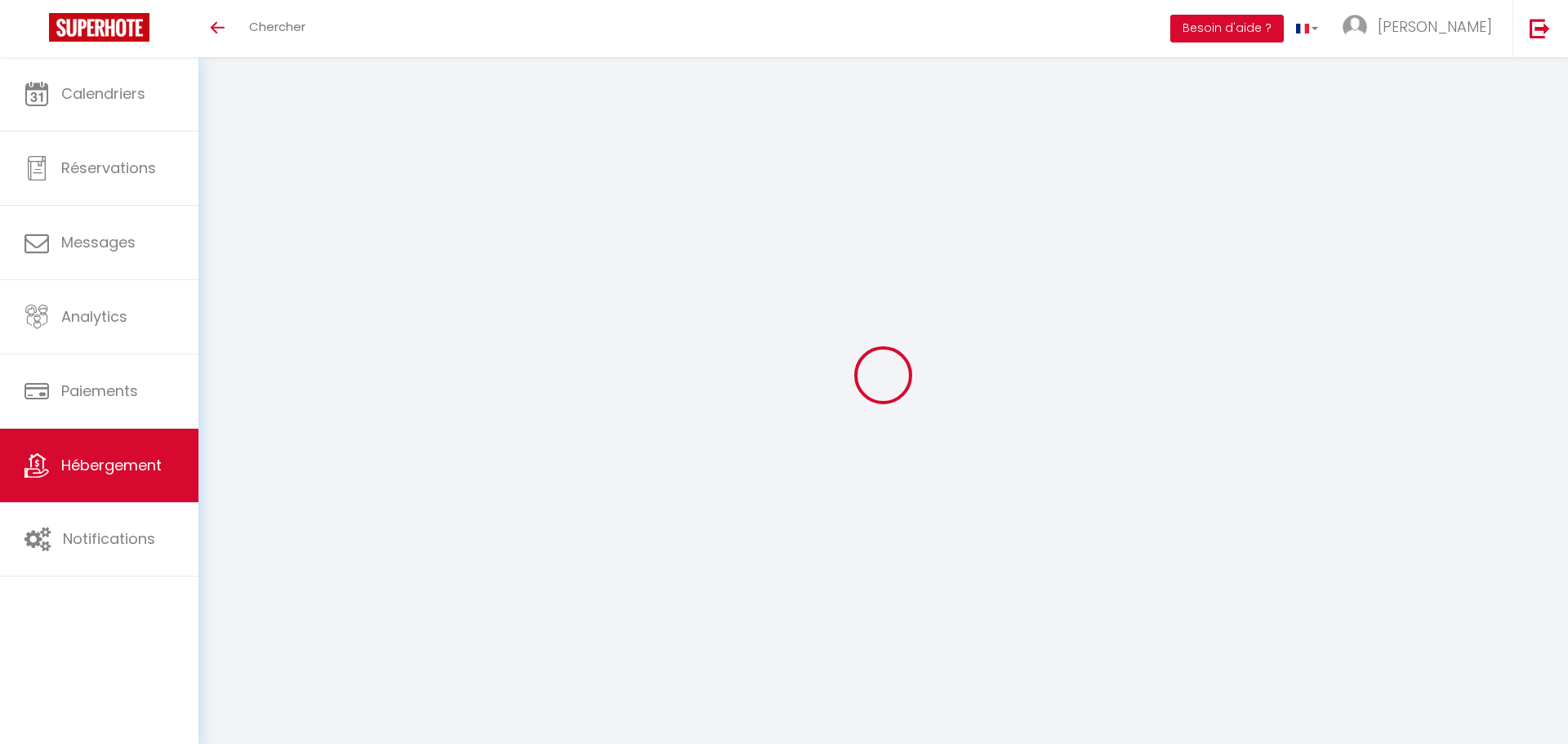
select select
checkbox input "false"
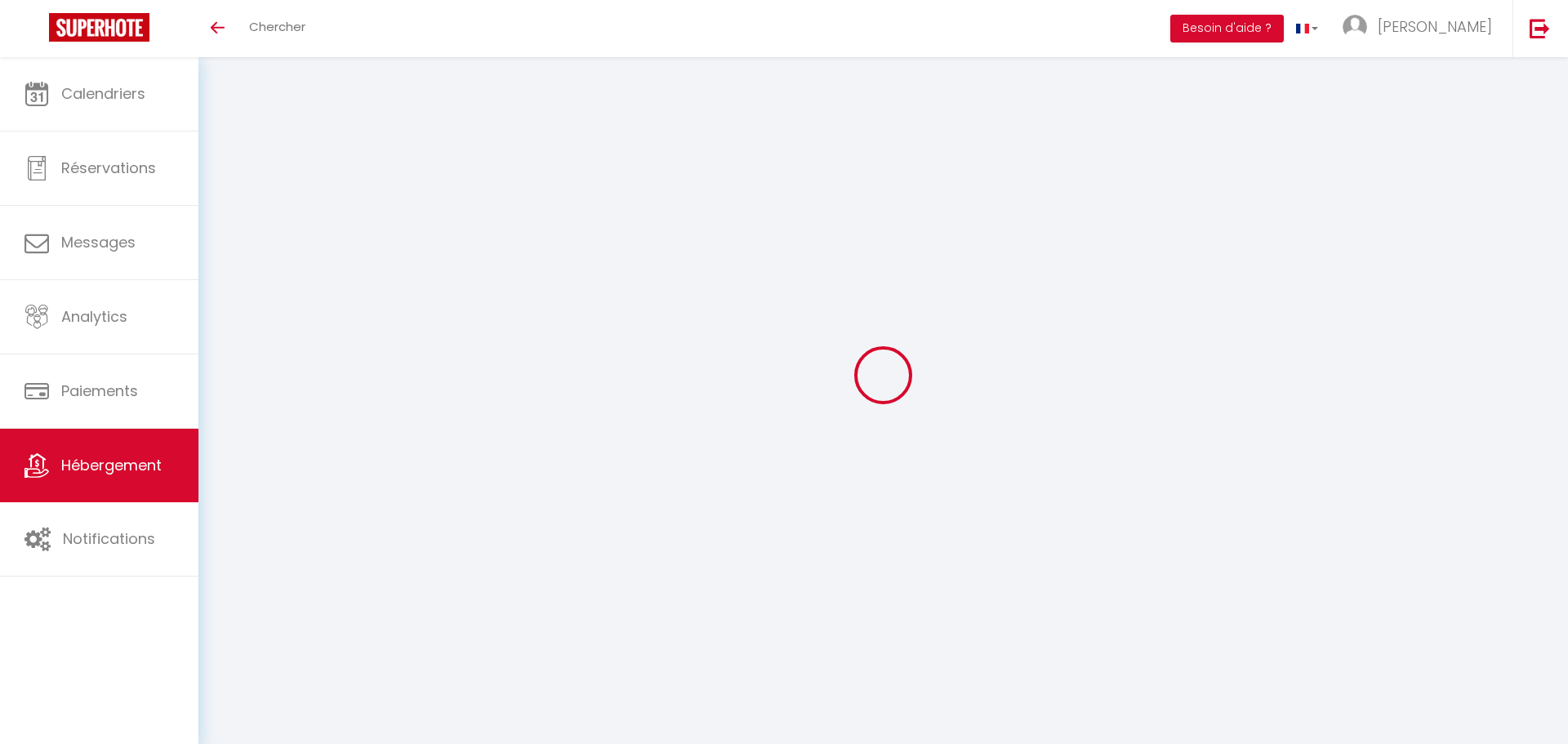
checkbox input "false"
select select
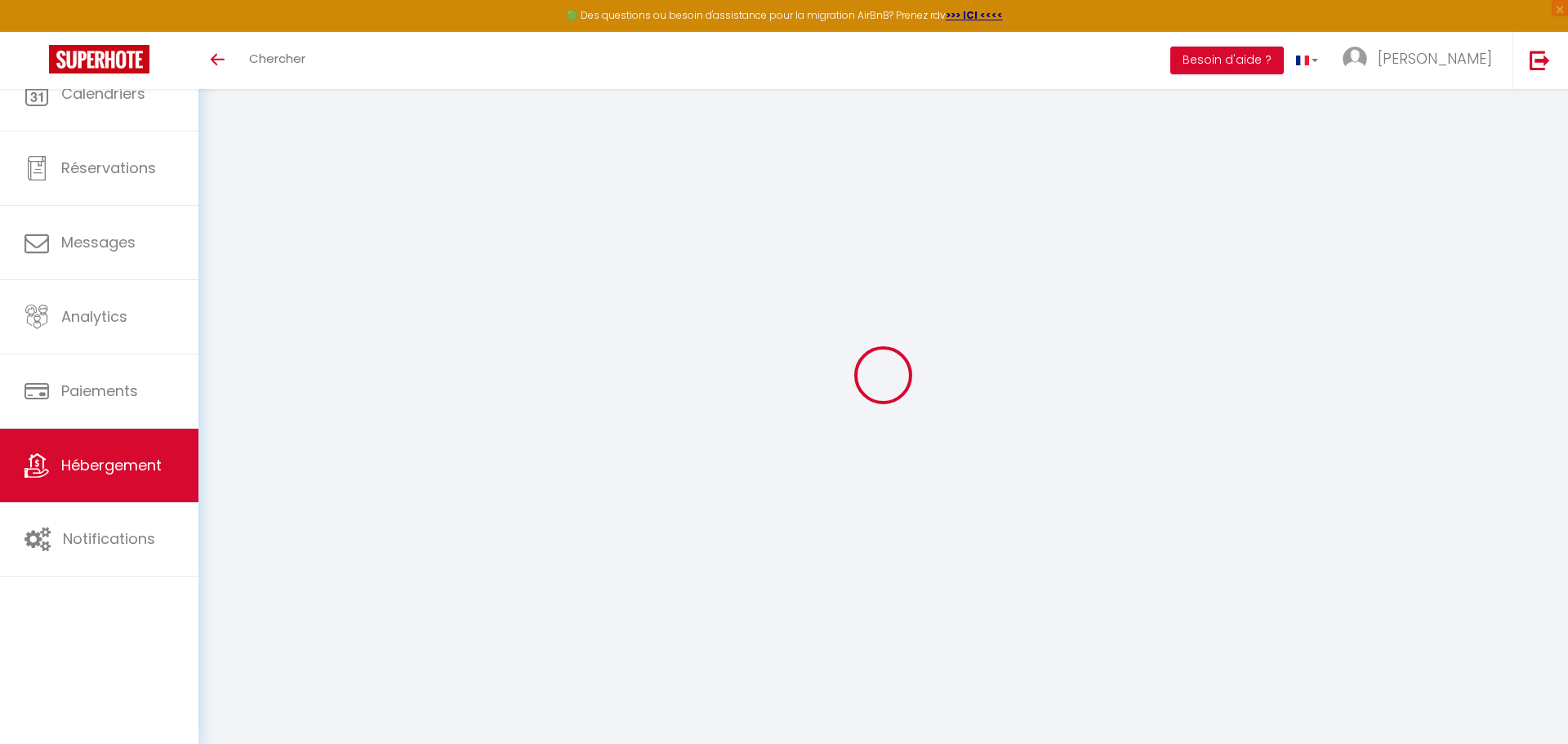
select select
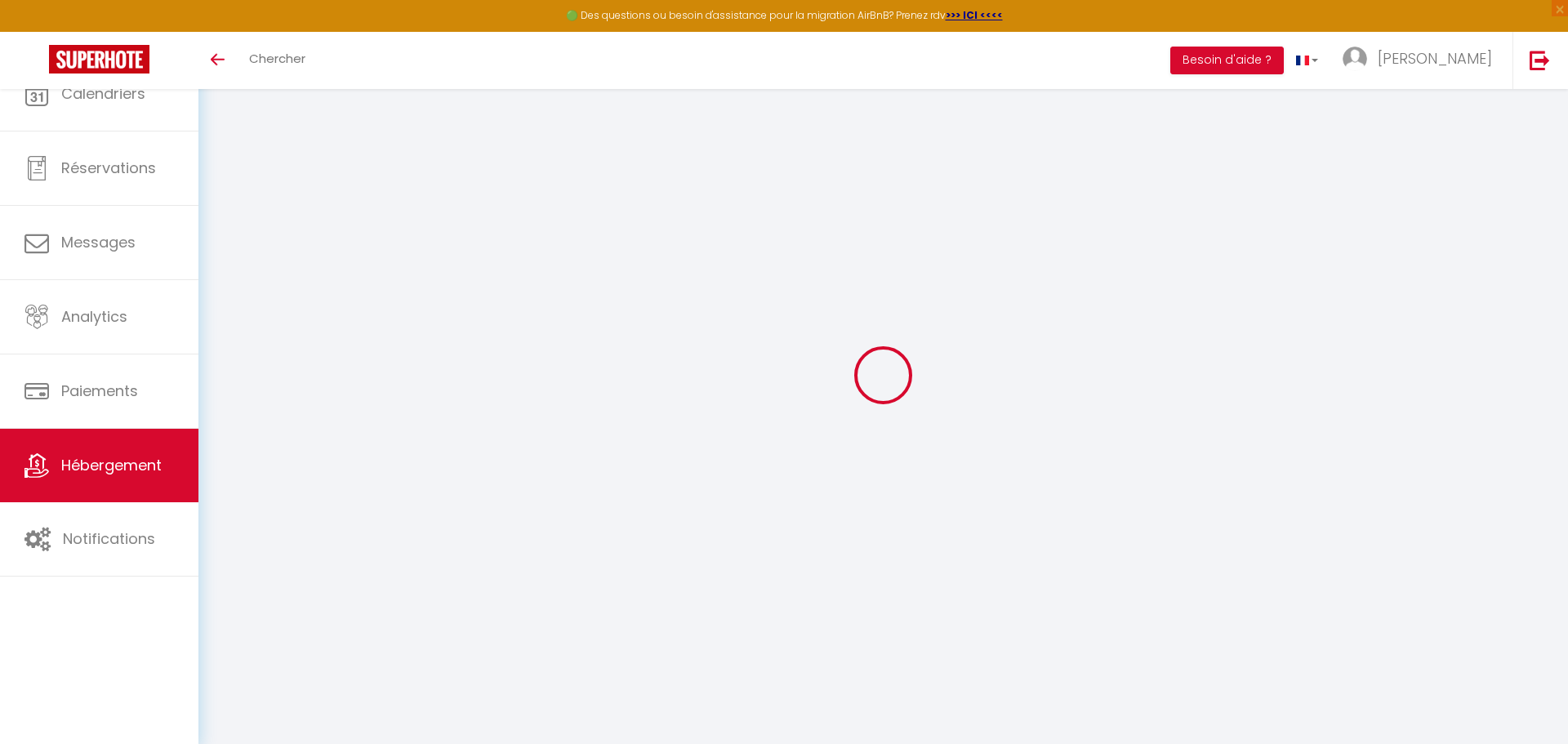
select select
checkbox input "false"
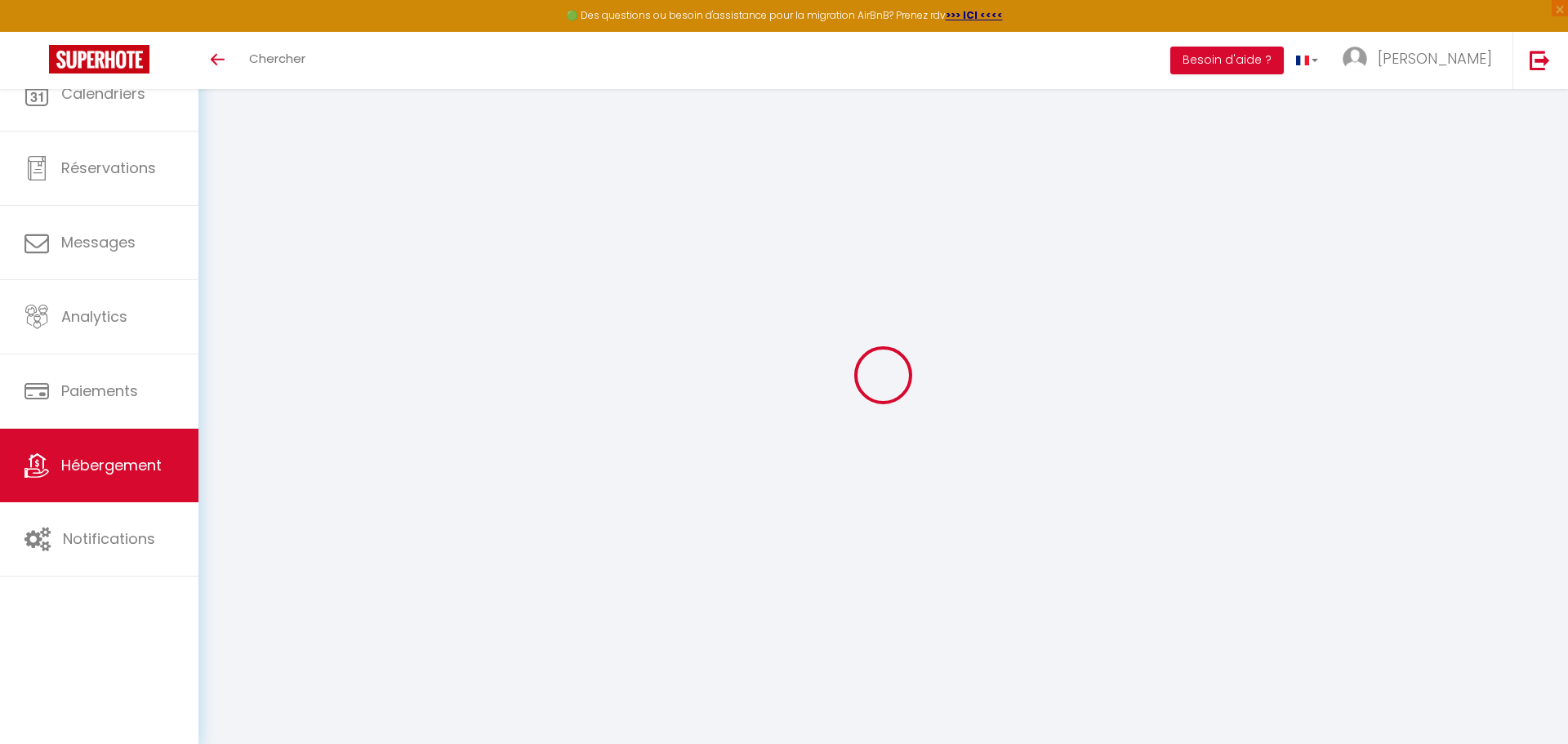
select select
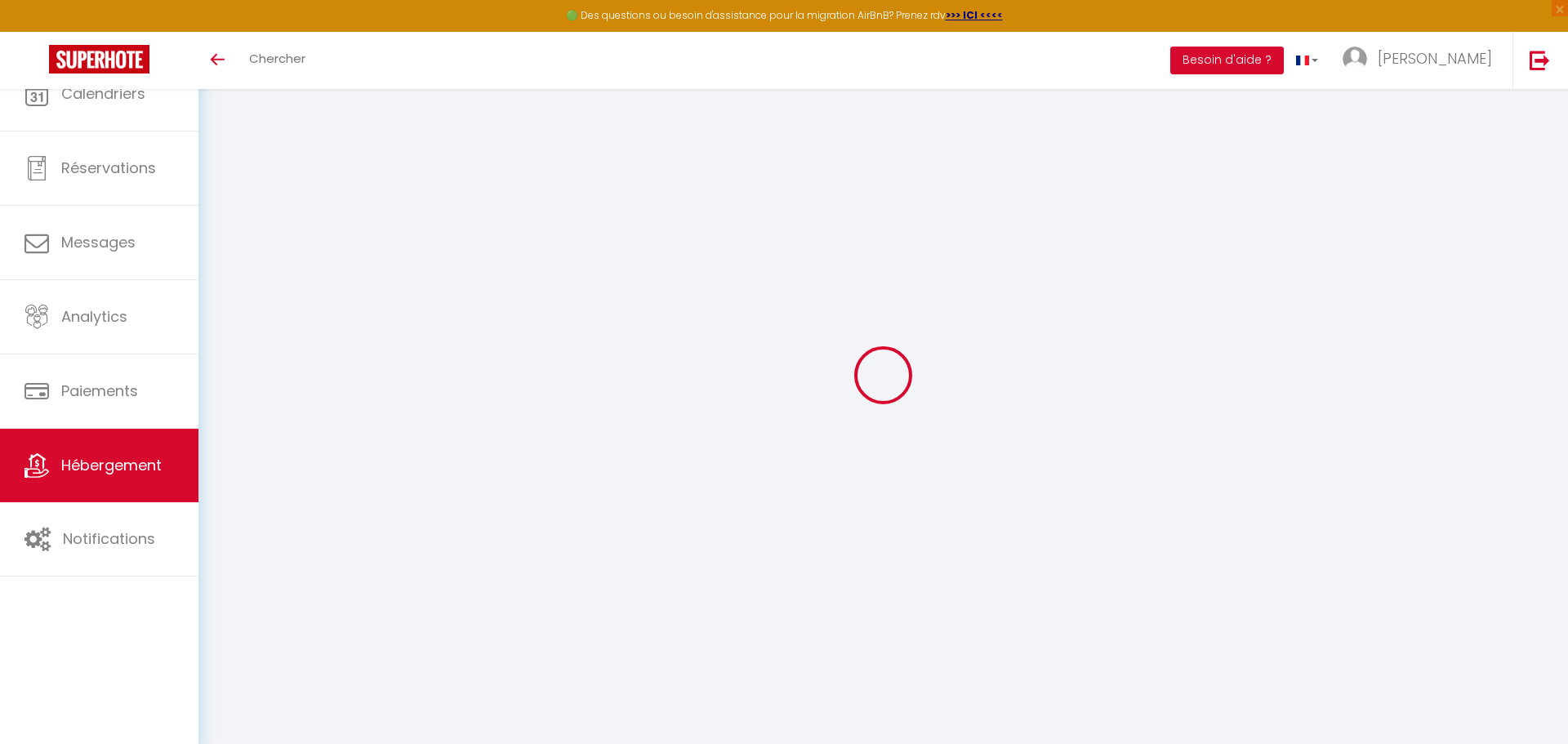
select select
checkbox input "false"
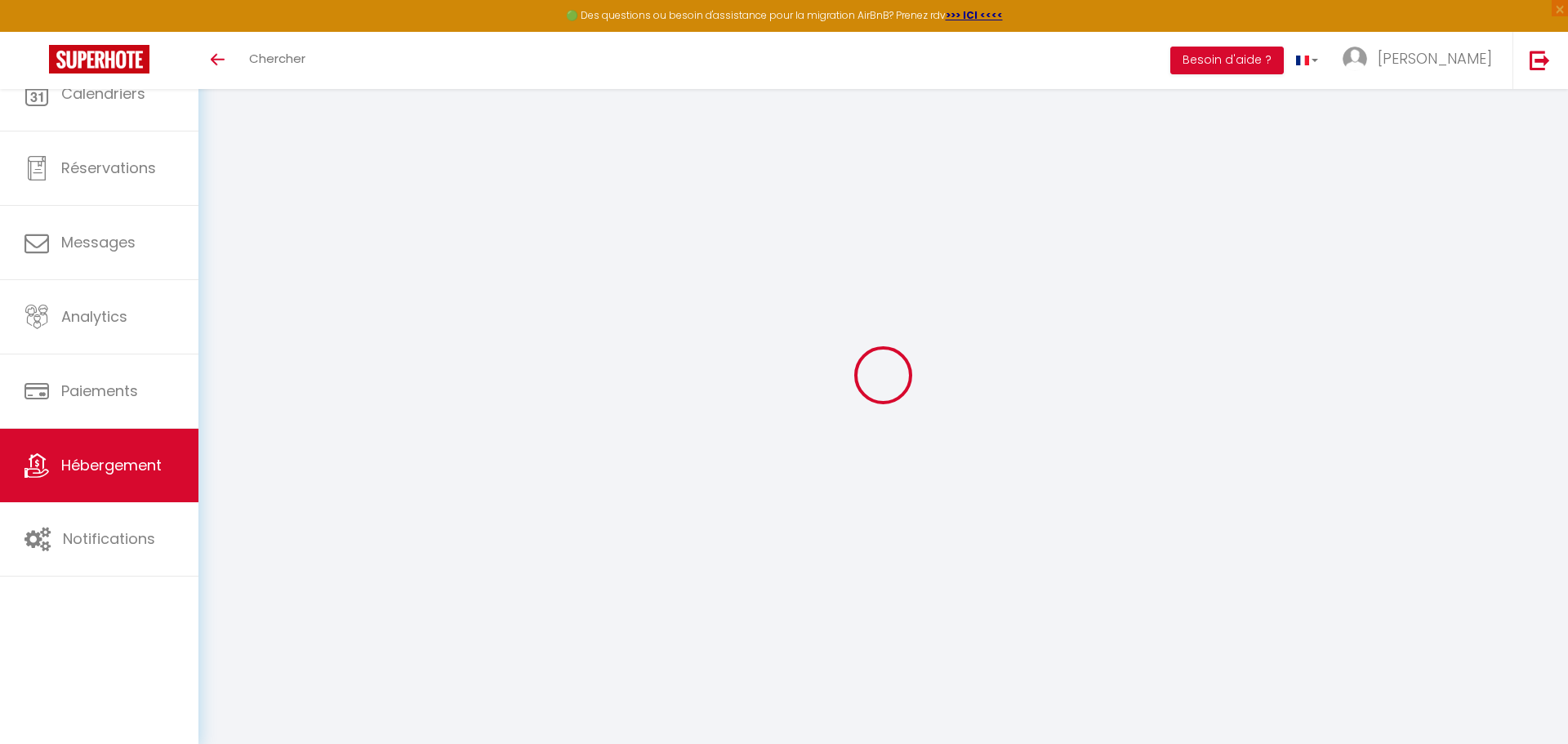
checkbox input "false"
select select
type input "[PERSON_NAME] ([PERSON_NAME]) · LE MONET Elégant Studio avec parking direct Tram"
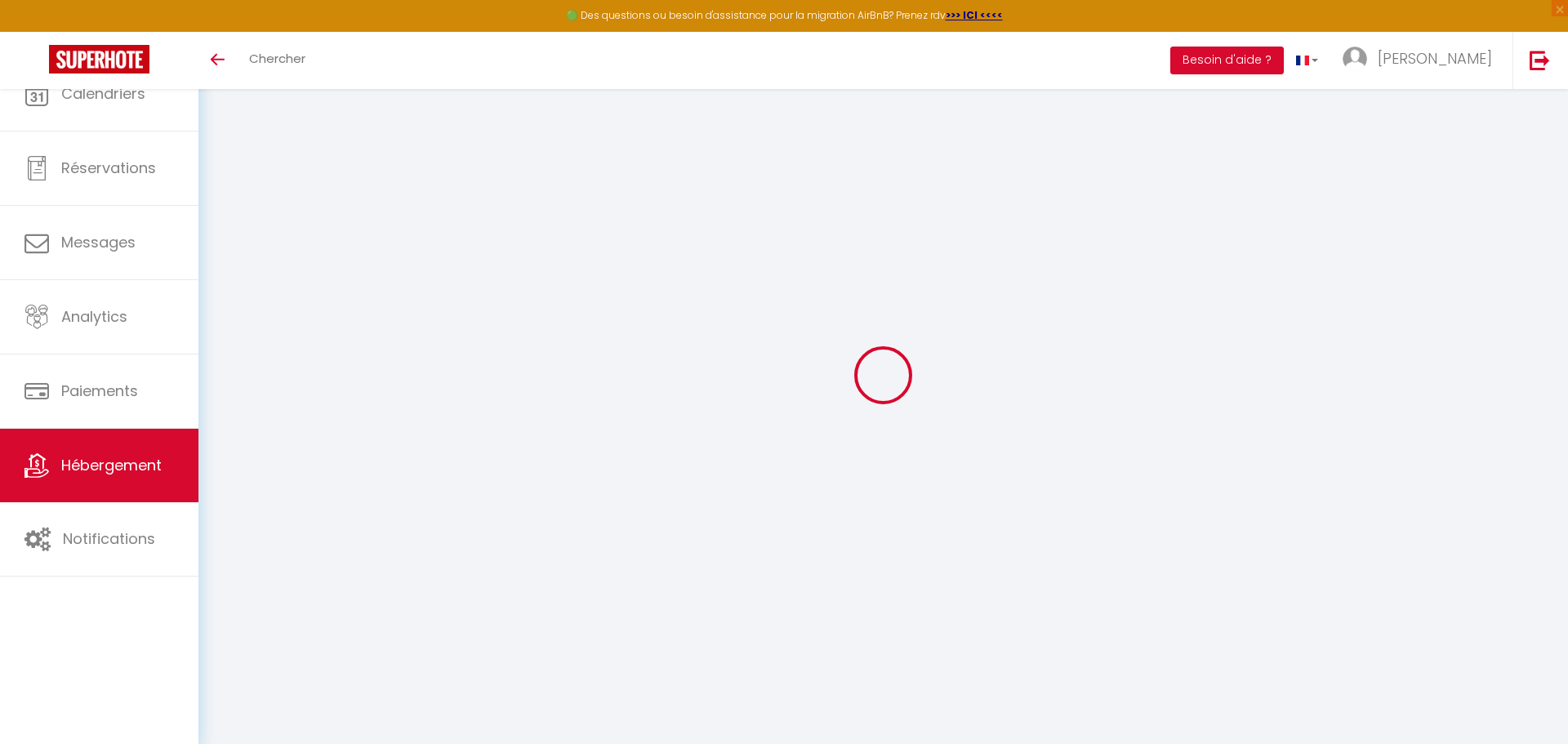
type input "57"
type input "35"
select select
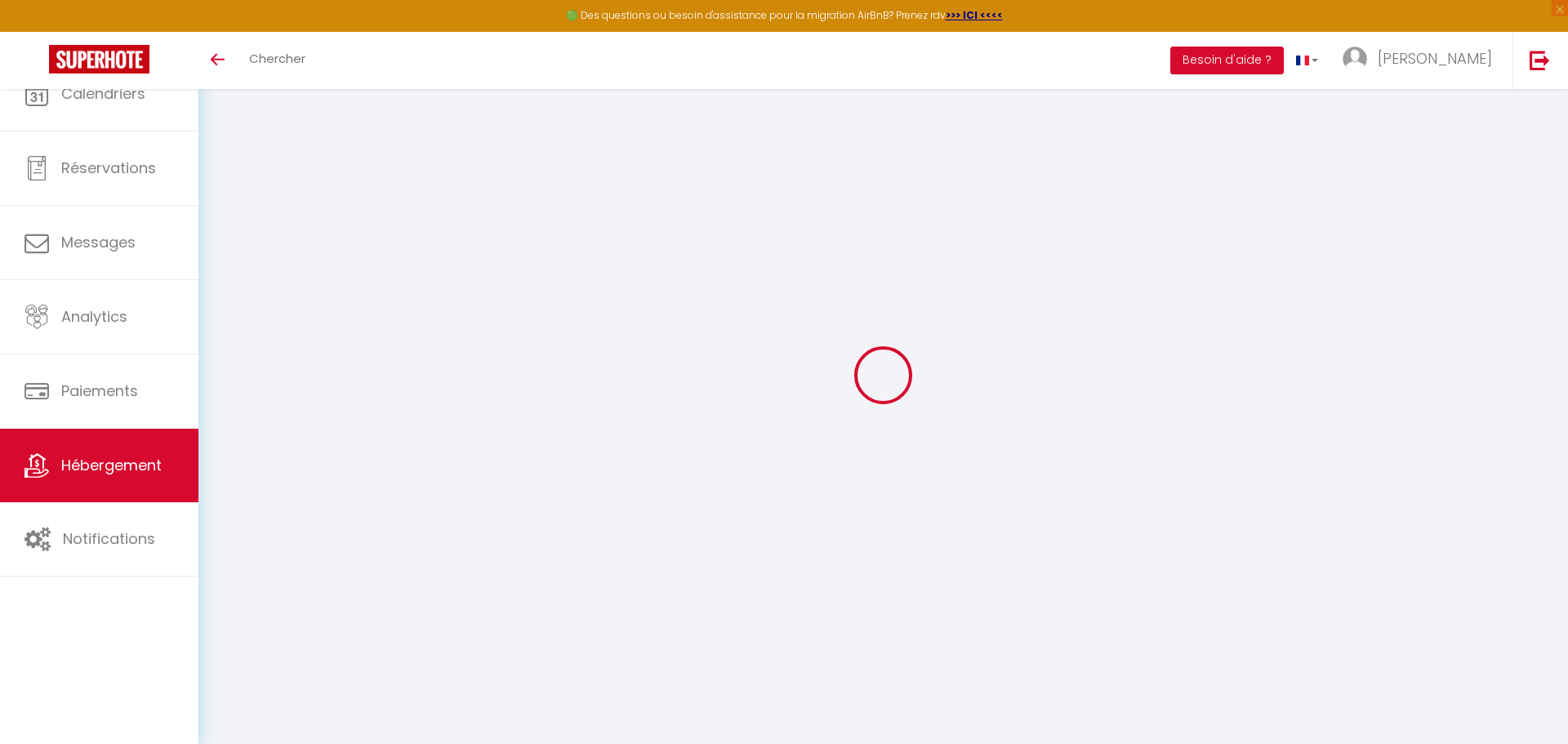
select select
type input "[STREET_ADDRESS][PERSON_NAME]"
type input "33700"
type input "Mérignac"
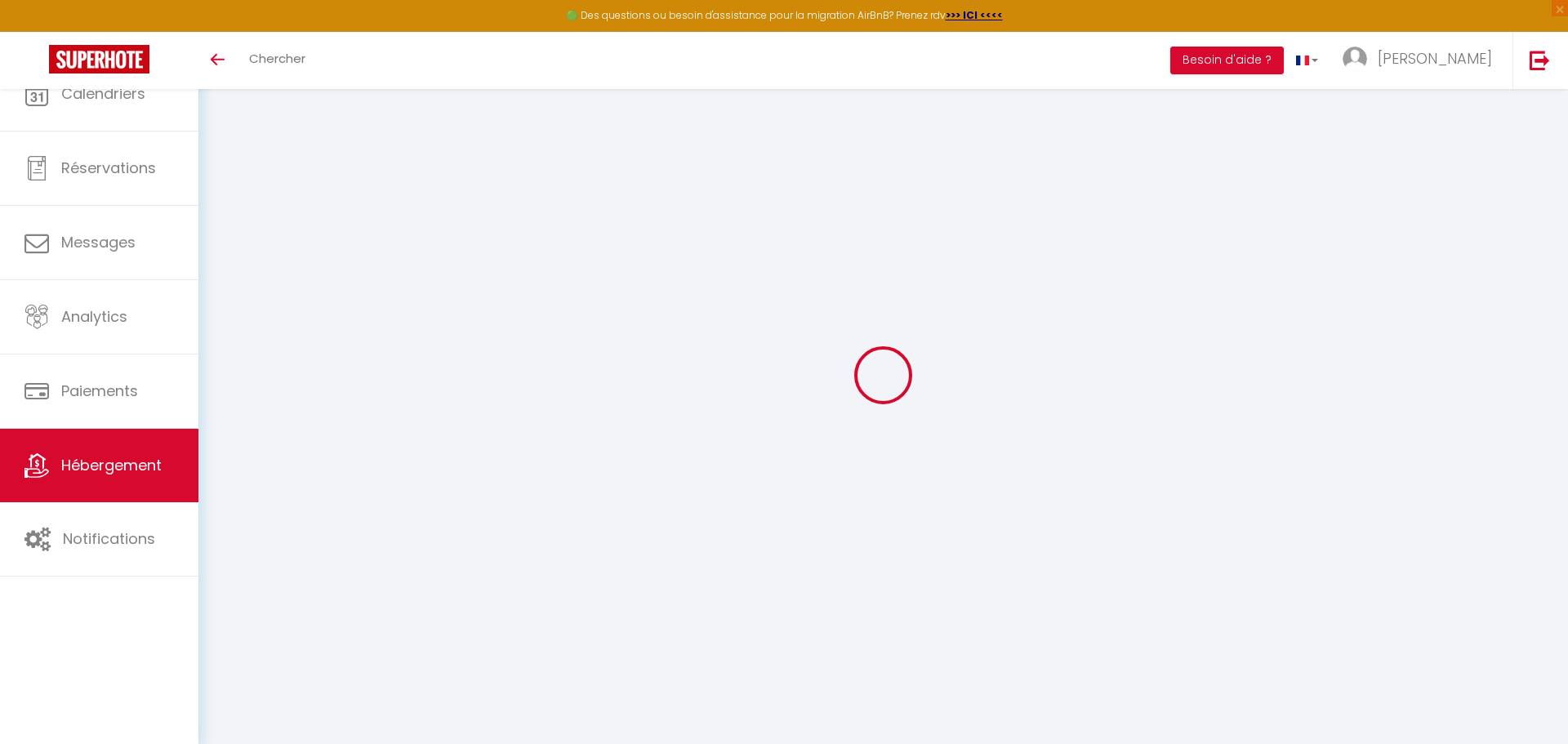
type input "[EMAIL_ADDRESS][DOMAIN_NAME]"
select select
checkbox input "false"
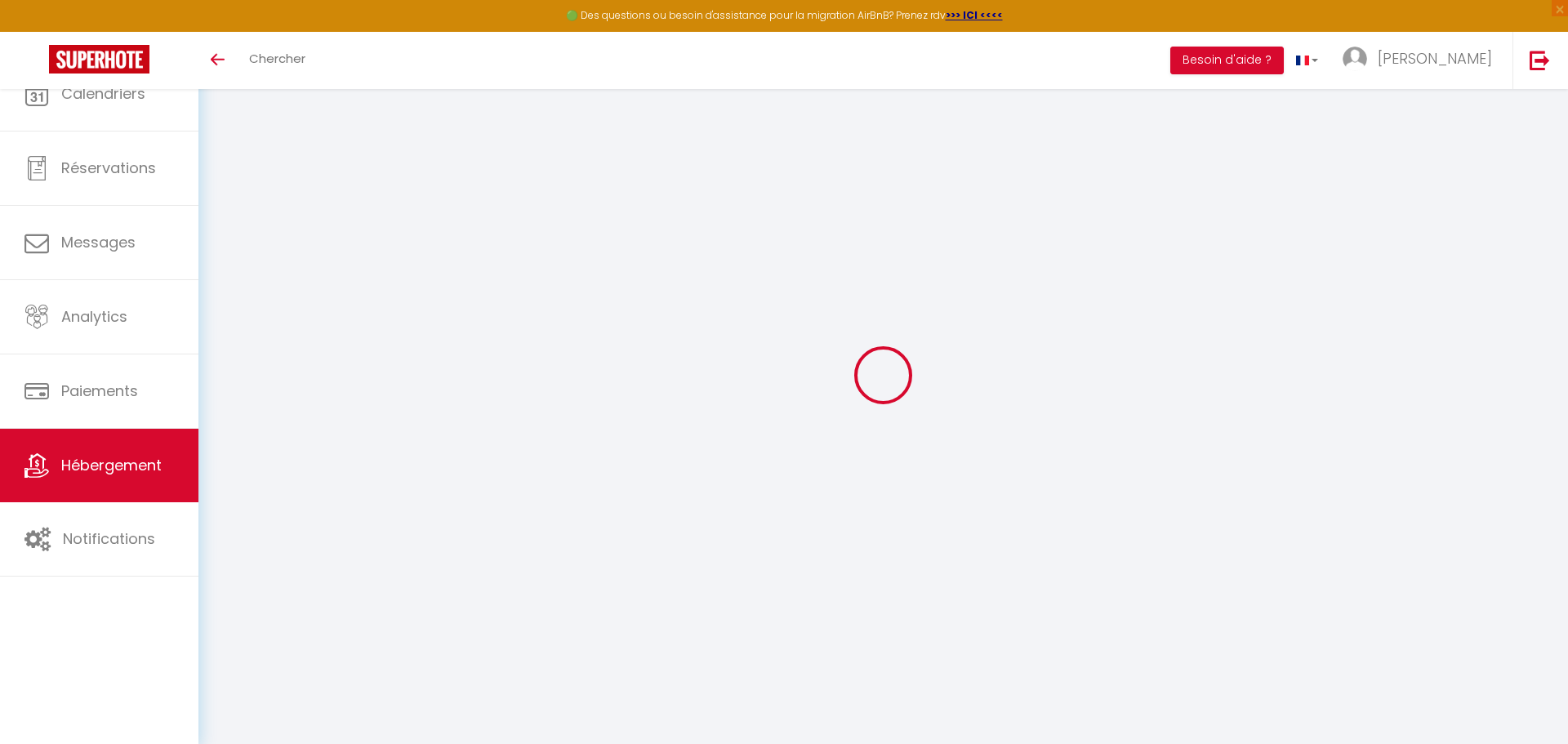
checkbox input "false"
type input "0"
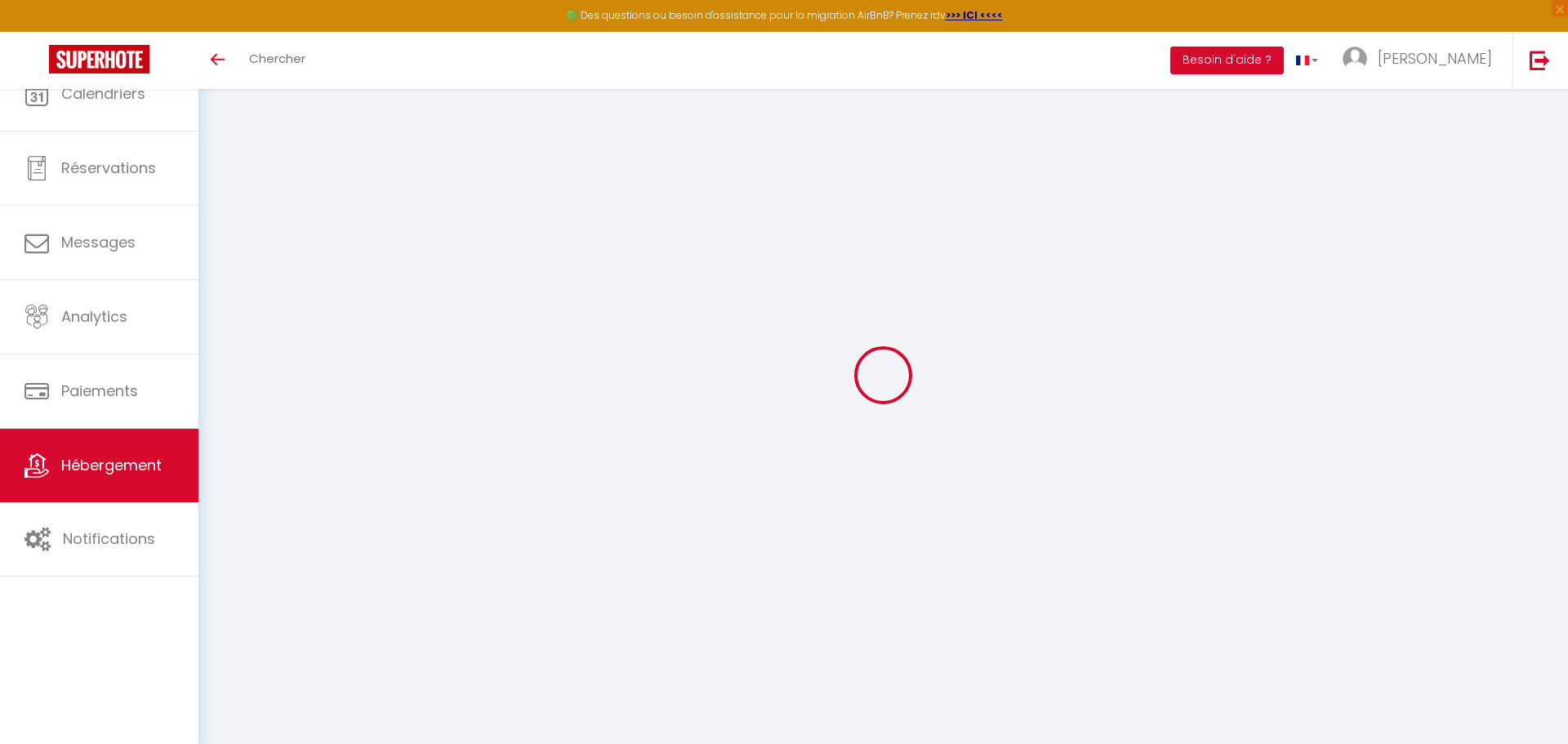
select select
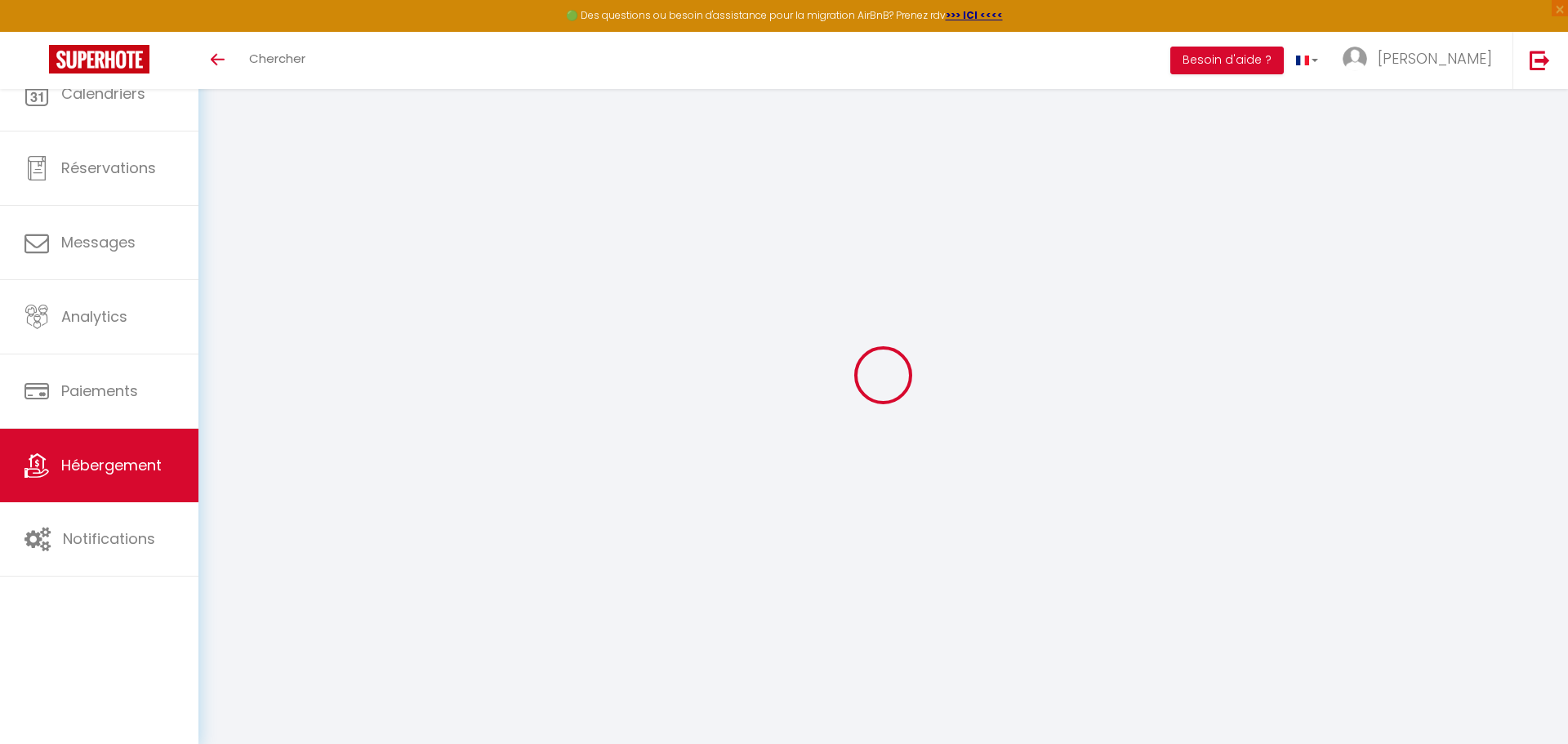
select select
checkbox input "false"
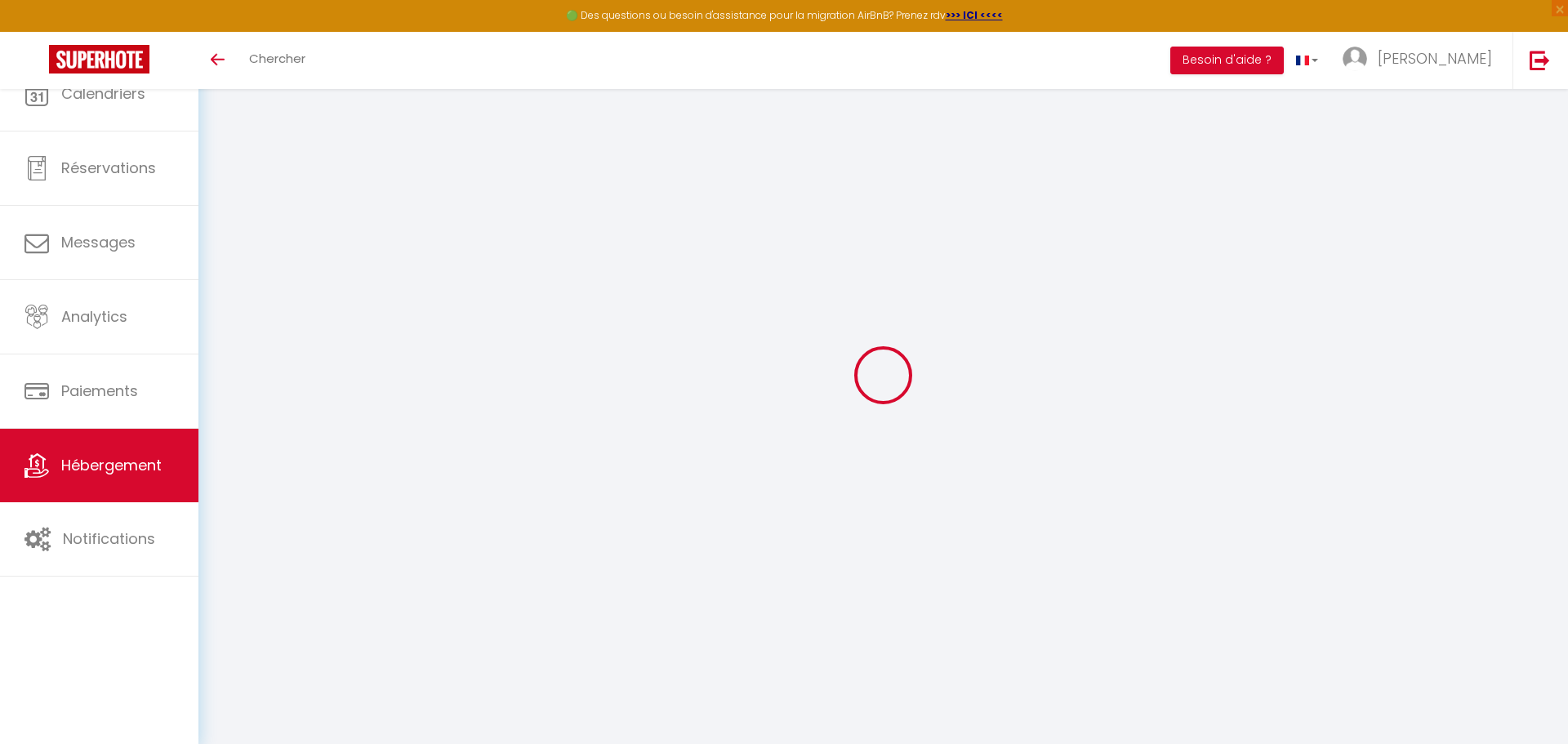
select select
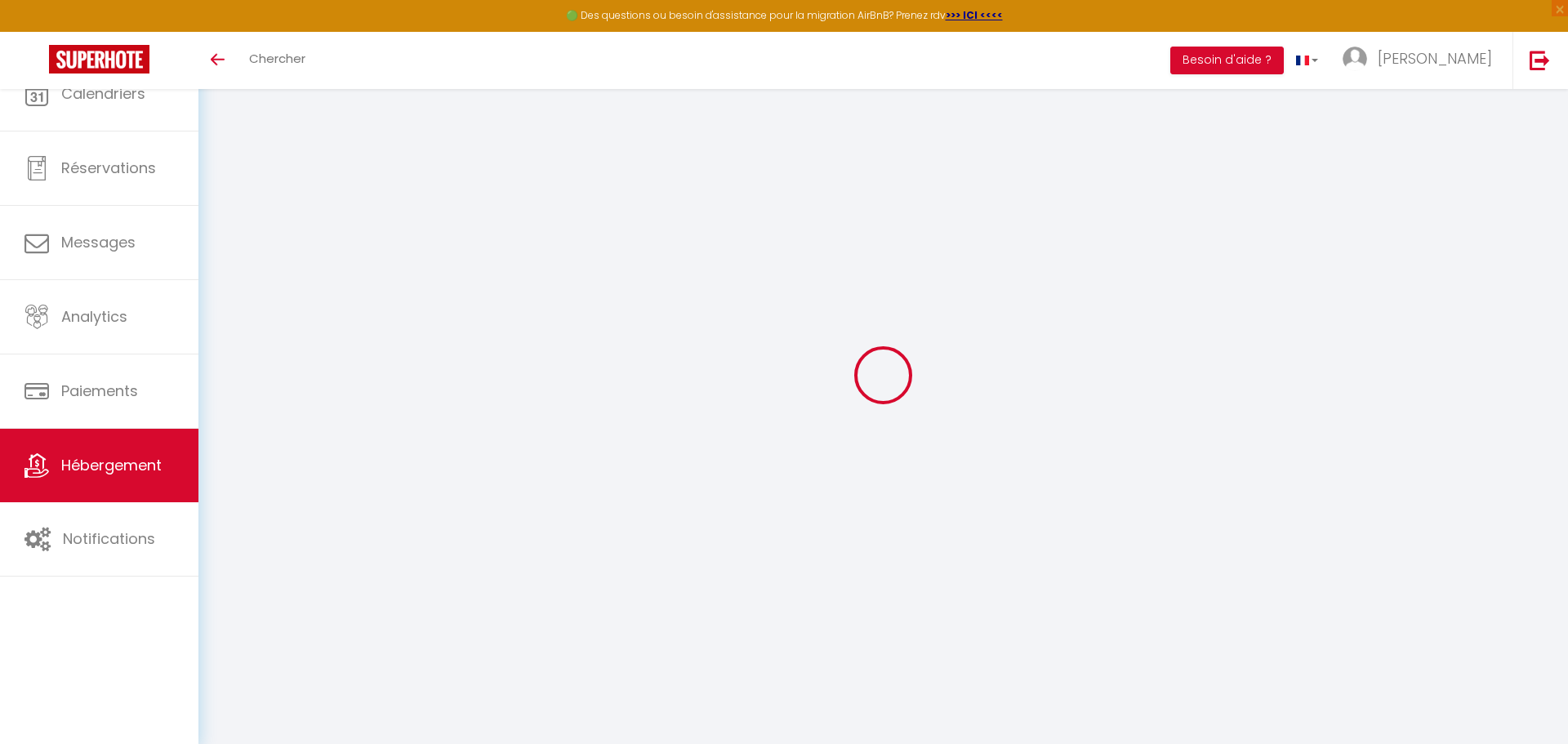
select select
checkbox input "false"
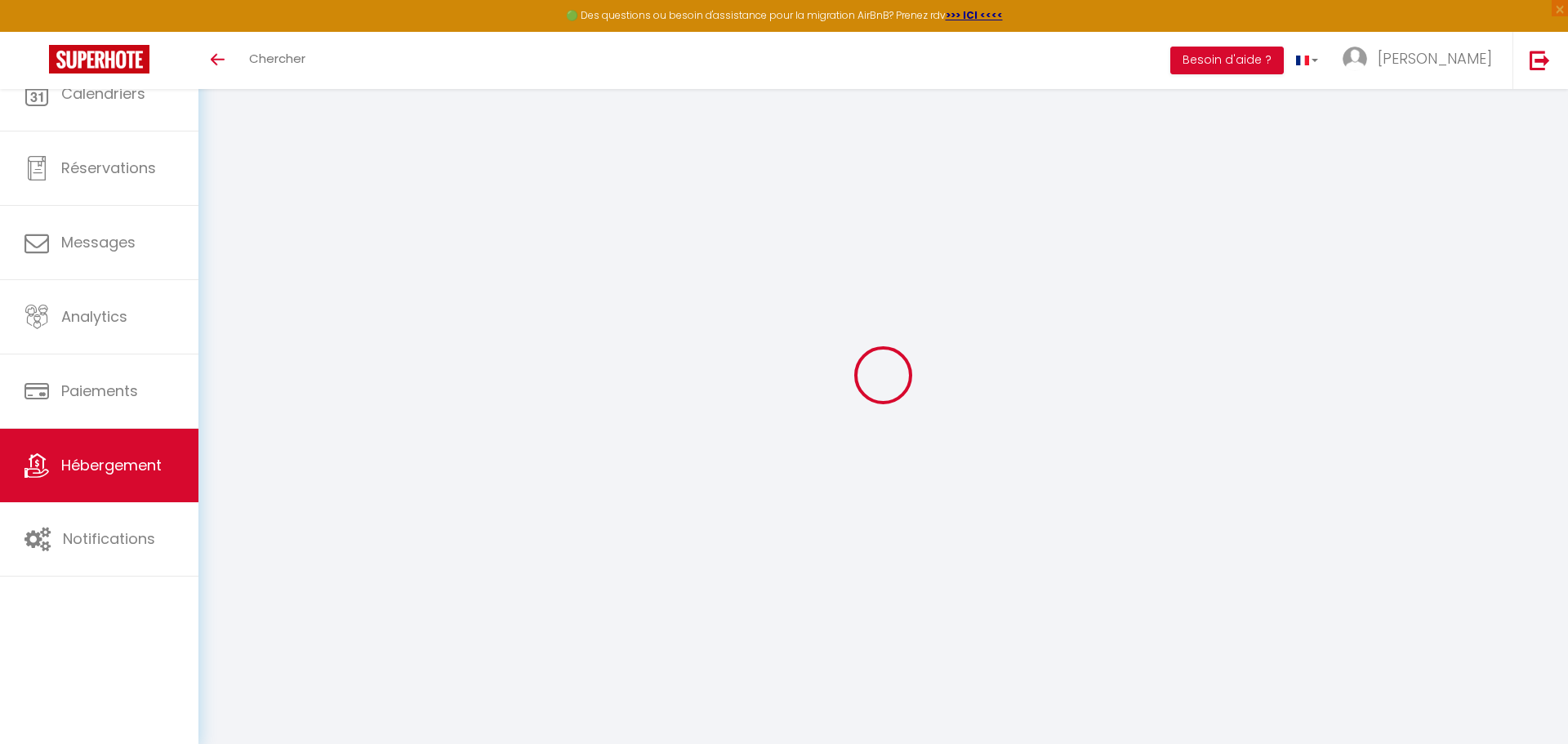
select select
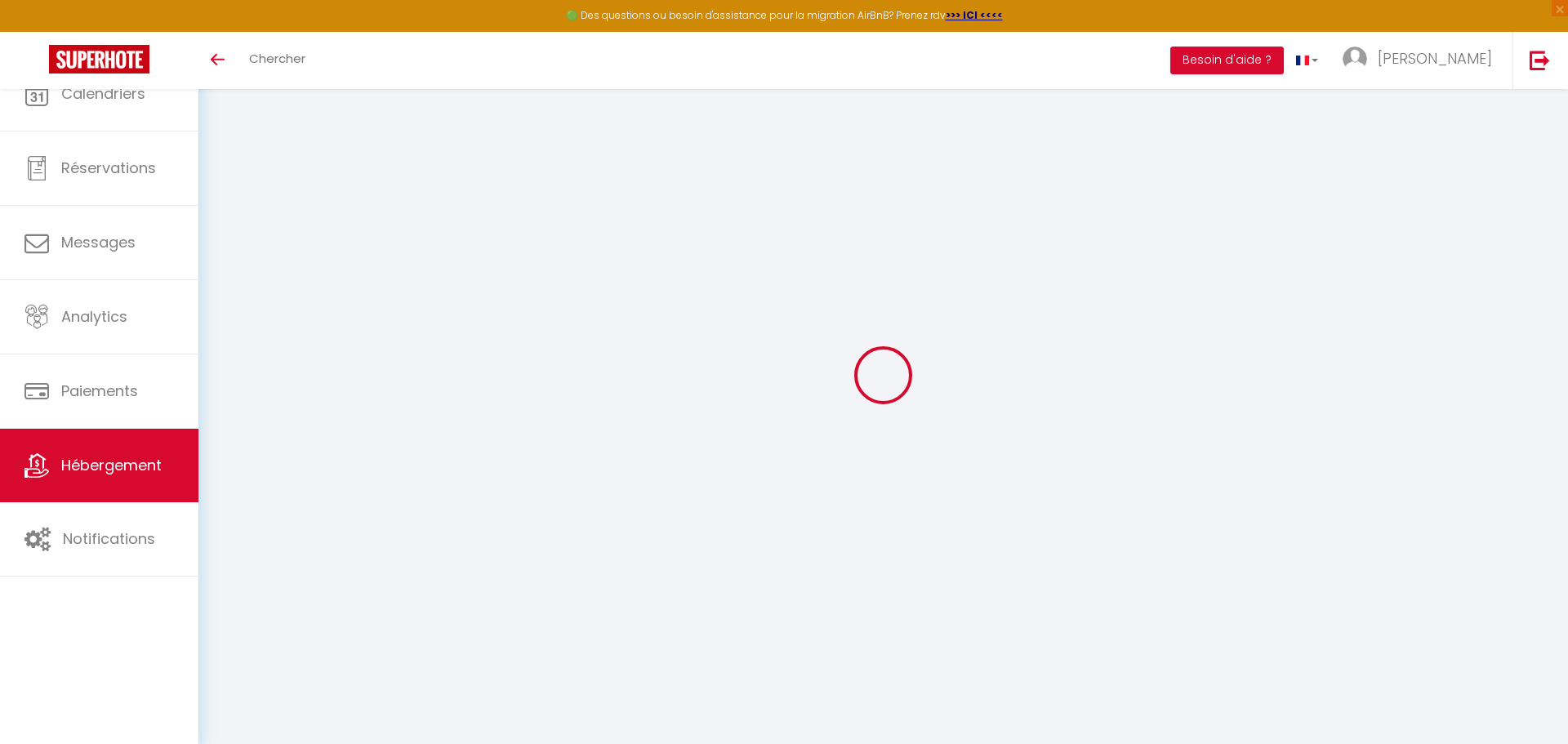
select select
checkbox input "false"
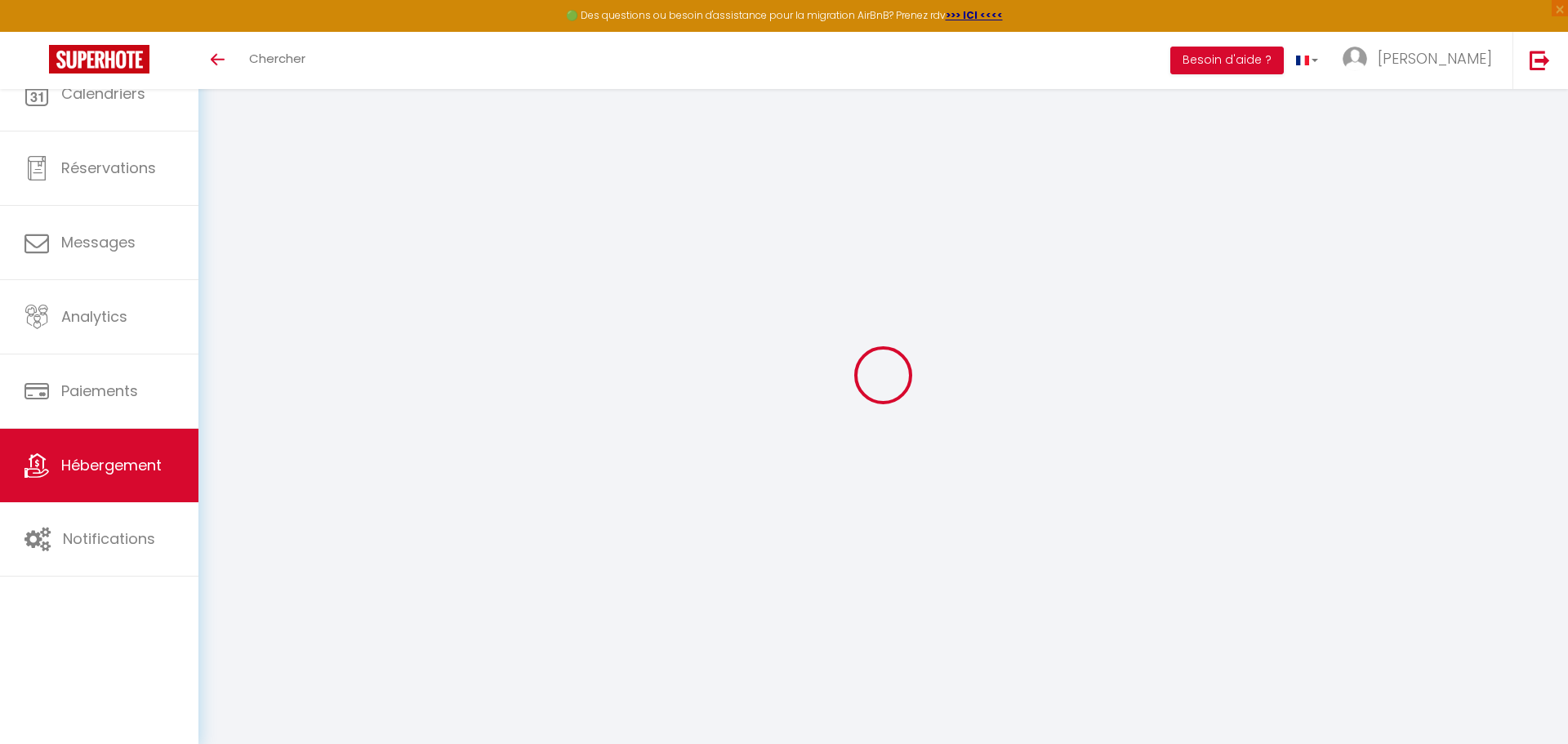
select select
checkbox input "false"
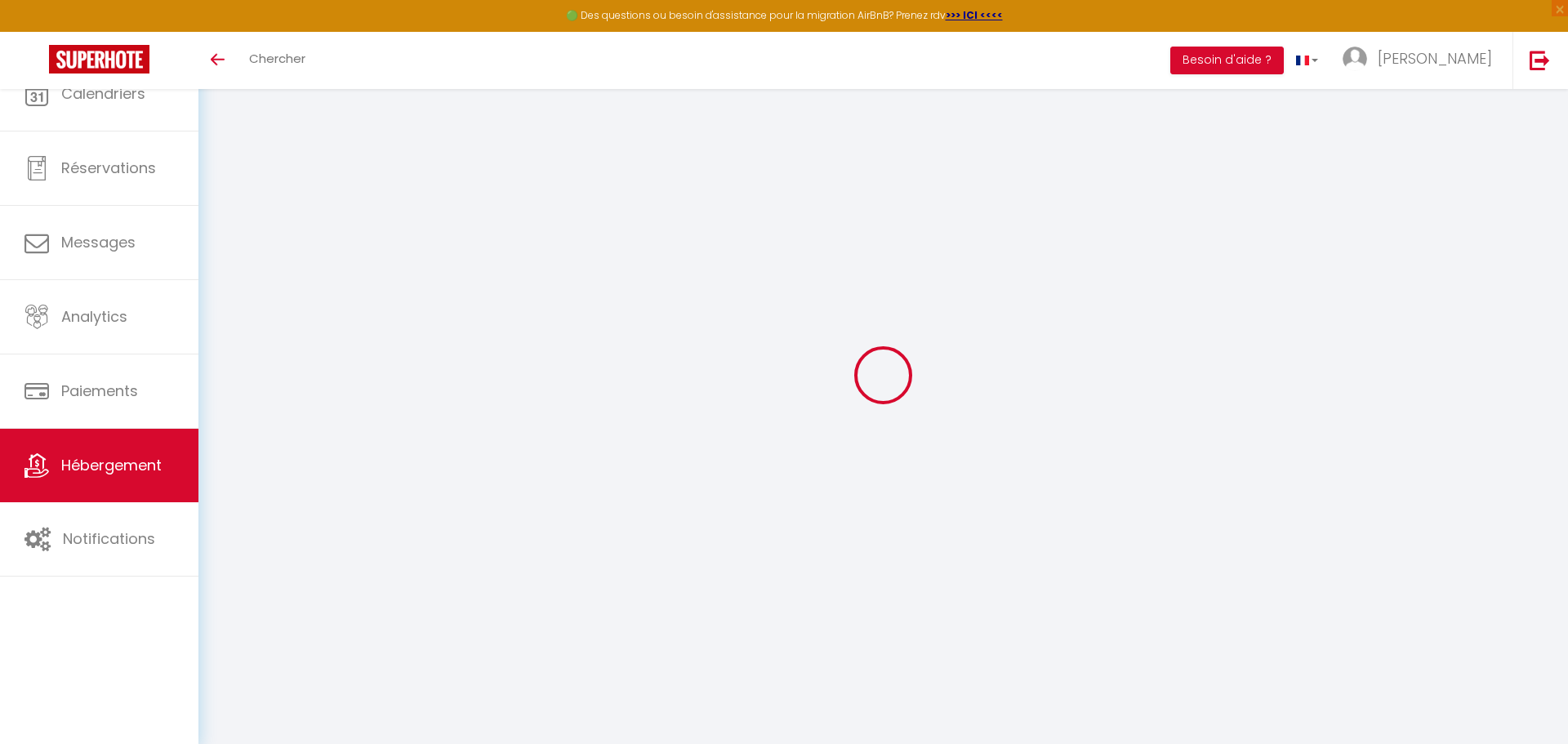
select select
checkbox input "false"
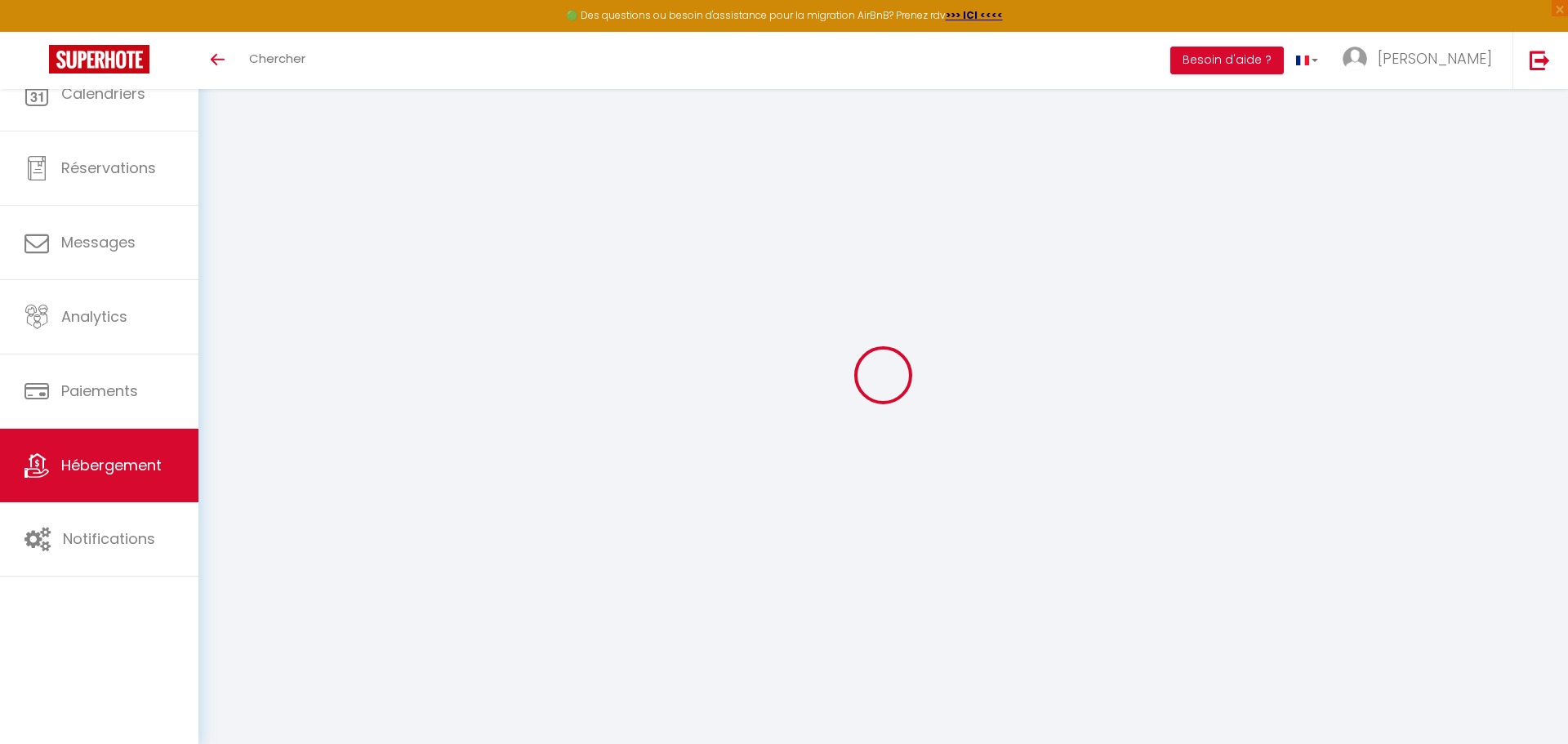
select select "16:00"
select select "23:45"
select select "11:00"
select select "30"
select select "120"
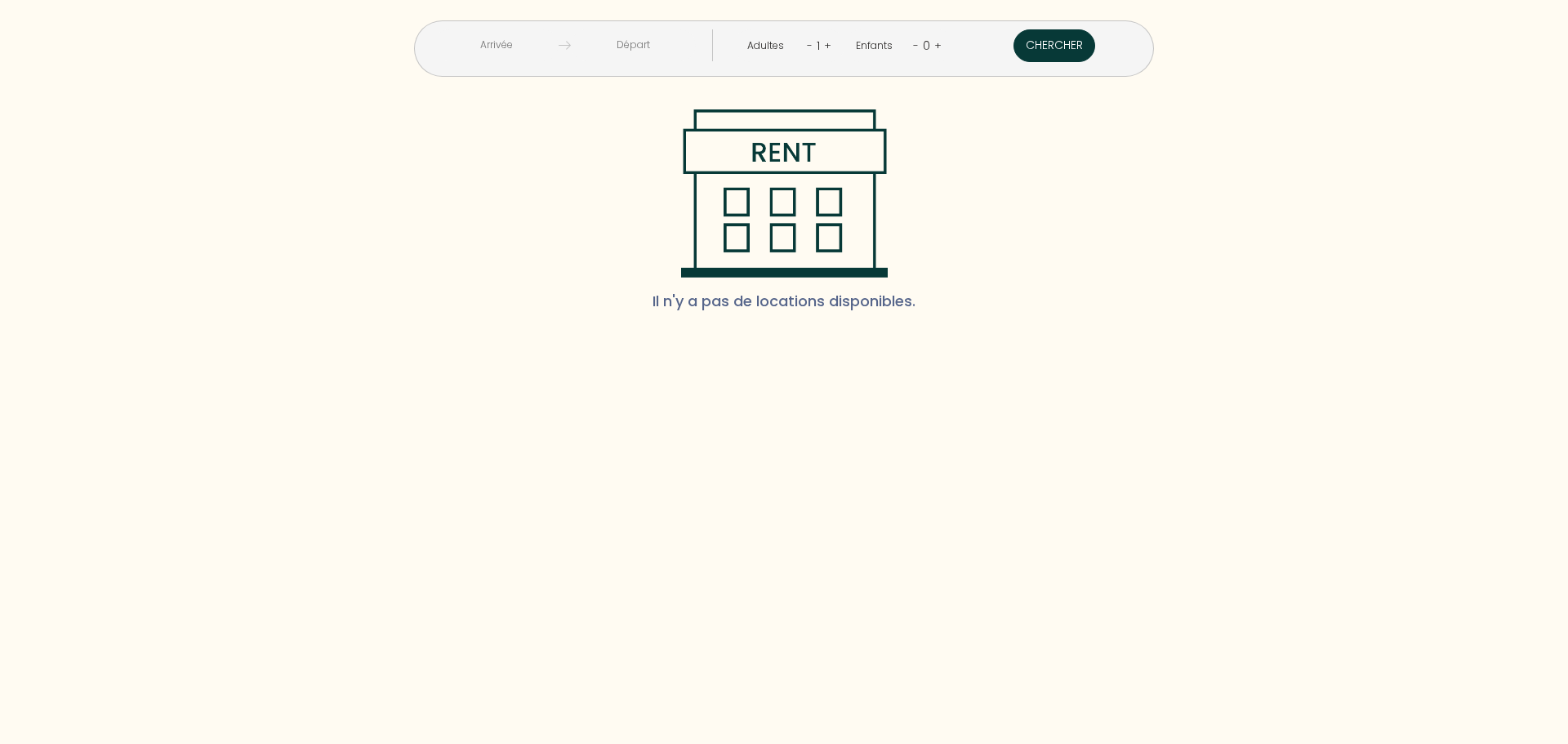
click at [1013, 44] on button "Chercher" at bounding box center [1054, 45] width 81 height 32
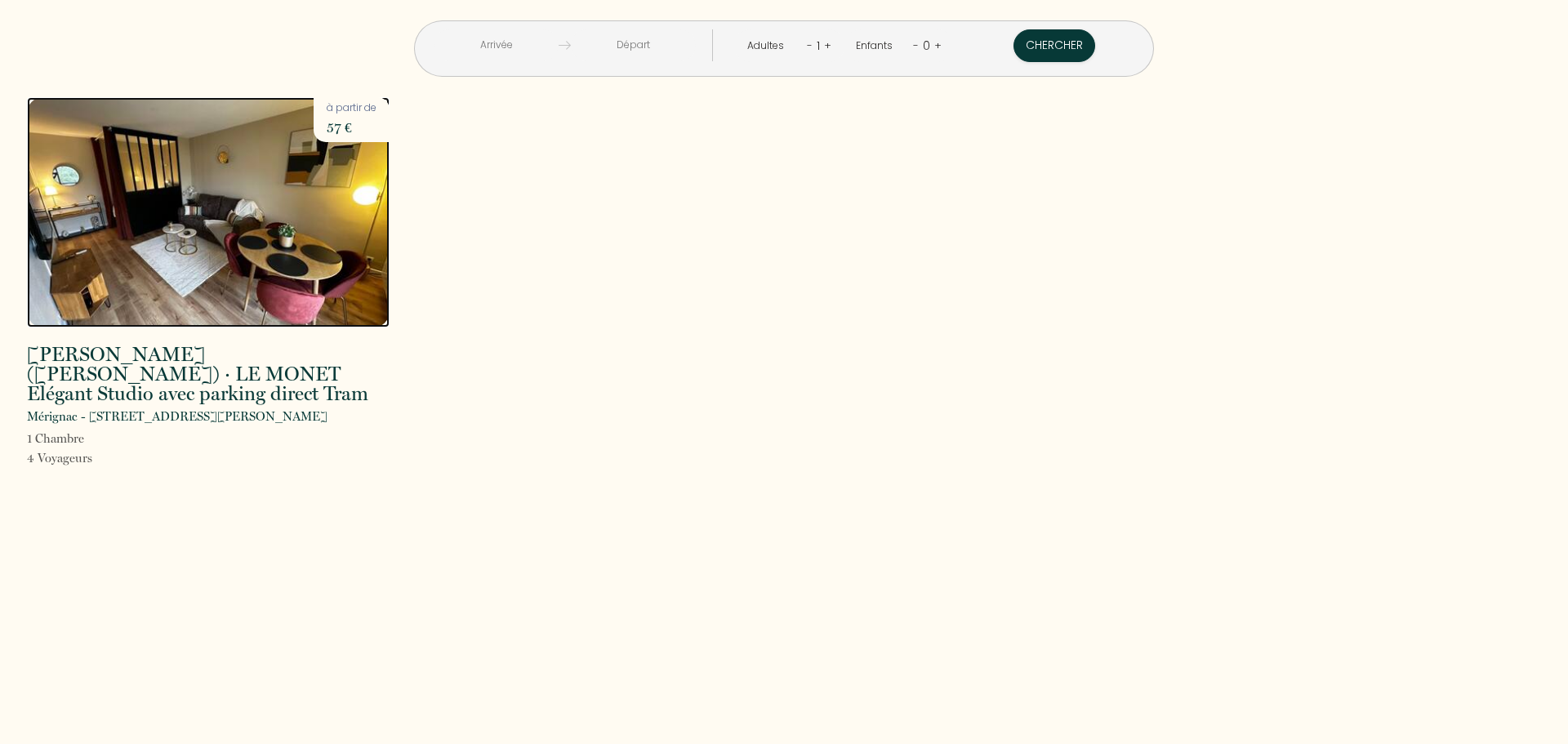
click at [216, 196] on img at bounding box center [208, 212] width 363 height 230
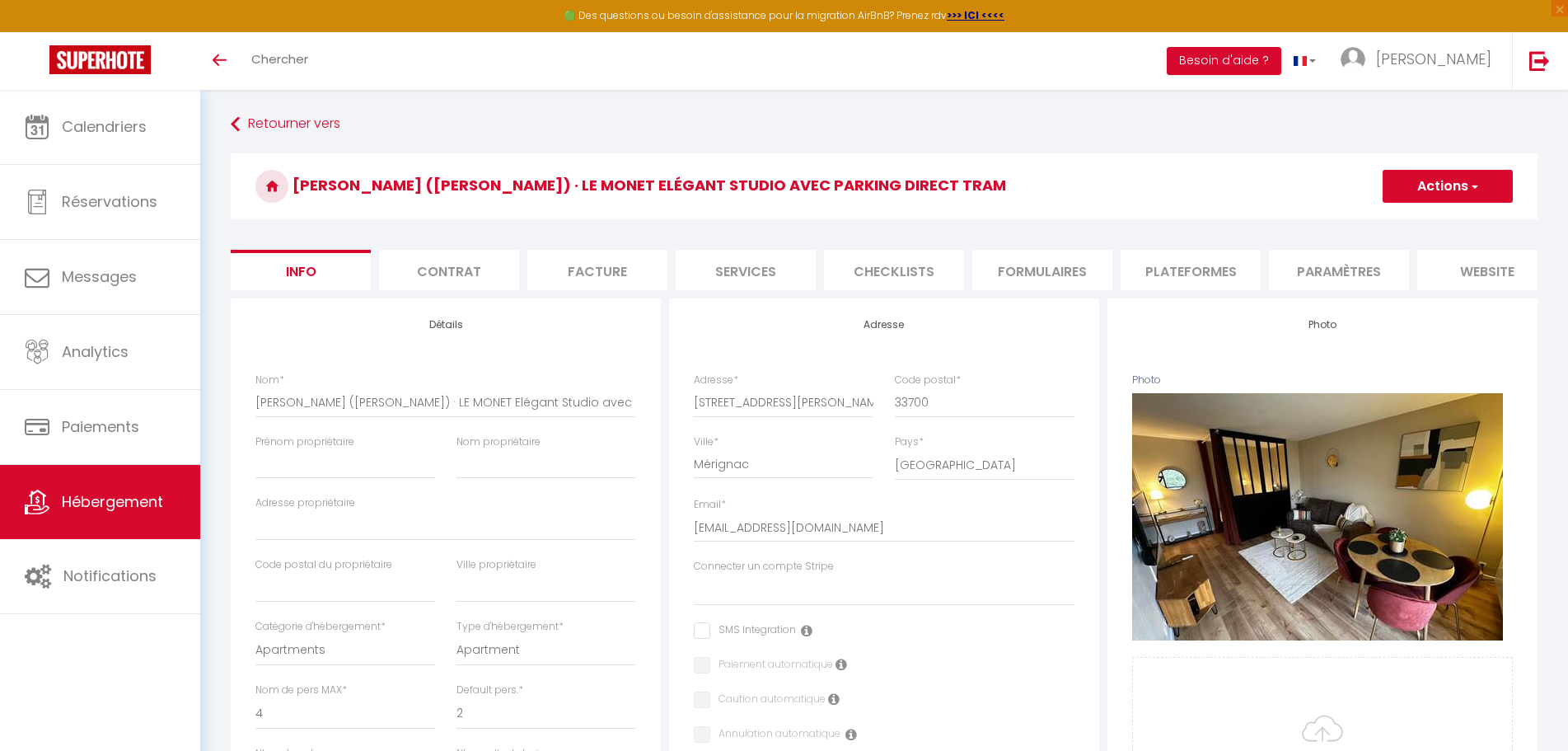
select select "4"
select select "2"
select select "1"
select select "16:00"
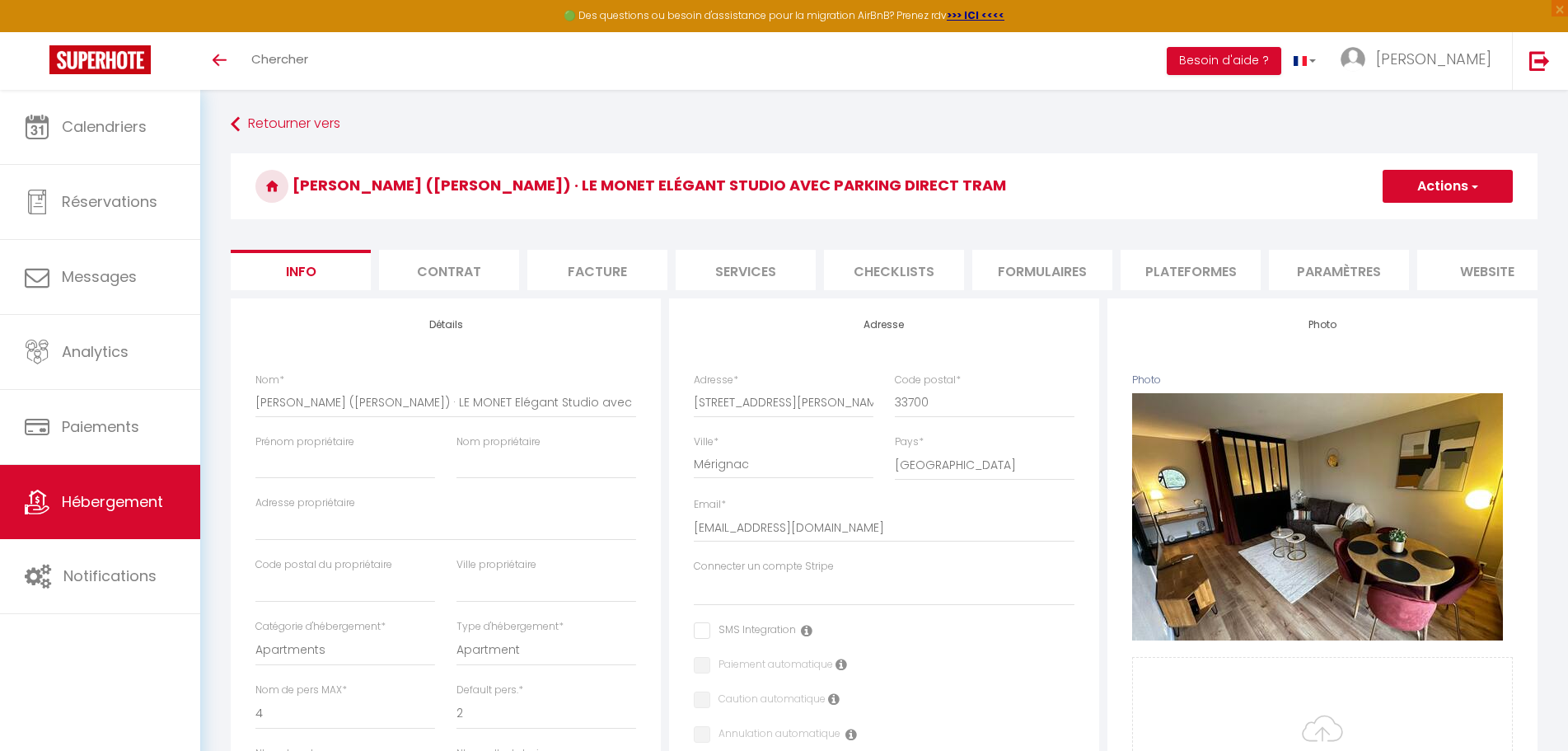
select select "23:45"
select select "11:00"
select select "30"
select select "120"
select select "28"
